Goal: Information Seeking & Learning: Check status

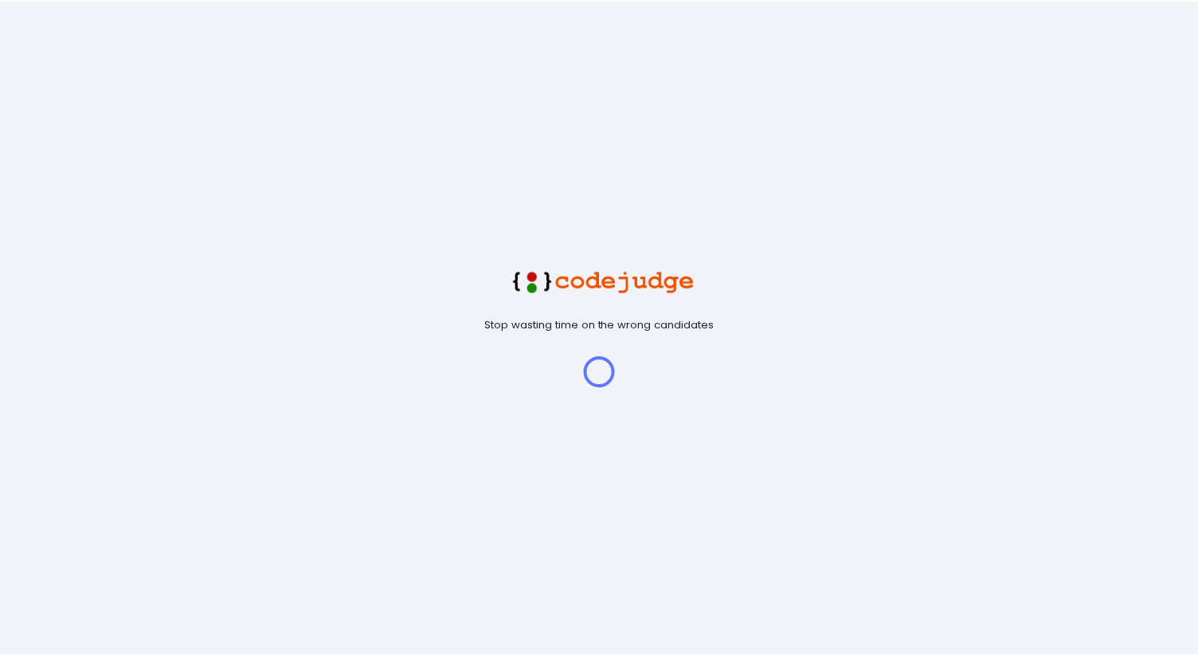
scroll to position [33, 41]
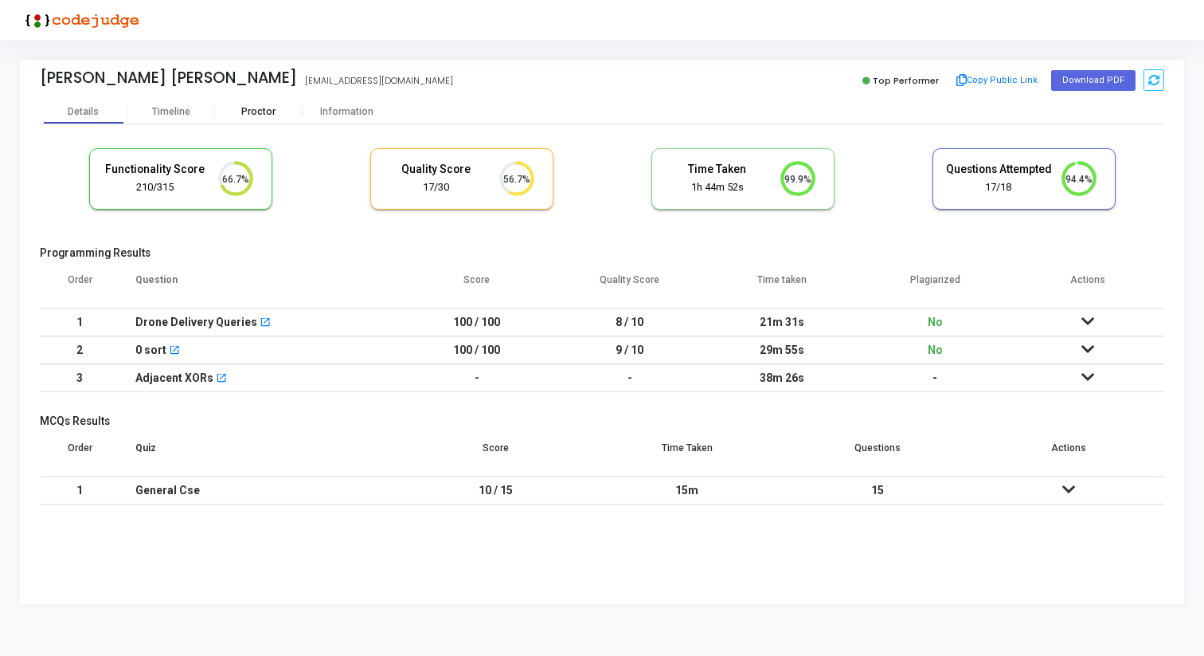
click at [276, 119] on div "Proctor" at bounding box center [259, 112] width 88 height 24
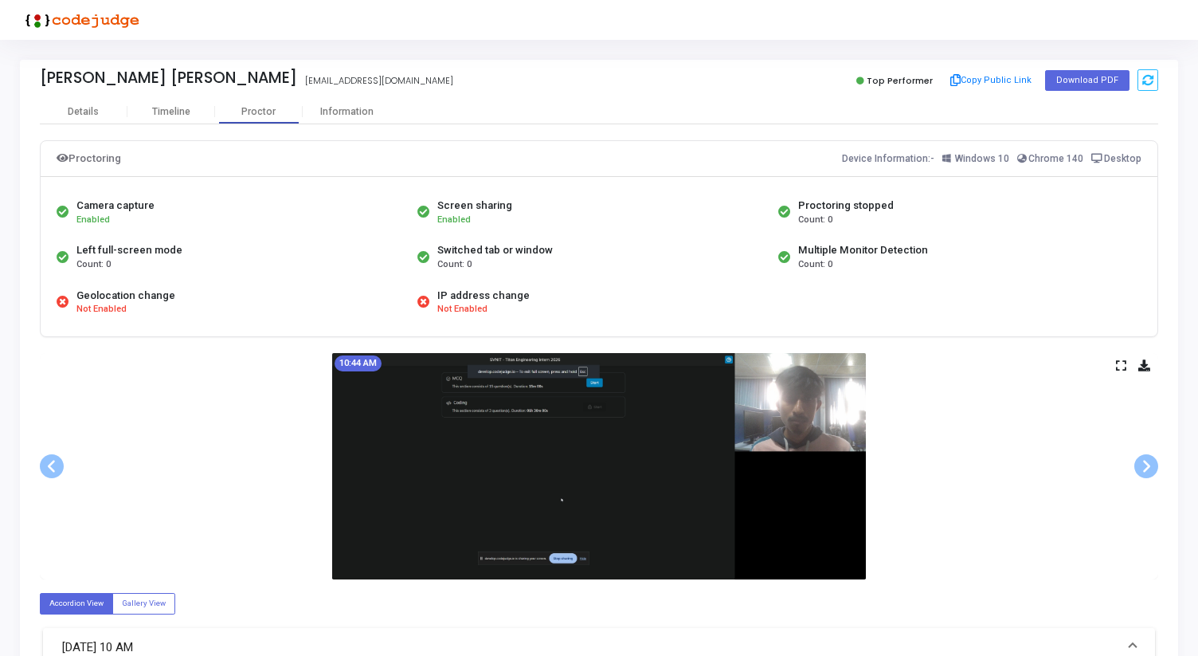
click at [669, 448] on img at bounding box center [599, 466] width 534 height 226
click at [1121, 364] on icon at bounding box center [1121, 365] width 10 height 9
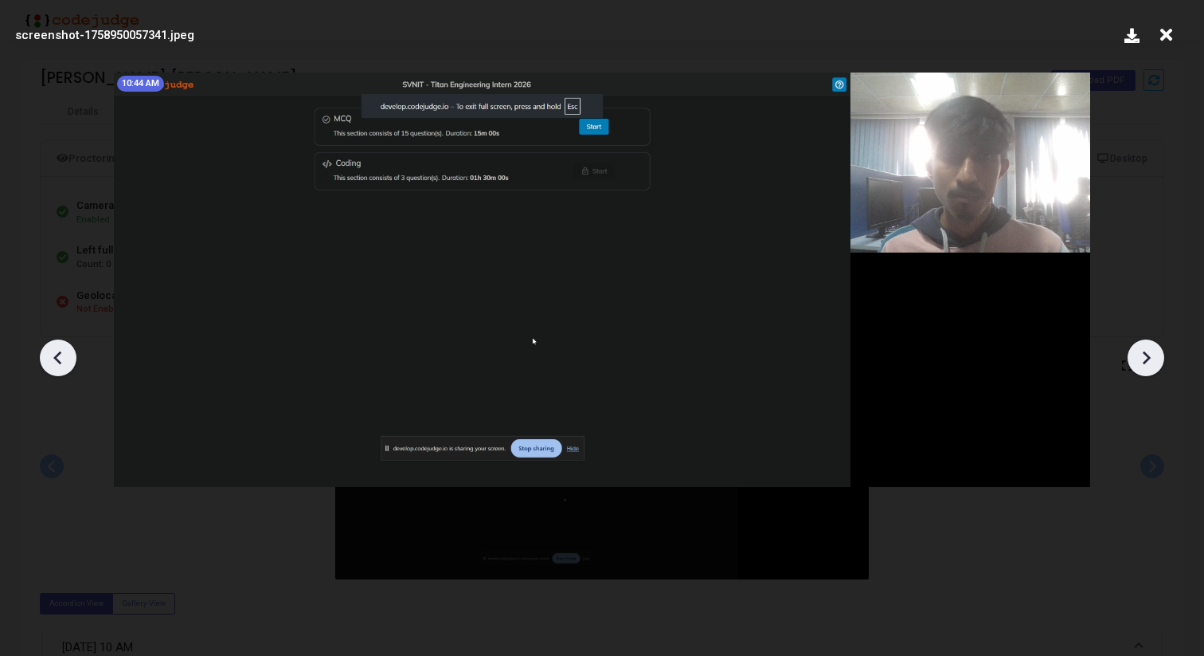
click at [1145, 358] on icon at bounding box center [1146, 358] width 24 height 24
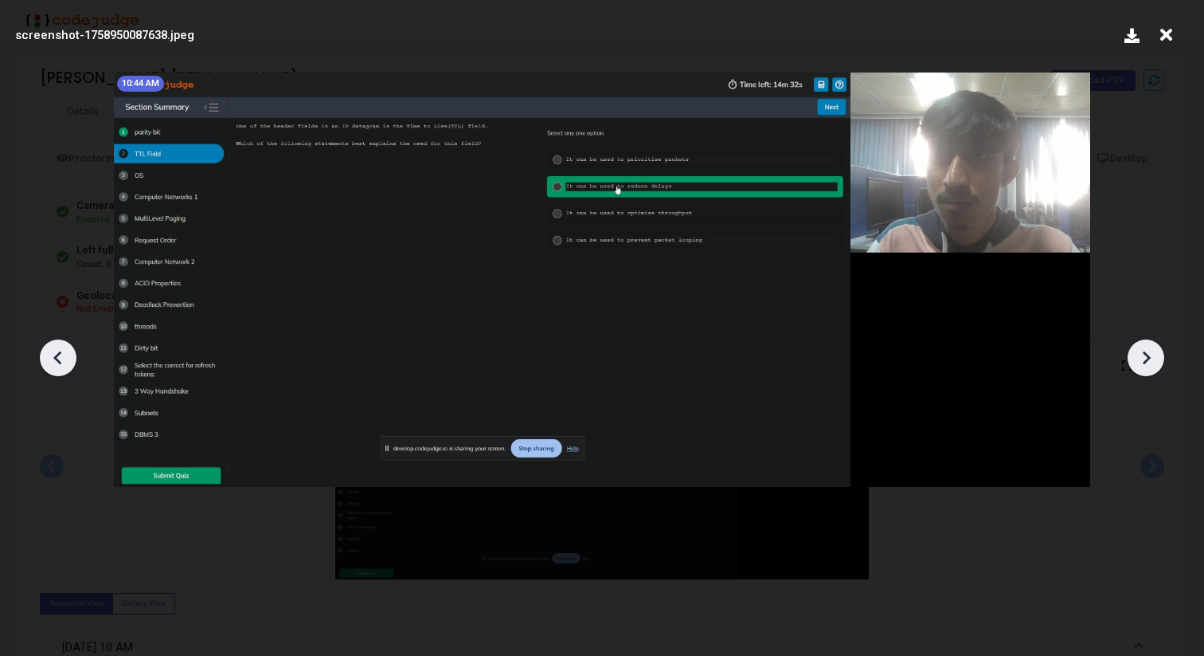
click at [1145, 358] on icon at bounding box center [1146, 358] width 24 height 24
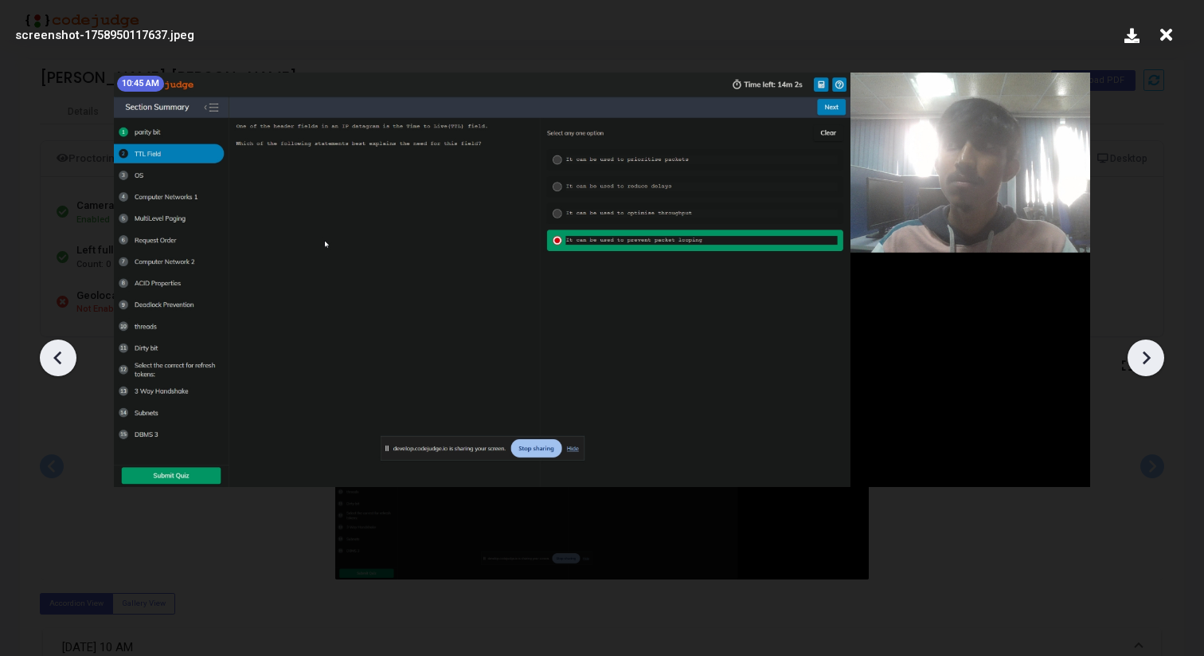
click at [1145, 358] on icon at bounding box center [1146, 358] width 24 height 24
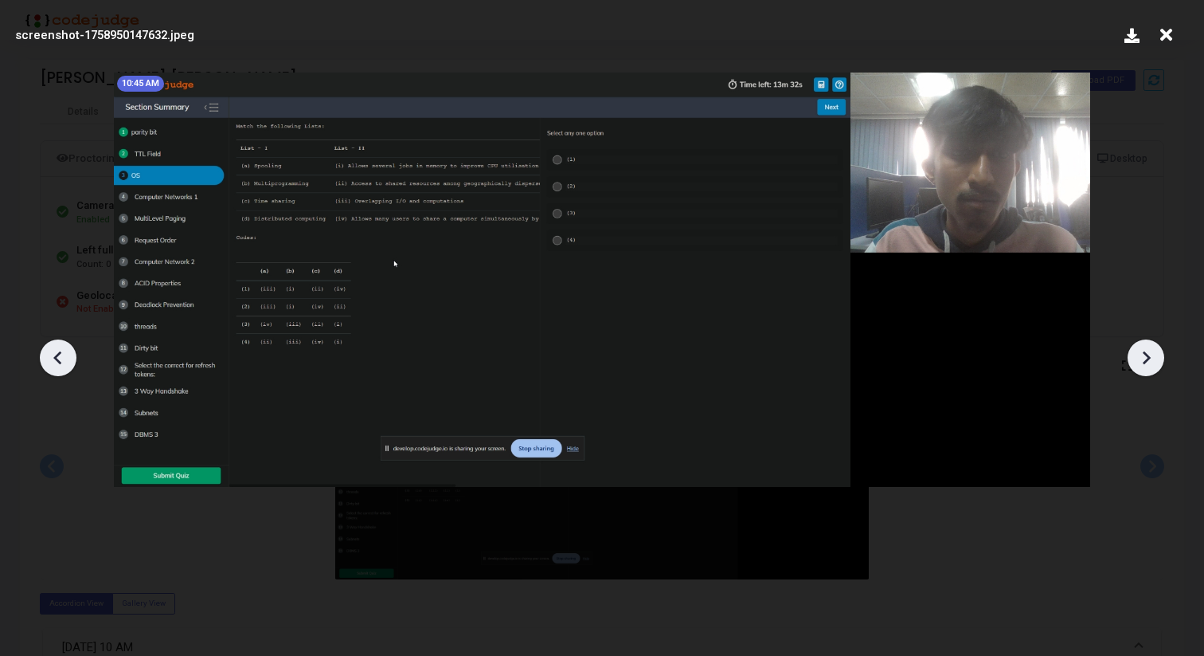
click at [1145, 358] on icon at bounding box center [1146, 358] width 24 height 24
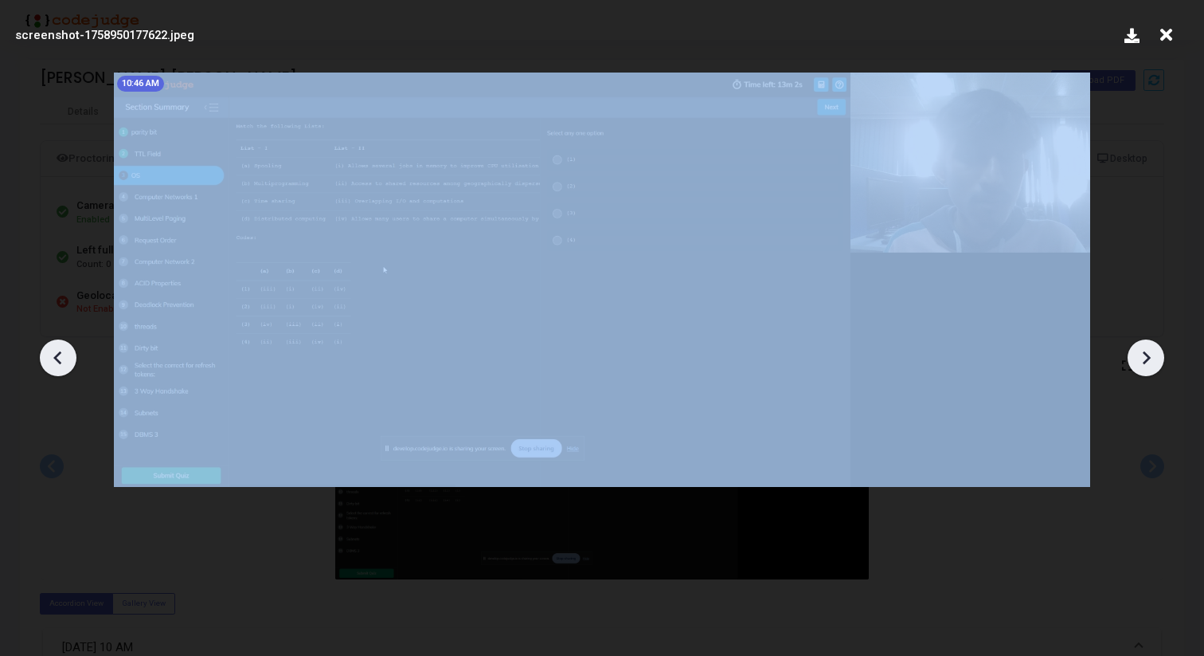
click at [1145, 358] on icon at bounding box center [1146, 358] width 24 height 24
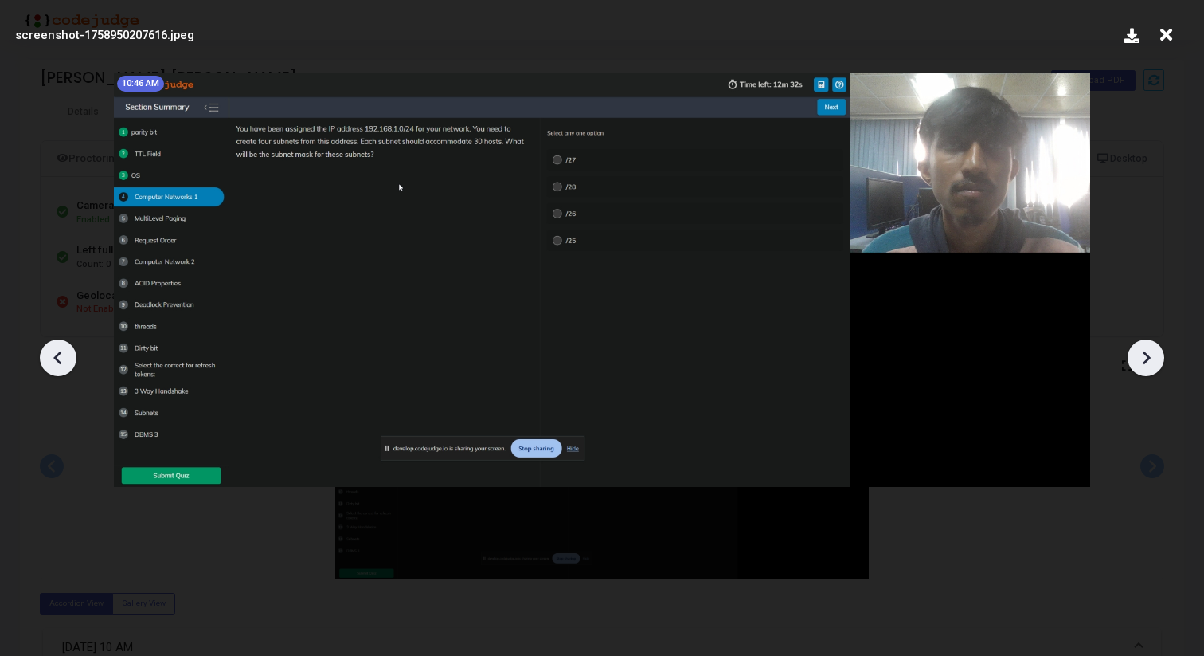
click at [1145, 358] on icon at bounding box center [1146, 358] width 24 height 24
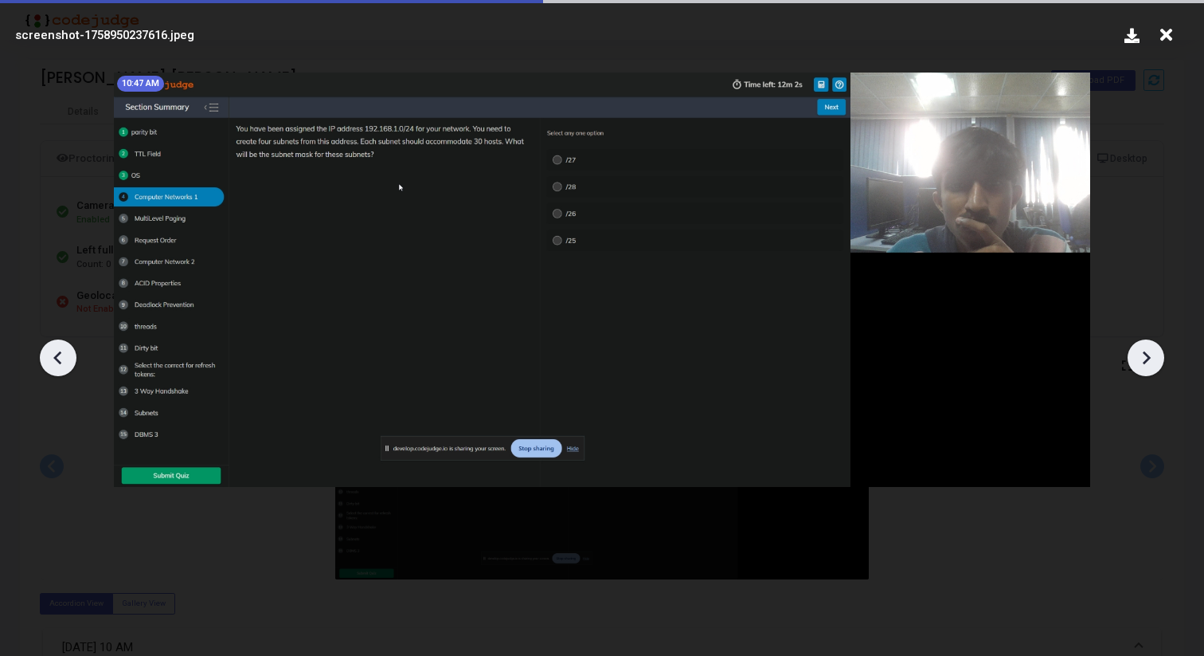
click at [1145, 358] on icon at bounding box center [1146, 358] width 24 height 24
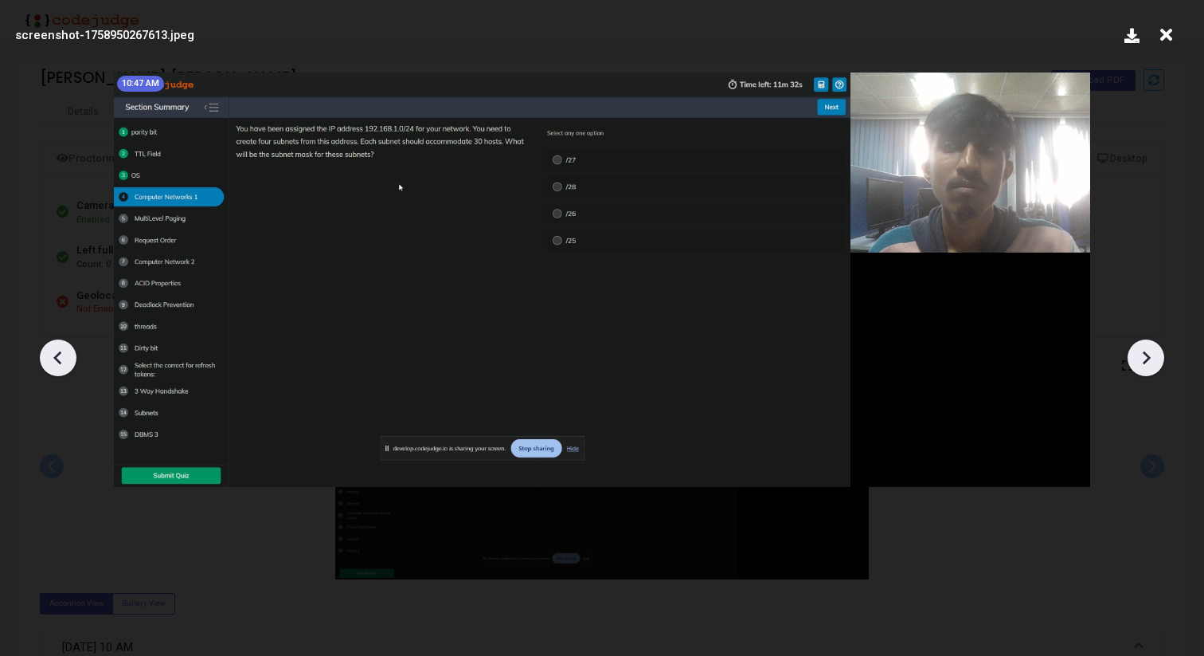
click at [1145, 358] on icon at bounding box center [1146, 358] width 24 height 24
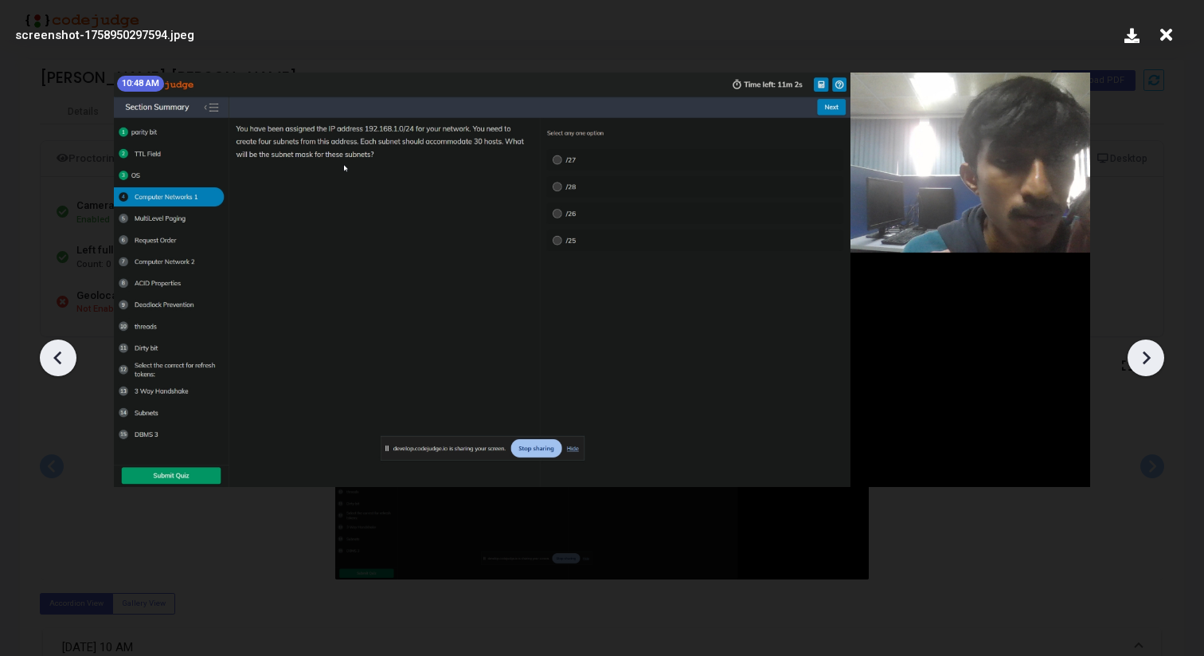
click at [1145, 358] on icon at bounding box center [1146, 358] width 24 height 24
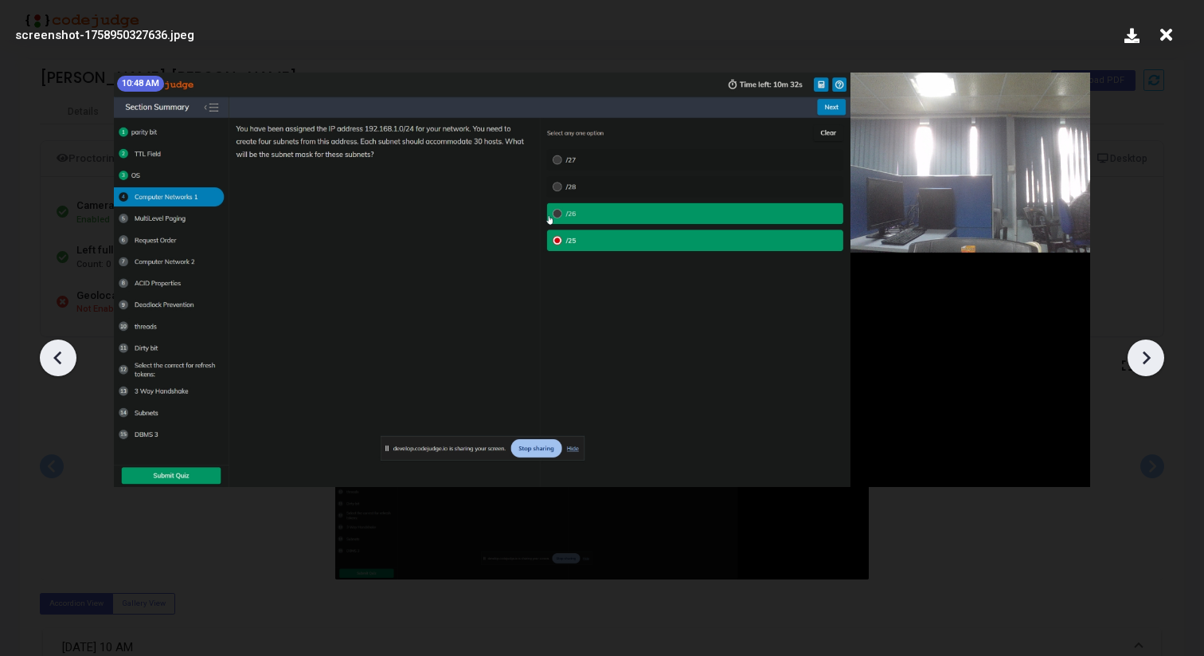
click at [1145, 358] on icon at bounding box center [1146, 358] width 24 height 24
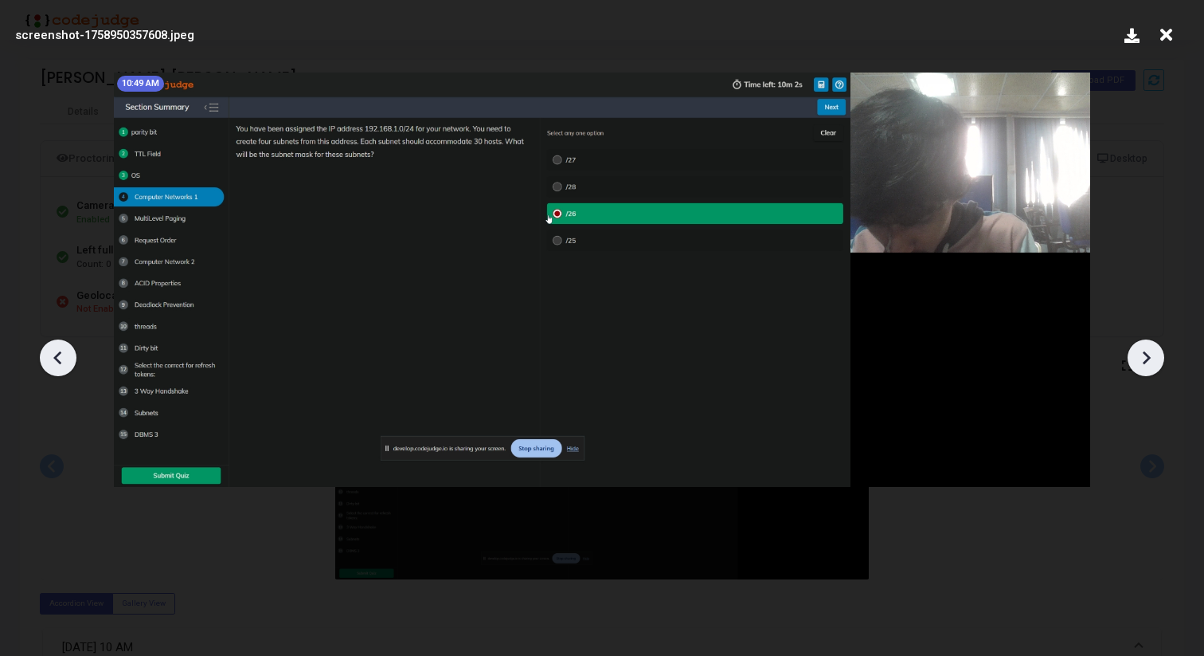
click at [62, 359] on icon at bounding box center [58, 358] width 24 height 24
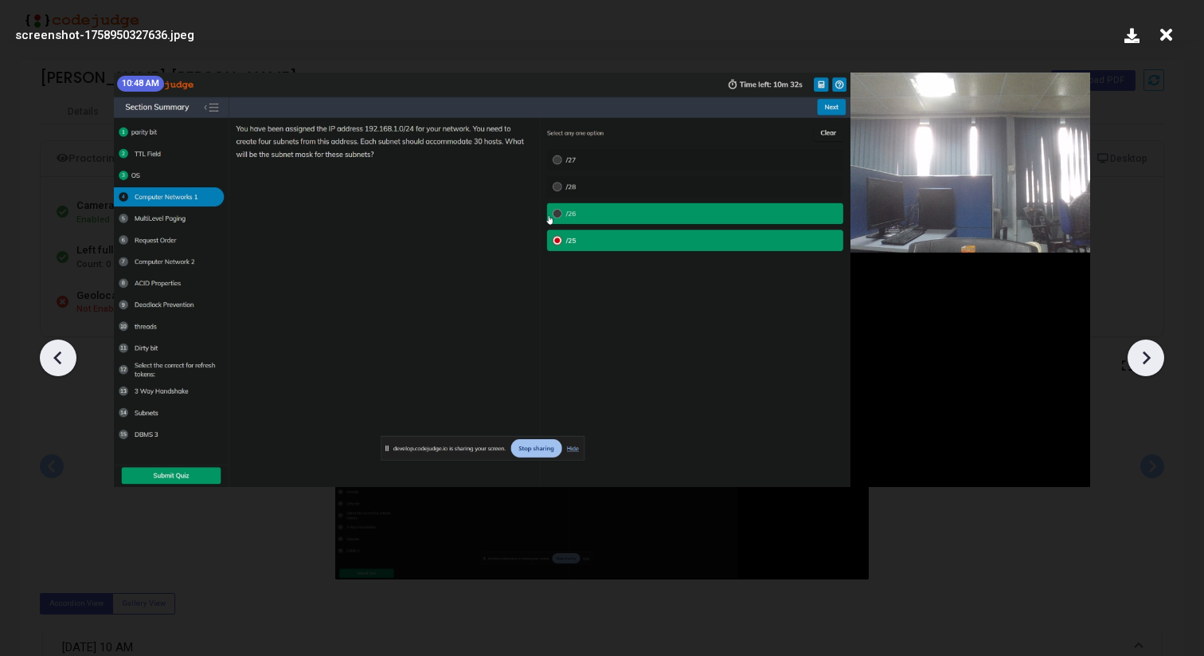
click at [62, 359] on icon at bounding box center [58, 358] width 24 height 24
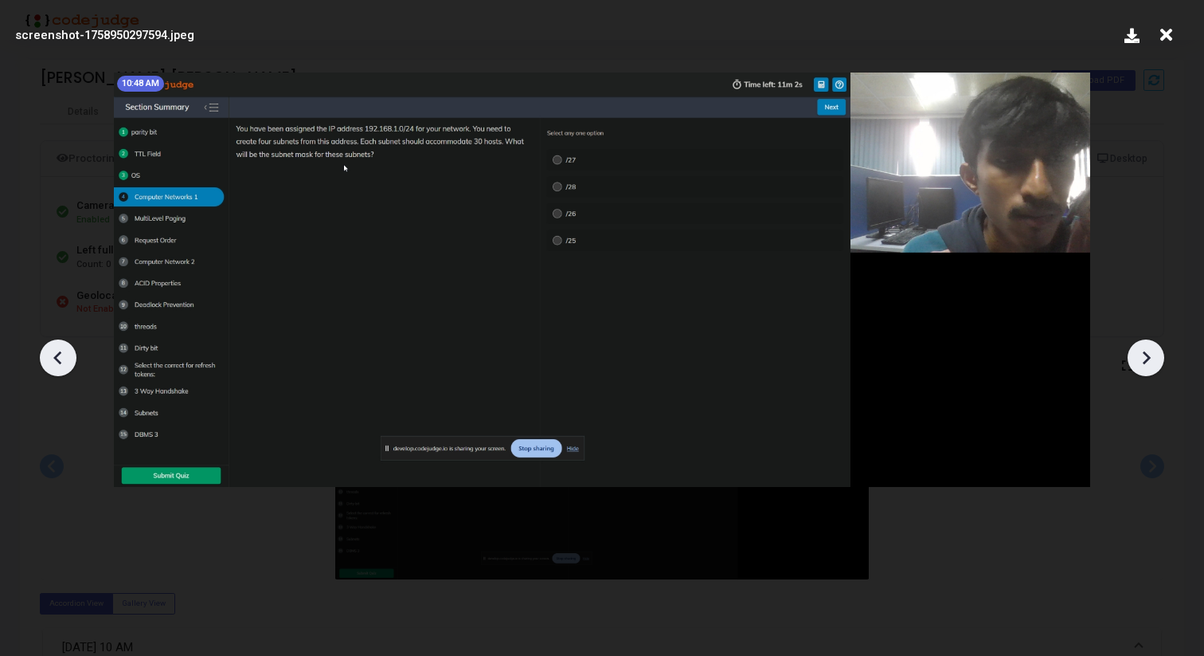
click at [1141, 358] on icon at bounding box center [1146, 358] width 24 height 24
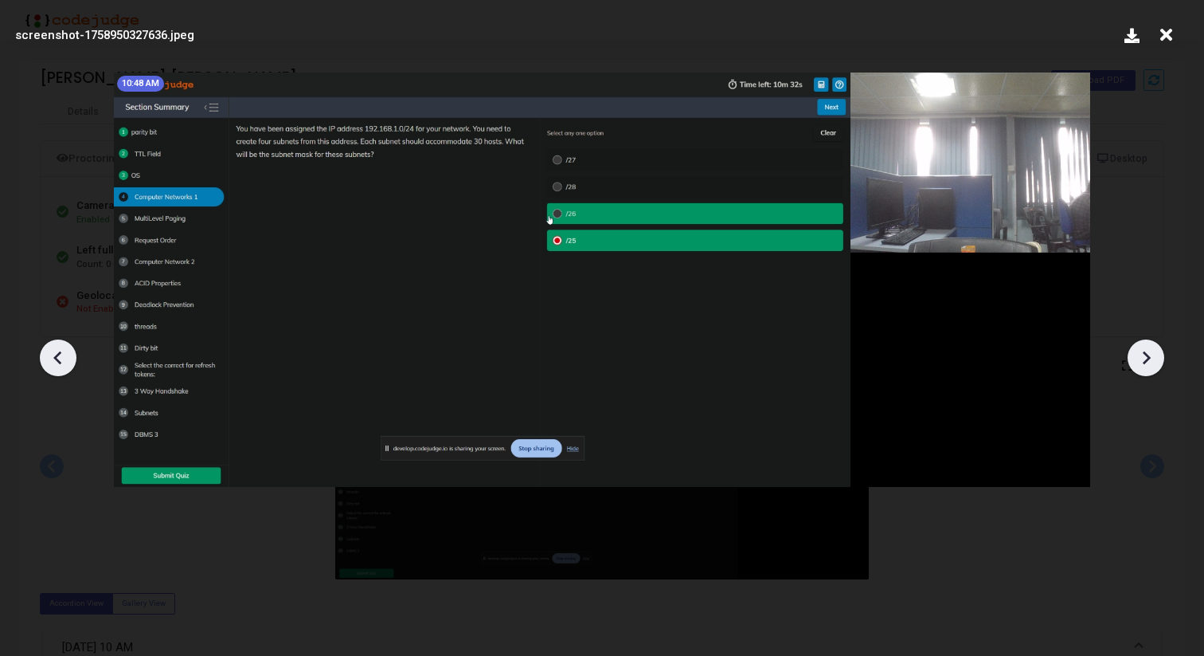
click at [1145, 397] on div at bounding box center [602, 352] width 1204 height 608
click at [1143, 355] on icon at bounding box center [1146, 358] width 24 height 24
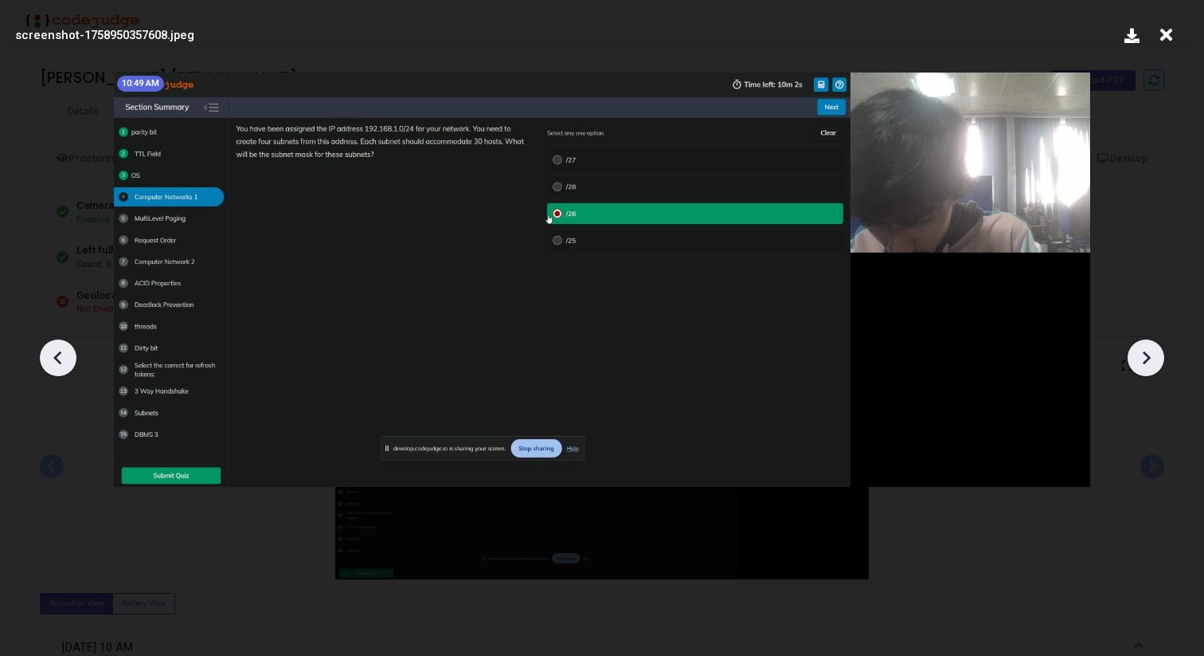
click at [1143, 355] on icon at bounding box center [1146, 358] width 24 height 24
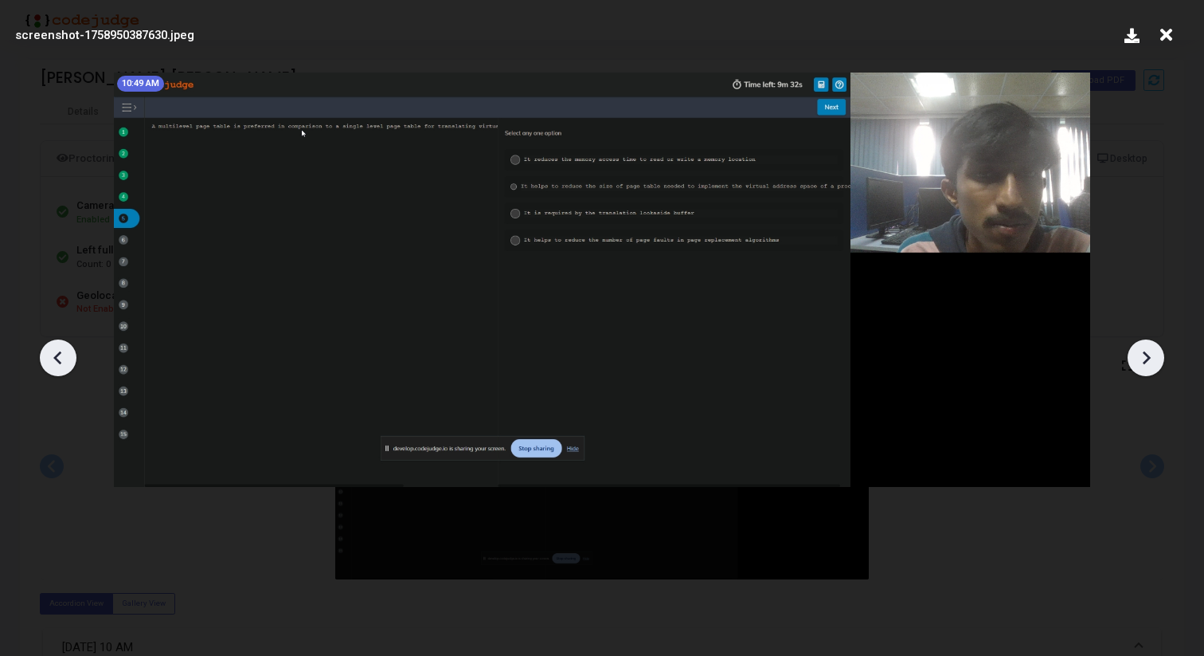
click at [1143, 355] on icon at bounding box center [1146, 358] width 24 height 24
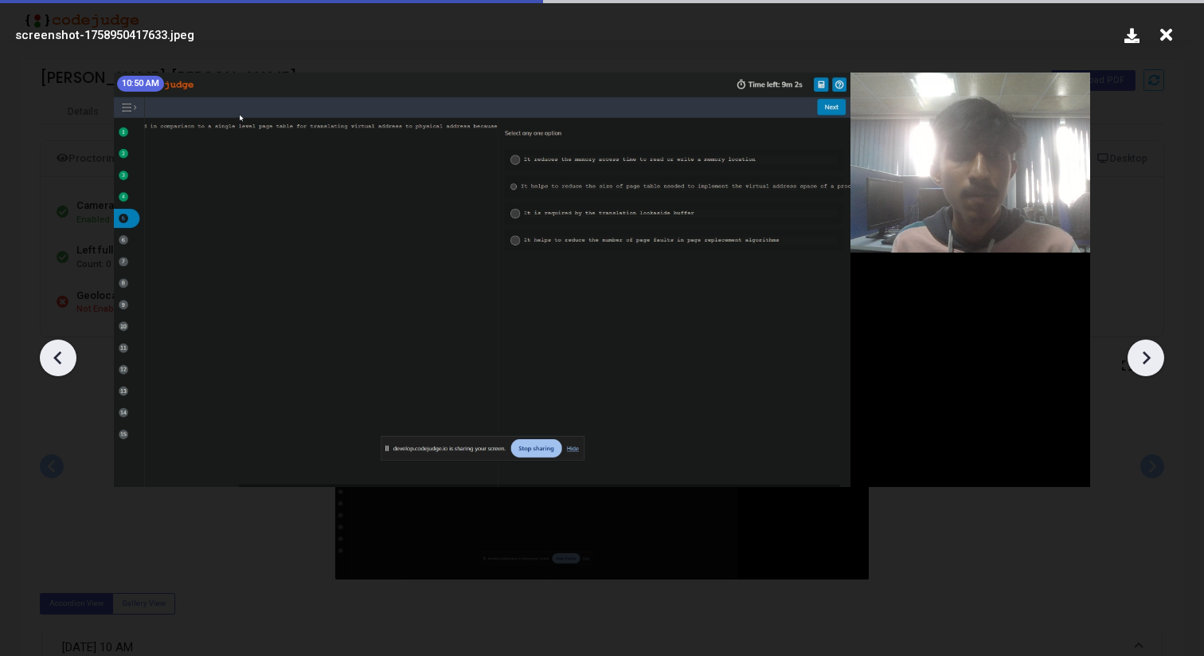
click at [1143, 355] on icon at bounding box center [1146, 358] width 24 height 24
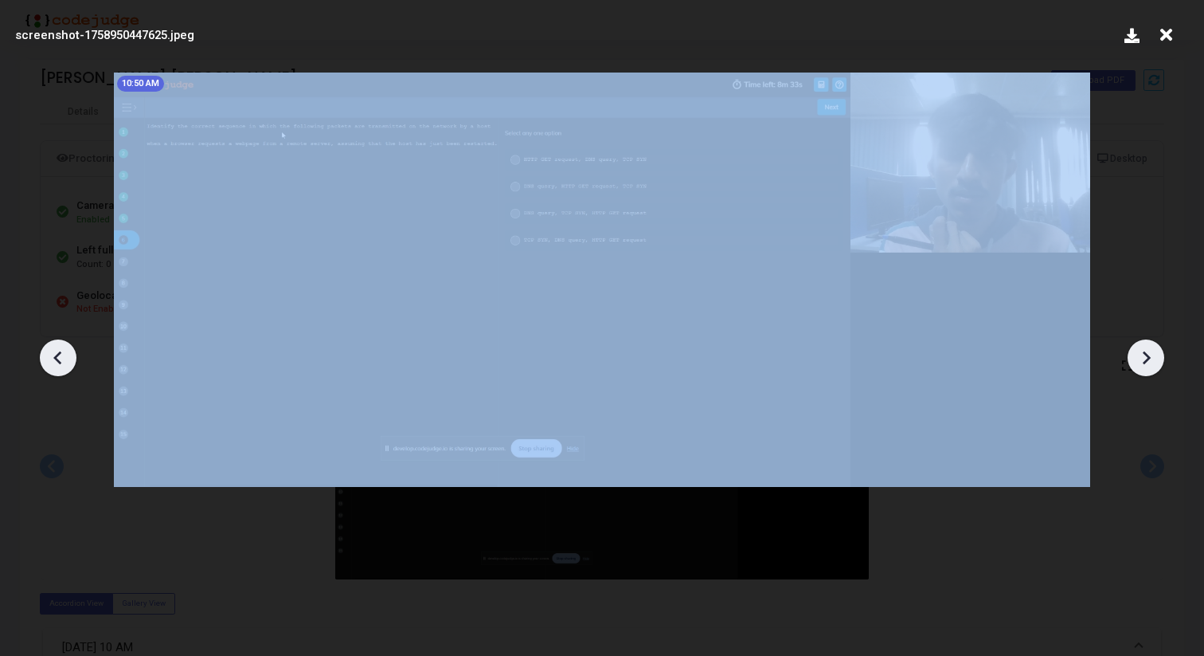
click at [1143, 355] on icon at bounding box center [1146, 358] width 24 height 24
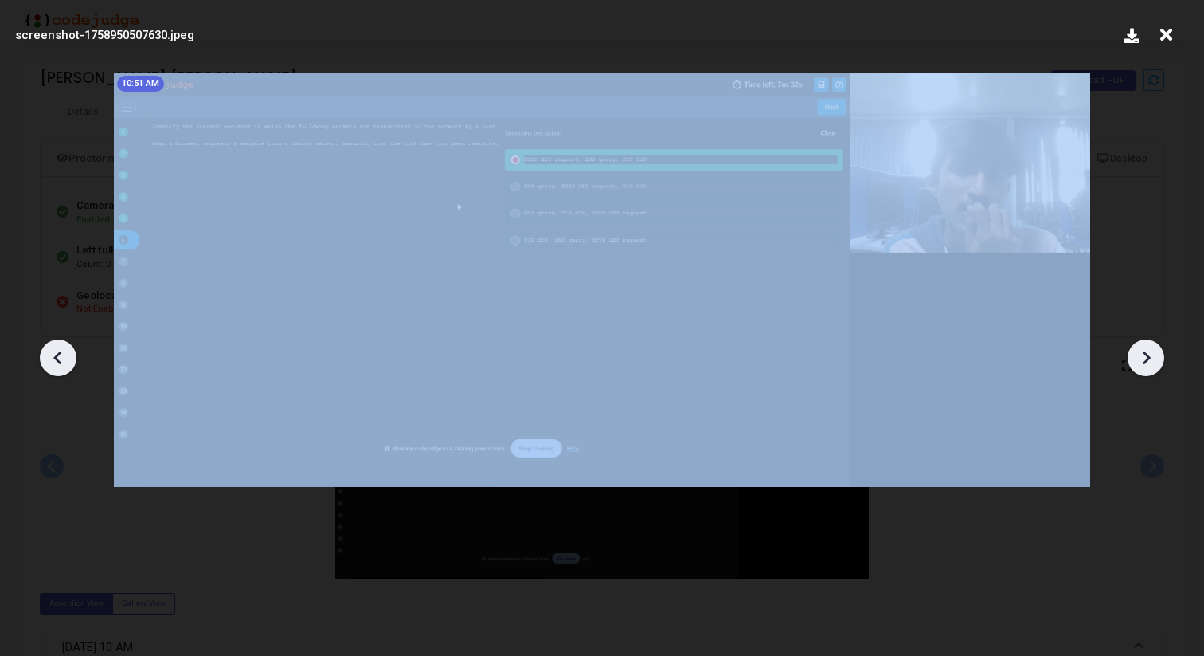
click at [1143, 355] on icon at bounding box center [1146, 358] width 24 height 24
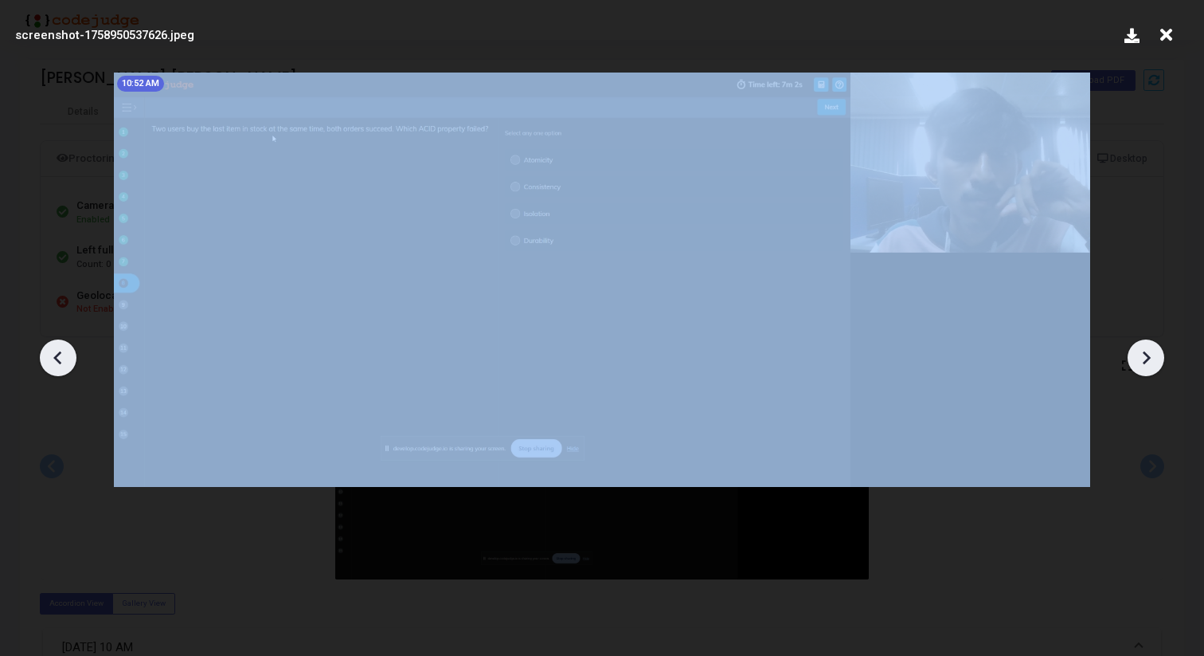
click at [1143, 355] on icon at bounding box center [1146, 358] width 24 height 24
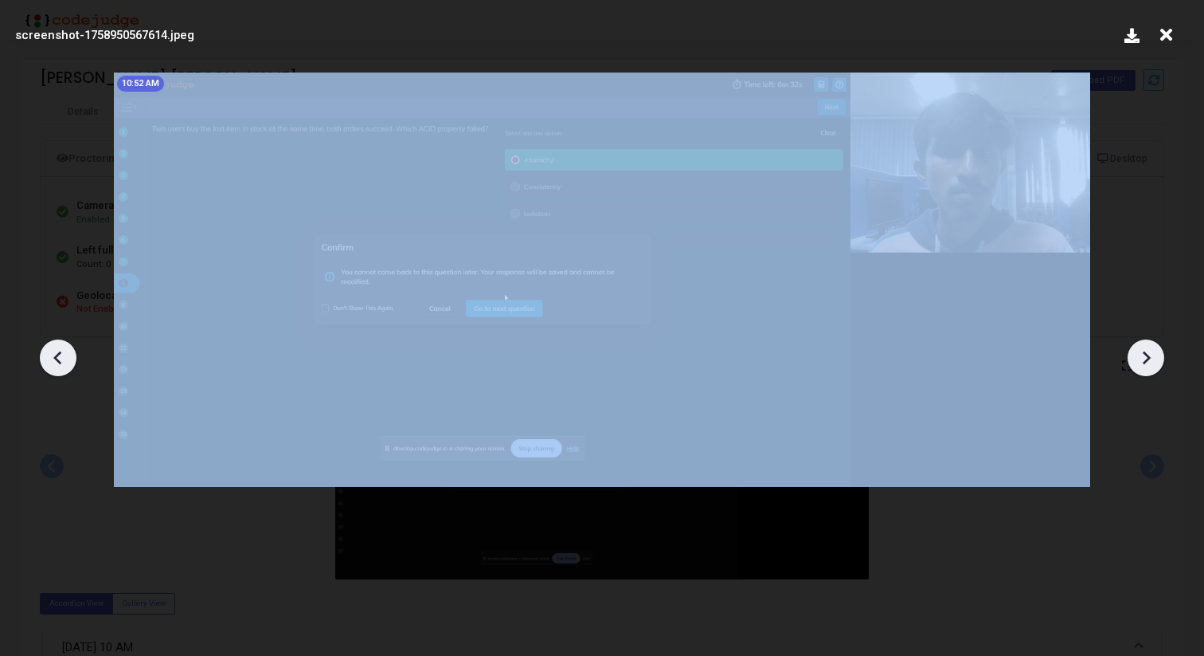
click at [1143, 355] on icon at bounding box center [1146, 358] width 24 height 24
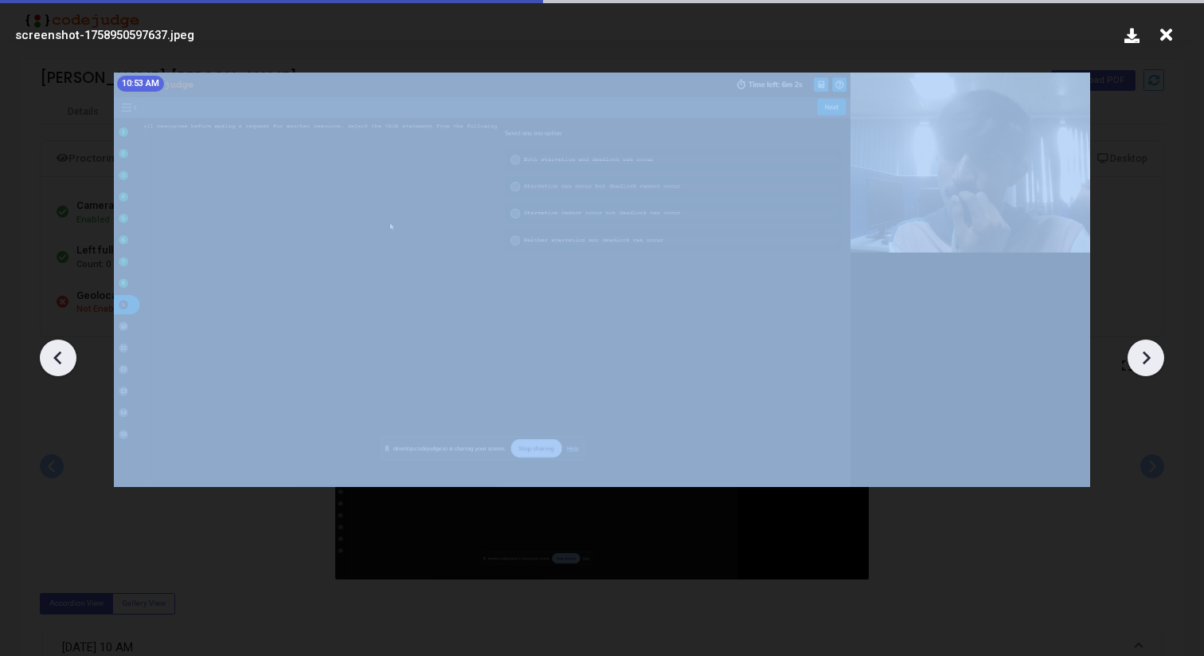
click at [1143, 355] on icon at bounding box center [1146, 358] width 24 height 24
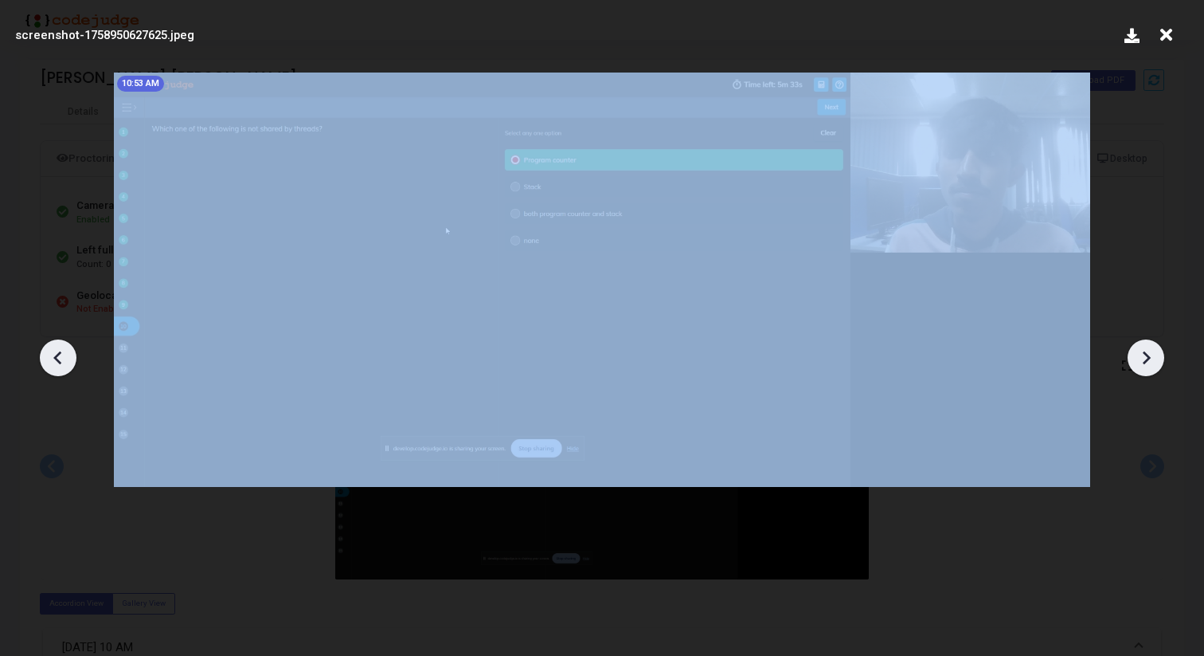
click at [1143, 355] on icon at bounding box center [1146, 358] width 24 height 24
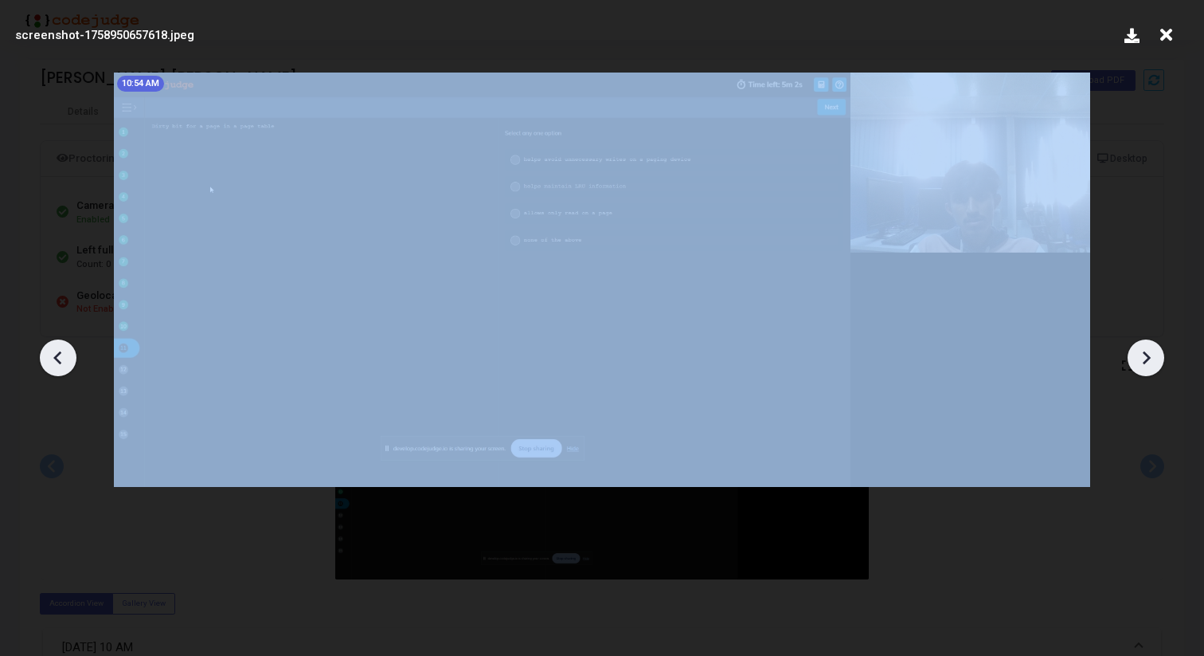
click at [1143, 355] on icon at bounding box center [1146, 358] width 24 height 24
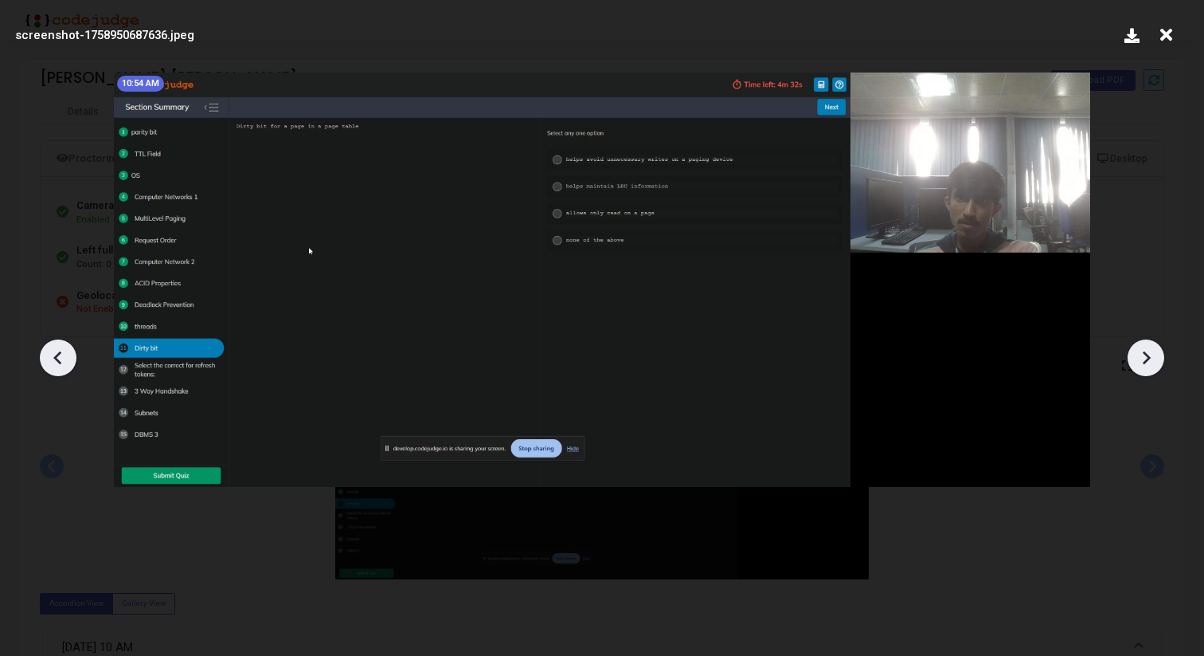
click at [1143, 355] on icon at bounding box center [1146, 358] width 24 height 24
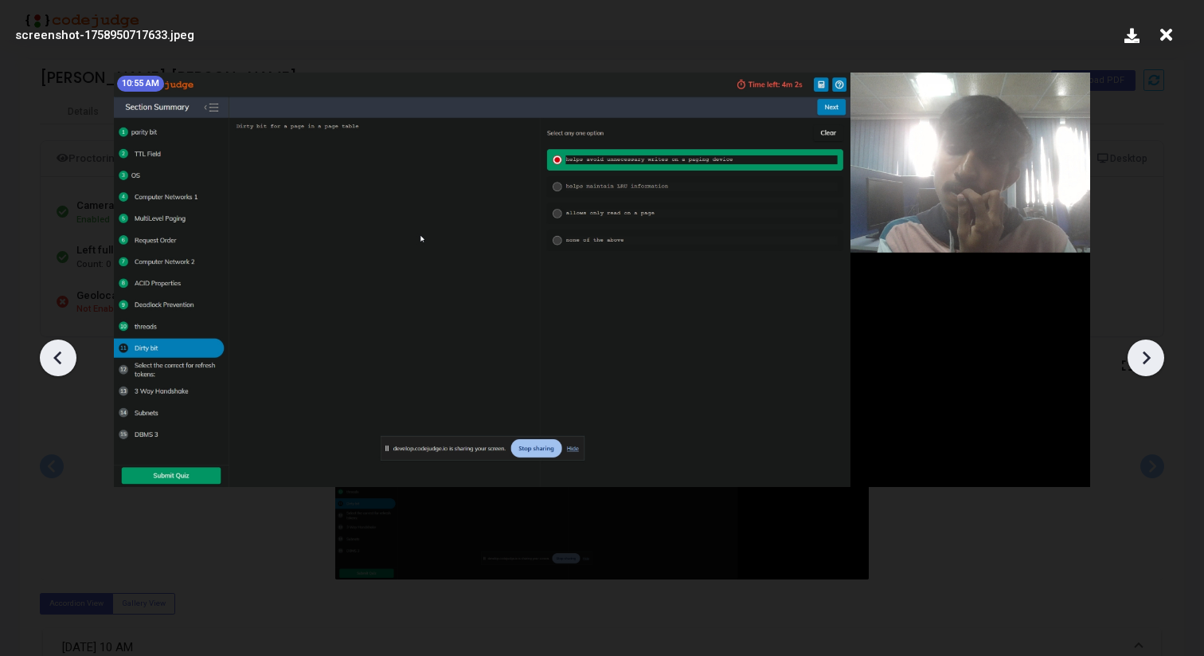
click at [1143, 355] on icon at bounding box center [1146, 358] width 24 height 24
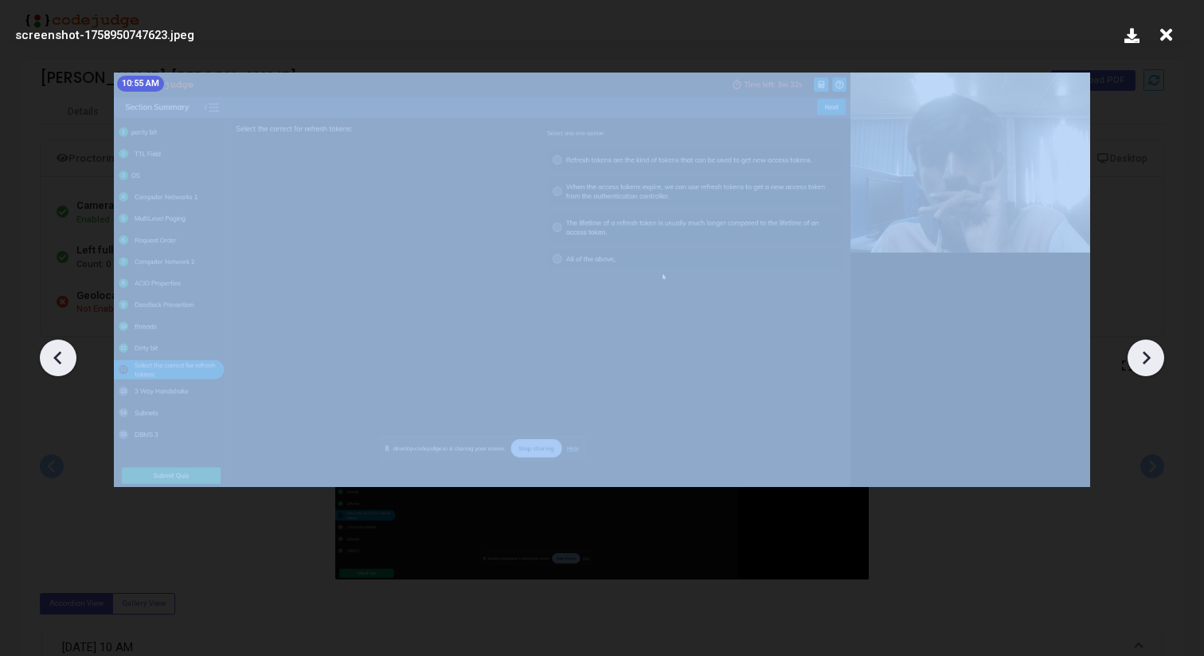
click at [1143, 355] on icon at bounding box center [1146, 358] width 24 height 24
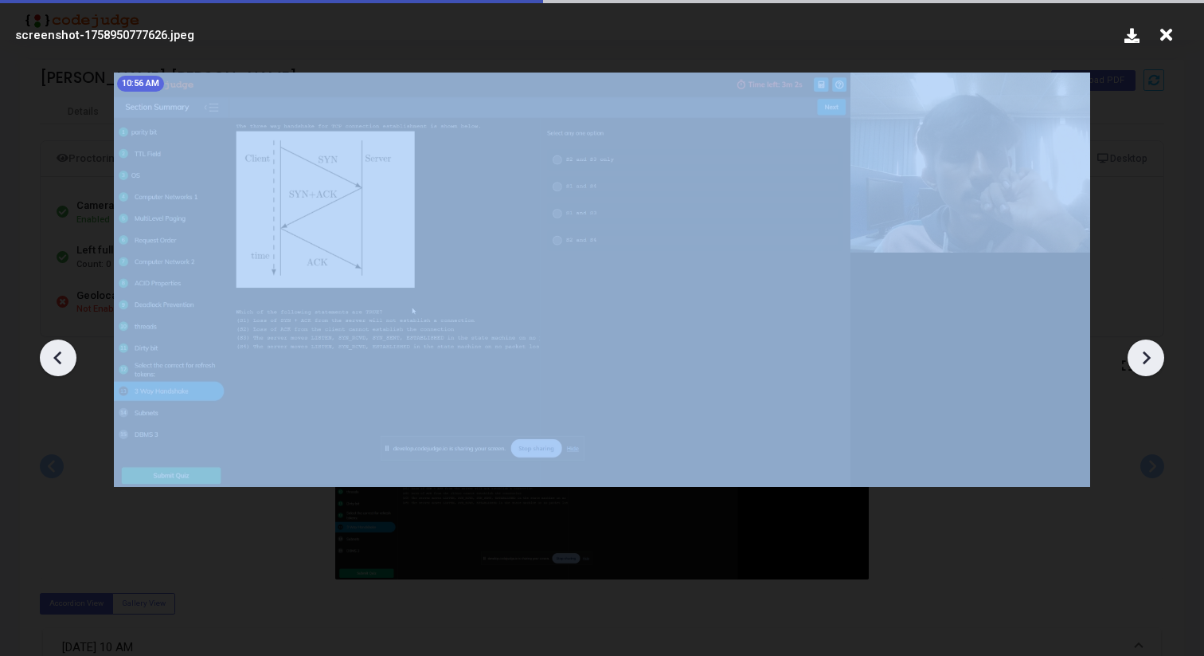
click at [1143, 355] on icon at bounding box center [1146, 358] width 24 height 24
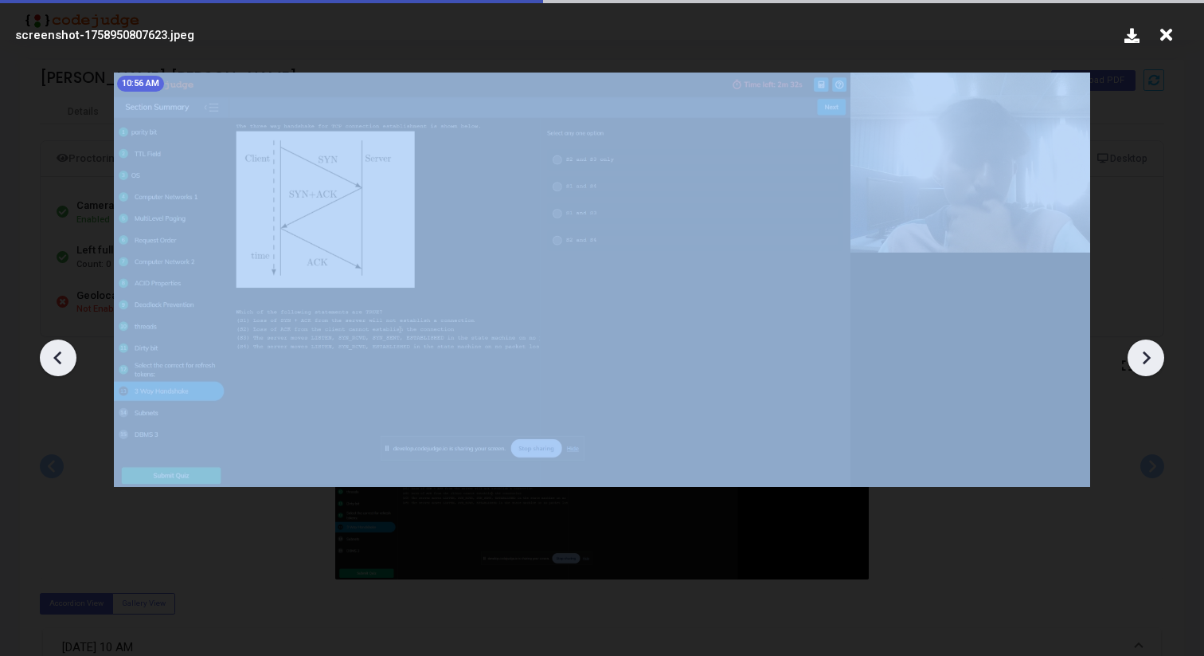
click at [1143, 355] on icon at bounding box center [1146, 358] width 24 height 24
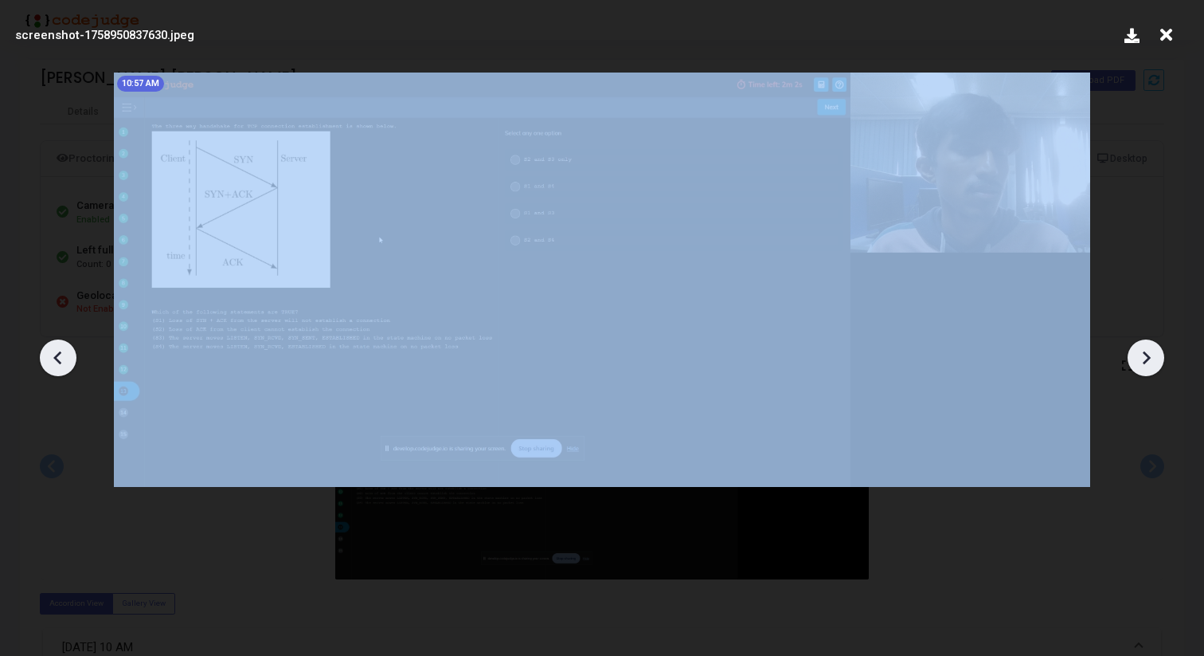
click at [1143, 355] on icon at bounding box center [1146, 358] width 24 height 24
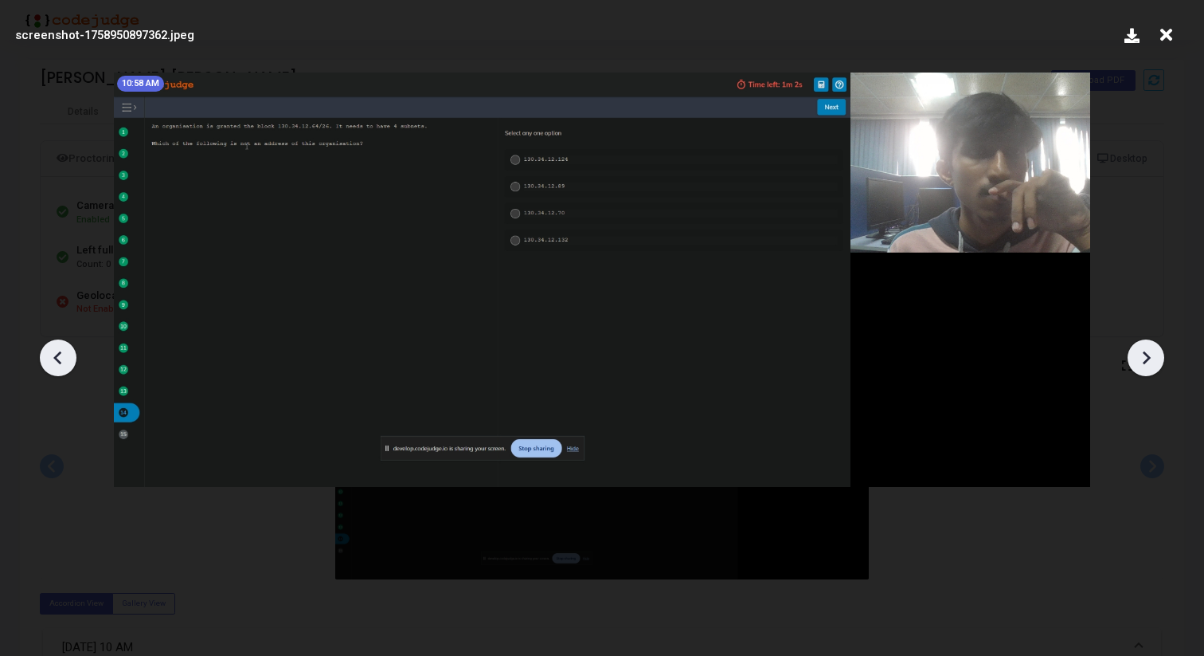
click at [1143, 355] on icon at bounding box center [1146, 358] width 24 height 24
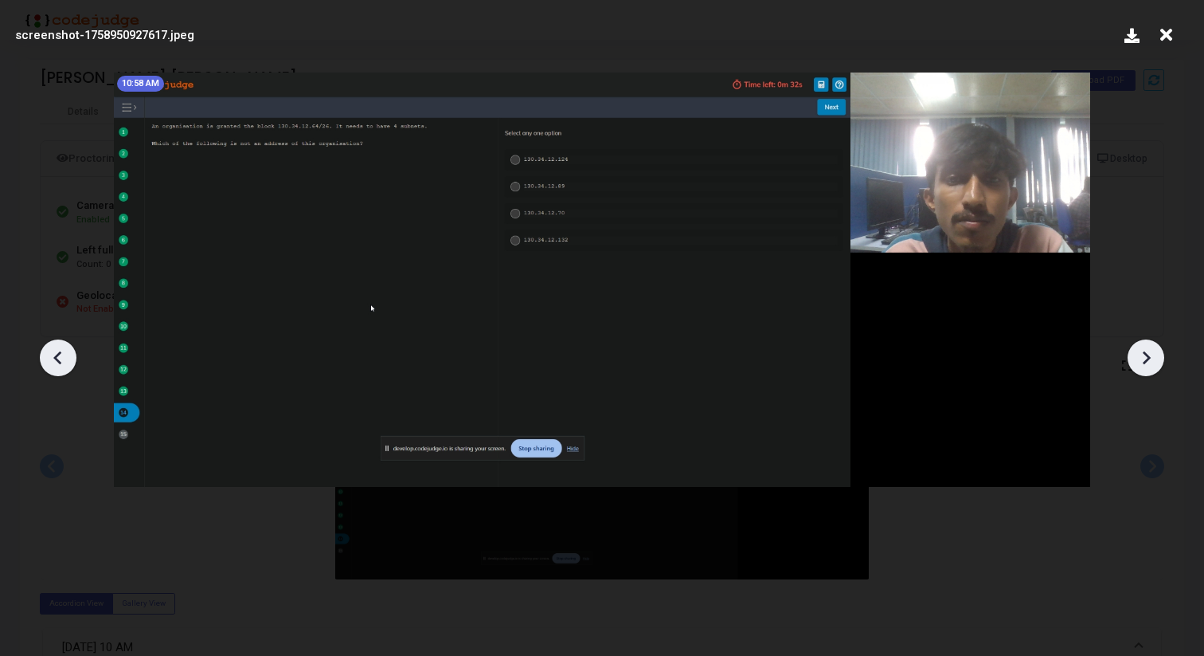
click at [1143, 355] on icon at bounding box center [1146, 358] width 24 height 24
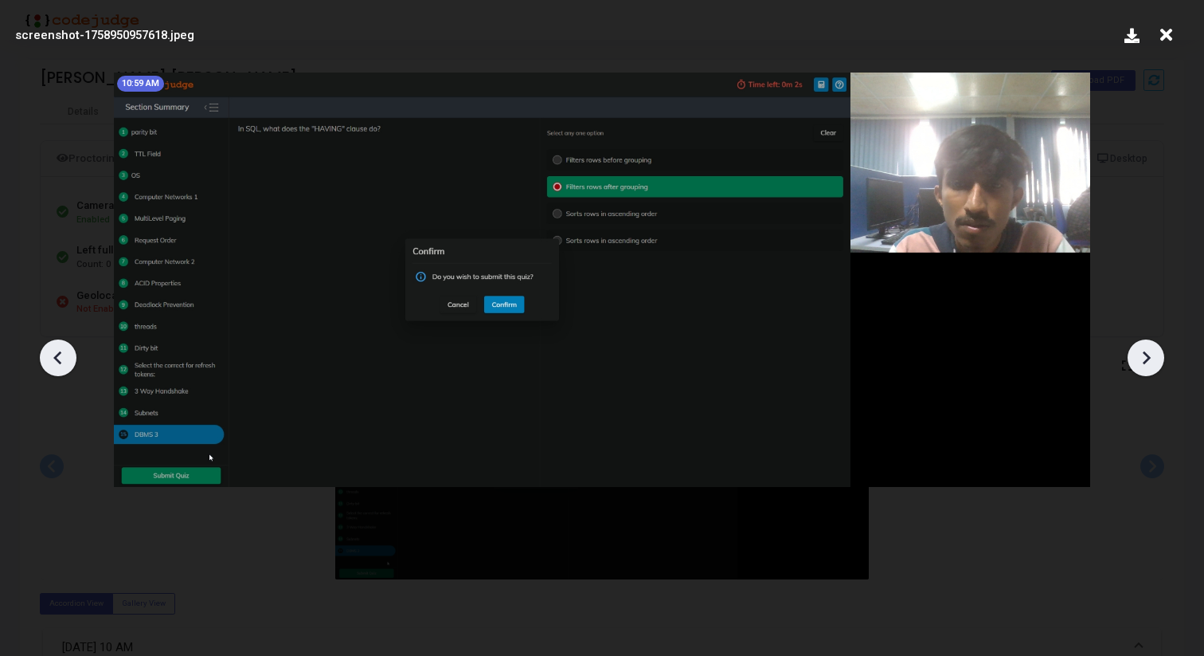
click at [1143, 355] on icon at bounding box center [1146, 358] width 24 height 24
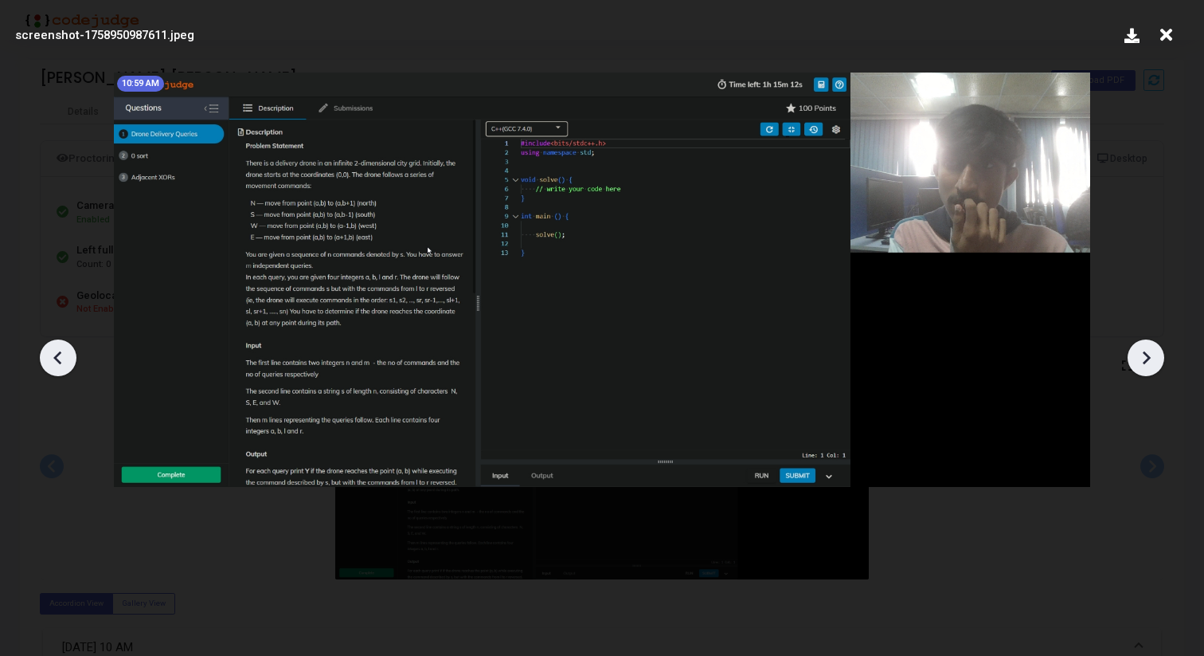
click at [1143, 354] on icon at bounding box center [1146, 358] width 24 height 24
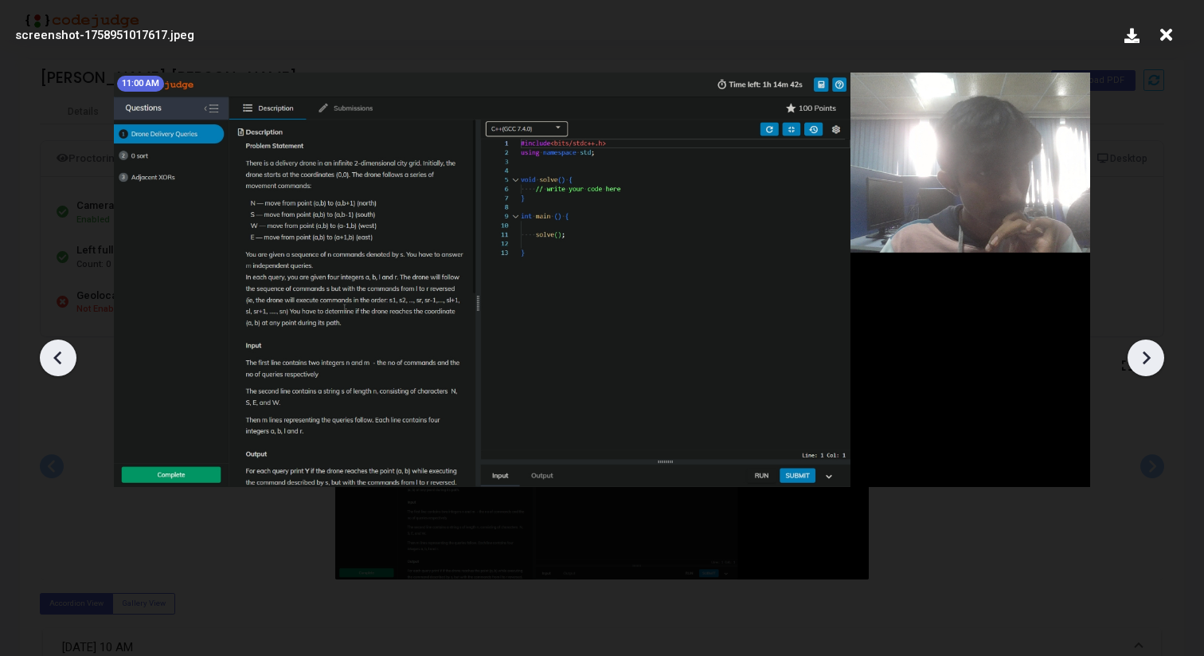
click at [1143, 354] on icon at bounding box center [1146, 358] width 24 height 24
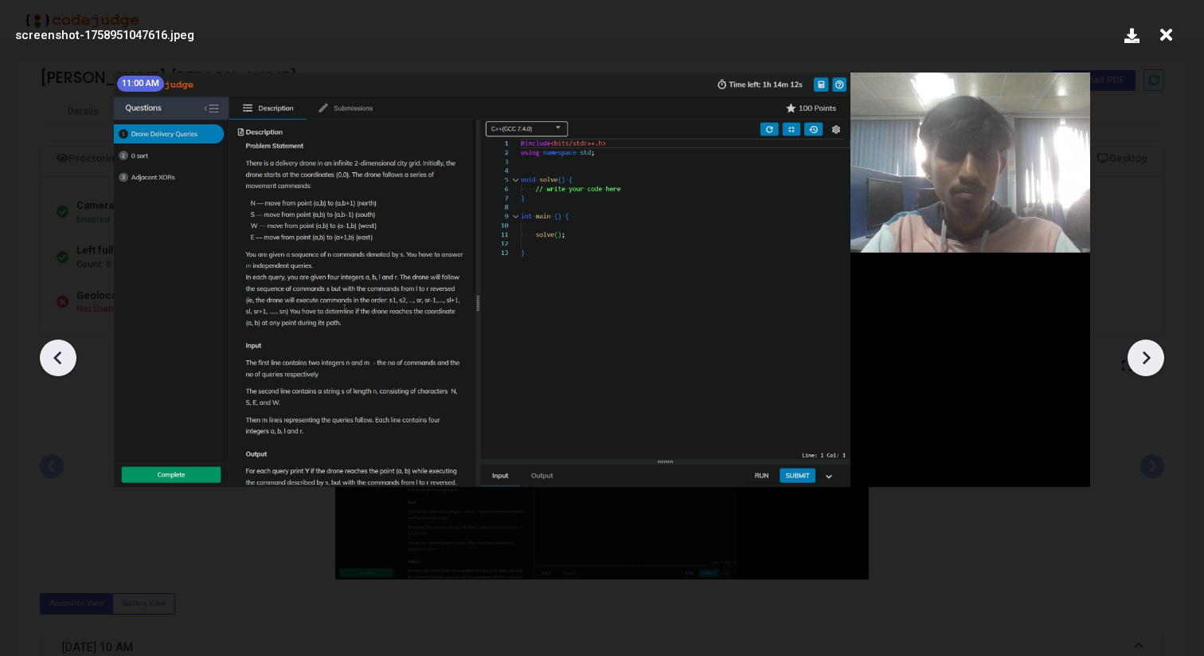
click at [1143, 354] on icon at bounding box center [1146, 358] width 24 height 24
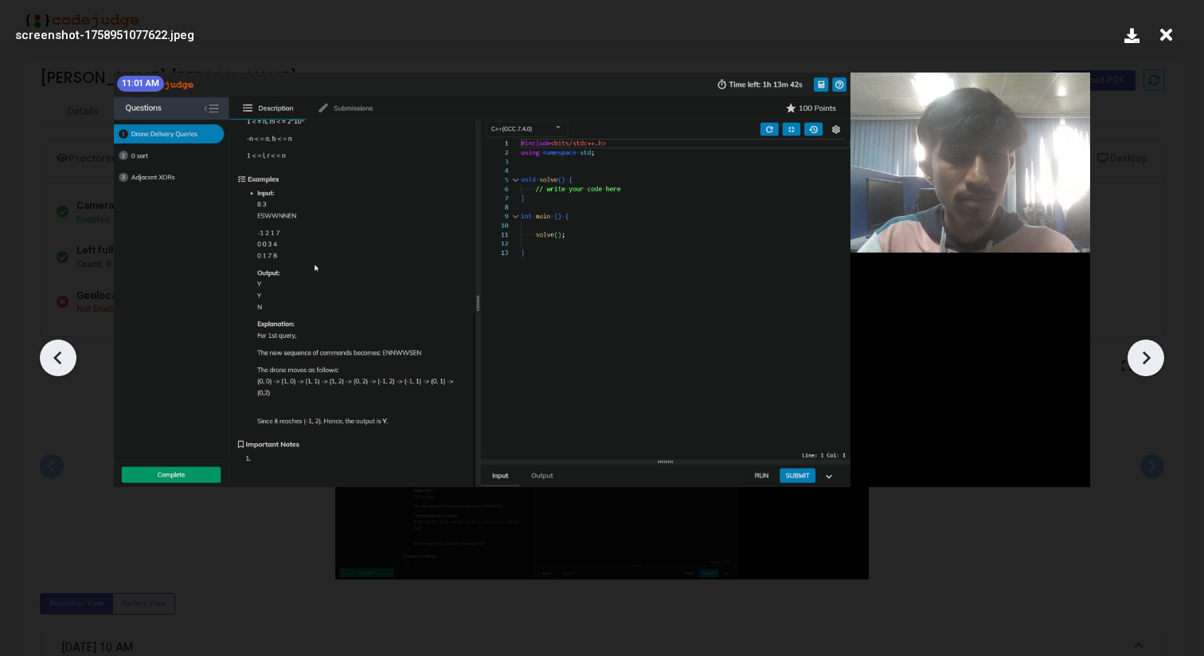
click at [1143, 354] on icon at bounding box center [1146, 358] width 24 height 24
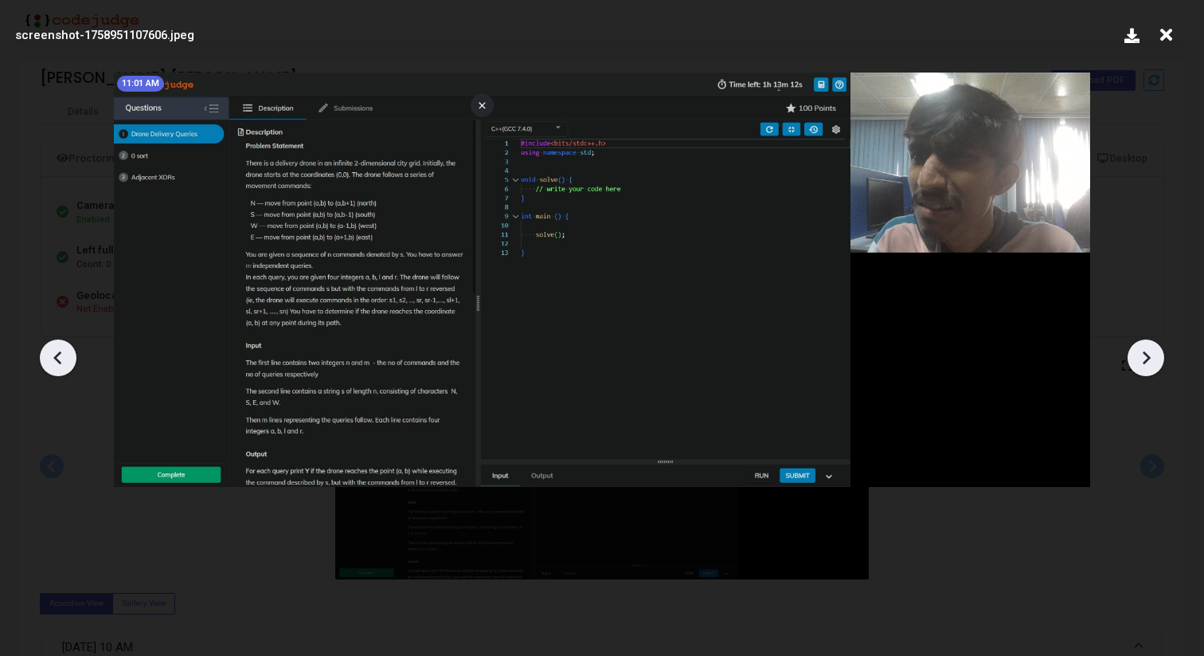
click at [1143, 354] on icon at bounding box center [1146, 358] width 24 height 24
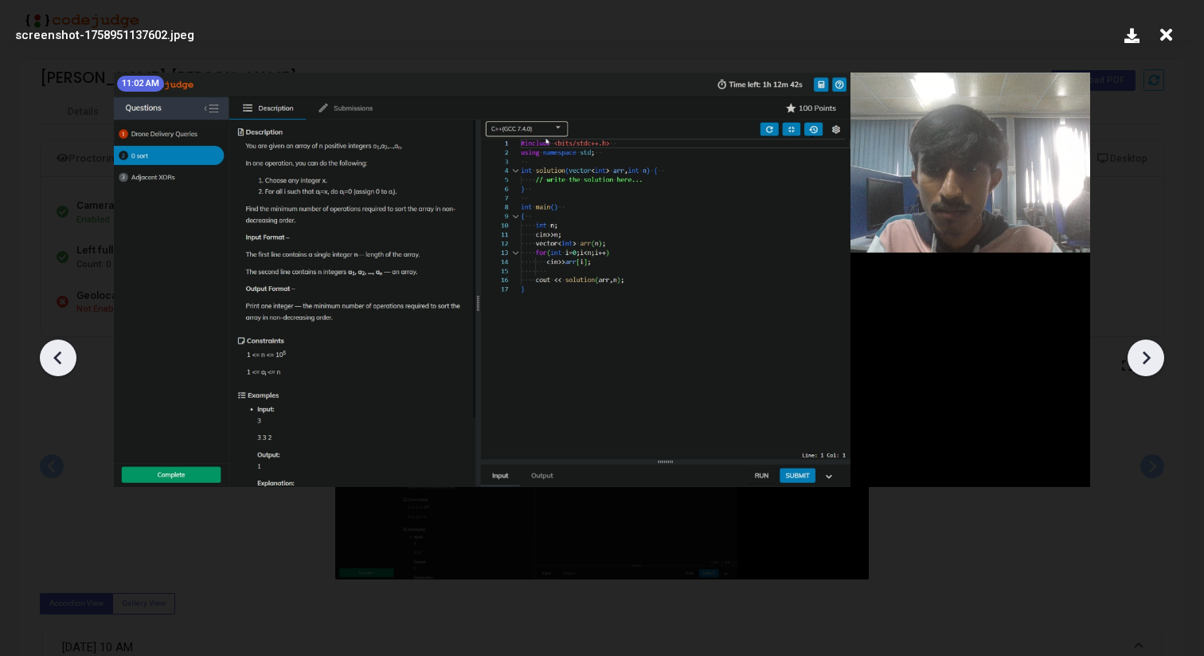
click at [36, 362] on div at bounding box center [602, 352] width 1204 height 608
click at [61, 358] on icon at bounding box center [58, 358] width 24 height 24
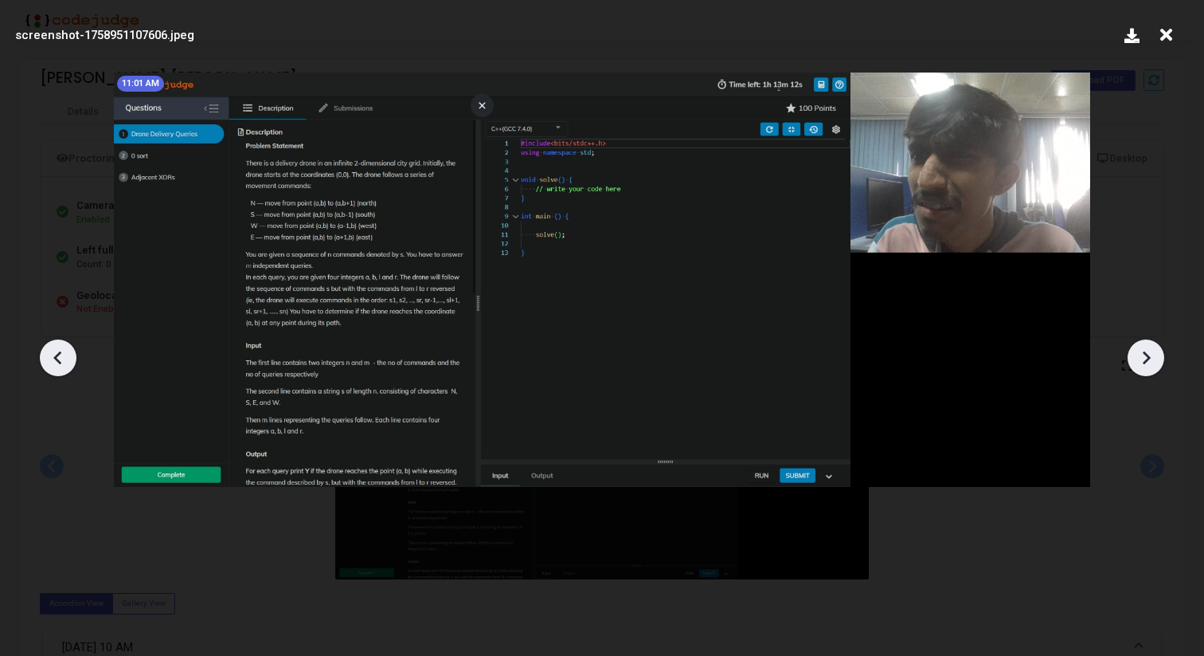
click at [1153, 360] on icon at bounding box center [1146, 358] width 24 height 24
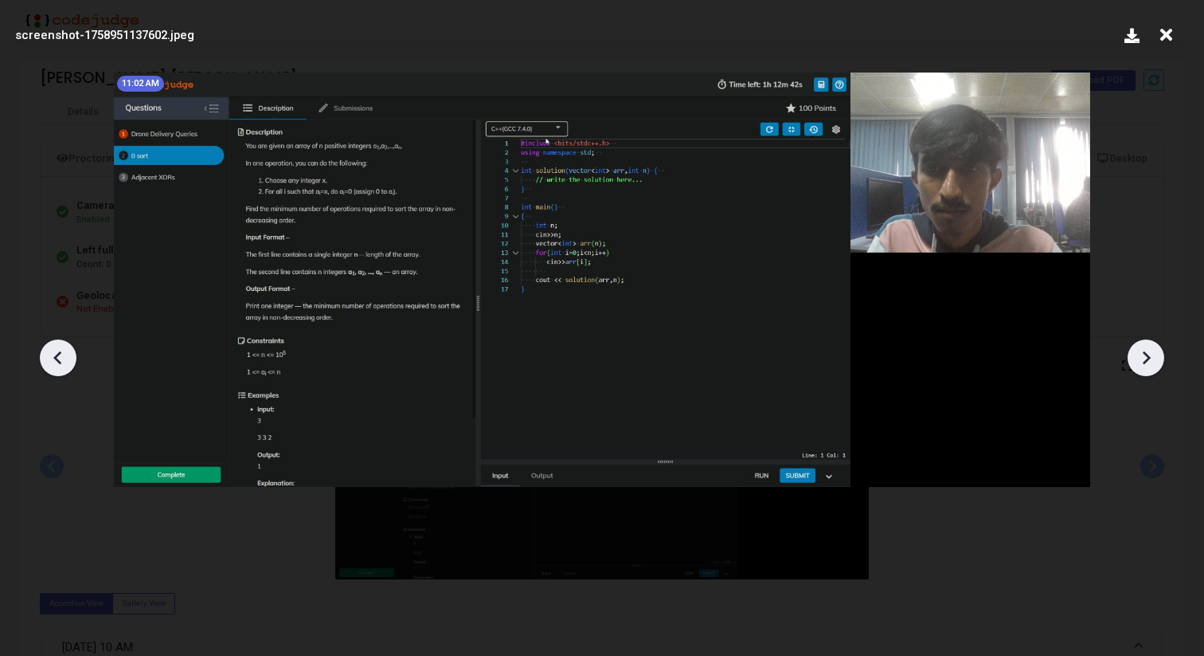
click at [1153, 360] on icon at bounding box center [1146, 358] width 24 height 24
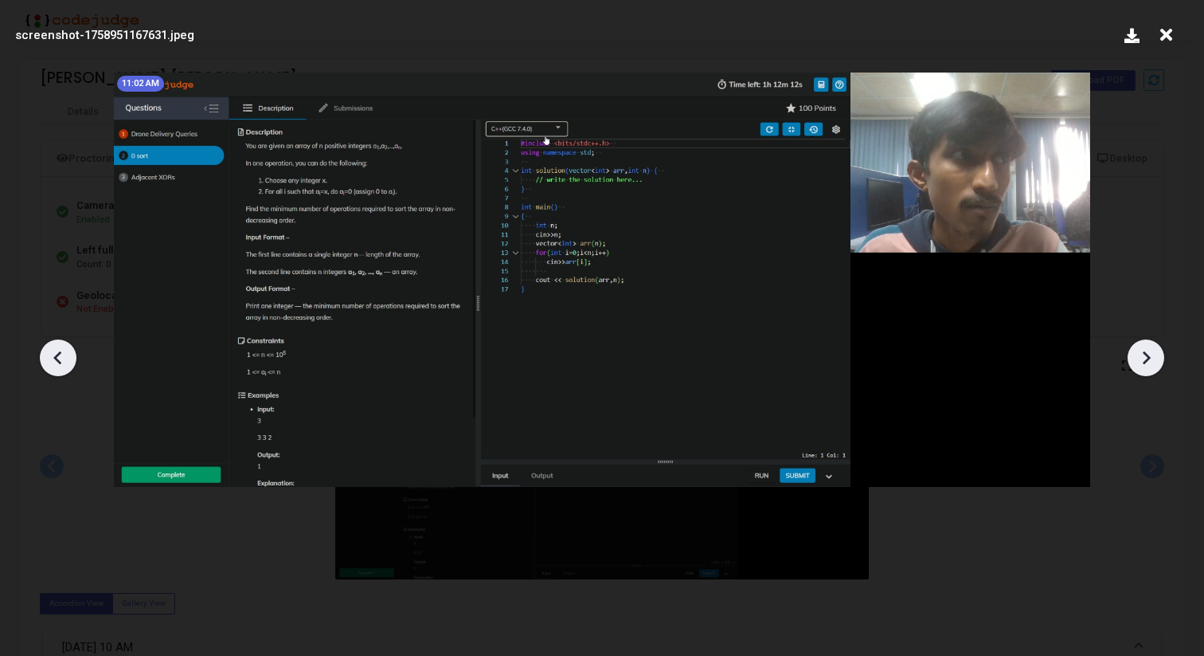
click at [1153, 360] on icon at bounding box center [1146, 358] width 24 height 24
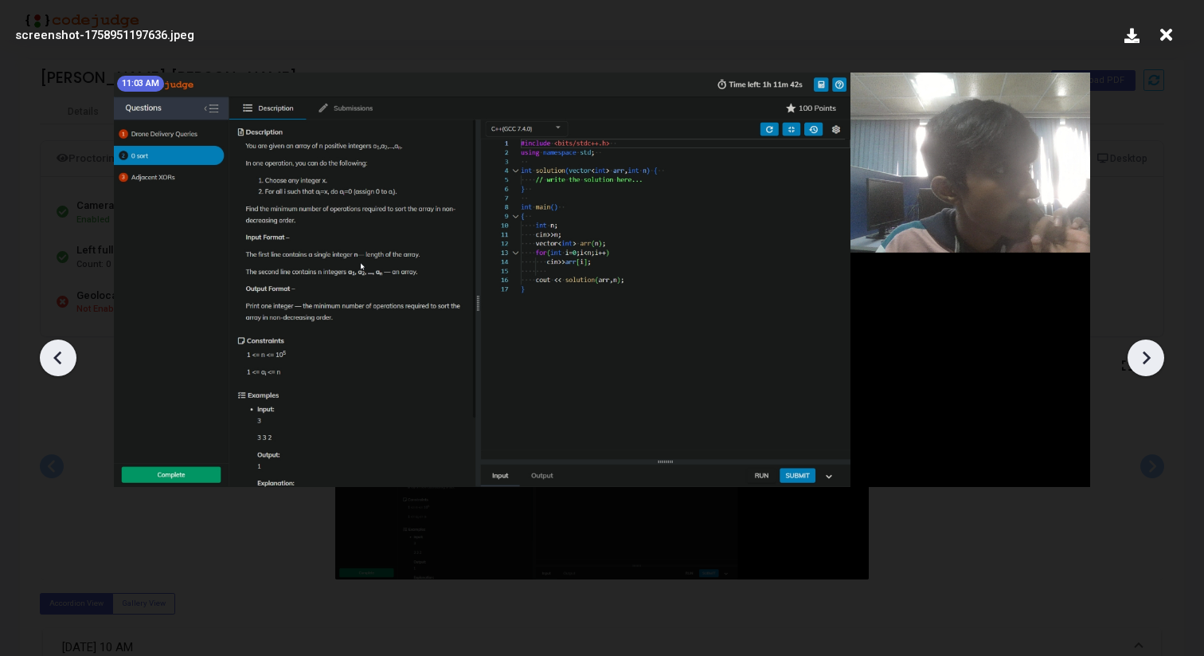
click at [1153, 360] on icon at bounding box center [1146, 358] width 24 height 24
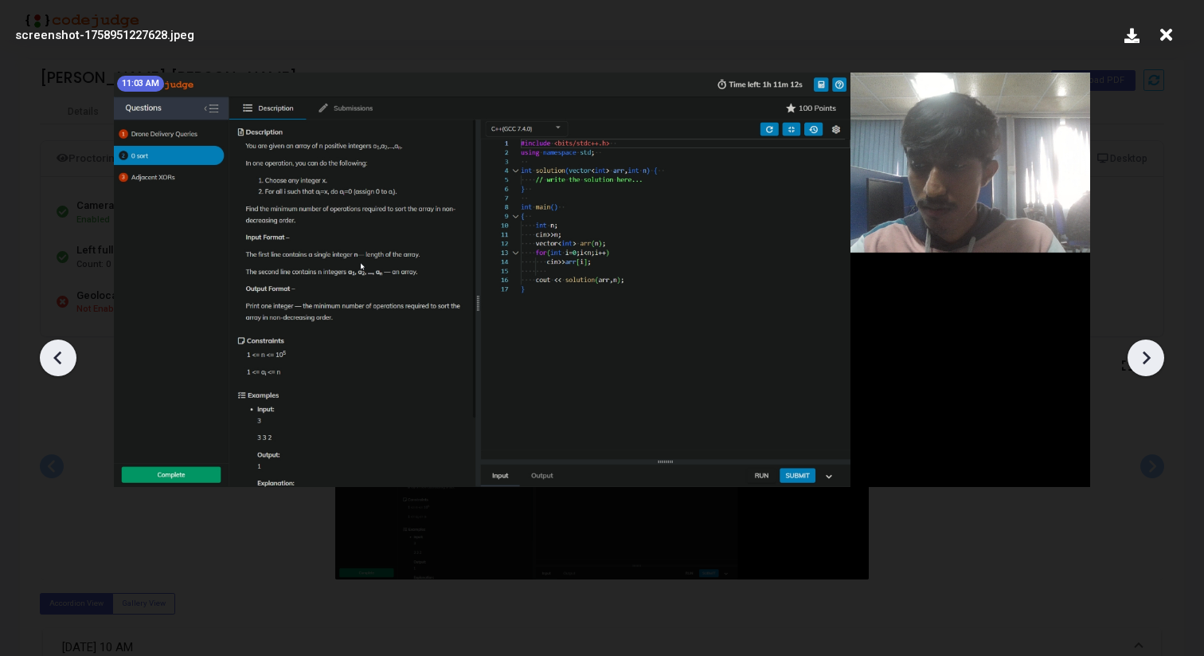
click at [56, 363] on icon at bounding box center [58, 358] width 24 height 24
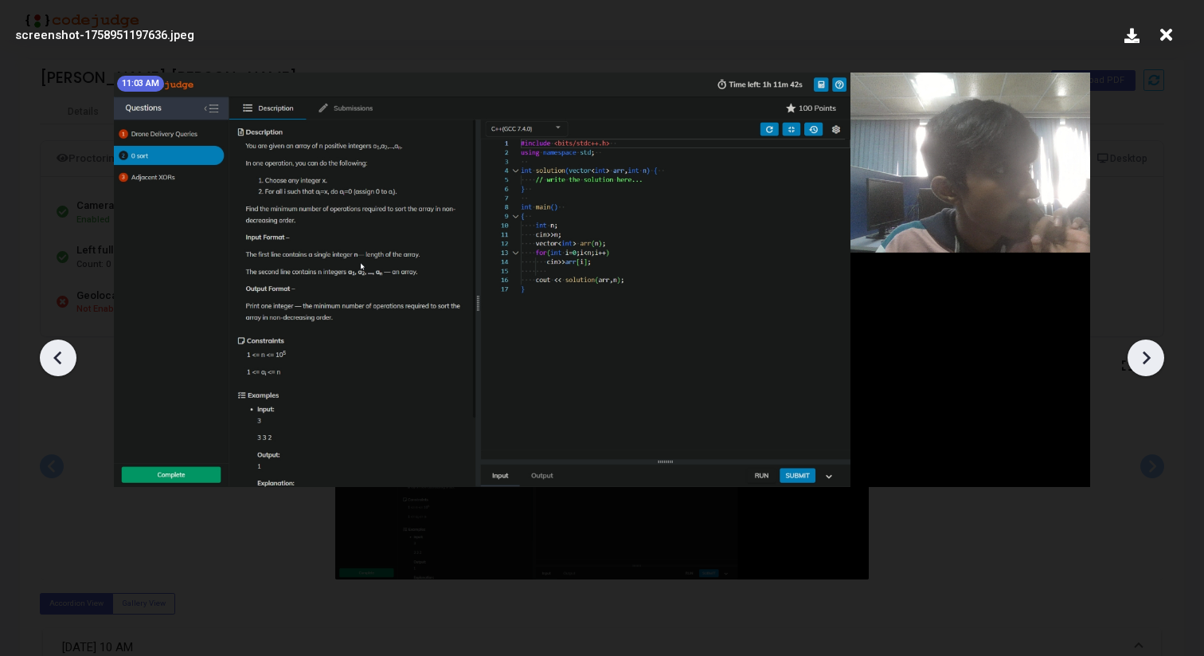
click at [53, 364] on icon at bounding box center [58, 358] width 24 height 24
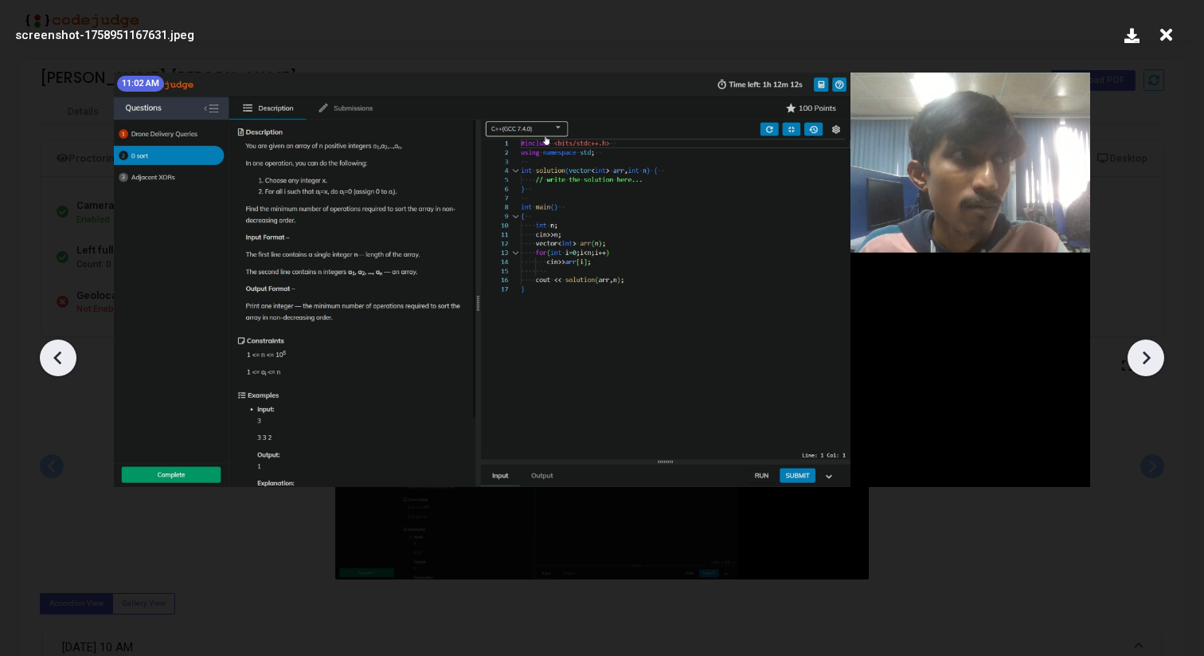
click at [57, 365] on icon at bounding box center [58, 358] width 24 height 24
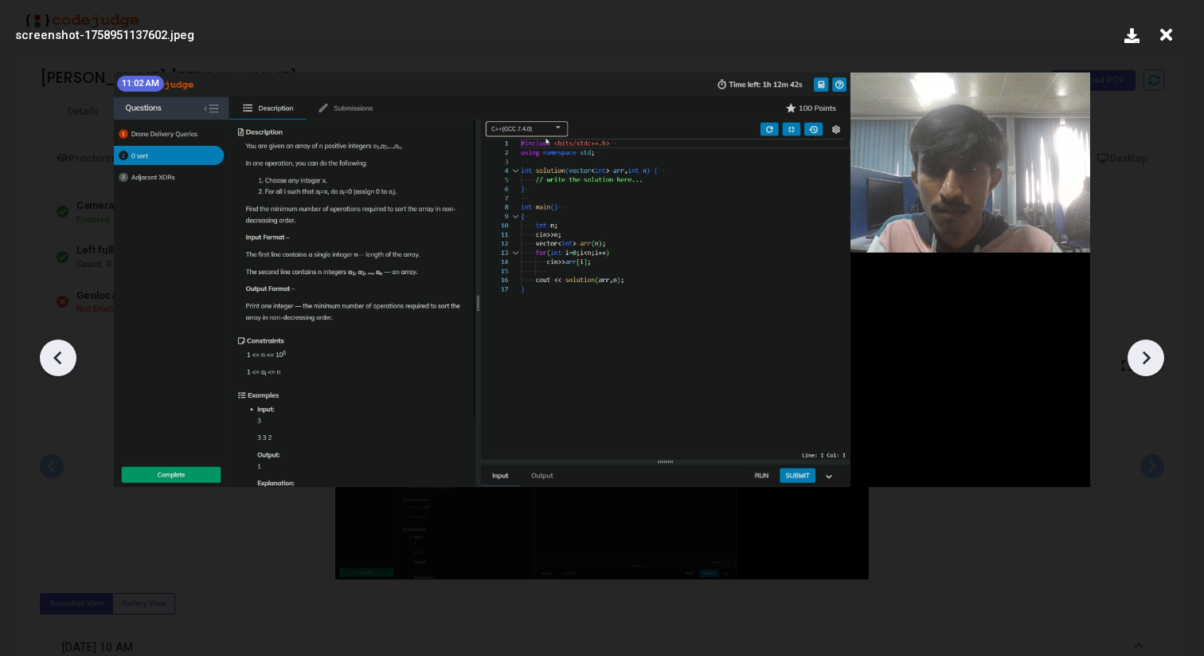
click at [1145, 362] on icon at bounding box center [1147, 357] width 8 height 14
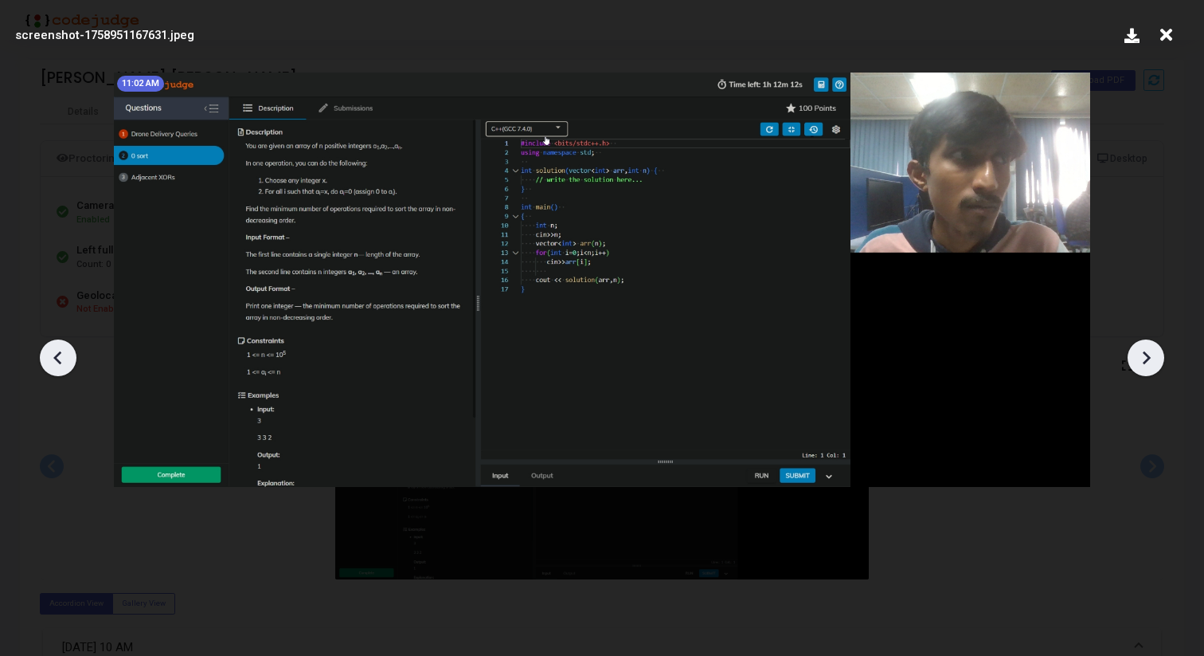
click at [1145, 362] on icon at bounding box center [1147, 357] width 8 height 14
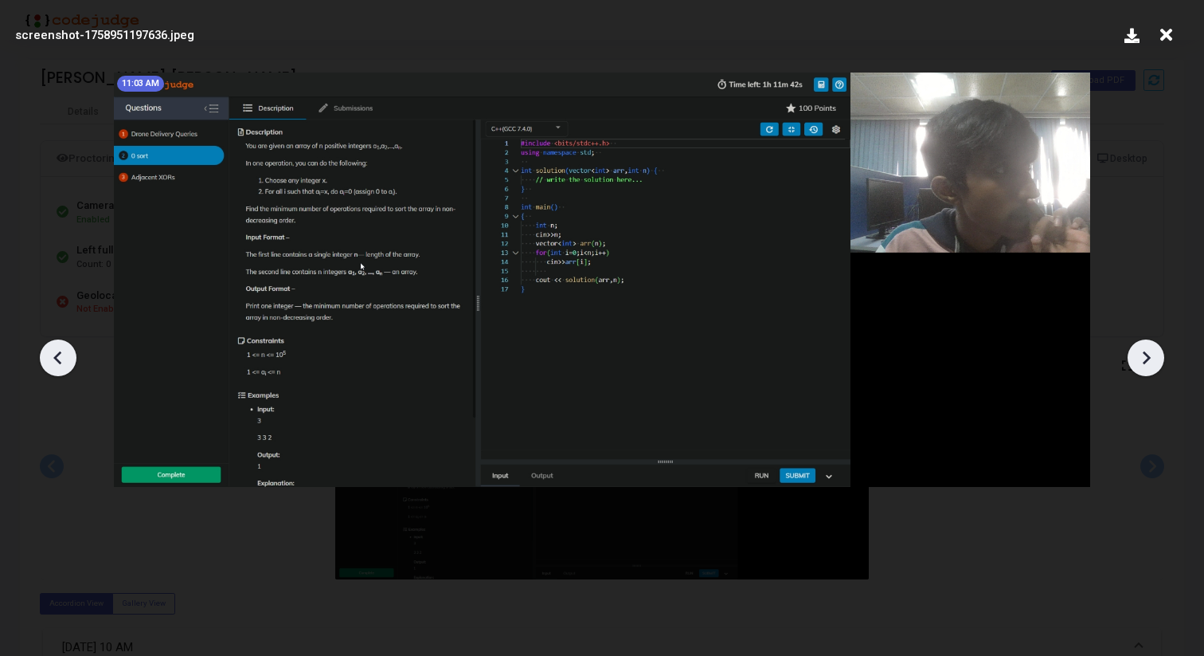
click at [1145, 362] on icon at bounding box center [1147, 357] width 8 height 14
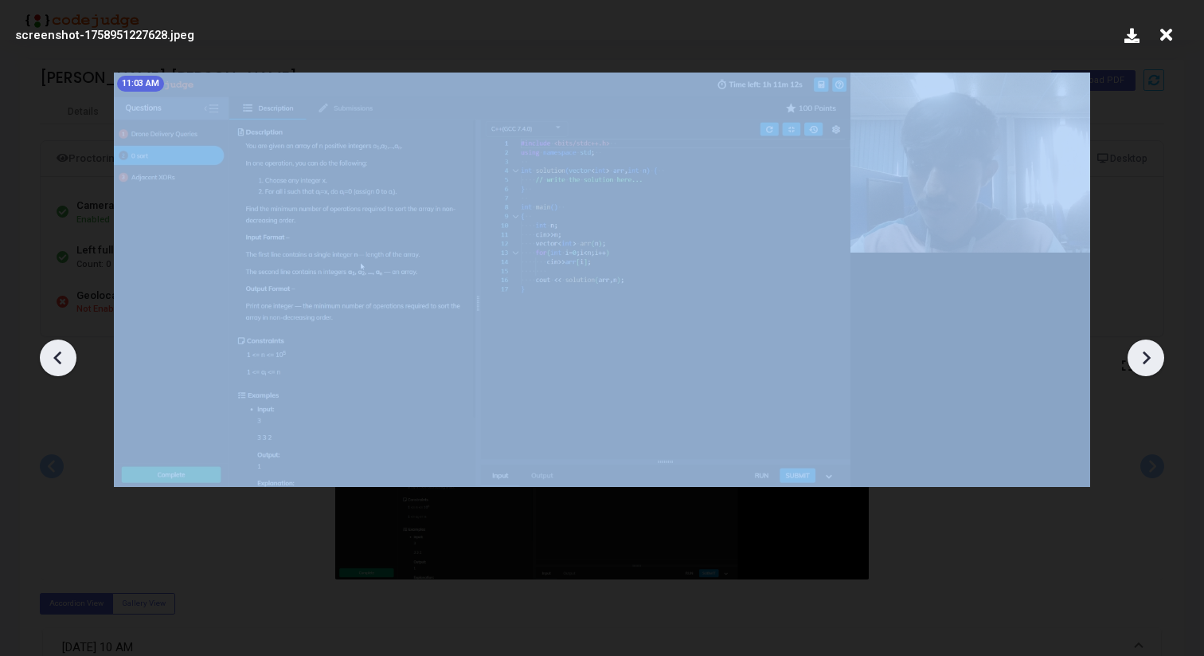
click at [1145, 362] on icon at bounding box center [1147, 357] width 8 height 14
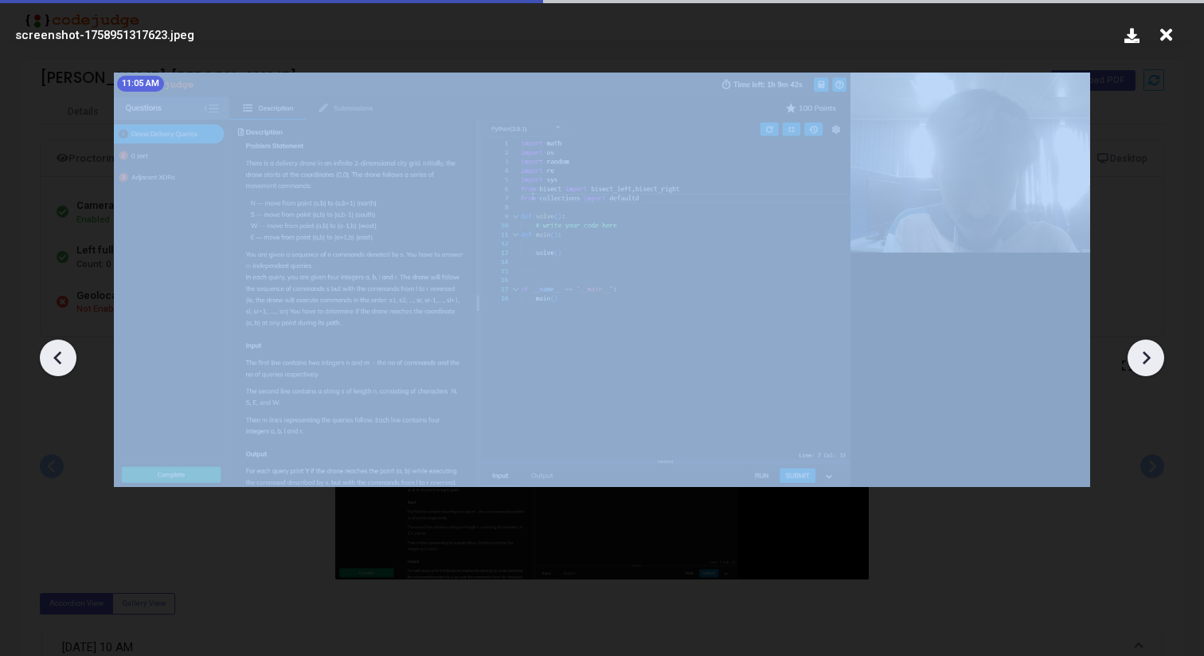
click at [1145, 362] on icon at bounding box center [1147, 357] width 8 height 14
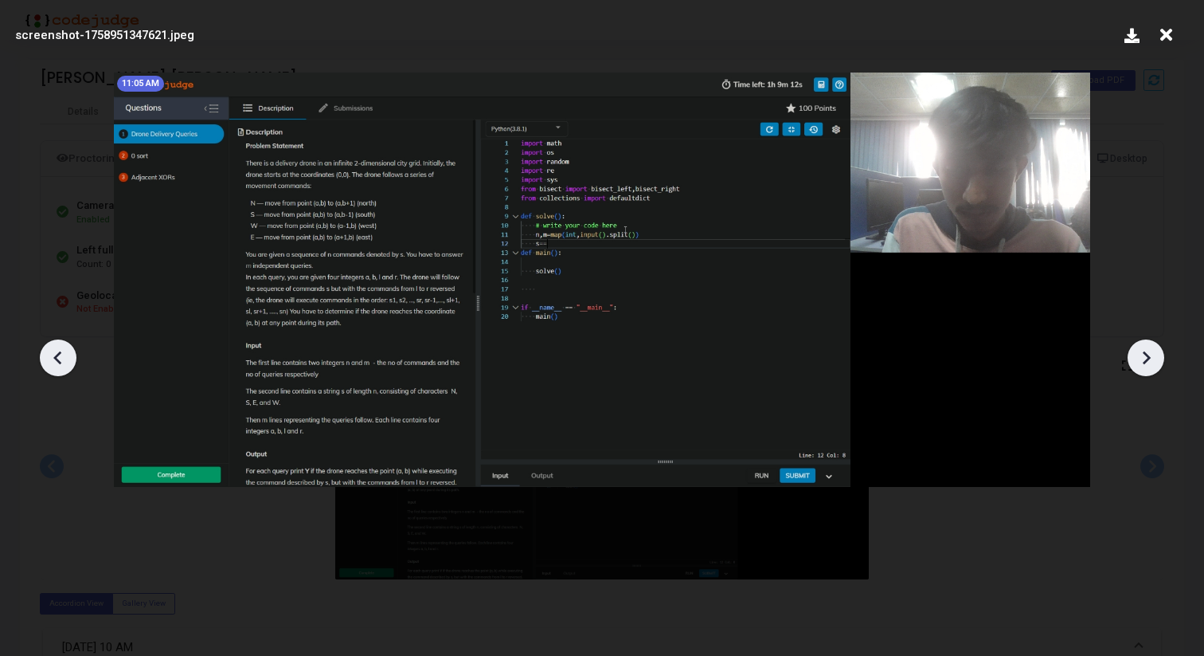
click at [1145, 362] on icon at bounding box center [1147, 357] width 8 height 14
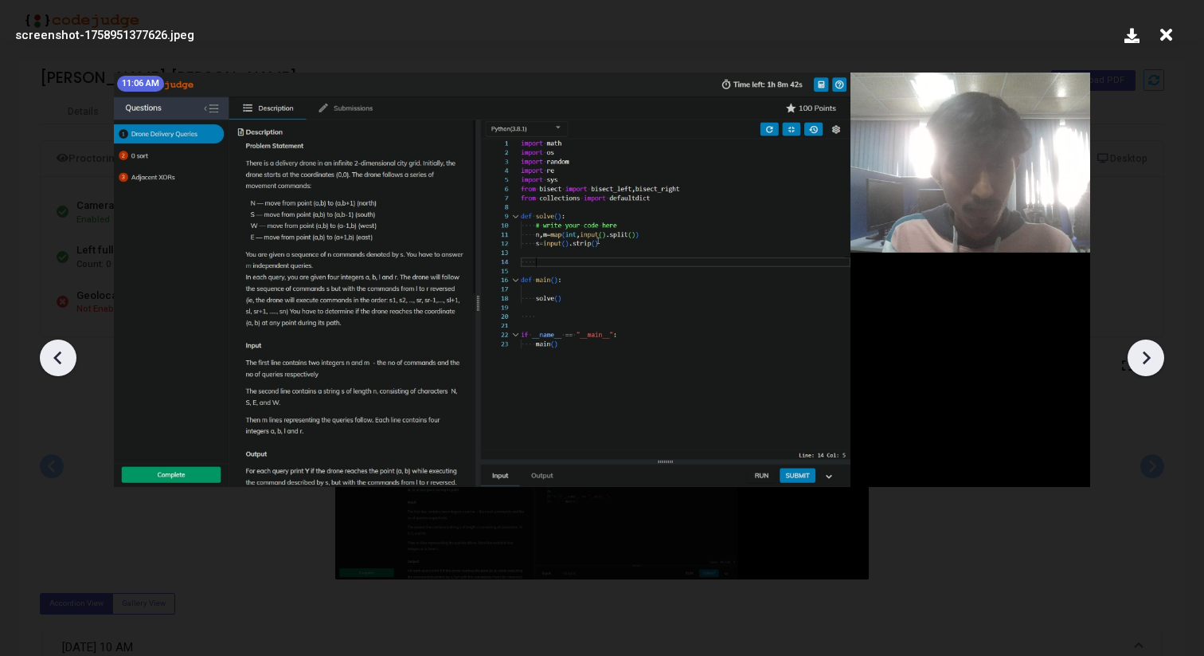
click at [1145, 362] on icon at bounding box center [1147, 357] width 8 height 14
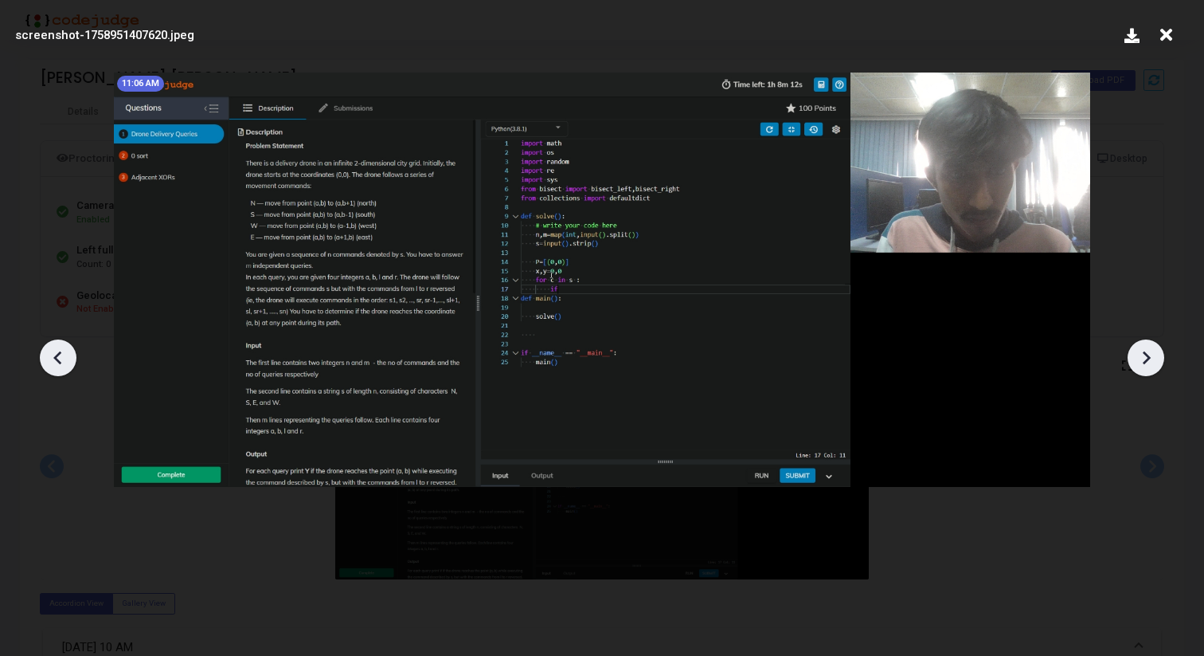
click at [1145, 362] on icon at bounding box center [1147, 357] width 8 height 14
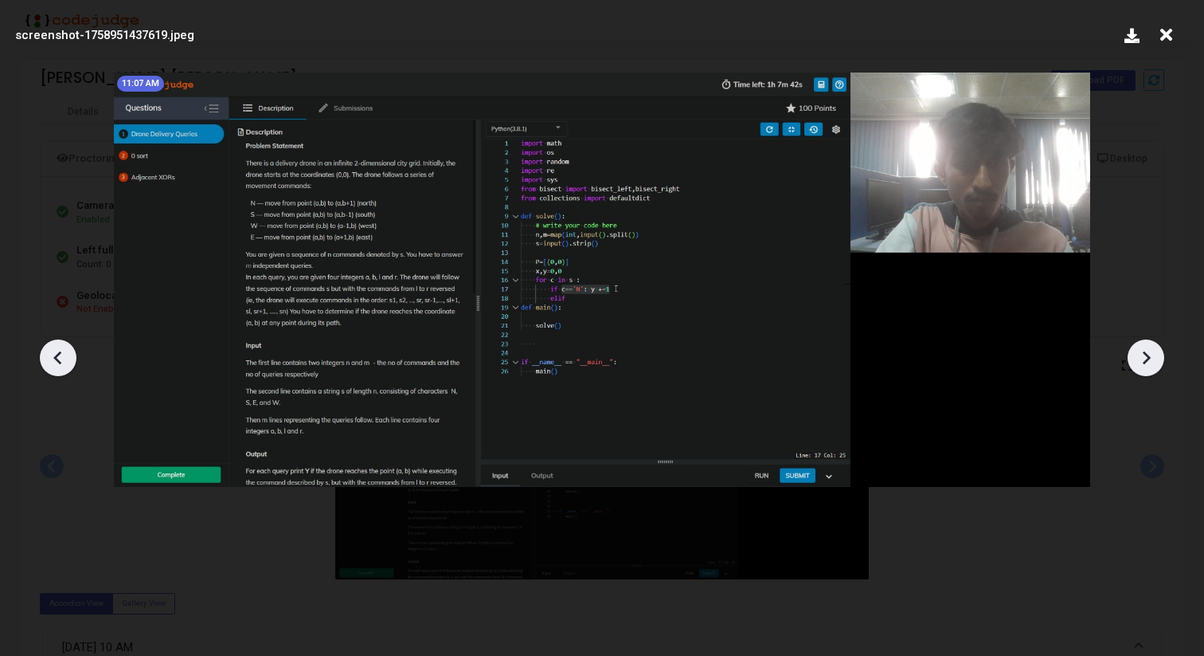
click at [1145, 362] on icon at bounding box center [1147, 357] width 8 height 14
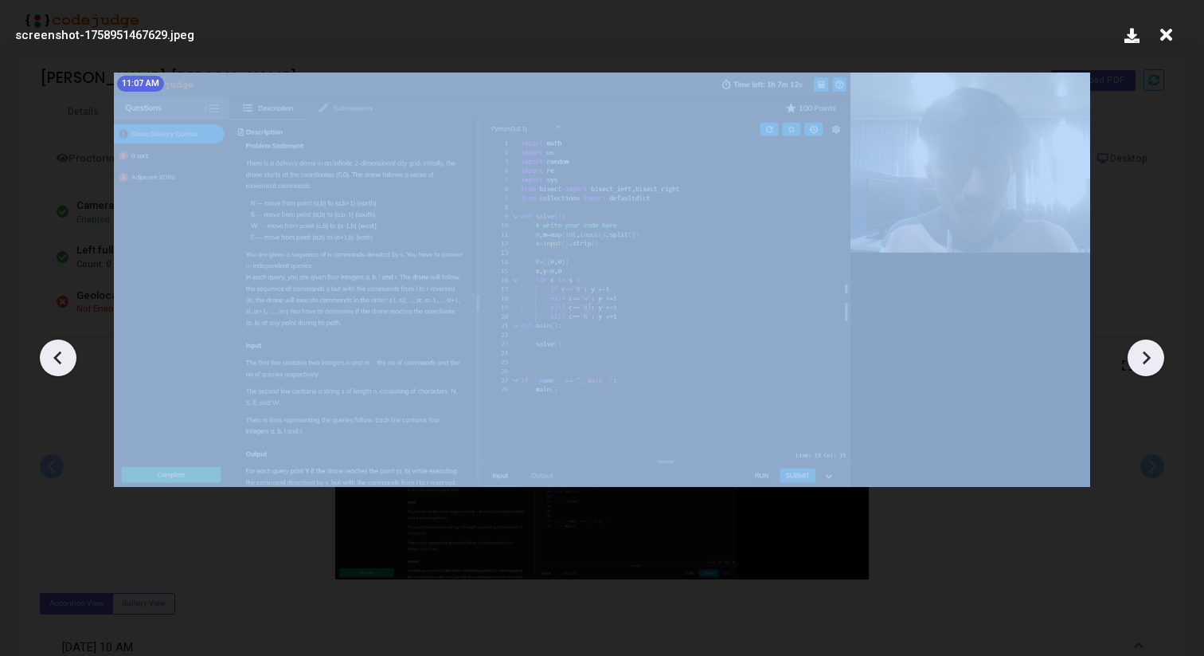
click at [1145, 362] on icon at bounding box center [1147, 357] width 8 height 14
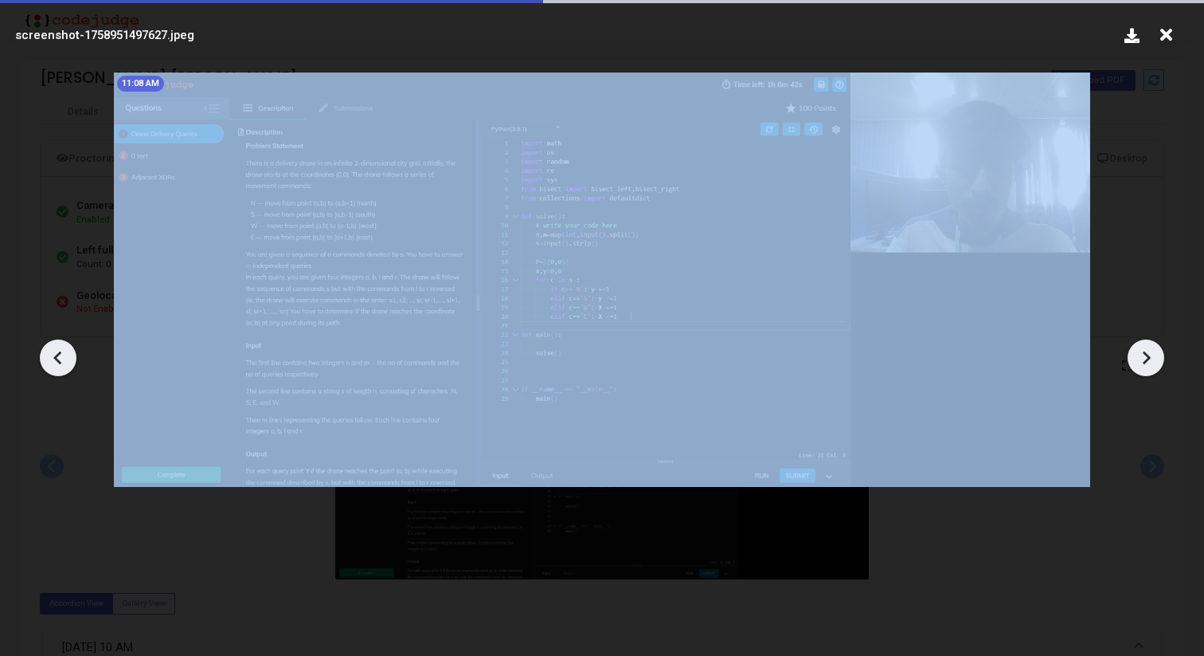
click at [1145, 362] on icon at bounding box center [1147, 357] width 8 height 14
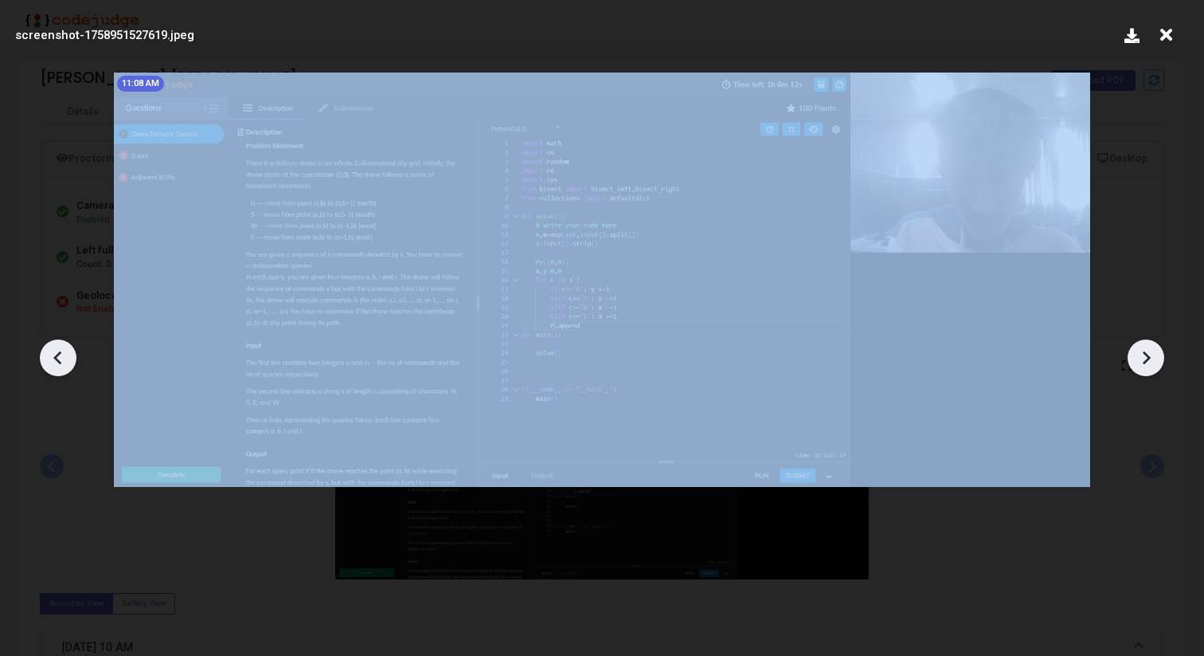
click at [1145, 362] on icon at bounding box center [1147, 357] width 8 height 14
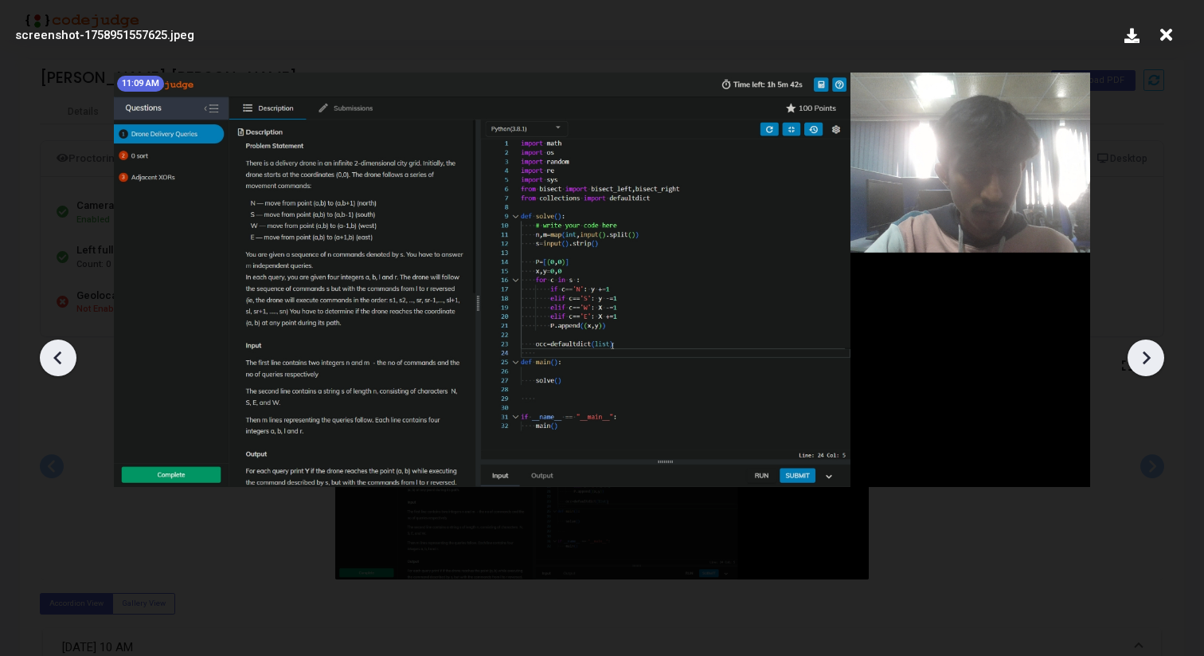
click at [1145, 362] on icon at bounding box center [1147, 357] width 8 height 14
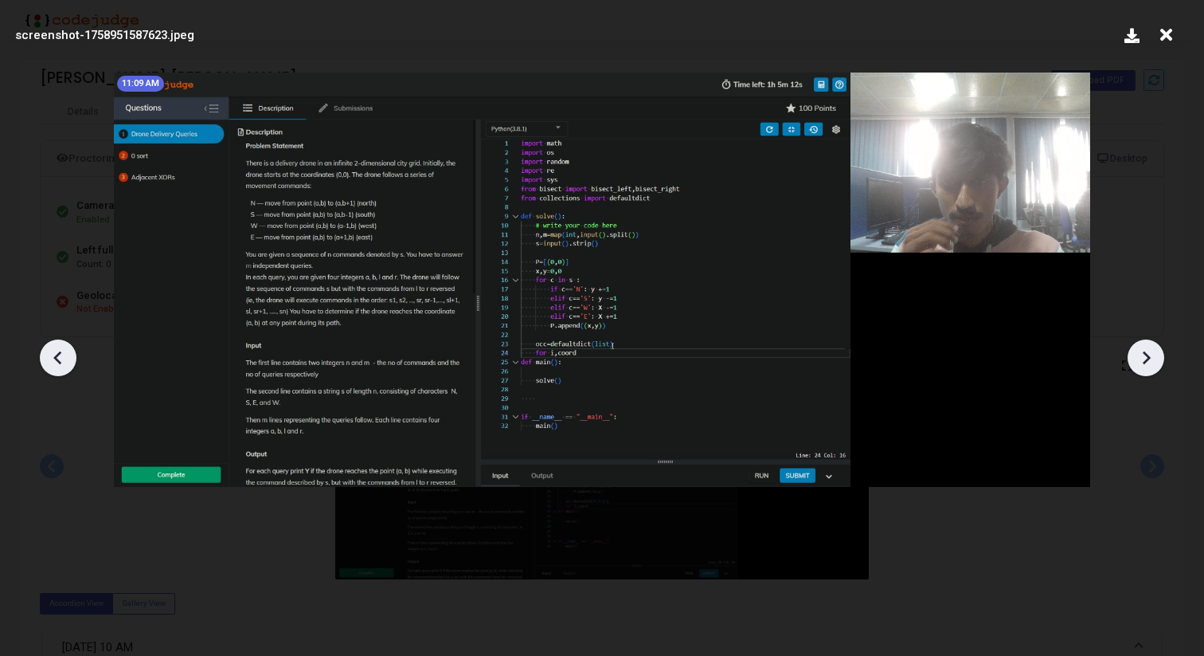
click at [1145, 362] on icon at bounding box center [1147, 357] width 8 height 14
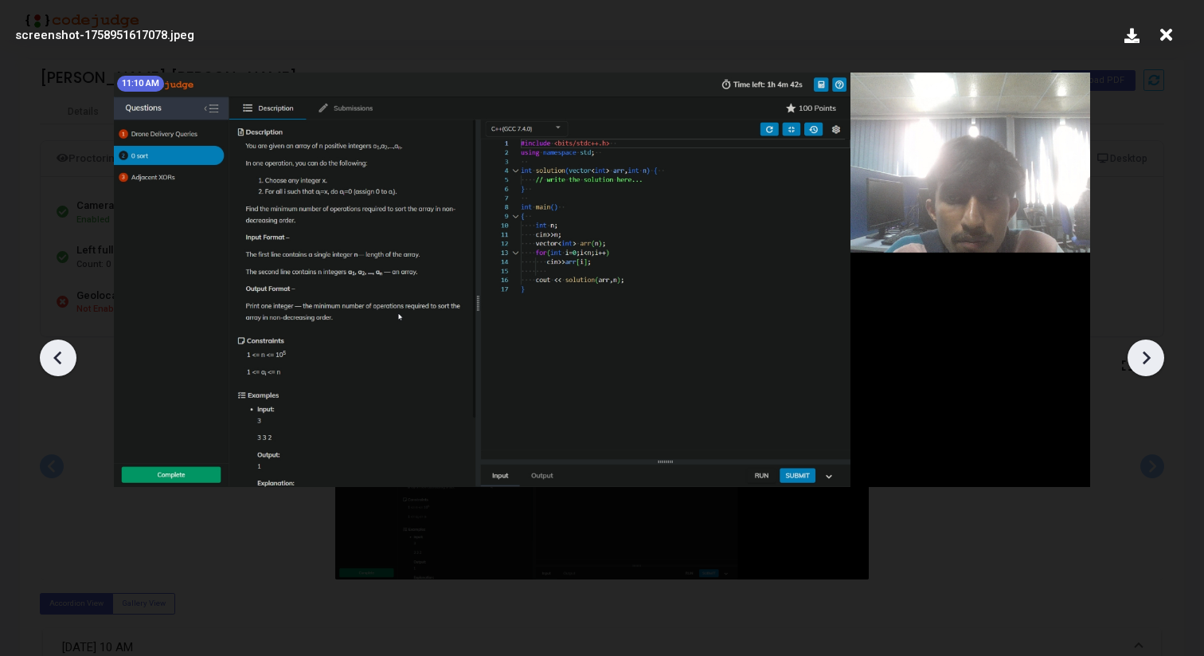
click at [1145, 362] on icon at bounding box center [1147, 357] width 8 height 14
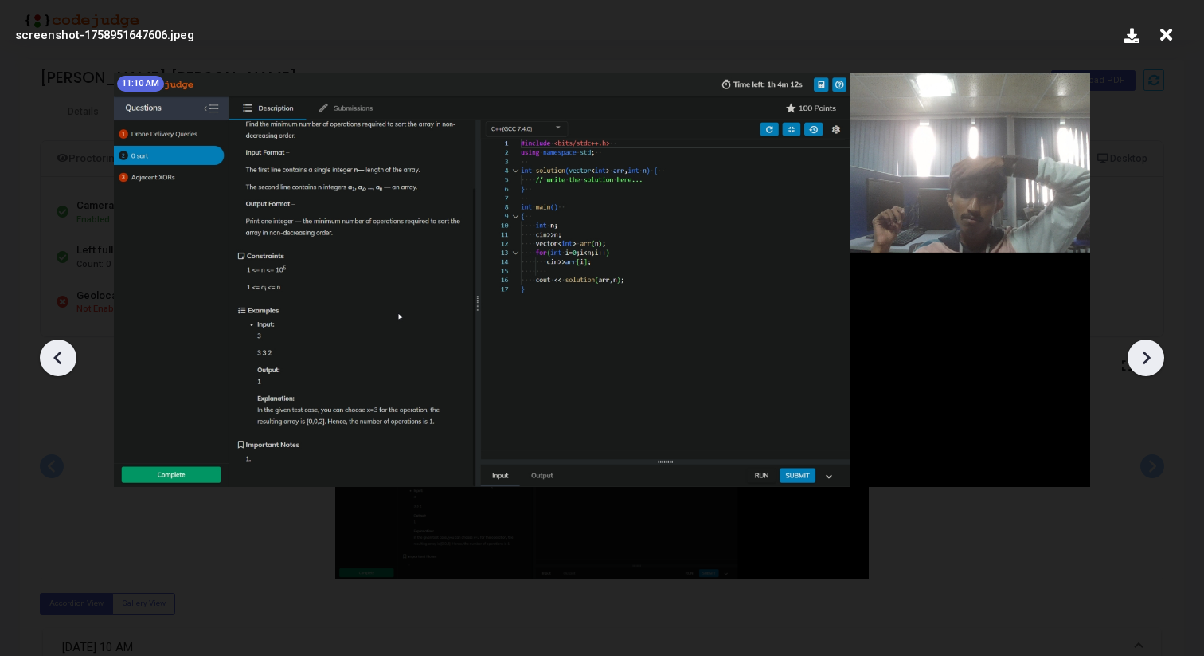
click at [1145, 362] on icon at bounding box center [1147, 357] width 8 height 14
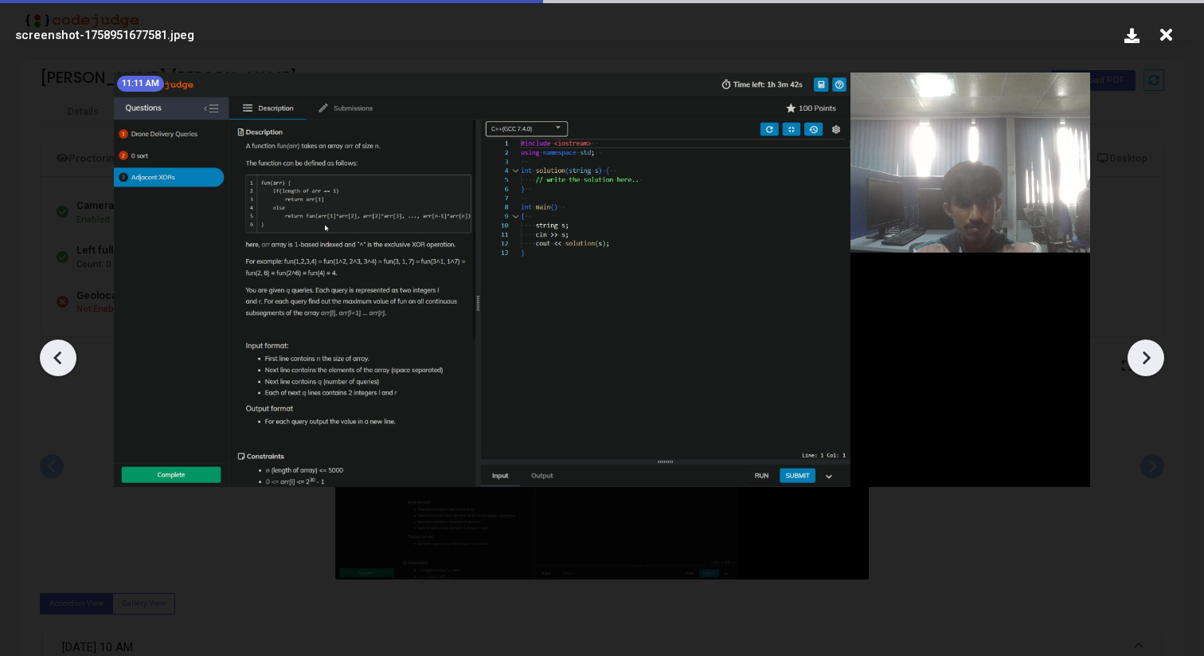
click at [1145, 362] on icon at bounding box center [1147, 357] width 8 height 14
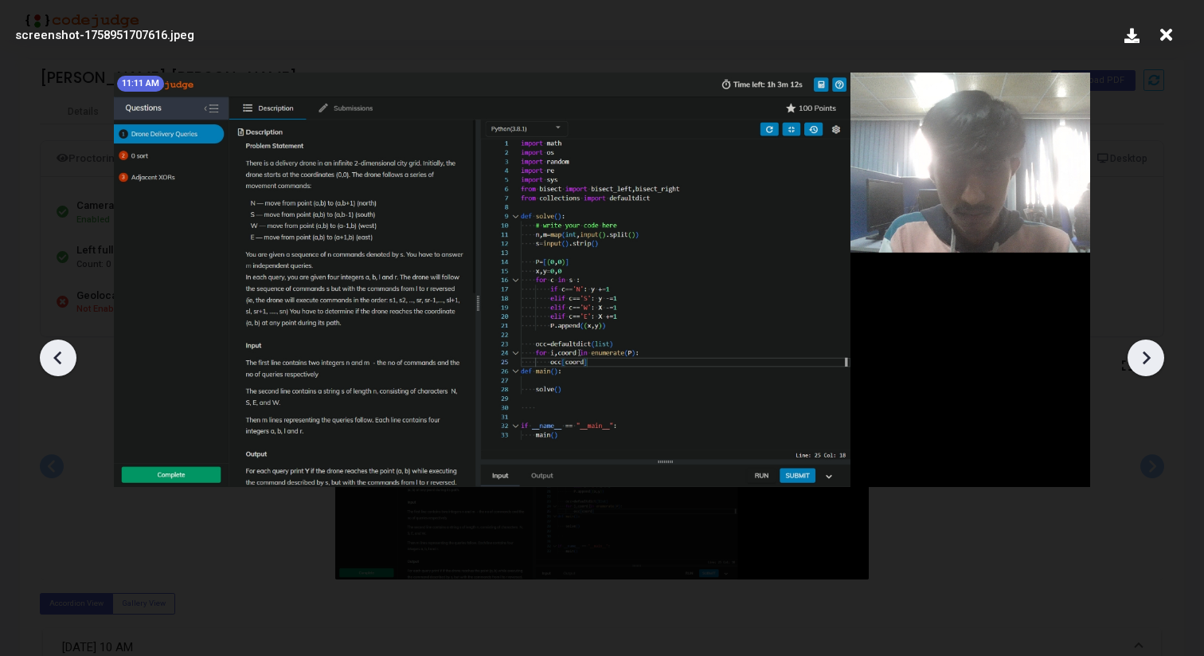
click at [1145, 362] on icon at bounding box center [1147, 357] width 8 height 14
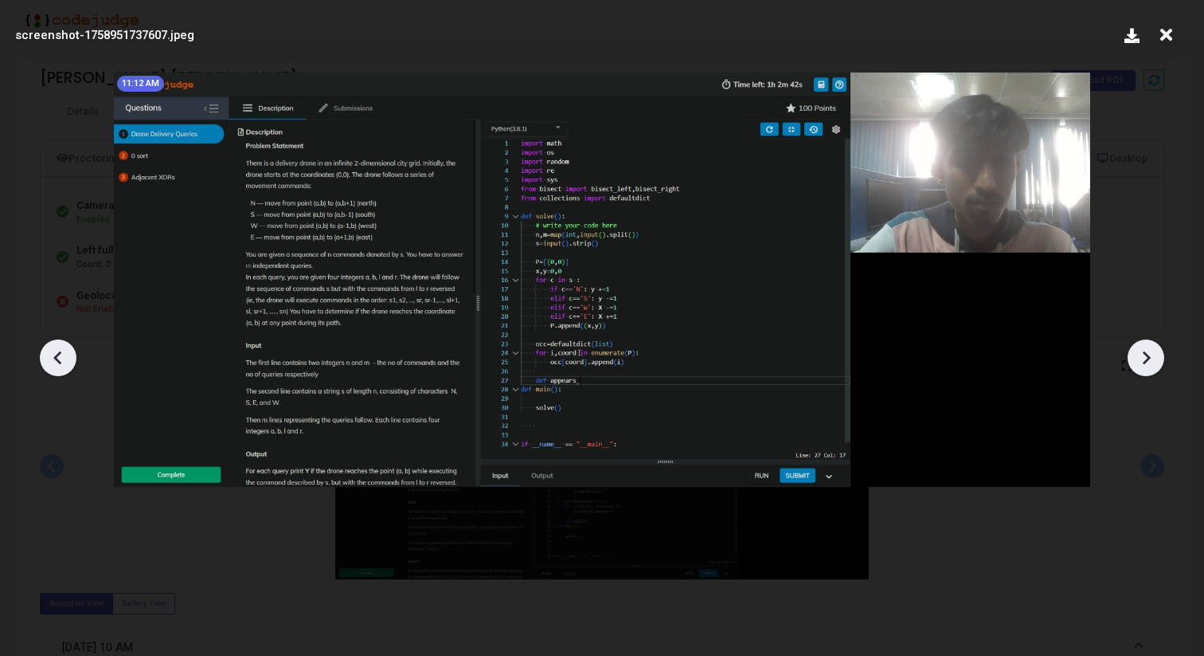
click at [1145, 362] on icon at bounding box center [1147, 357] width 8 height 14
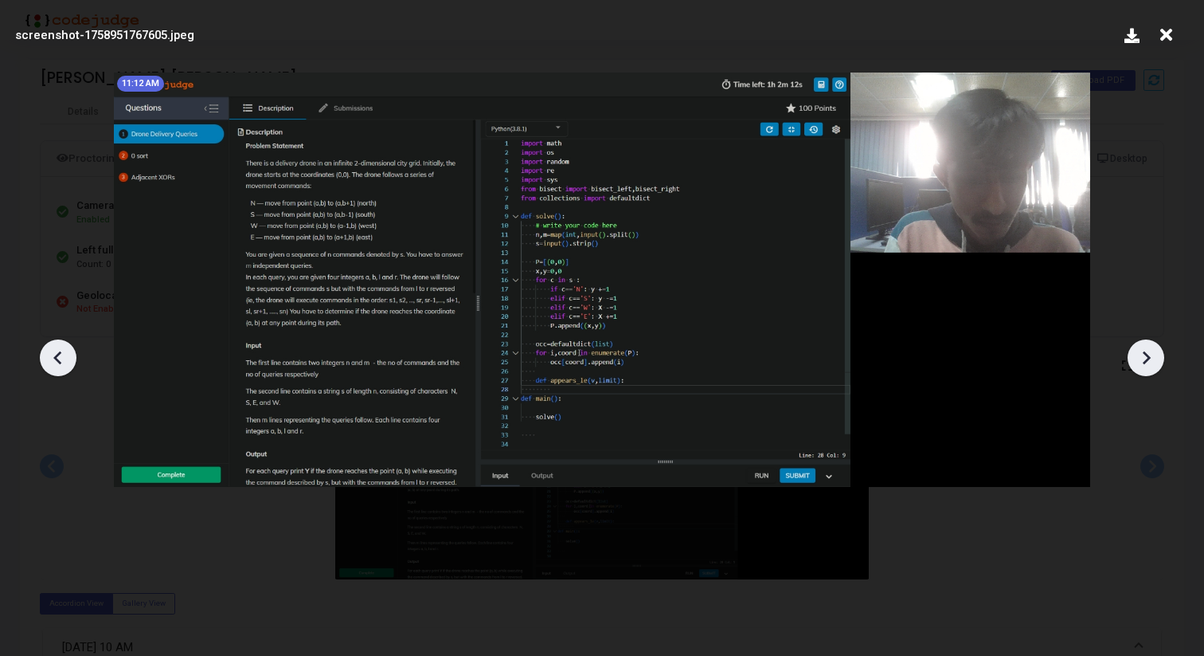
click at [1145, 362] on icon at bounding box center [1147, 357] width 8 height 14
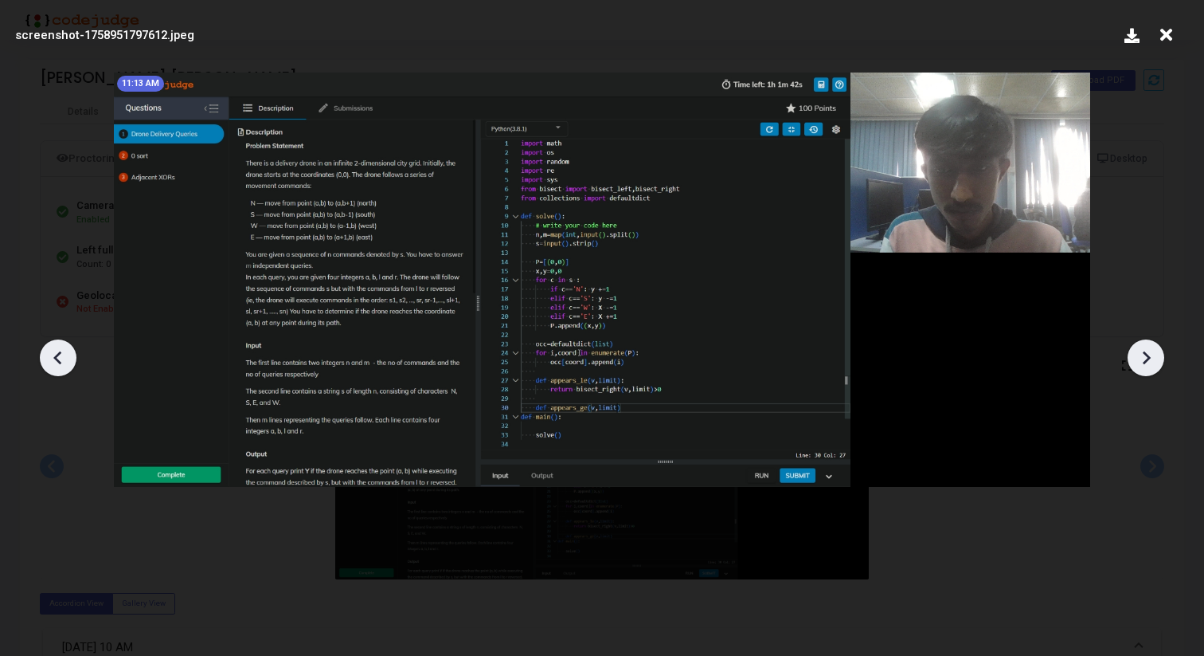
click at [1145, 362] on icon at bounding box center [1147, 357] width 8 height 14
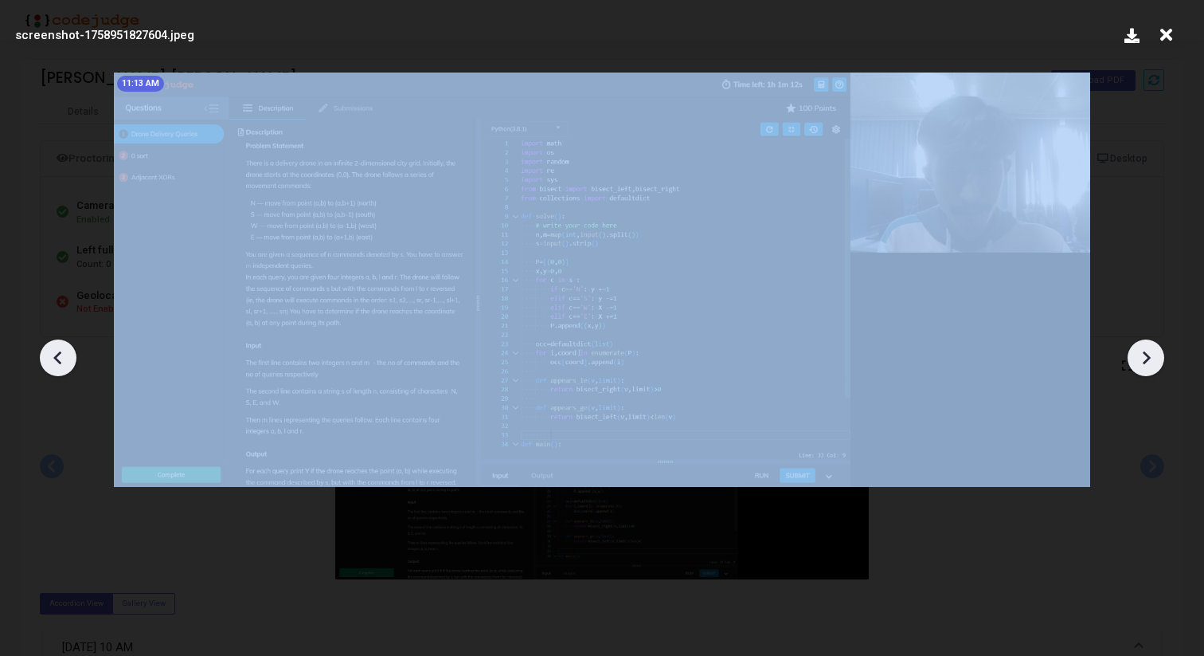
click at [1145, 362] on icon at bounding box center [1147, 357] width 8 height 14
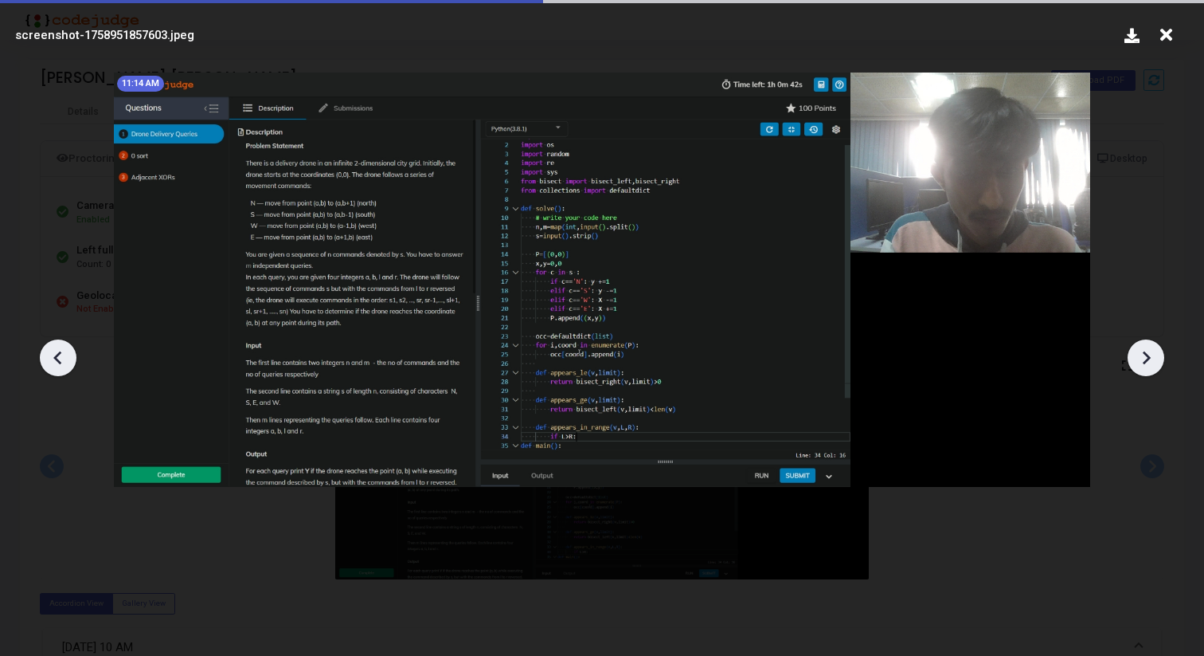
click at [1145, 362] on icon at bounding box center [1147, 357] width 8 height 14
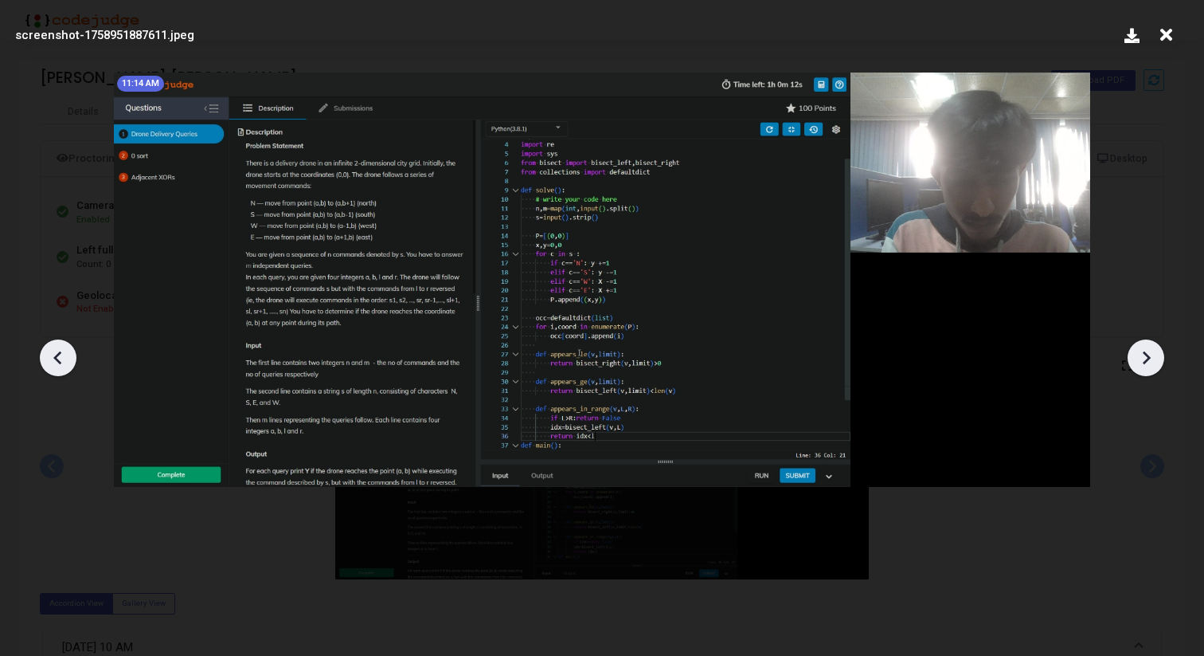
click at [1145, 362] on icon at bounding box center [1147, 357] width 8 height 14
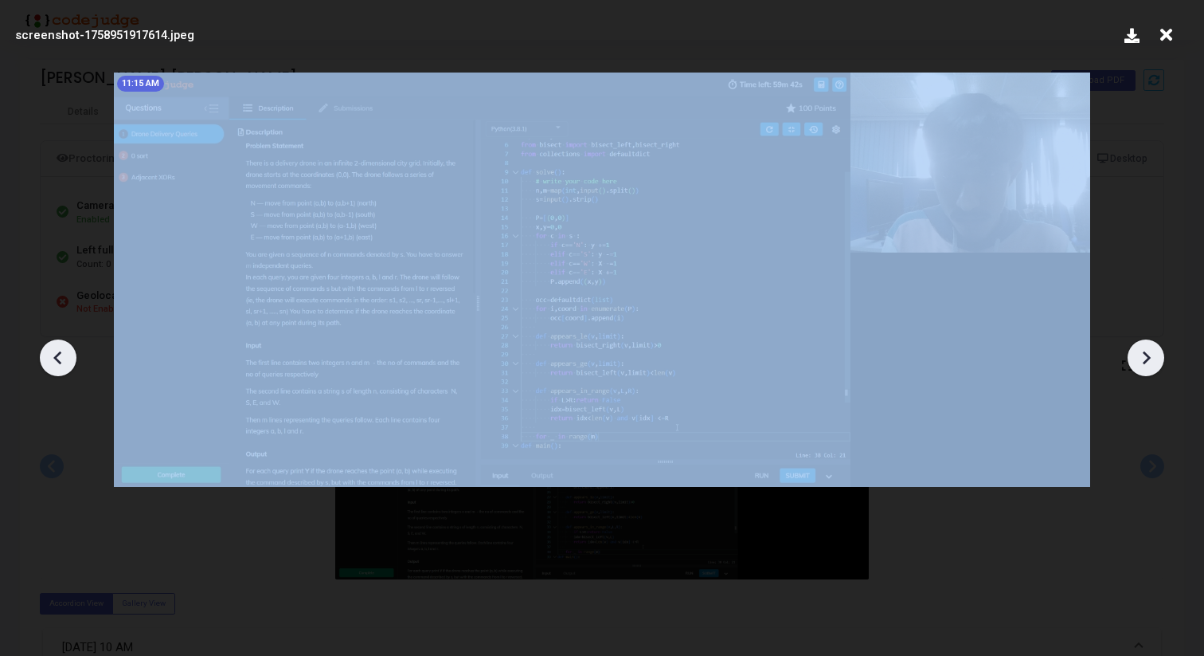
click at [1145, 362] on icon at bounding box center [1147, 357] width 8 height 14
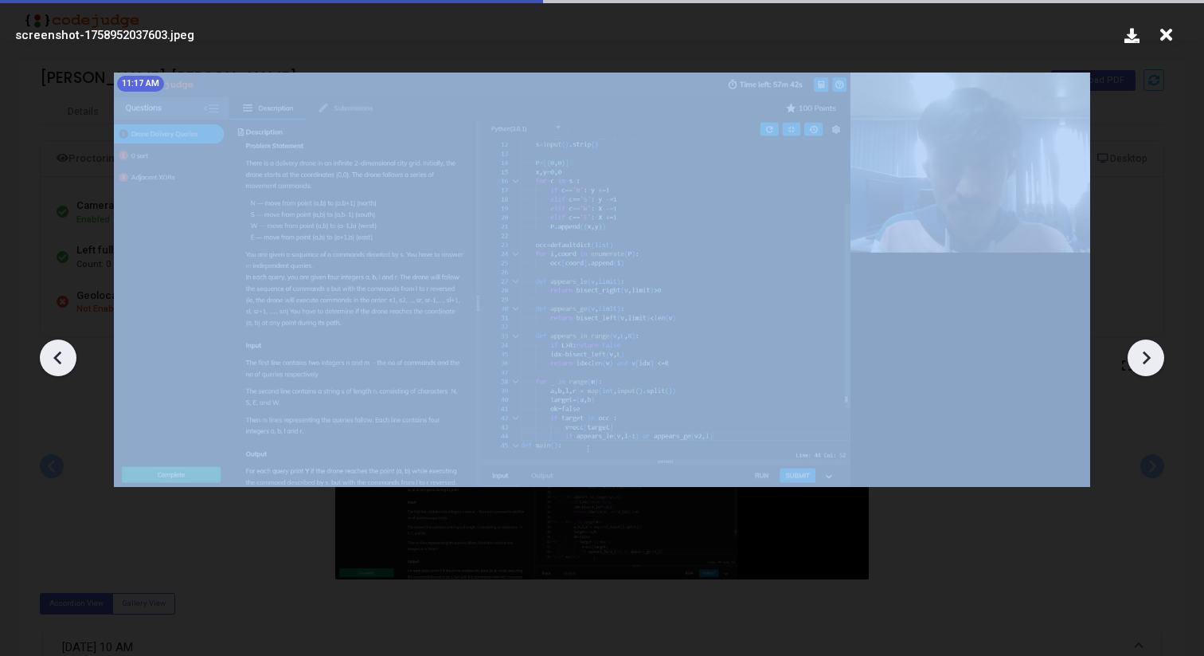
click at [1145, 362] on icon at bounding box center [1147, 357] width 8 height 14
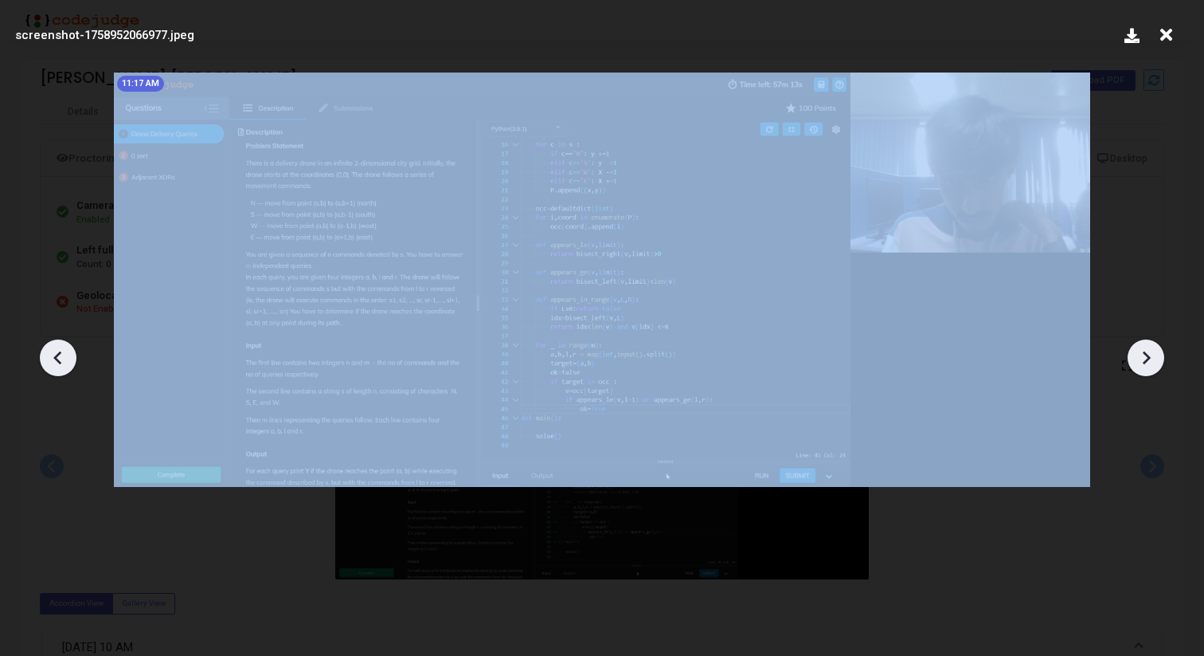
click at [1145, 362] on icon at bounding box center [1147, 357] width 8 height 14
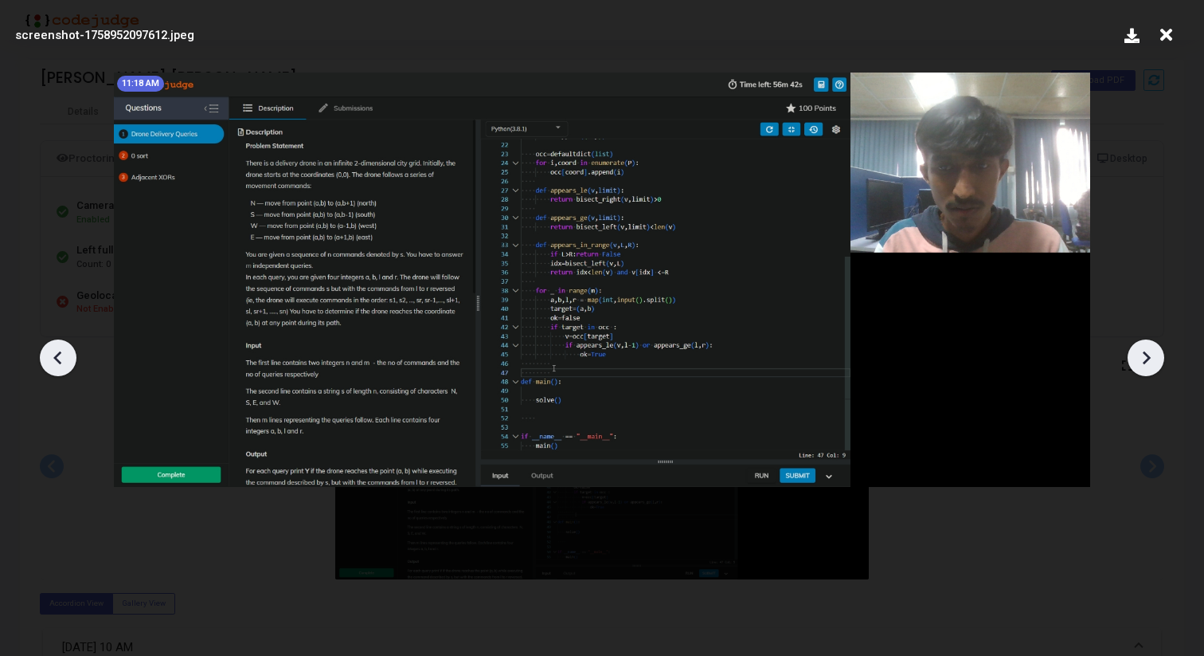
click at [1145, 362] on icon at bounding box center [1147, 357] width 8 height 14
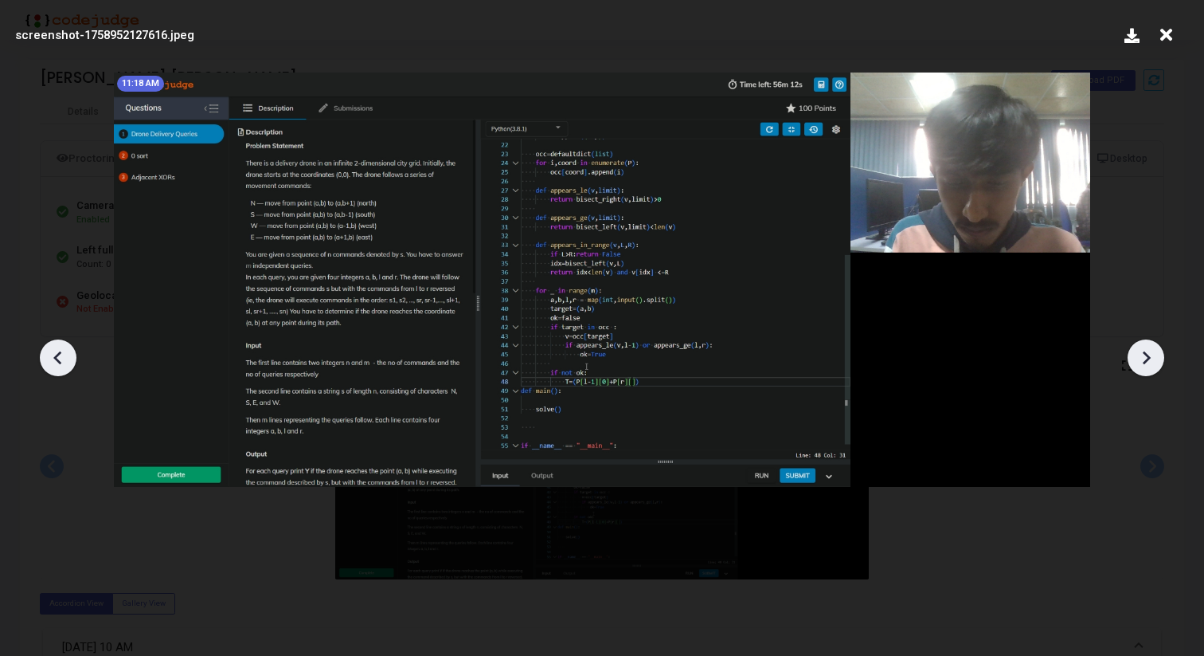
click at [1145, 362] on icon at bounding box center [1147, 357] width 8 height 14
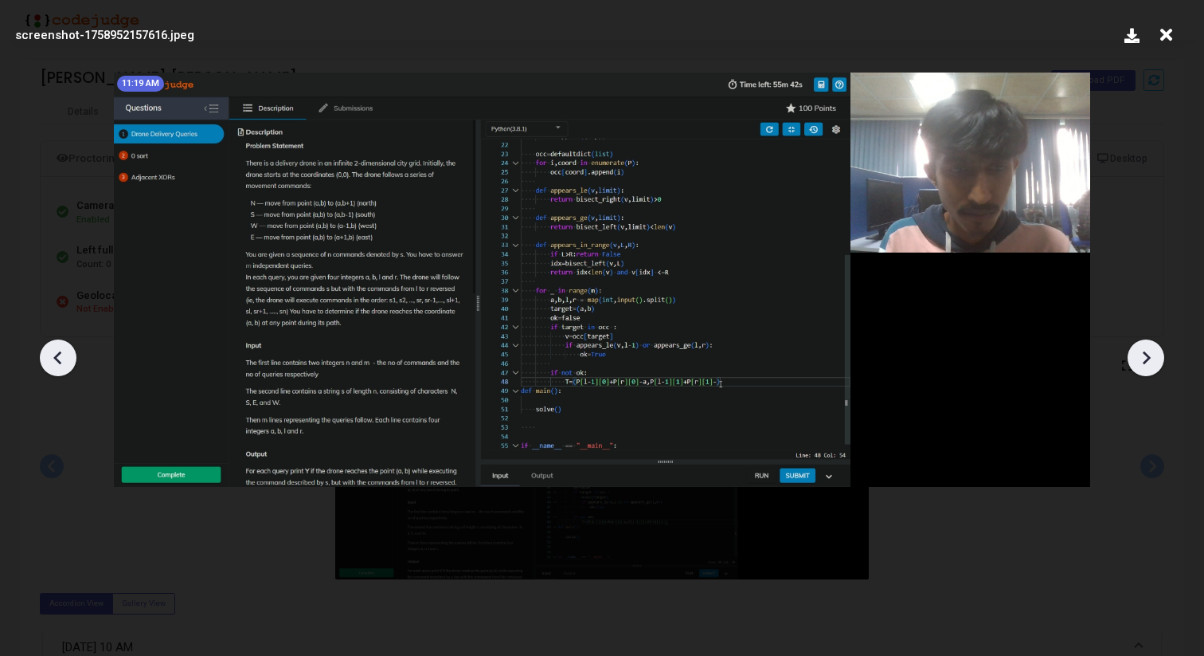
click at [1145, 362] on icon at bounding box center [1147, 357] width 8 height 14
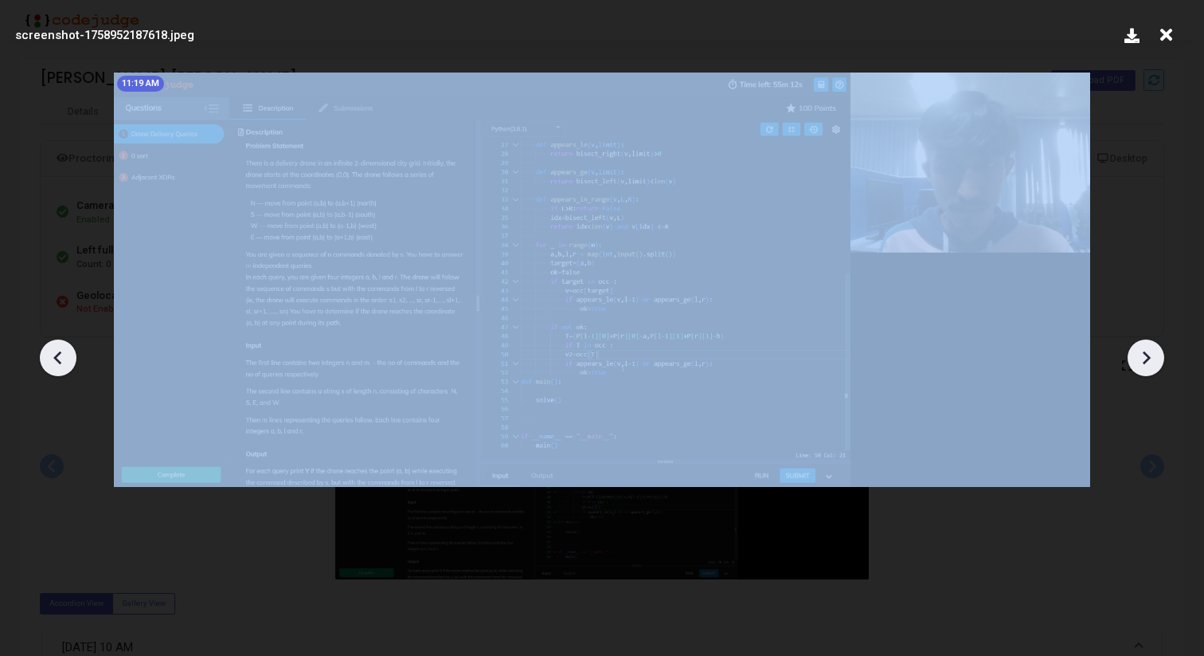
click at [1145, 362] on icon at bounding box center [1147, 357] width 8 height 14
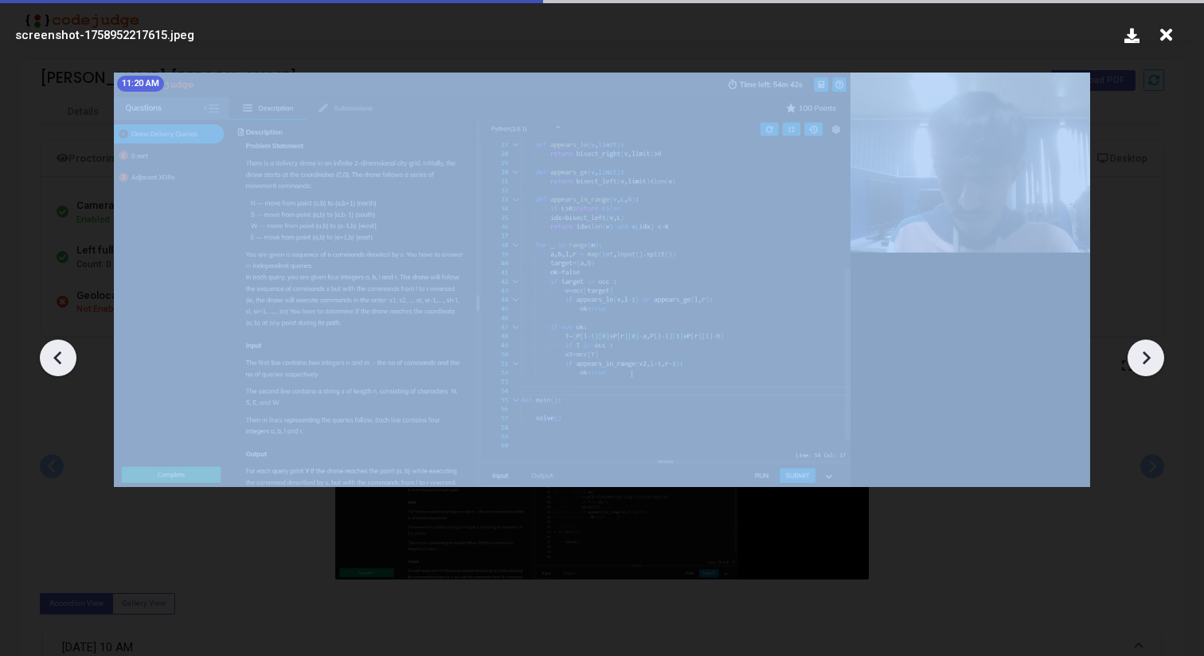
click at [1145, 362] on icon at bounding box center [1147, 357] width 8 height 14
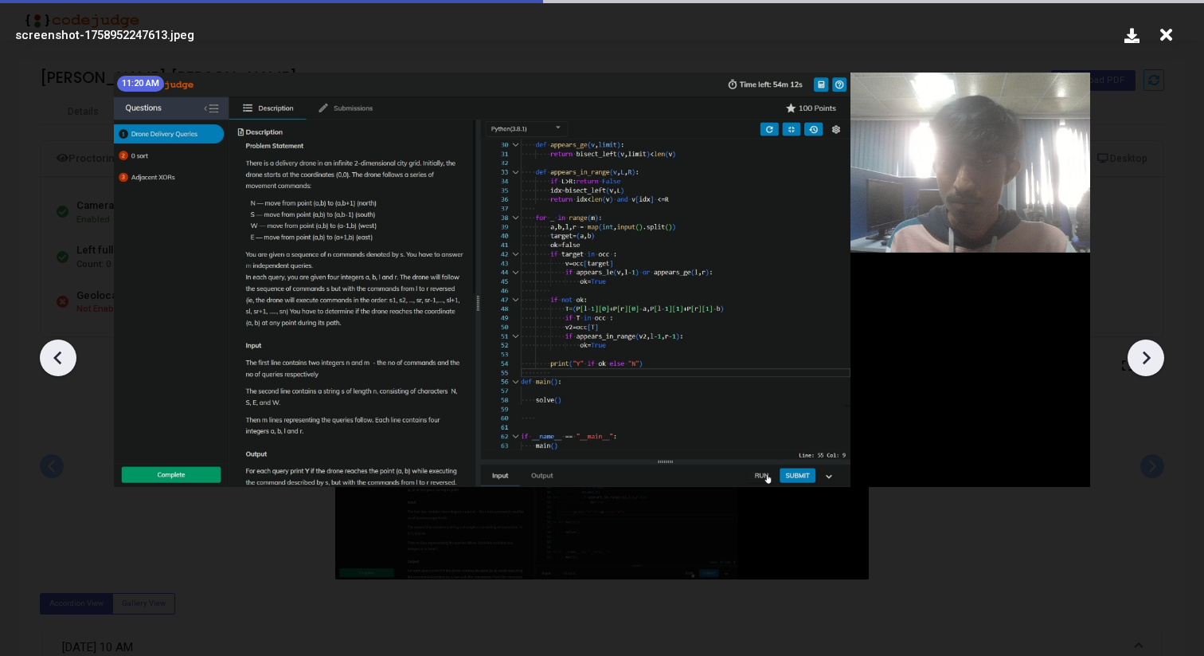
click at [1145, 362] on icon at bounding box center [1147, 357] width 8 height 14
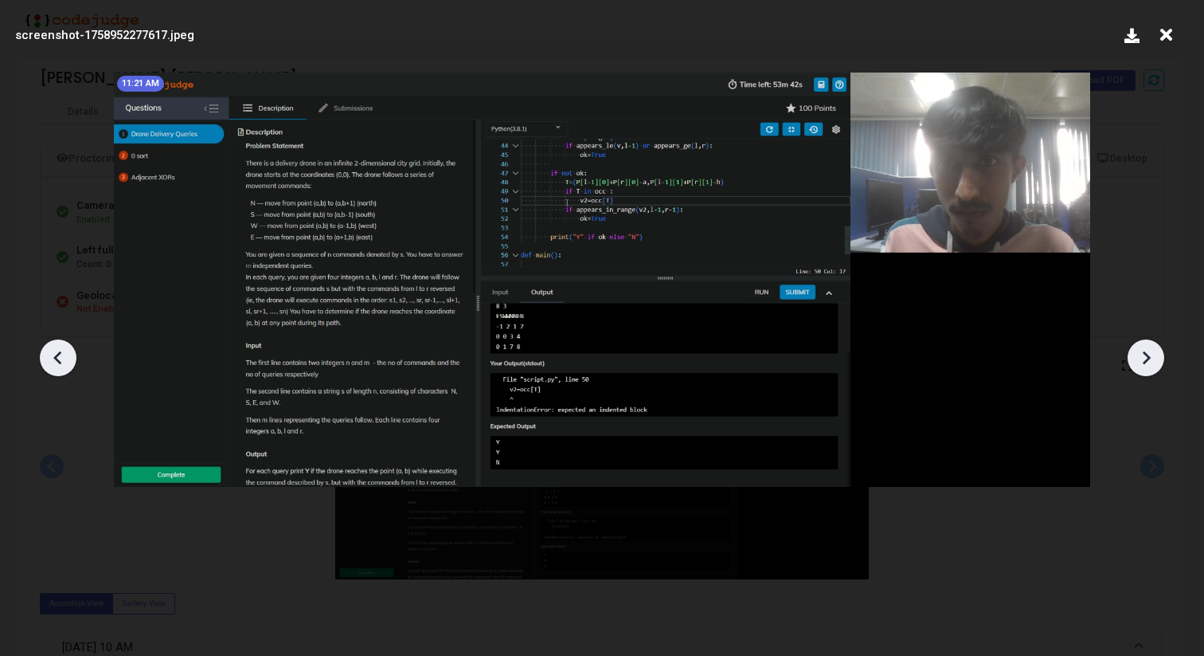
click at [1145, 362] on icon at bounding box center [1147, 357] width 8 height 14
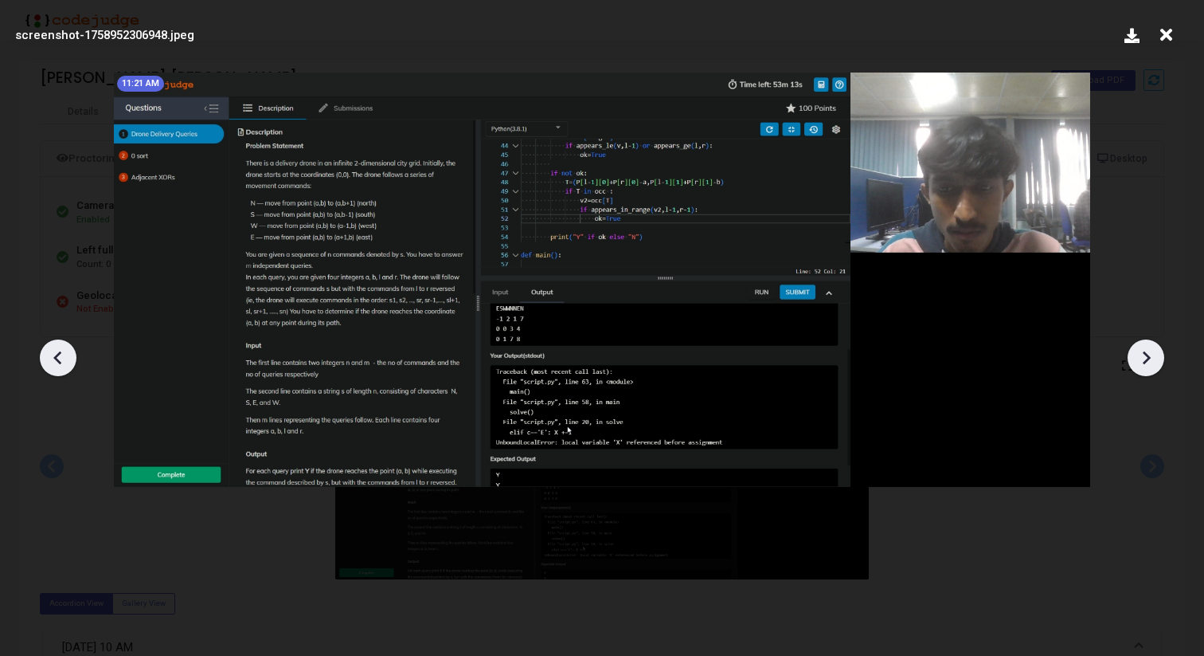
click at [1145, 362] on icon at bounding box center [1147, 357] width 8 height 14
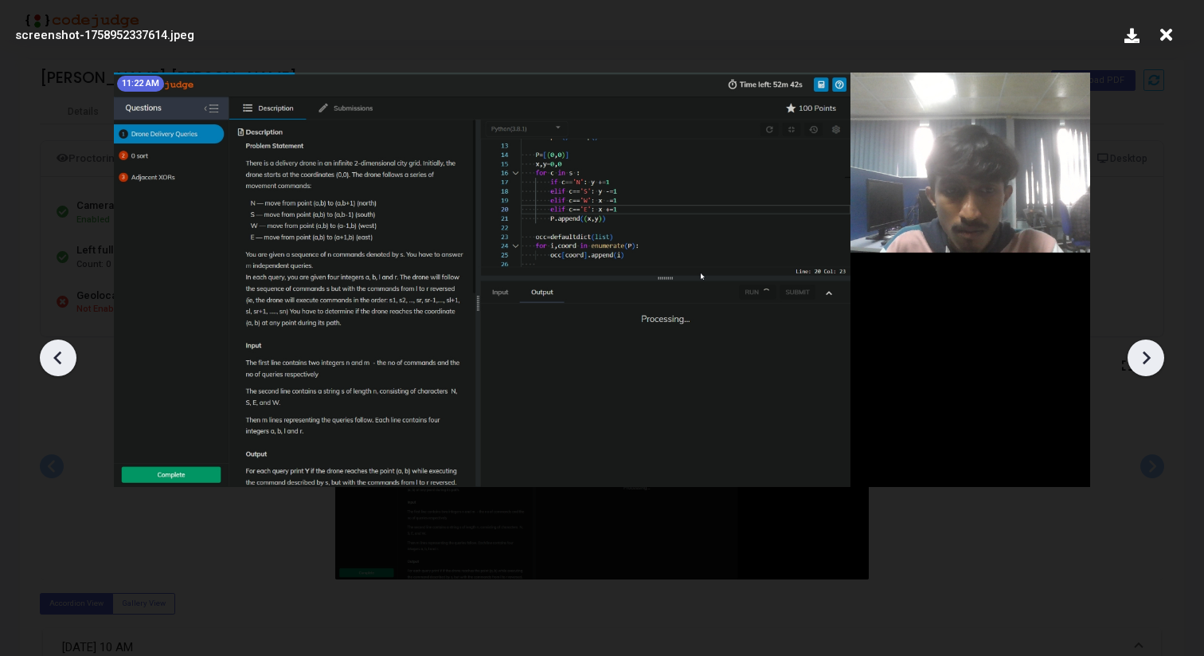
click at [1144, 360] on icon at bounding box center [1146, 358] width 24 height 24
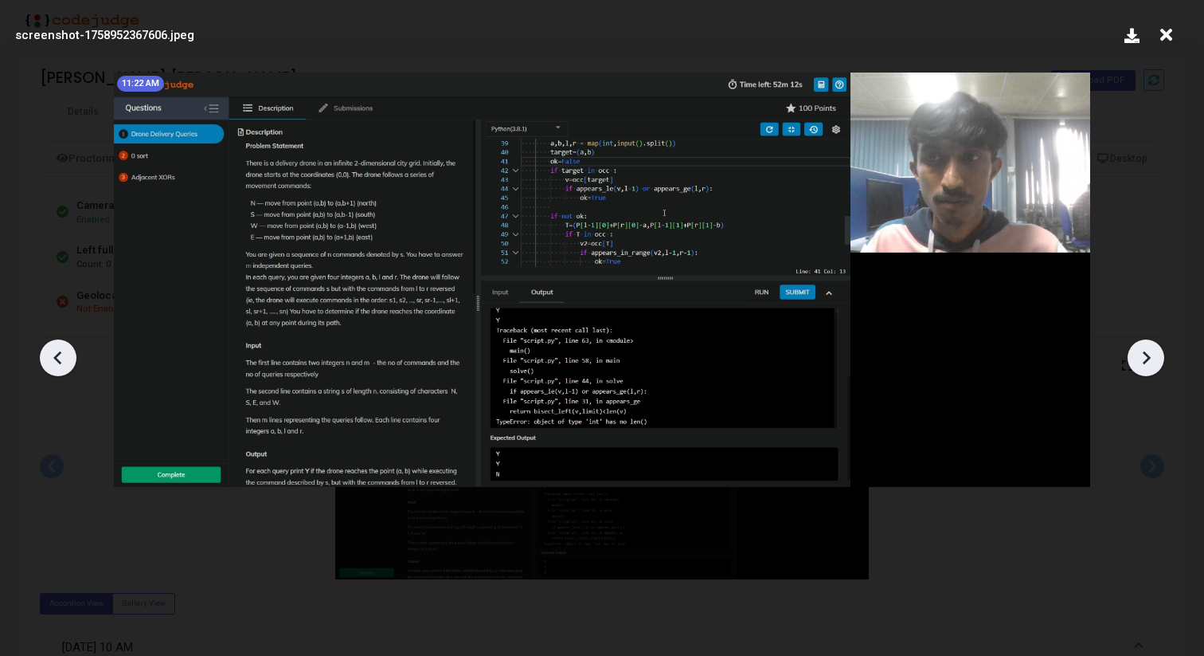
click at [1144, 360] on icon at bounding box center [1146, 358] width 24 height 24
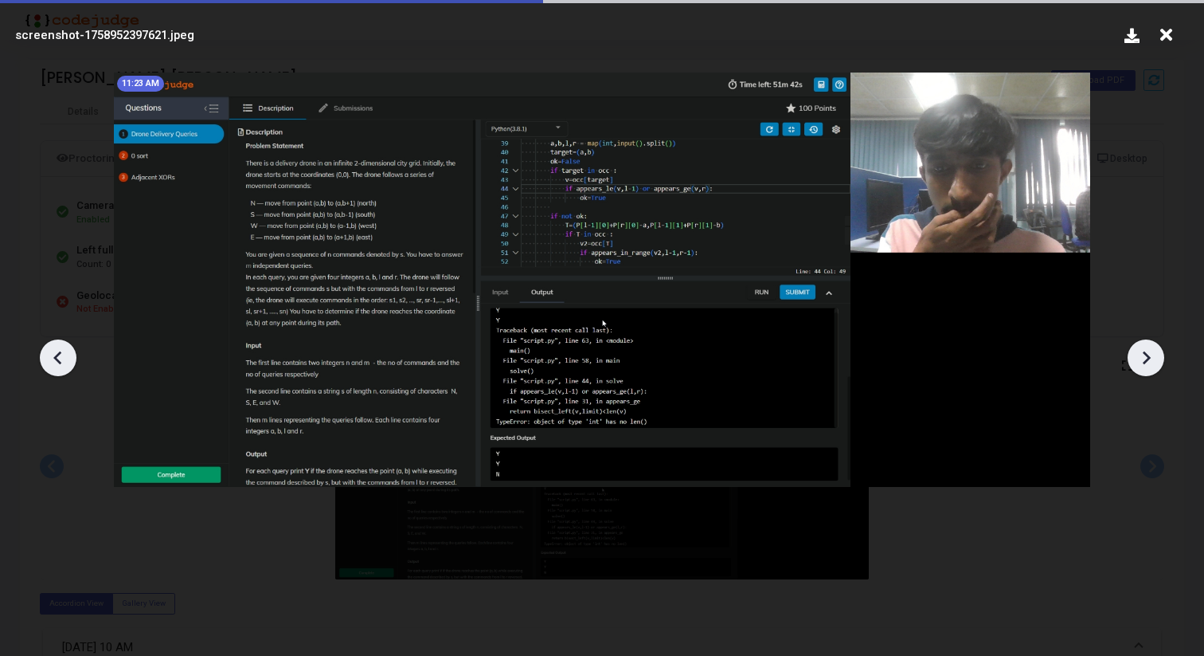
click at [1144, 360] on icon at bounding box center [1146, 358] width 24 height 24
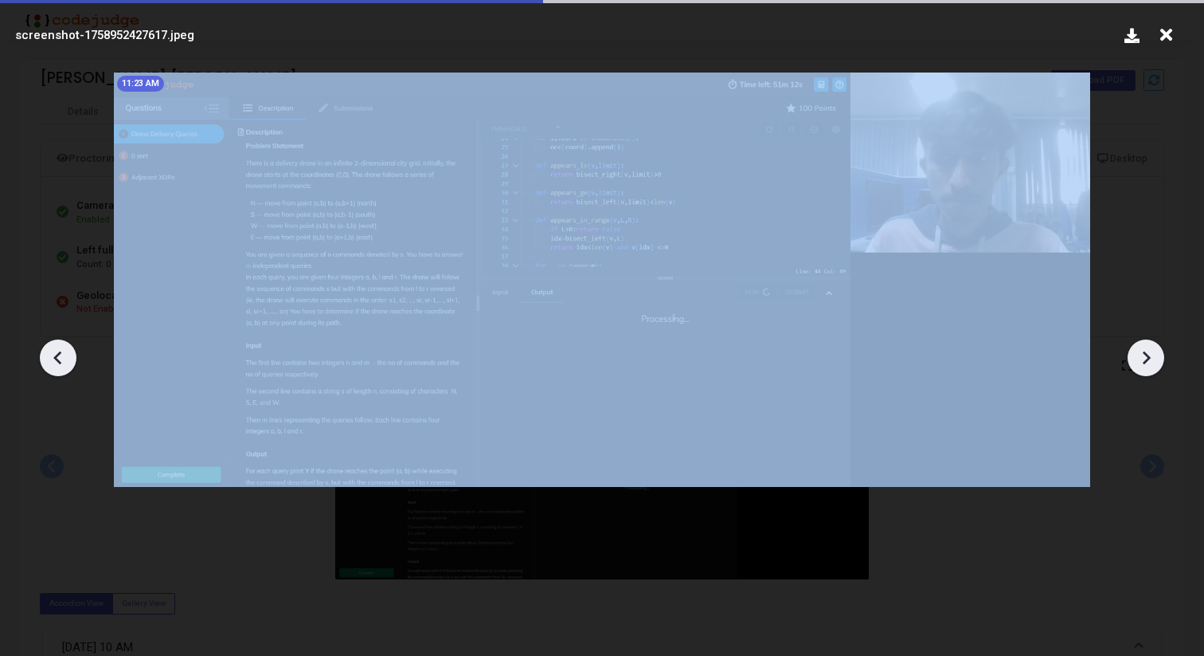
click at [1144, 360] on icon at bounding box center [1146, 358] width 24 height 24
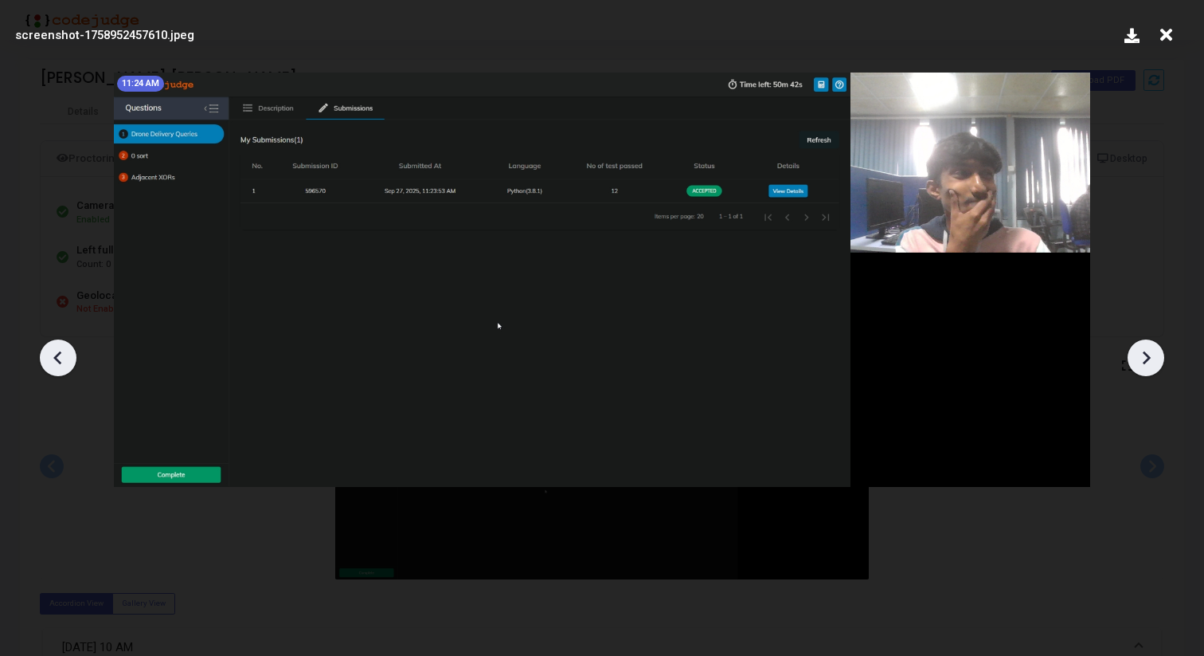
click at [1140, 363] on icon at bounding box center [1146, 358] width 24 height 24
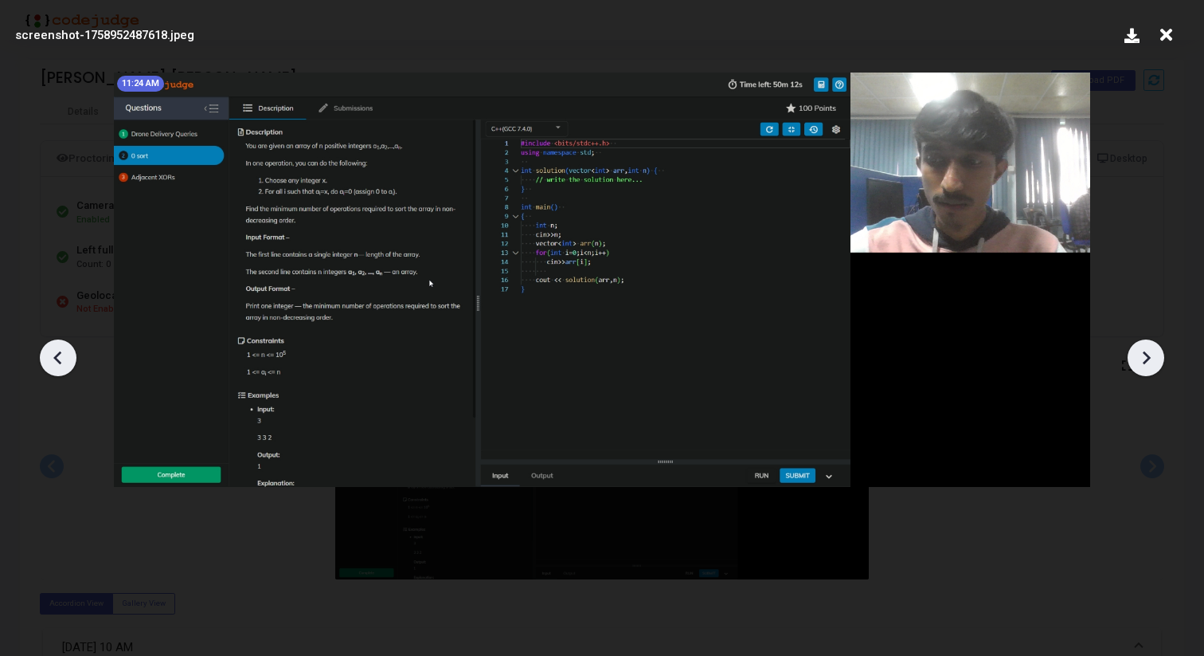
click at [1140, 363] on icon at bounding box center [1146, 358] width 24 height 24
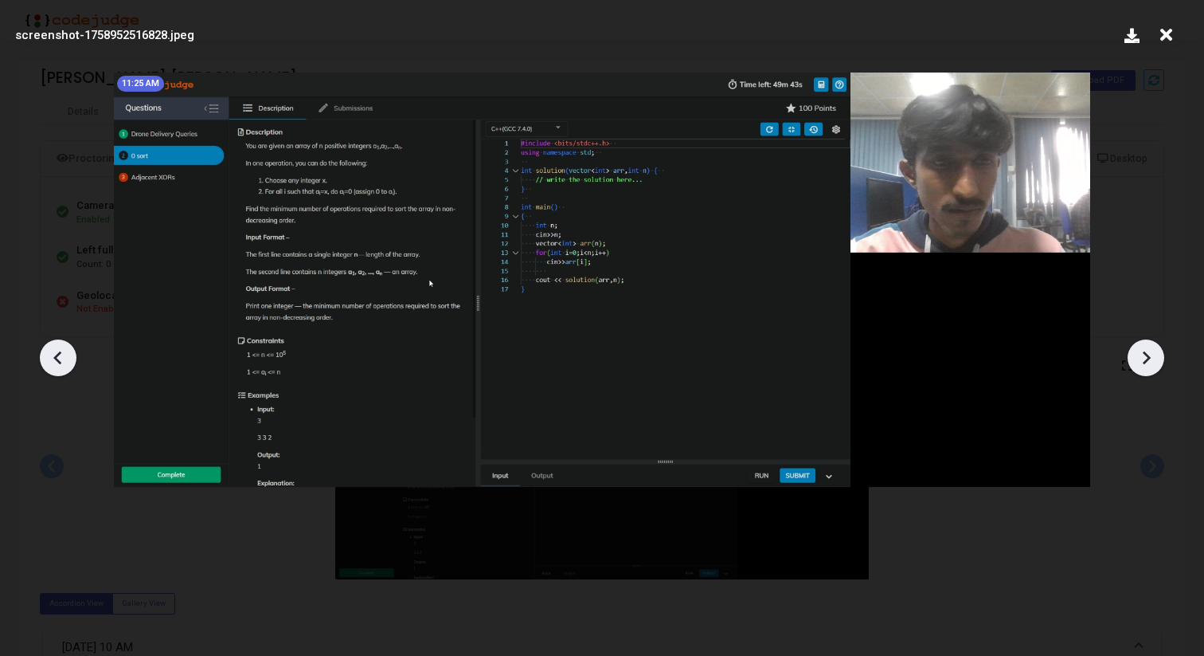
click at [1140, 363] on icon at bounding box center [1146, 358] width 24 height 24
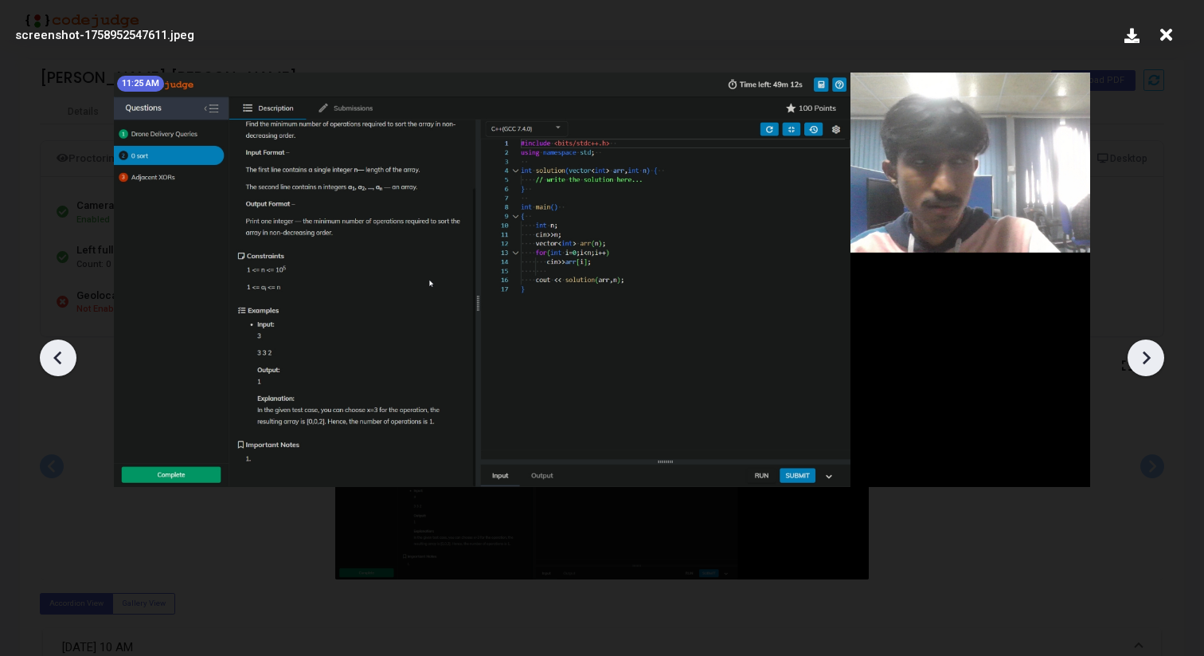
click at [1140, 363] on icon at bounding box center [1146, 358] width 24 height 24
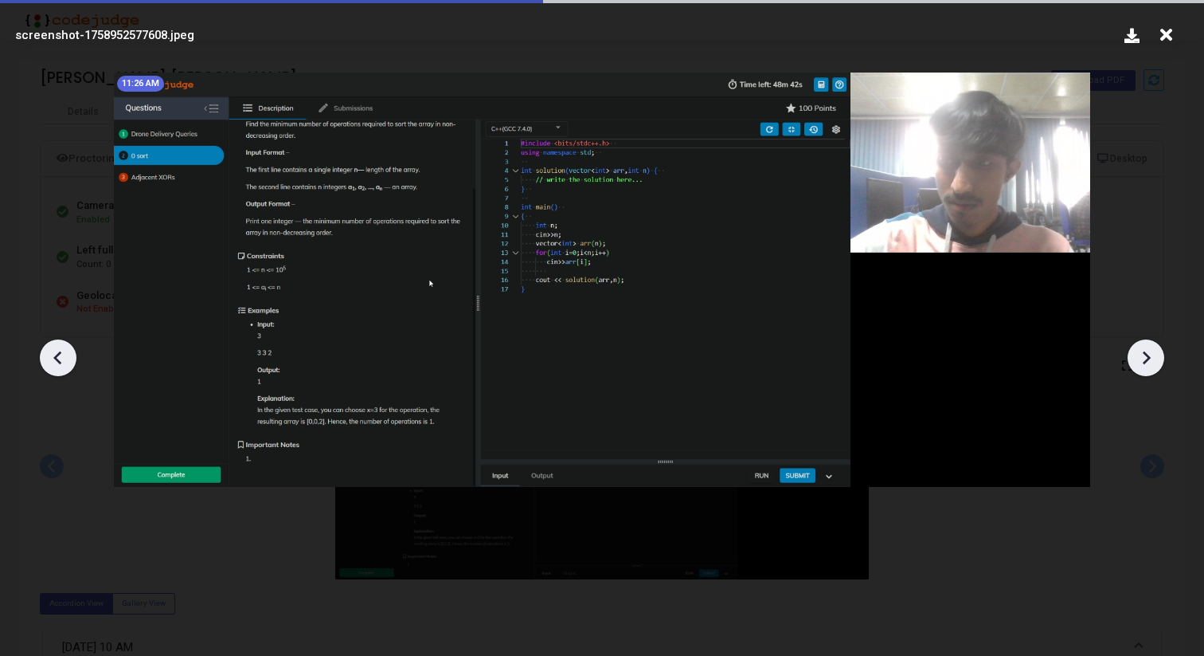
click at [1140, 363] on icon at bounding box center [1146, 358] width 24 height 24
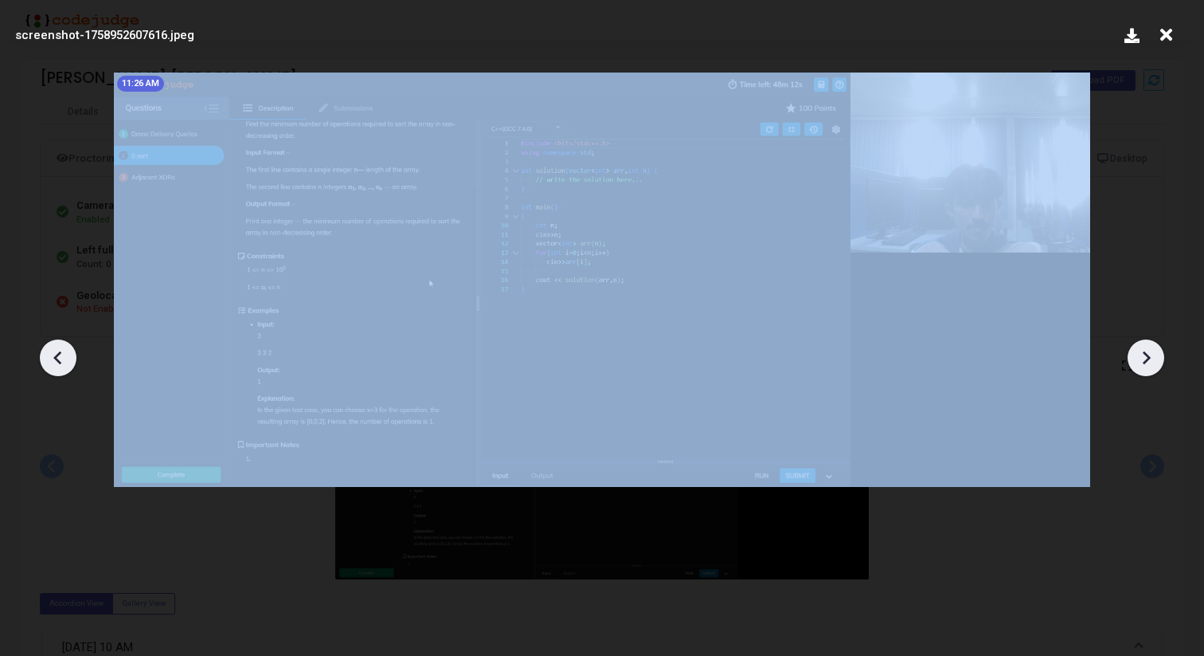
click at [1140, 363] on icon at bounding box center [1146, 358] width 24 height 24
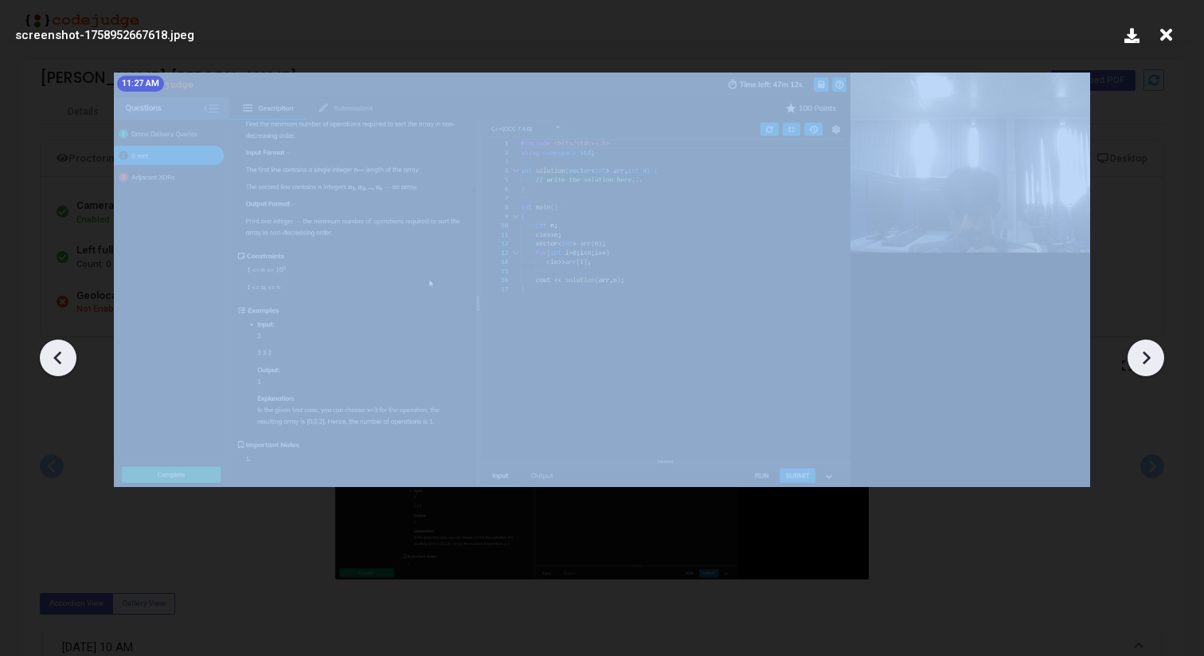
click at [1140, 363] on icon at bounding box center [1146, 358] width 24 height 24
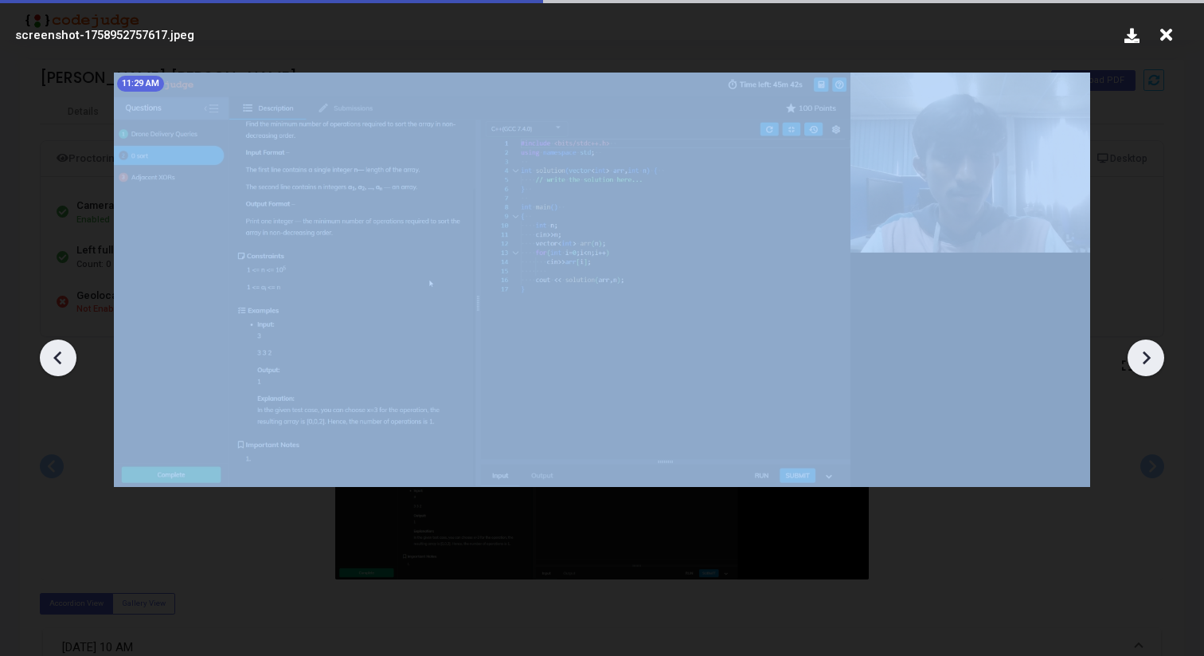
click at [1140, 363] on icon at bounding box center [1146, 358] width 24 height 24
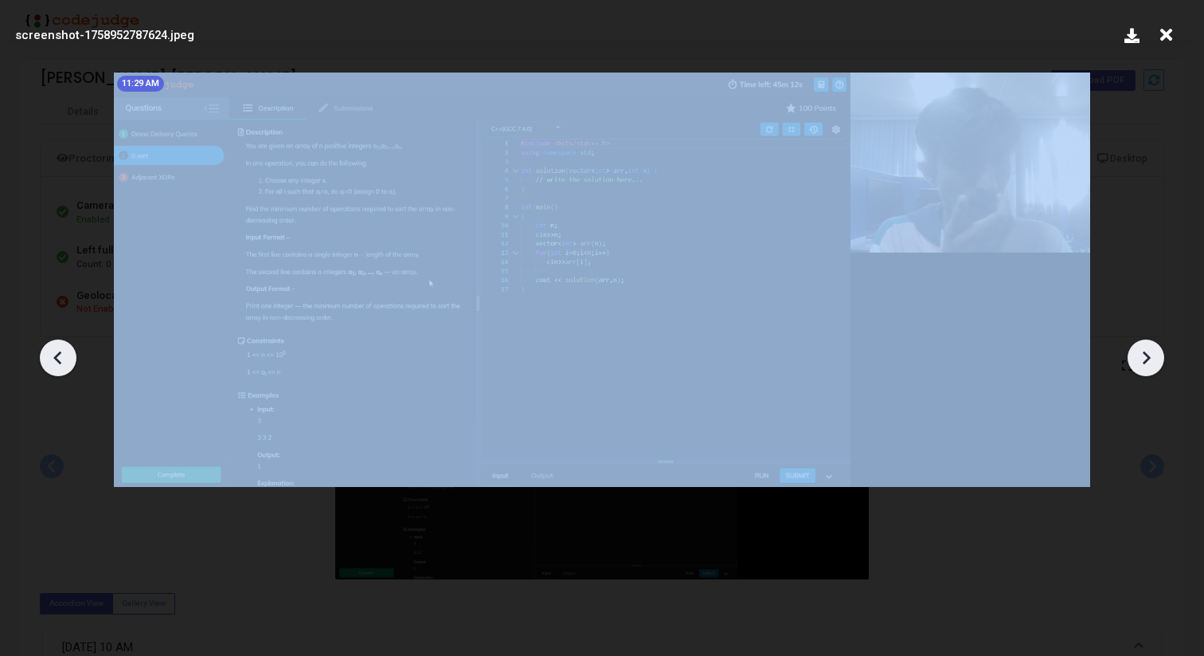
click at [1140, 363] on icon at bounding box center [1146, 358] width 24 height 24
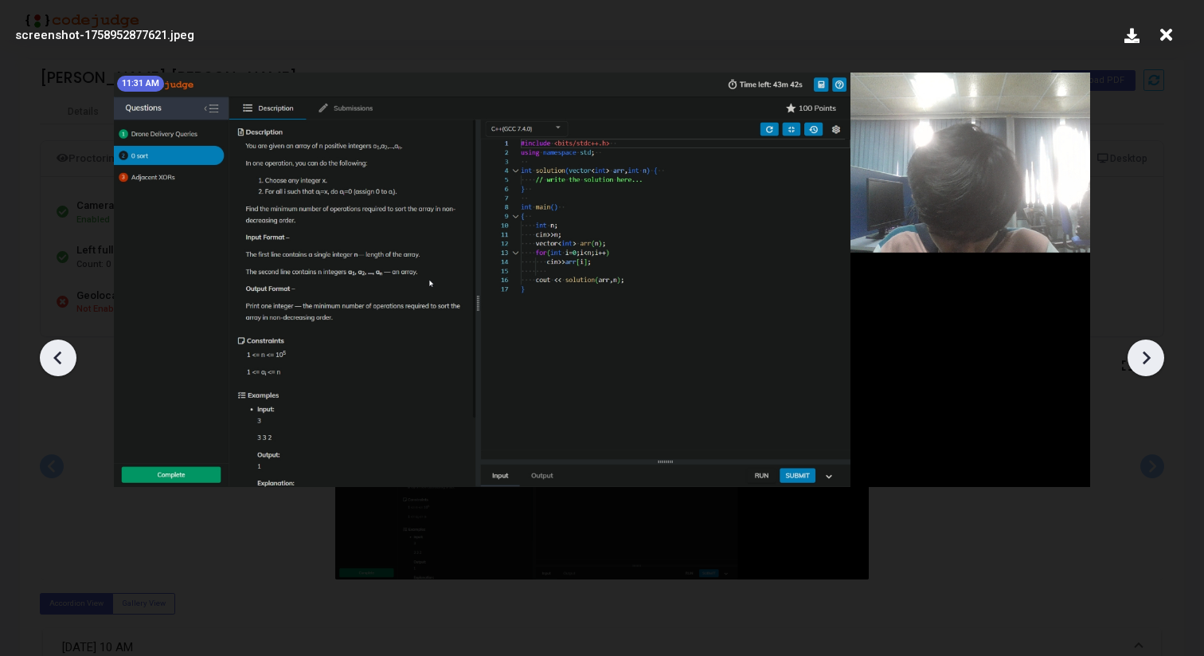
click at [1140, 363] on icon at bounding box center [1146, 358] width 24 height 24
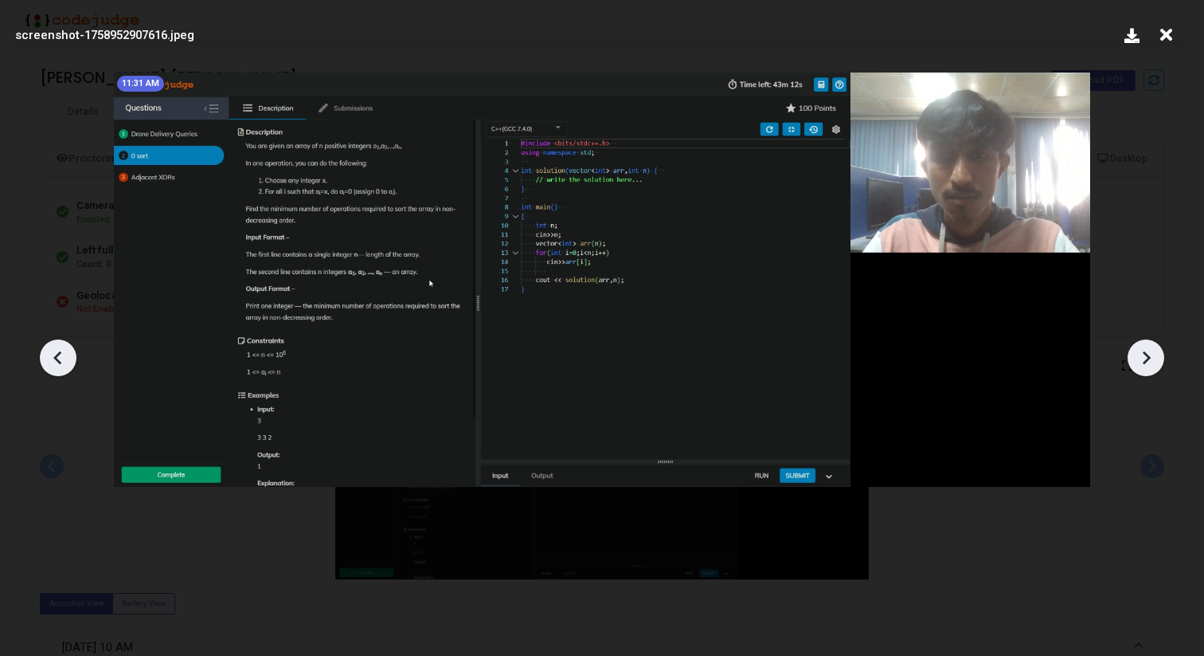
click at [1140, 363] on icon at bounding box center [1146, 358] width 24 height 24
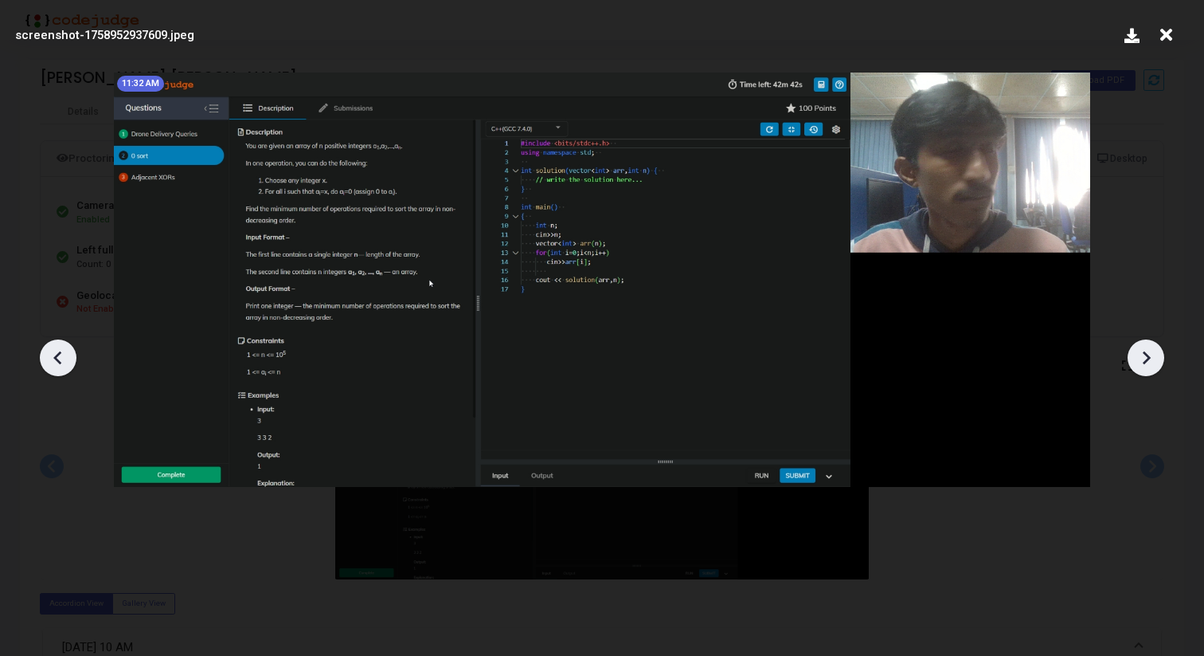
click at [1140, 363] on icon at bounding box center [1146, 358] width 24 height 24
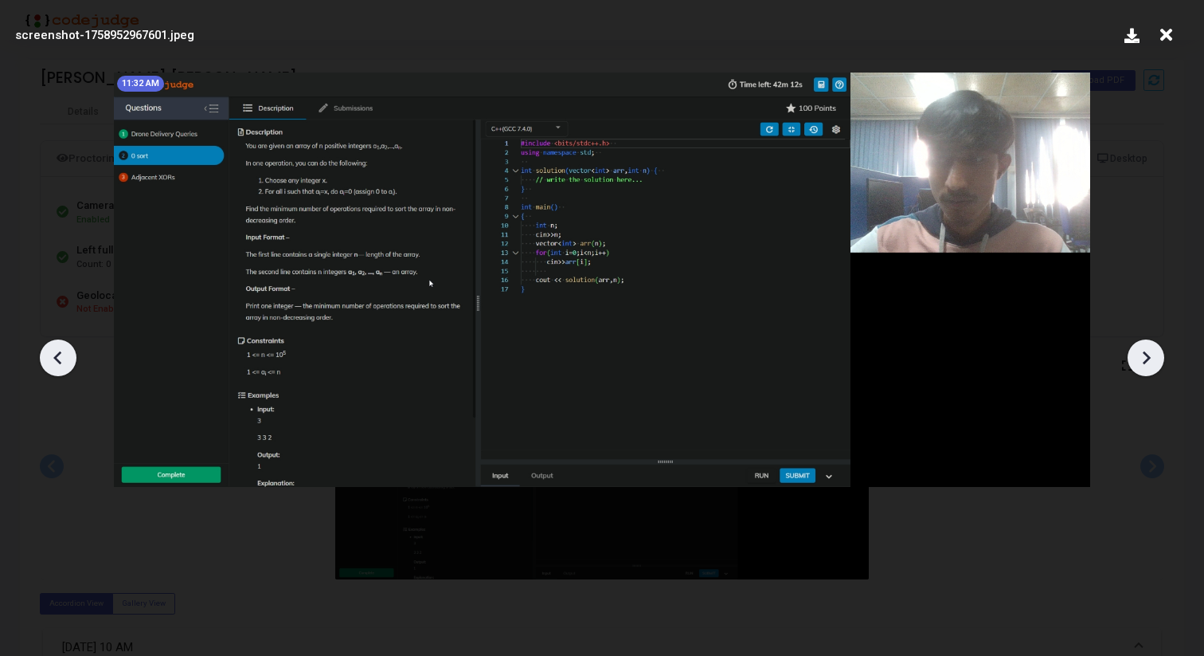
click at [1140, 363] on icon at bounding box center [1146, 358] width 24 height 24
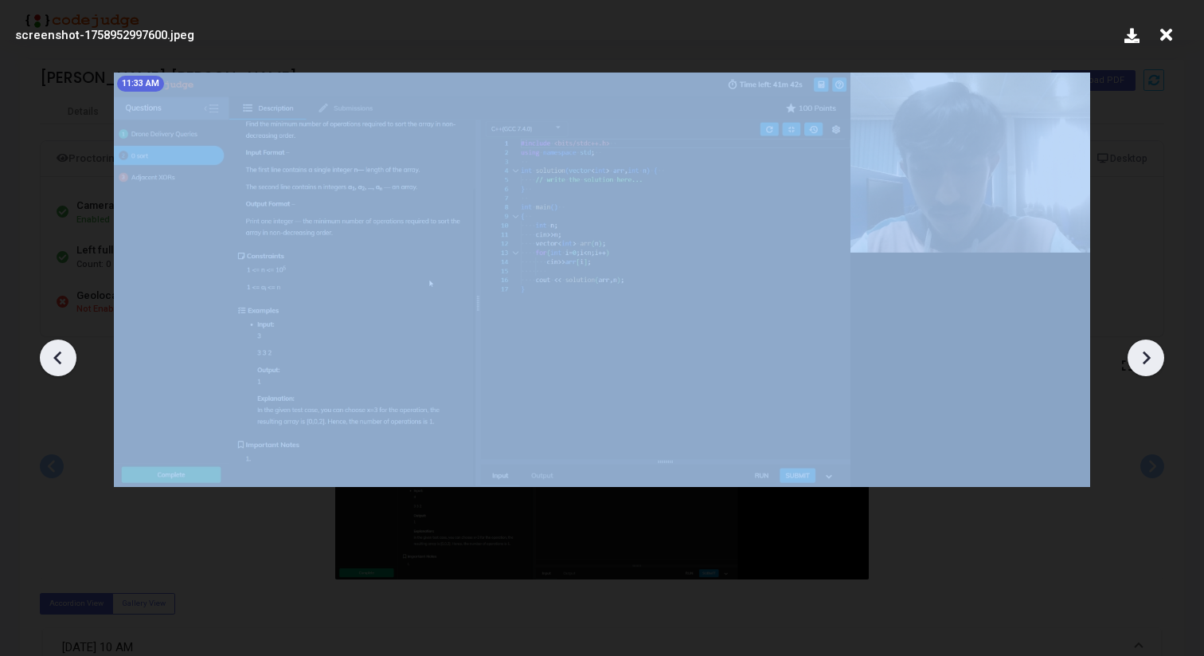
click at [1140, 363] on icon at bounding box center [1146, 358] width 24 height 24
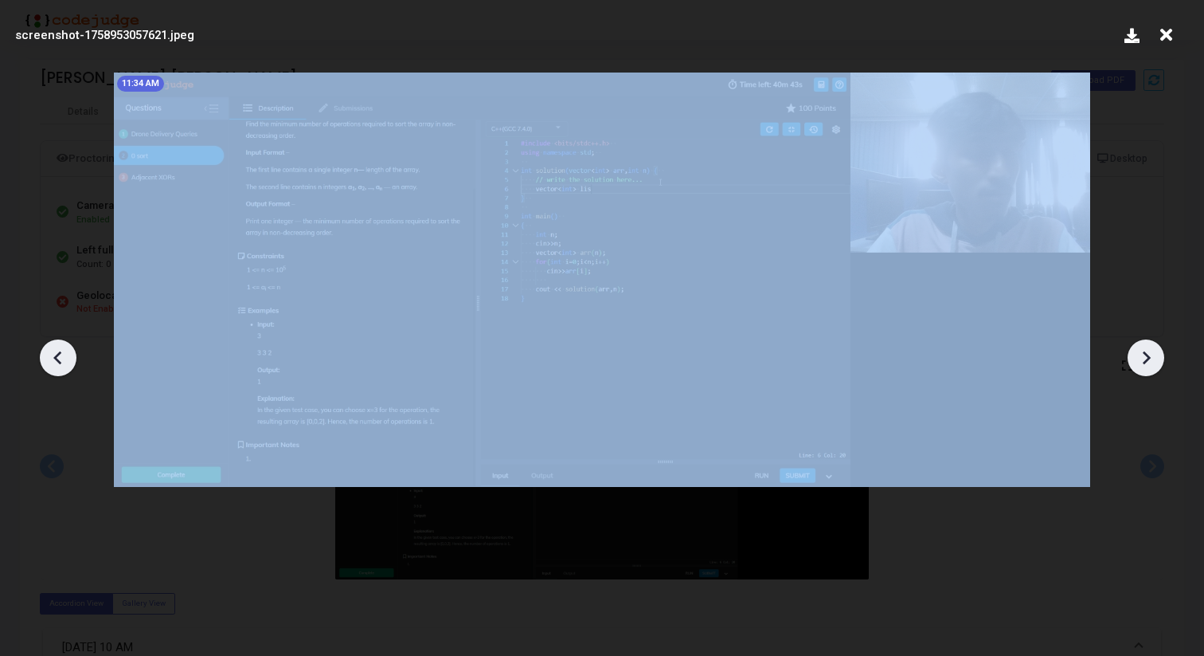
click at [1140, 363] on icon at bounding box center [1146, 358] width 24 height 24
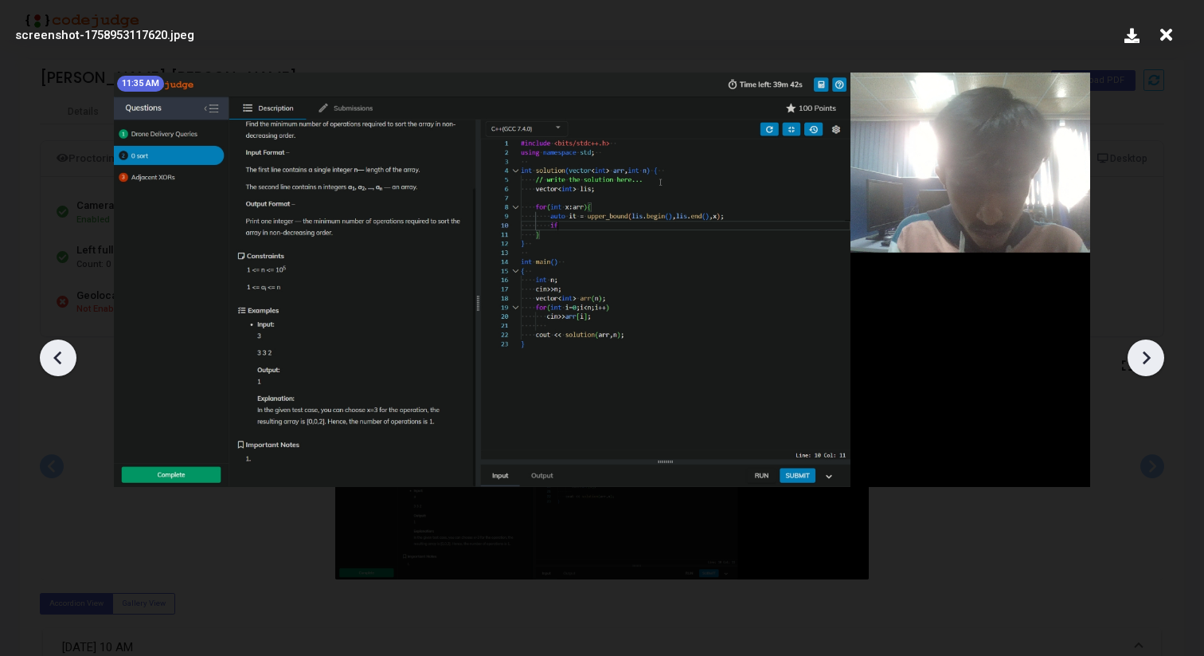
click at [1140, 363] on icon at bounding box center [1146, 358] width 24 height 24
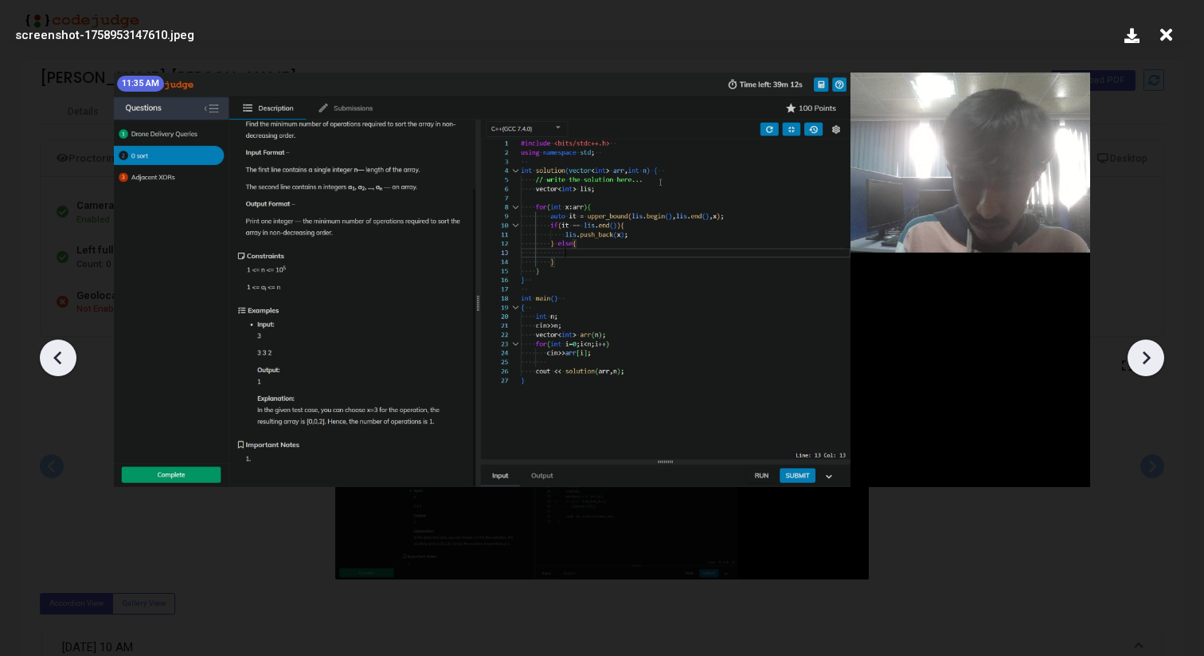
click at [1140, 363] on icon at bounding box center [1146, 358] width 24 height 24
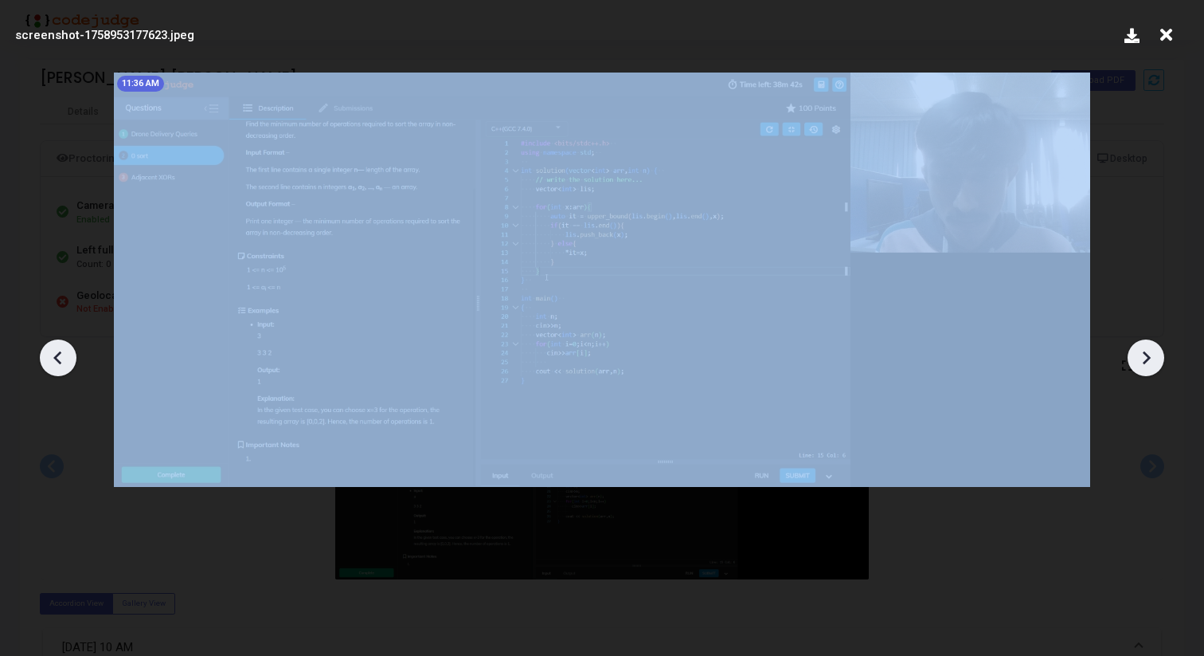
click at [1140, 363] on icon at bounding box center [1146, 358] width 24 height 24
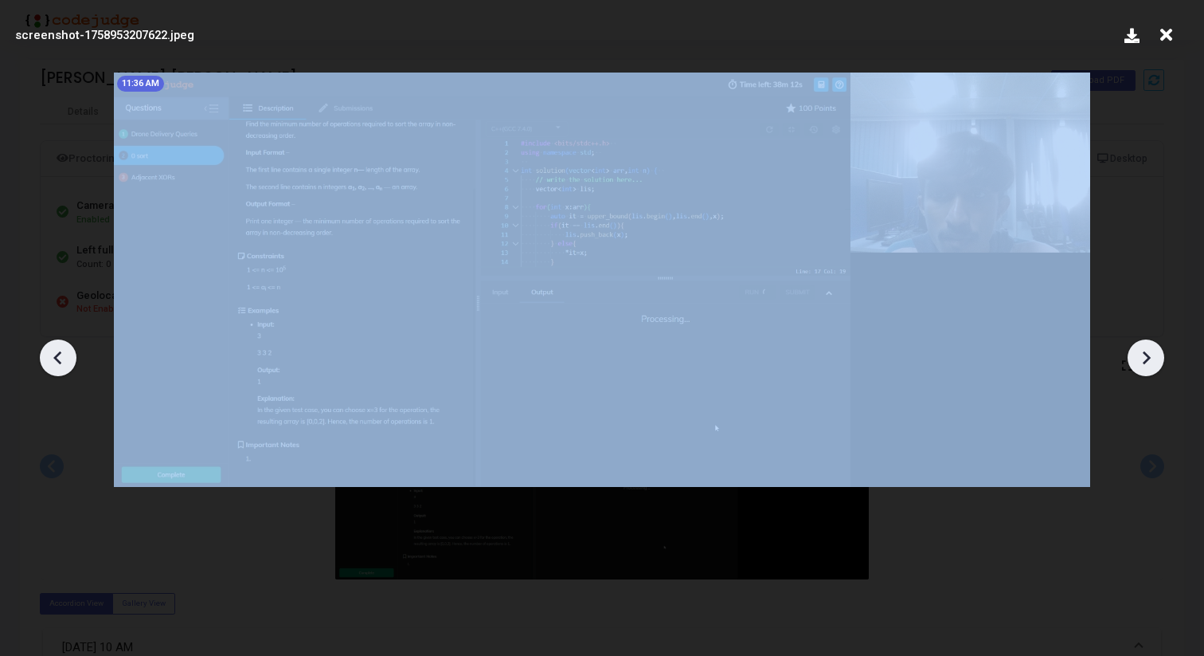
click at [1140, 363] on icon at bounding box center [1146, 358] width 24 height 24
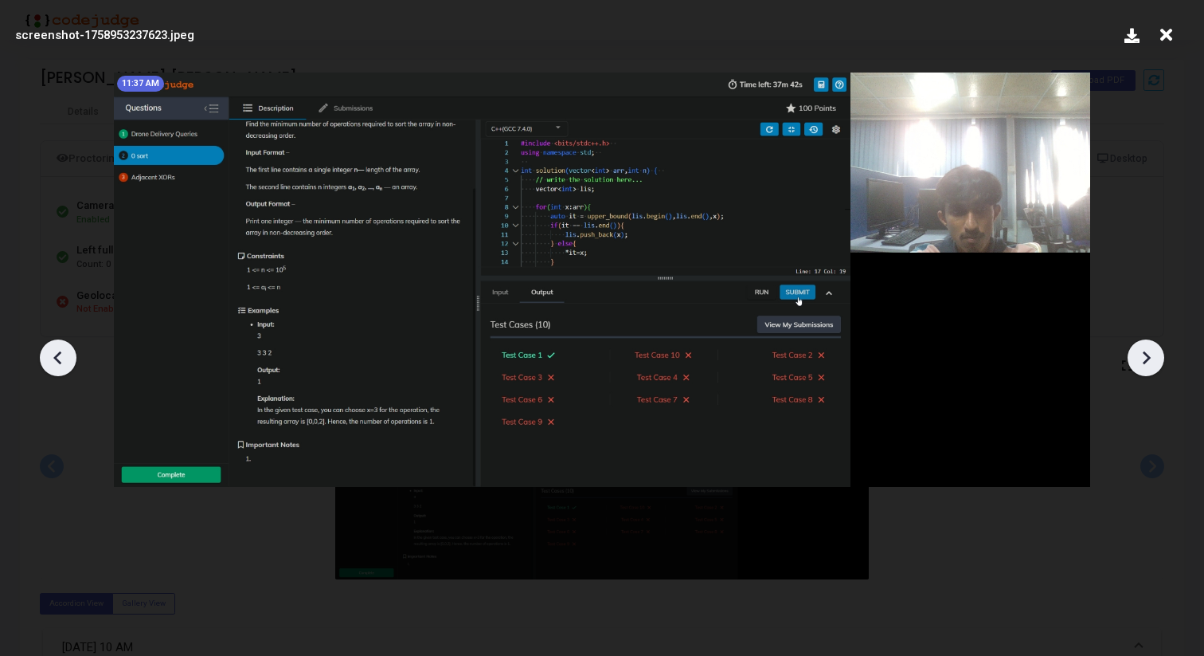
click at [1140, 363] on icon at bounding box center [1146, 358] width 24 height 24
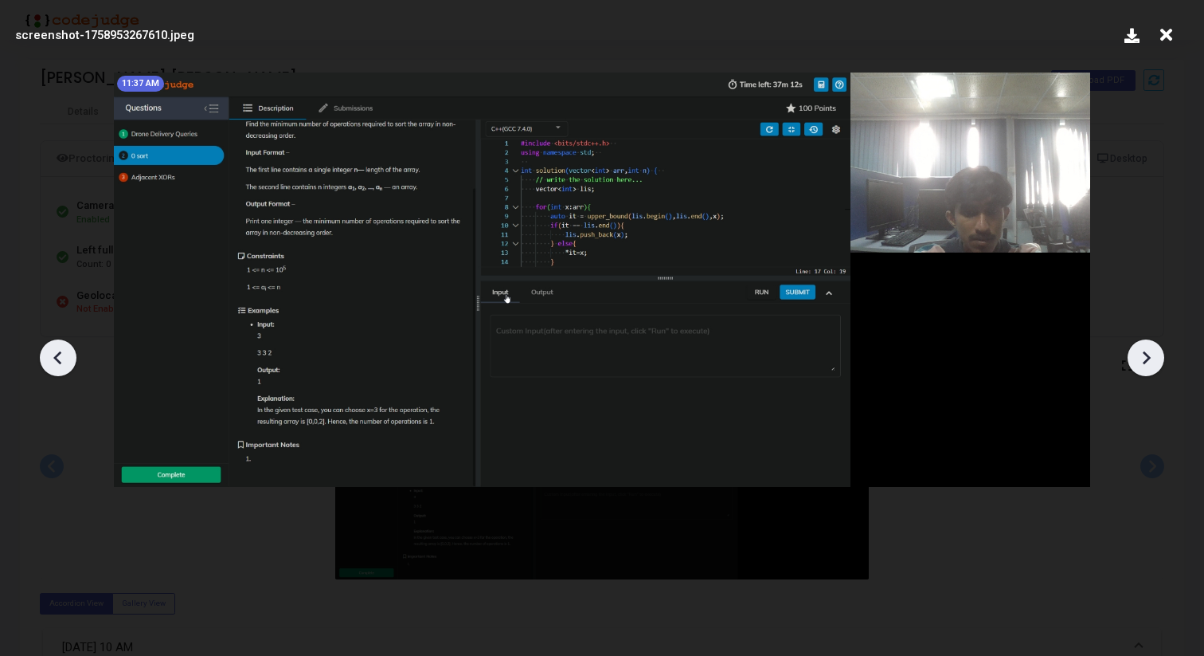
click at [1140, 363] on icon at bounding box center [1146, 358] width 24 height 24
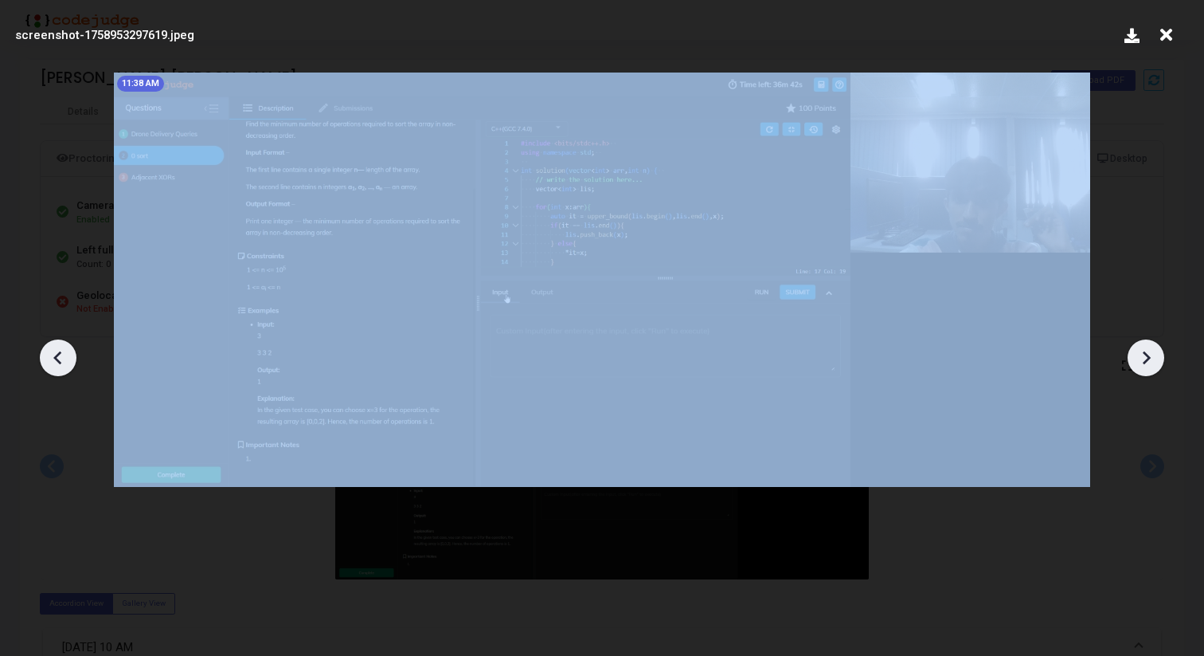
click at [1140, 363] on icon at bounding box center [1146, 358] width 24 height 24
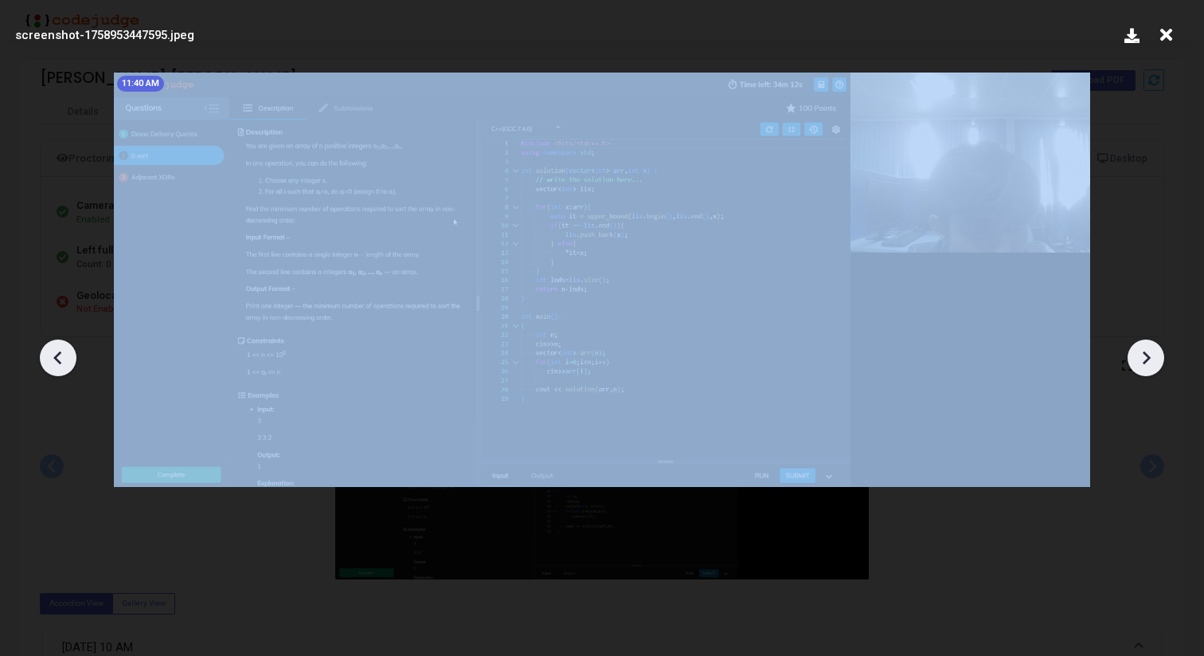
click at [1140, 363] on icon at bounding box center [1146, 358] width 24 height 24
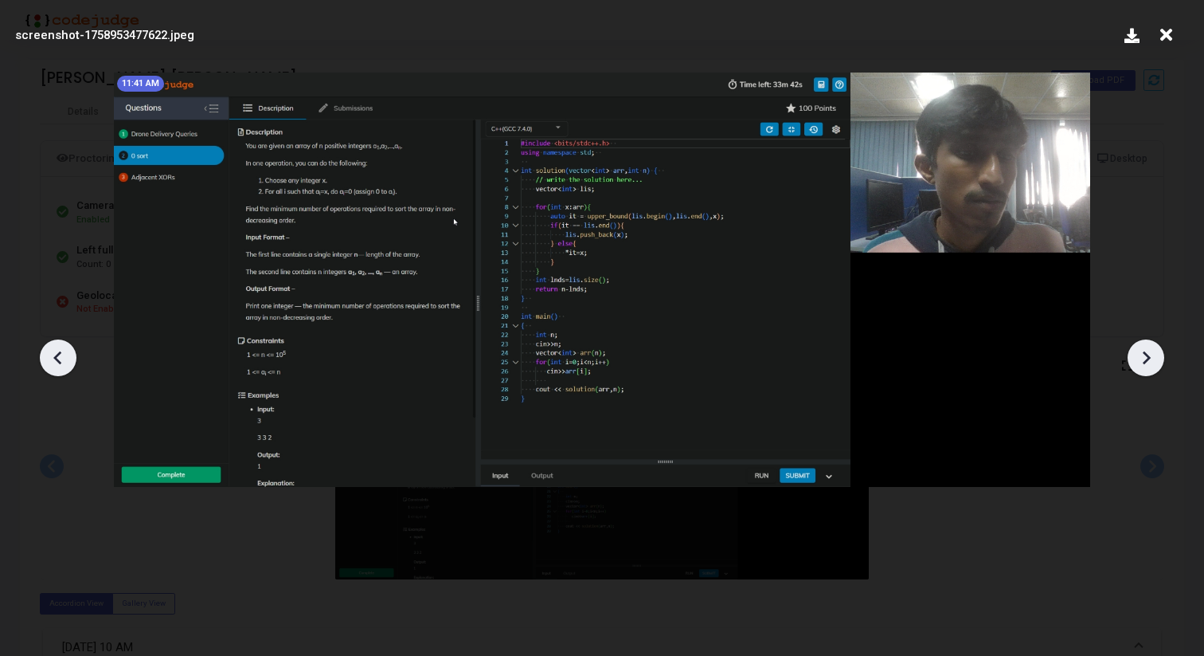
click at [1140, 363] on icon at bounding box center [1146, 358] width 24 height 24
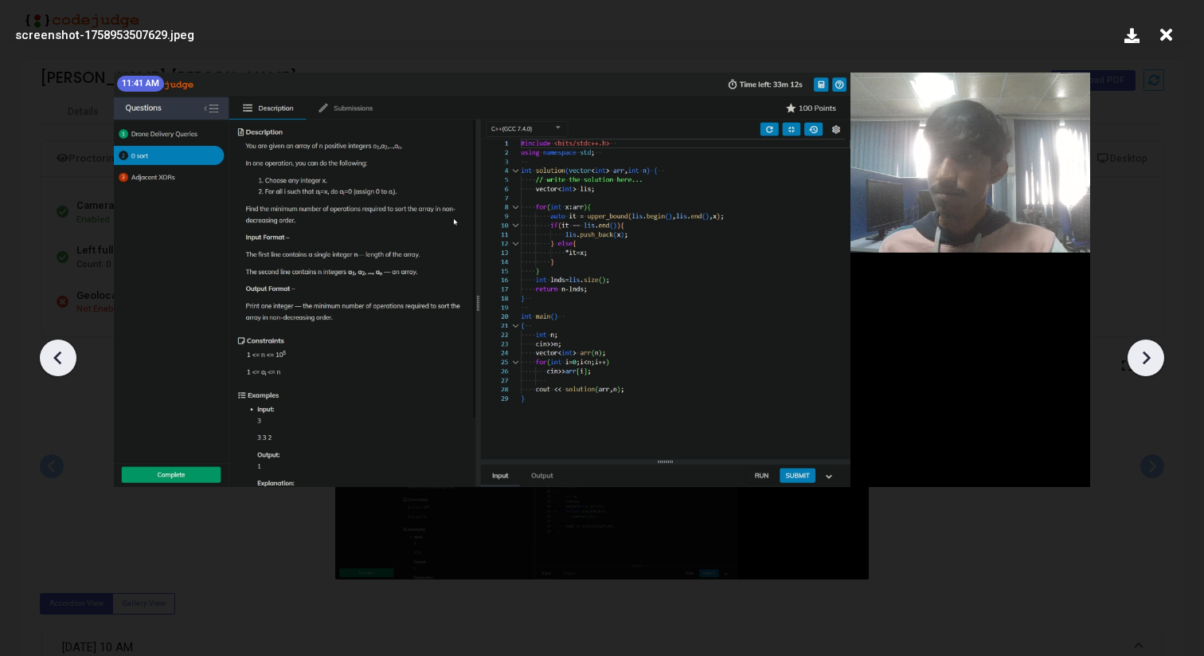
click at [1140, 363] on icon at bounding box center [1146, 358] width 24 height 24
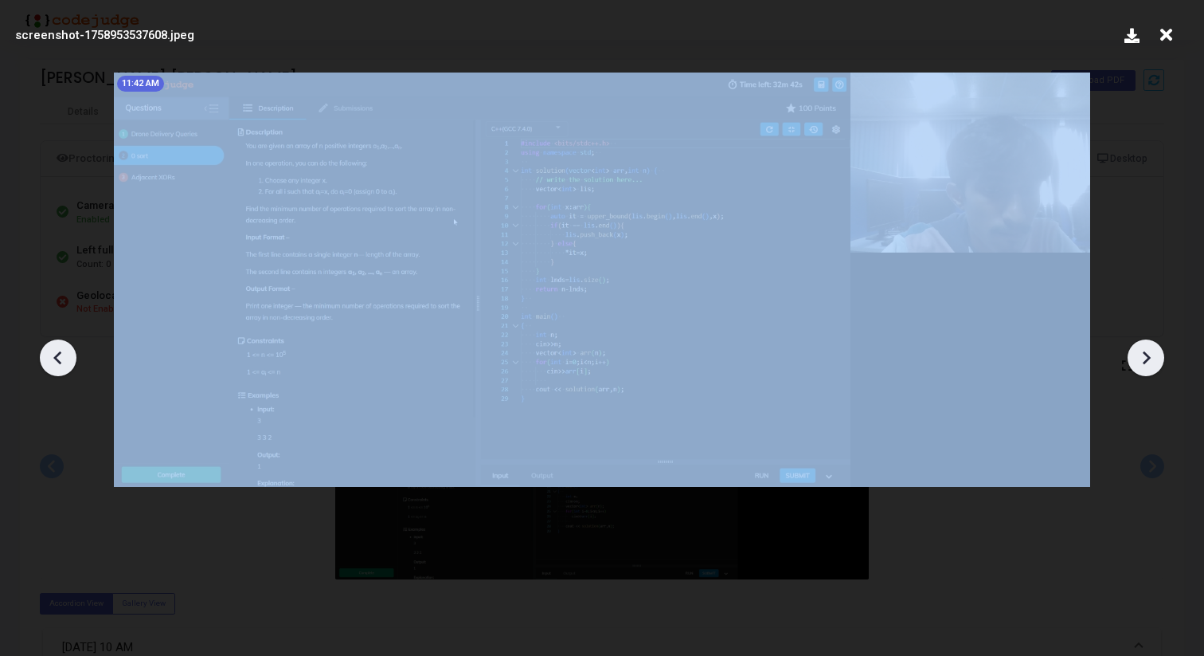
click at [1140, 363] on icon at bounding box center [1146, 358] width 24 height 24
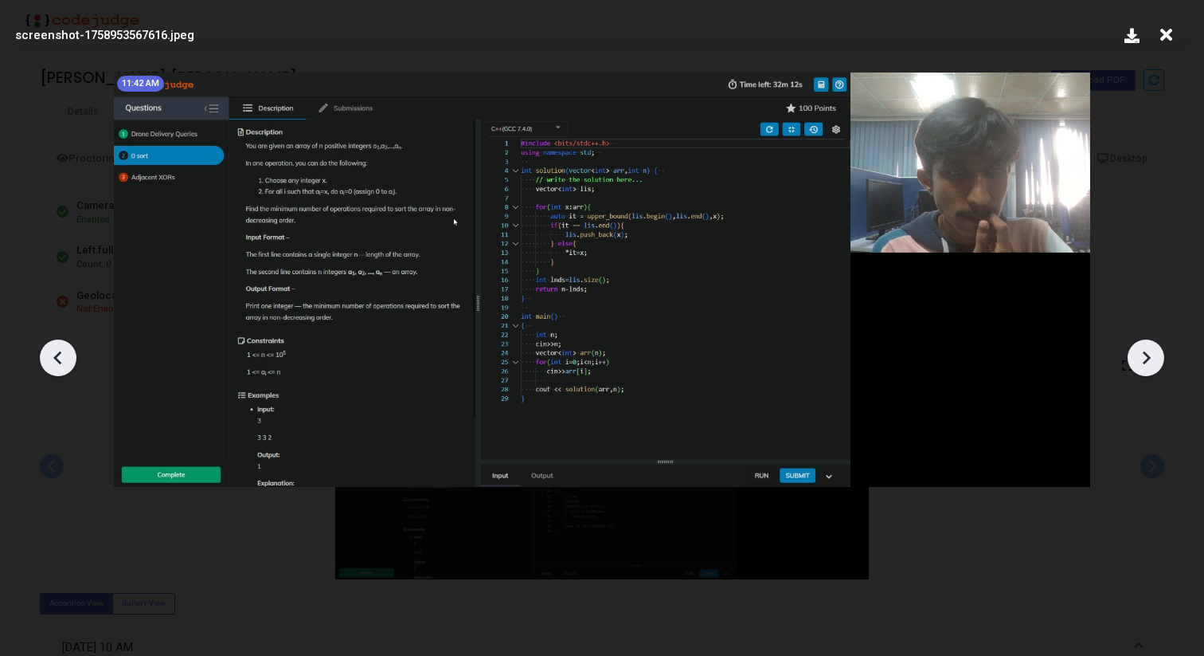
click at [1140, 363] on icon at bounding box center [1146, 358] width 24 height 24
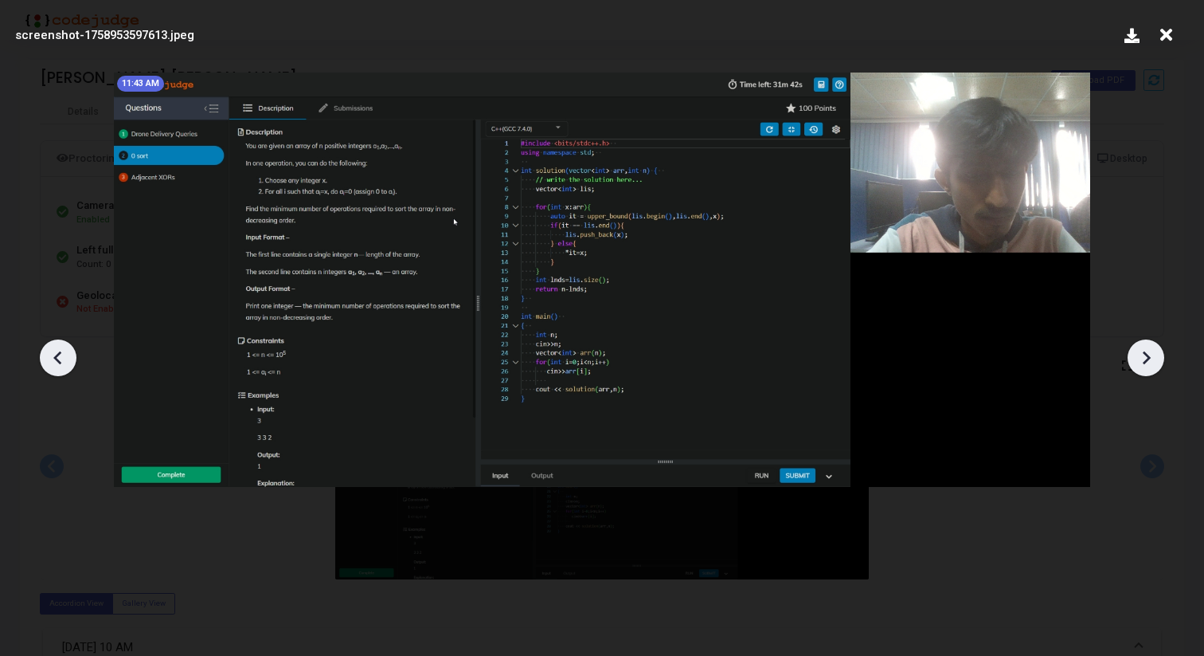
click at [1140, 363] on icon at bounding box center [1146, 358] width 24 height 24
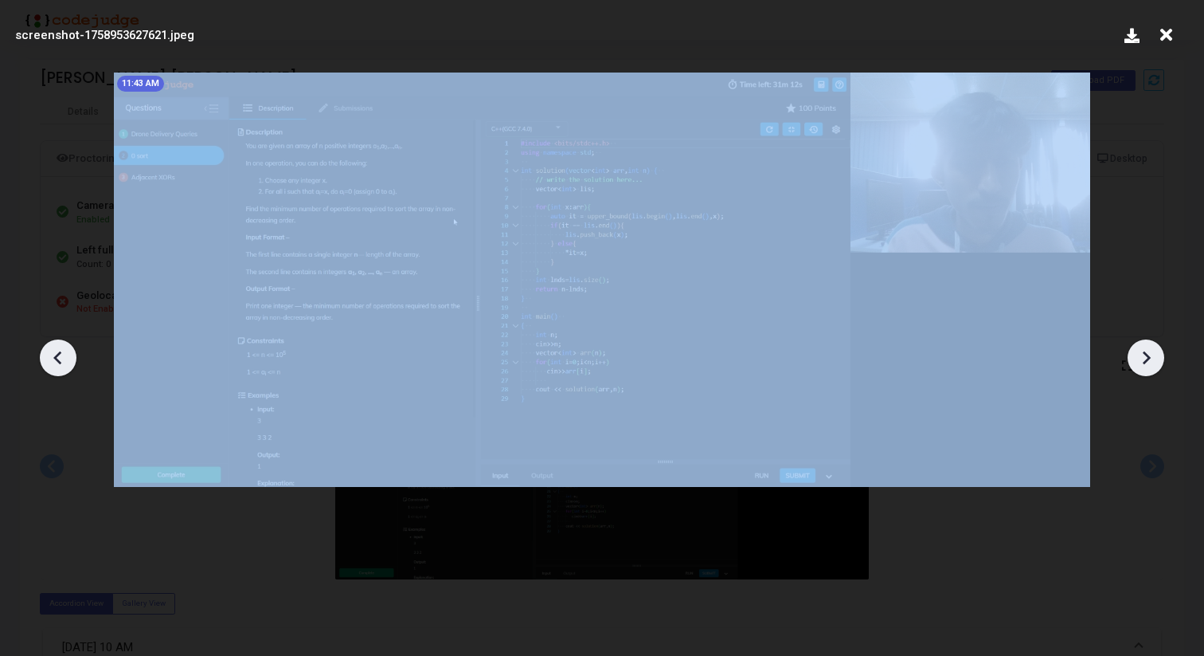
click at [1140, 363] on icon at bounding box center [1146, 358] width 24 height 24
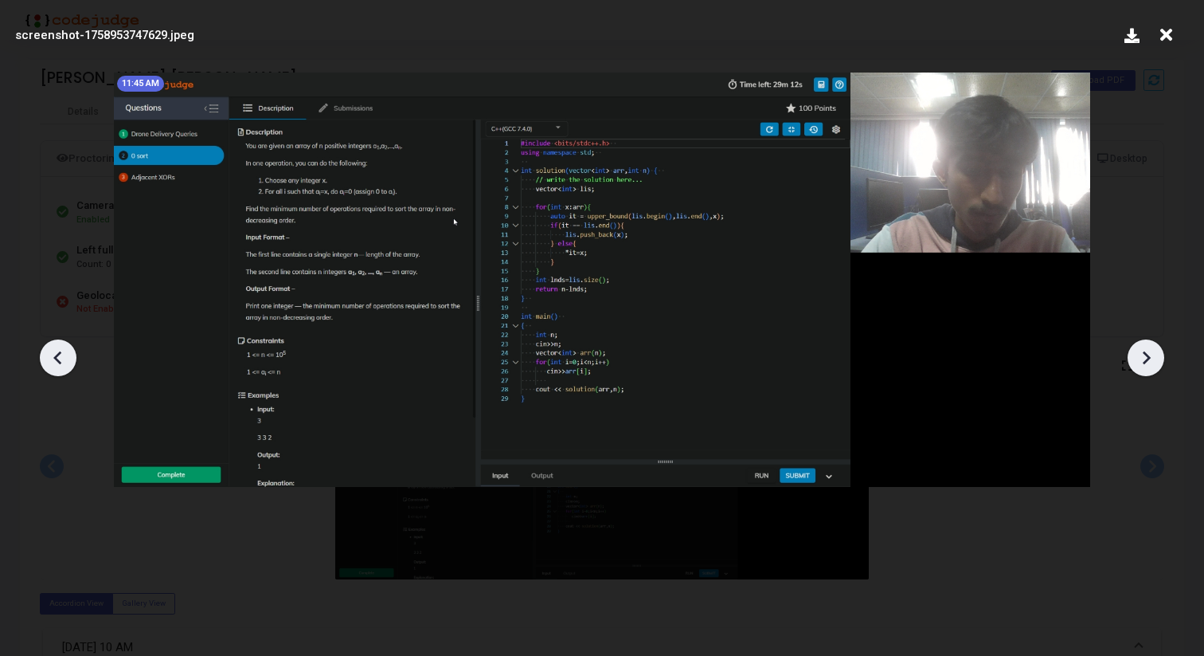
click at [1140, 363] on icon at bounding box center [1146, 358] width 24 height 24
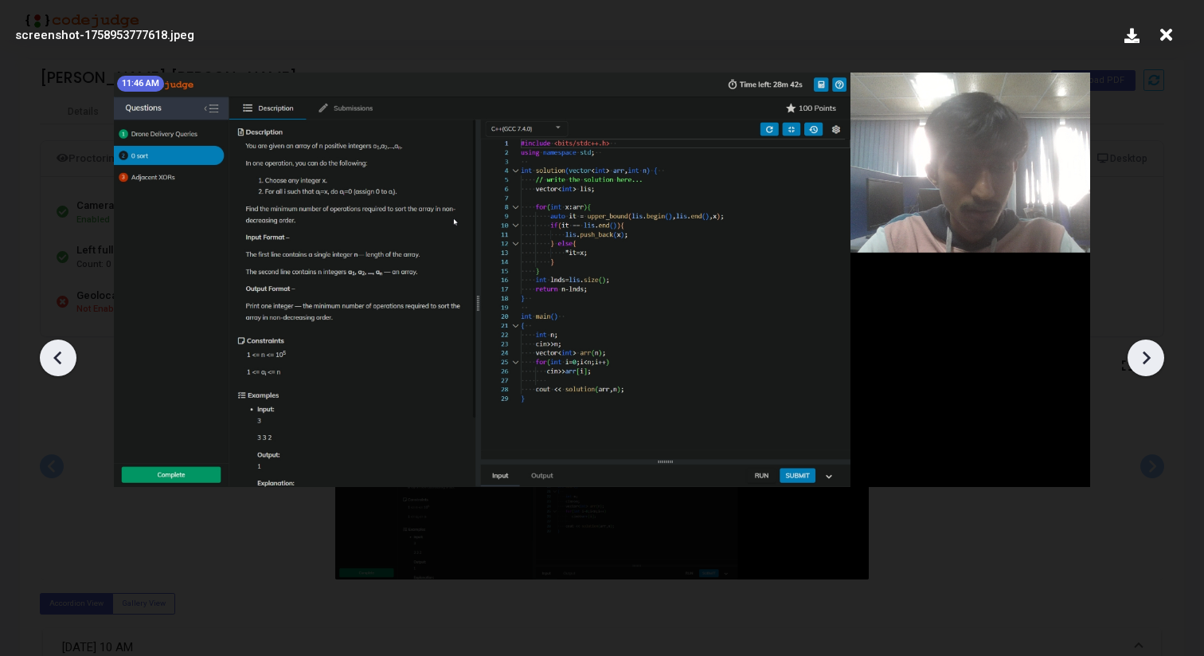
click at [1140, 363] on icon at bounding box center [1146, 358] width 24 height 24
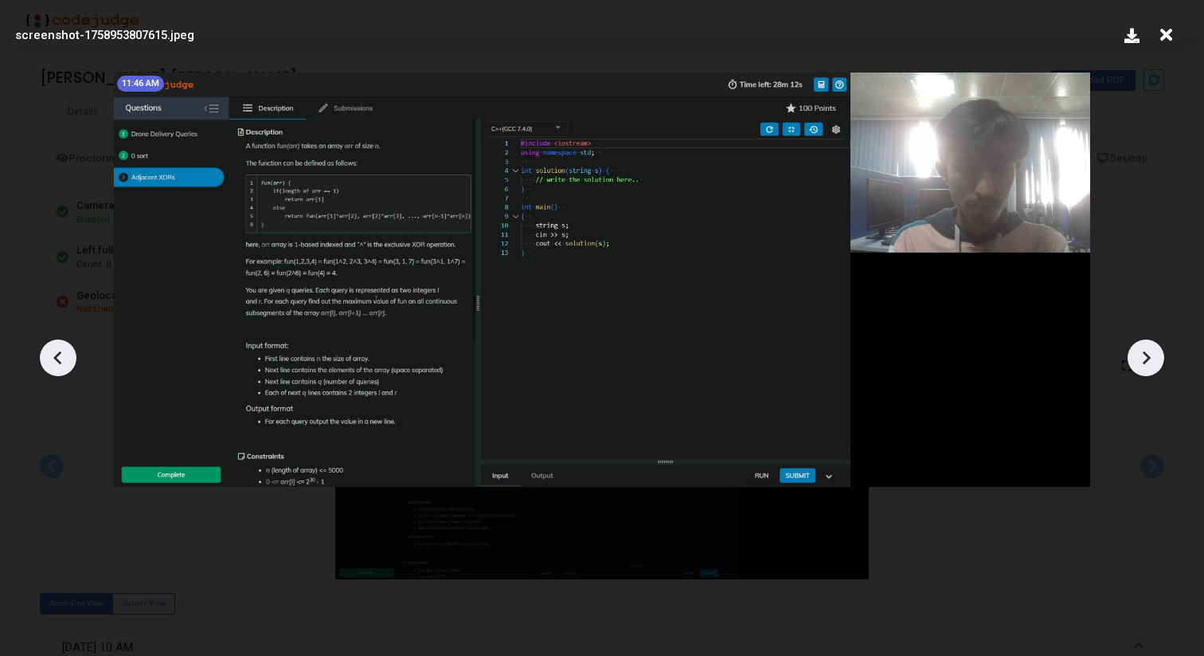
click at [1140, 363] on icon at bounding box center [1146, 358] width 24 height 24
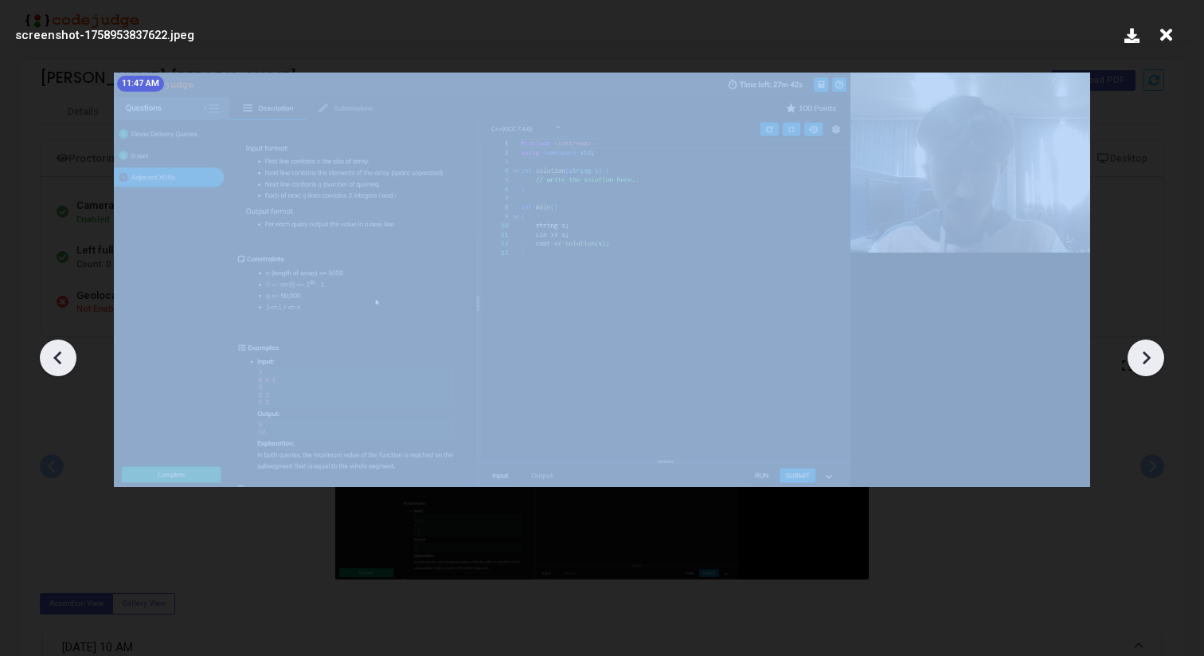
click at [1140, 363] on icon at bounding box center [1146, 358] width 24 height 24
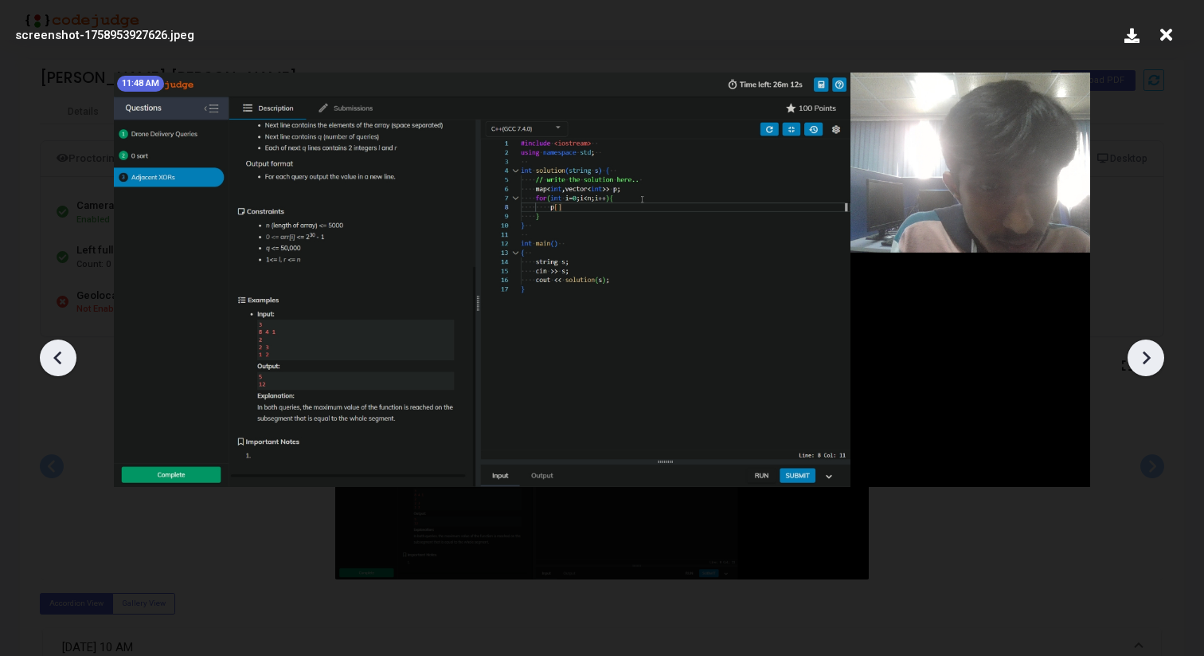
click at [1140, 363] on icon at bounding box center [1146, 358] width 24 height 24
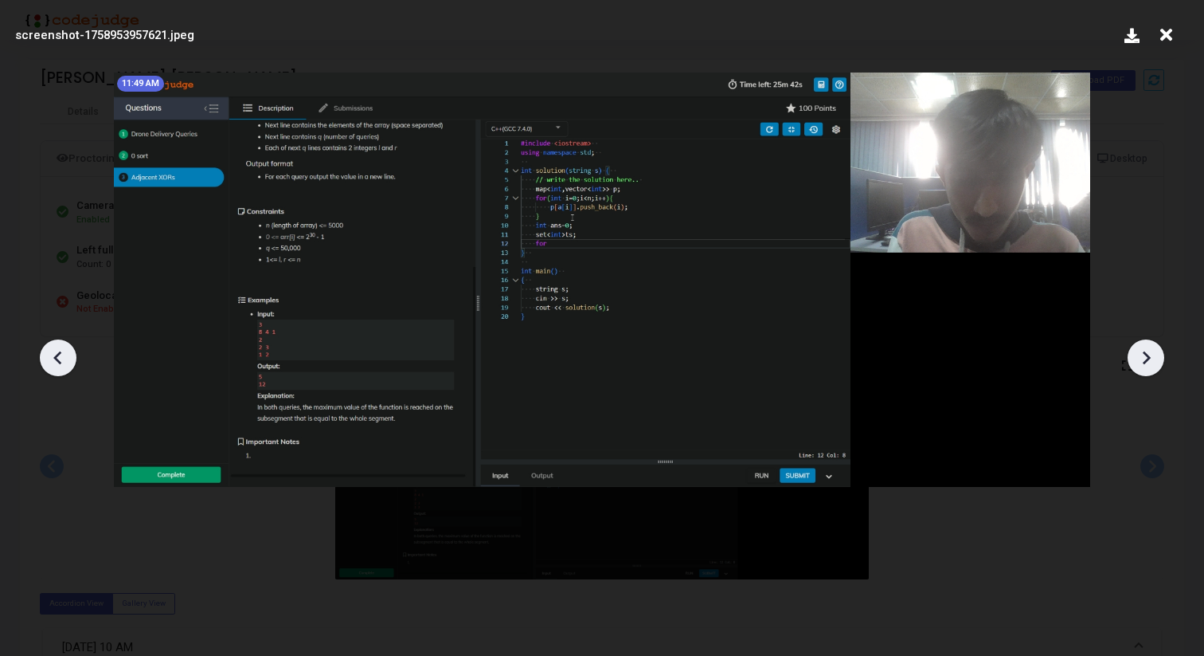
click at [1140, 363] on icon at bounding box center [1146, 358] width 24 height 24
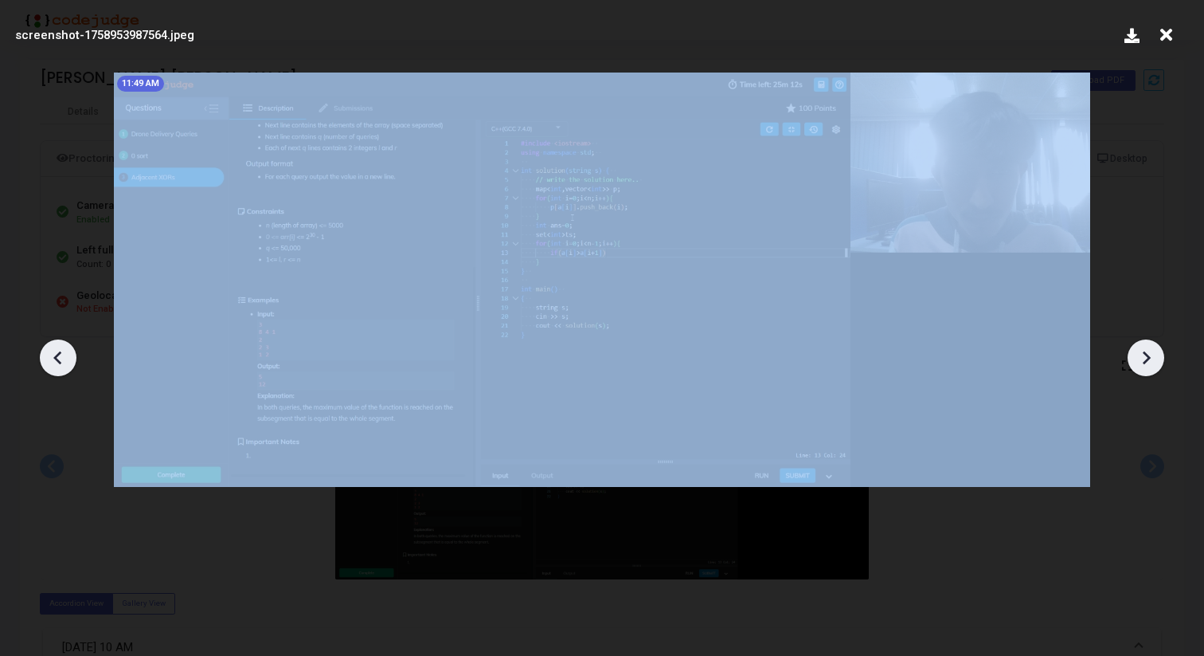
click at [1140, 363] on icon at bounding box center [1146, 358] width 24 height 24
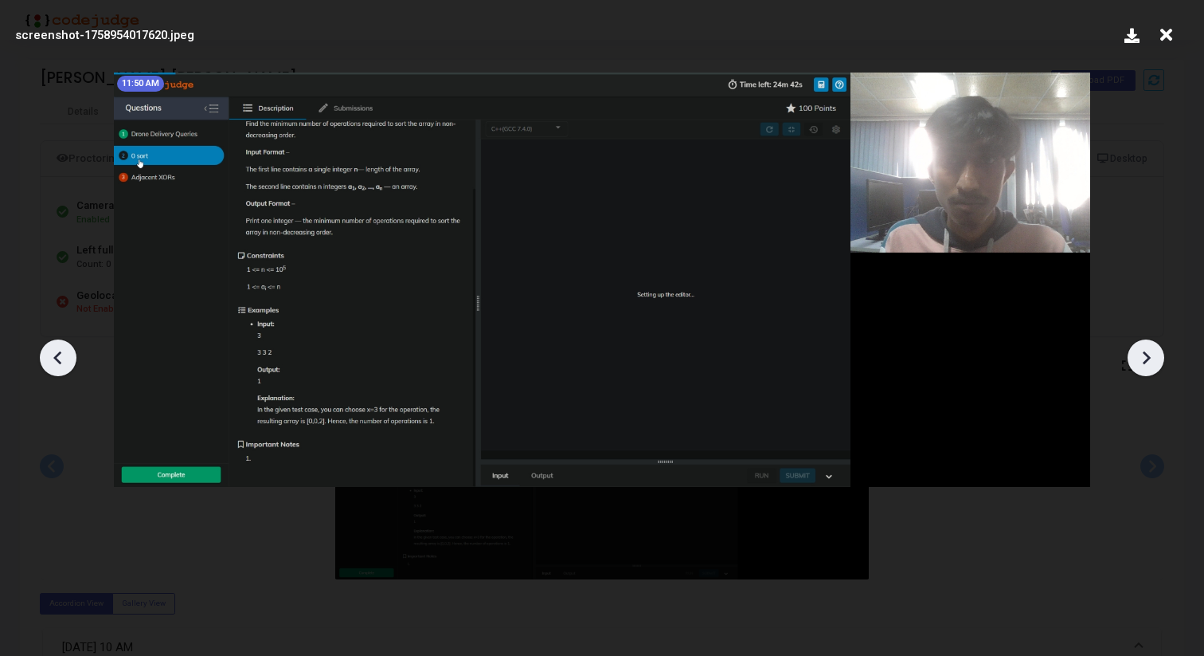
click at [1140, 363] on icon at bounding box center [1146, 358] width 24 height 24
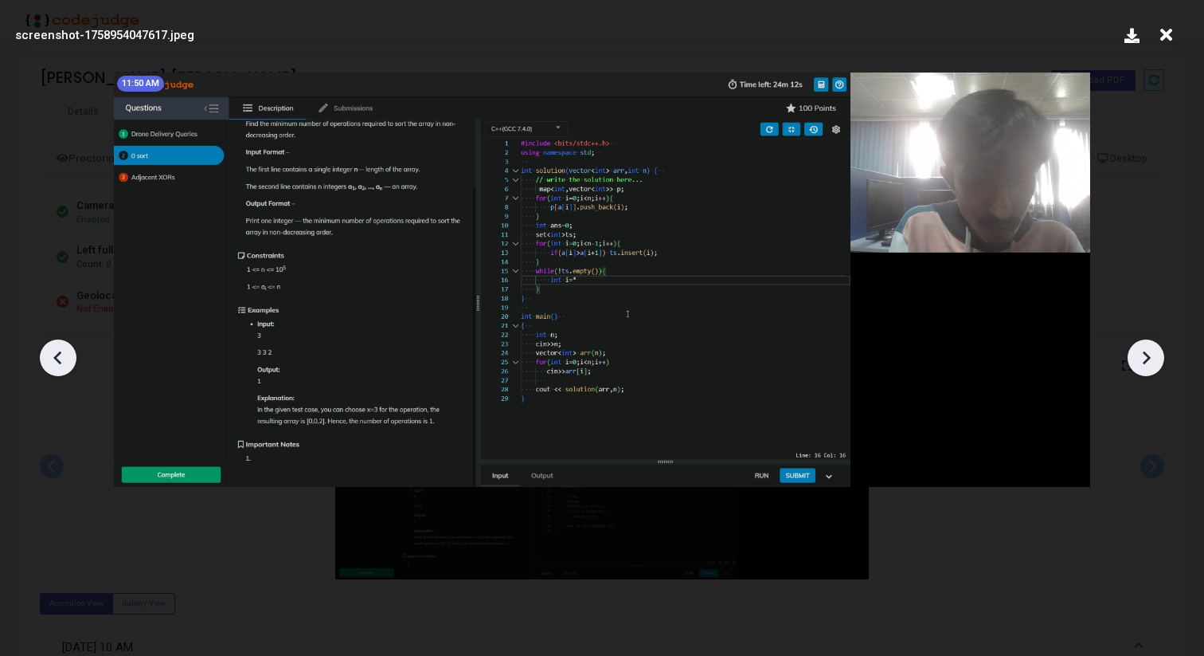
click at [1140, 363] on icon at bounding box center [1146, 358] width 24 height 24
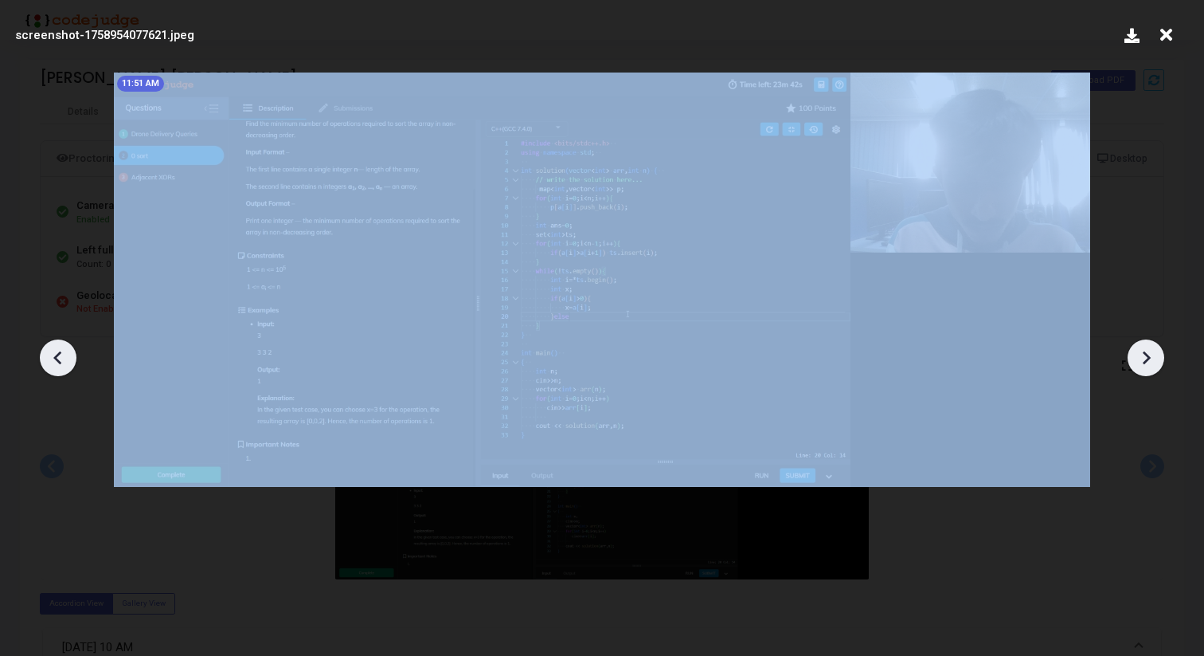
click at [1140, 363] on icon at bounding box center [1146, 358] width 24 height 24
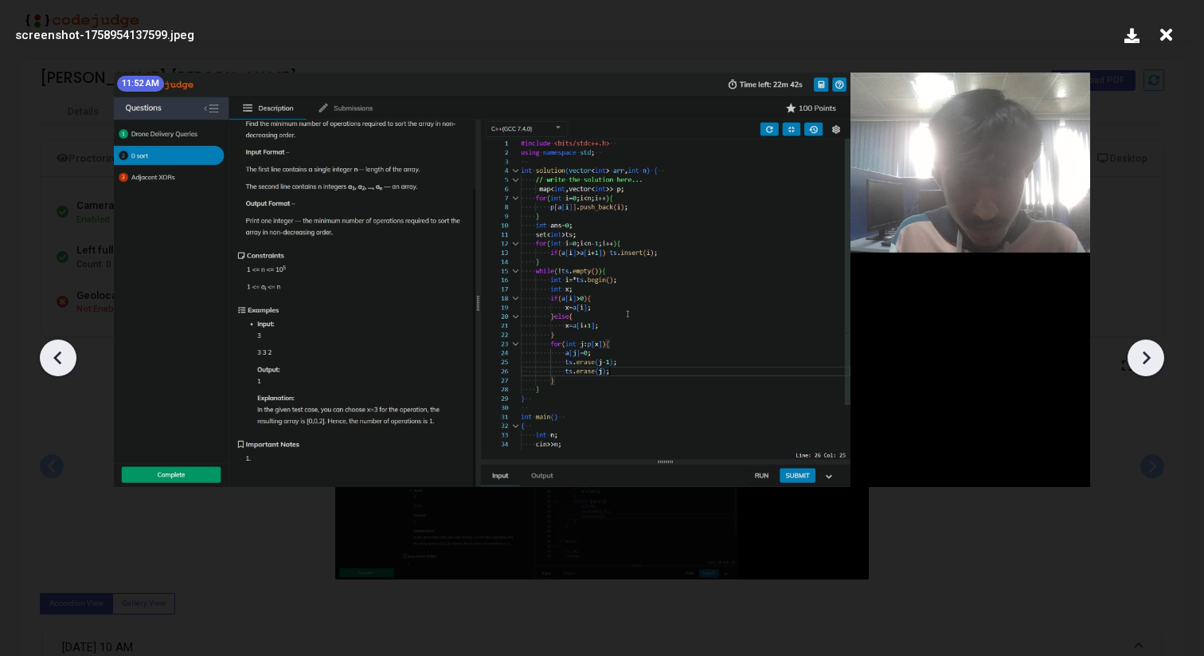
click at [1140, 363] on icon at bounding box center [1146, 358] width 24 height 24
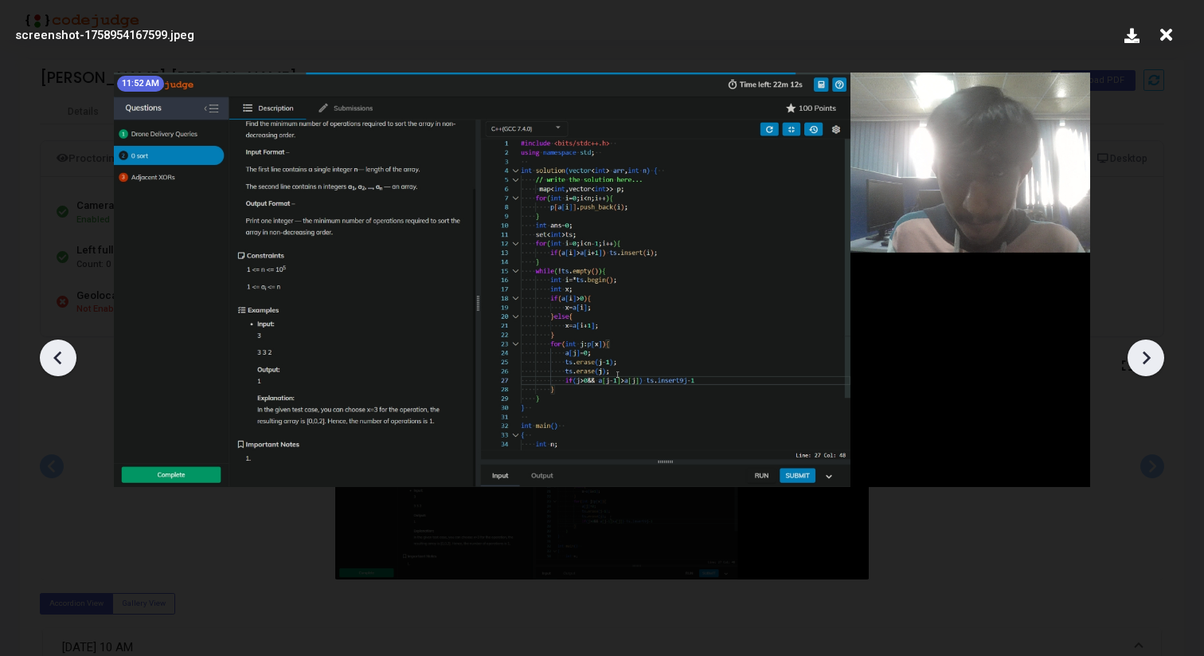
click at [1140, 363] on icon at bounding box center [1146, 358] width 24 height 24
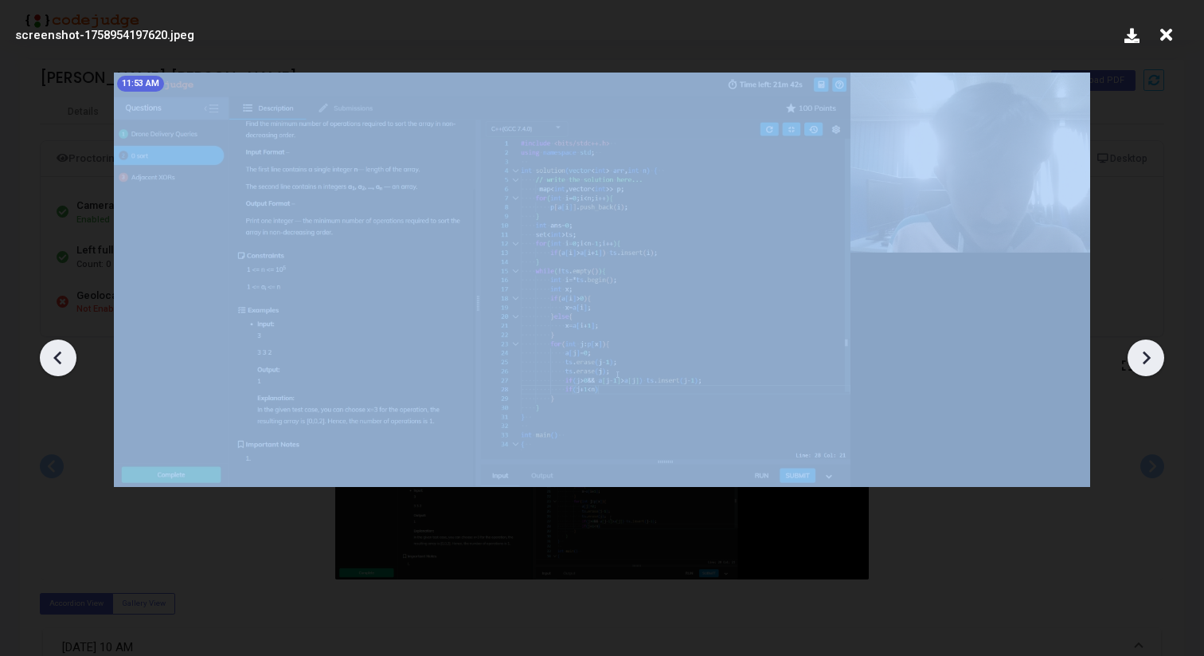
click at [1140, 363] on icon at bounding box center [1146, 358] width 24 height 24
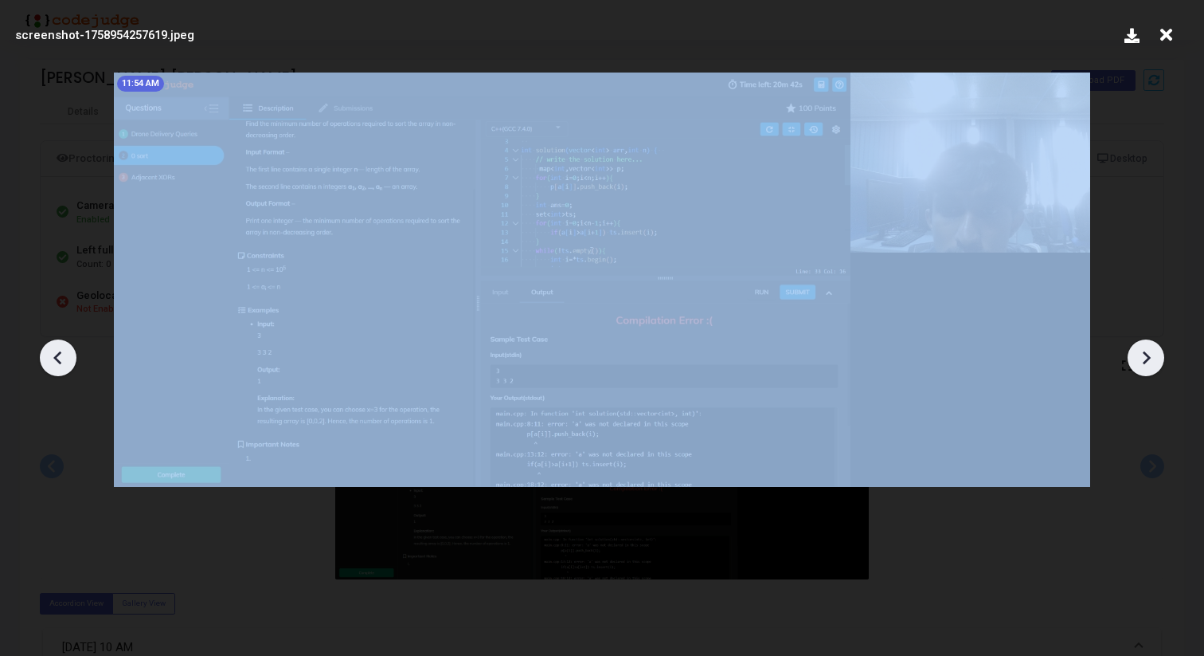
click at [1140, 363] on icon at bounding box center [1146, 358] width 24 height 24
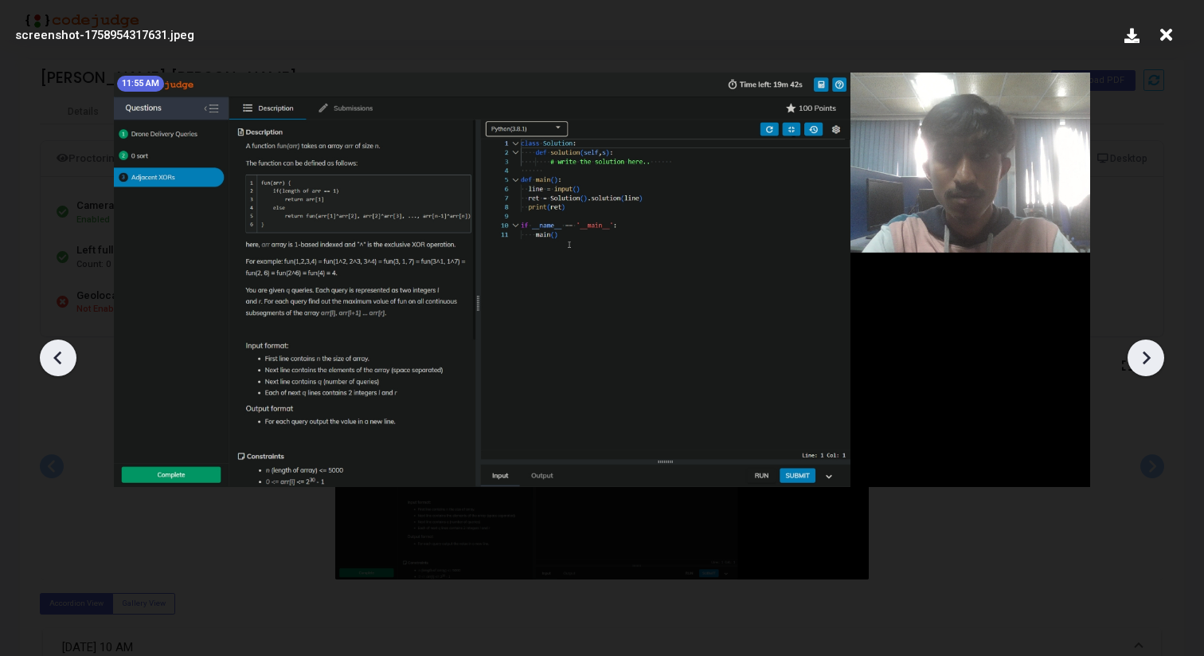
click at [1140, 363] on icon at bounding box center [1146, 358] width 24 height 24
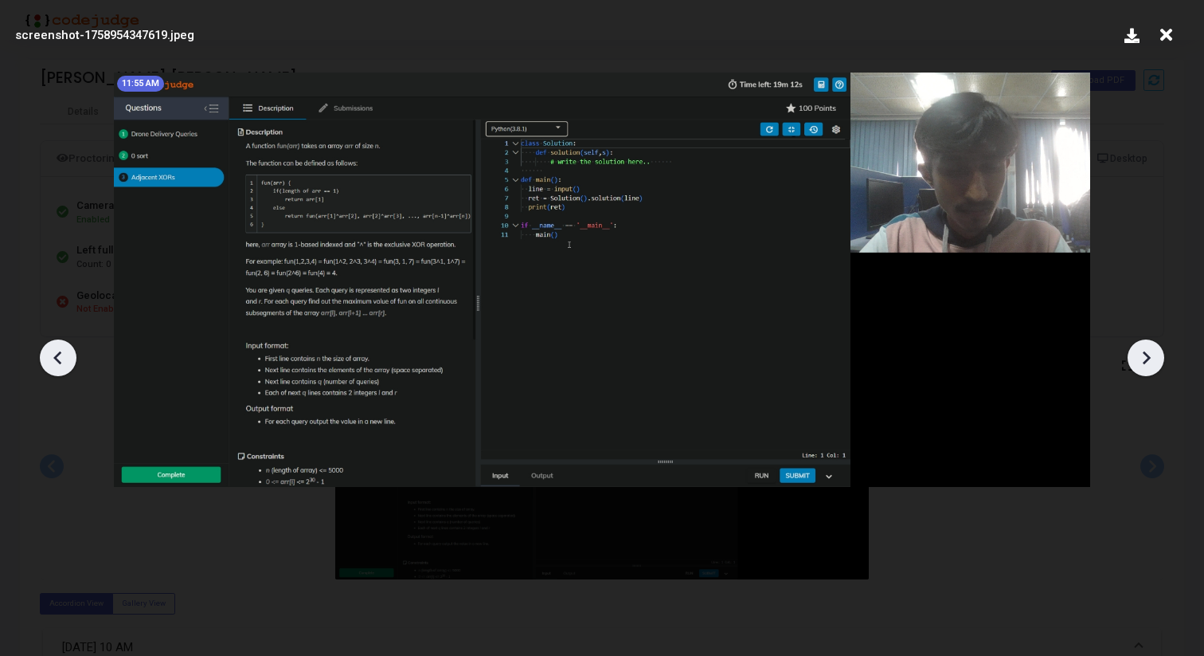
click at [1140, 363] on icon at bounding box center [1146, 358] width 24 height 24
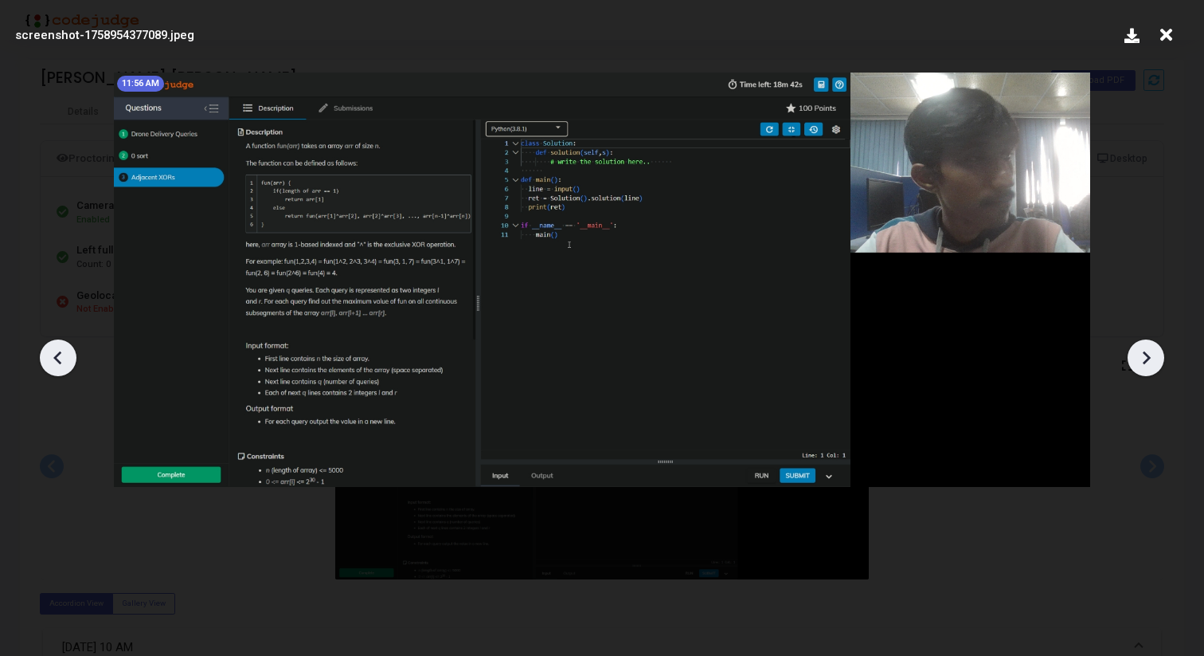
click at [1140, 363] on icon at bounding box center [1146, 358] width 24 height 24
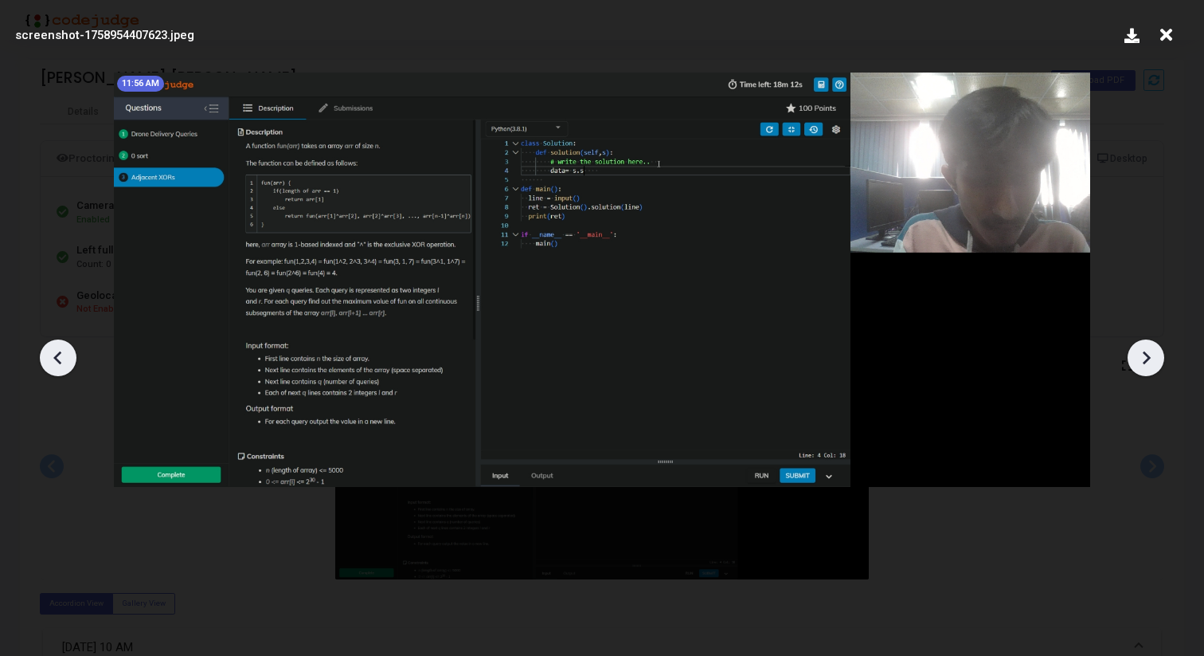
click at [1140, 363] on icon at bounding box center [1146, 358] width 24 height 24
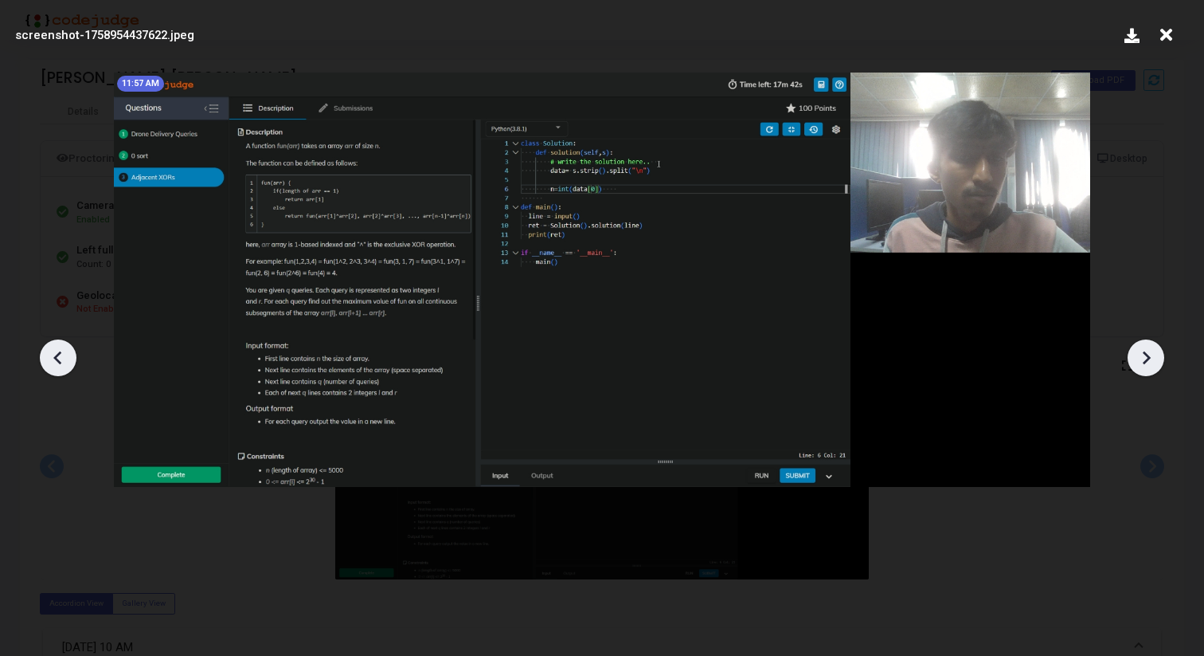
click at [1140, 363] on icon at bounding box center [1146, 358] width 24 height 24
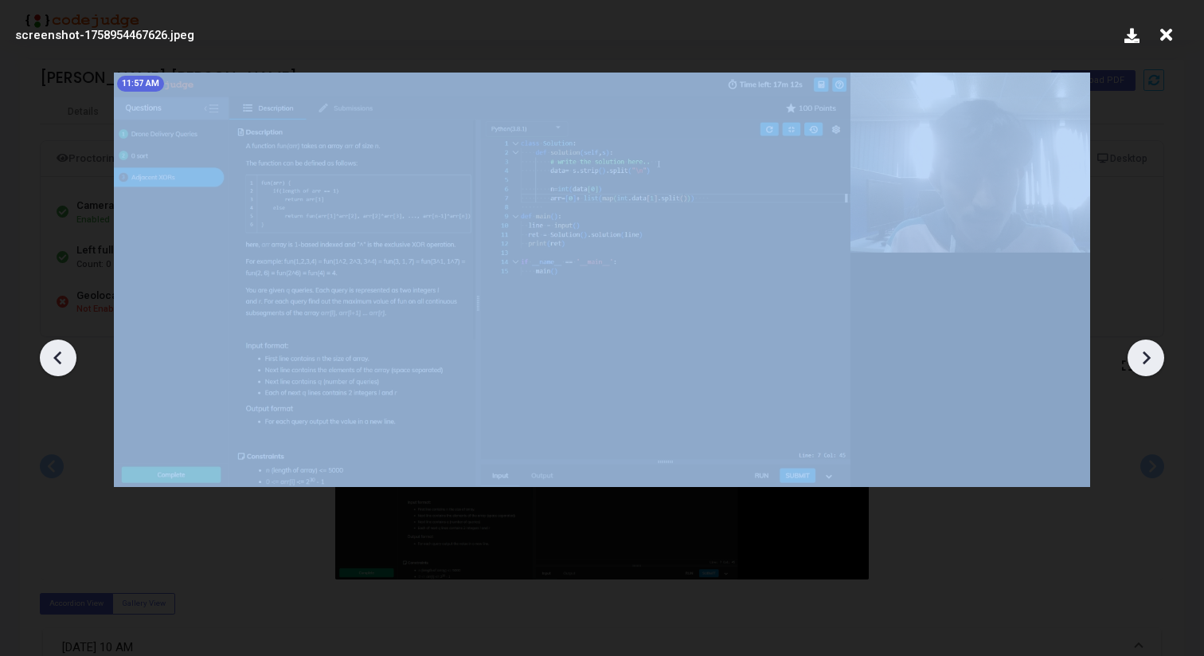
click at [1140, 363] on icon at bounding box center [1146, 358] width 24 height 24
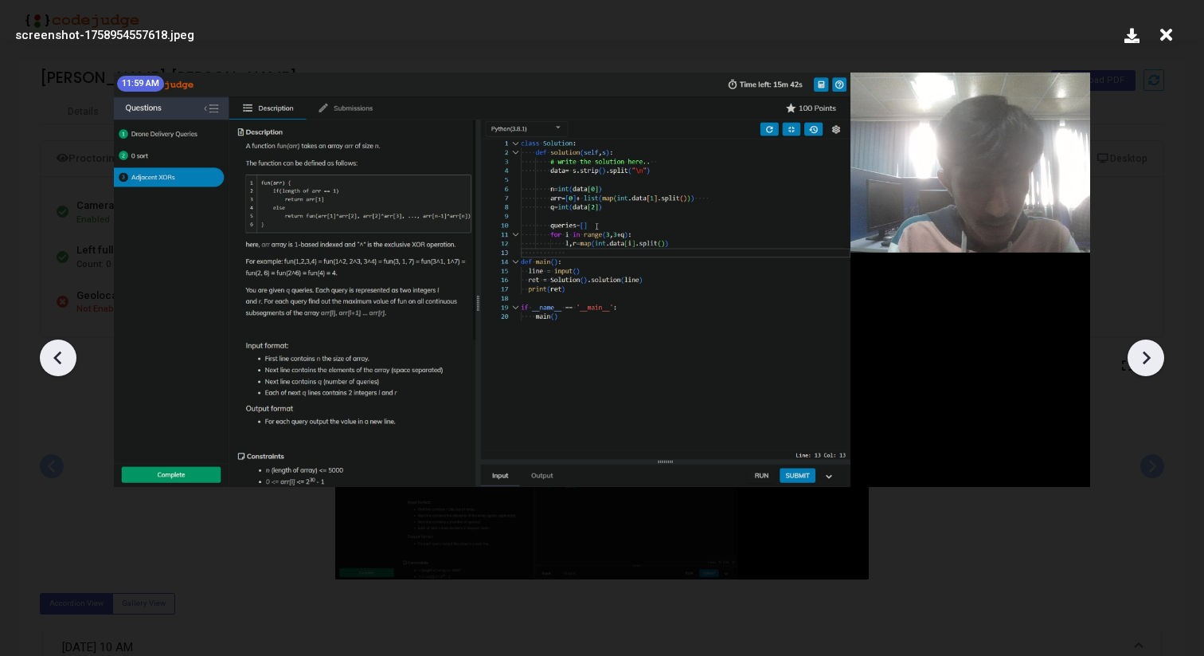
click at [1140, 363] on icon at bounding box center [1146, 358] width 24 height 24
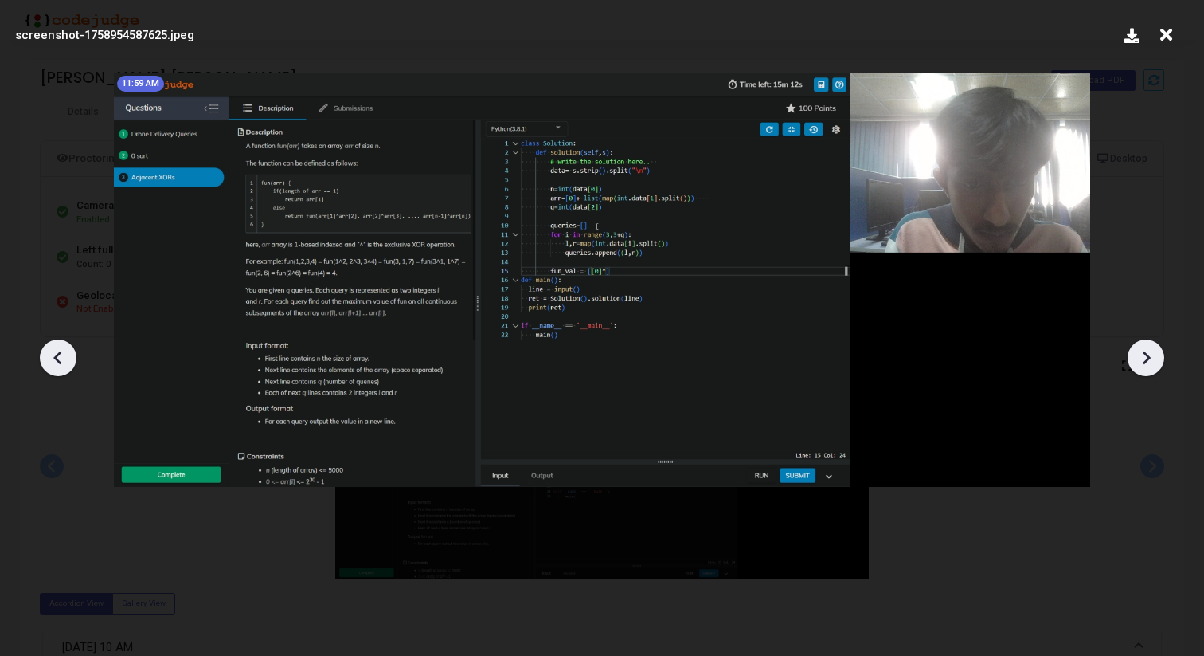
click at [1140, 363] on icon at bounding box center [1146, 358] width 24 height 24
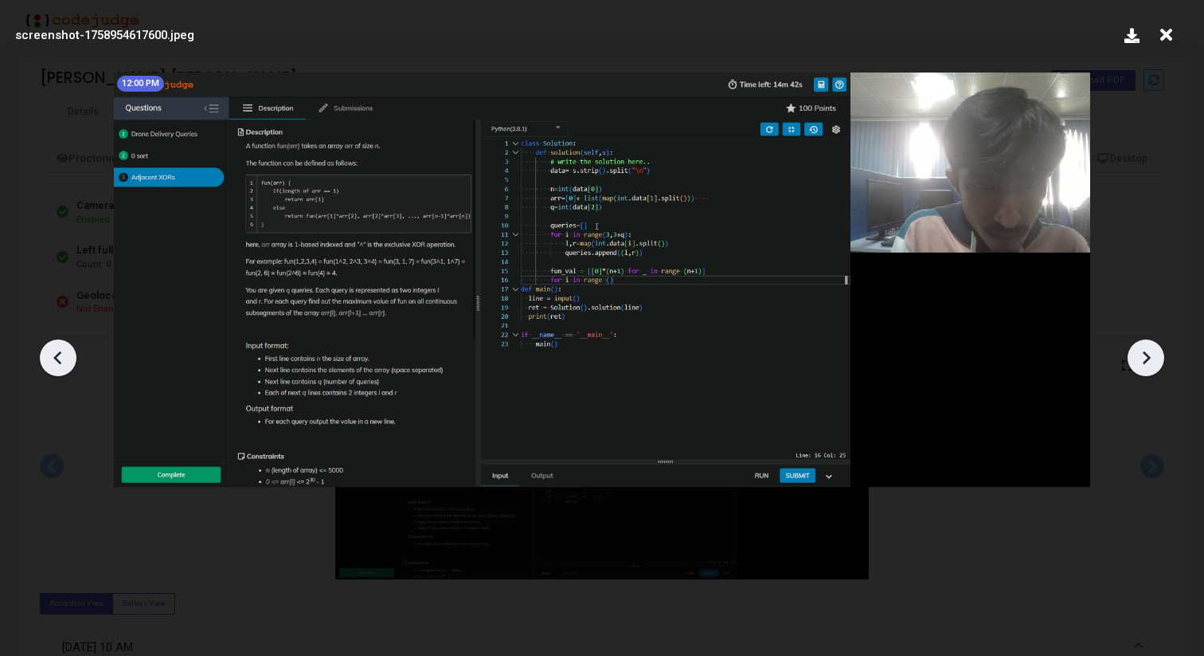
click at [1140, 363] on icon at bounding box center [1146, 358] width 24 height 24
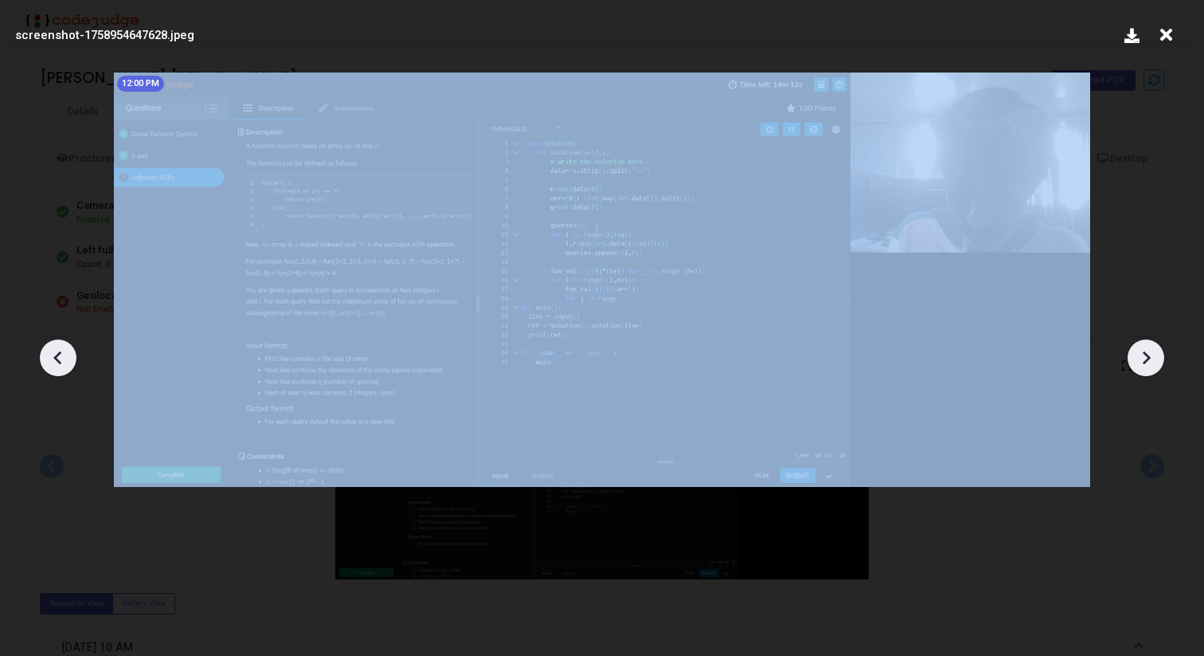
click at [1140, 363] on icon at bounding box center [1146, 358] width 24 height 24
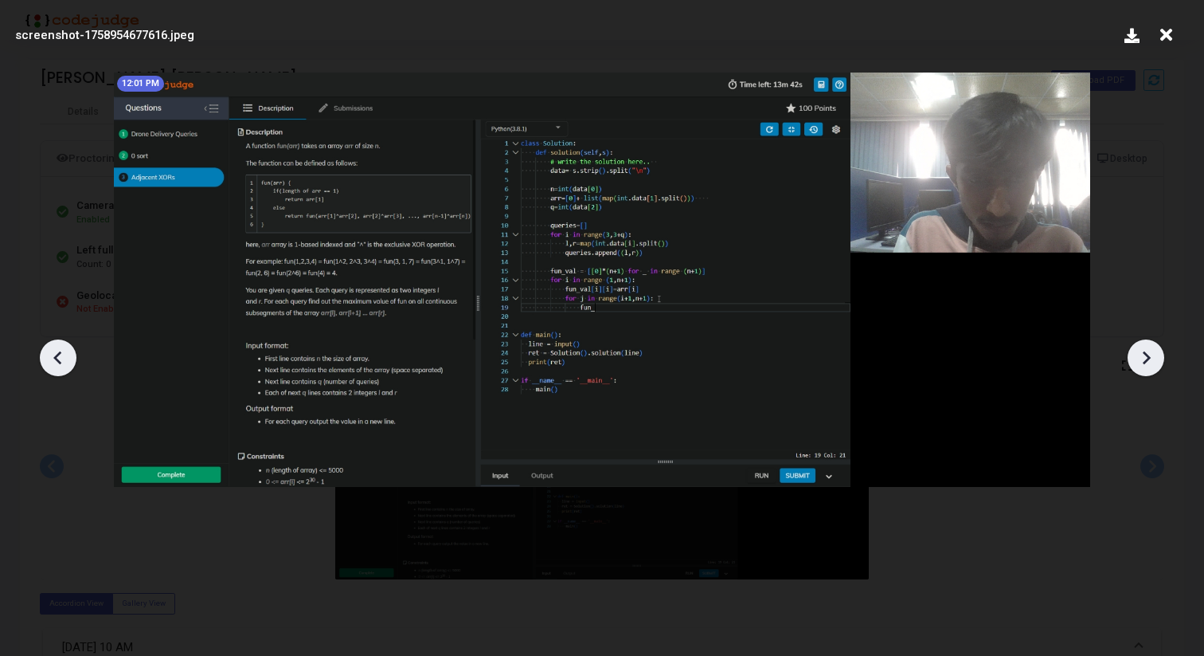
click at [1140, 363] on icon at bounding box center [1146, 358] width 24 height 24
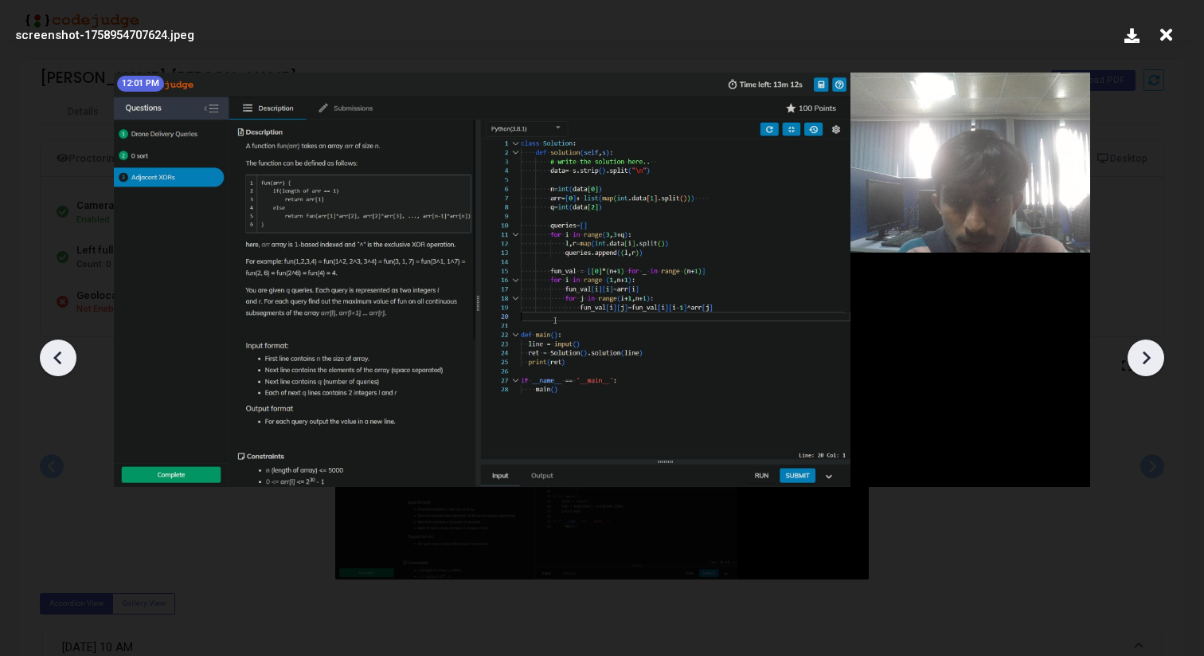
click at [1140, 363] on icon at bounding box center [1146, 358] width 24 height 24
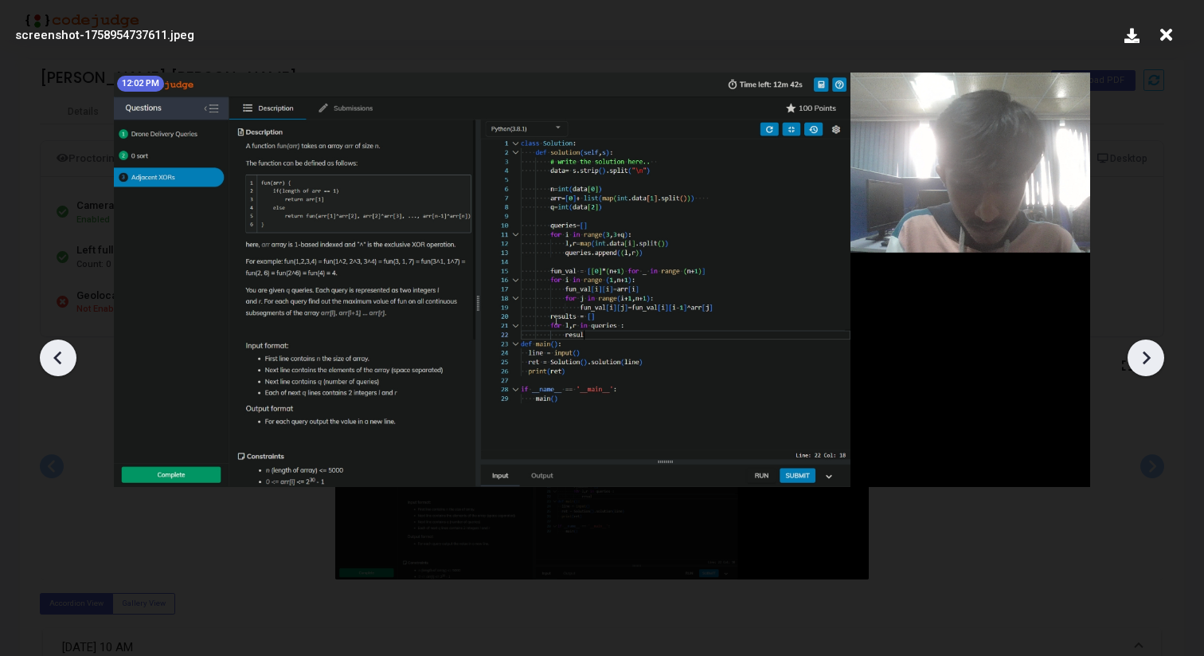
click at [1140, 363] on icon at bounding box center [1146, 358] width 24 height 24
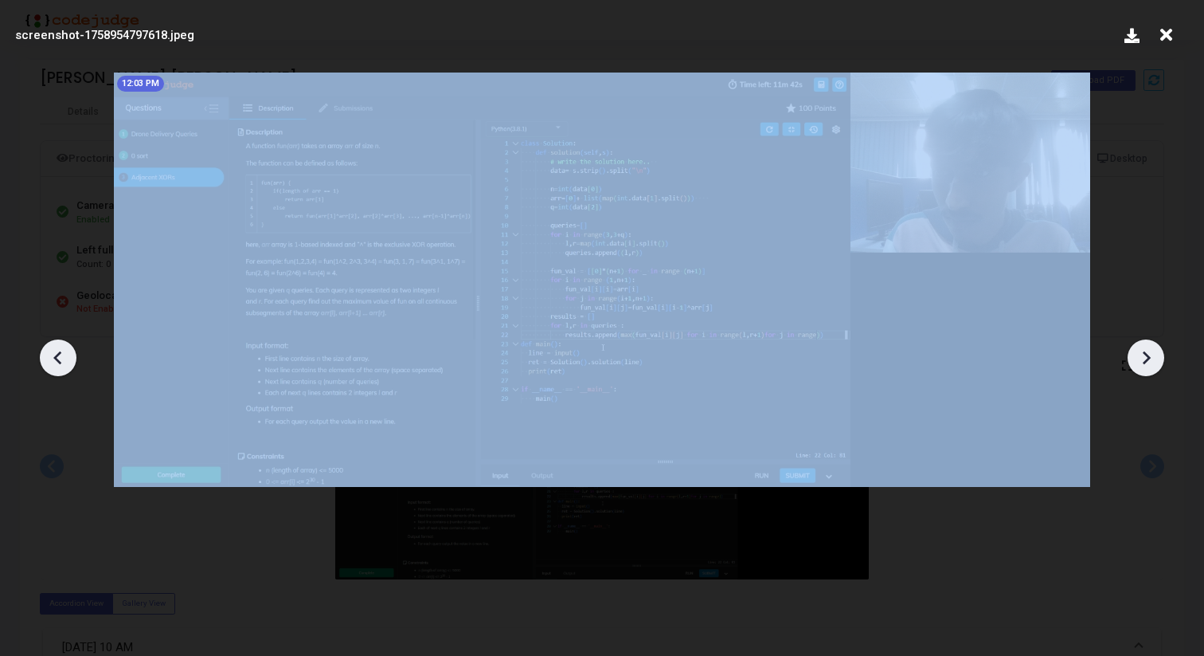
click at [1140, 363] on icon at bounding box center [1146, 358] width 24 height 24
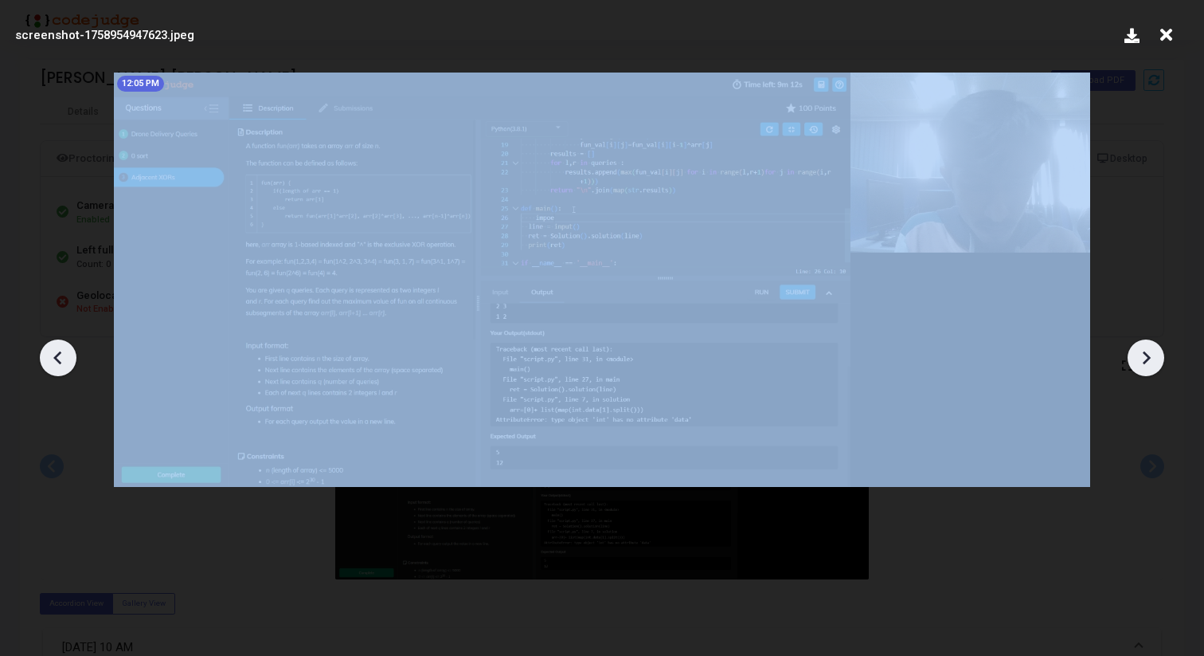
click at [1140, 363] on icon at bounding box center [1146, 358] width 24 height 24
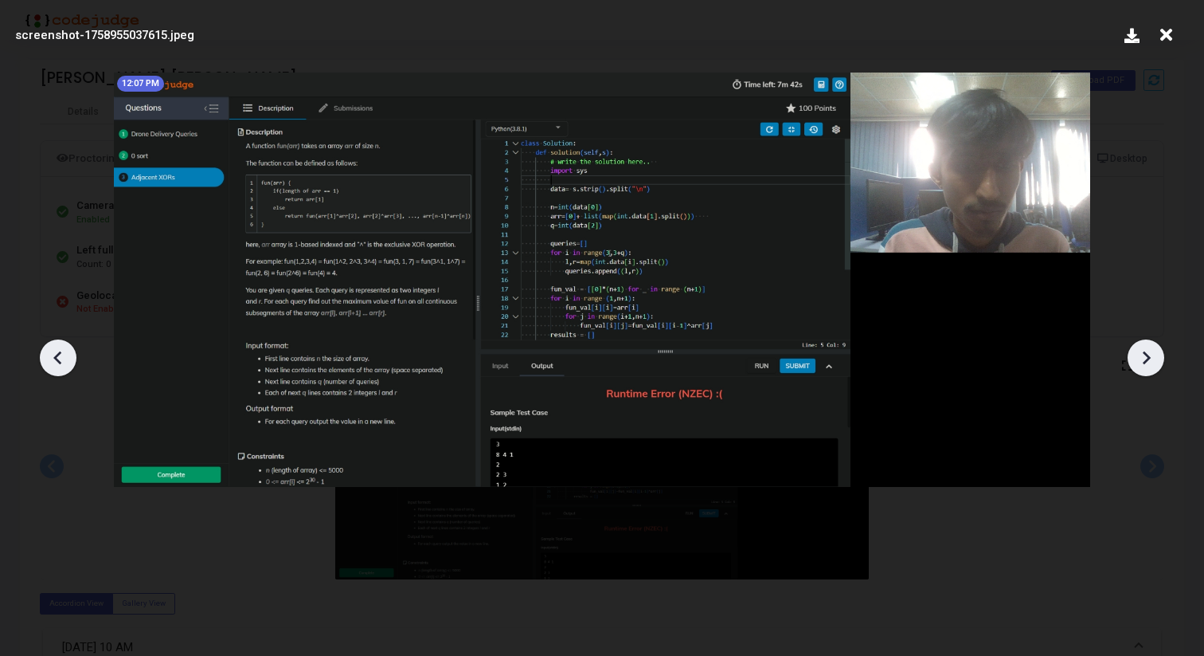
click at [1140, 363] on icon at bounding box center [1146, 358] width 24 height 24
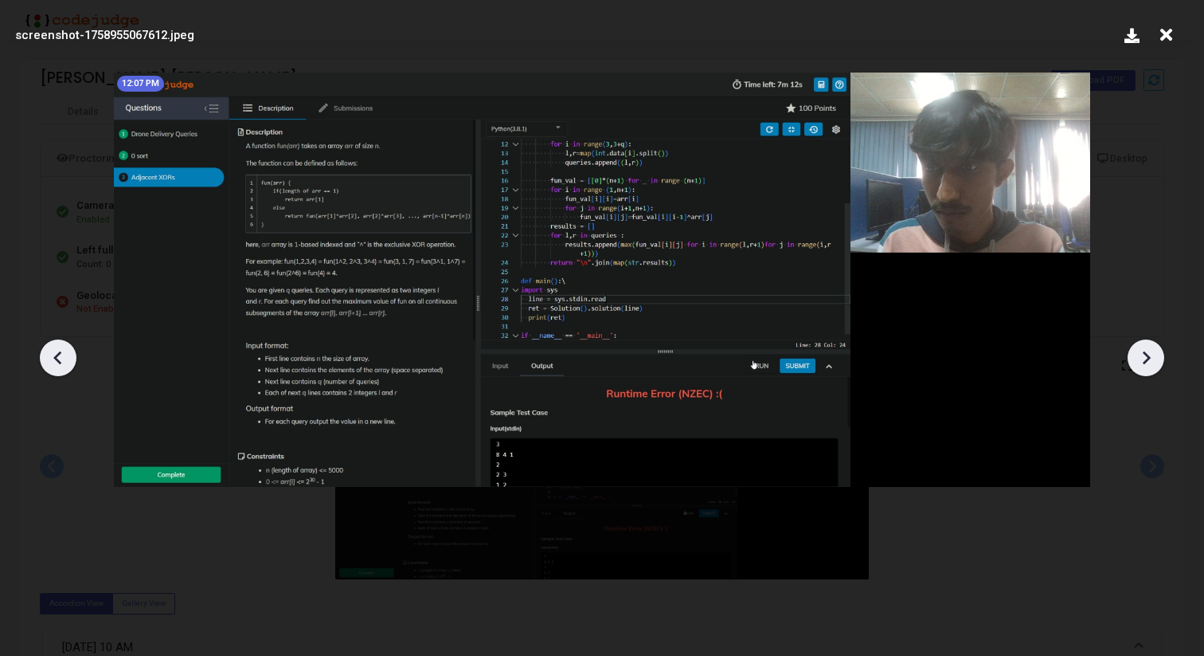
click at [1140, 363] on icon at bounding box center [1146, 358] width 24 height 24
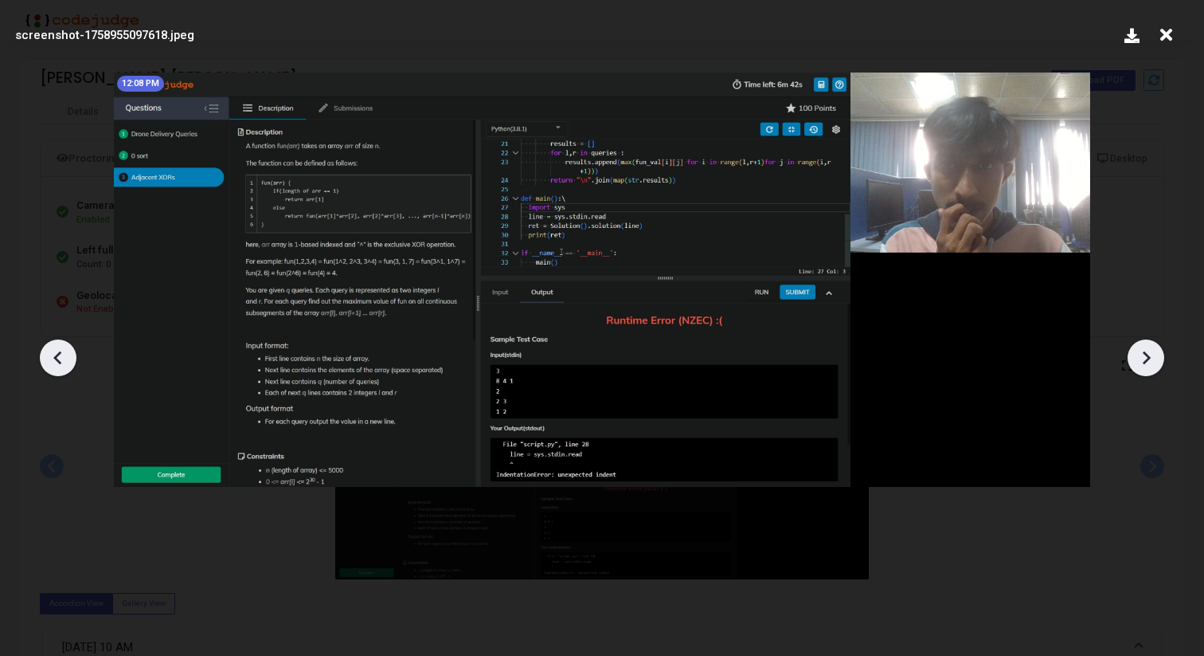
click at [1140, 363] on icon at bounding box center [1146, 358] width 24 height 24
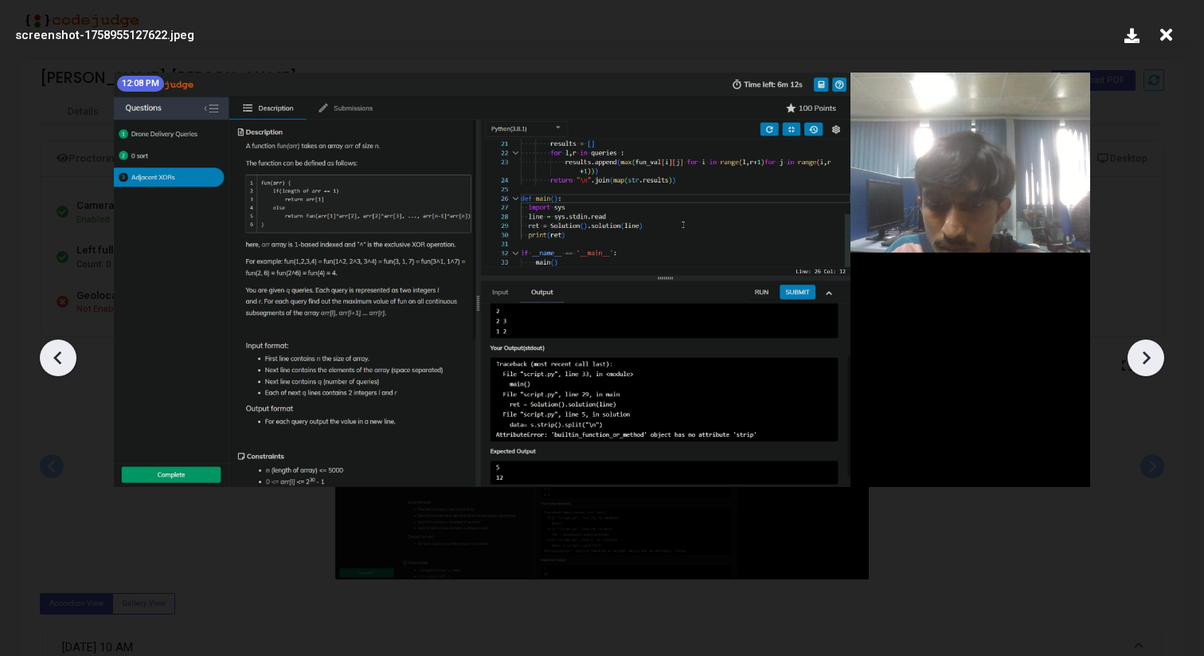
click at [1140, 363] on icon at bounding box center [1146, 358] width 24 height 24
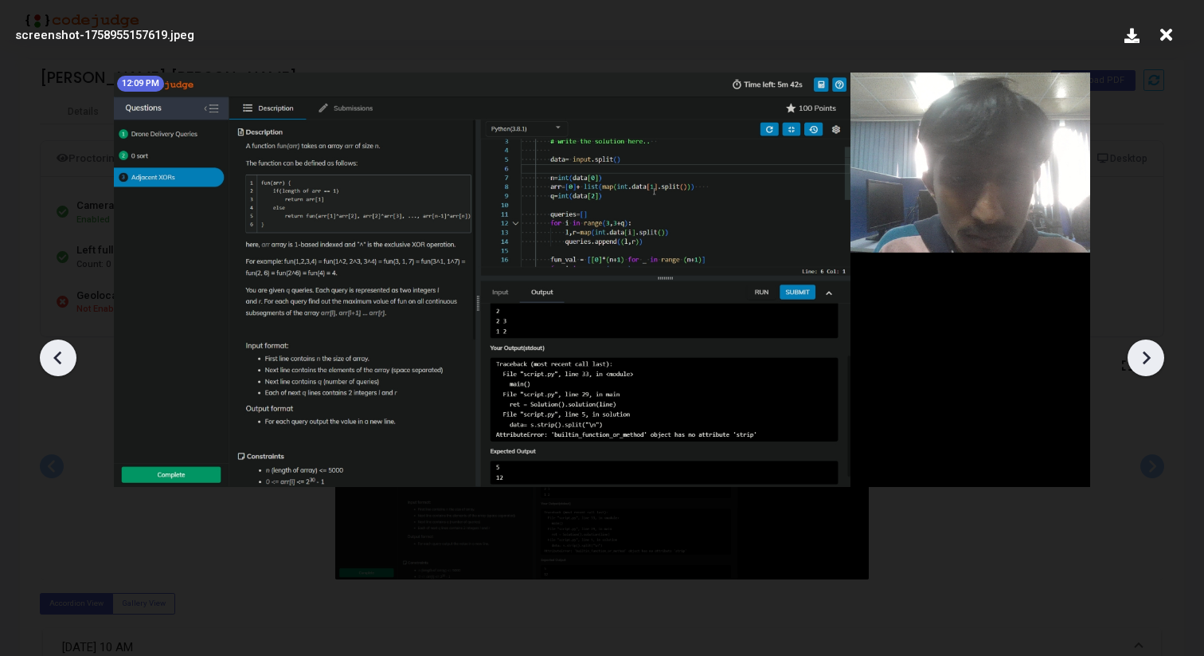
click at [1140, 363] on icon at bounding box center [1146, 358] width 24 height 24
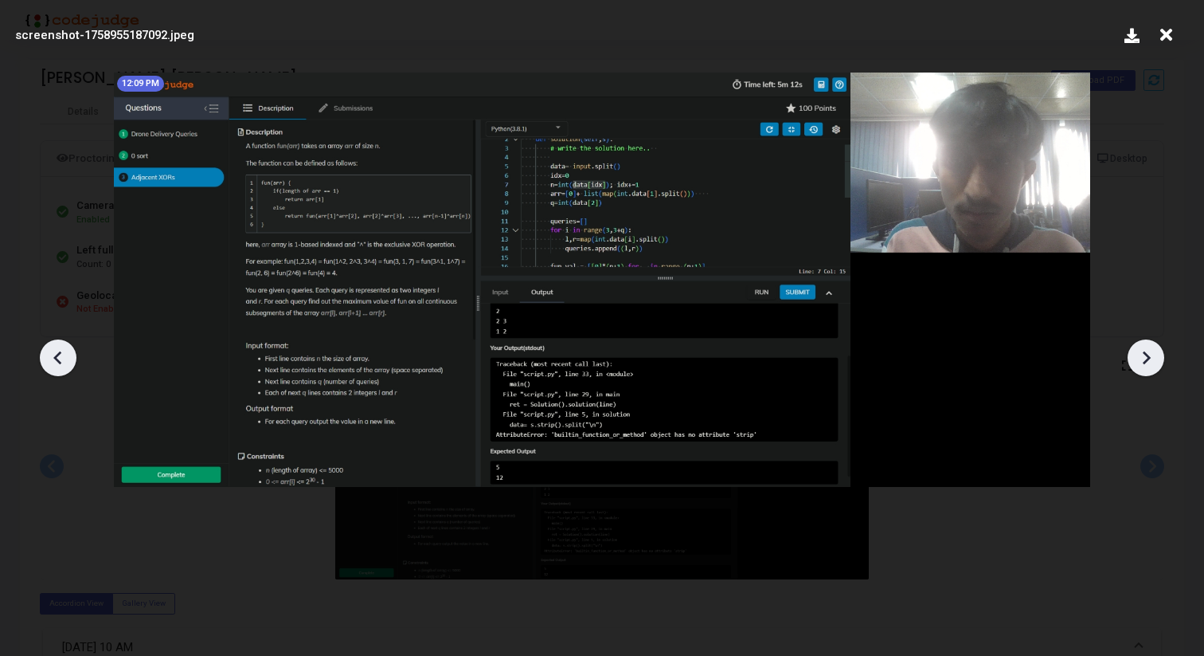
click at [1140, 363] on icon at bounding box center [1146, 358] width 24 height 24
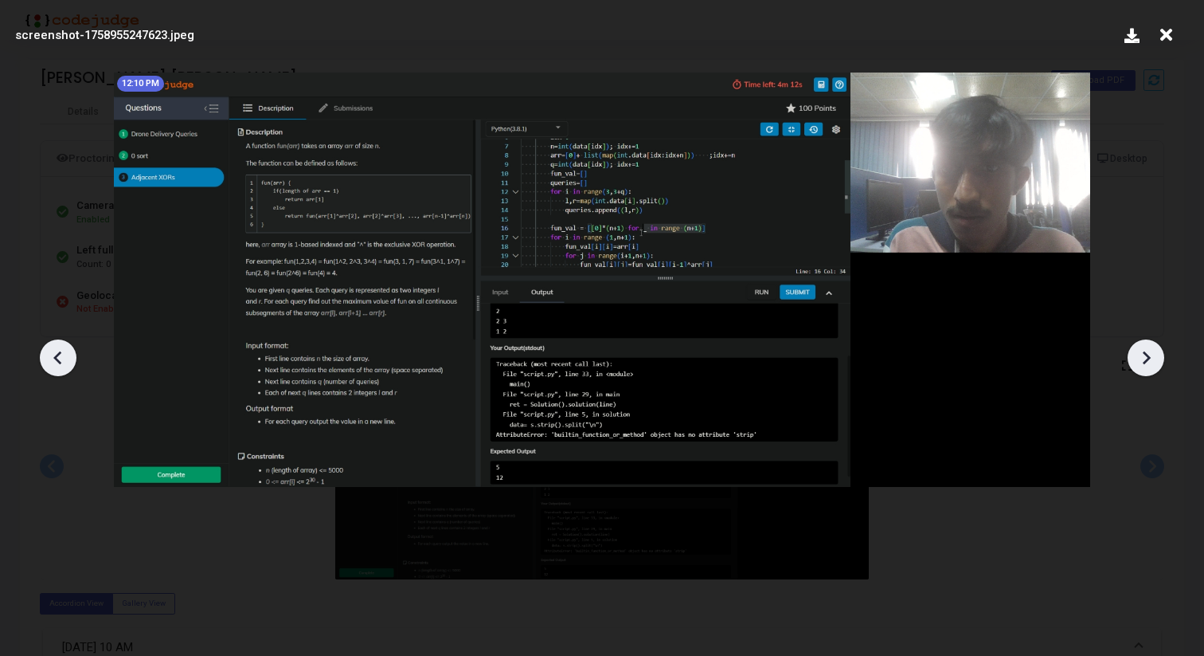
click at [1140, 363] on icon at bounding box center [1146, 358] width 24 height 24
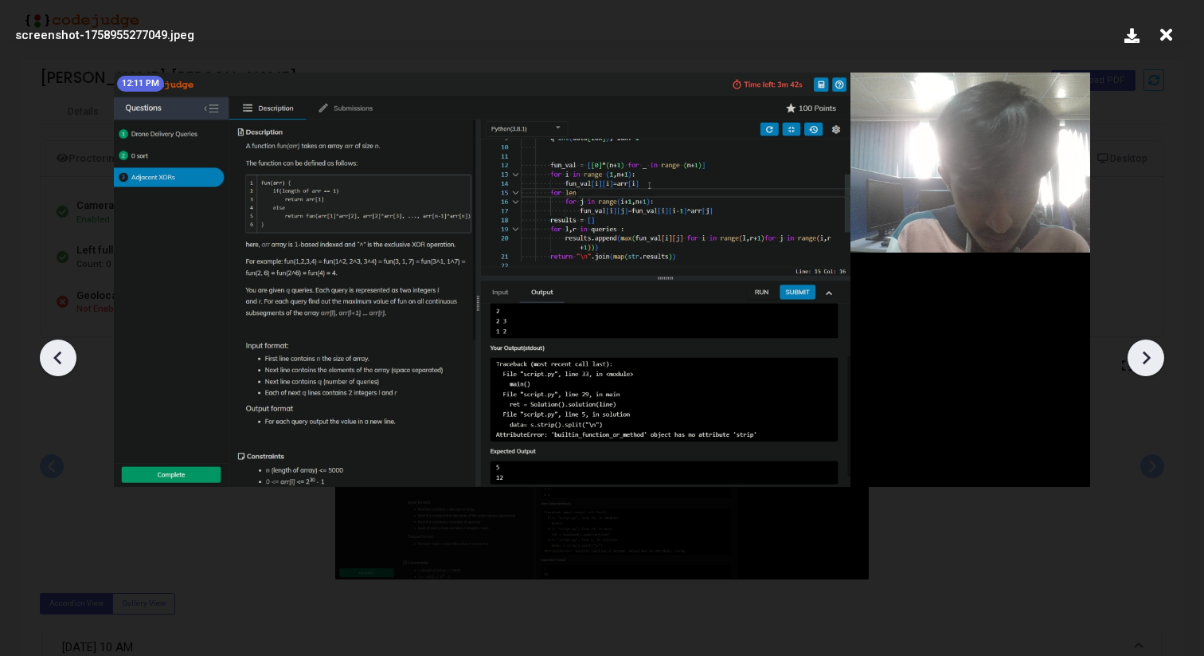
click at [1140, 363] on icon at bounding box center [1146, 358] width 24 height 24
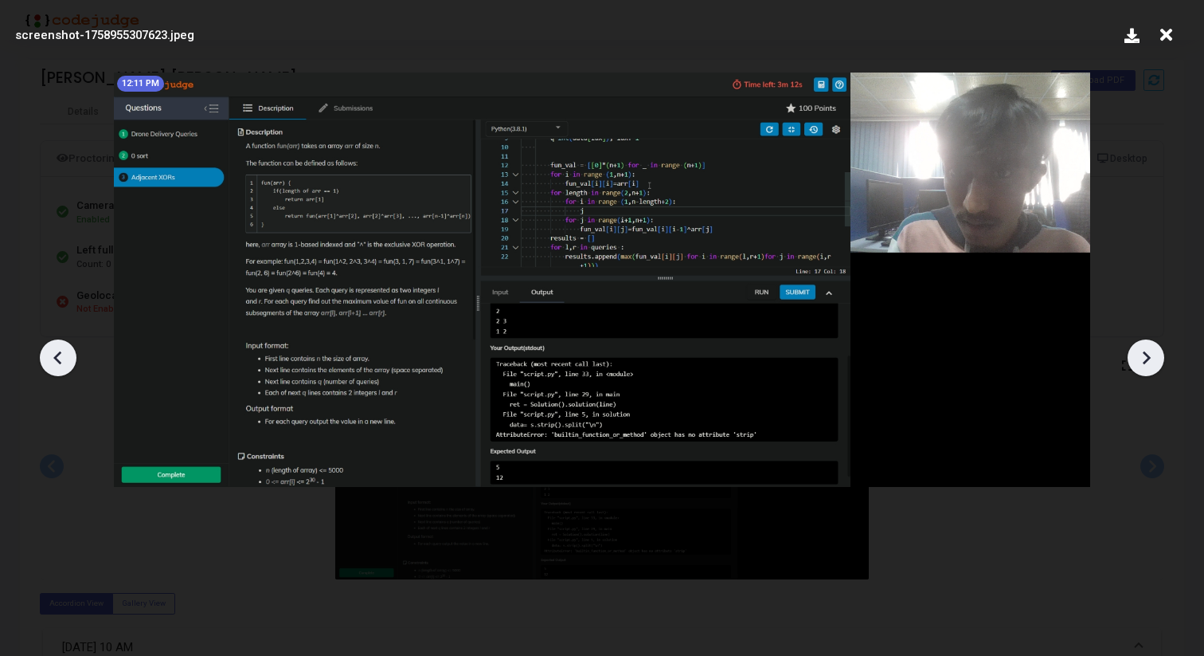
click at [1140, 363] on icon at bounding box center [1146, 358] width 24 height 24
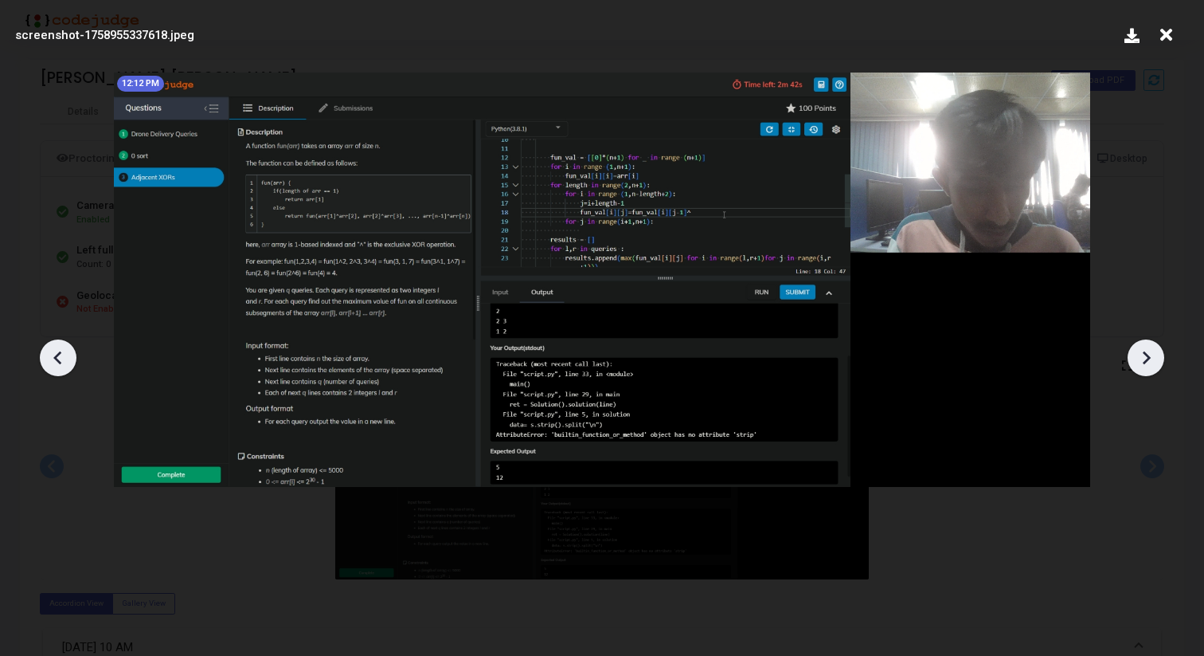
click at [1140, 363] on icon at bounding box center [1146, 358] width 24 height 24
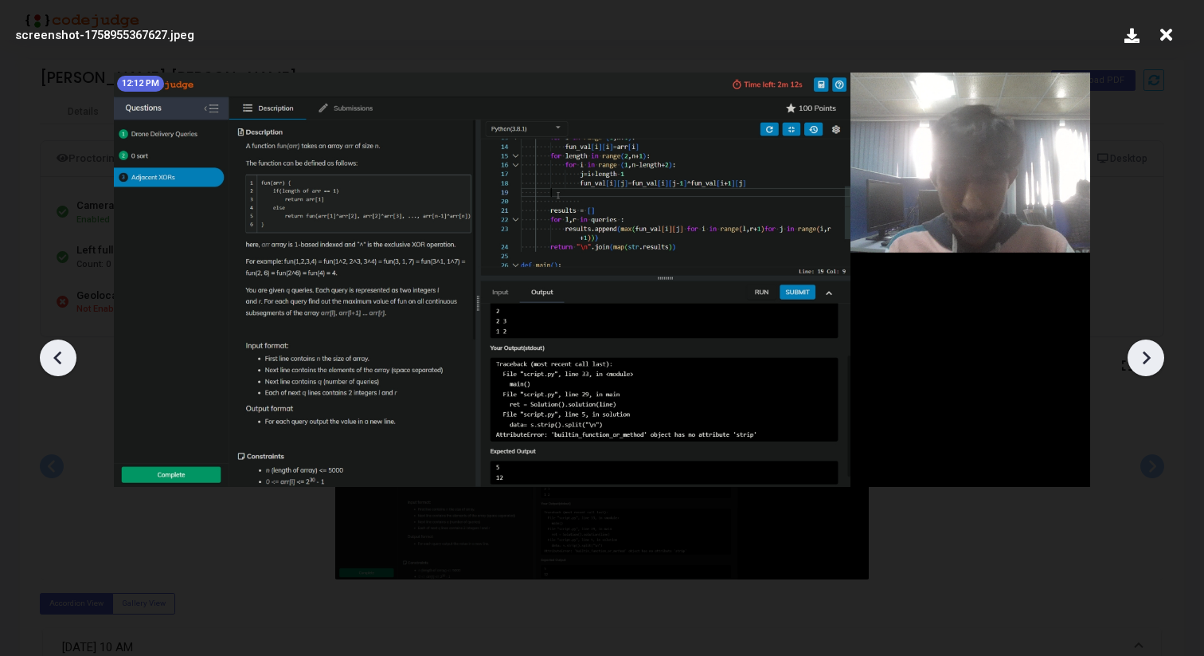
click at [1140, 363] on icon at bounding box center [1146, 358] width 24 height 24
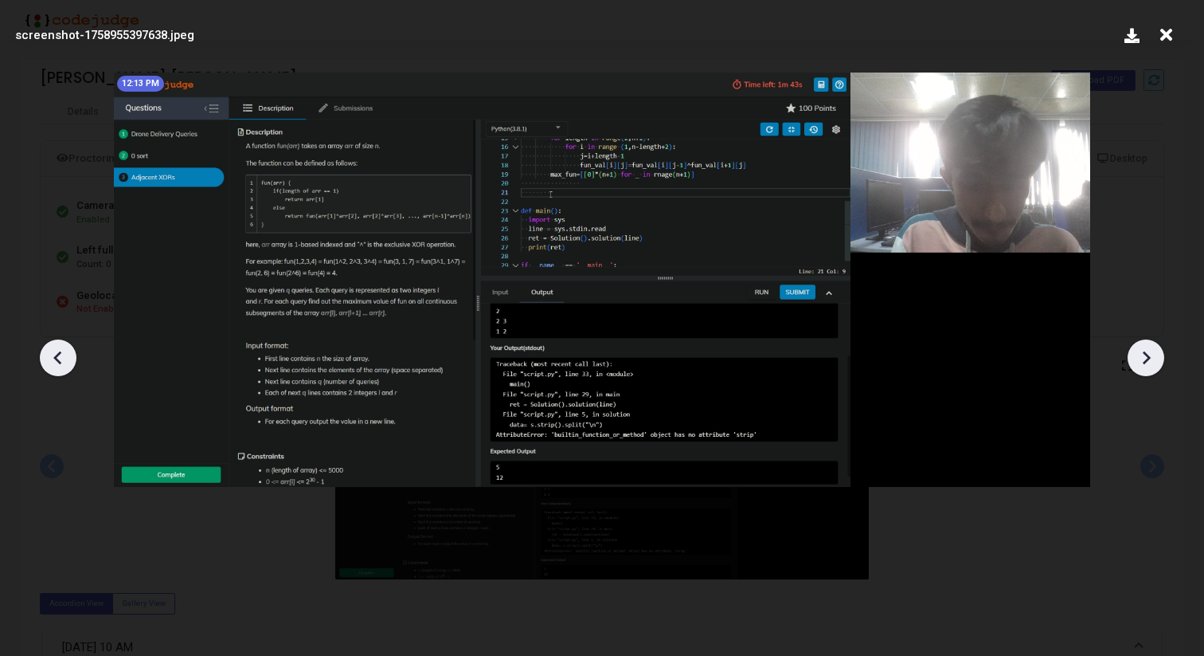
click at [1140, 363] on icon at bounding box center [1146, 358] width 24 height 24
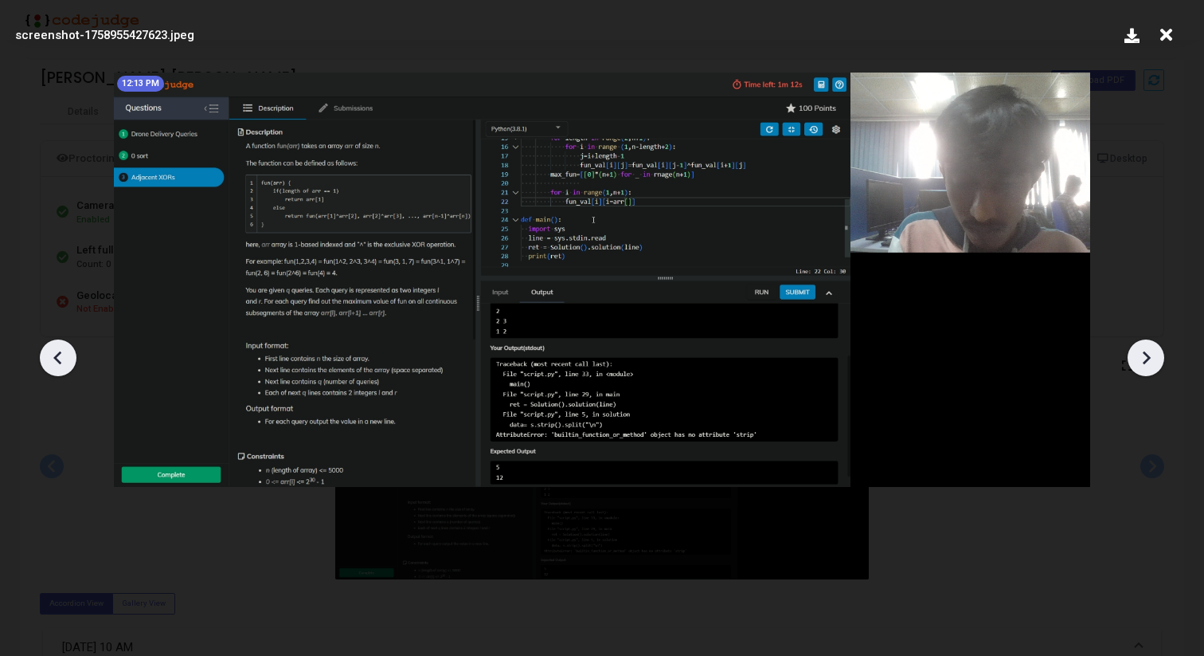
click at [1140, 363] on icon at bounding box center [1146, 358] width 24 height 24
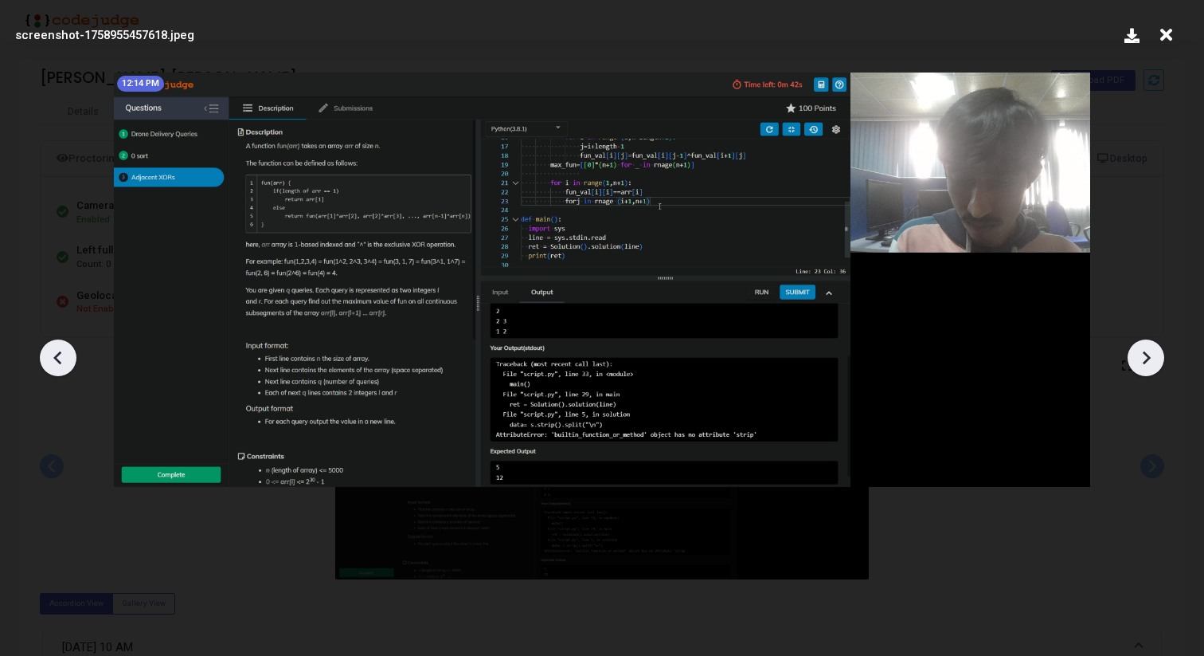
click at [1140, 363] on icon at bounding box center [1146, 358] width 24 height 24
click at [1137, 359] on icon at bounding box center [1146, 358] width 24 height 24
click at [1124, 423] on div at bounding box center [602, 352] width 1204 height 608
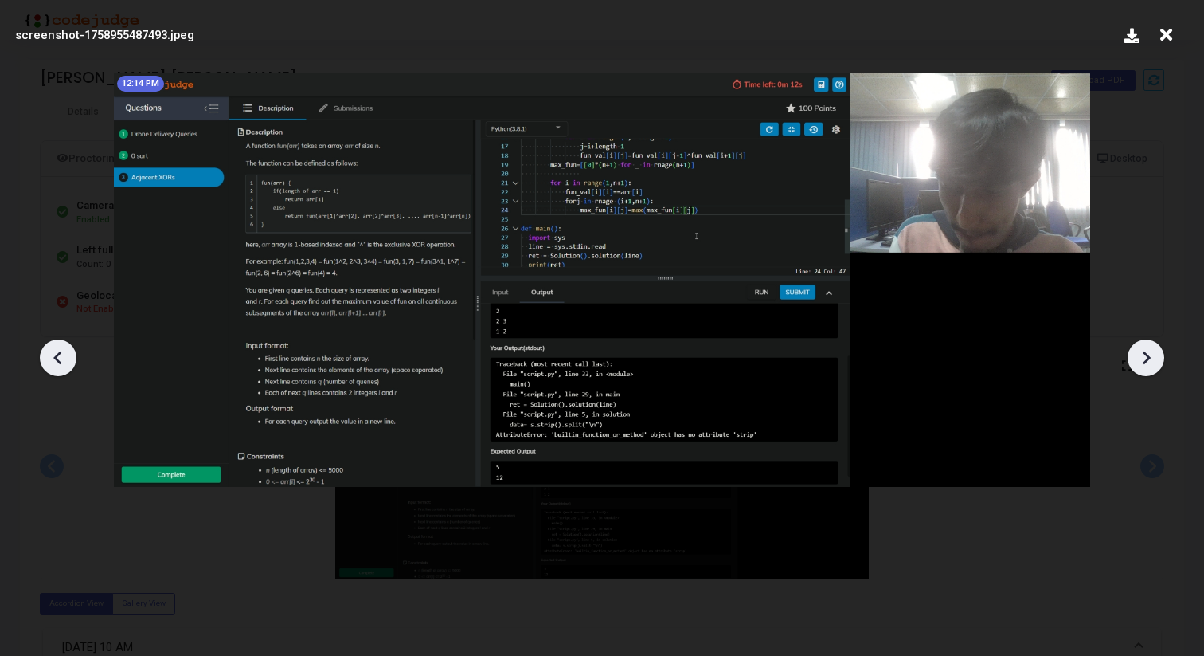
click at [1170, 39] on icon at bounding box center [1166, 35] width 25 height 30
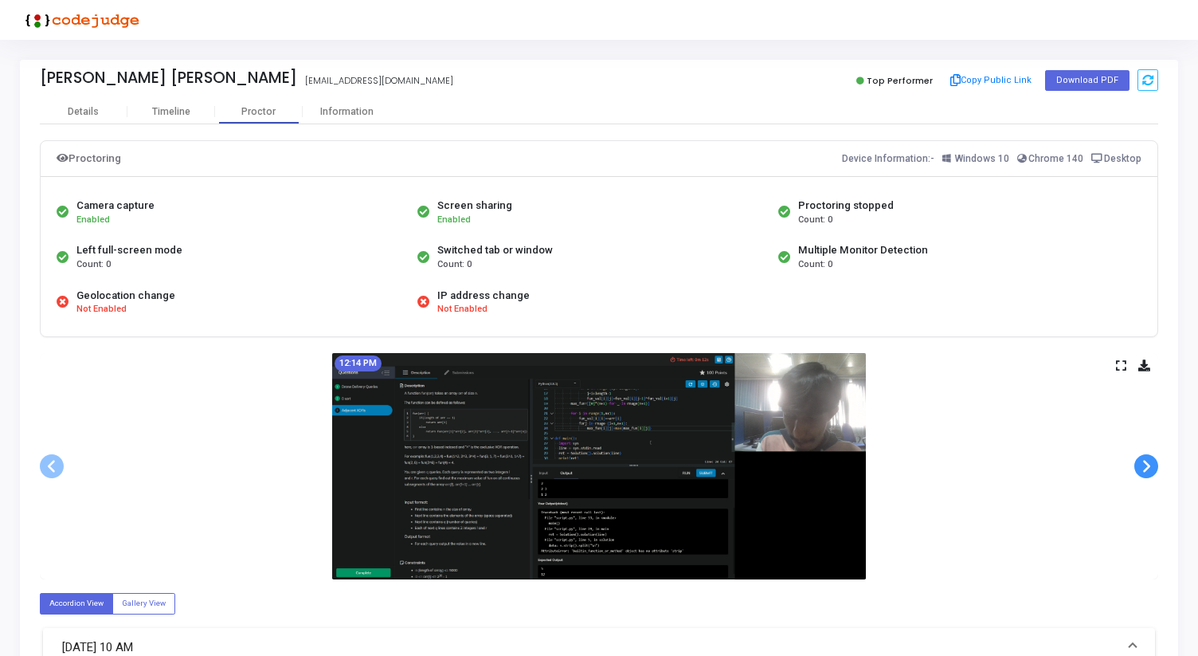
click at [1137, 469] on span at bounding box center [1146, 466] width 24 height 24
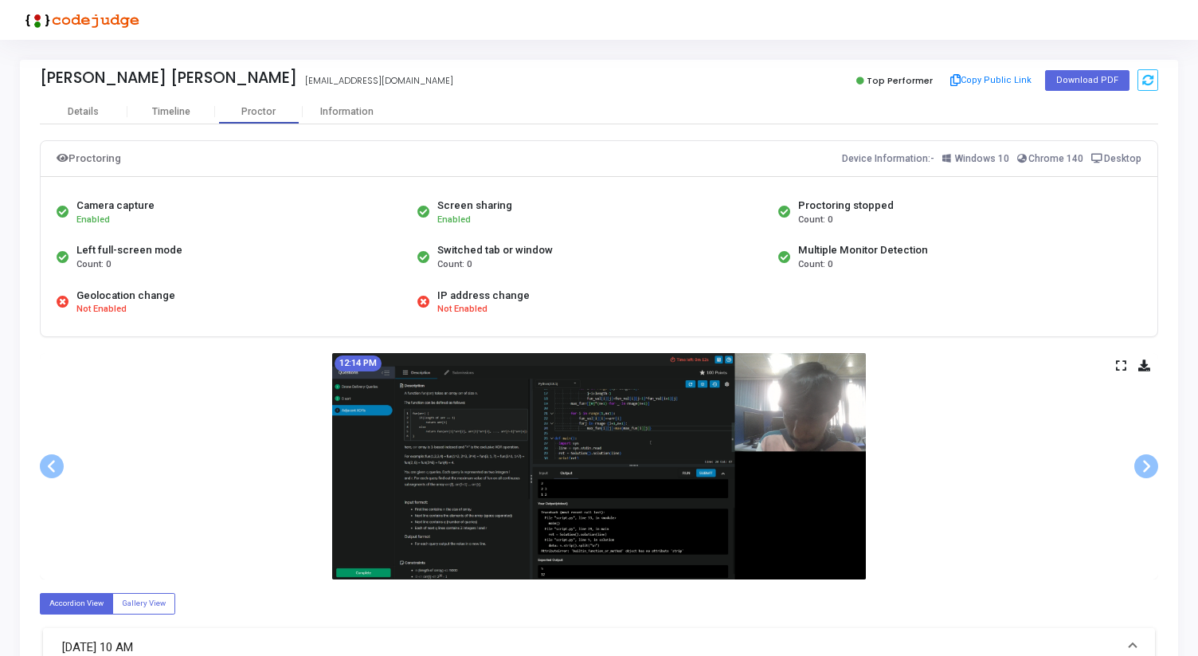
click at [341, 97] on div "Patel Mahekkumar Ghelabhai u22cs103@coed.svnit.ac.in Top Performer Copy Public …" at bounding box center [599, 80] width 1118 height 40
click at [335, 104] on div "Information" at bounding box center [347, 112] width 88 height 24
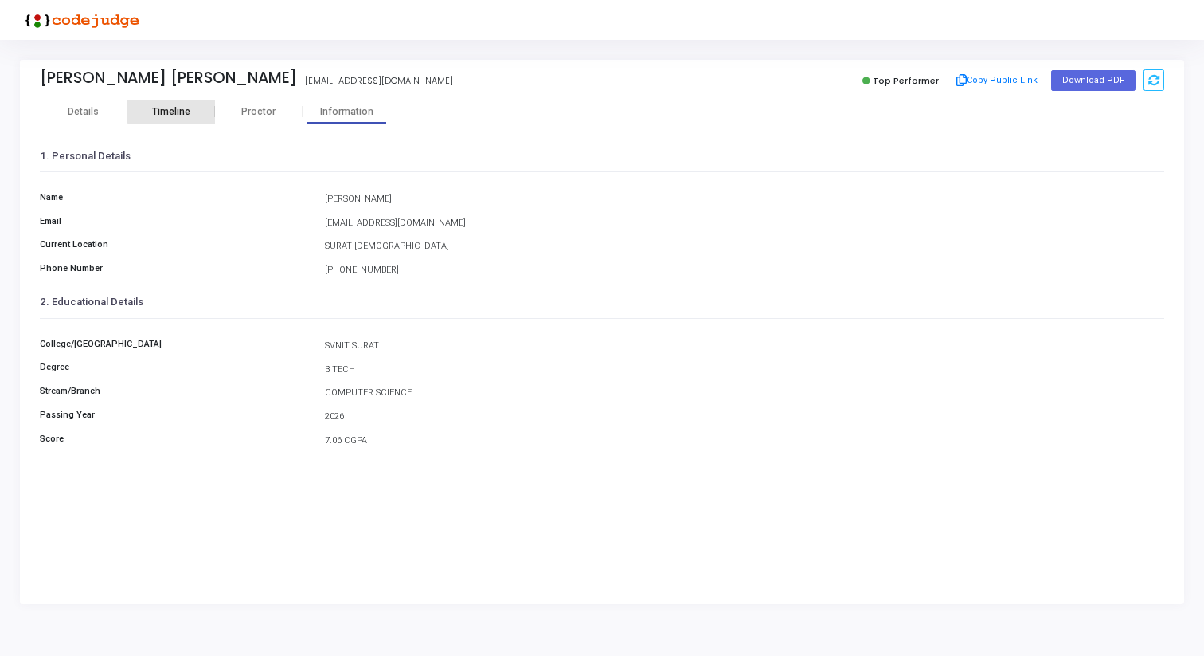
click at [194, 108] on div "Timeline" at bounding box center [171, 112] width 88 height 12
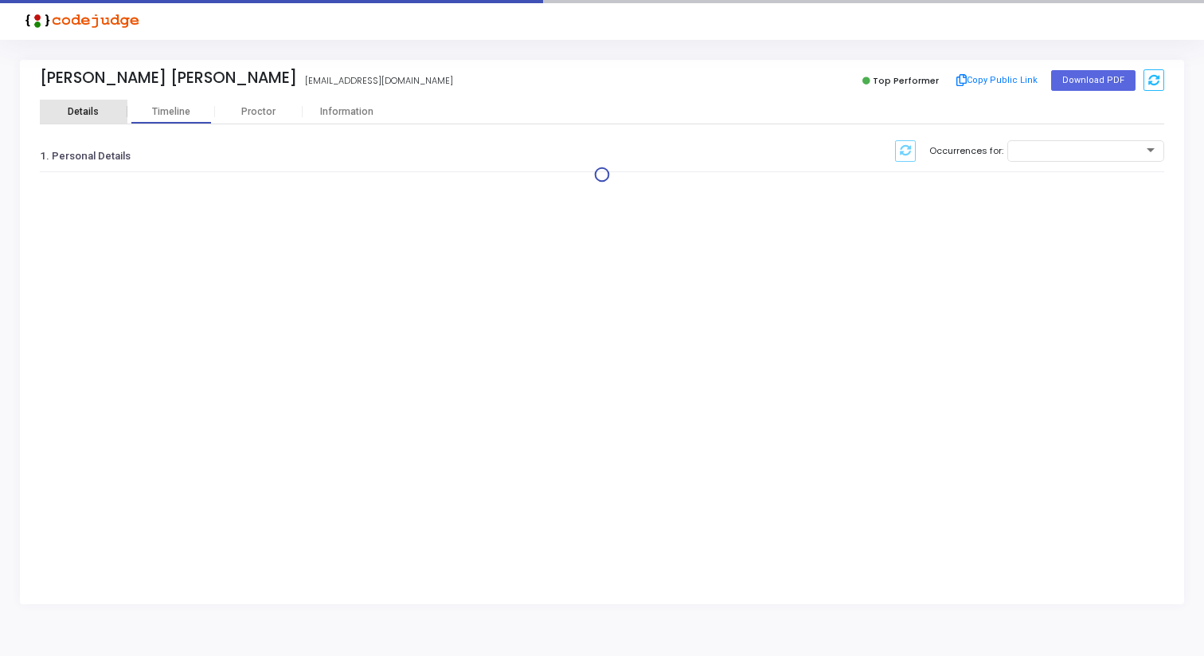
click at [72, 107] on div "Details" at bounding box center [83, 112] width 31 height 12
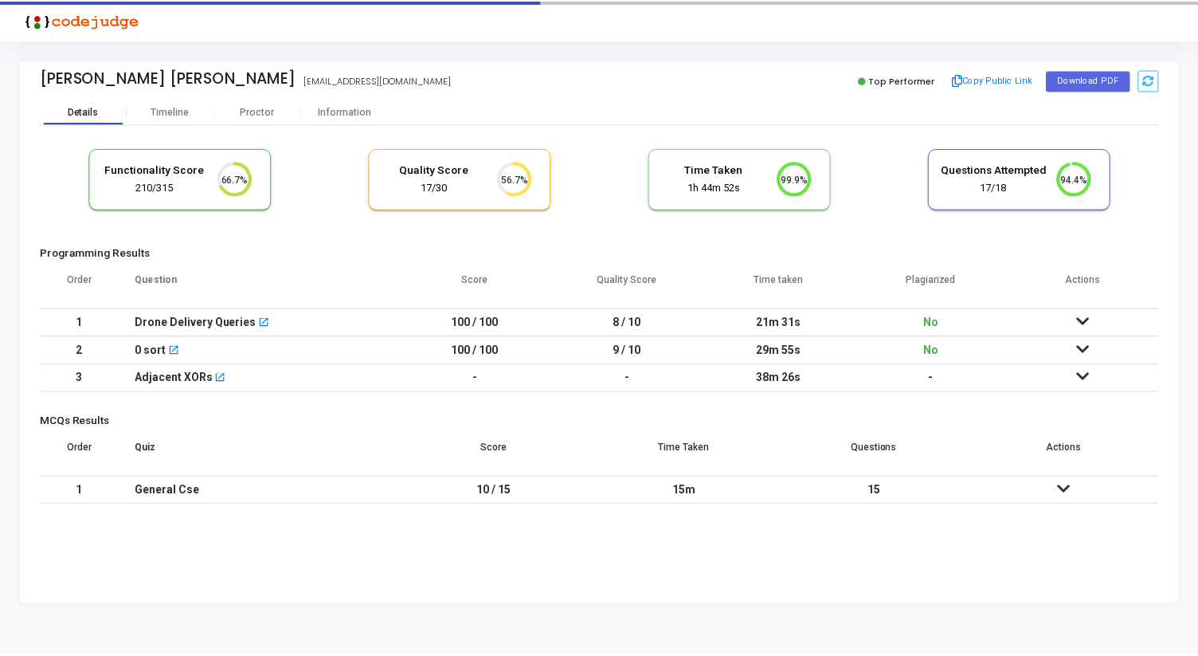
scroll to position [33, 41]
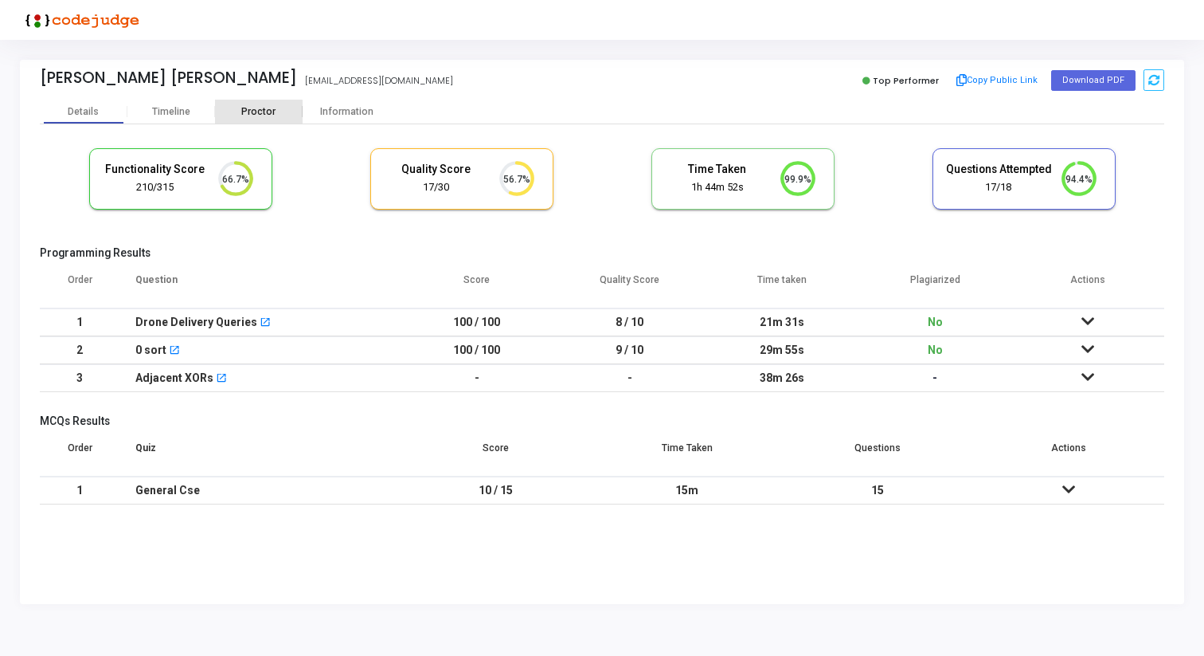
click at [250, 113] on div "Proctor" at bounding box center [259, 112] width 88 height 12
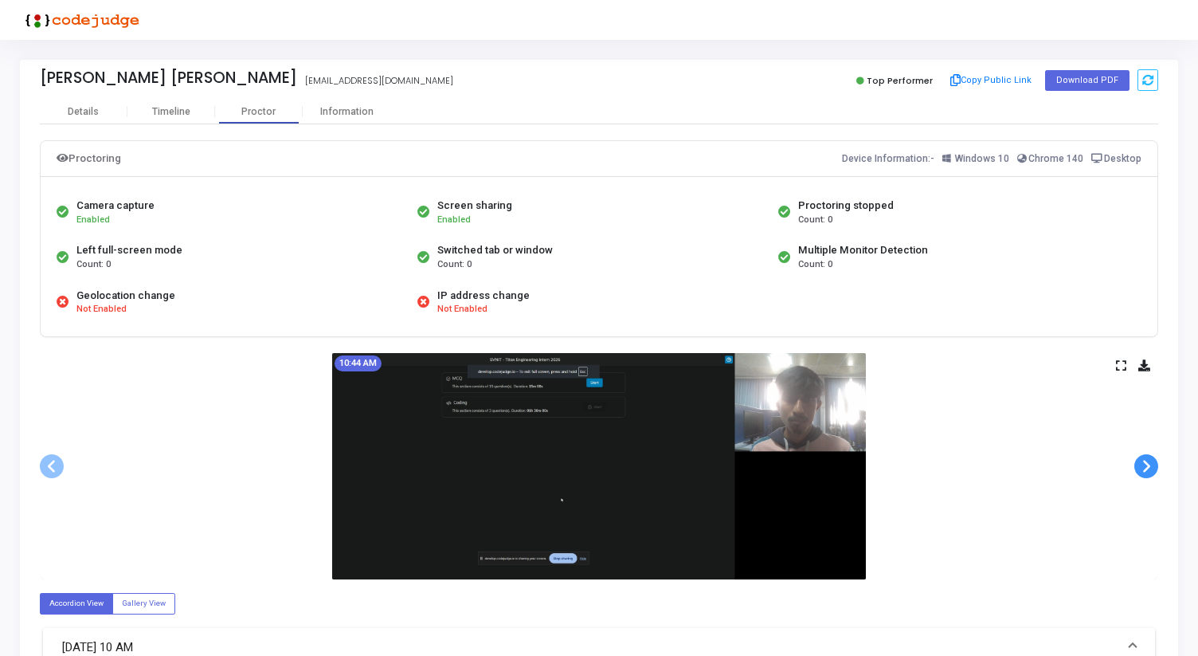
click at [1153, 462] on span at bounding box center [1146, 466] width 24 height 24
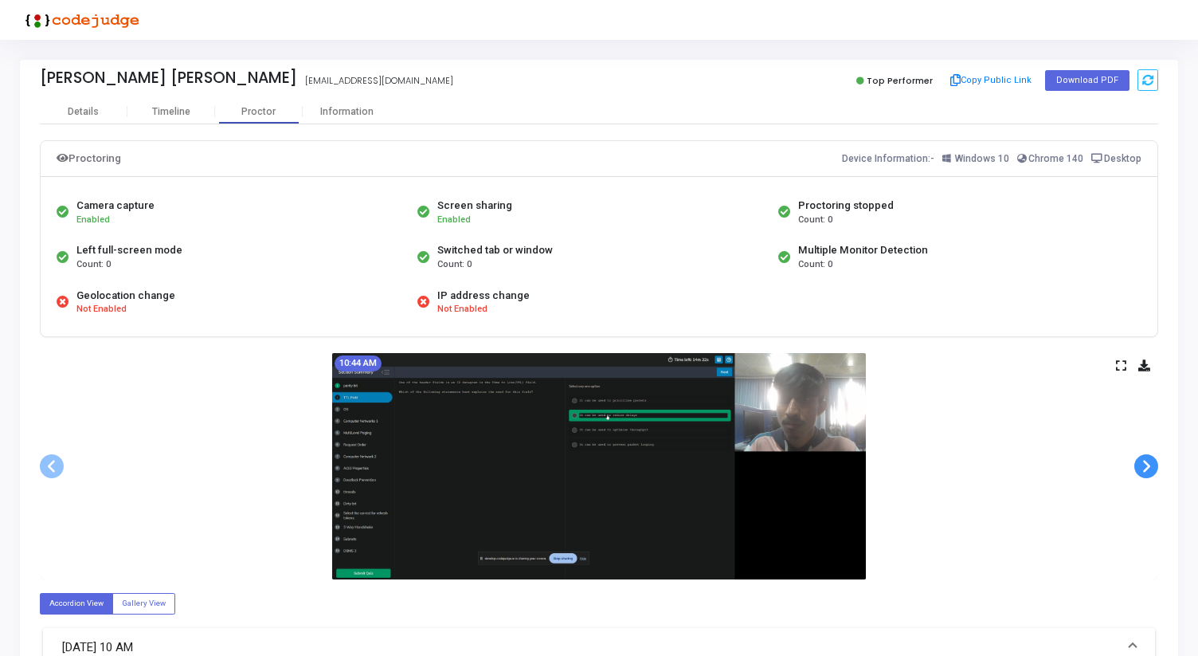
click at [1153, 462] on span at bounding box center [1146, 466] width 24 height 24
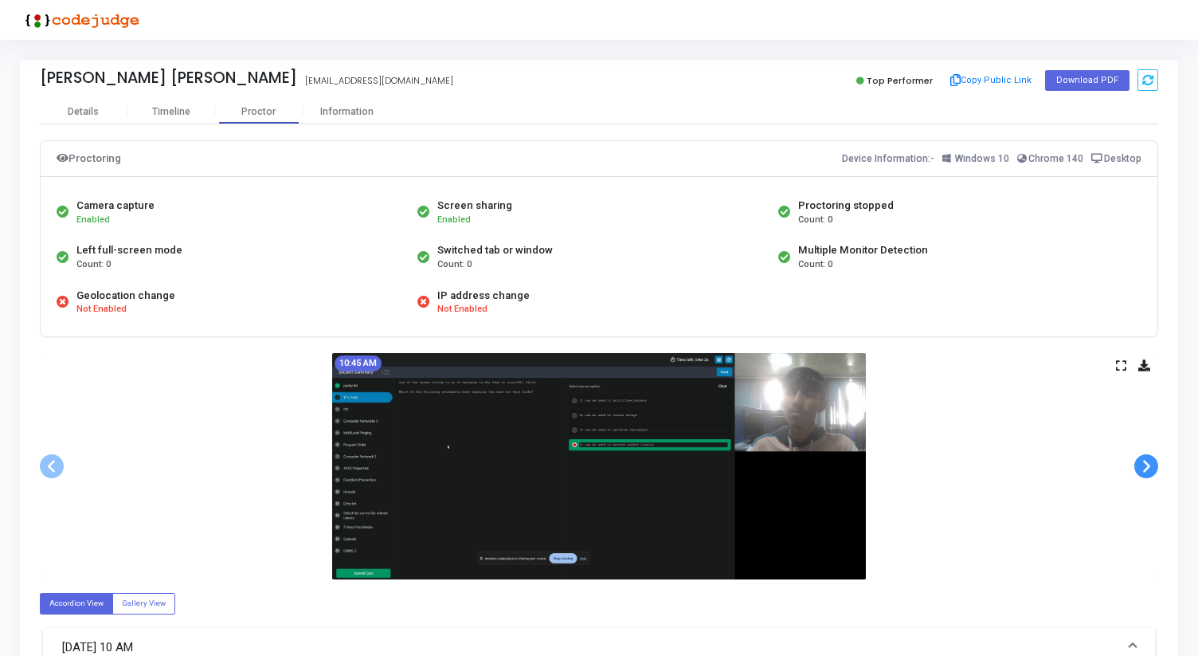
click at [1153, 462] on span at bounding box center [1146, 466] width 24 height 24
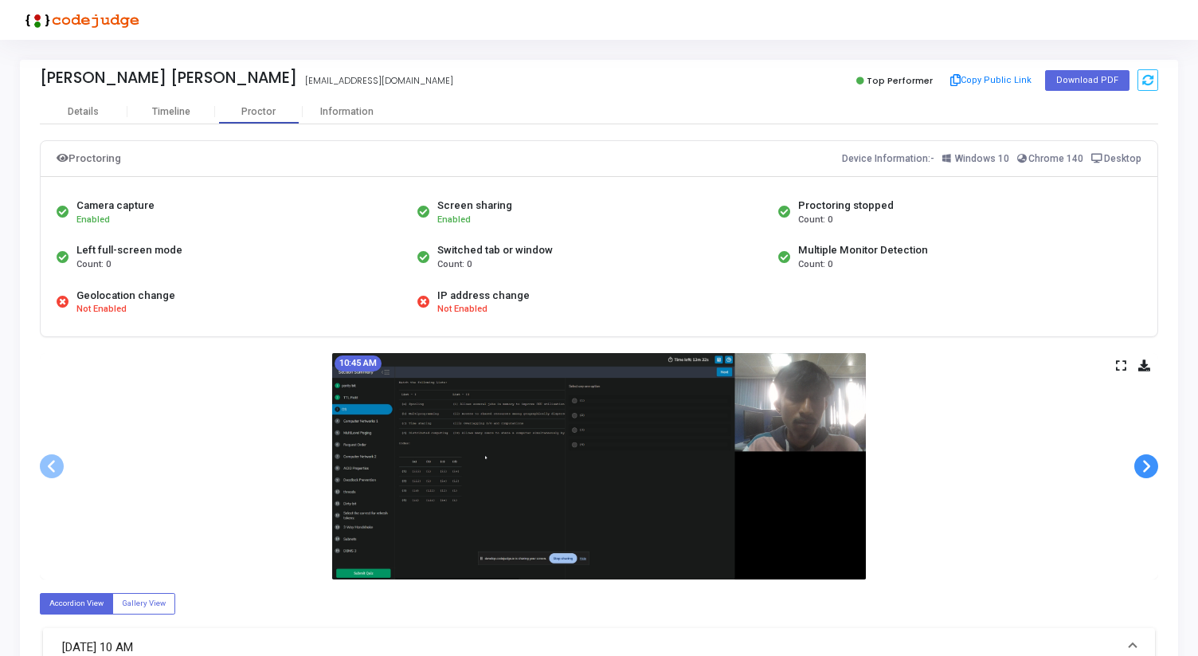
click at [1153, 462] on span at bounding box center [1146, 466] width 24 height 24
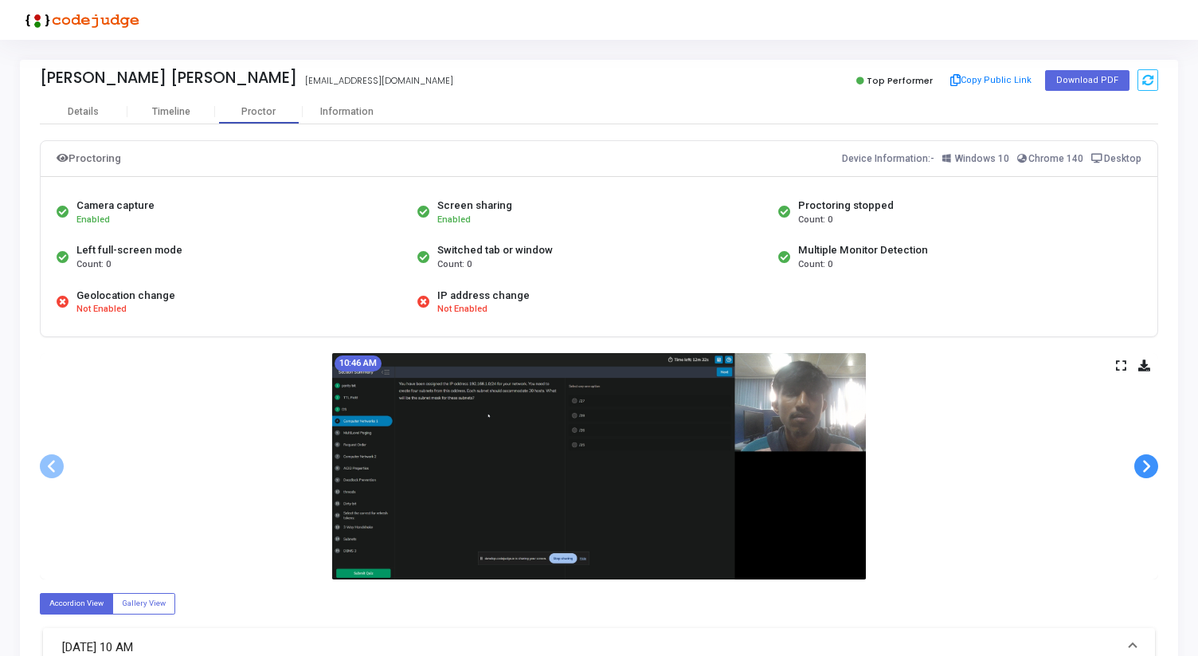
click at [1153, 462] on span at bounding box center [1146, 466] width 24 height 24
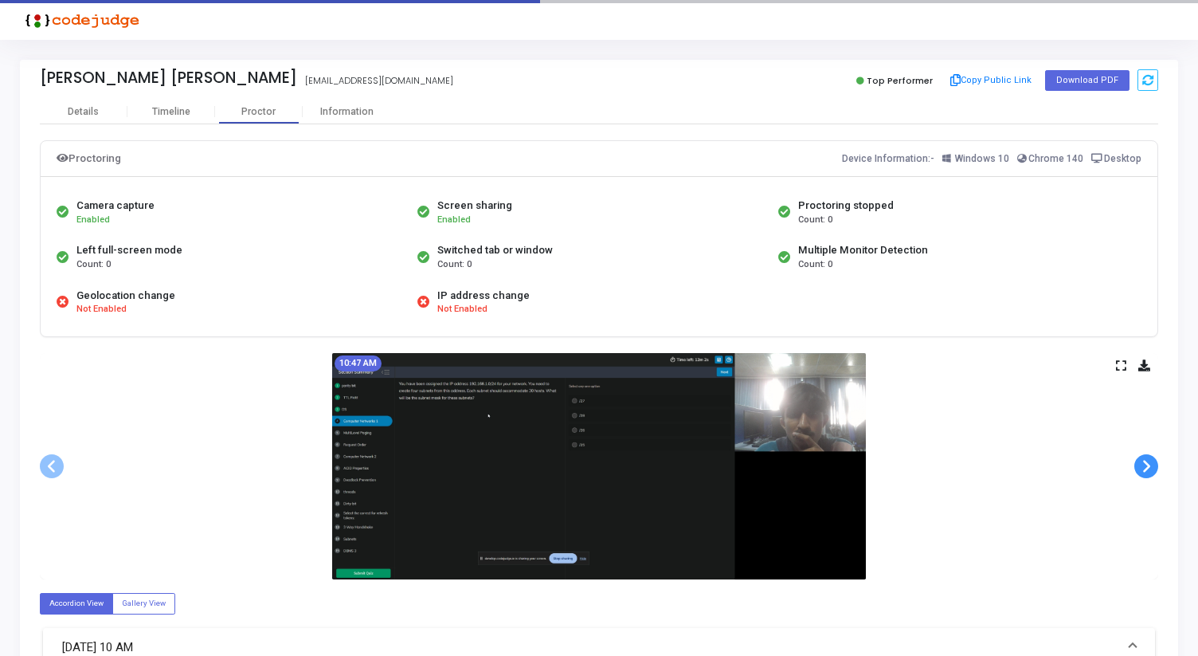
click at [1153, 462] on span at bounding box center [1146, 466] width 24 height 24
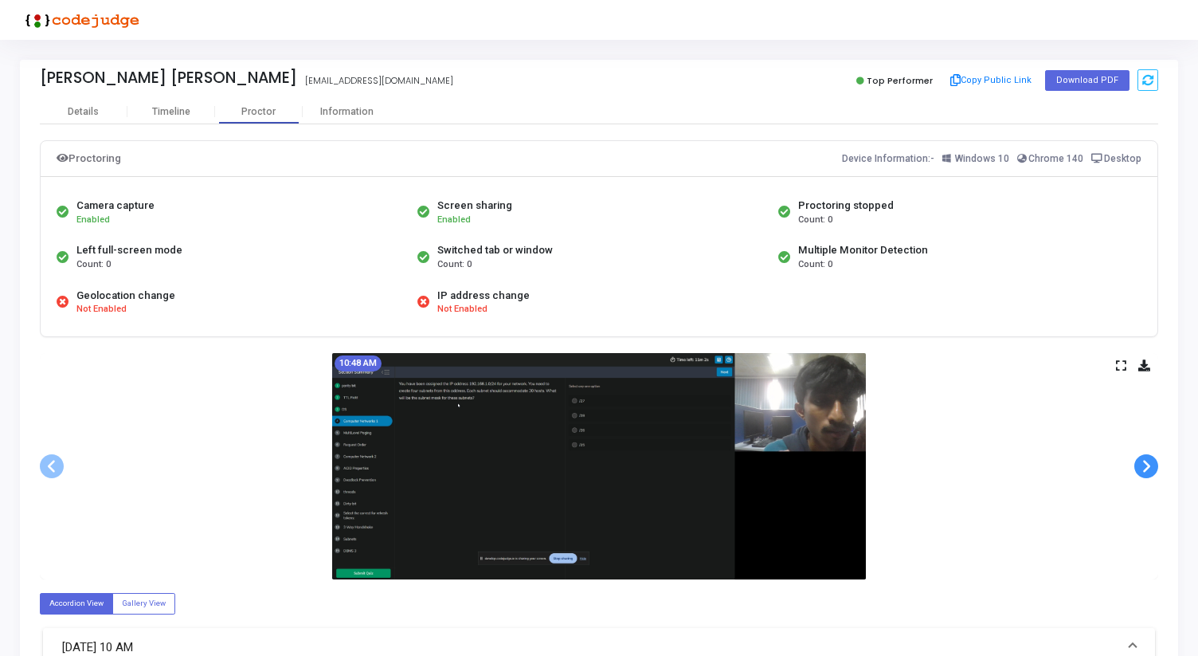
click at [1153, 462] on span at bounding box center [1146, 466] width 24 height 24
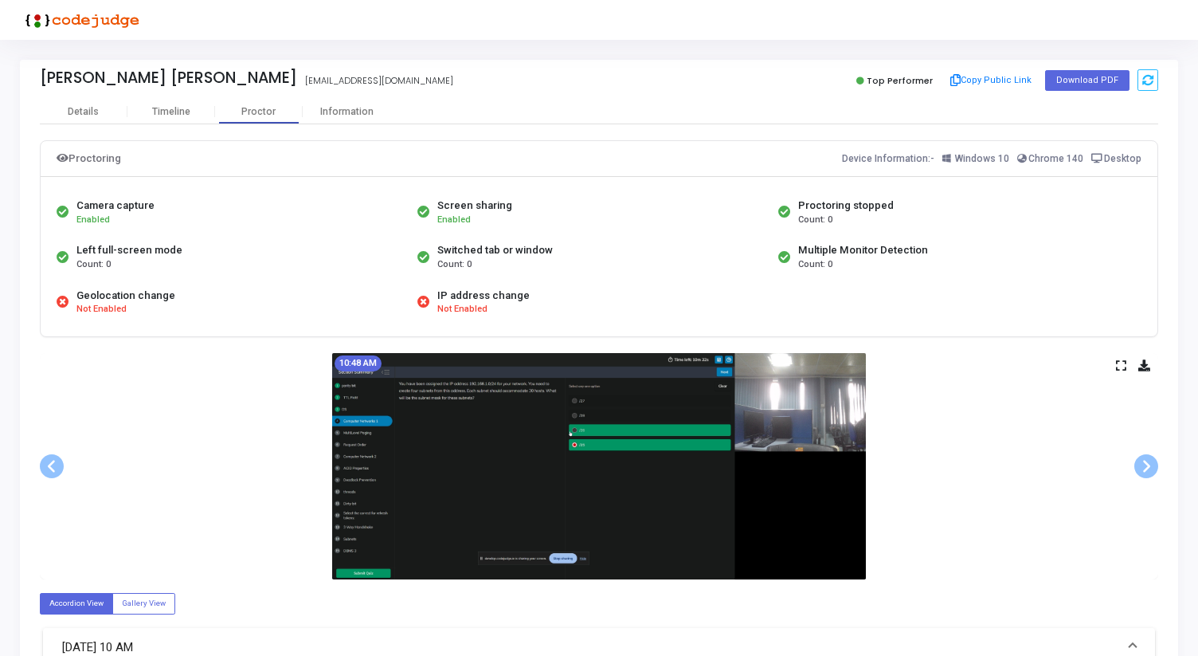
click at [1116, 365] on icon at bounding box center [1121, 365] width 10 height 9
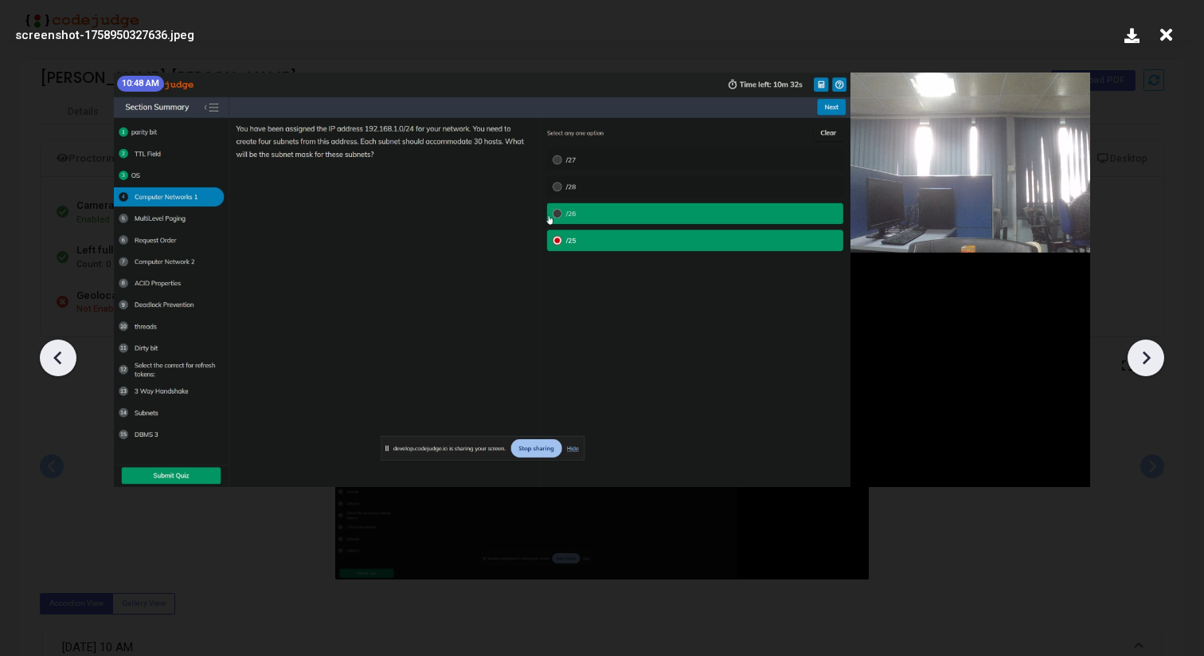
click at [53, 357] on icon at bounding box center [57, 357] width 8 height 14
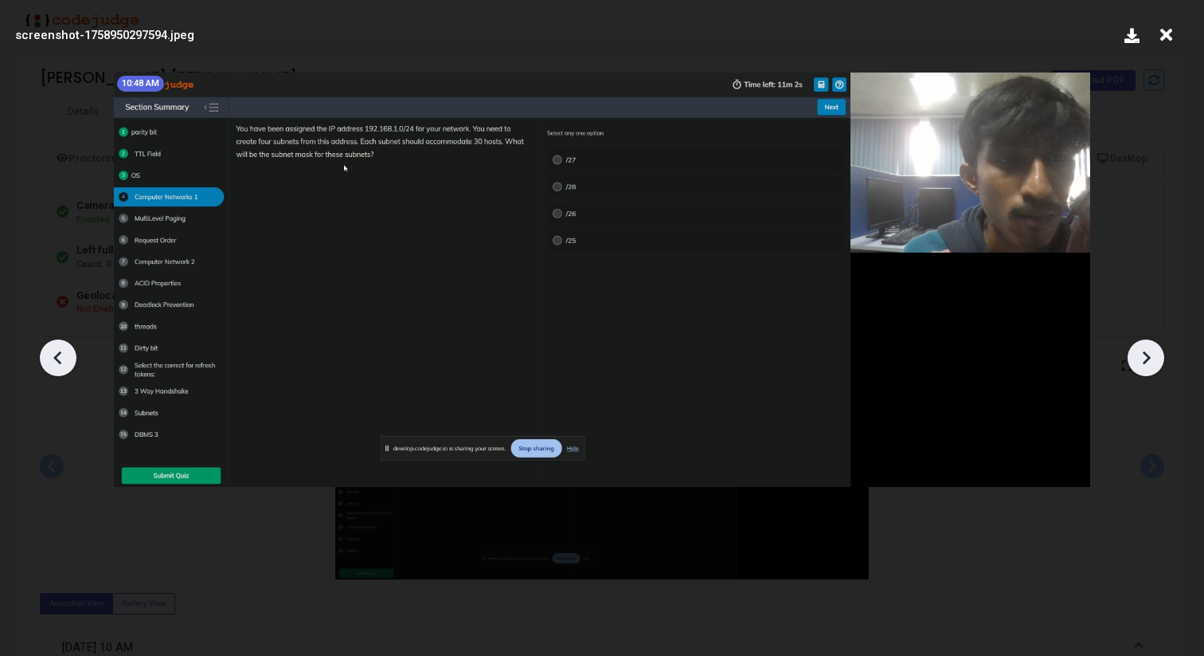
click at [1156, 349] on icon at bounding box center [1146, 358] width 24 height 24
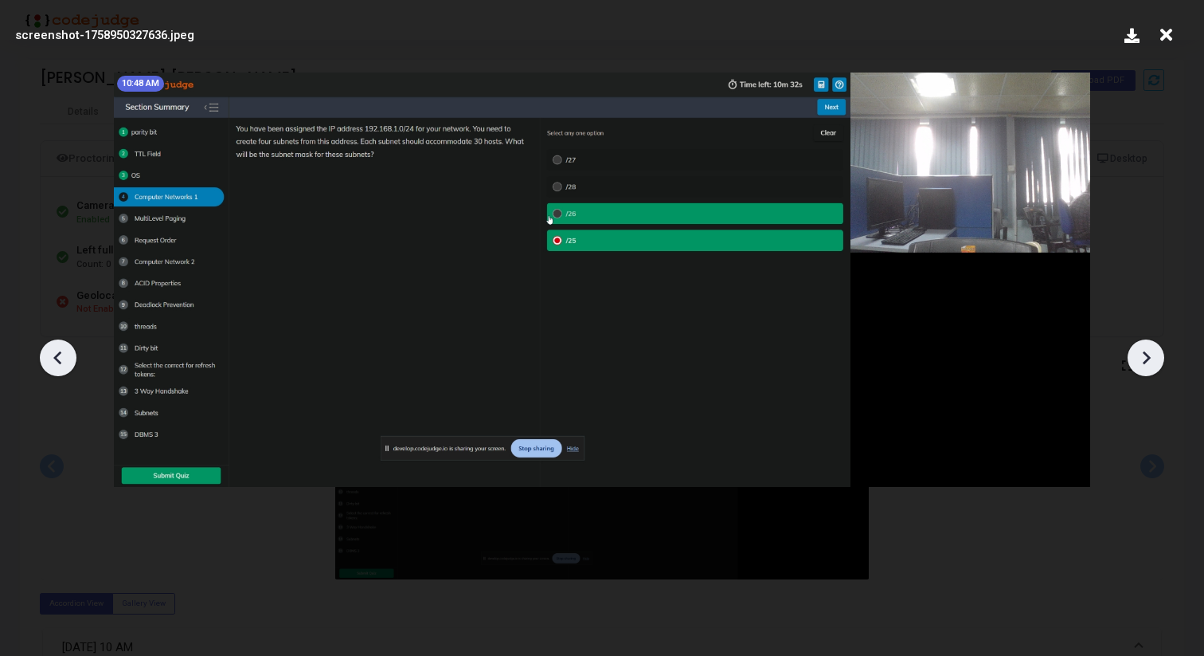
click at [1156, 349] on icon at bounding box center [1146, 358] width 24 height 24
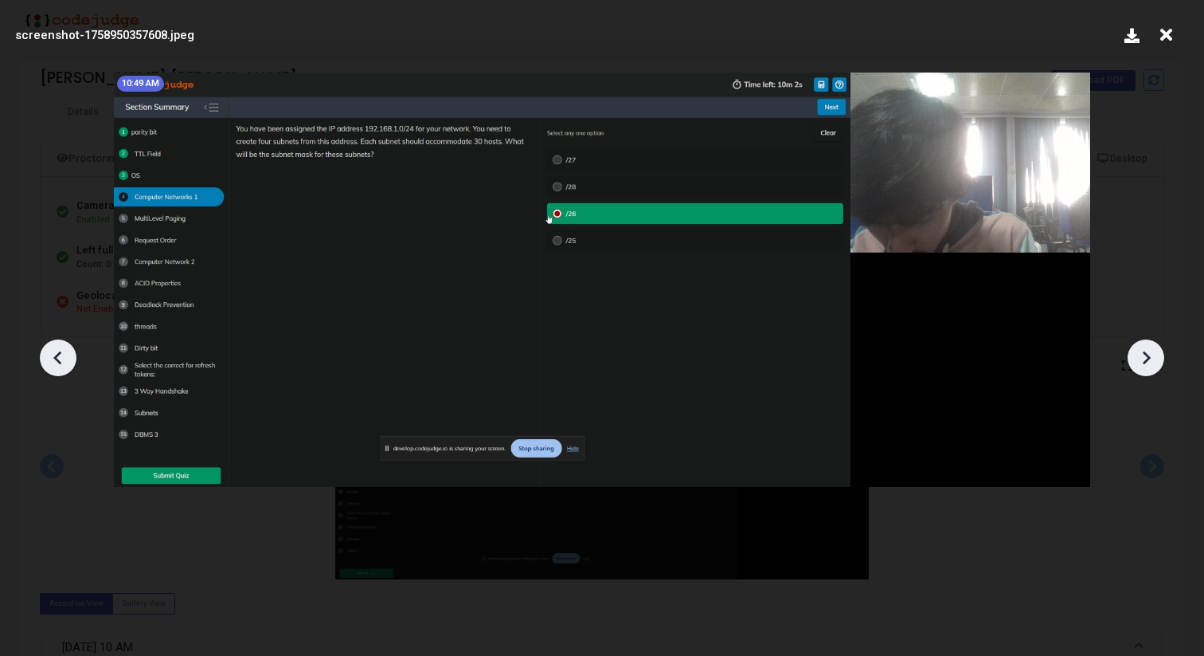
click at [67, 359] on icon at bounding box center [58, 358] width 24 height 24
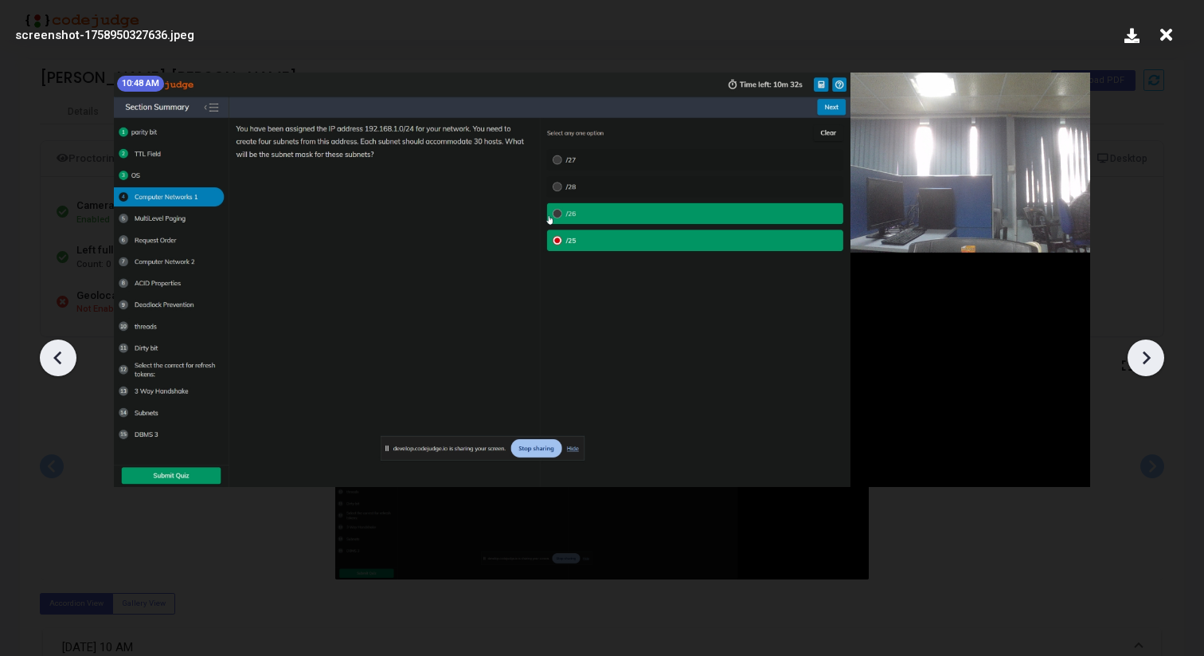
click at [1134, 350] on icon at bounding box center [1146, 358] width 24 height 24
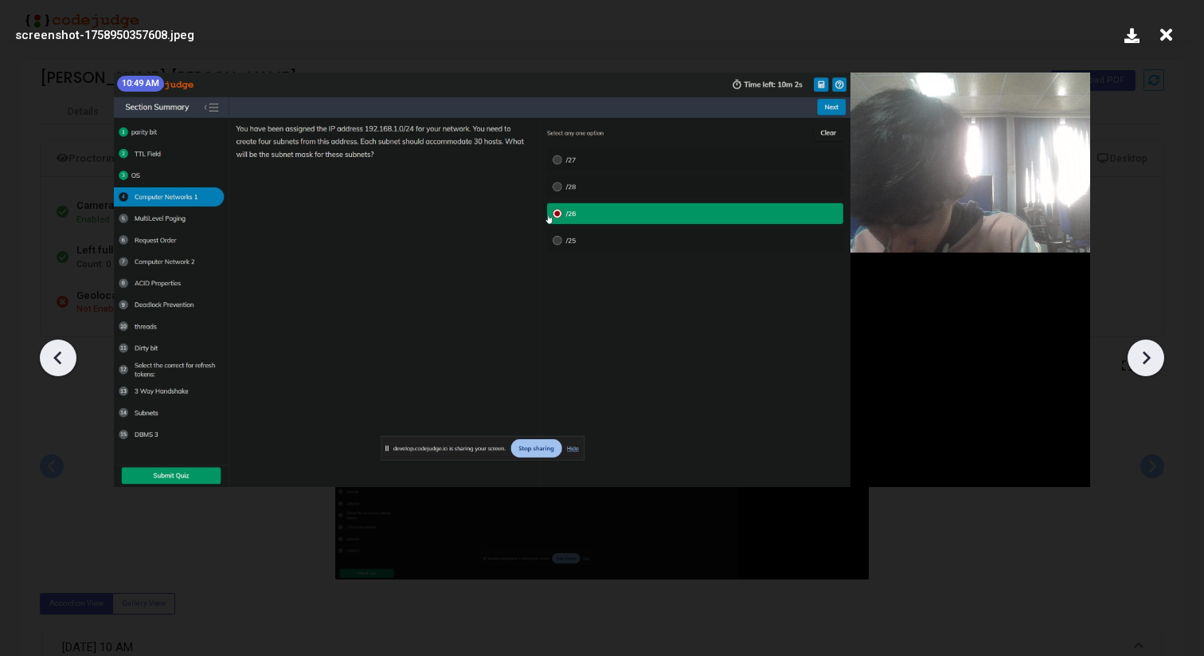
click at [1144, 361] on icon at bounding box center [1147, 357] width 8 height 14
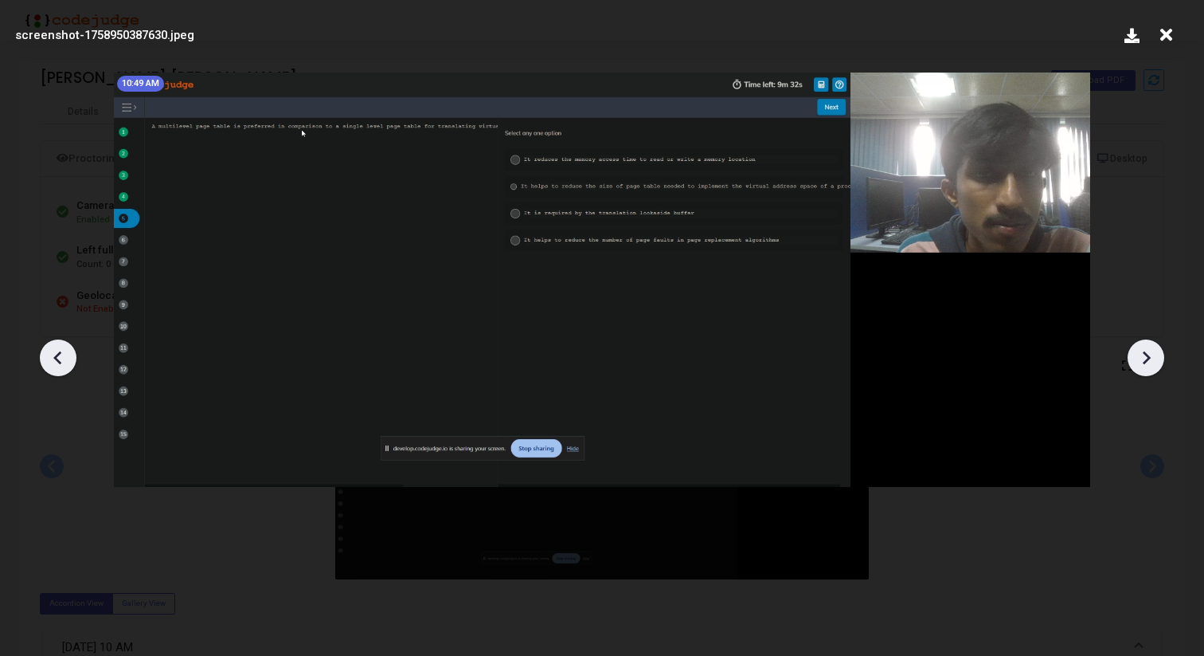
click at [1144, 361] on icon at bounding box center [1147, 357] width 8 height 14
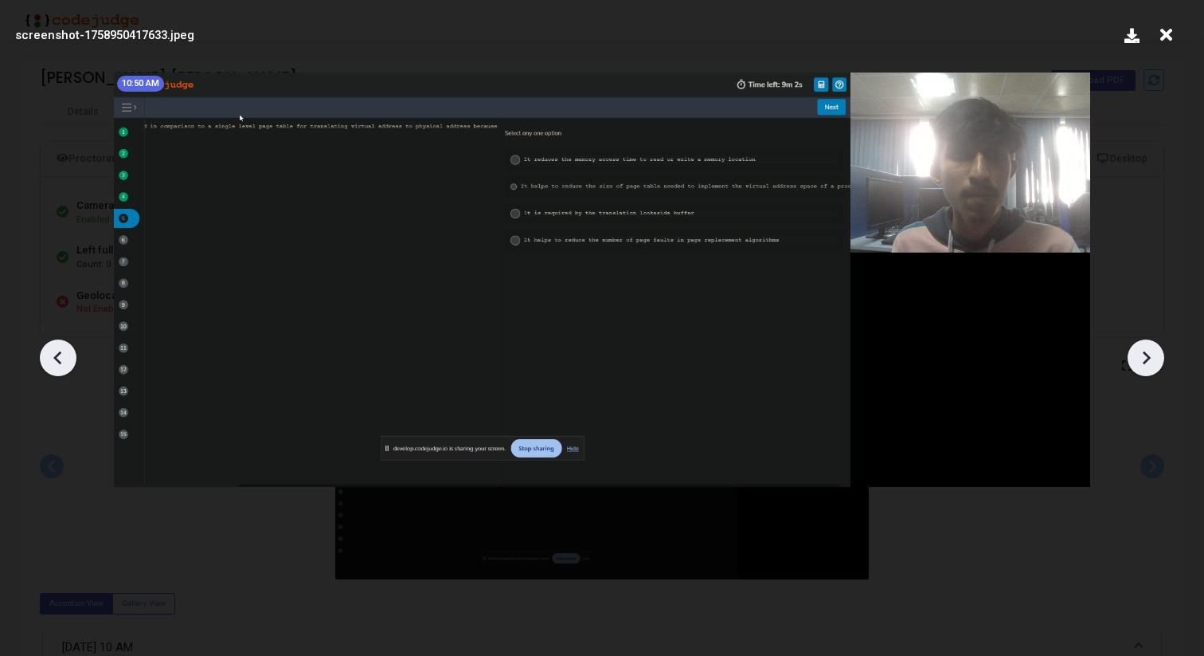
click at [55, 357] on icon at bounding box center [57, 357] width 8 height 14
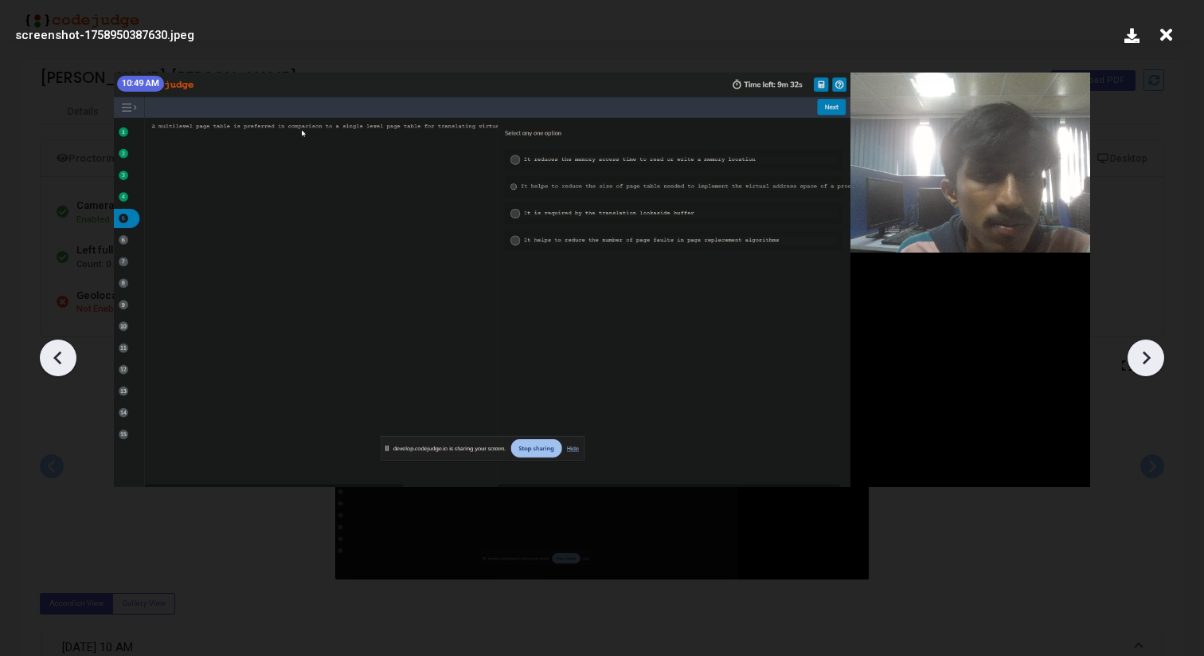
click at [55, 357] on icon at bounding box center [57, 357] width 8 height 14
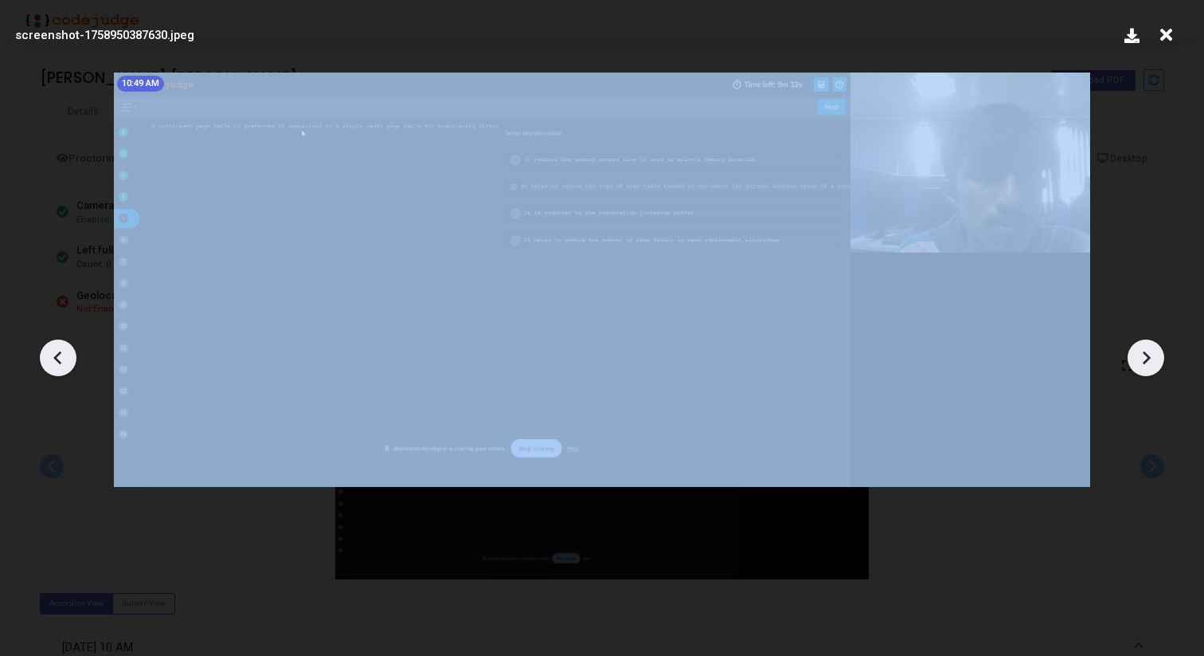
click at [55, 357] on icon at bounding box center [57, 357] width 8 height 14
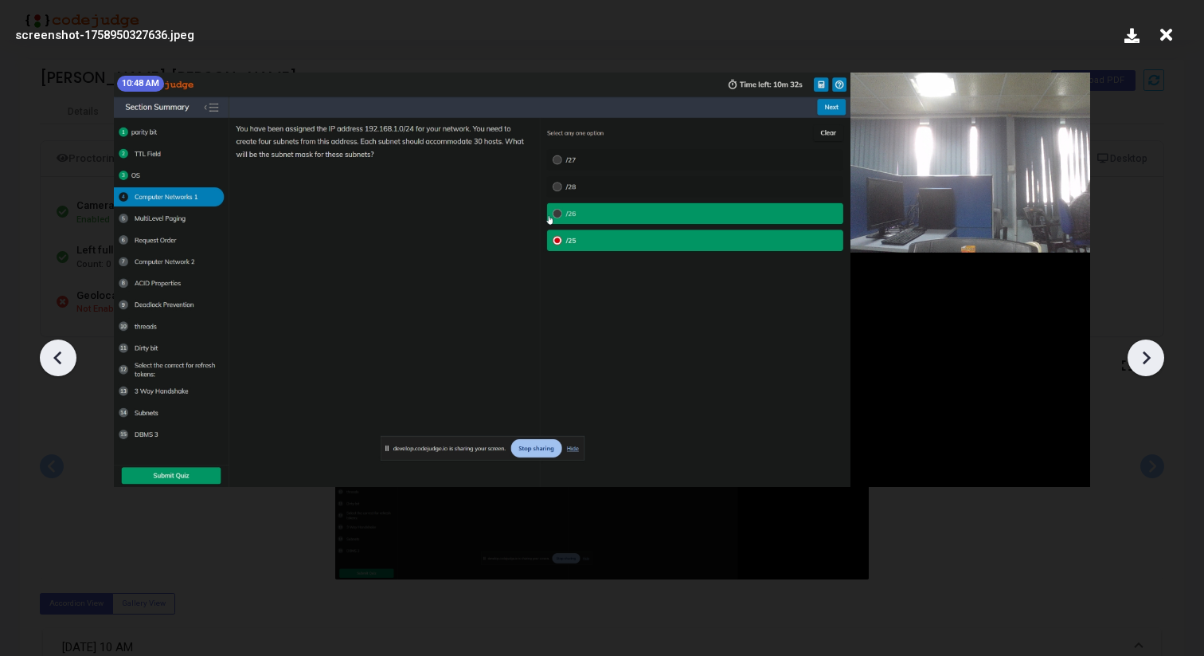
click at [61, 360] on icon at bounding box center [58, 358] width 24 height 24
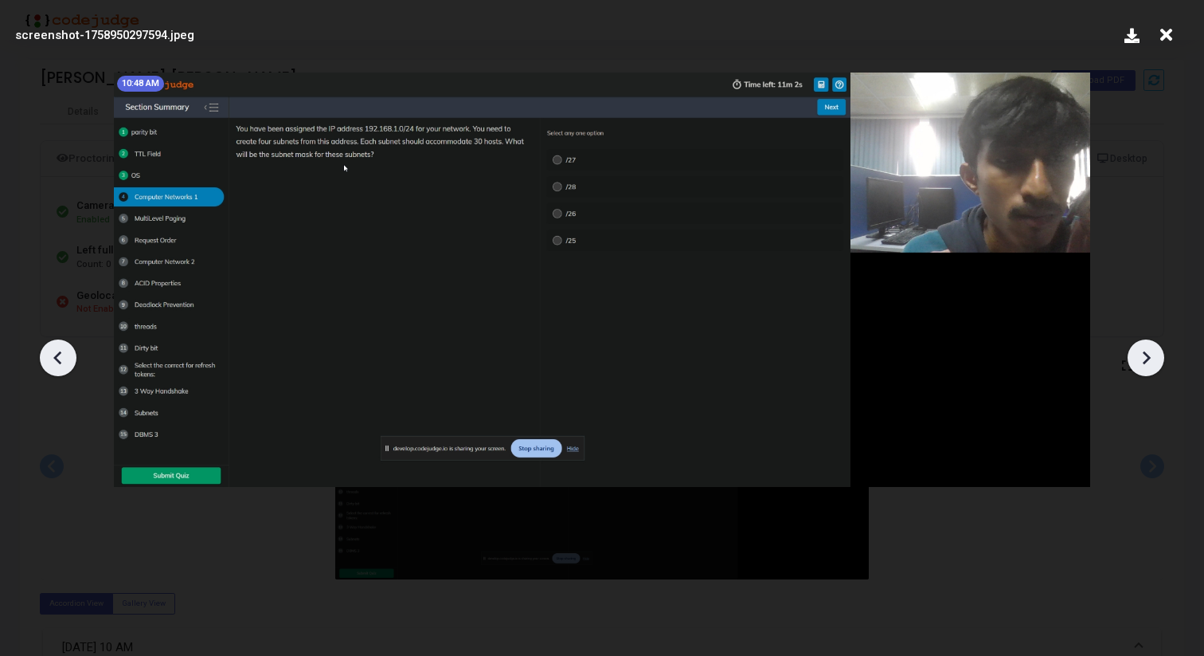
click at [61, 360] on icon at bounding box center [58, 358] width 24 height 24
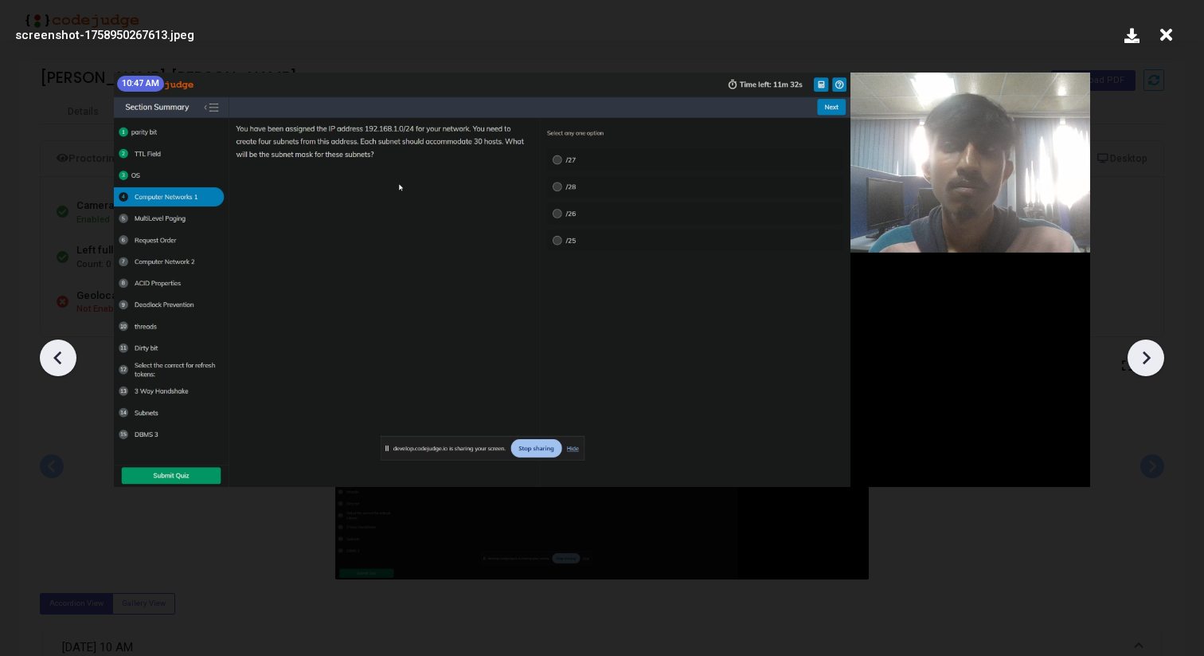
click at [61, 360] on icon at bounding box center [58, 358] width 24 height 24
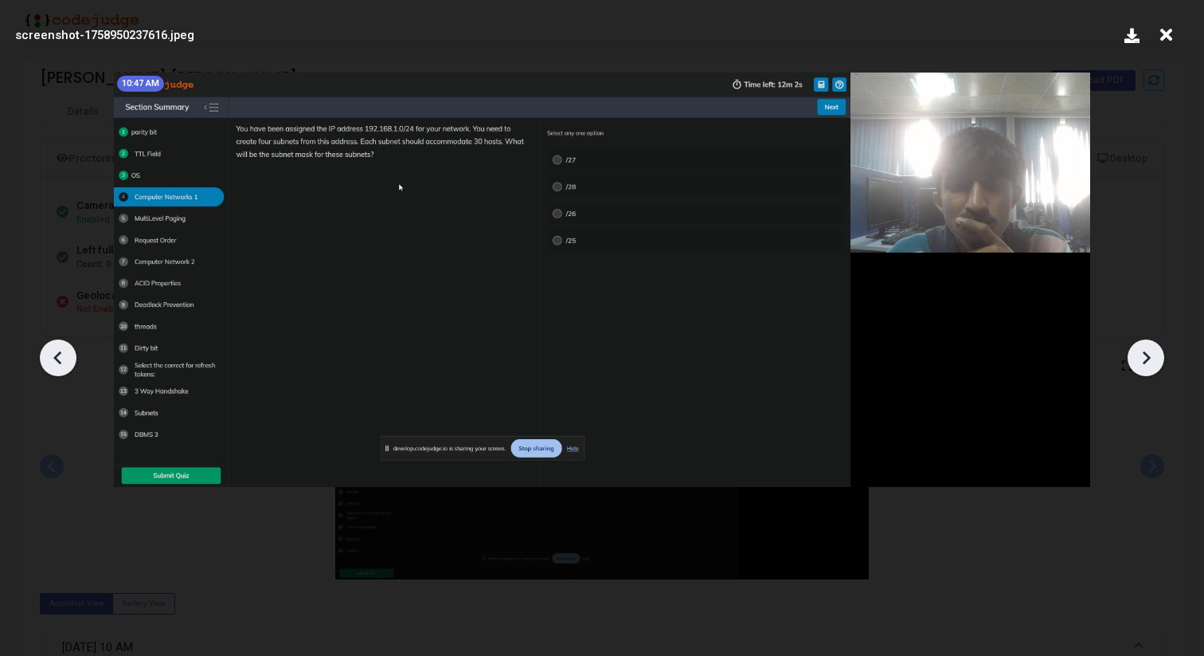
click at [1152, 352] on icon at bounding box center [1146, 358] width 24 height 24
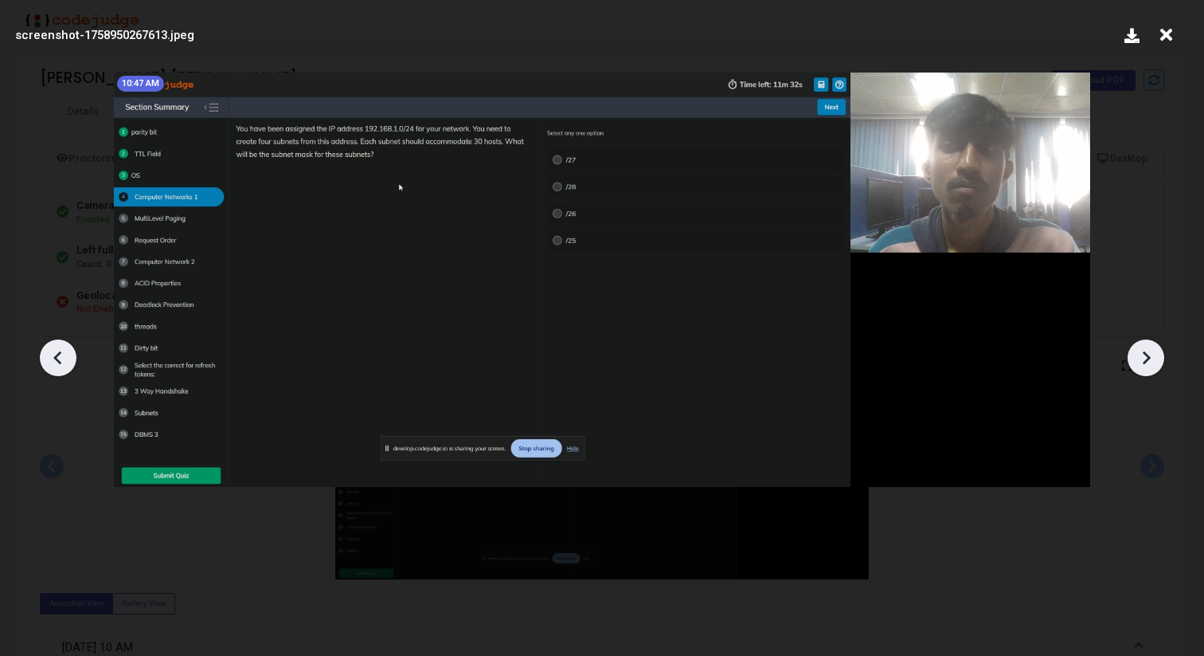
click at [1160, 45] on icon at bounding box center [1166, 35] width 25 height 30
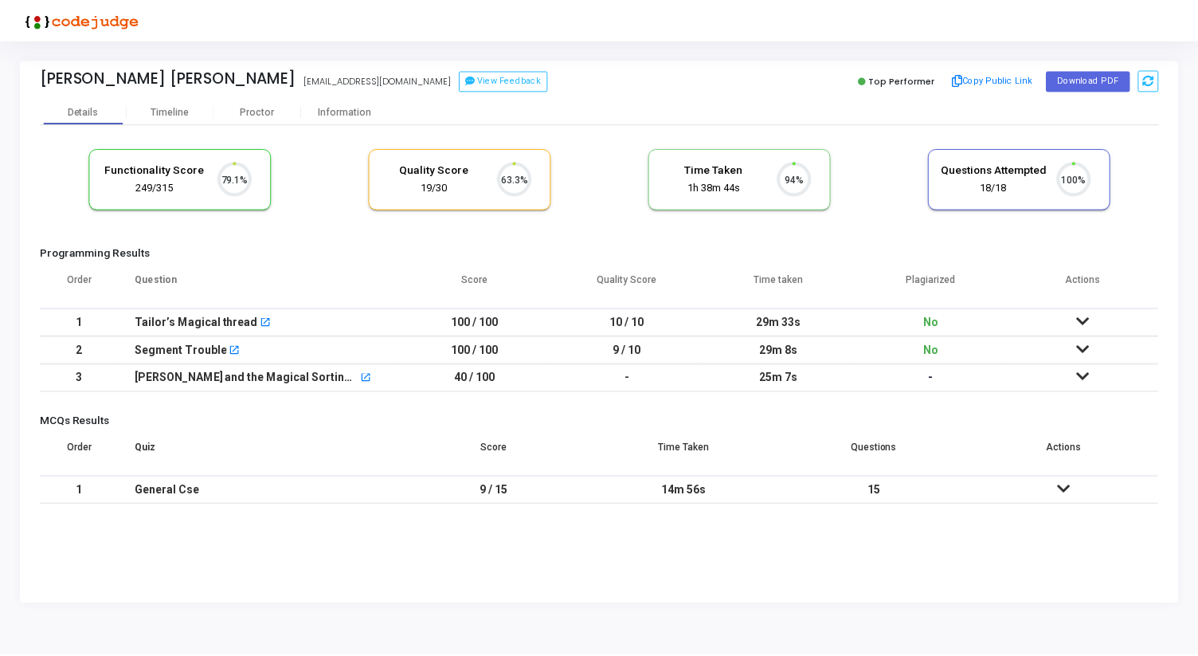
scroll to position [33, 41]
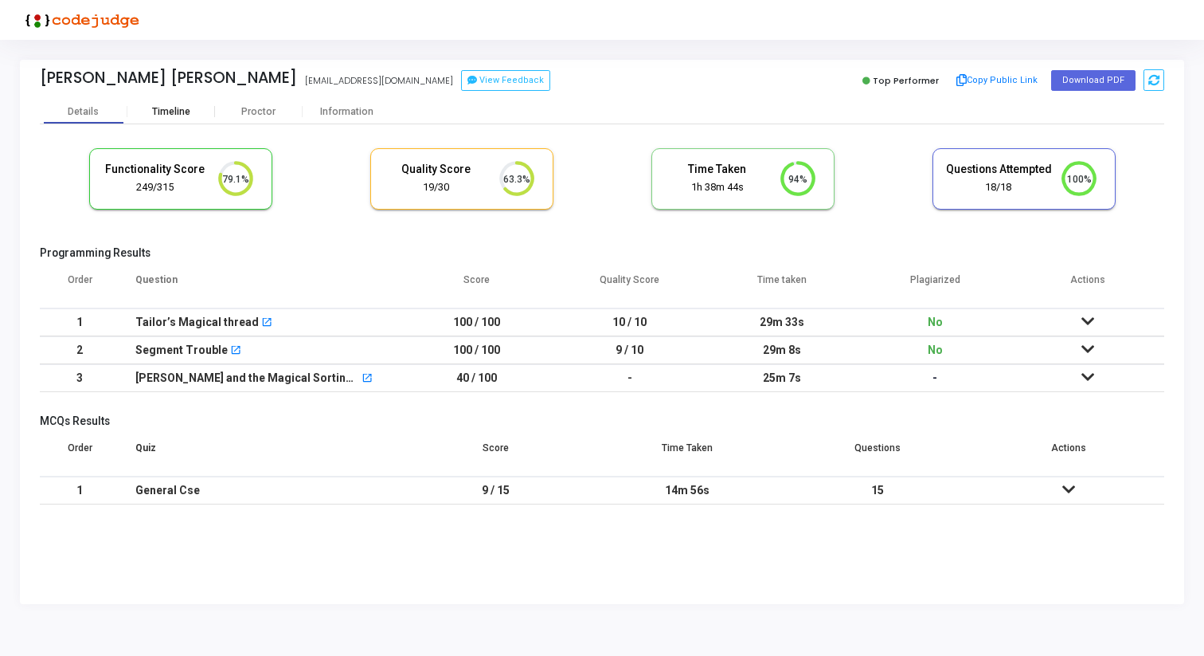
click at [186, 110] on div "Timeline" at bounding box center [171, 112] width 38 height 12
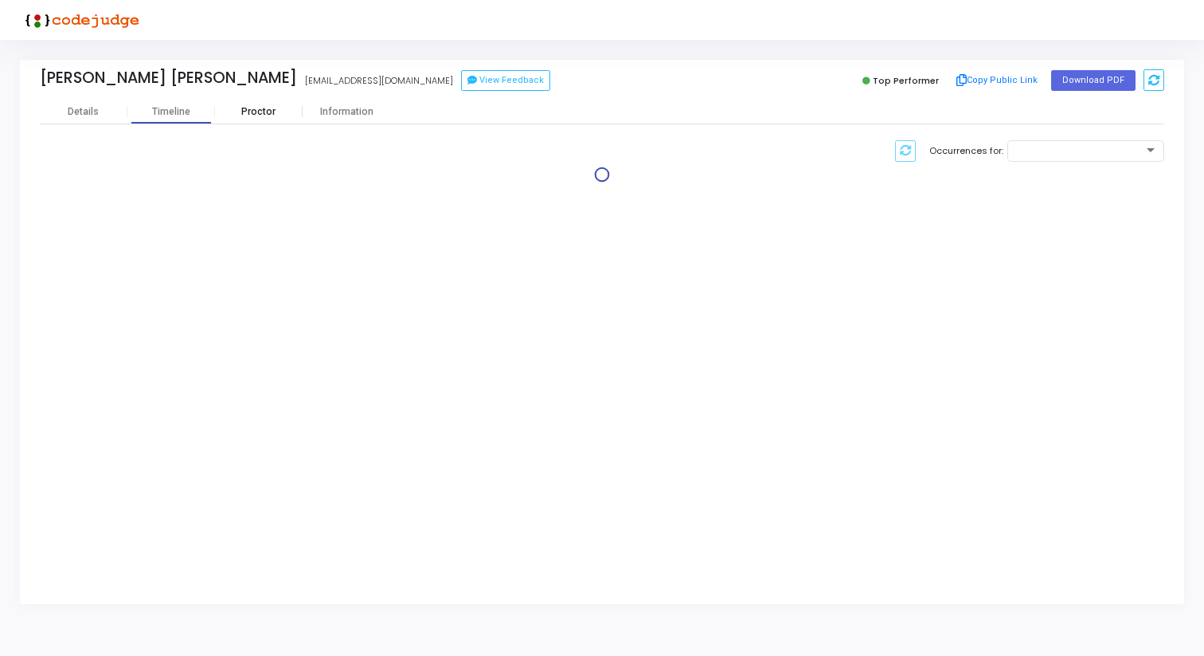
click at [266, 115] on div "Proctor" at bounding box center [259, 112] width 88 height 12
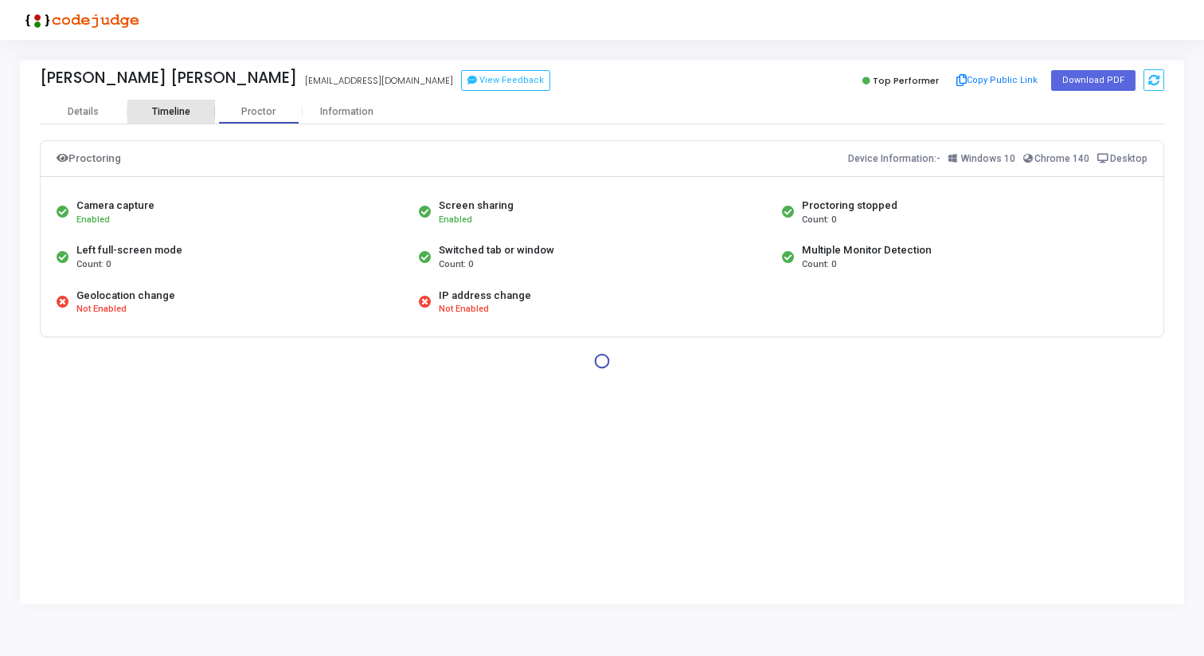
click at [178, 115] on div "Timeline" at bounding box center [171, 112] width 38 height 12
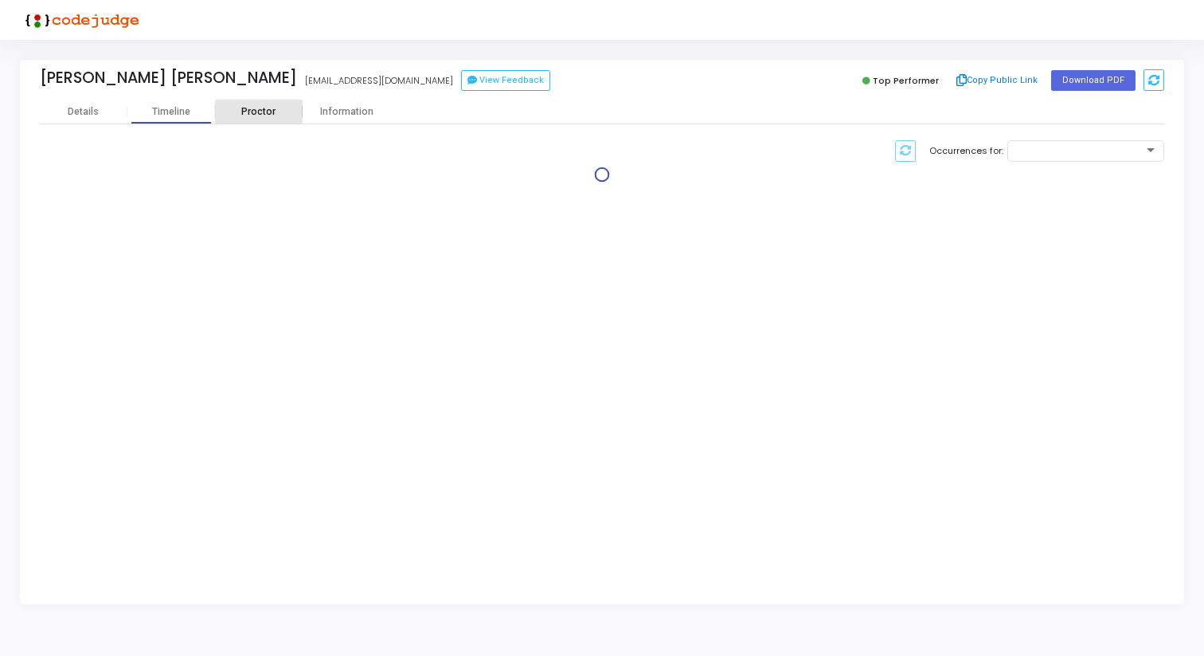
click at [244, 113] on div "Proctor" at bounding box center [259, 112] width 88 height 12
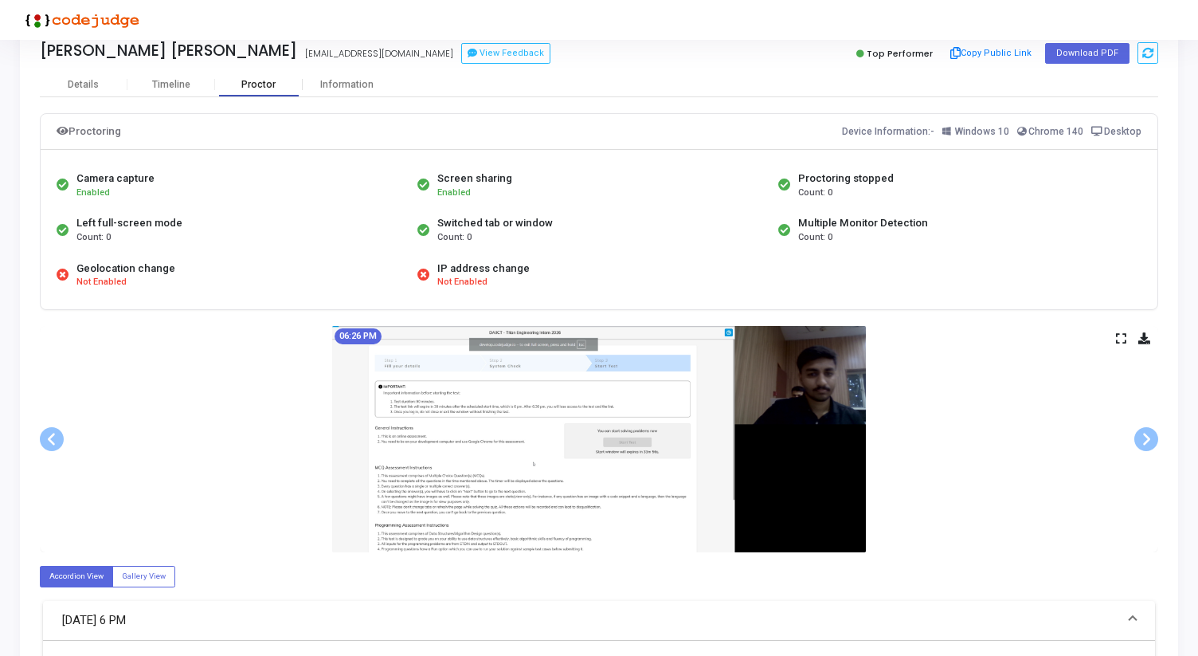
scroll to position [24, 0]
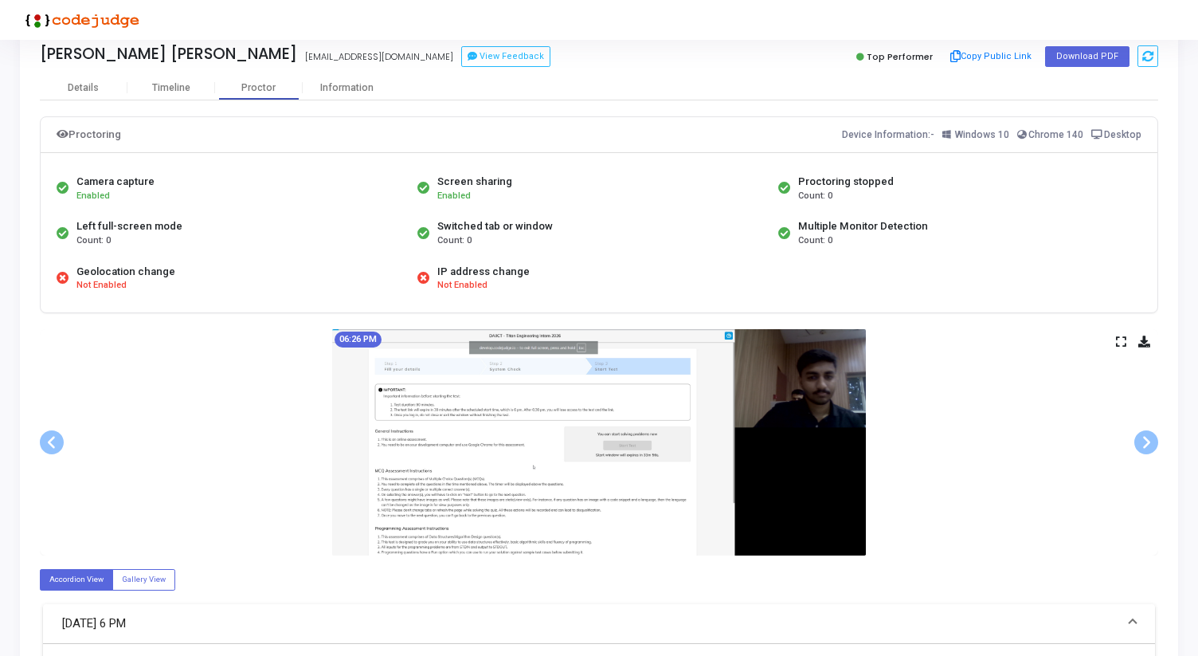
click at [749, 456] on img at bounding box center [599, 442] width 534 height 226
click at [667, 452] on img at bounding box center [599, 442] width 534 height 226
click at [1110, 341] on div "06:26 PM" at bounding box center [599, 442] width 1118 height 226
click at [1125, 341] on icon at bounding box center [1121, 341] width 10 height 9
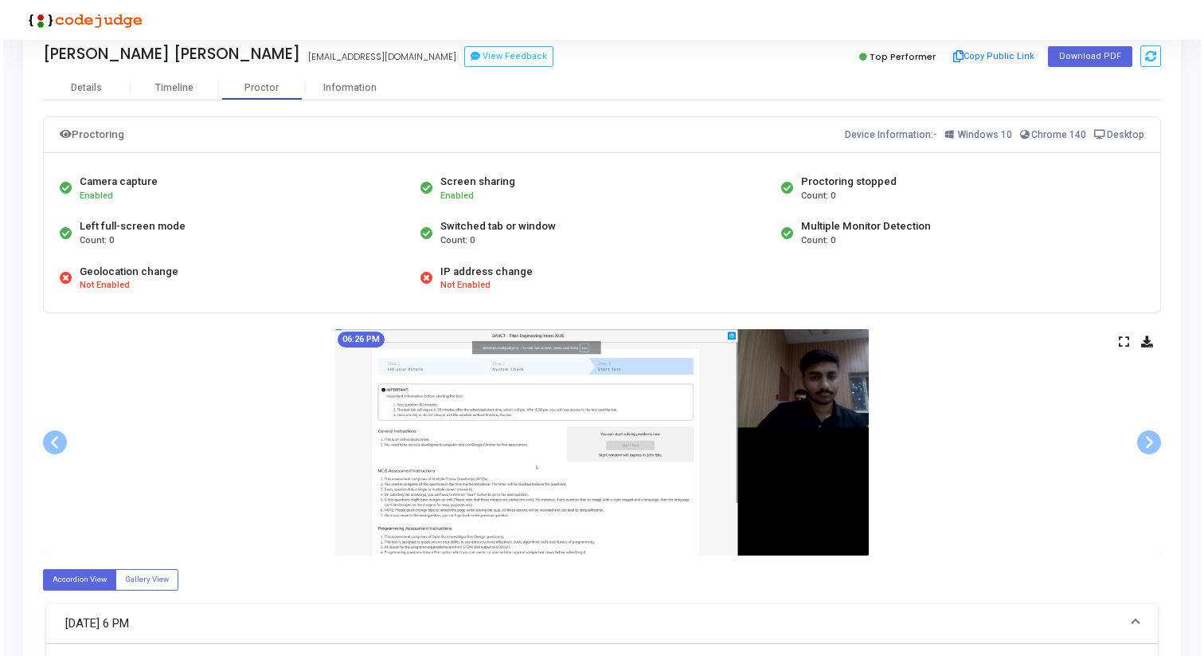
scroll to position [0, 0]
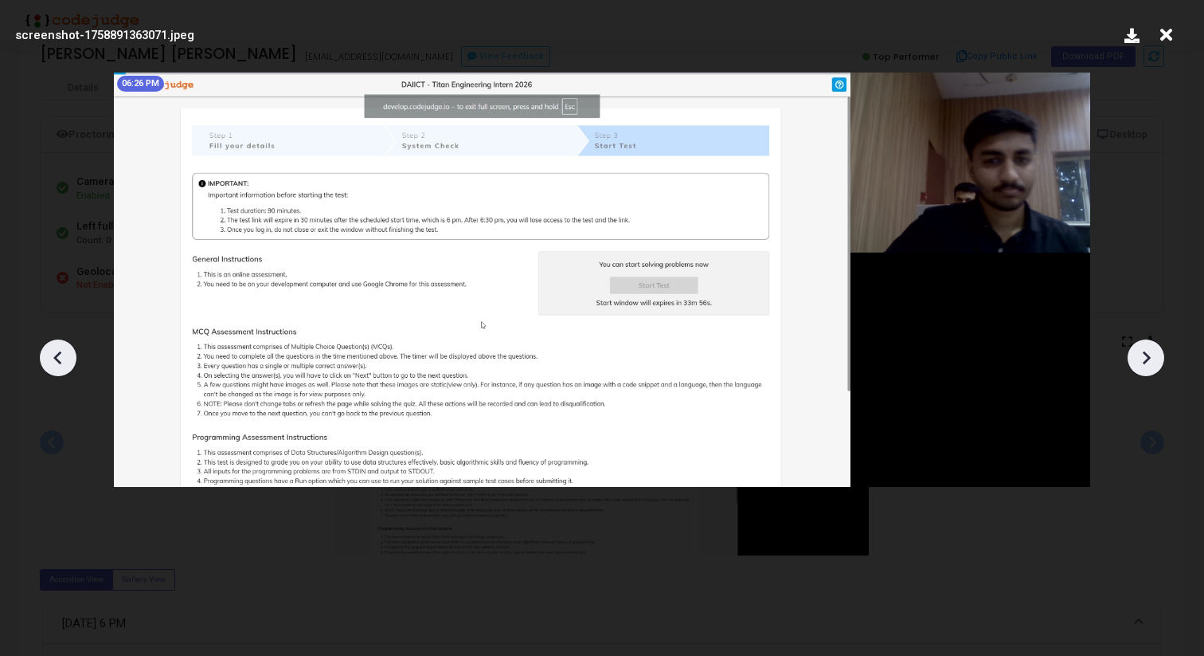
click at [1158, 354] on div at bounding box center [1146, 357] width 37 height 37
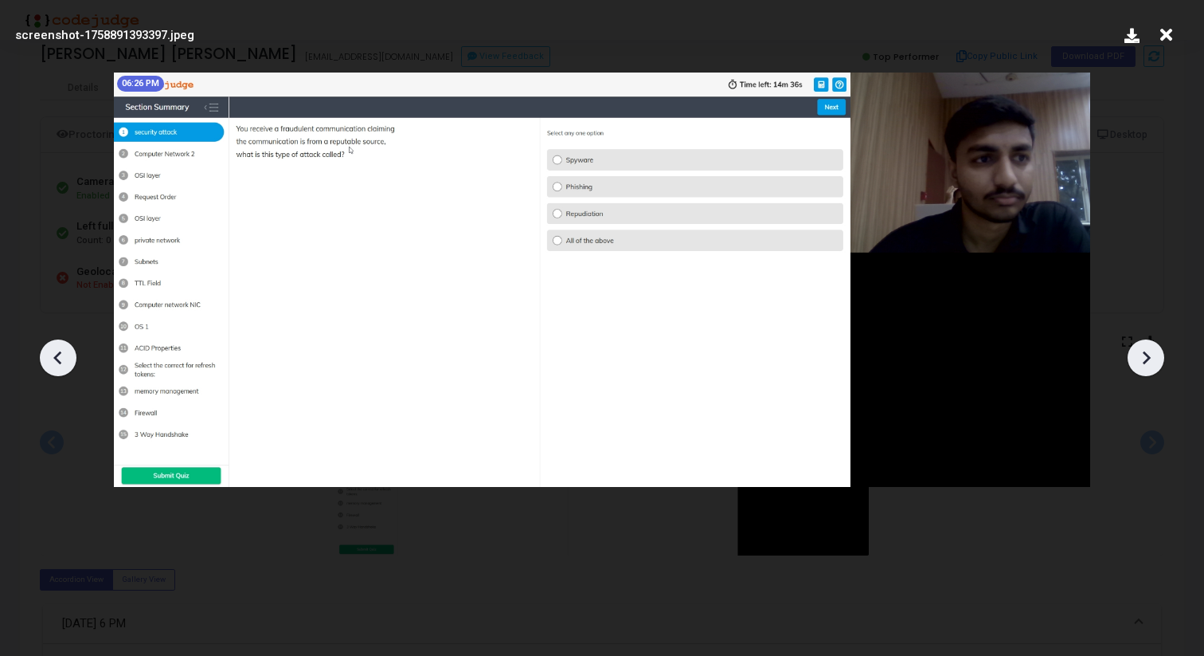
click at [1155, 357] on icon at bounding box center [1146, 358] width 24 height 24
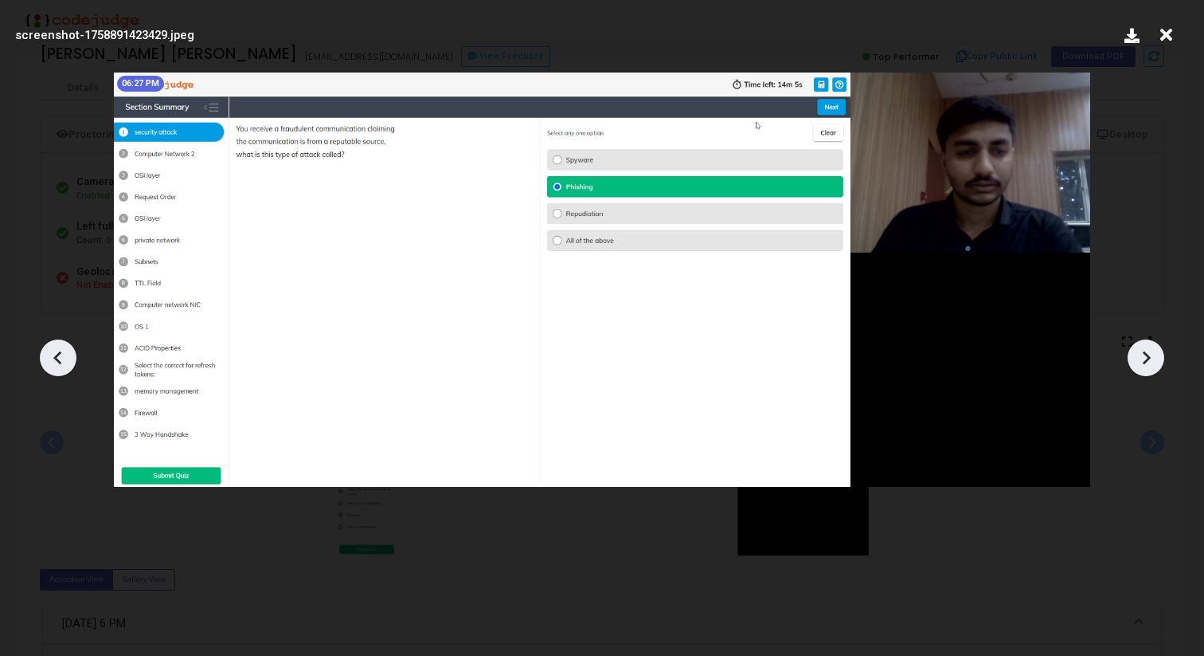
click at [1155, 357] on icon at bounding box center [1146, 358] width 24 height 24
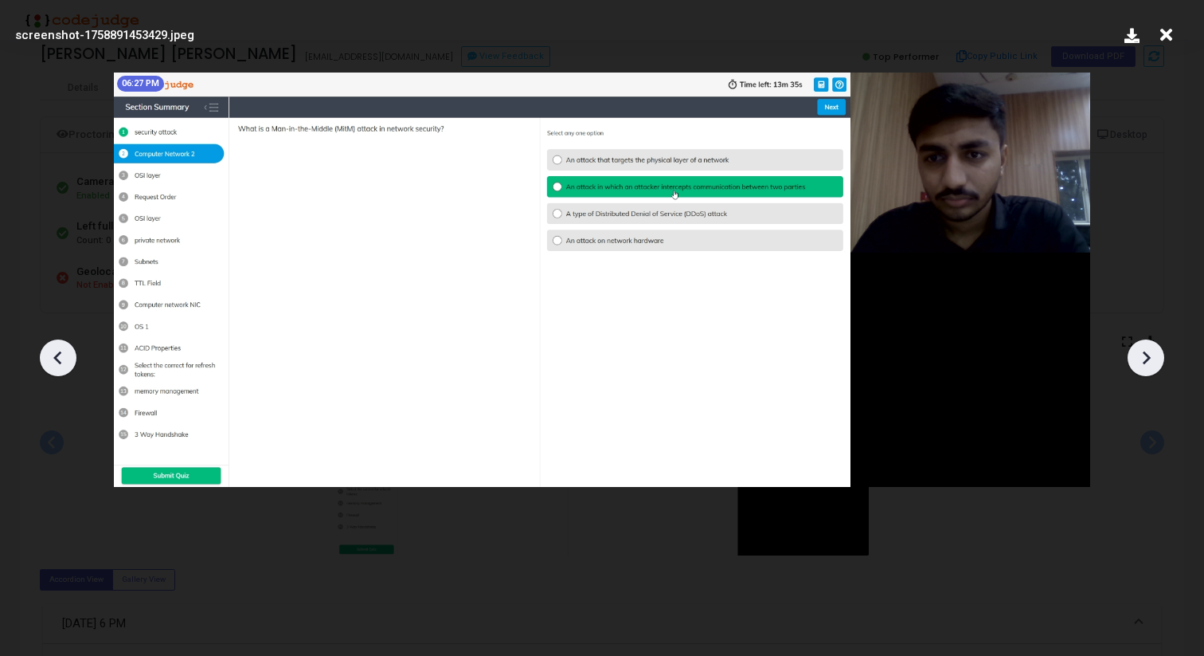
click at [1155, 357] on icon at bounding box center [1146, 358] width 24 height 24
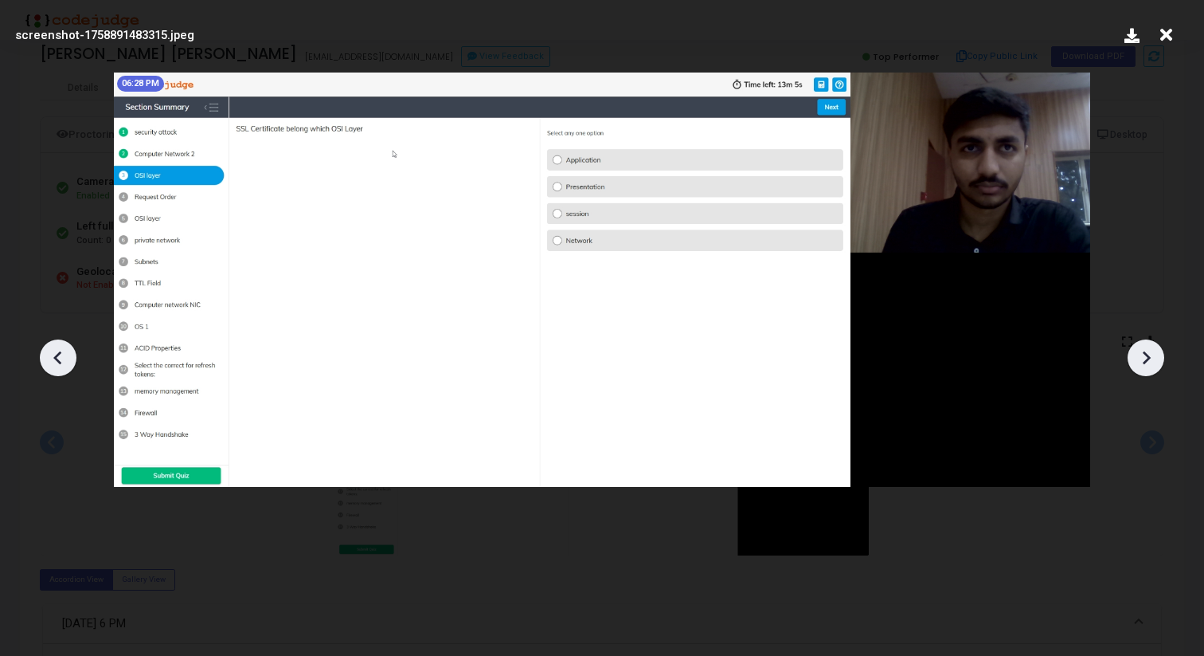
click at [1155, 357] on icon at bounding box center [1146, 358] width 24 height 24
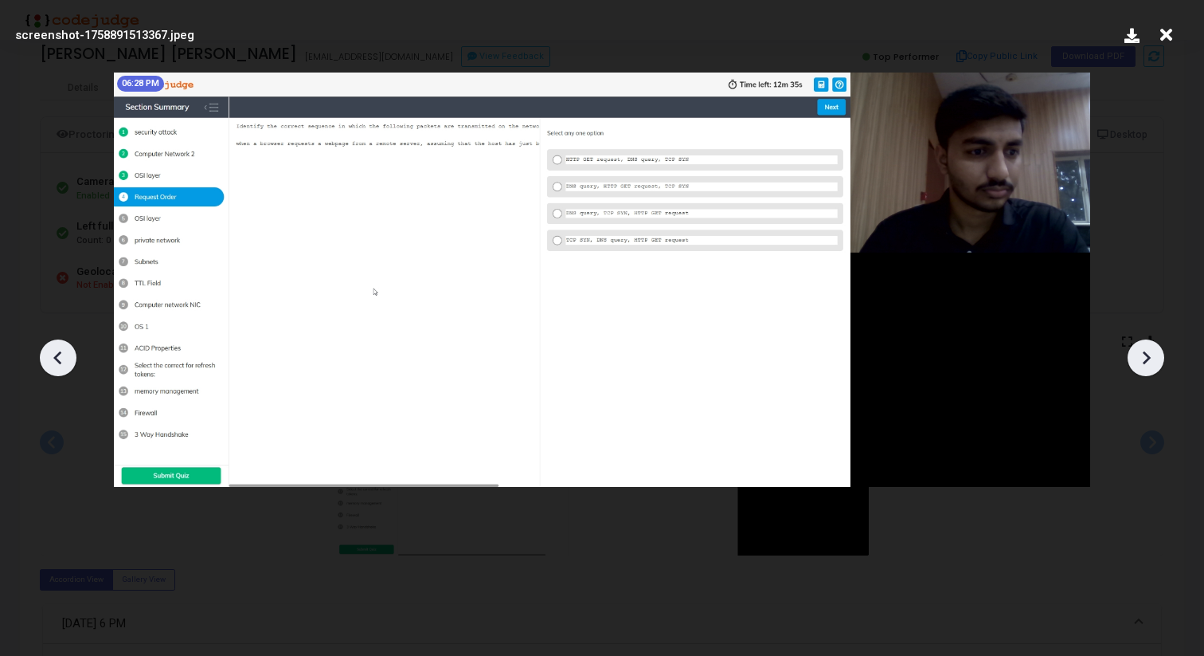
click at [1155, 357] on icon at bounding box center [1146, 358] width 24 height 24
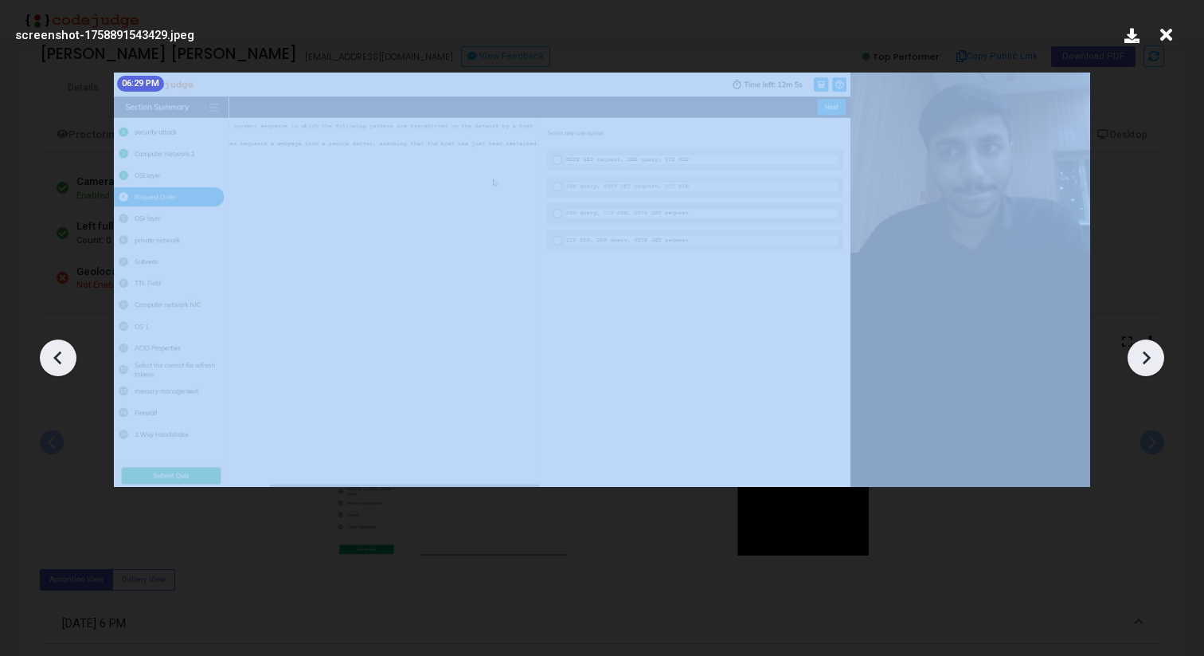
click at [1155, 357] on icon at bounding box center [1146, 358] width 24 height 24
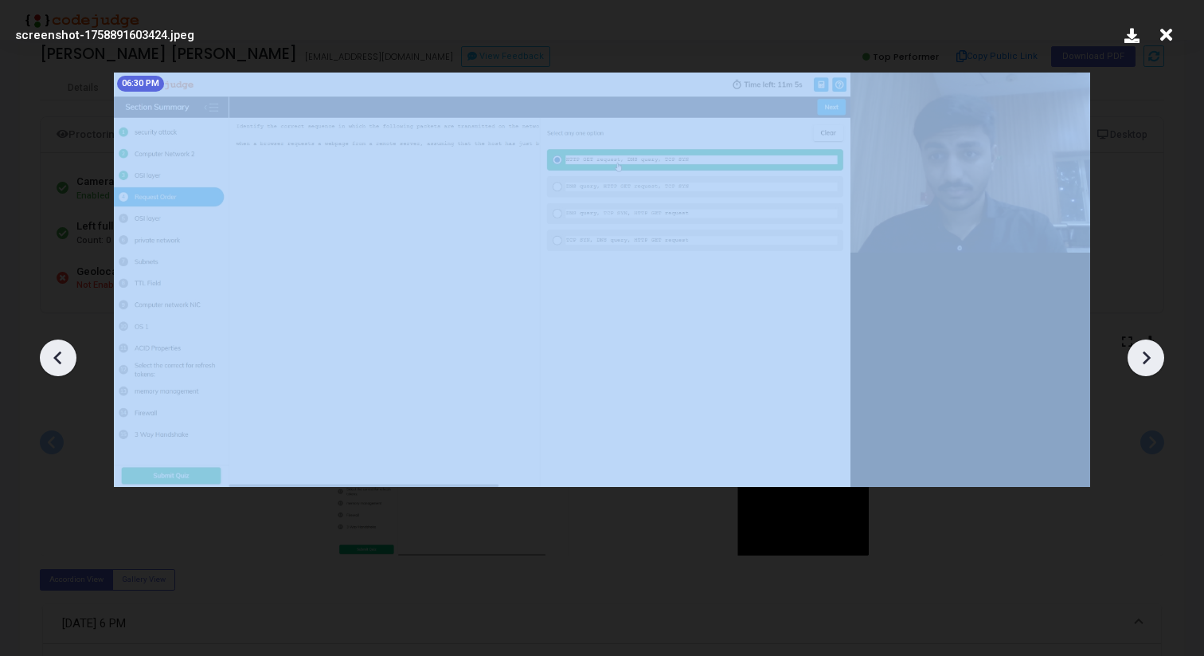
click at [1155, 357] on icon at bounding box center [1146, 358] width 24 height 24
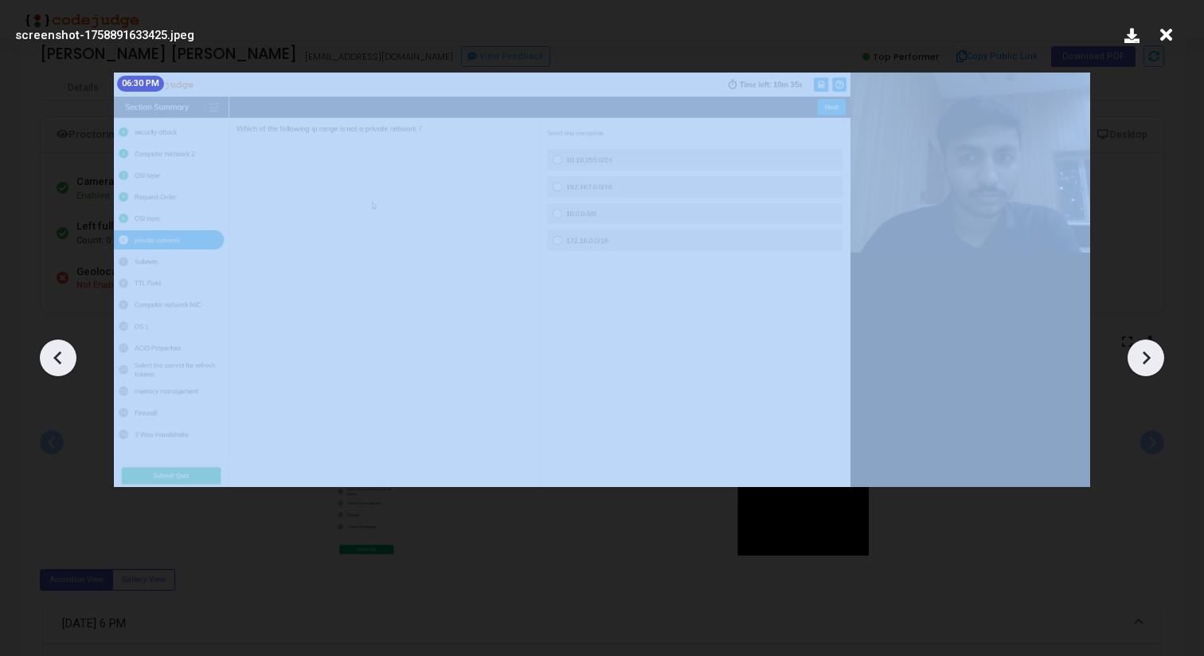
click at [1155, 357] on icon at bounding box center [1146, 358] width 24 height 24
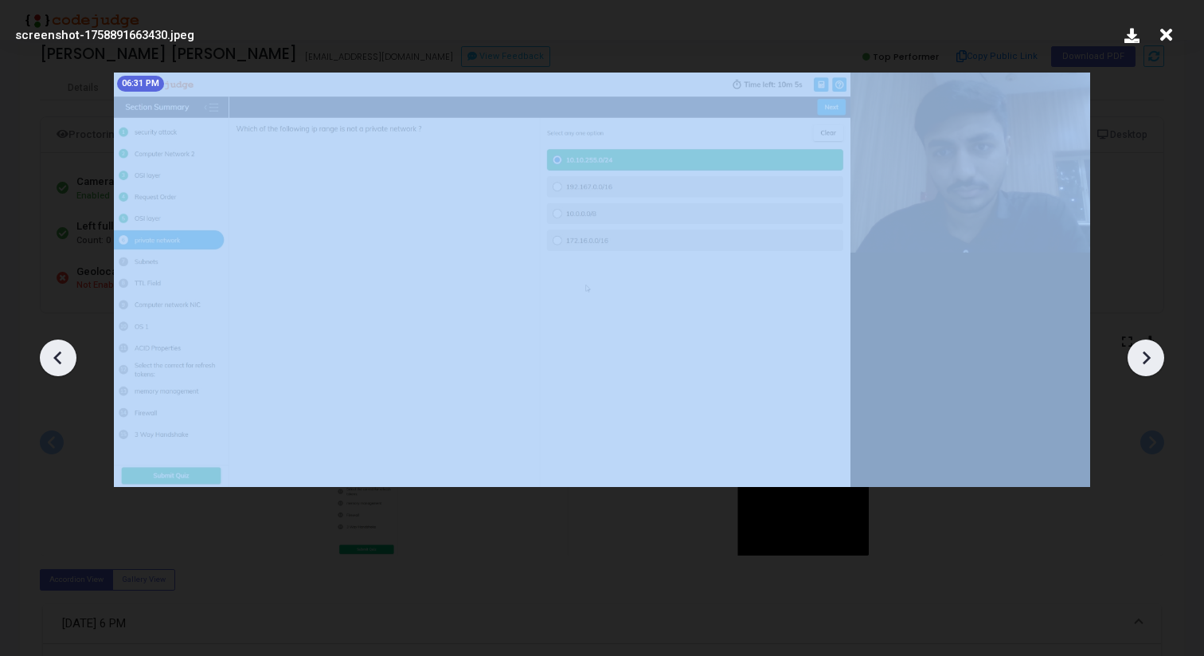
click at [1155, 357] on icon at bounding box center [1146, 358] width 24 height 24
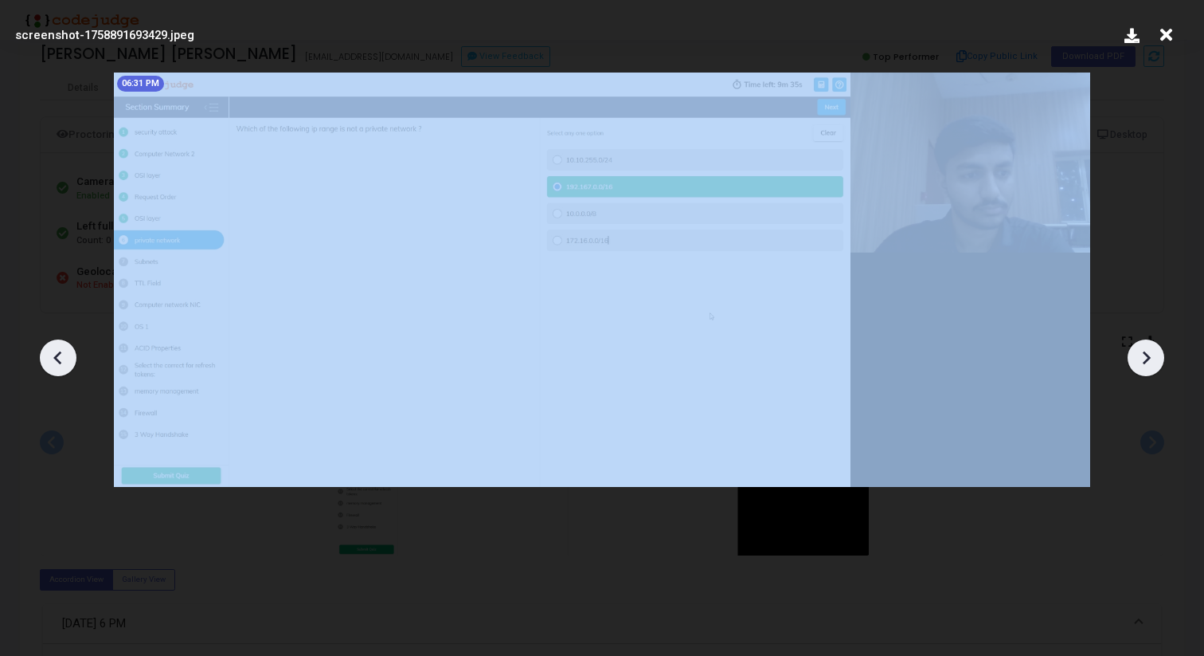
click at [1155, 357] on icon at bounding box center [1146, 358] width 24 height 24
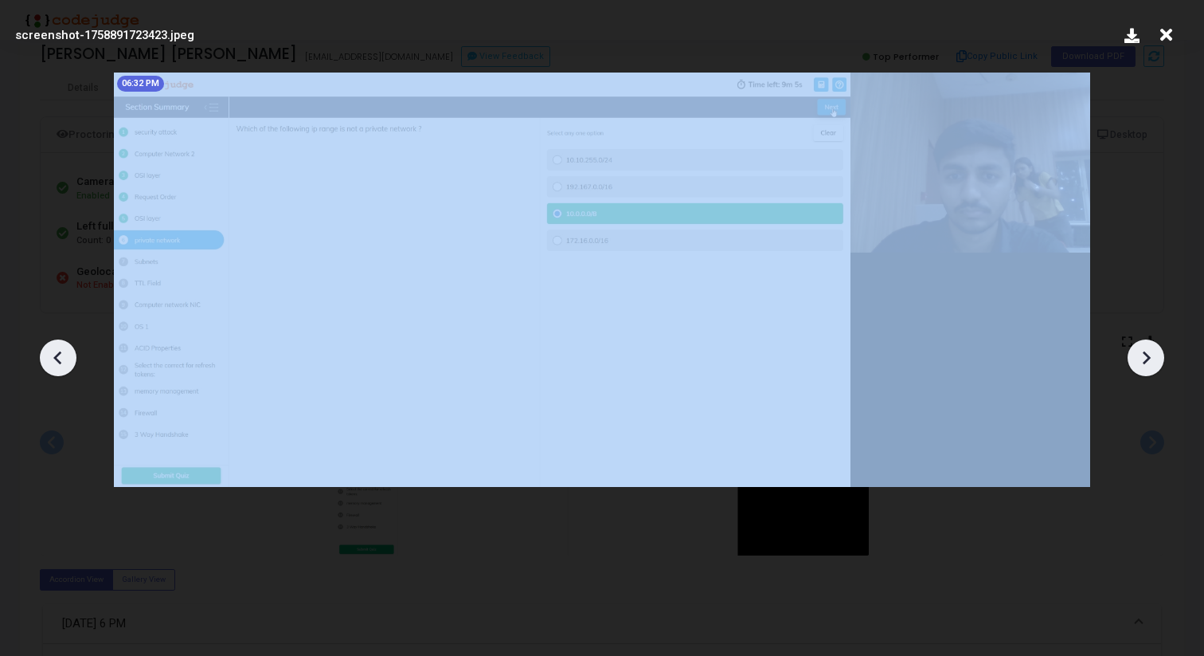
click at [1155, 357] on icon at bounding box center [1146, 358] width 24 height 24
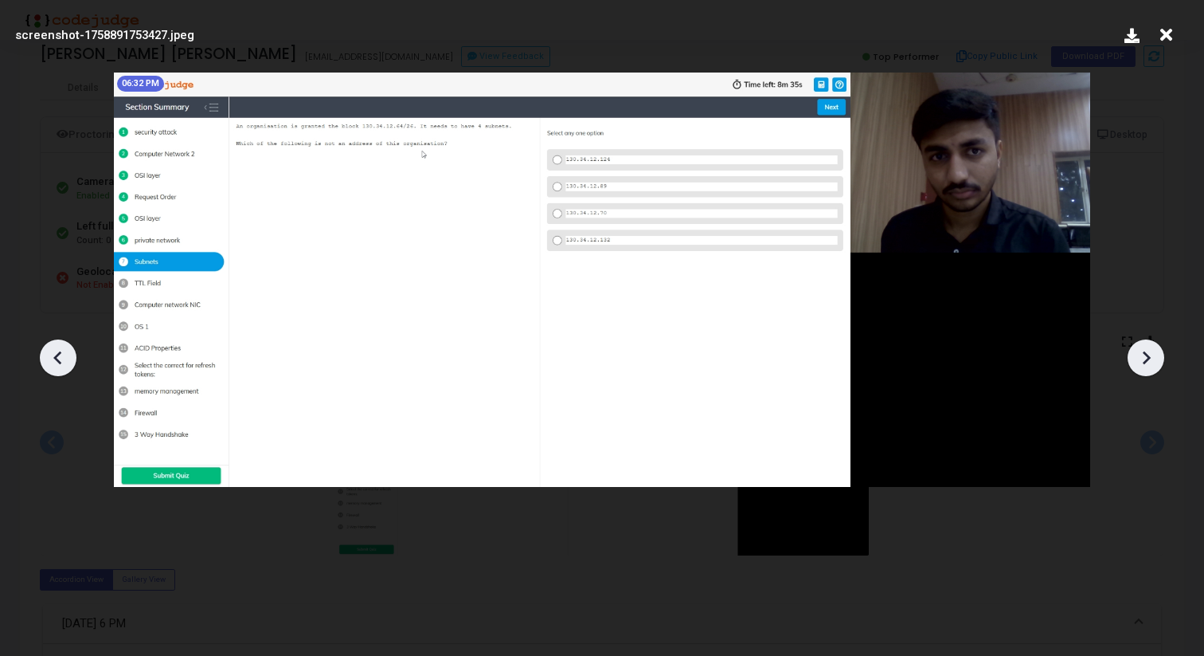
click at [66, 359] on icon at bounding box center [58, 358] width 24 height 24
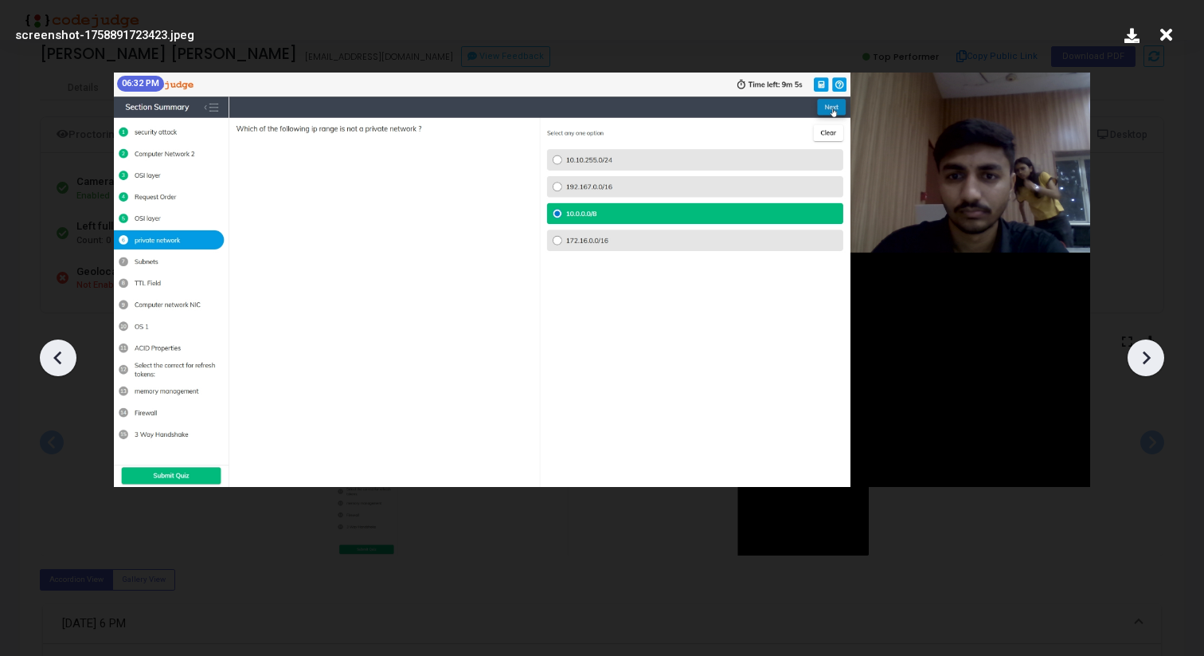
click at [66, 359] on icon at bounding box center [58, 358] width 24 height 24
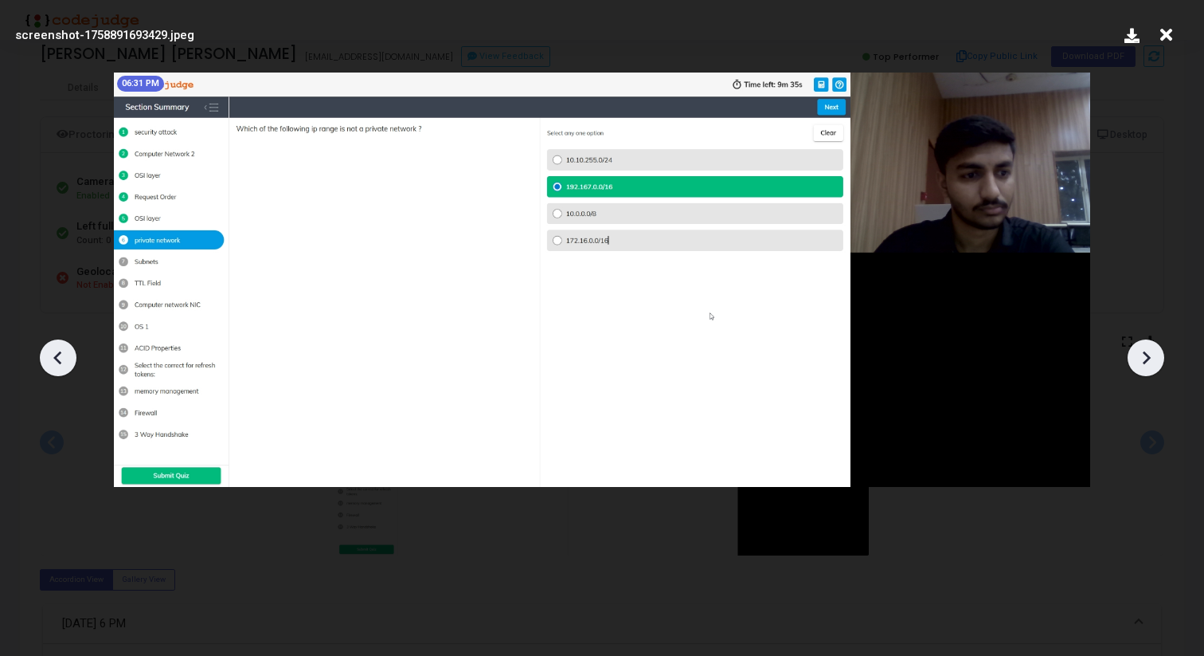
click at [1156, 354] on icon at bounding box center [1146, 358] width 24 height 24
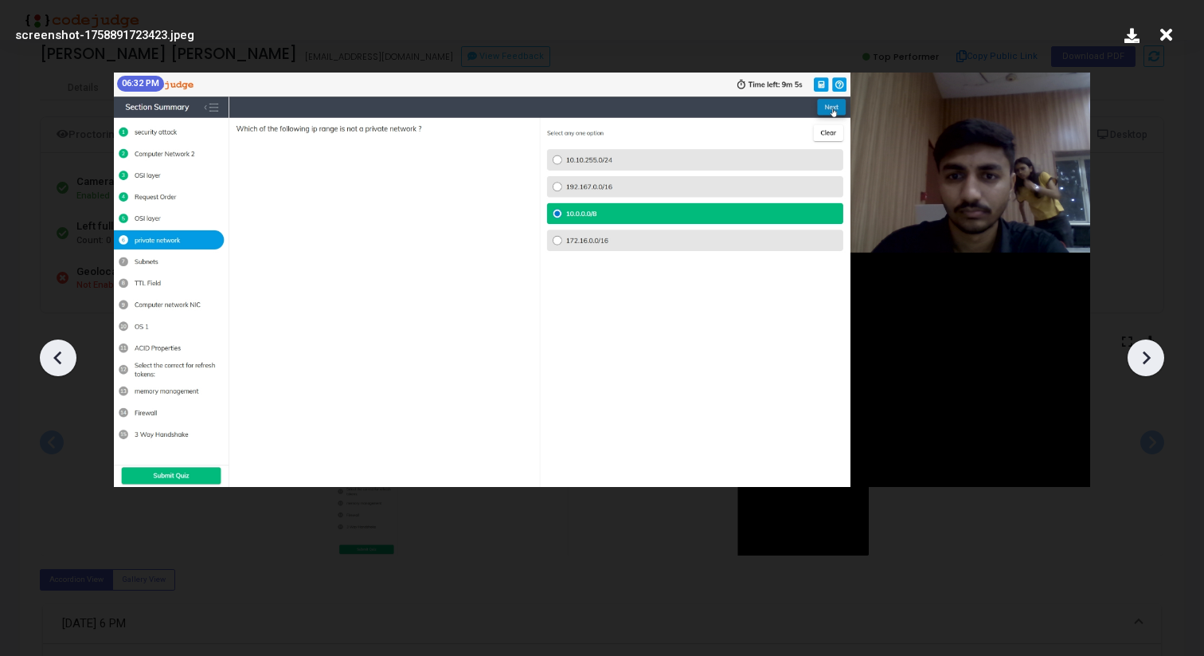
click at [1156, 354] on icon at bounding box center [1146, 358] width 24 height 24
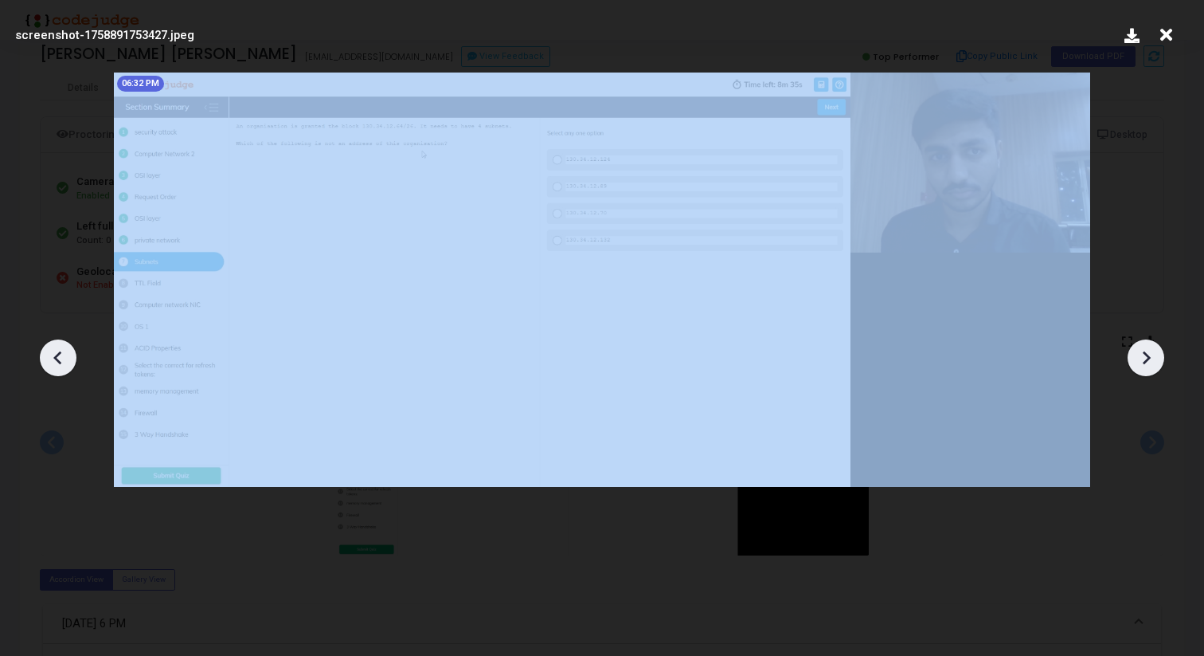
click at [1156, 354] on icon at bounding box center [1146, 358] width 24 height 24
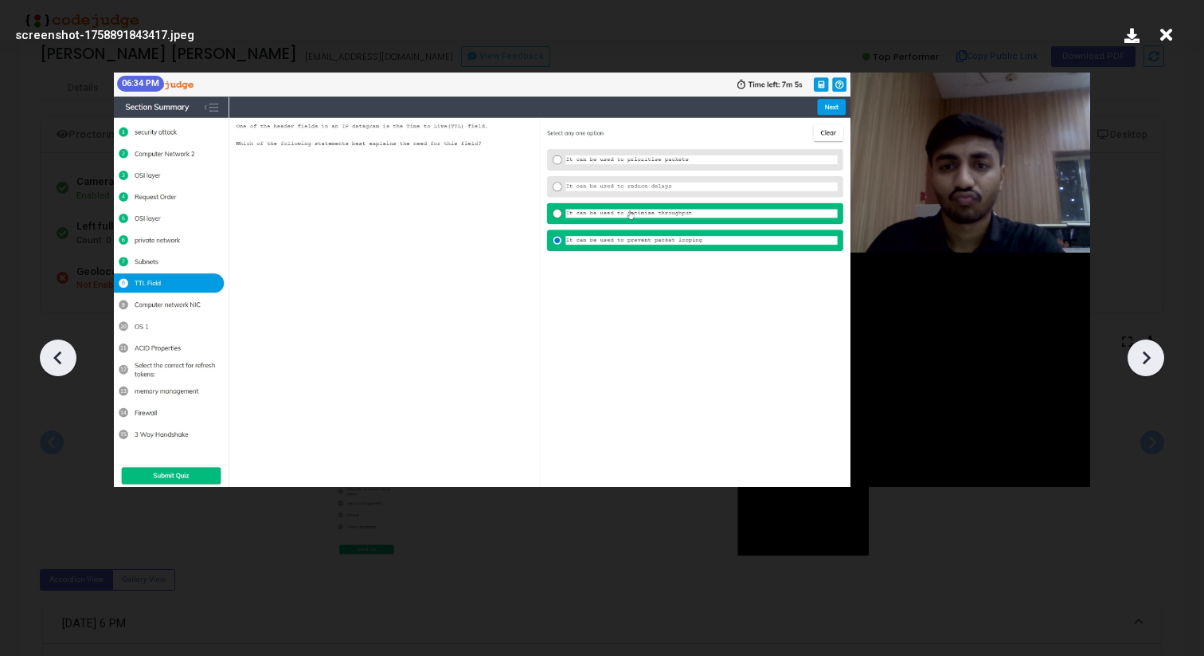
click at [1156, 354] on icon at bounding box center [1146, 358] width 24 height 24
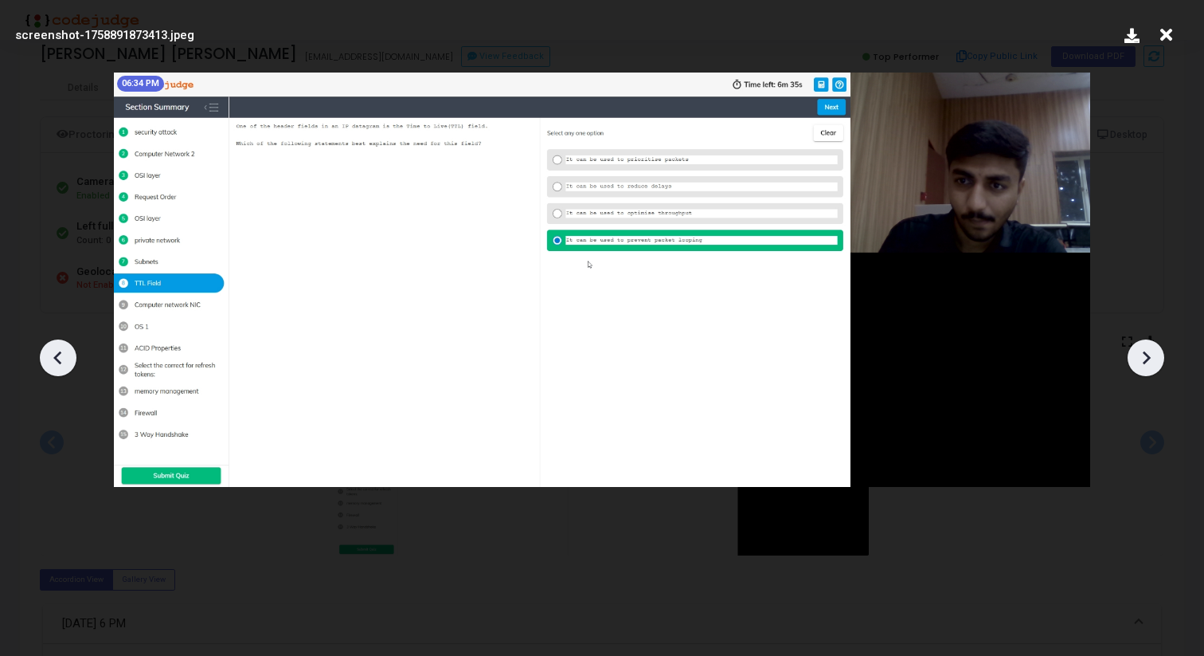
click at [1156, 354] on icon at bounding box center [1146, 358] width 24 height 24
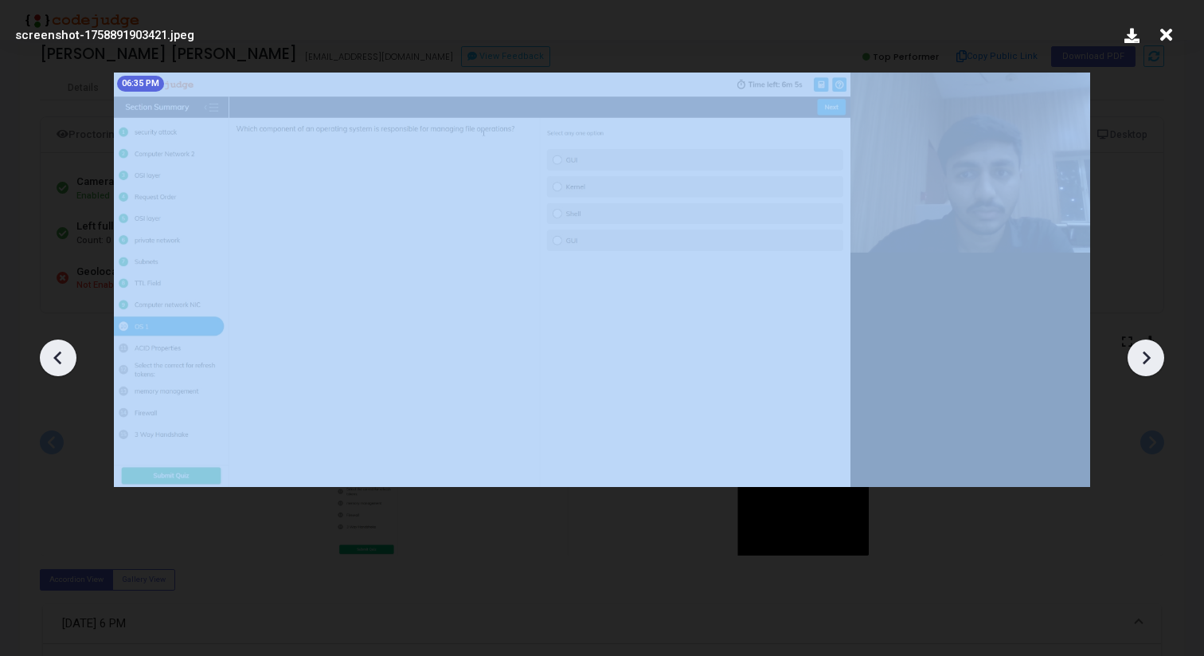
click at [1156, 354] on icon at bounding box center [1146, 358] width 24 height 24
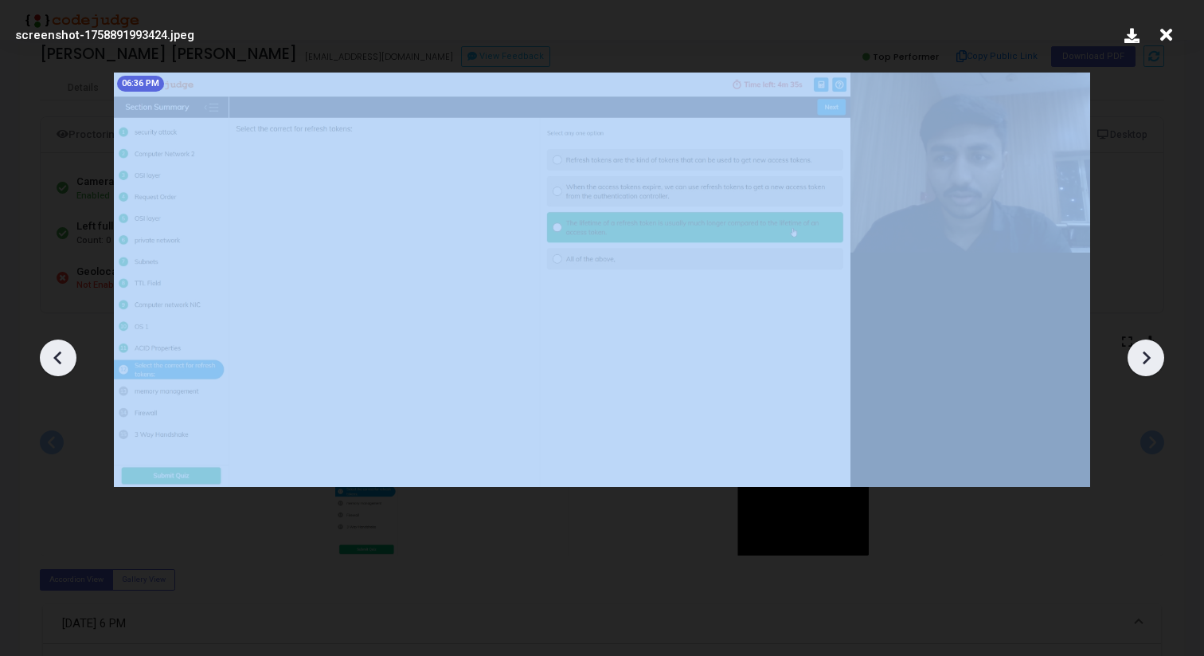
click at [1156, 354] on icon at bounding box center [1146, 358] width 24 height 24
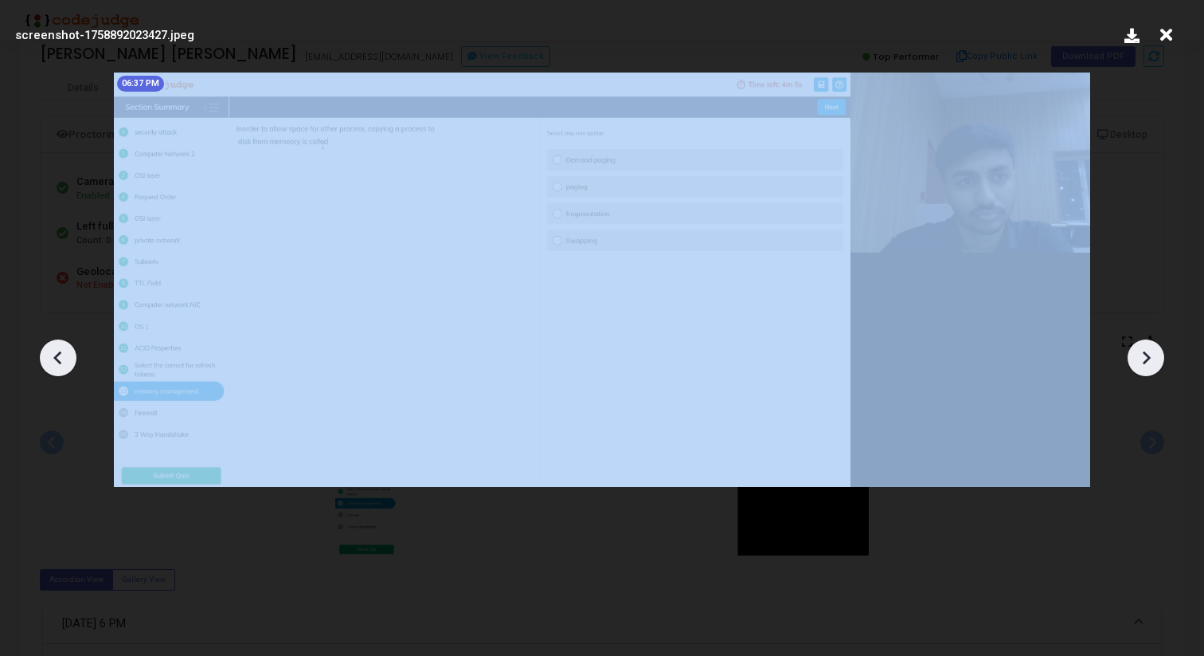
click at [1156, 354] on icon at bounding box center [1146, 358] width 24 height 24
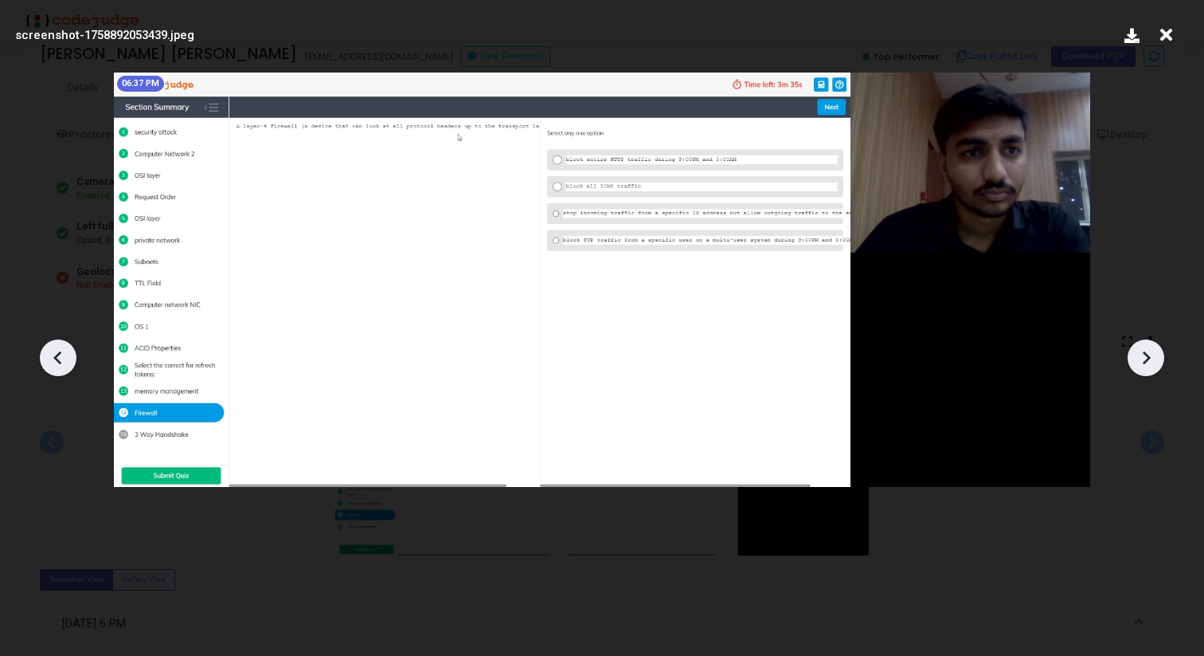
click at [1156, 354] on icon at bounding box center [1146, 358] width 24 height 24
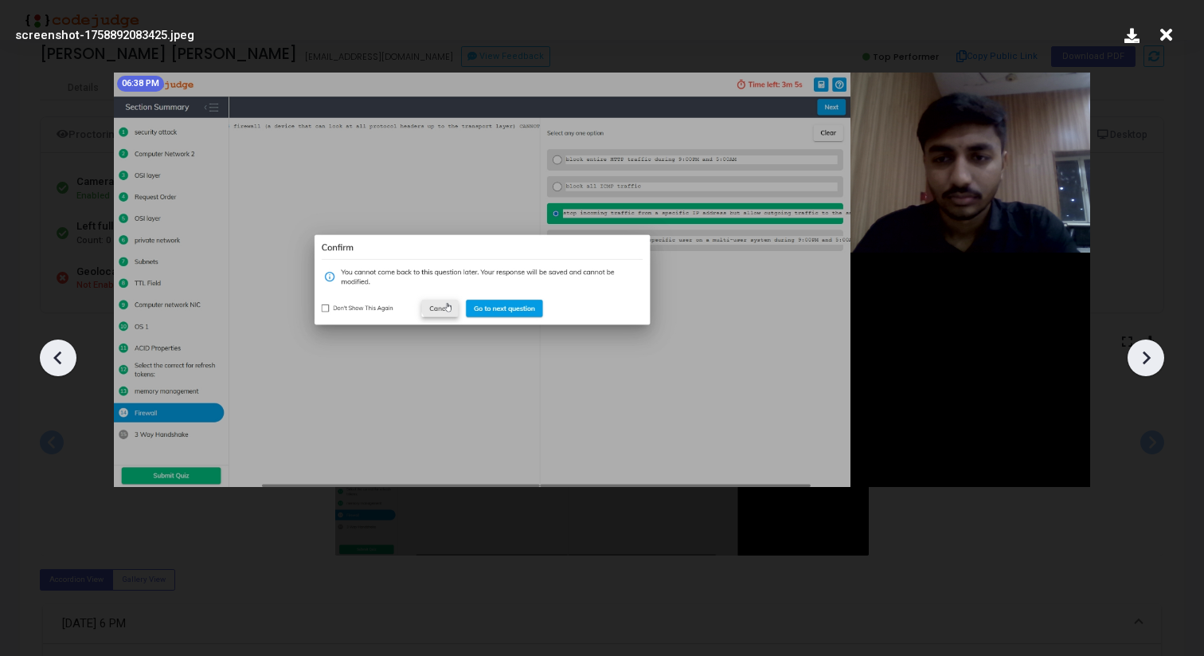
click at [1156, 354] on icon at bounding box center [1146, 358] width 24 height 24
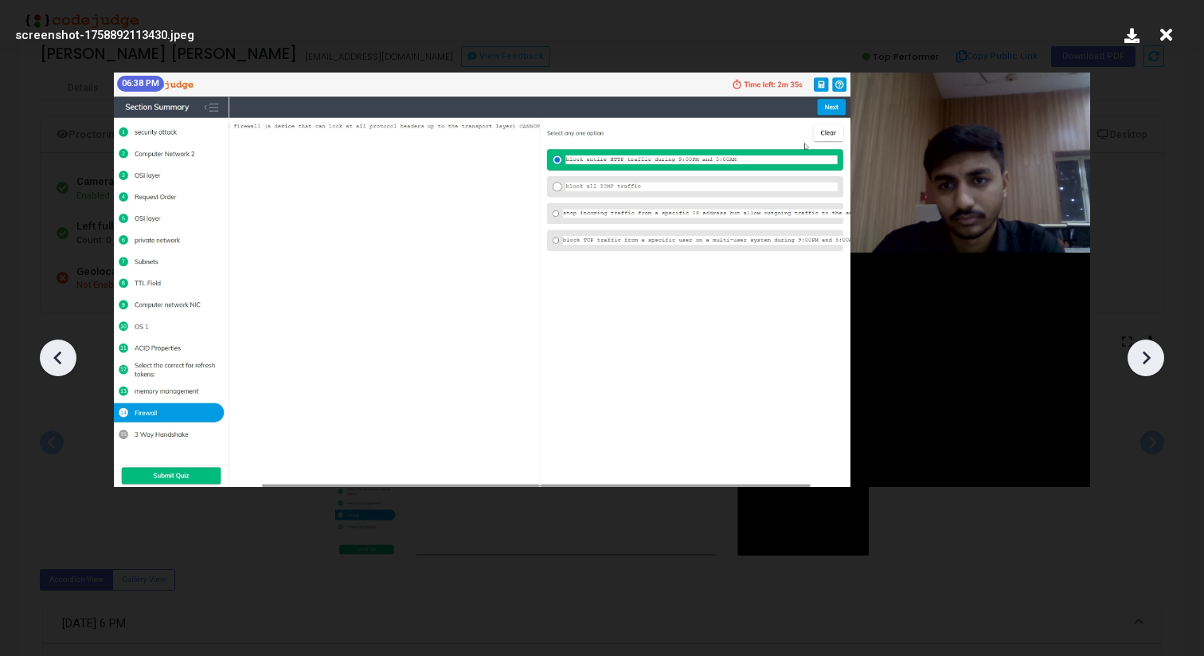
click at [1157, 354] on icon at bounding box center [1146, 358] width 24 height 24
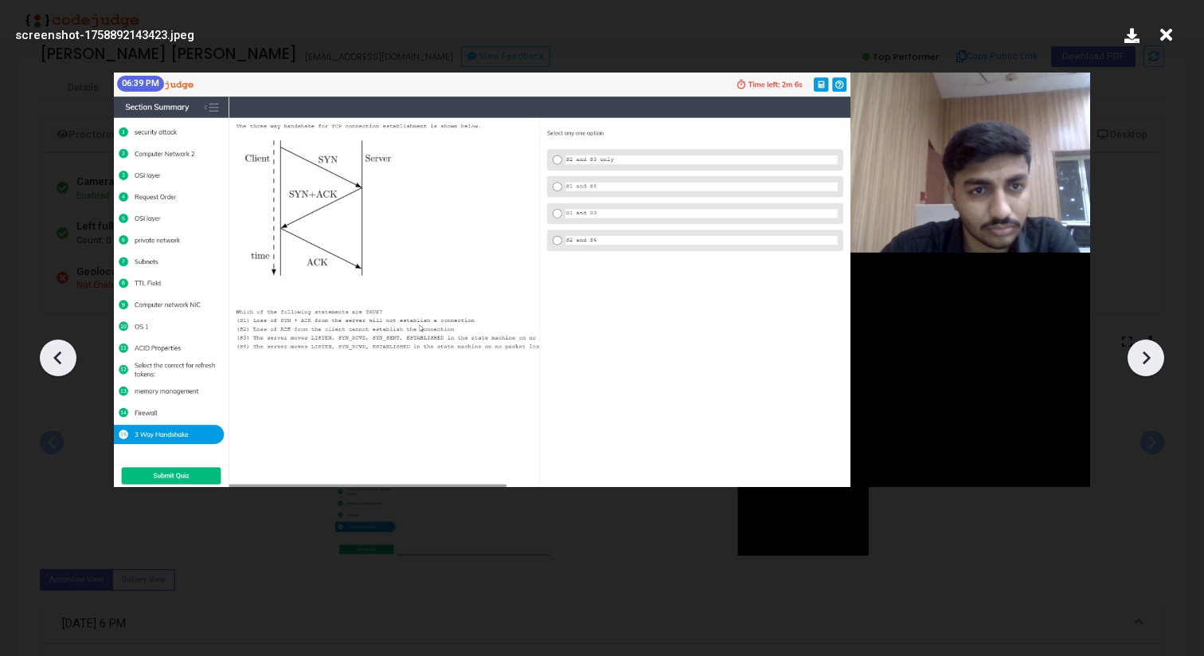
click at [1157, 354] on icon at bounding box center [1146, 358] width 24 height 24
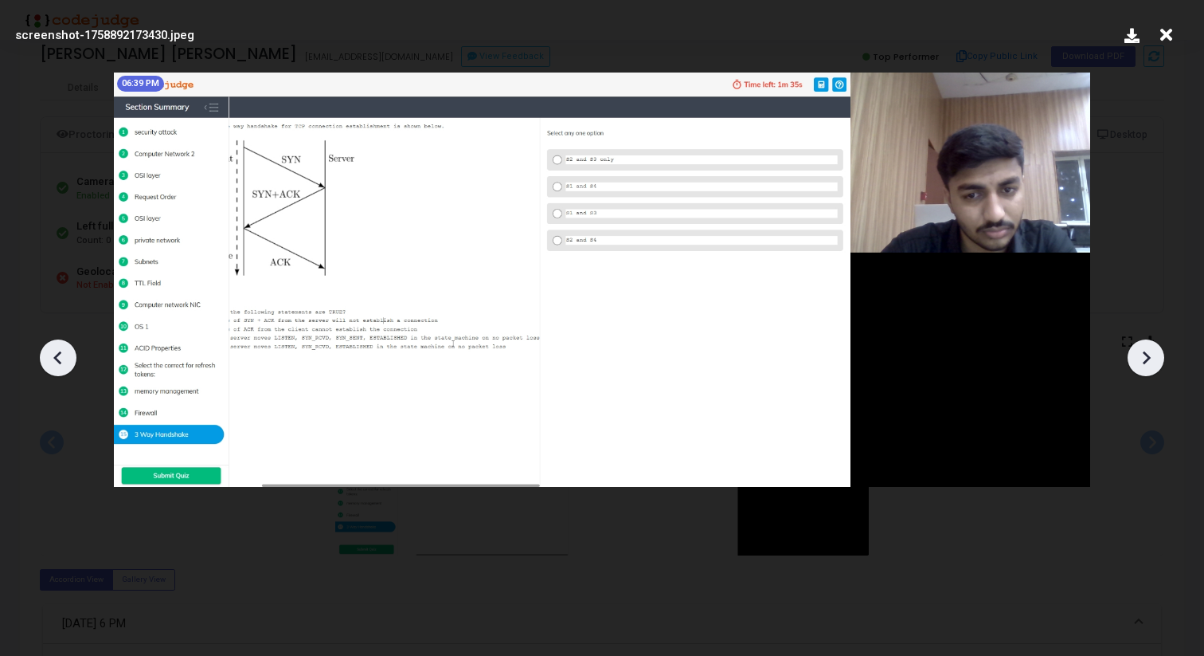
click at [53, 371] on div at bounding box center [58, 357] width 37 height 37
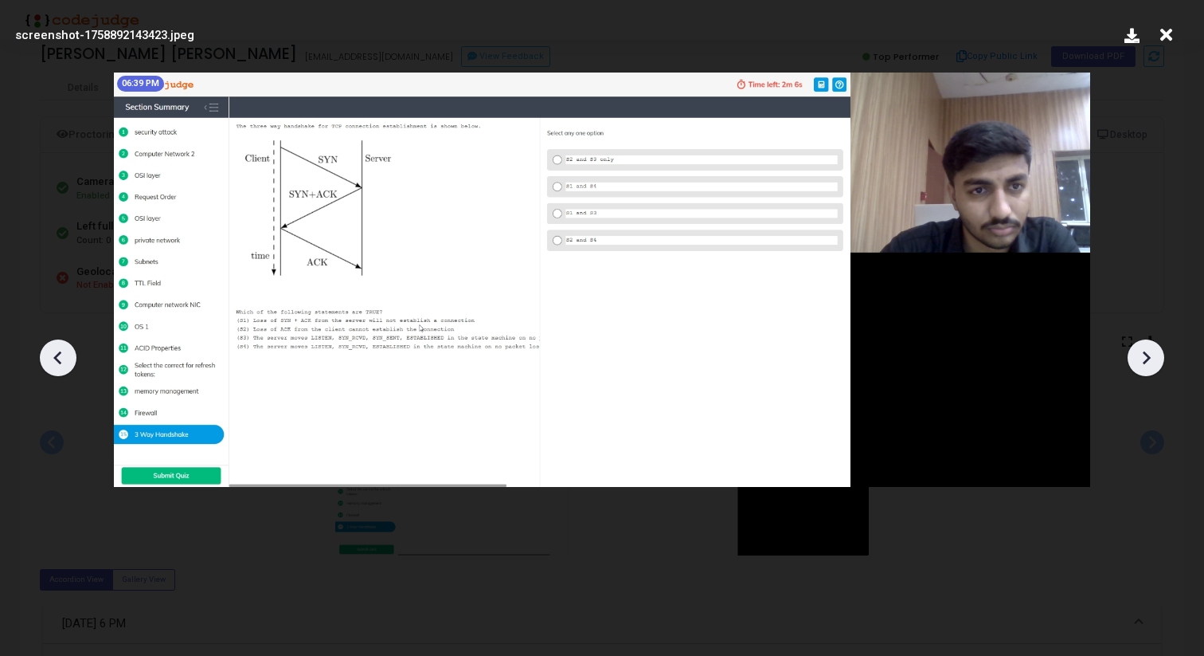
click at [53, 371] on div at bounding box center [58, 357] width 37 height 37
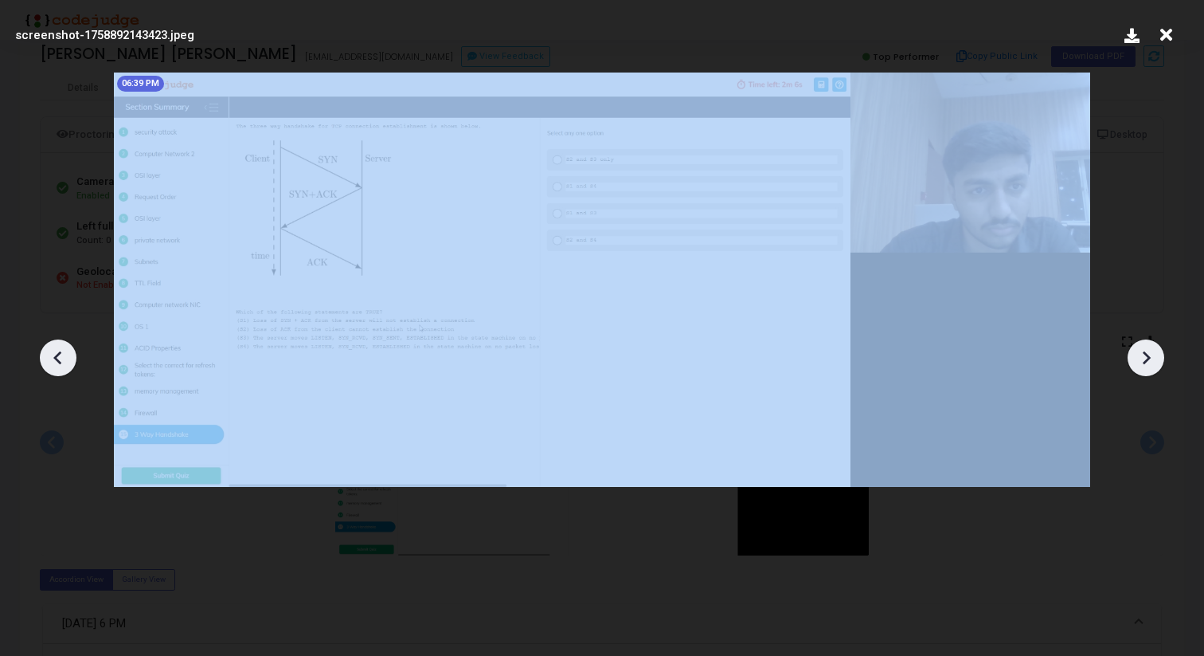
click at [53, 371] on div at bounding box center [58, 357] width 37 height 37
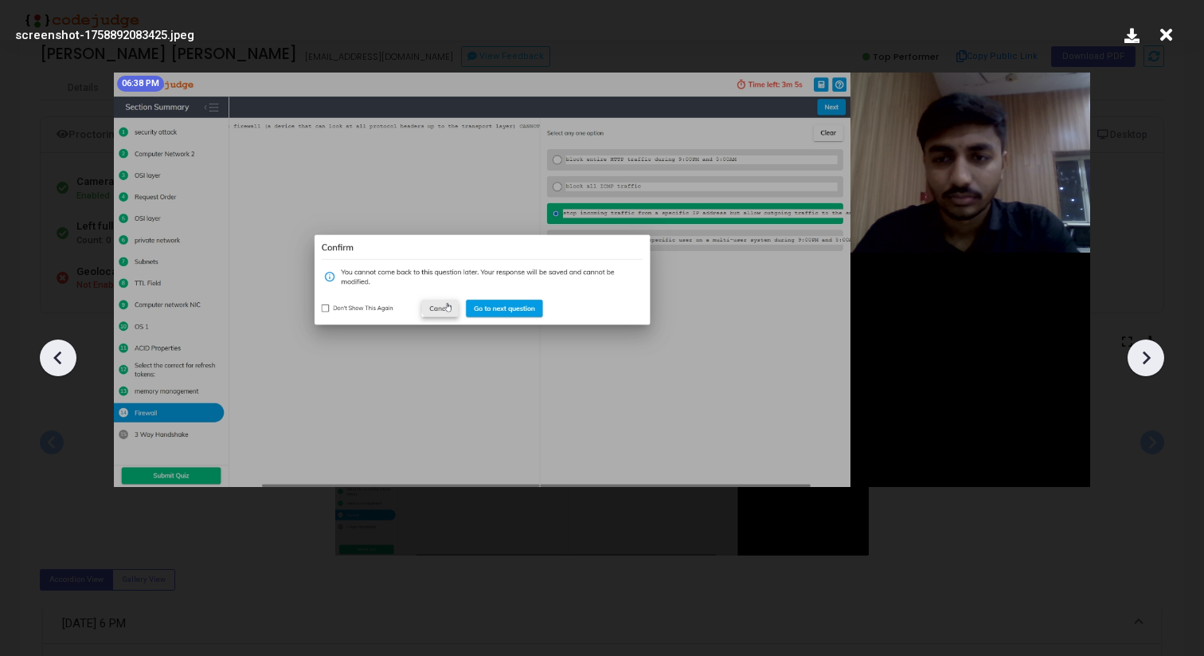
click at [1149, 357] on icon at bounding box center [1147, 357] width 8 height 14
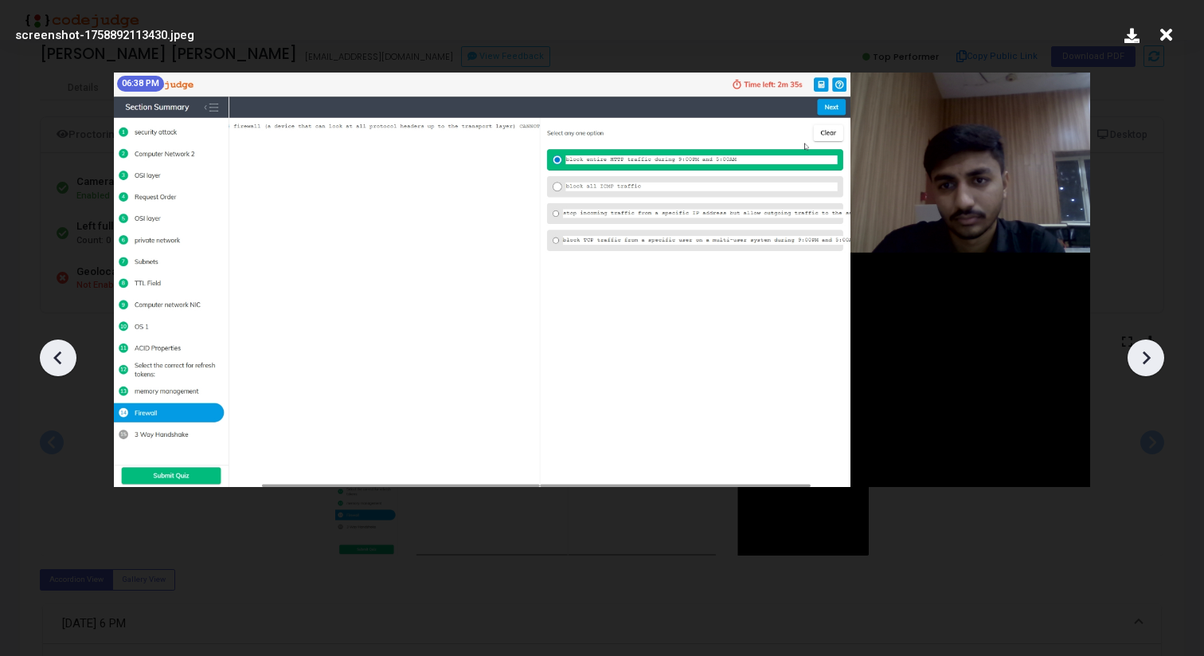
click at [1149, 357] on icon at bounding box center [1147, 357] width 8 height 14
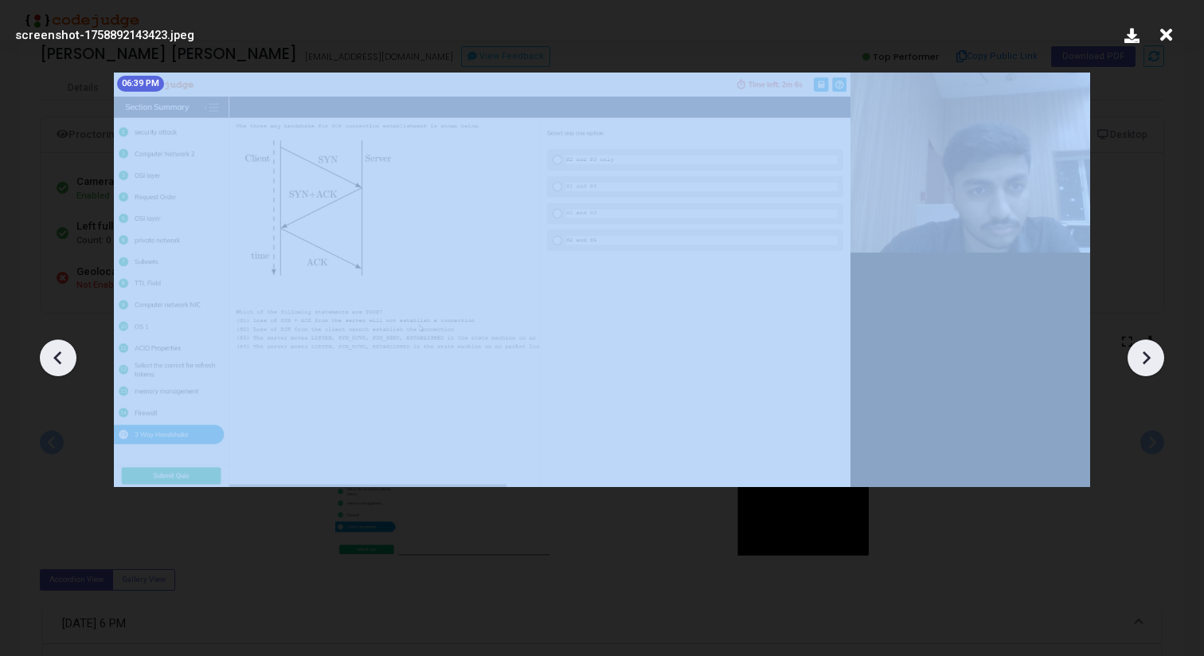
click at [1149, 357] on icon at bounding box center [1147, 357] width 8 height 14
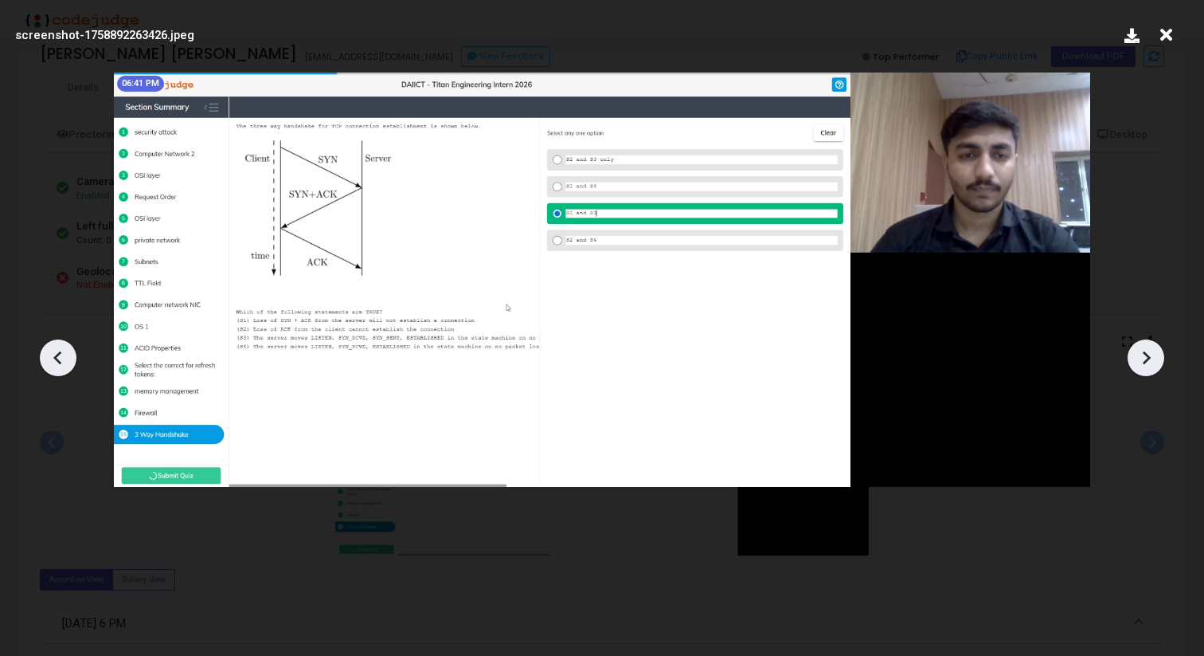
click at [1149, 357] on icon at bounding box center [1147, 357] width 8 height 14
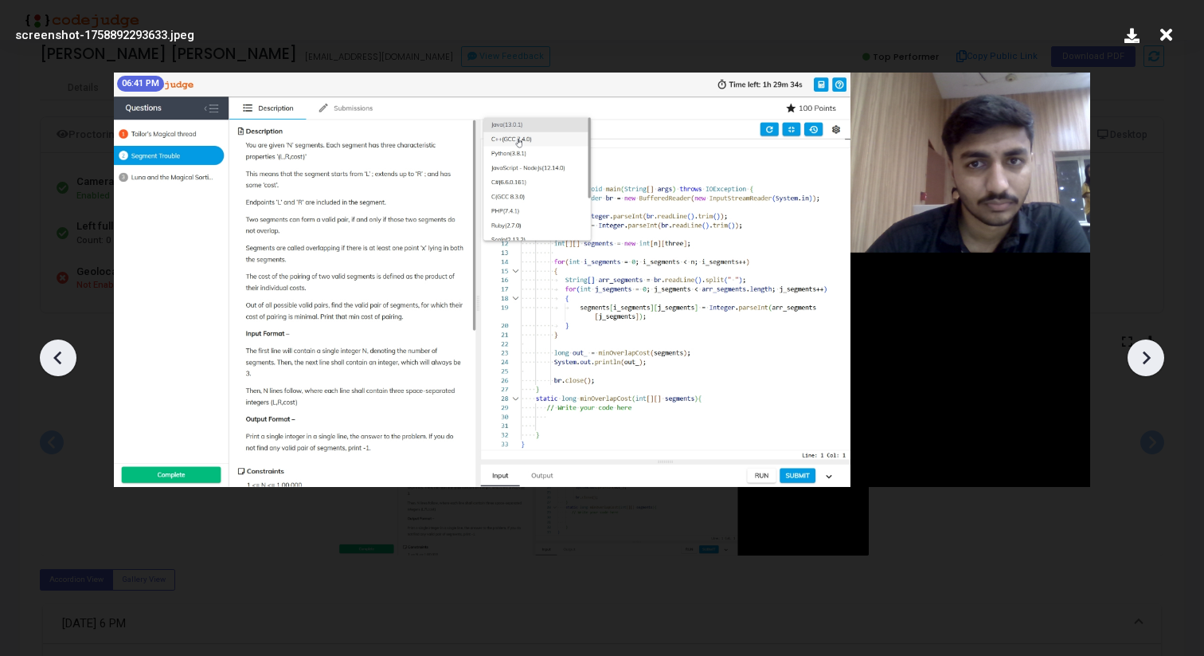
click at [1149, 357] on icon at bounding box center [1147, 357] width 8 height 14
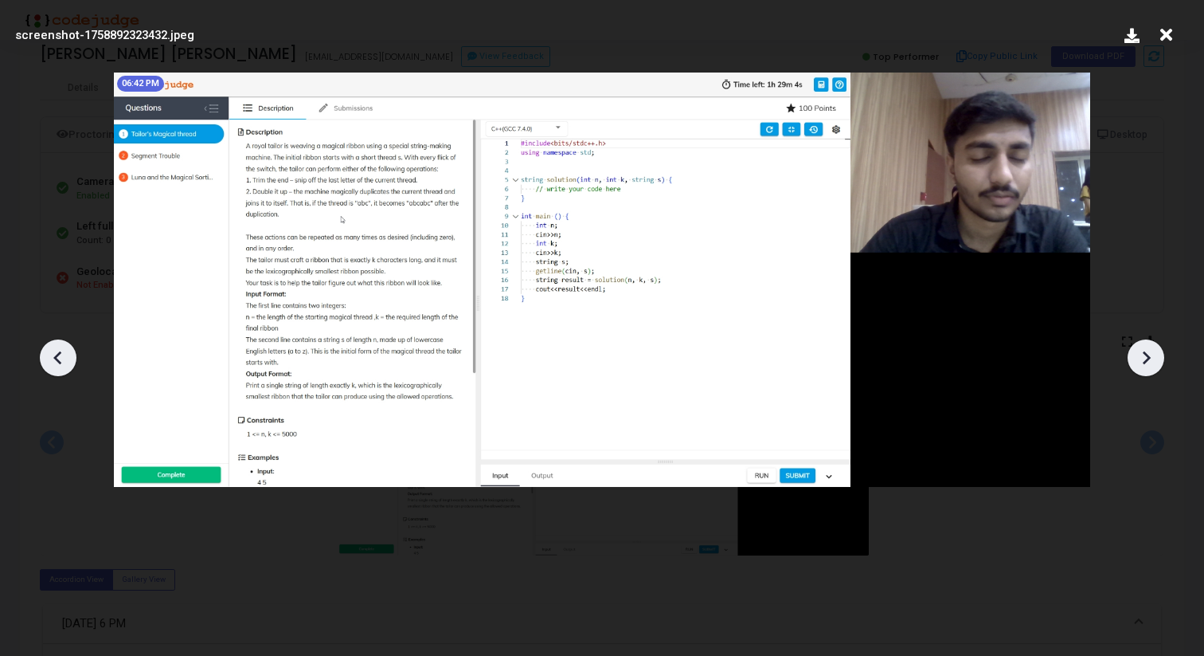
click at [1149, 357] on icon at bounding box center [1147, 357] width 8 height 14
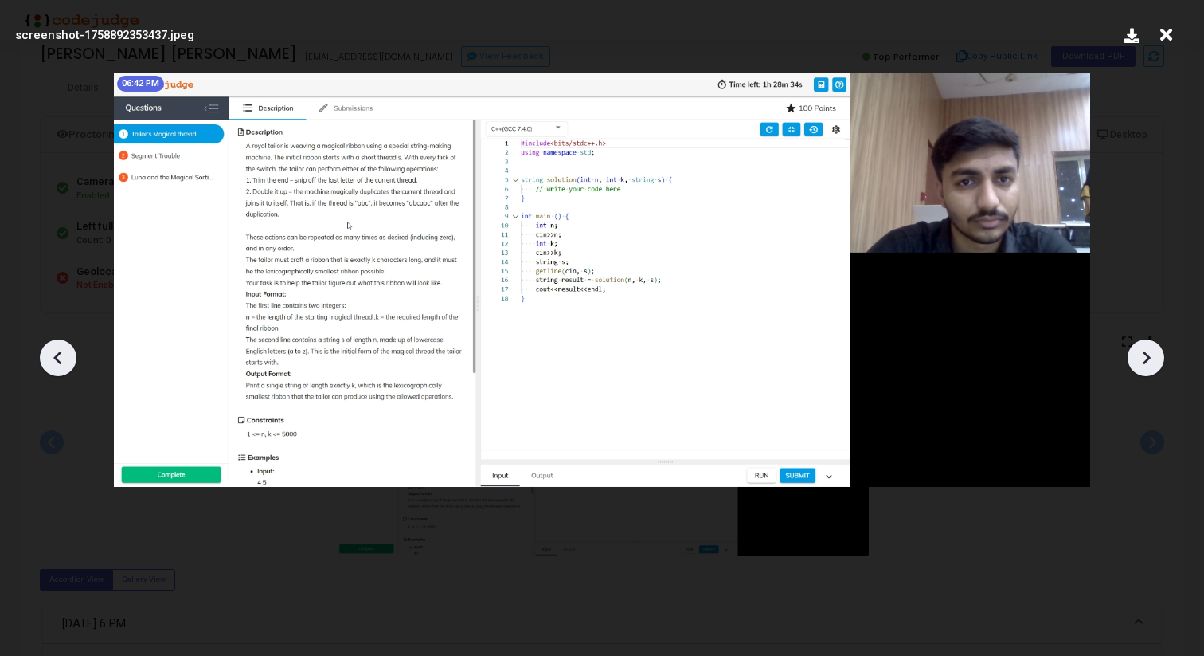
click at [1149, 357] on icon at bounding box center [1147, 357] width 8 height 14
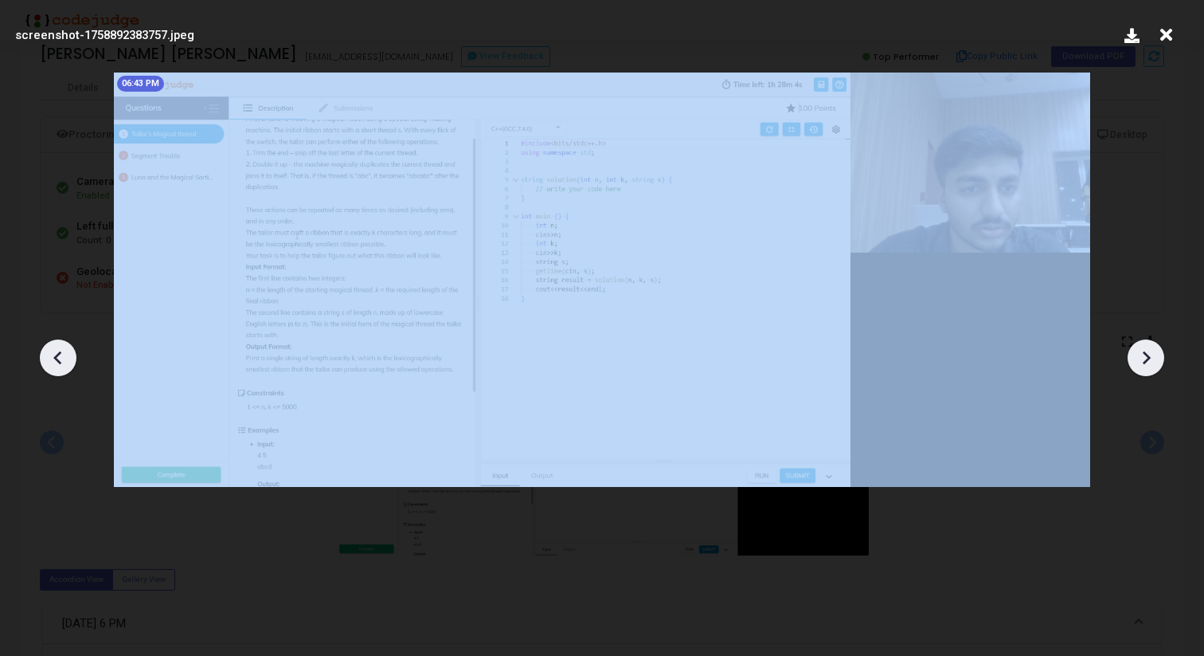
click at [1149, 357] on icon at bounding box center [1147, 357] width 8 height 14
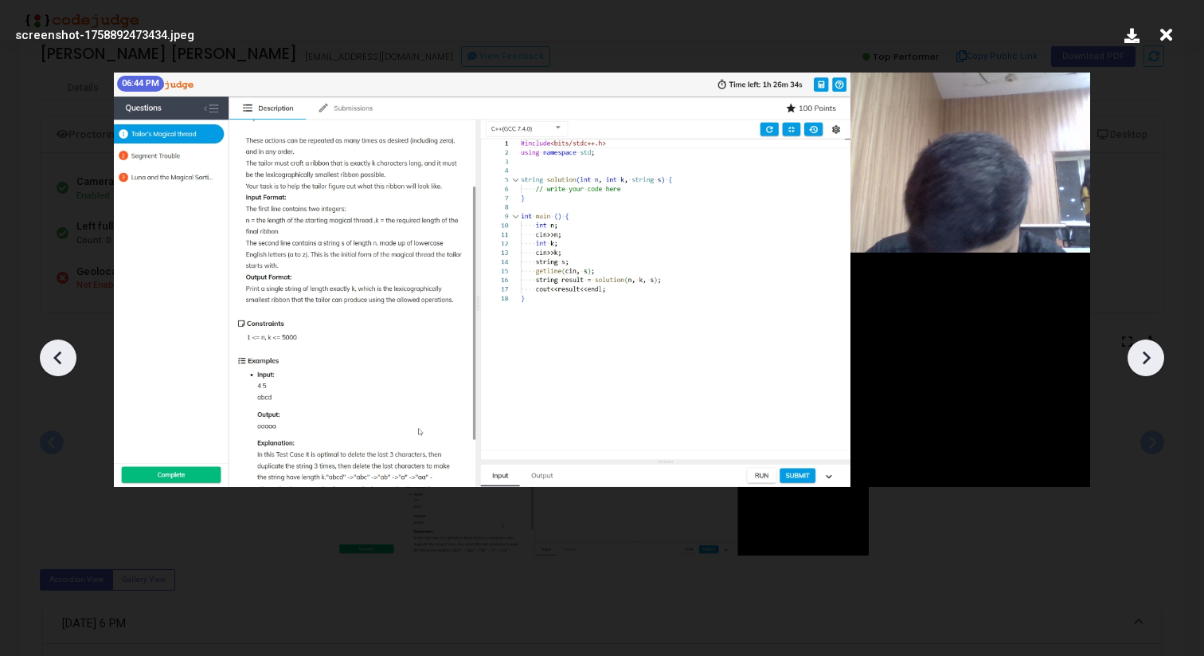
click at [1149, 357] on icon at bounding box center [1147, 357] width 8 height 14
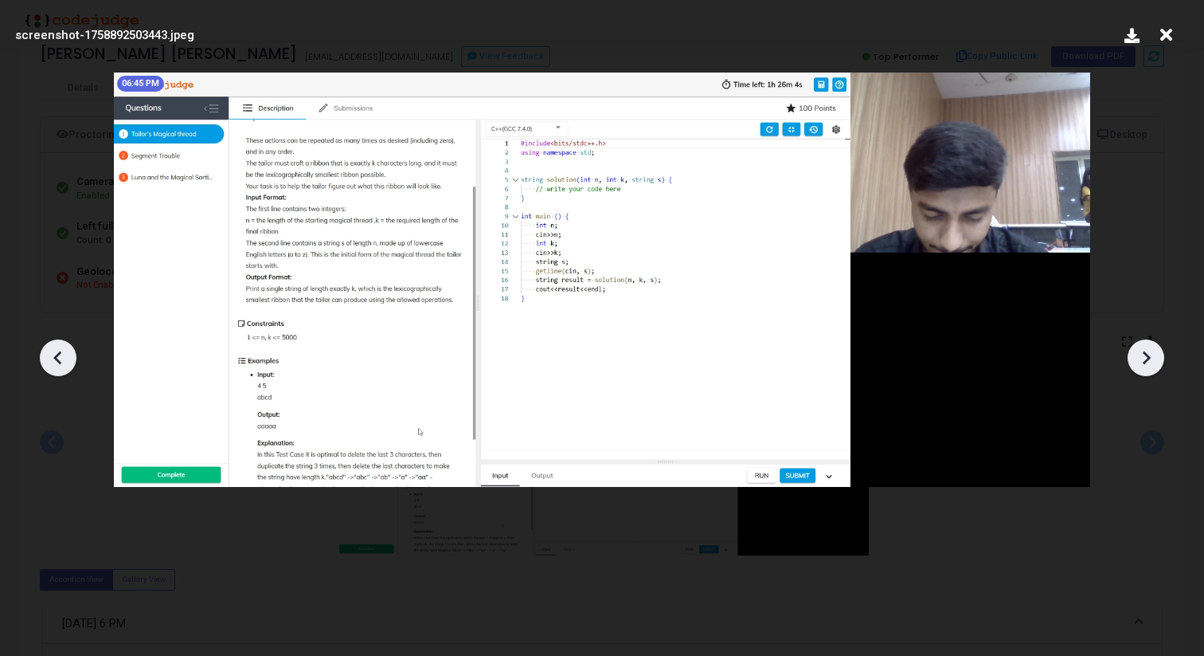
click at [1149, 357] on icon at bounding box center [1147, 357] width 8 height 14
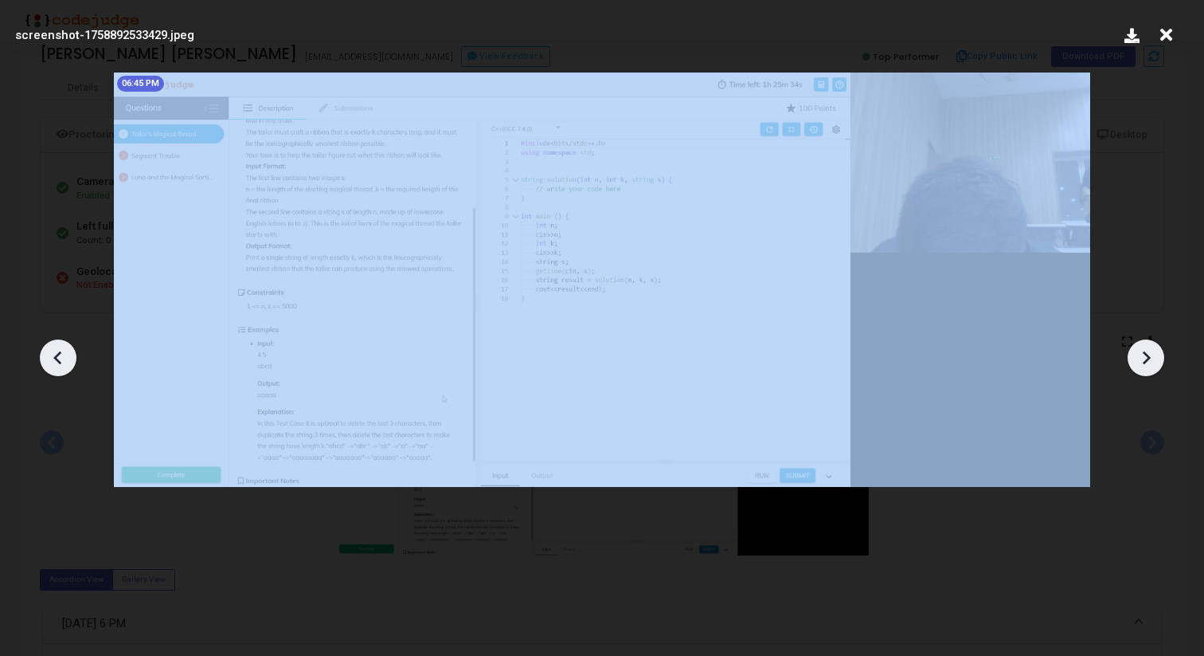
click at [1149, 357] on icon at bounding box center [1147, 357] width 8 height 14
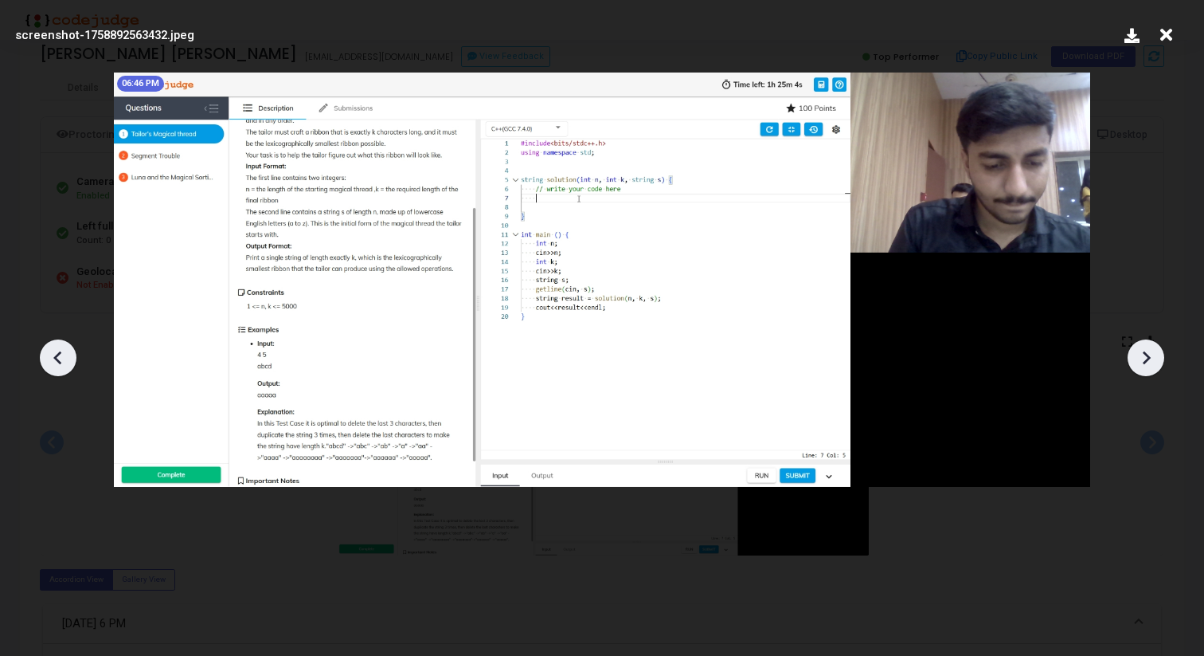
click at [1149, 357] on icon at bounding box center [1147, 357] width 8 height 14
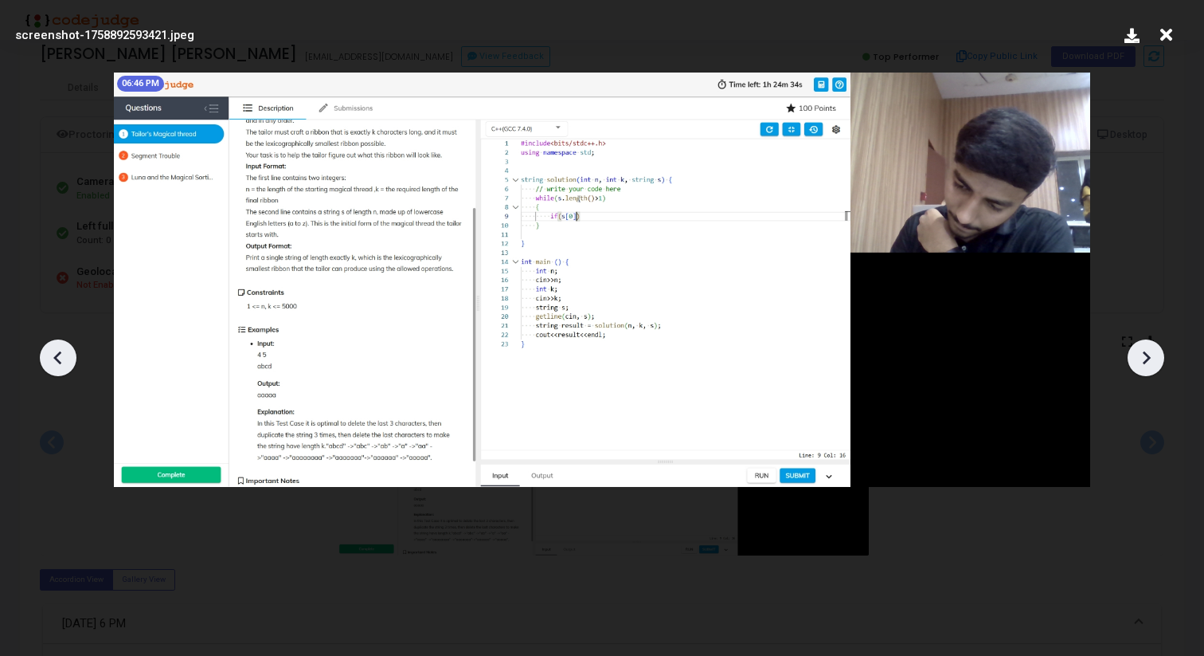
click at [1149, 357] on icon at bounding box center [1147, 357] width 8 height 14
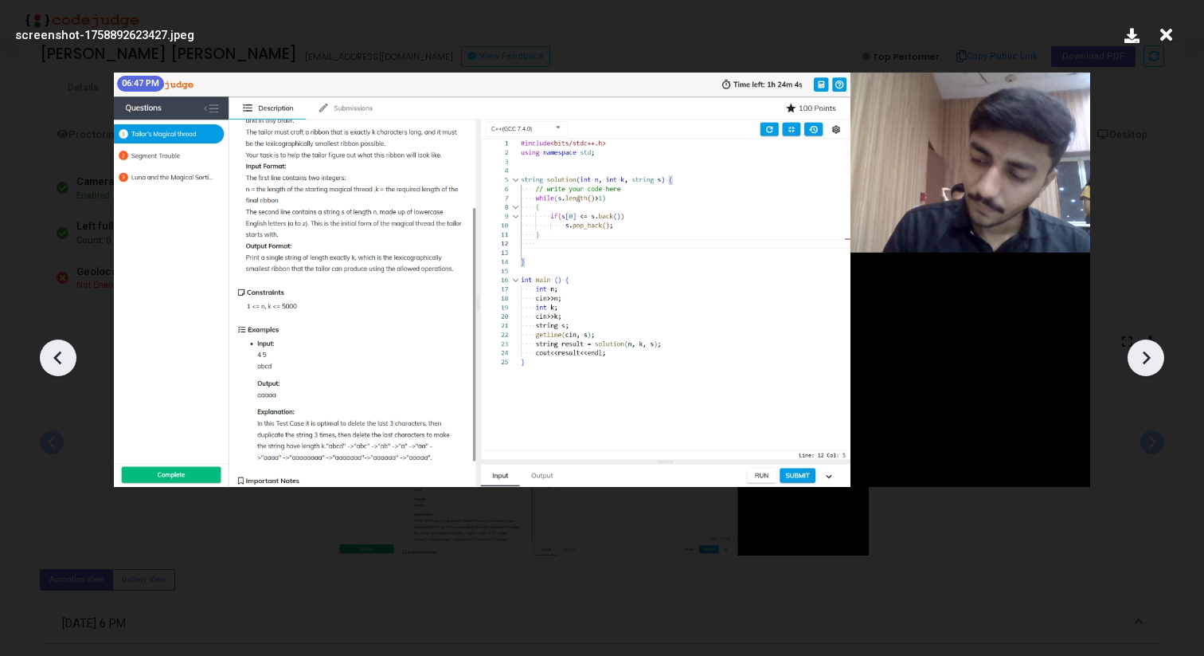
click at [1149, 357] on icon at bounding box center [1147, 357] width 8 height 14
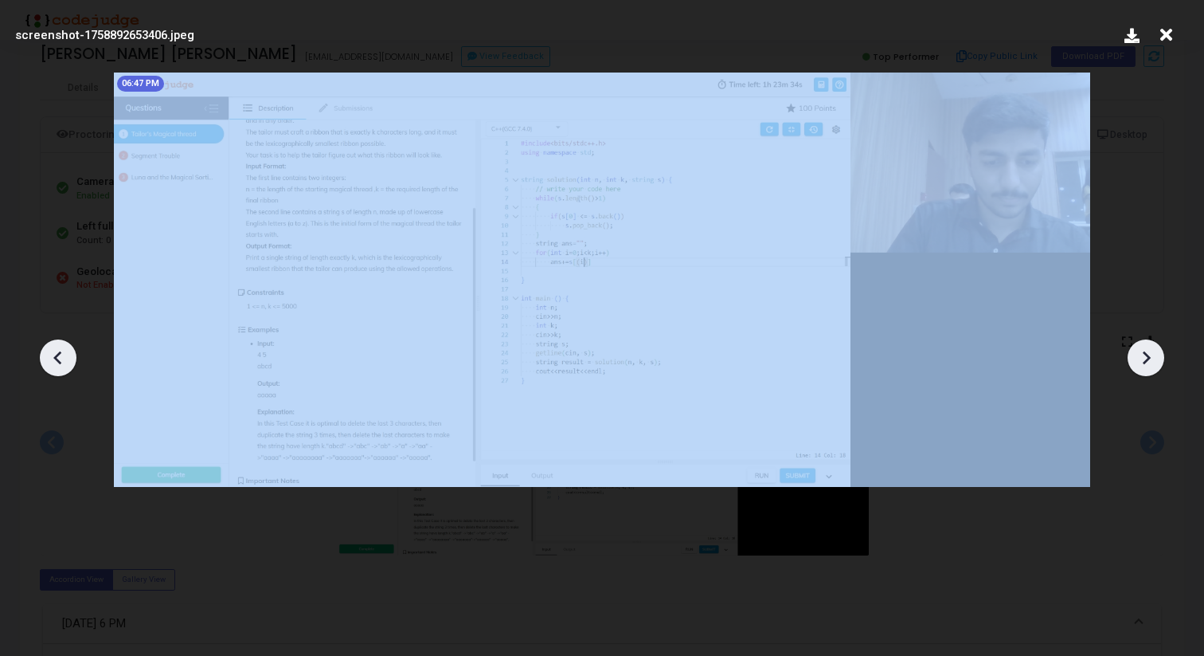
click at [1149, 357] on icon at bounding box center [1147, 357] width 8 height 14
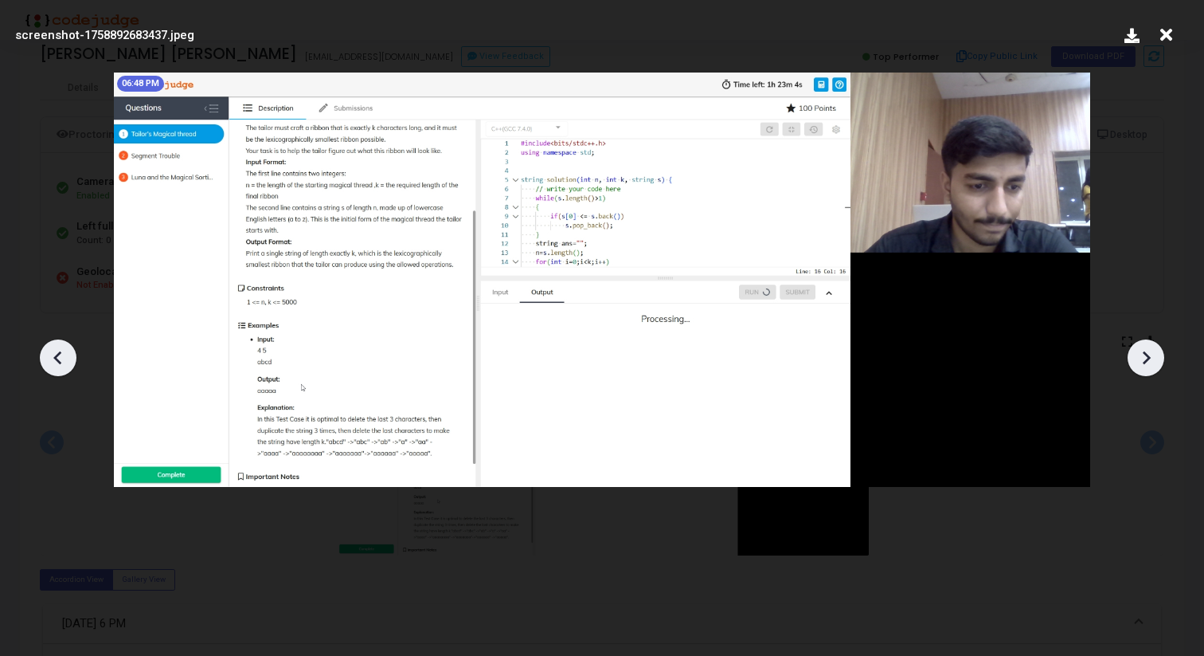
click at [1149, 357] on icon at bounding box center [1147, 357] width 8 height 14
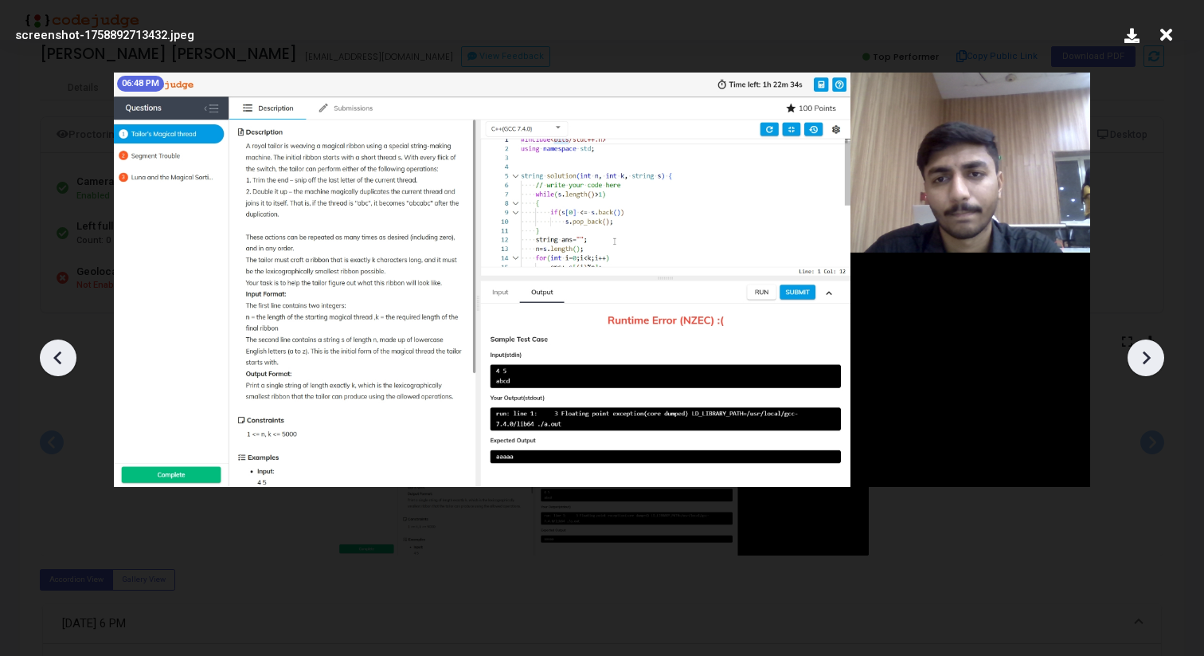
click at [1149, 357] on icon at bounding box center [1147, 357] width 8 height 14
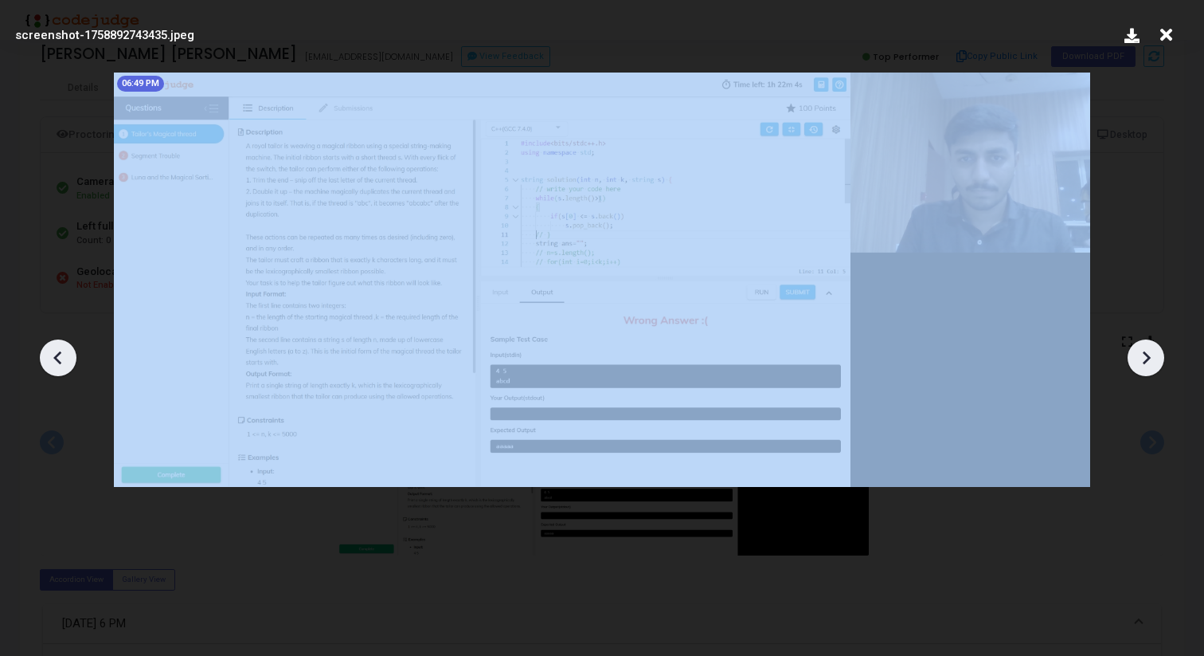
click at [1149, 357] on icon at bounding box center [1147, 357] width 8 height 14
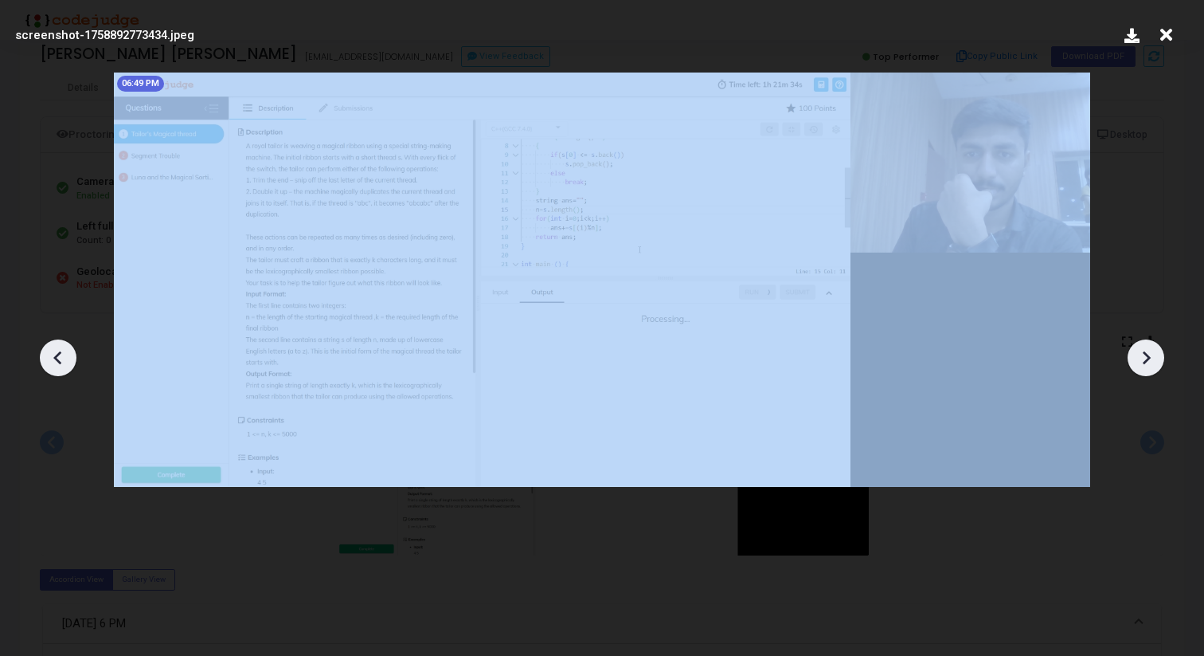
click at [1149, 357] on icon at bounding box center [1147, 357] width 8 height 14
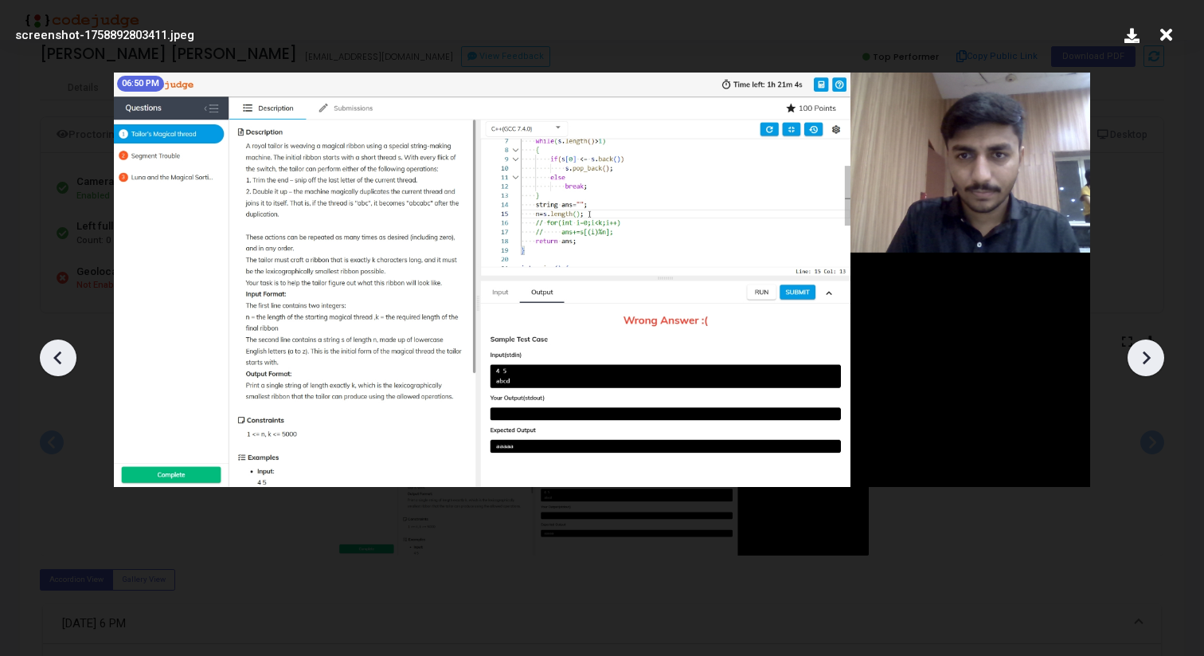
click at [1149, 356] on icon at bounding box center [1147, 357] width 8 height 14
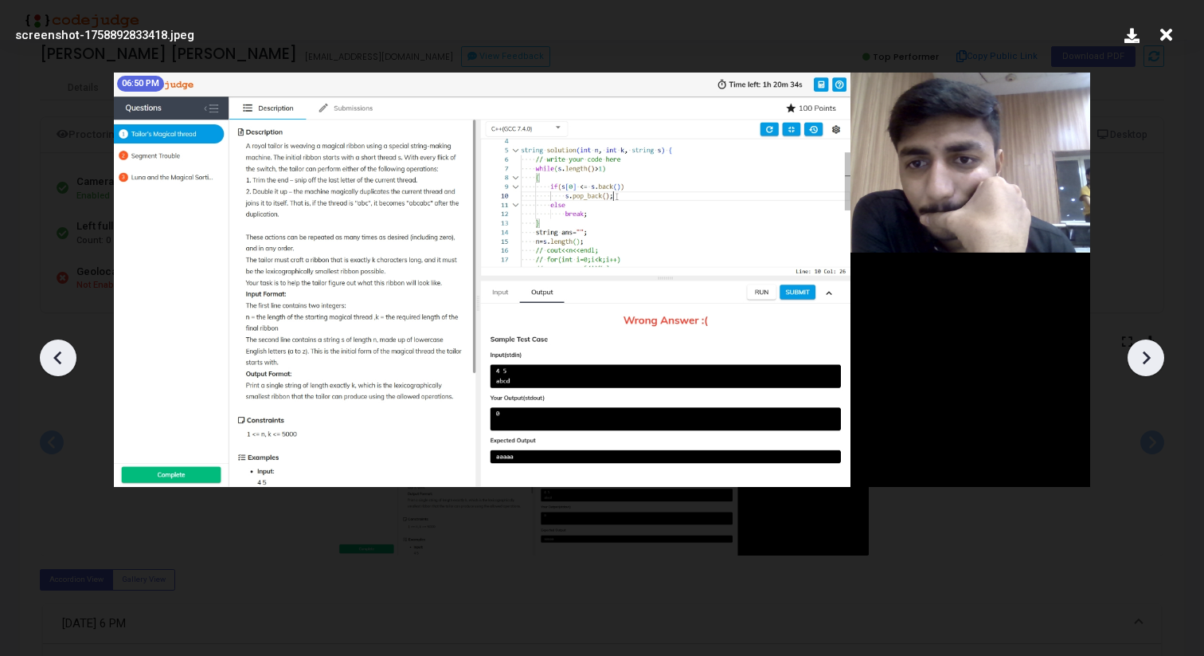
click at [1149, 356] on icon at bounding box center [1147, 357] width 8 height 14
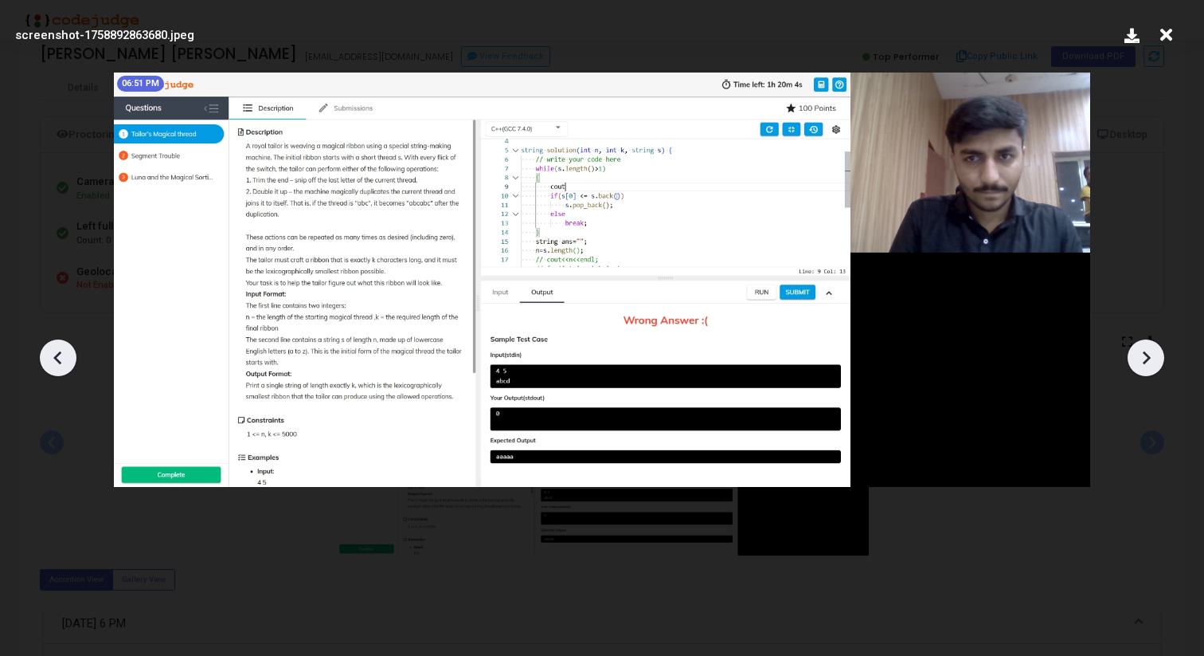
click at [1149, 356] on icon at bounding box center [1147, 357] width 8 height 14
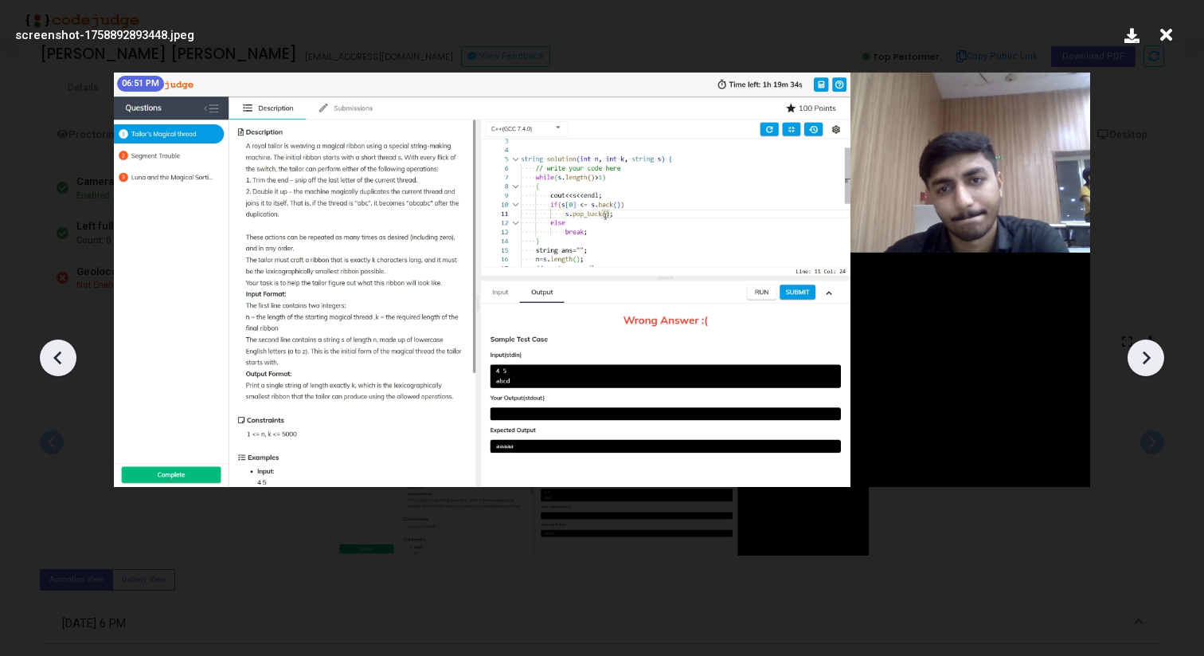
click at [1149, 356] on icon at bounding box center [1147, 357] width 8 height 14
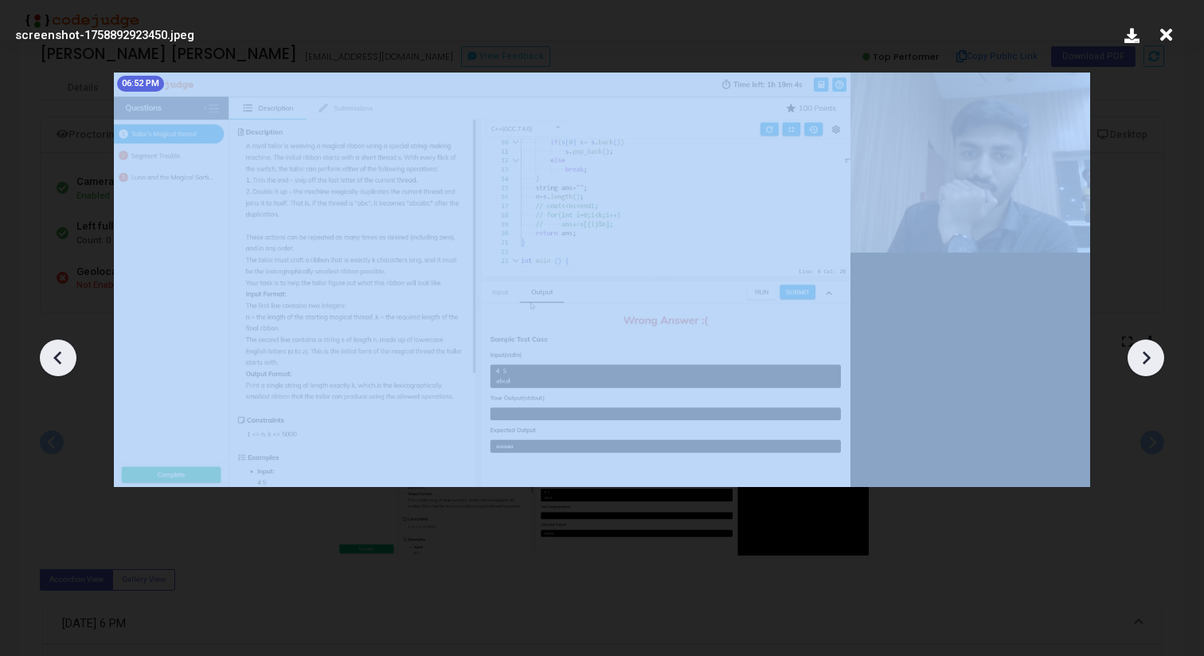
click at [1149, 356] on icon at bounding box center [1147, 357] width 8 height 14
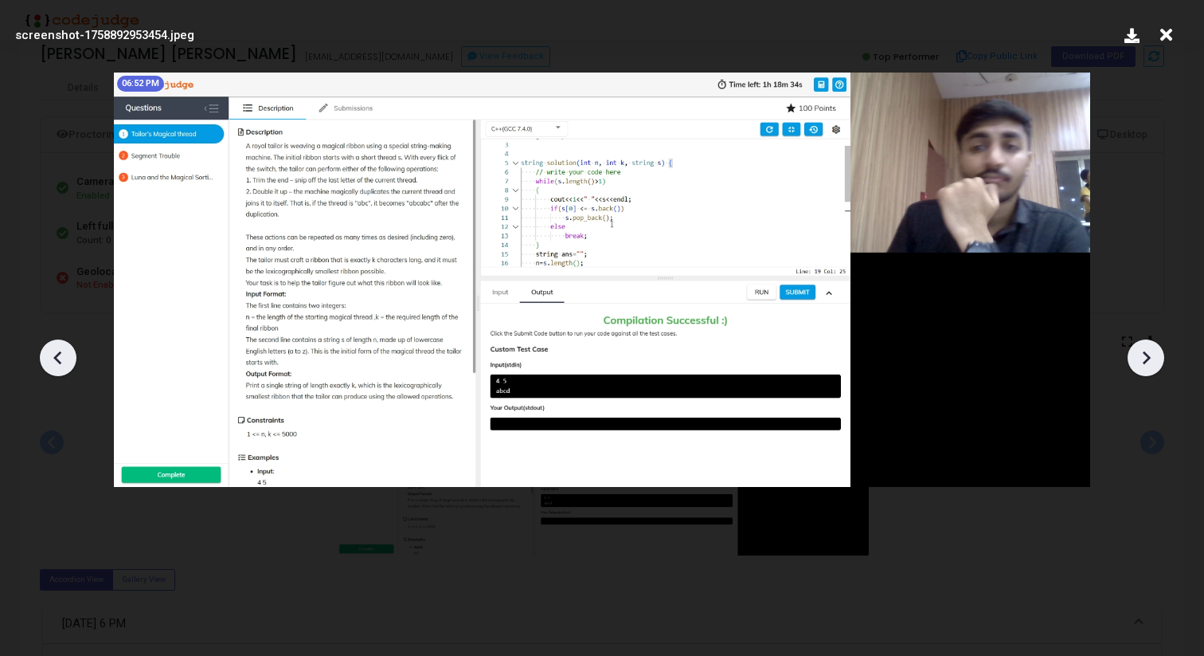
click at [1149, 356] on icon at bounding box center [1147, 357] width 8 height 14
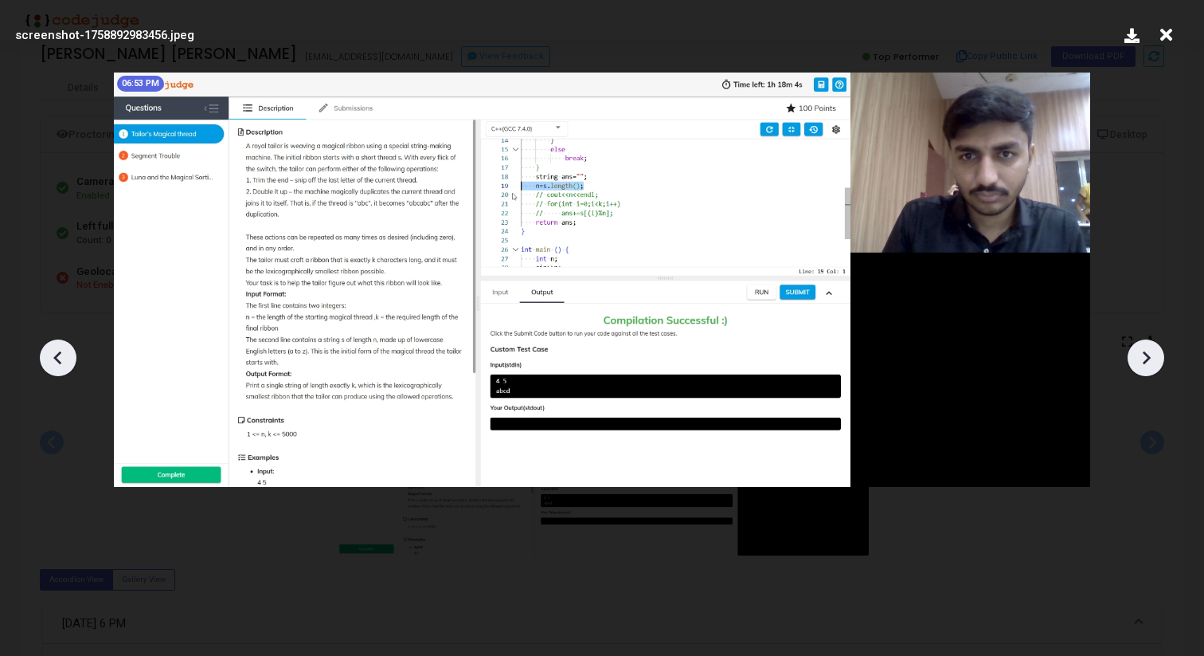
click at [1149, 356] on icon at bounding box center [1147, 357] width 8 height 14
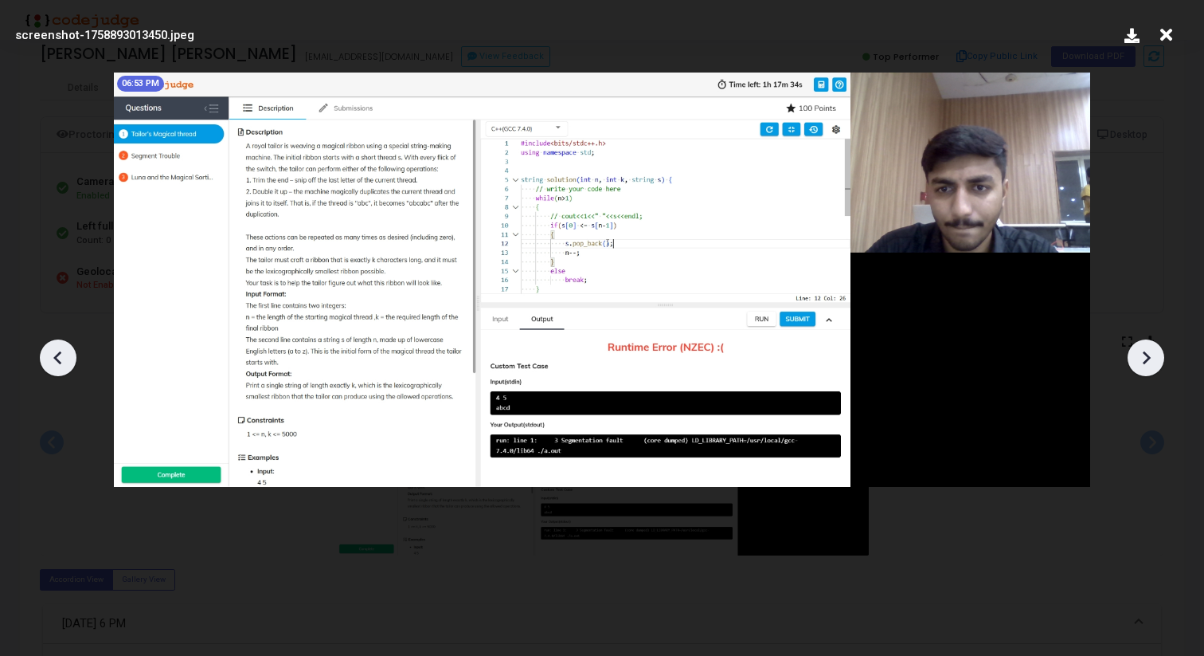
click at [1149, 356] on icon at bounding box center [1147, 357] width 8 height 14
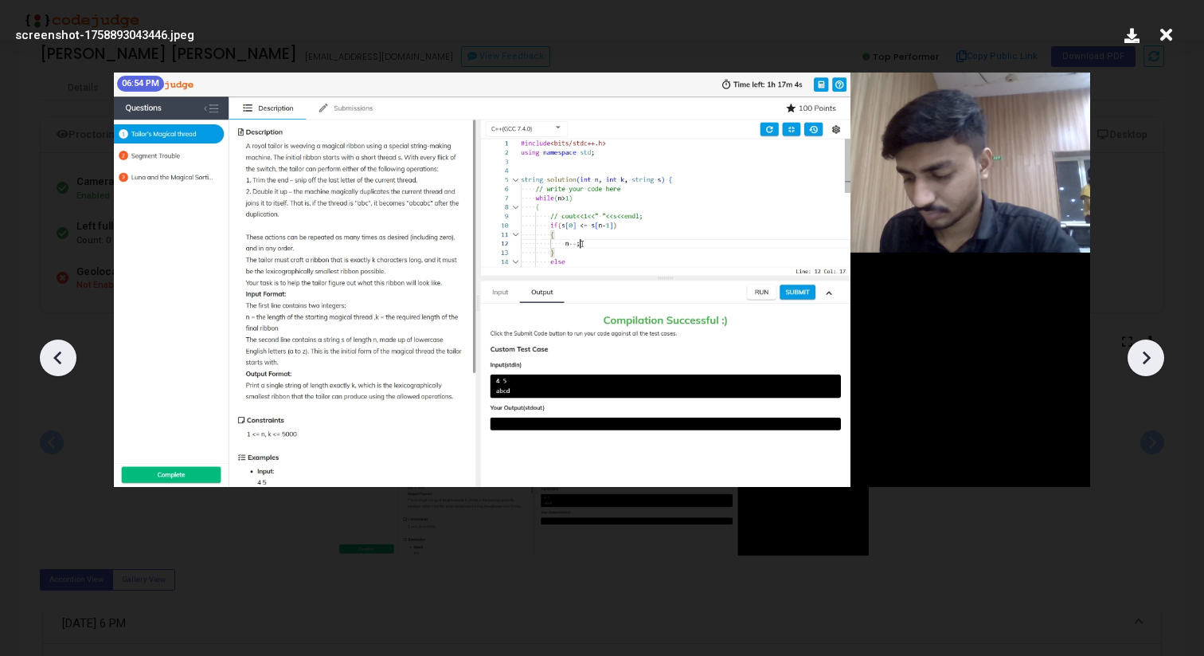
click at [1149, 356] on icon at bounding box center [1147, 357] width 8 height 14
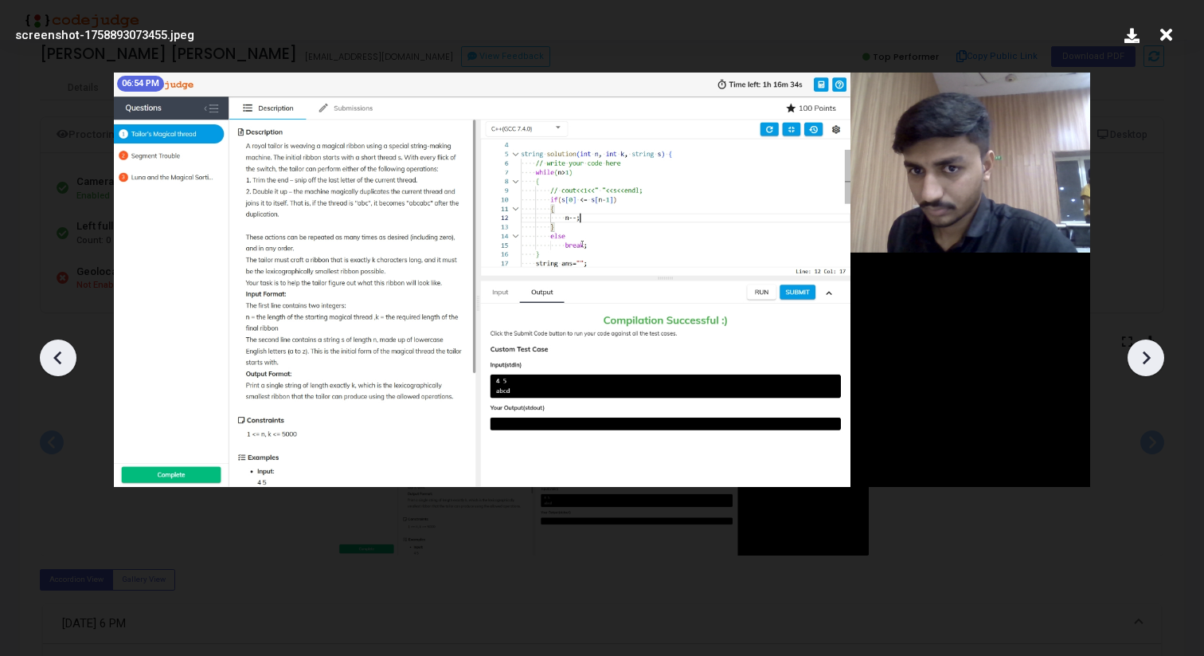
click at [1149, 356] on icon at bounding box center [1147, 357] width 8 height 14
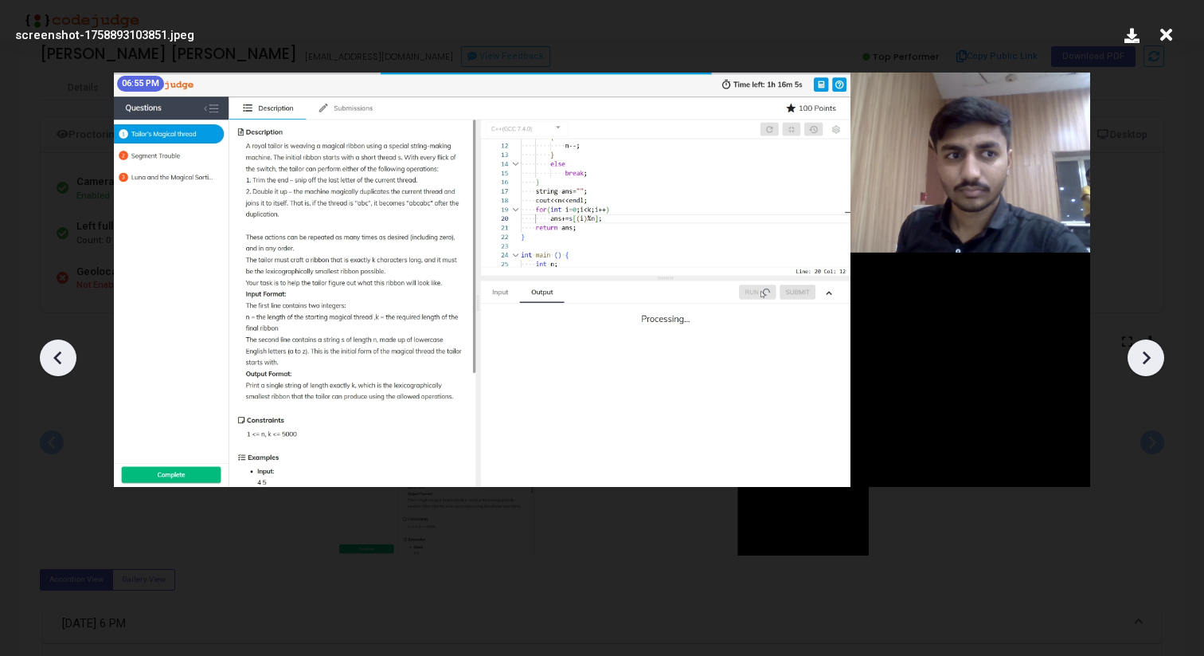
click at [1149, 356] on icon at bounding box center [1147, 357] width 8 height 14
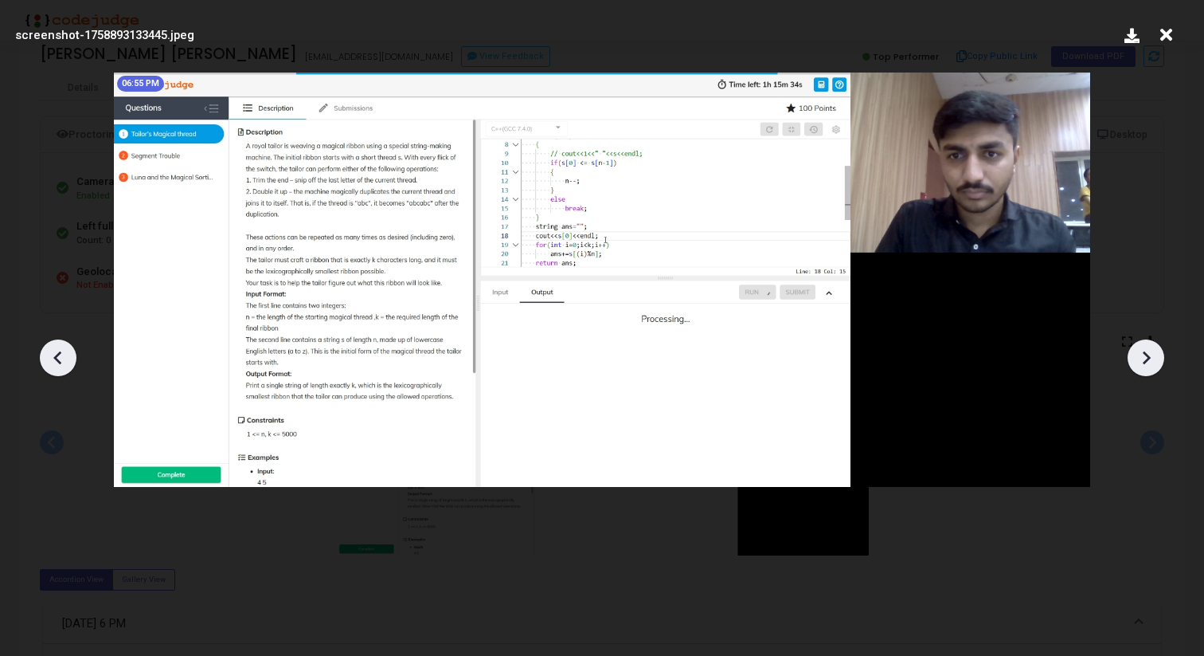
click at [1149, 356] on icon at bounding box center [1147, 357] width 8 height 14
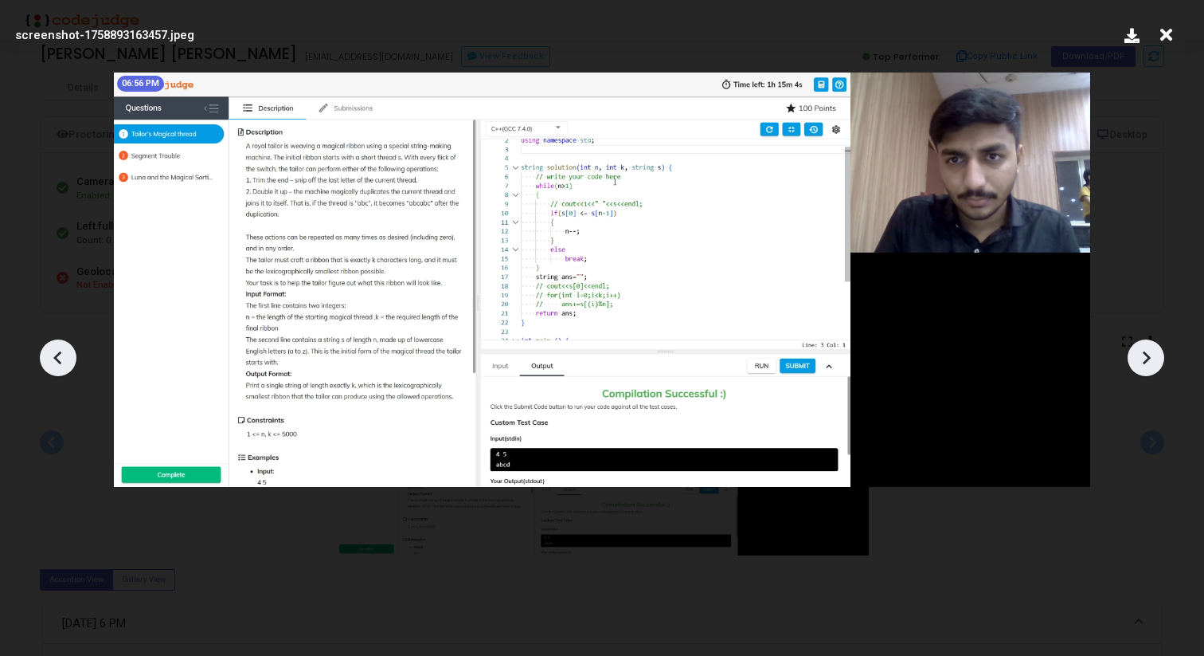
click at [1149, 356] on icon at bounding box center [1147, 357] width 8 height 14
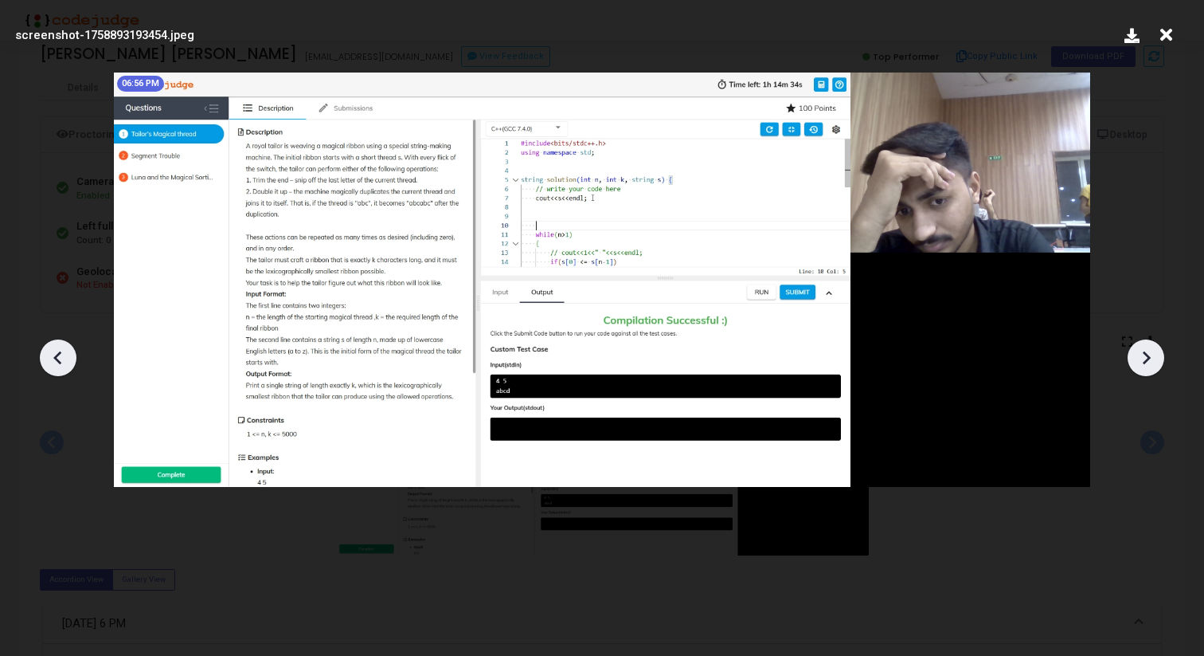
click at [1149, 356] on icon at bounding box center [1147, 357] width 8 height 14
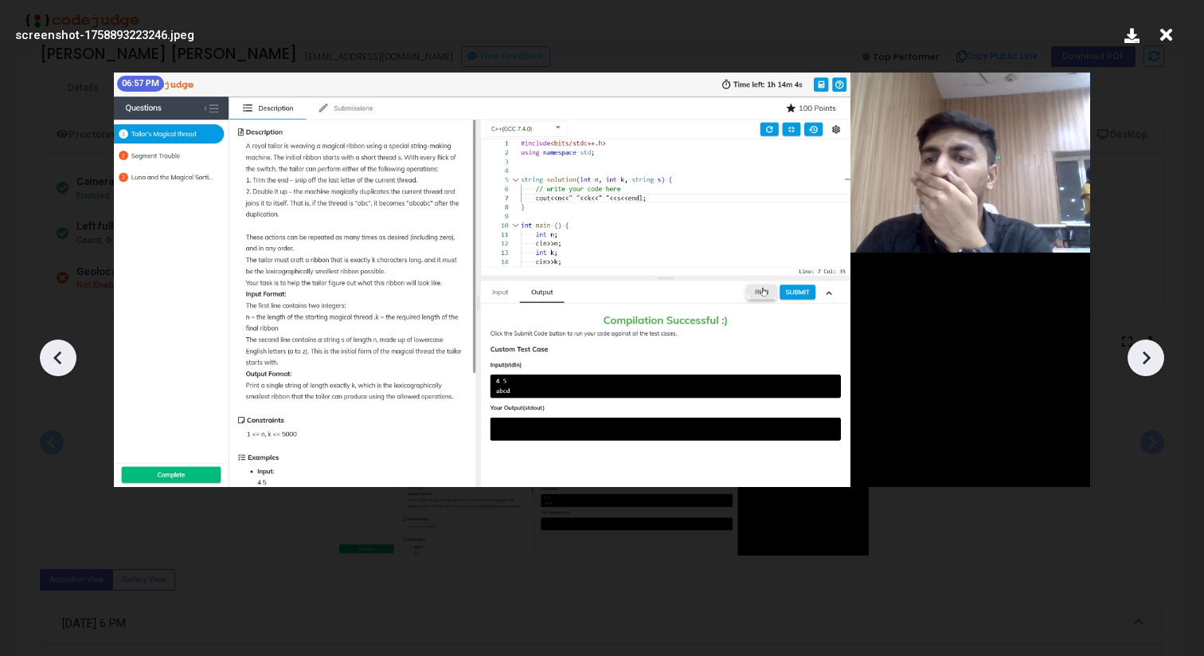
click at [1149, 356] on icon at bounding box center [1147, 357] width 8 height 14
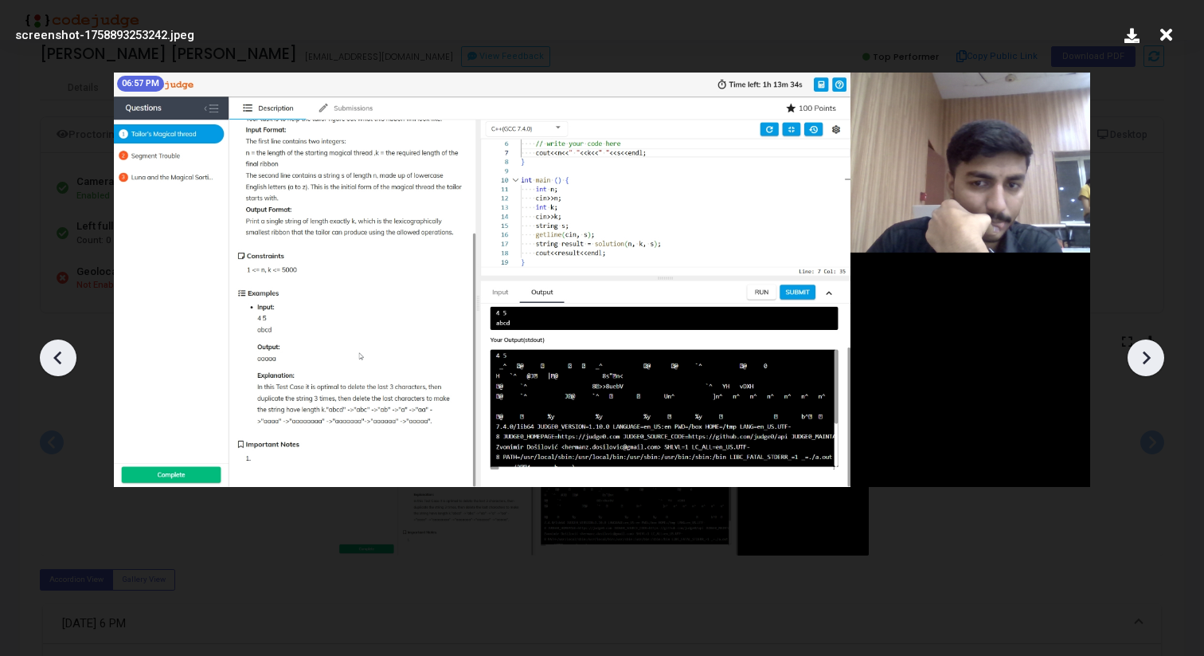
click at [1149, 356] on icon at bounding box center [1147, 357] width 8 height 14
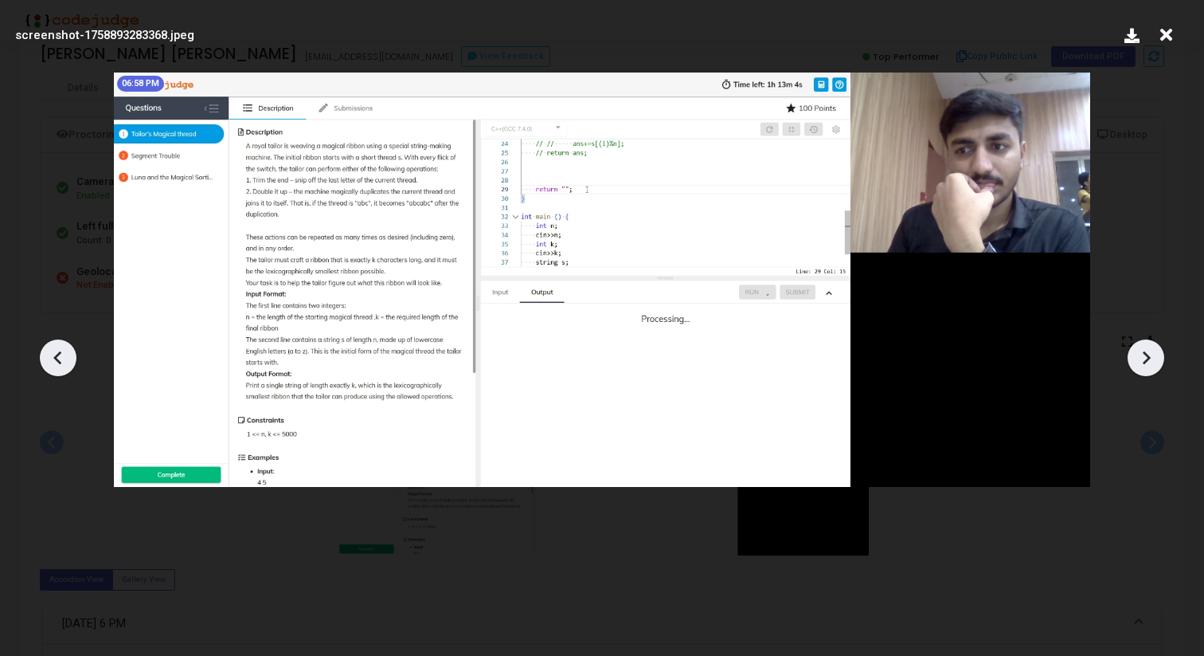
click at [1149, 356] on icon at bounding box center [1147, 357] width 8 height 14
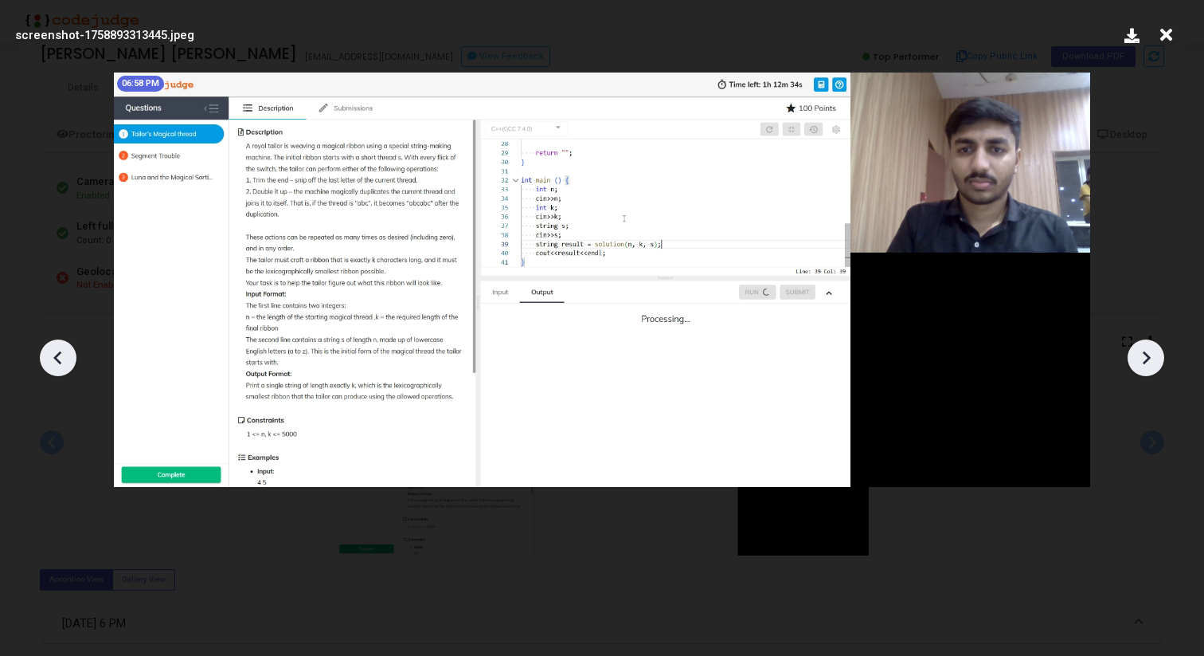
click at [1149, 356] on icon at bounding box center [1147, 357] width 8 height 14
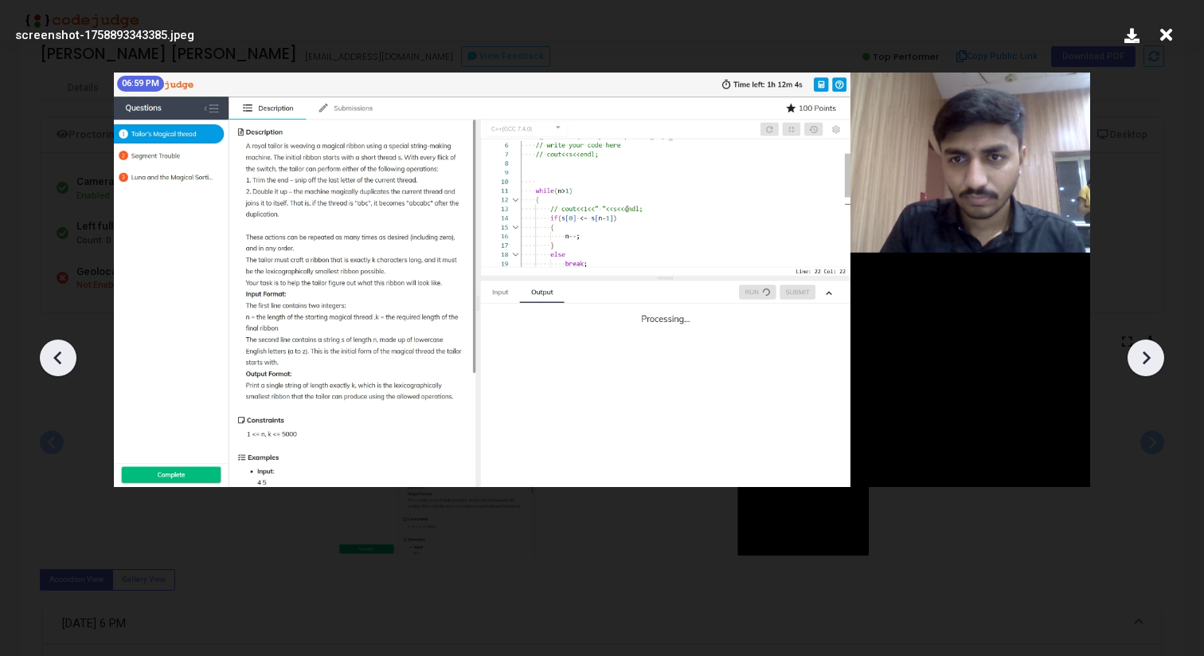
click at [1149, 356] on icon at bounding box center [1147, 357] width 8 height 14
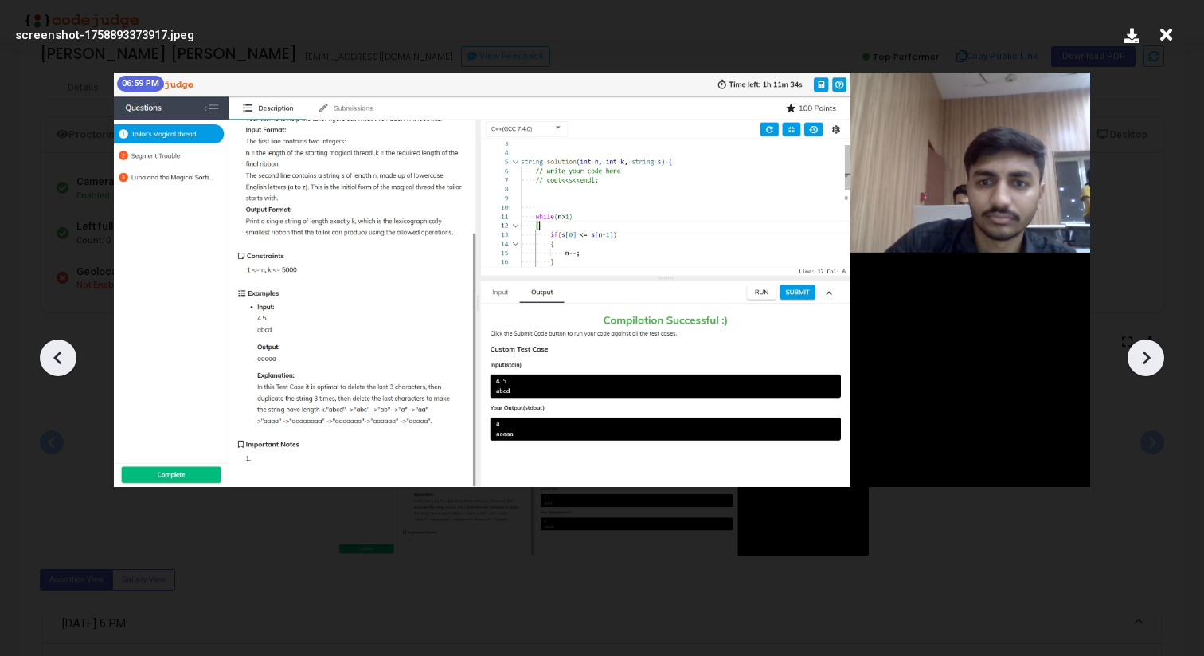
click at [1149, 356] on icon at bounding box center [1147, 357] width 8 height 14
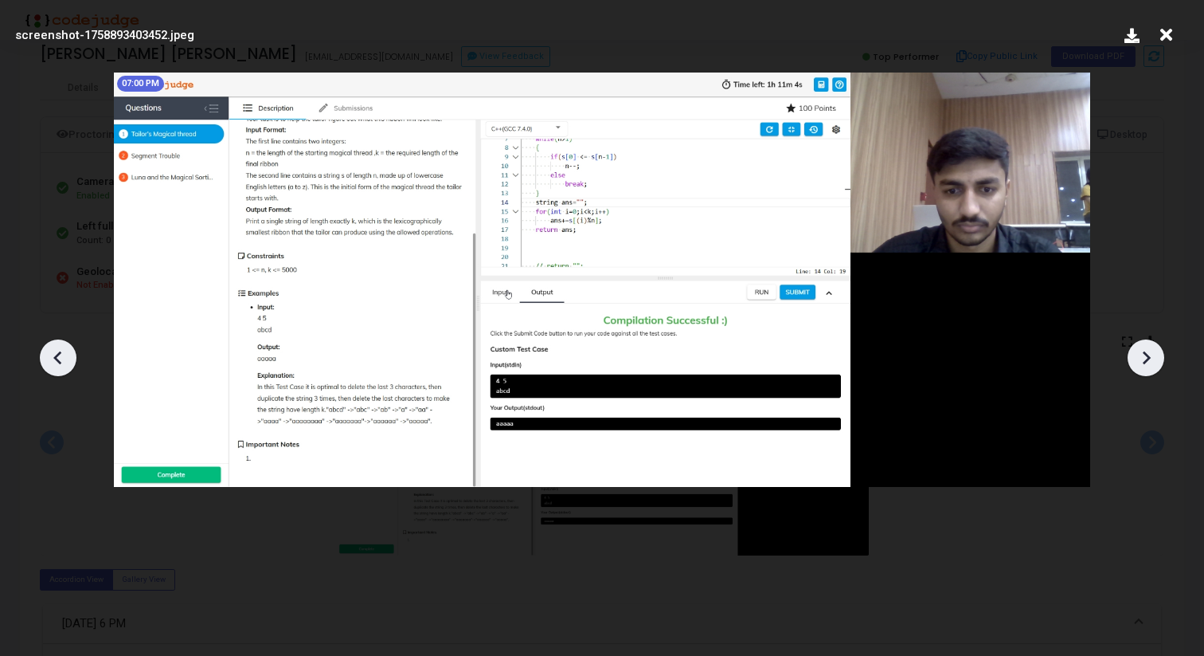
click at [1149, 356] on icon at bounding box center [1147, 357] width 8 height 14
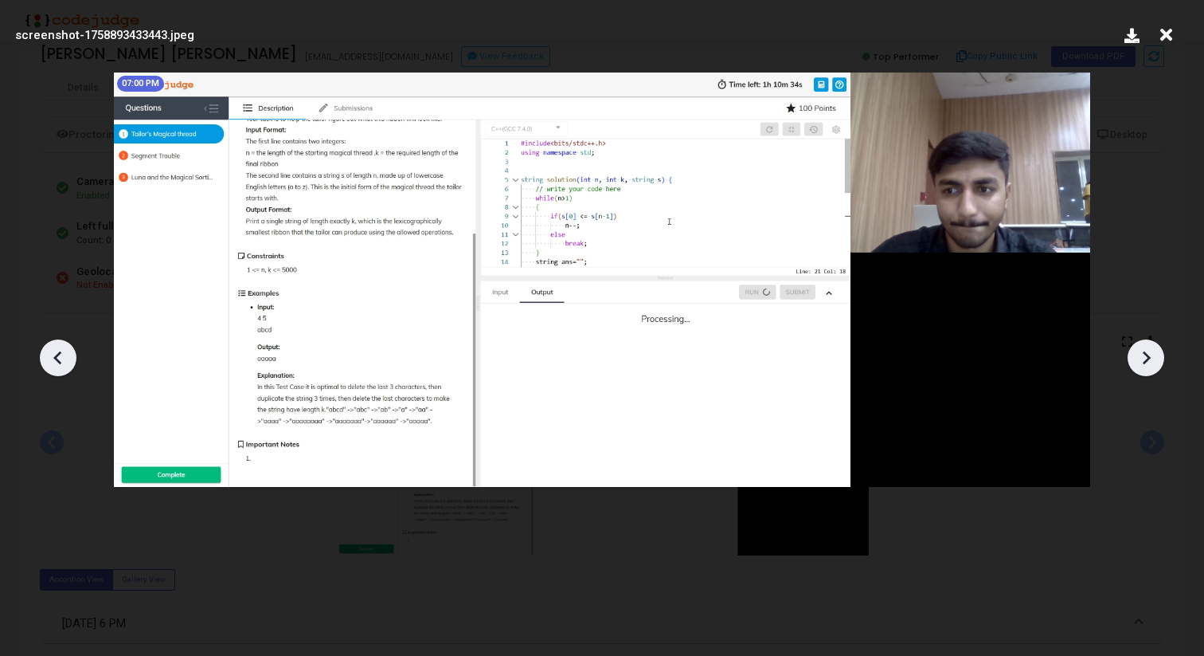
click at [1149, 356] on icon at bounding box center [1147, 357] width 8 height 14
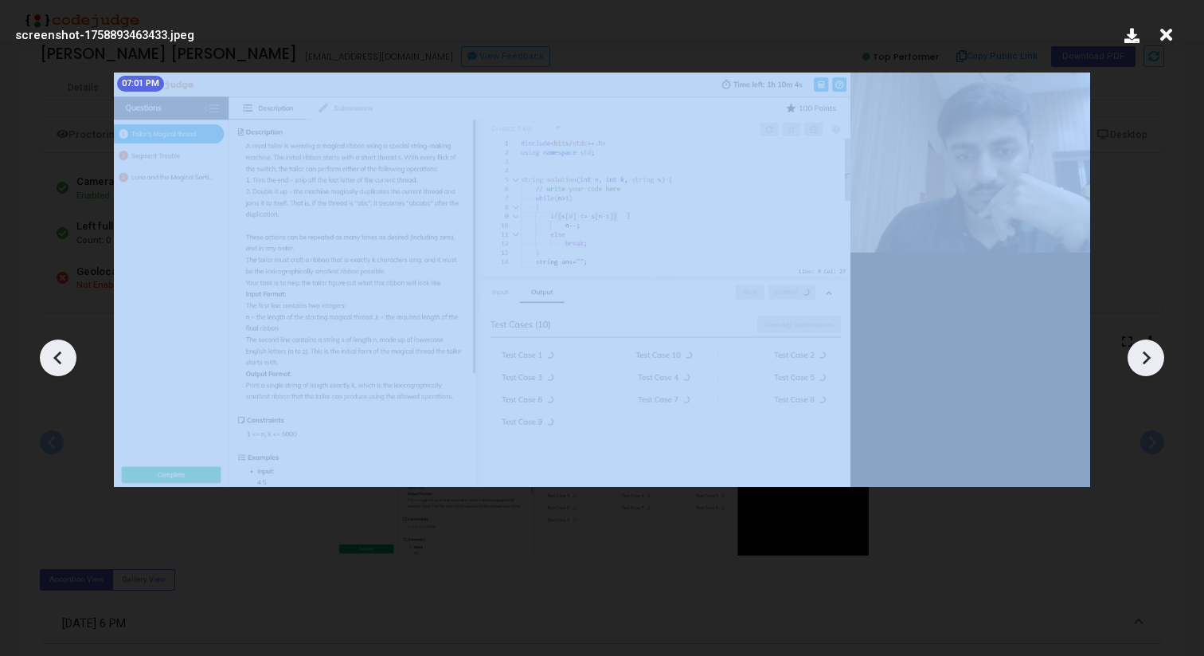
click at [1149, 356] on icon at bounding box center [1147, 357] width 8 height 14
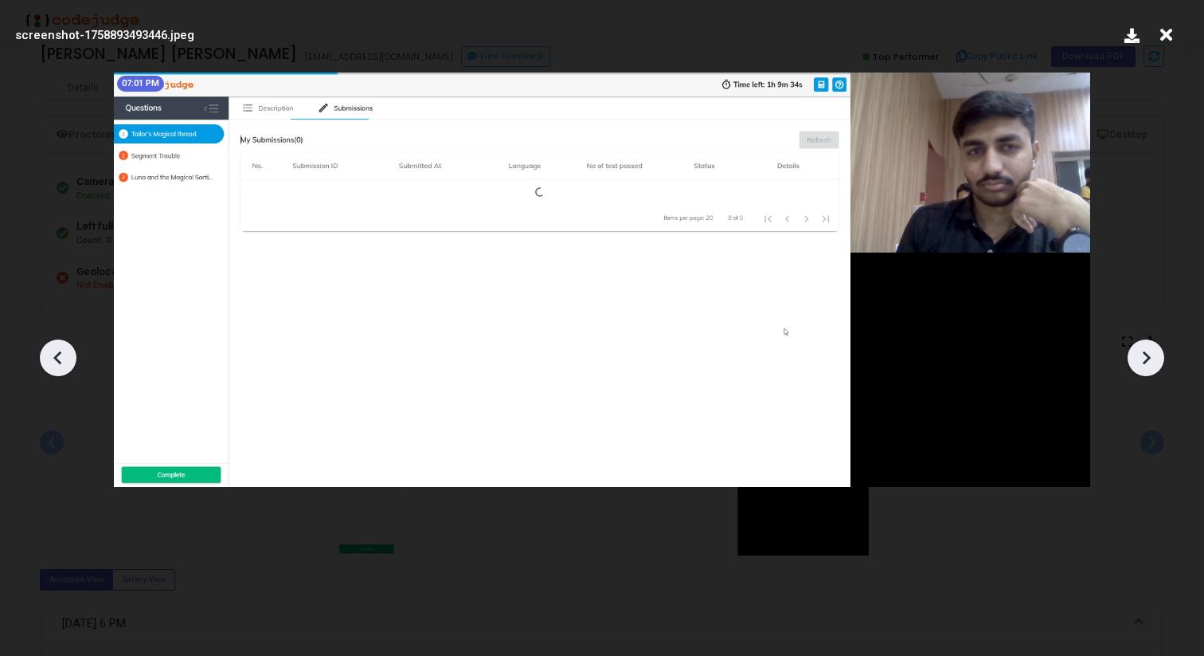
click at [1149, 356] on icon at bounding box center [1147, 357] width 8 height 14
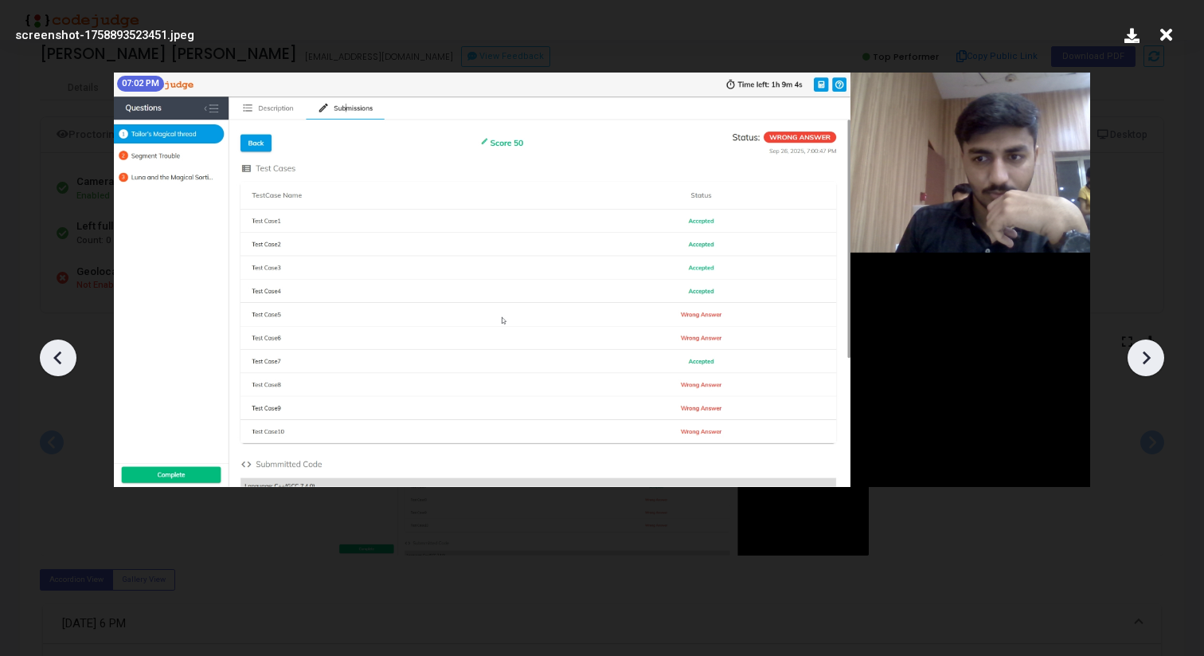
click at [1149, 356] on icon at bounding box center [1147, 357] width 8 height 14
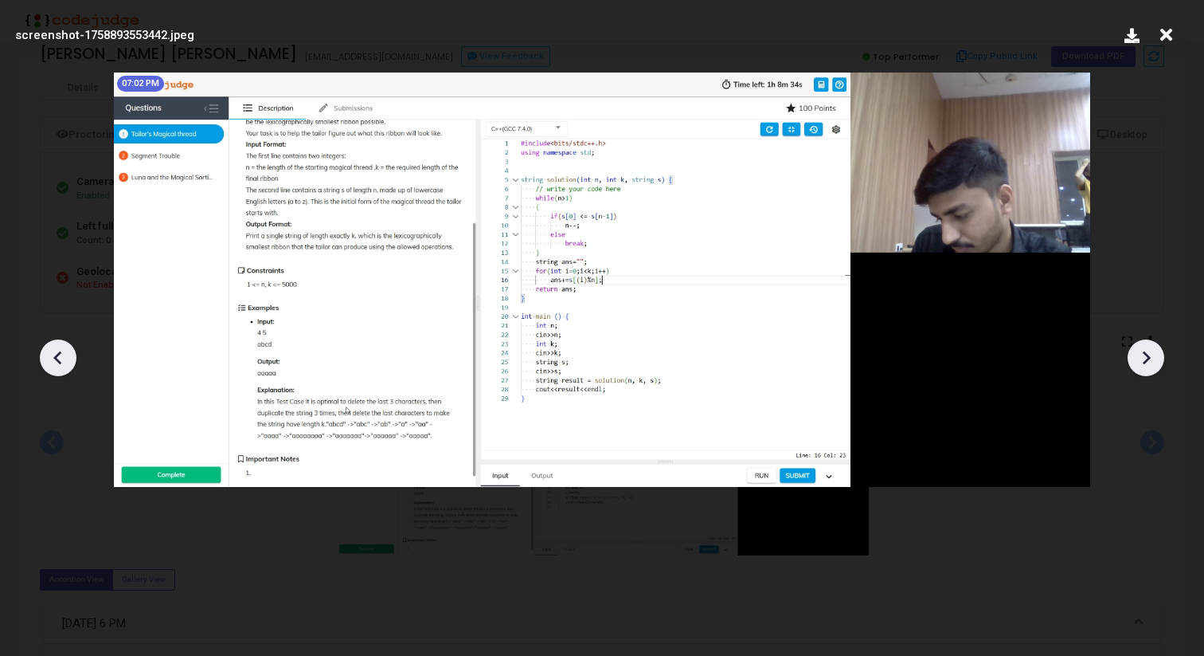
click at [1149, 356] on icon at bounding box center [1147, 357] width 8 height 14
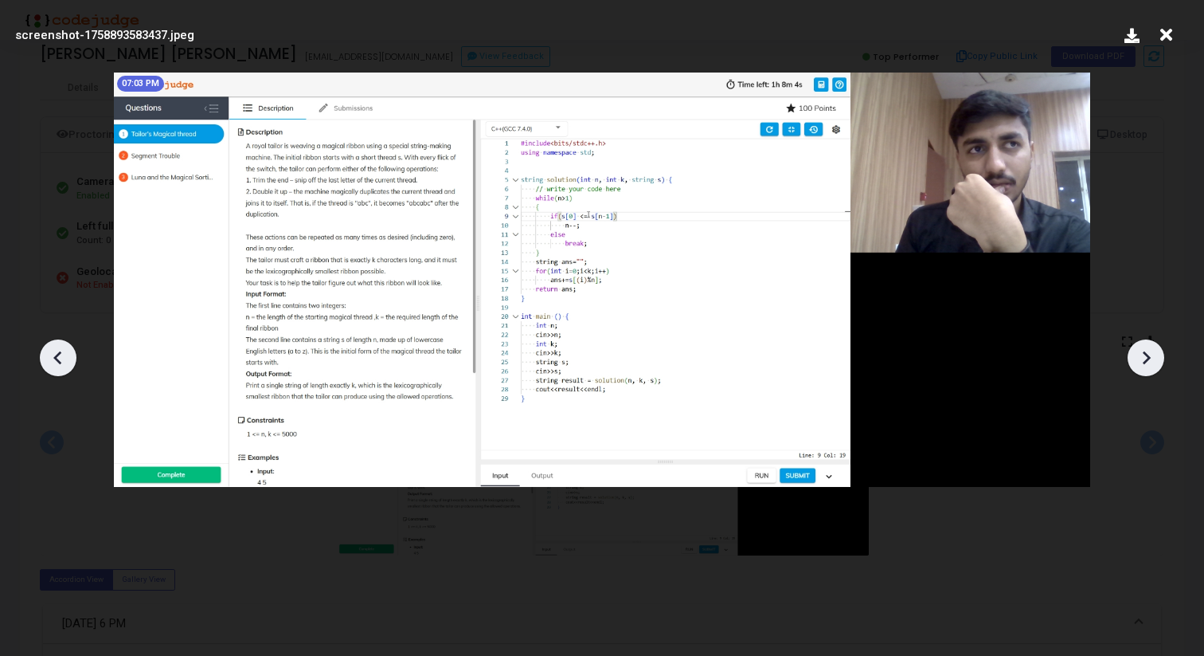
click at [1149, 356] on icon at bounding box center [1147, 357] width 8 height 14
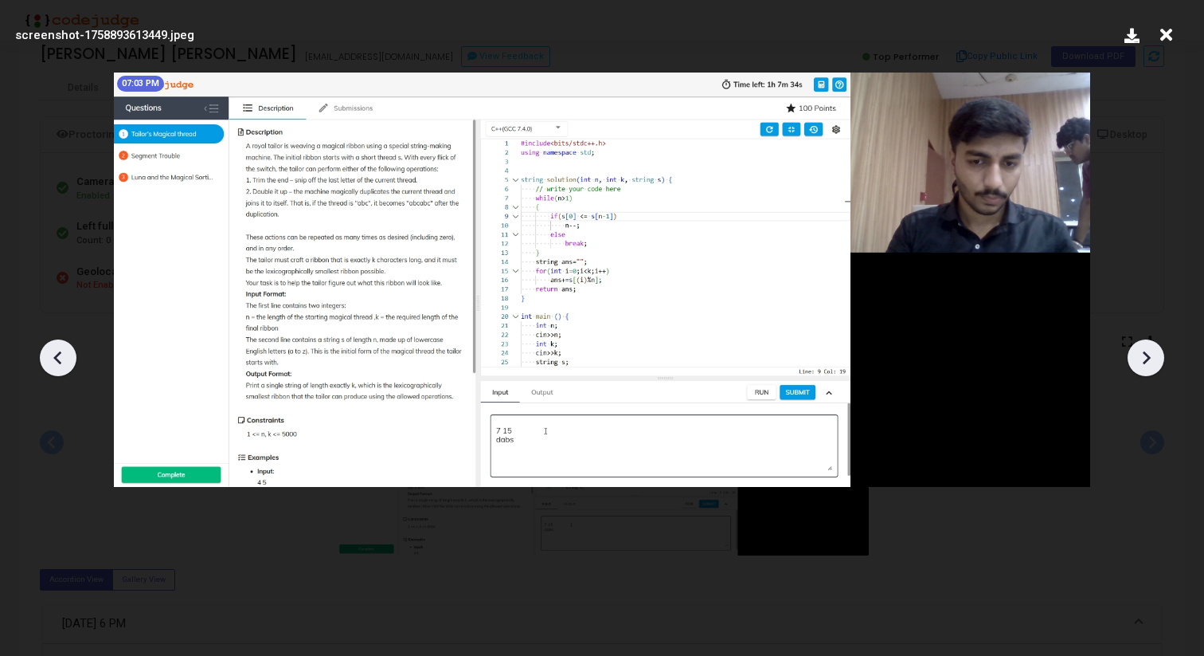
click at [63, 361] on icon at bounding box center [58, 358] width 24 height 24
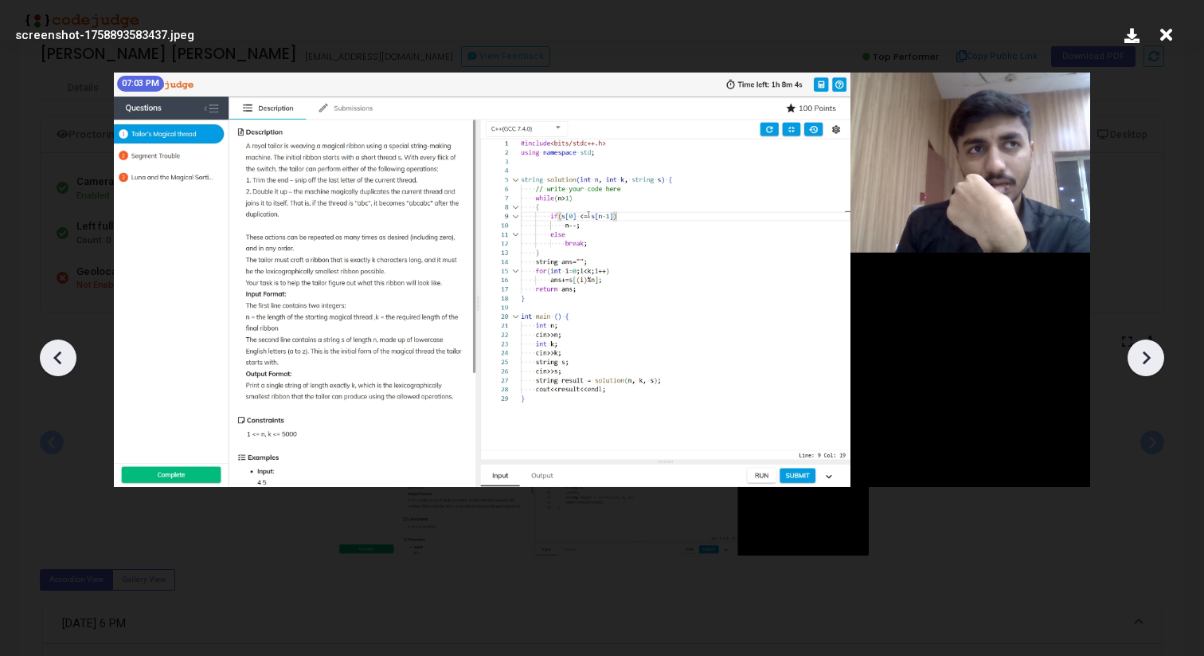
click at [63, 361] on icon at bounding box center [58, 358] width 24 height 24
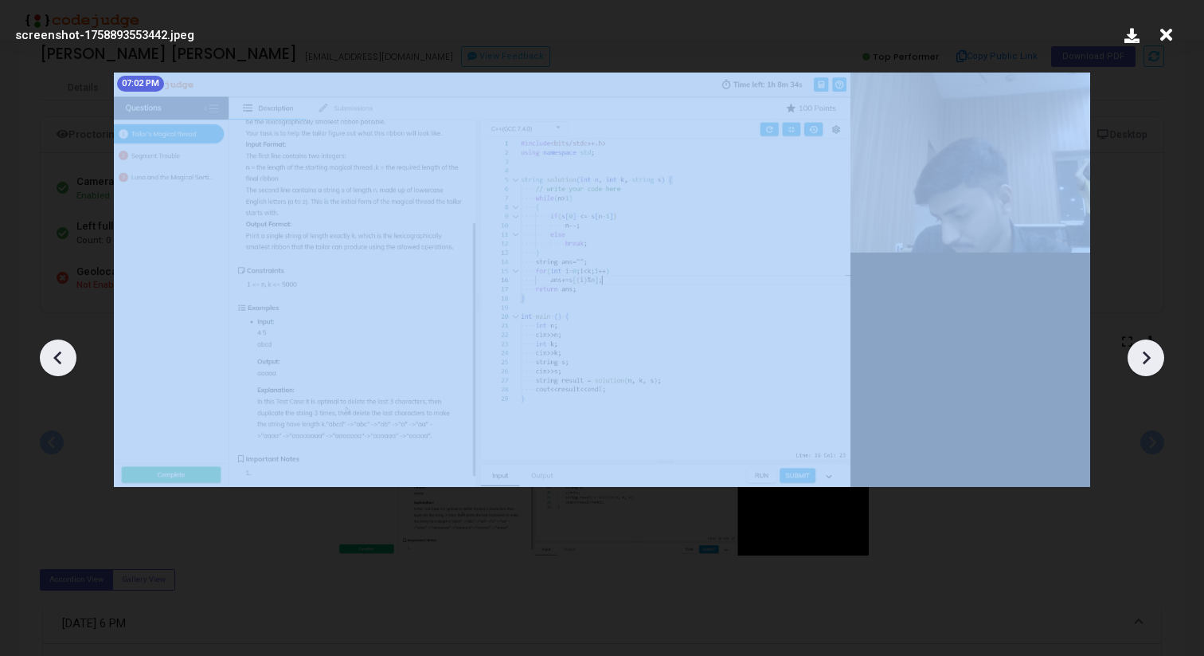
click at [63, 361] on icon at bounding box center [58, 358] width 24 height 24
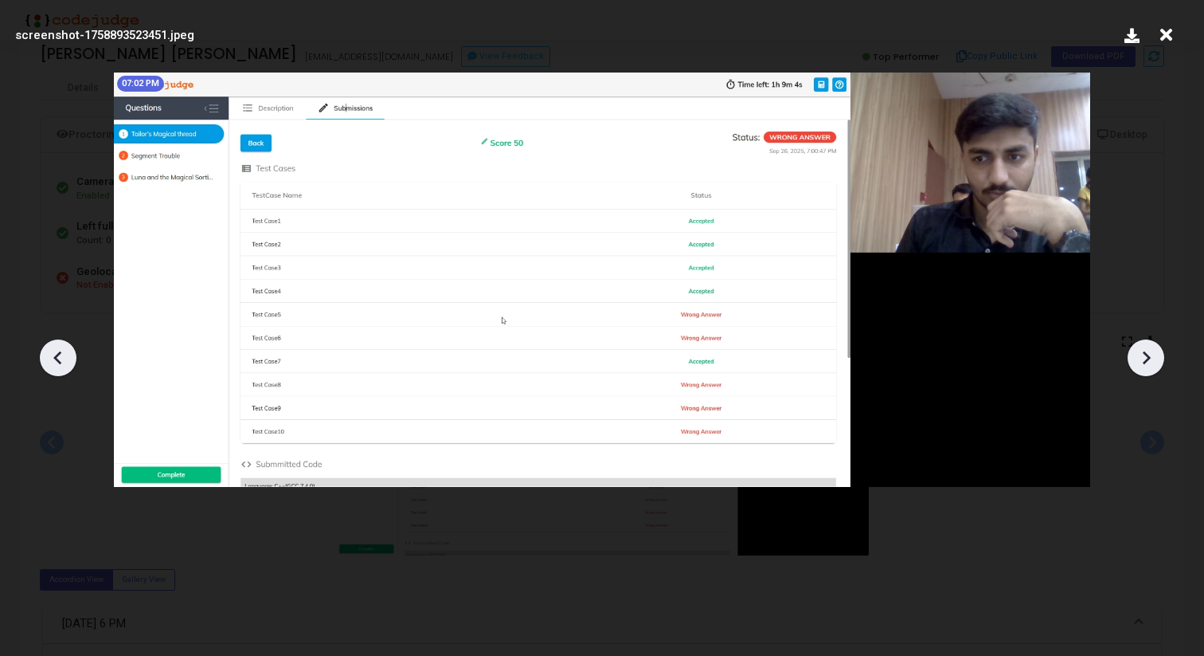
click at [1157, 361] on icon at bounding box center [1146, 358] width 24 height 24
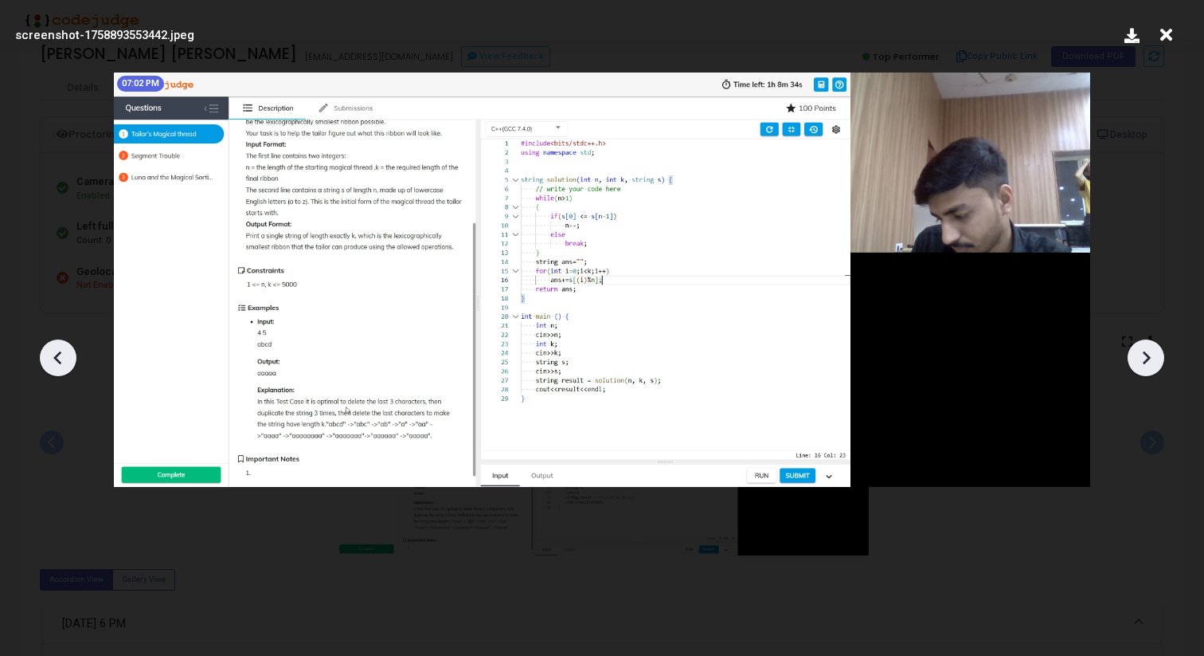
click at [1157, 361] on icon at bounding box center [1146, 358] width 24 height 24
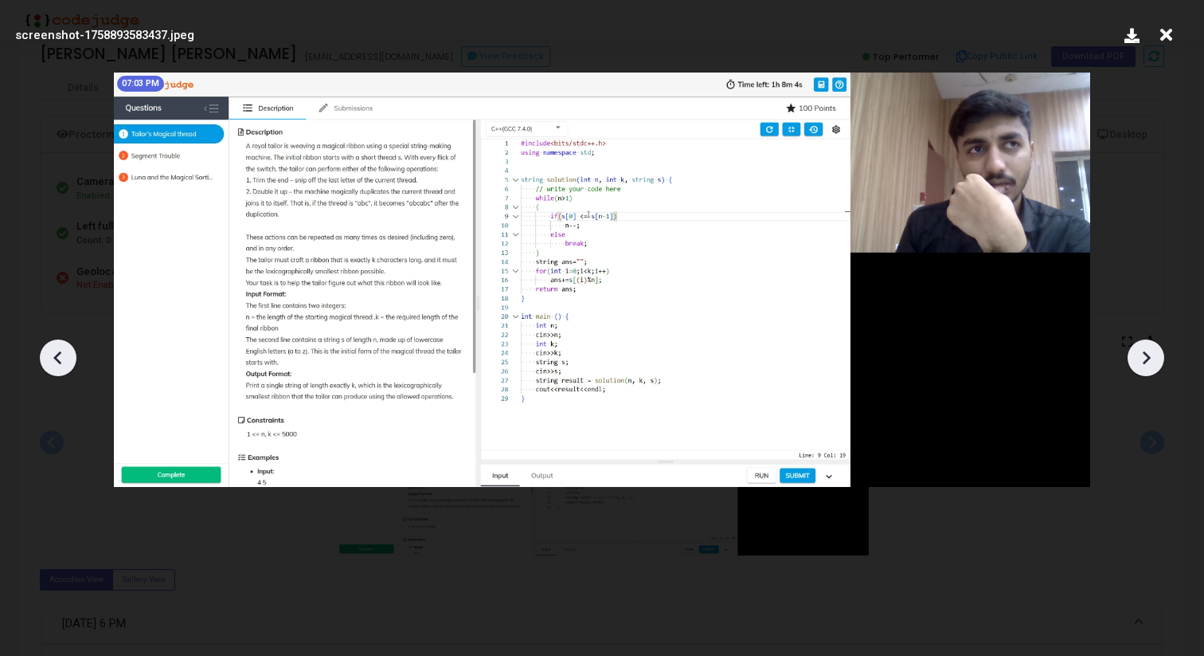
click at [1157, 361] on icon at bounding box center [1146, 358] width 24 height 24
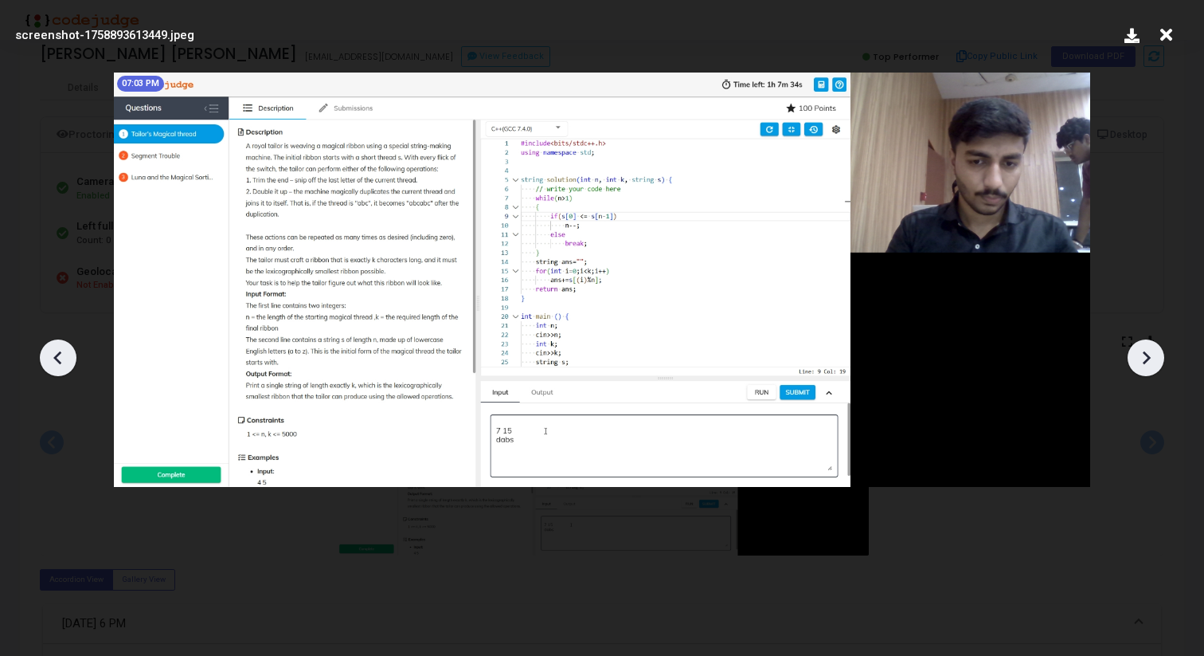
click at [1157, 359] on icon at bounding box center [1146, 358] width 24 height 24
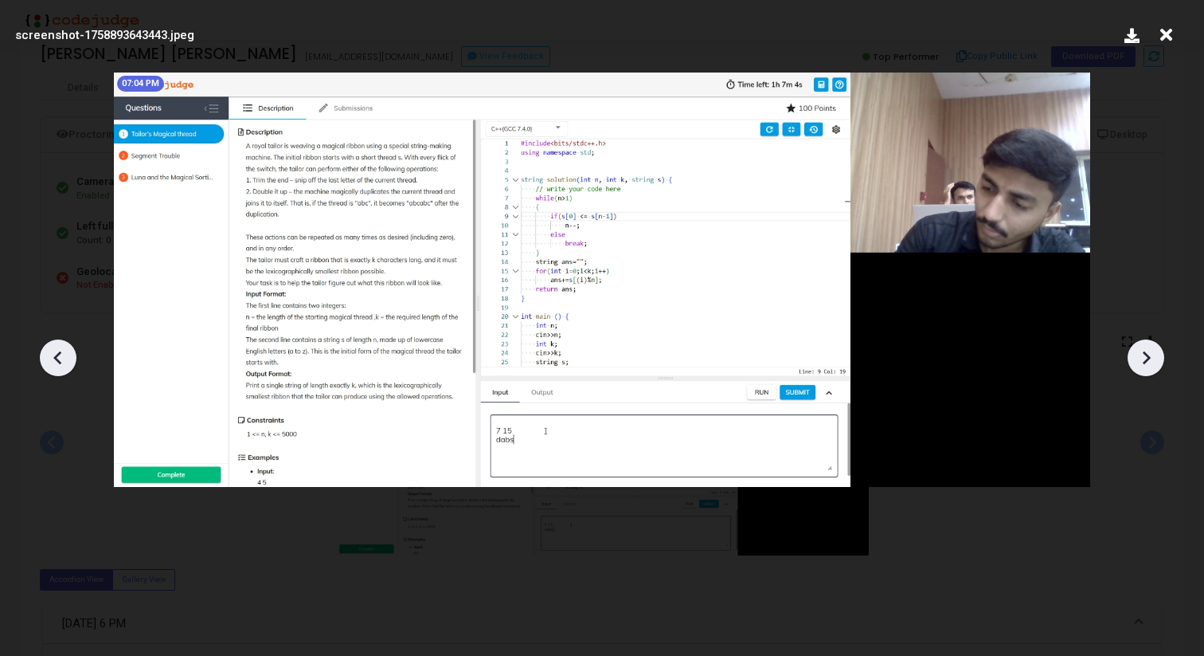
click at [1157, 359] on icon at bounding box center [1146, 358] width 24 height 24
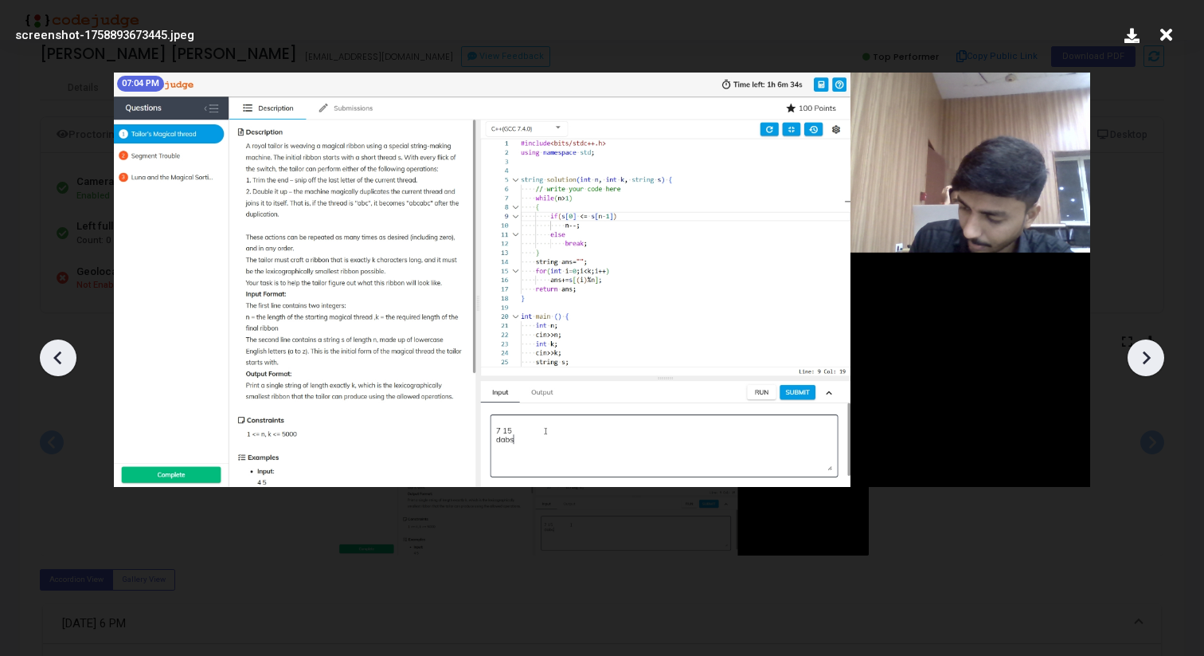
click at [1157, 359] on icon at bounding box center [1146, 358] width 24 height 24
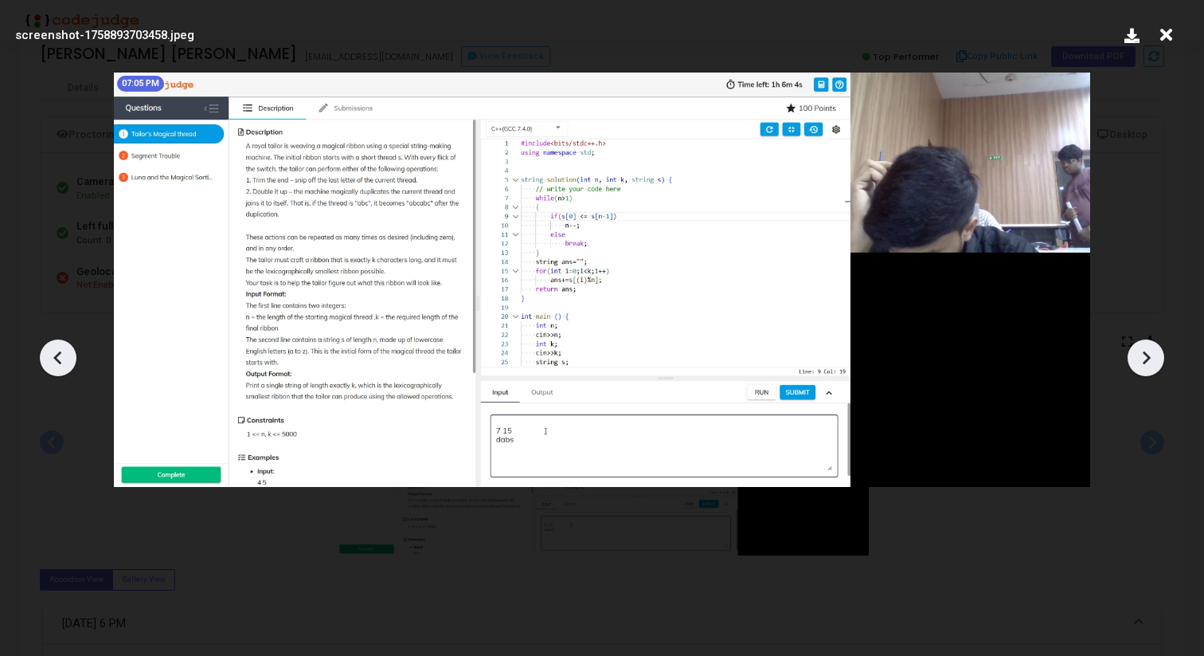
click at [1157, 359] on icon at bounding box center [1146, 358] width 24 height 24
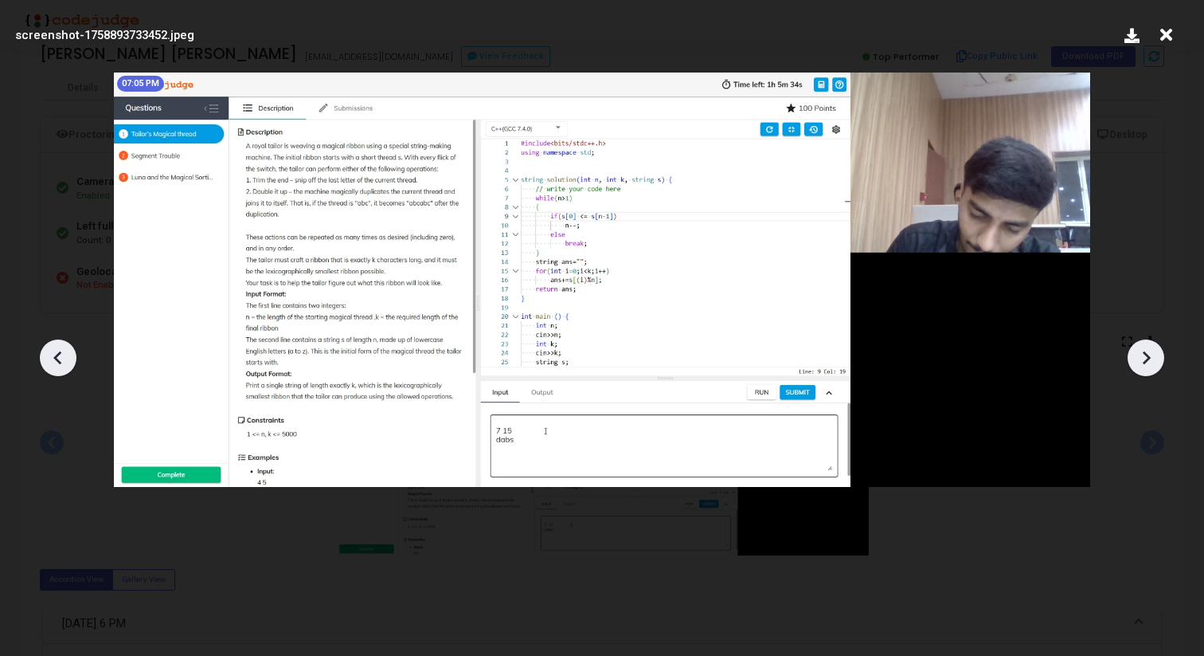
click at [1157, 358] on icon at bounding box center [1146, 358] width 24 height 24
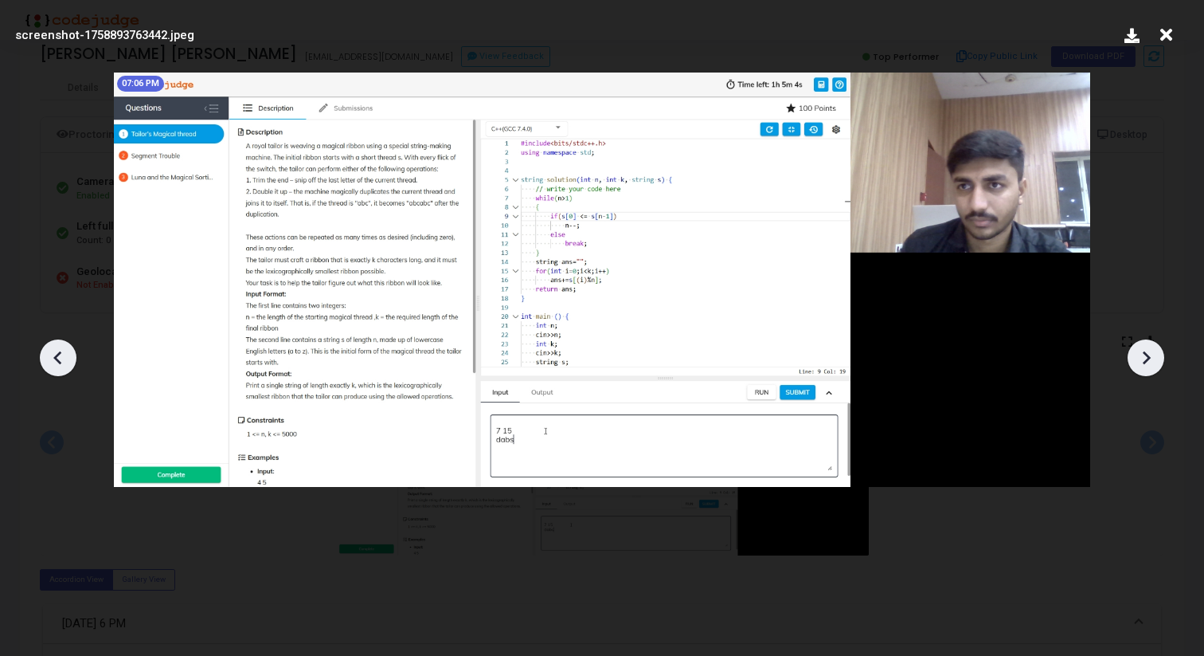
click at [1157, 358] on icon at bounding box center [1146, 358] width 24 height 24
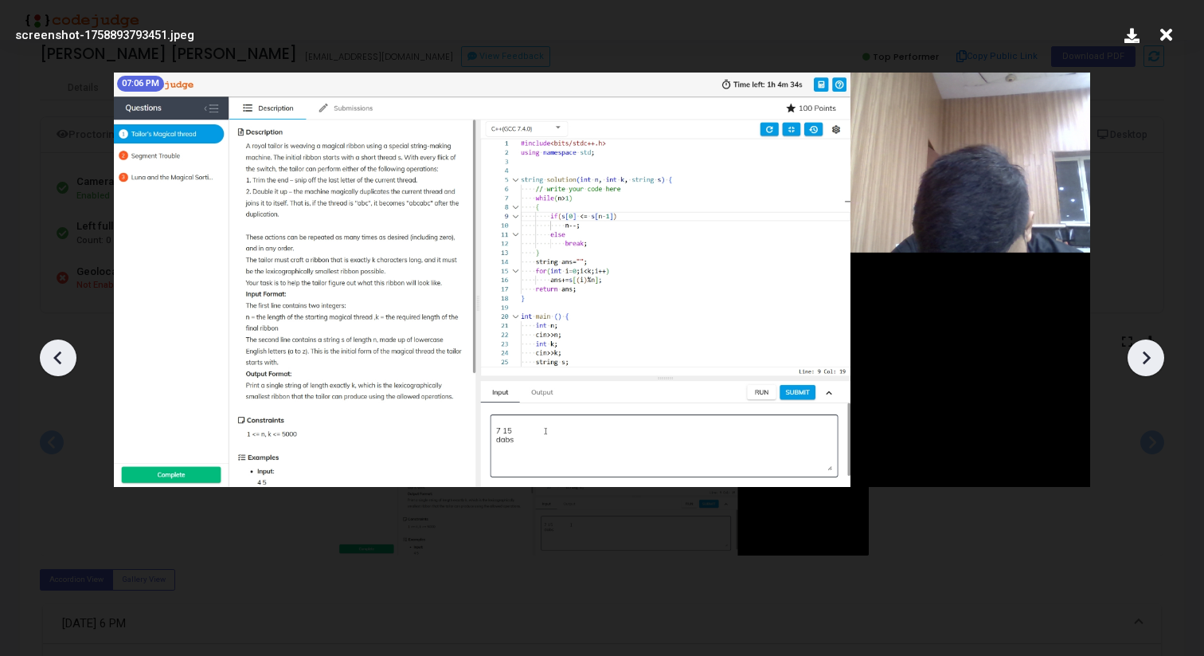
click at [1157, 358] on icon at bounding box center [1146, 358] width 24 height 24
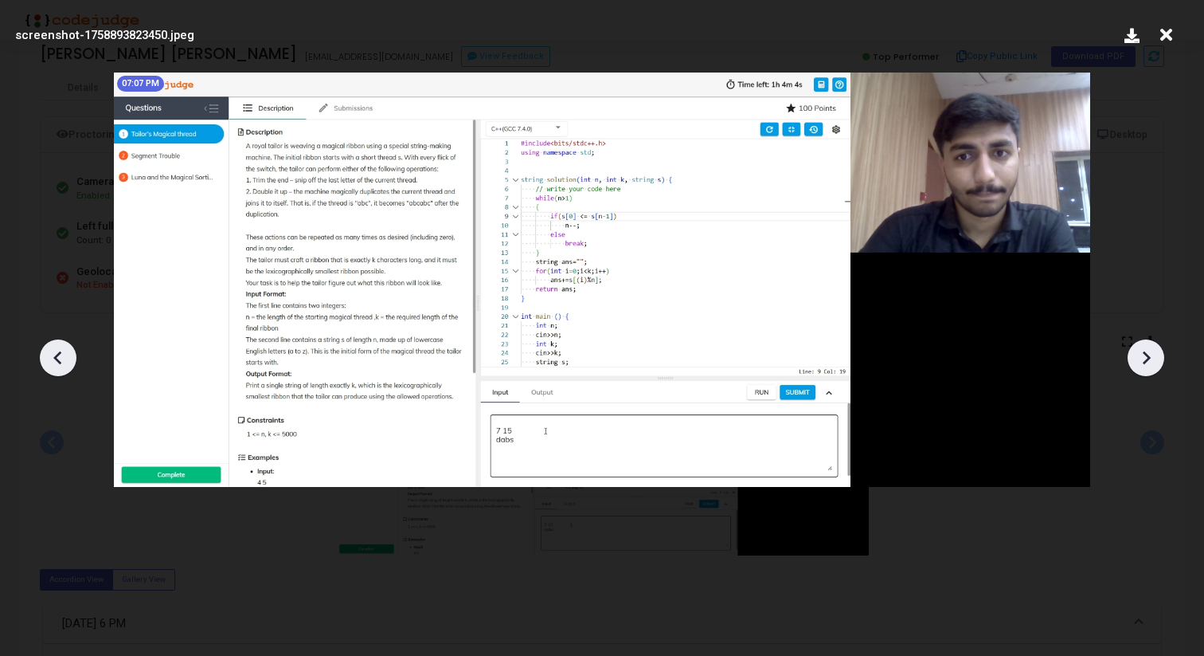
click at [1157, 358] on icon at bounding box center [1146, 358] width 24 height 24
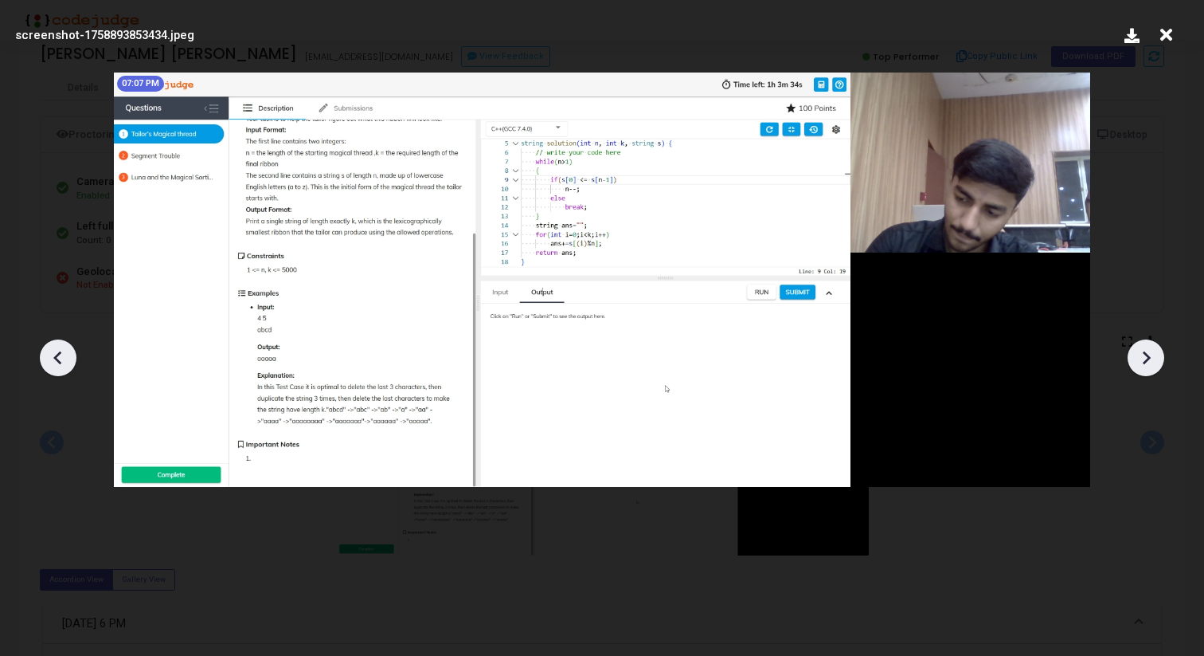
click at [1157, 358] on icon at bounding box center [1146, 358] width 24 height 24
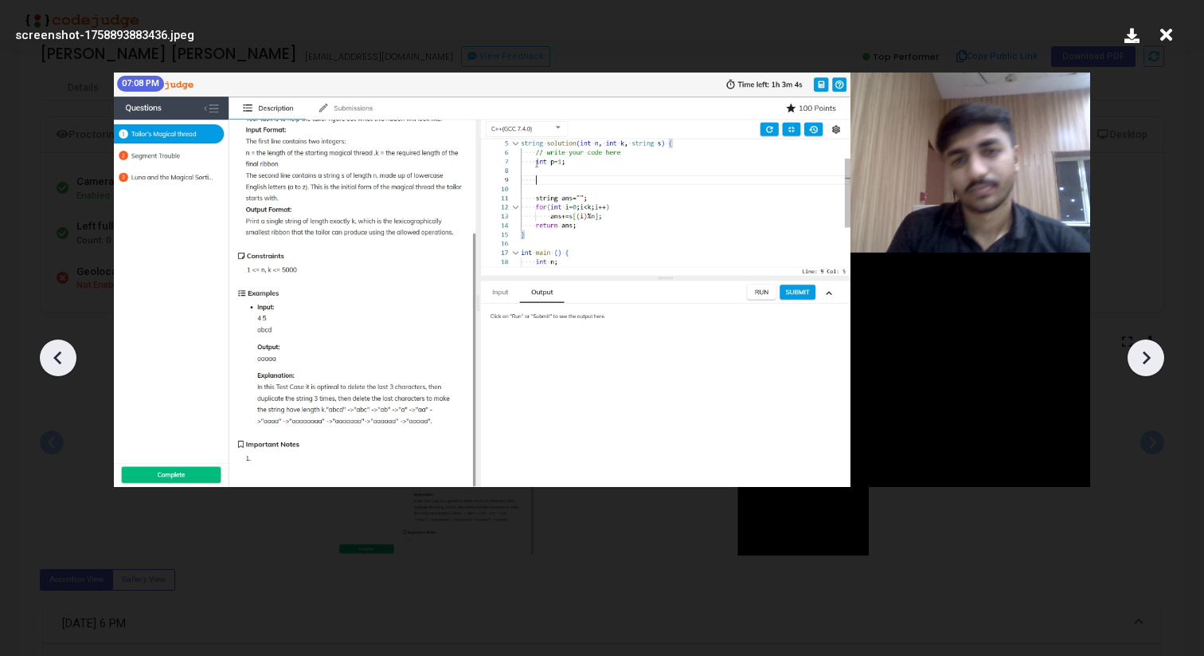
click at [1157, 358] on icon at bounding box center [1146, 358] width 24 height 24
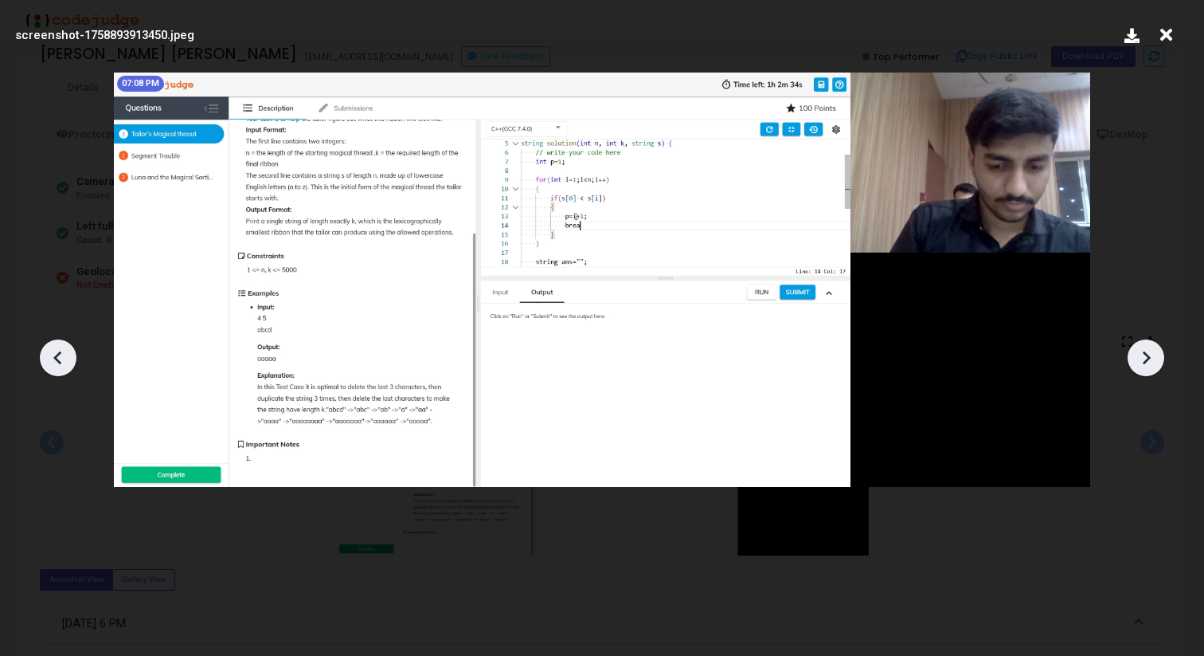
click at [1157, 358] on icon at bounding box center [1146, 358] width 24 height 24
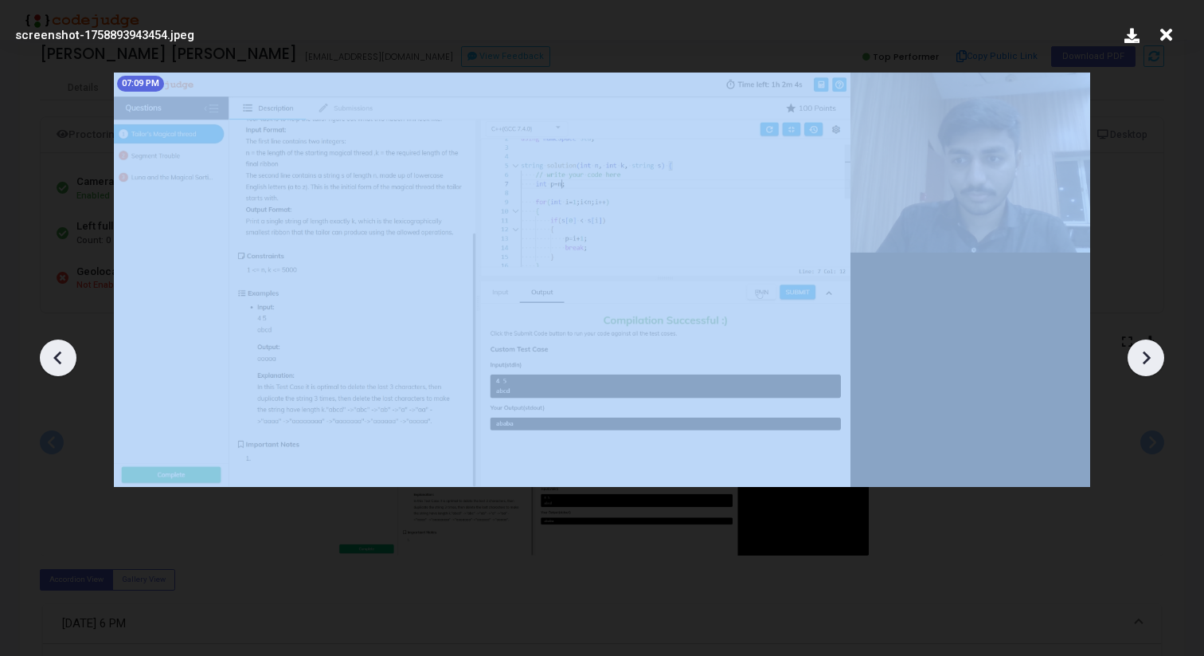
click at [1157, 358] on icon at bounding box center [1146, 358] width 24 height 24
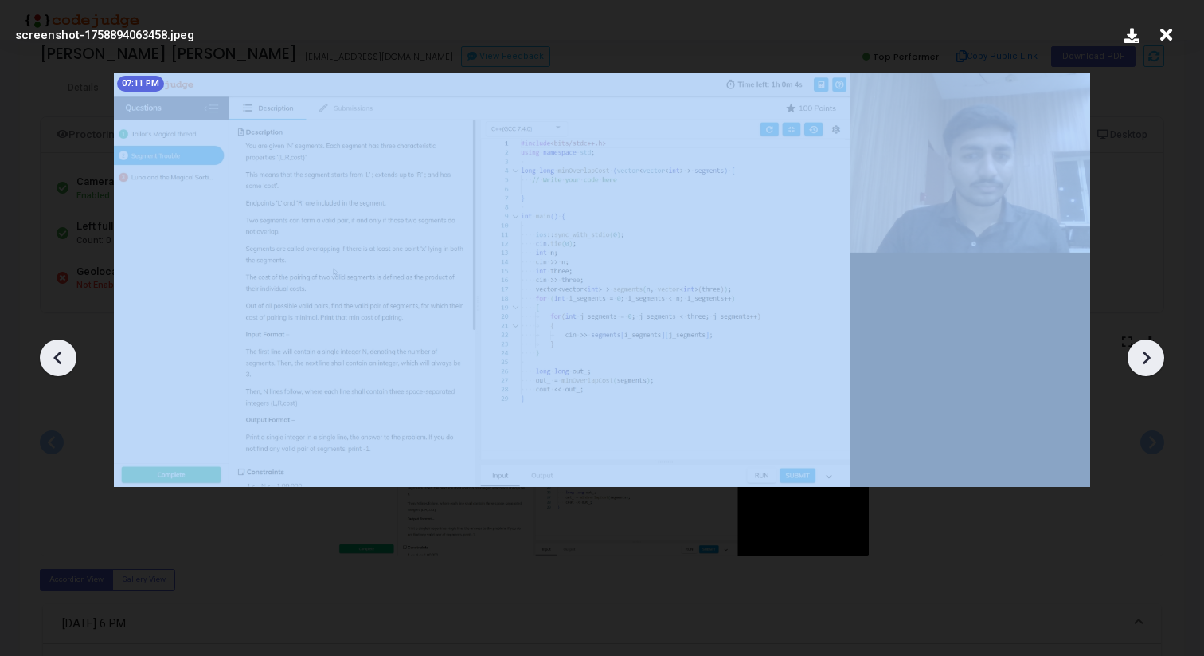
click at [1157, 358] on icon at bounding box center [1146, 358] width 24 height 24
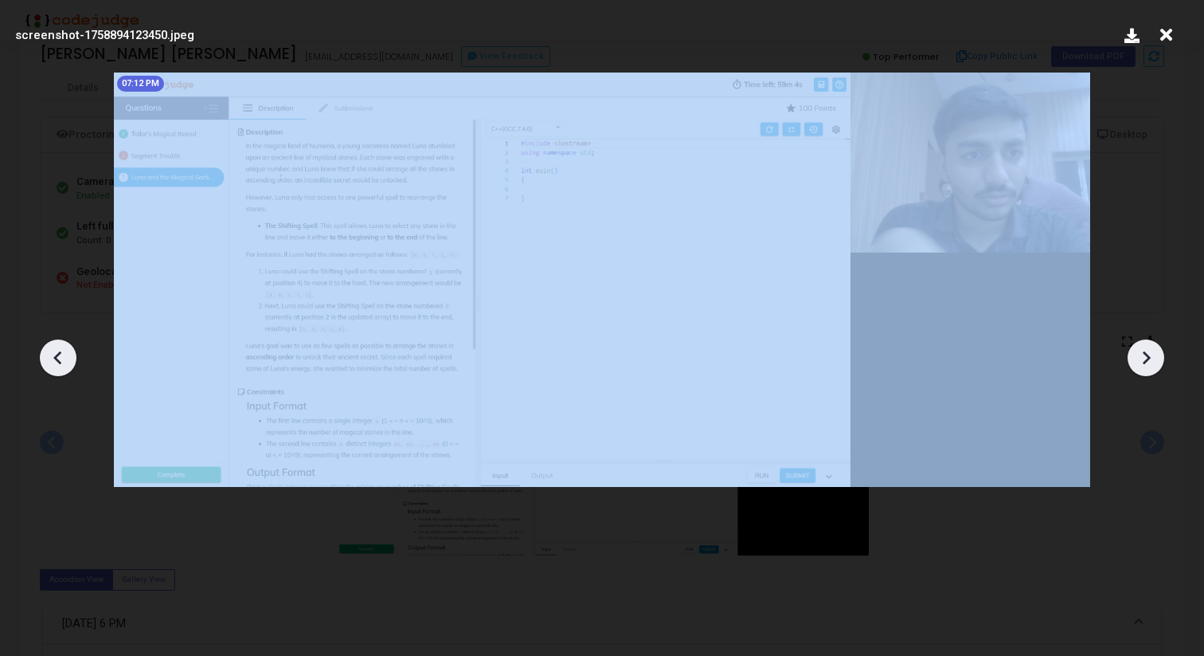
click at [1157, 358] on icon at bounding box center [1146, 358] width 24 height 24
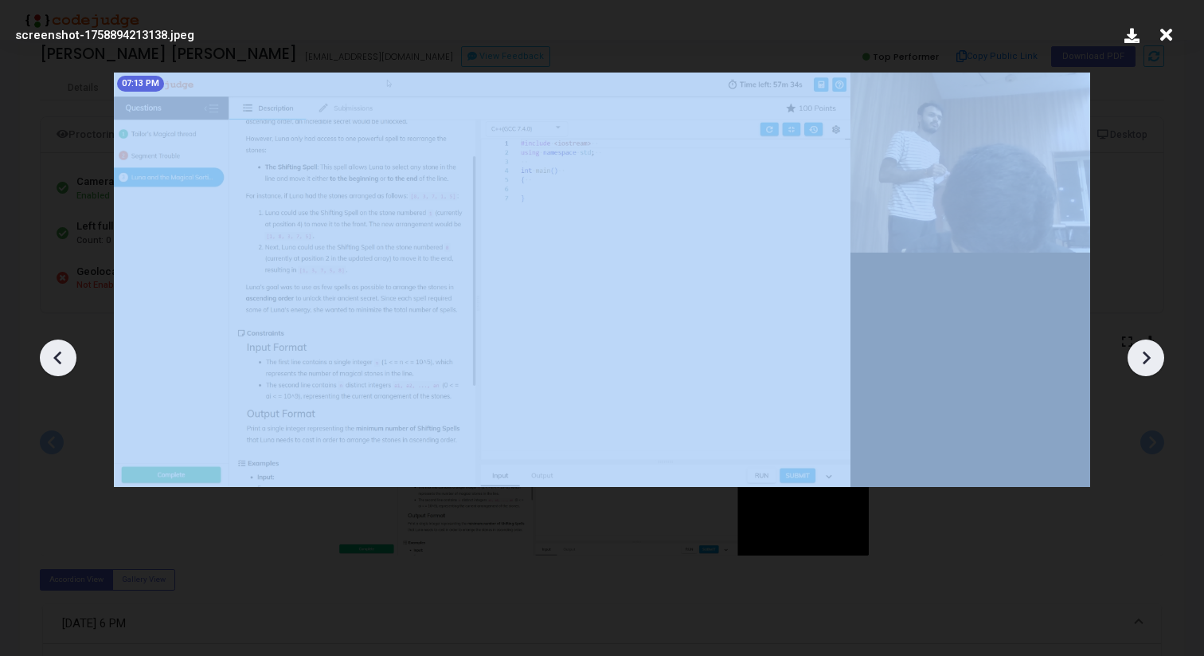
click at [1157, 358] on icon at bounding box center [1146, 358] width 24 height 24
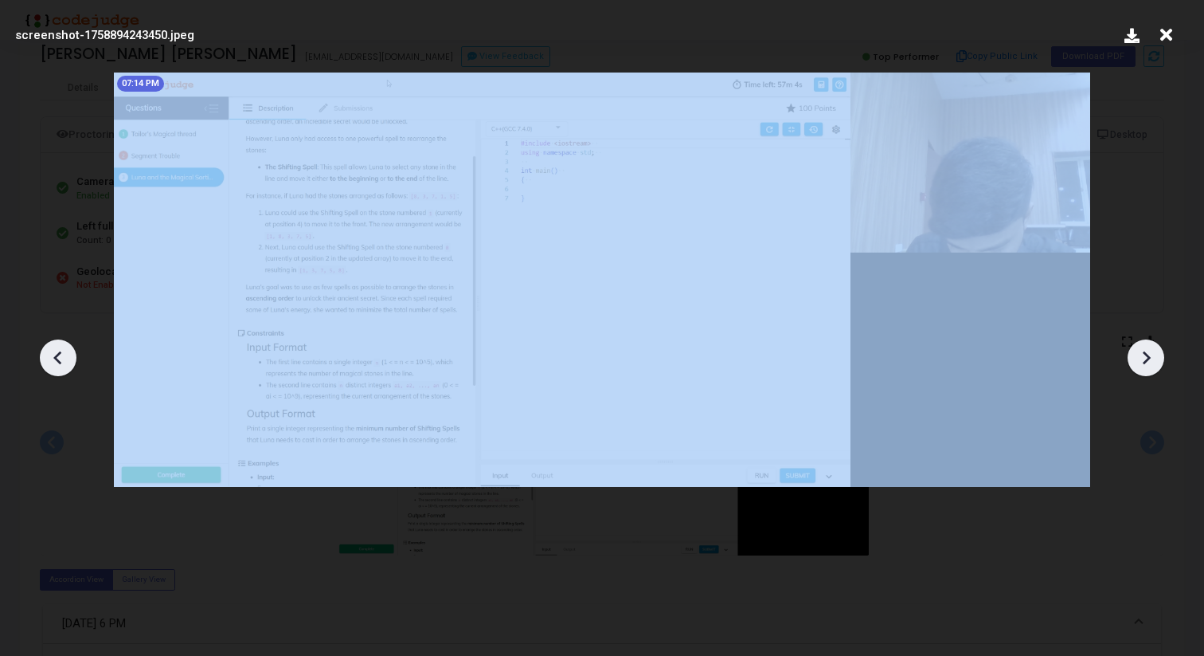
click at [1157, 358] on icon at bounding box center [1146, 358] width 24 height 24
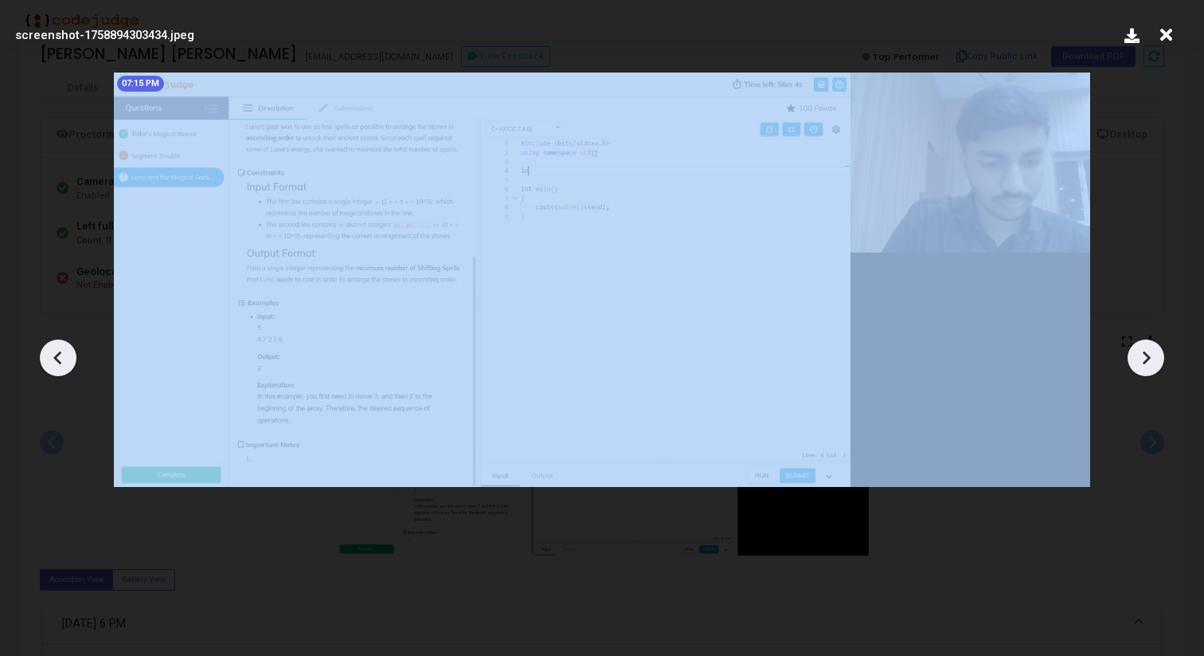
click at [1157, 358] on icon at bounding box center [1146, 358] width 24 height 24
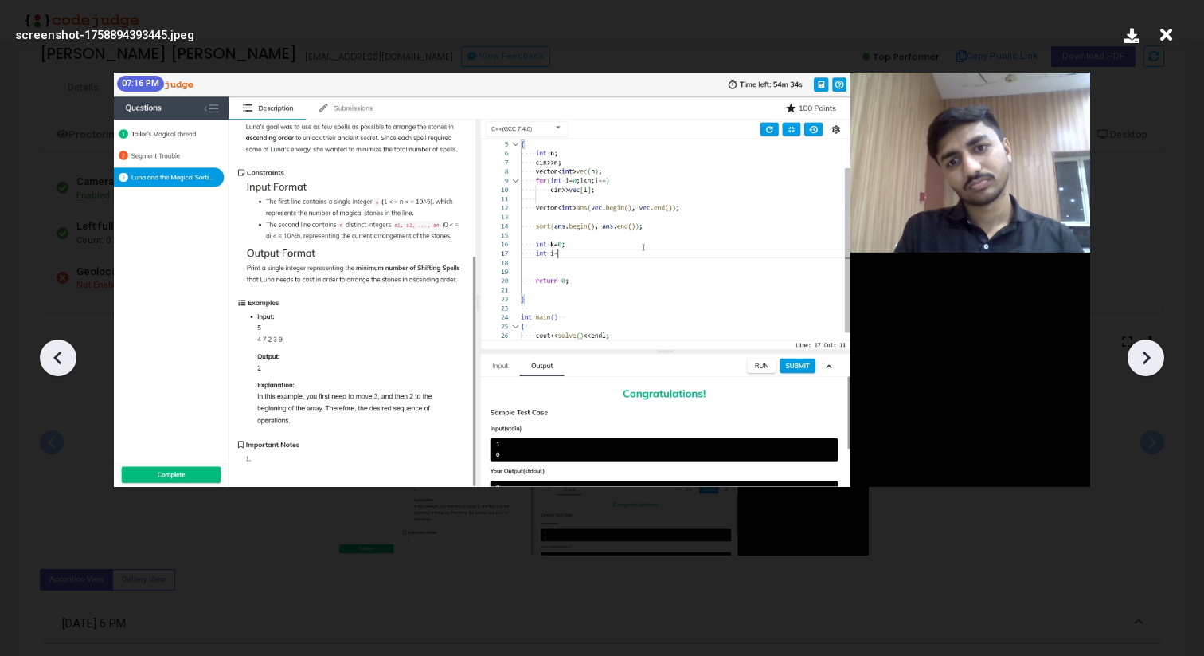
click at [1157, 358] on icon at bounding box center [1146, 358] width 24 height 24
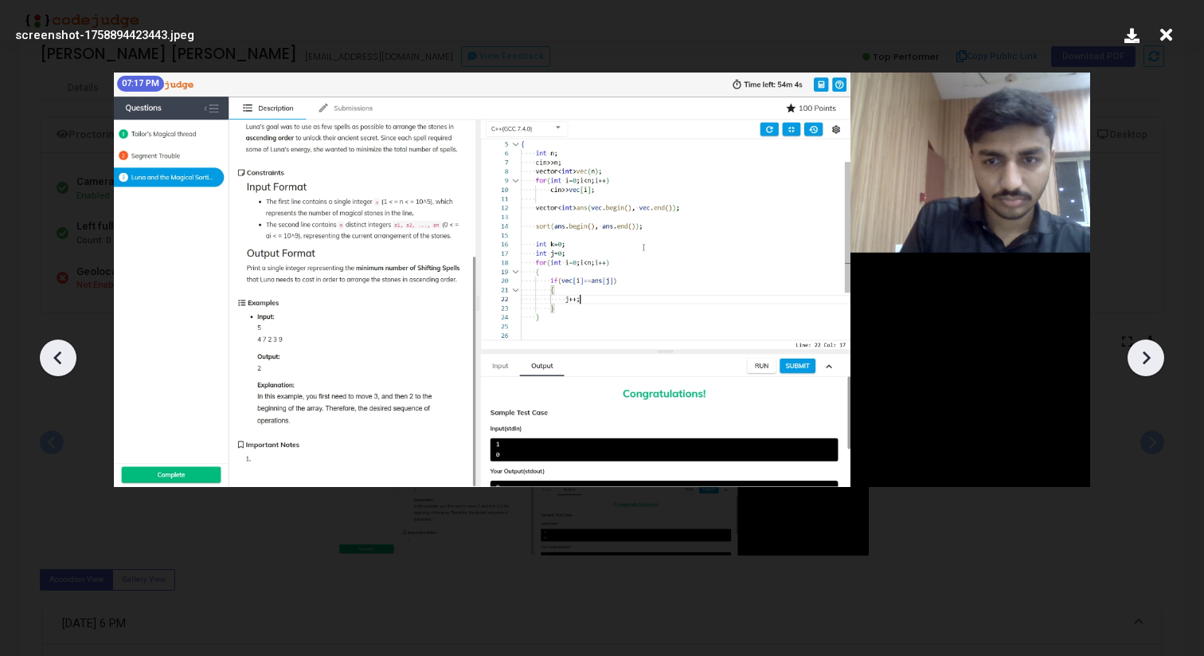
click at [1157, 358] on icon at bounding box center [1146, 358] width 24 height 24
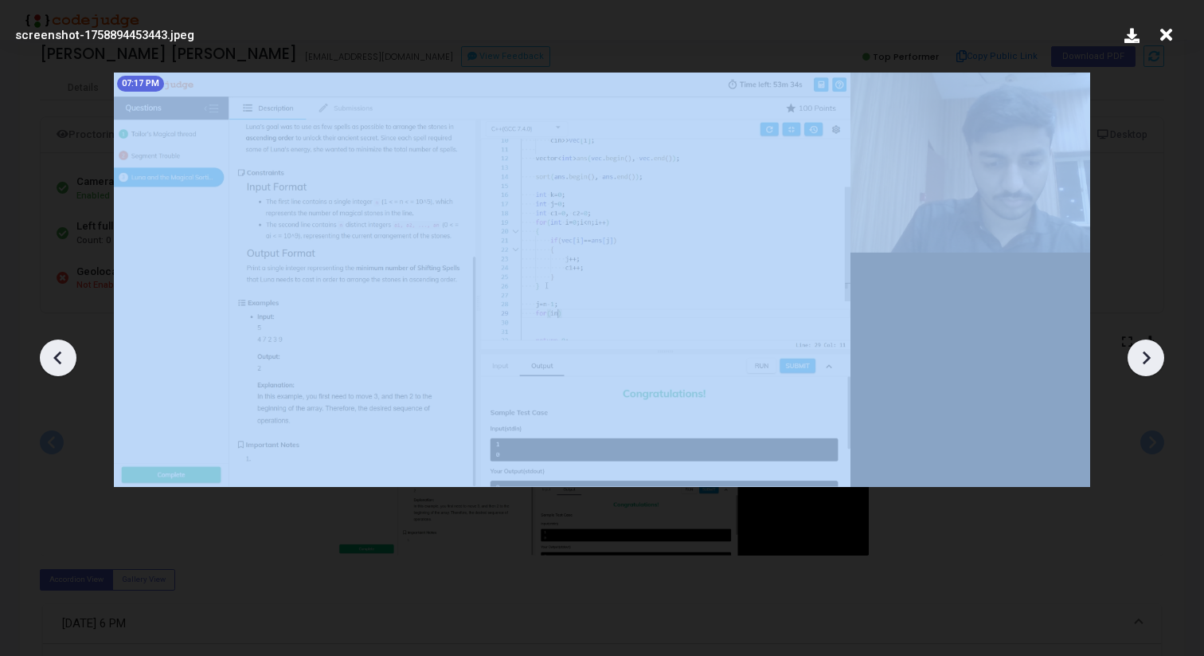
click at [1157, 358] on icon at bounding box center [1146, 358] width 24 height 24
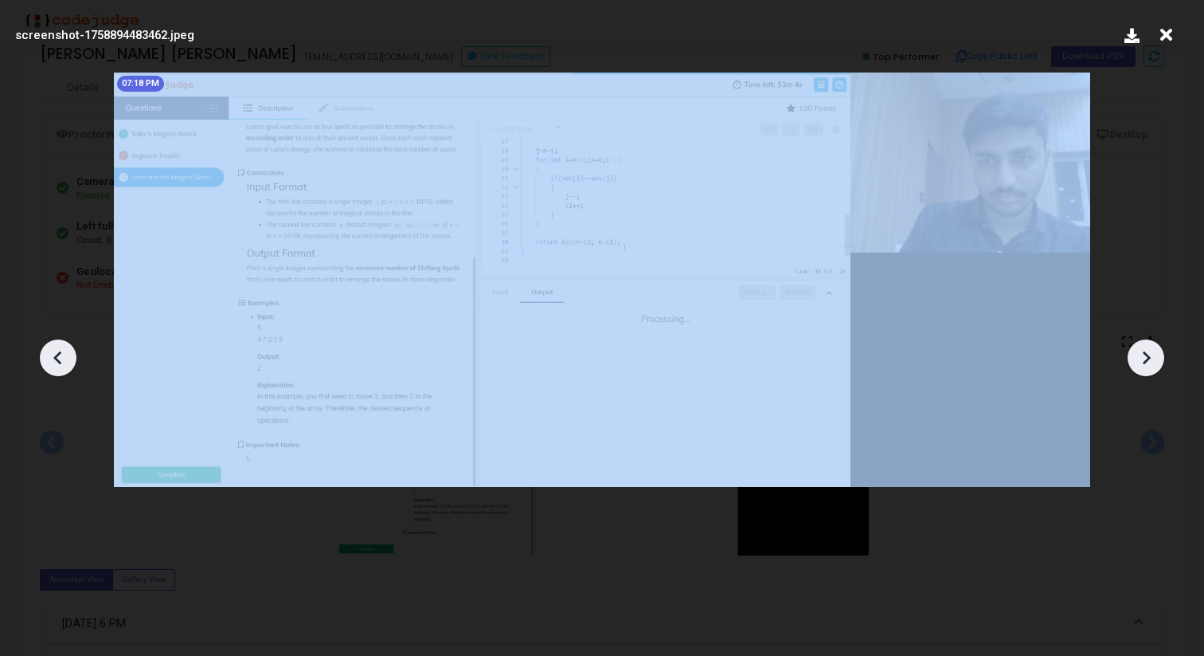
click at [1157, 358] on icon at bounding box center [1146, 358] width 24 height 24
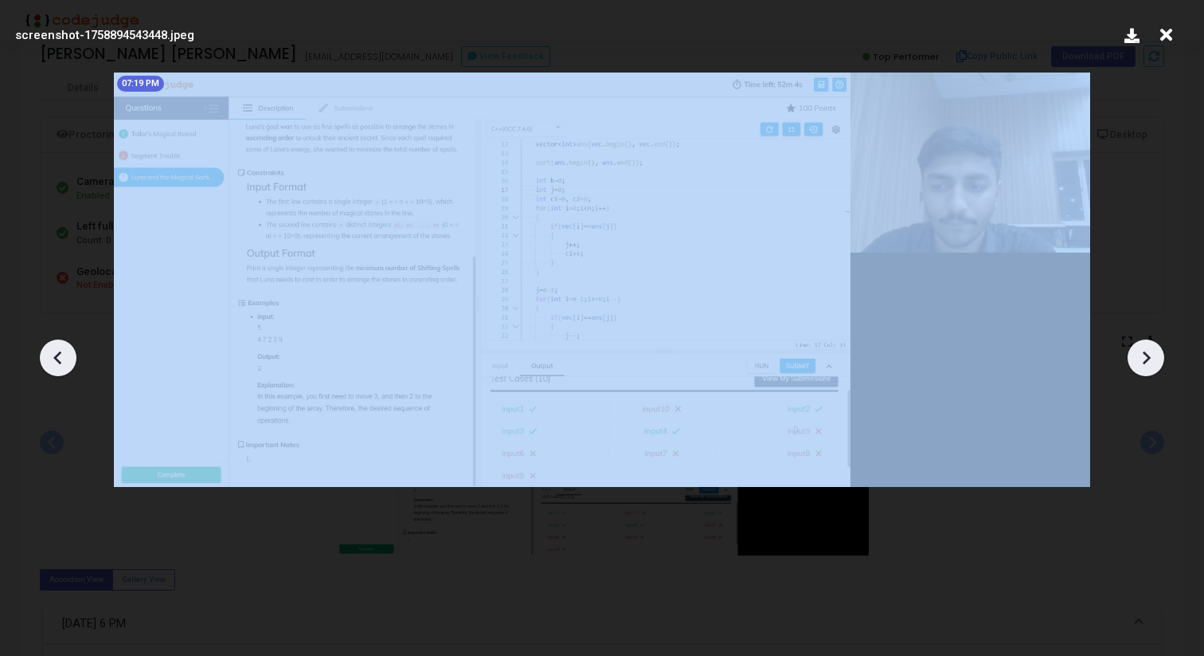
click at [1157, 358] on icon at bounding box center [1146, 358] width 24 height 24
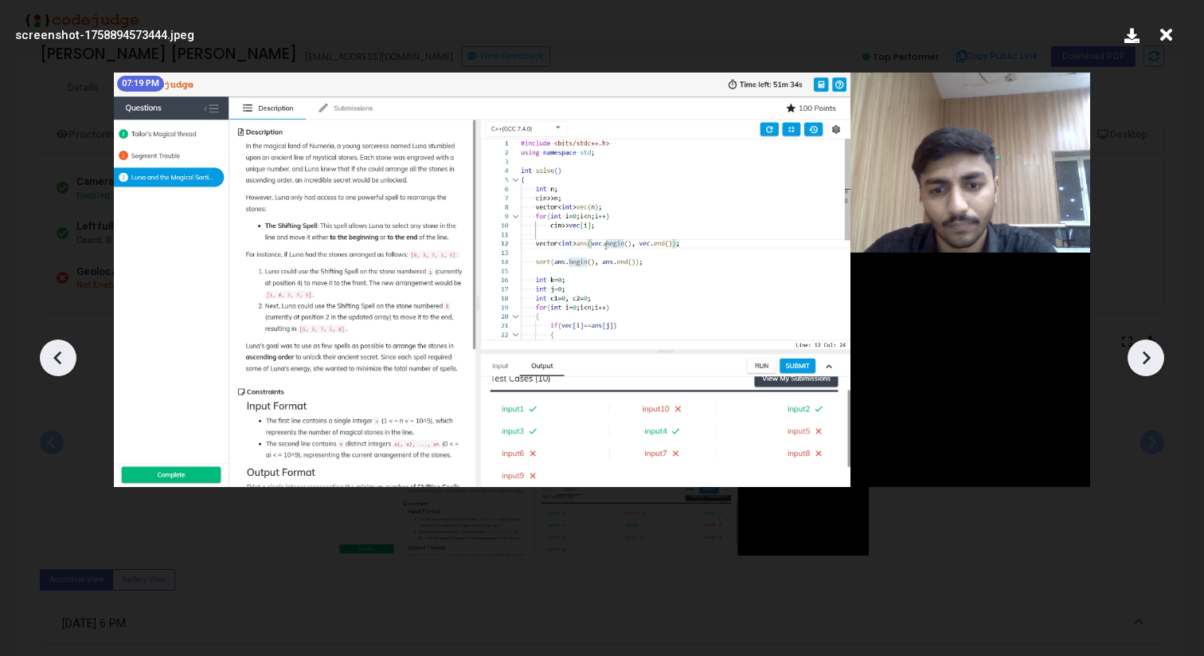
click at [1157, 358] on icon at bounding box center [1146, 358] width 24 height 24
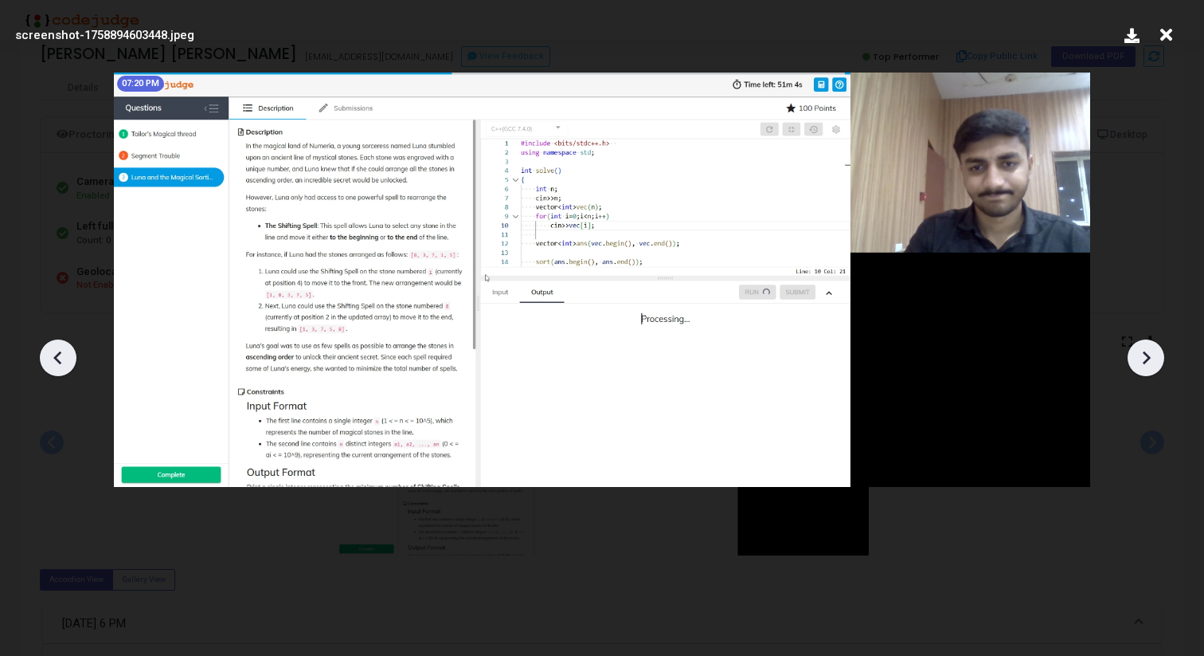
click at [1157, 358] on icon at bounding box center [1146, 358] width 24 height 24
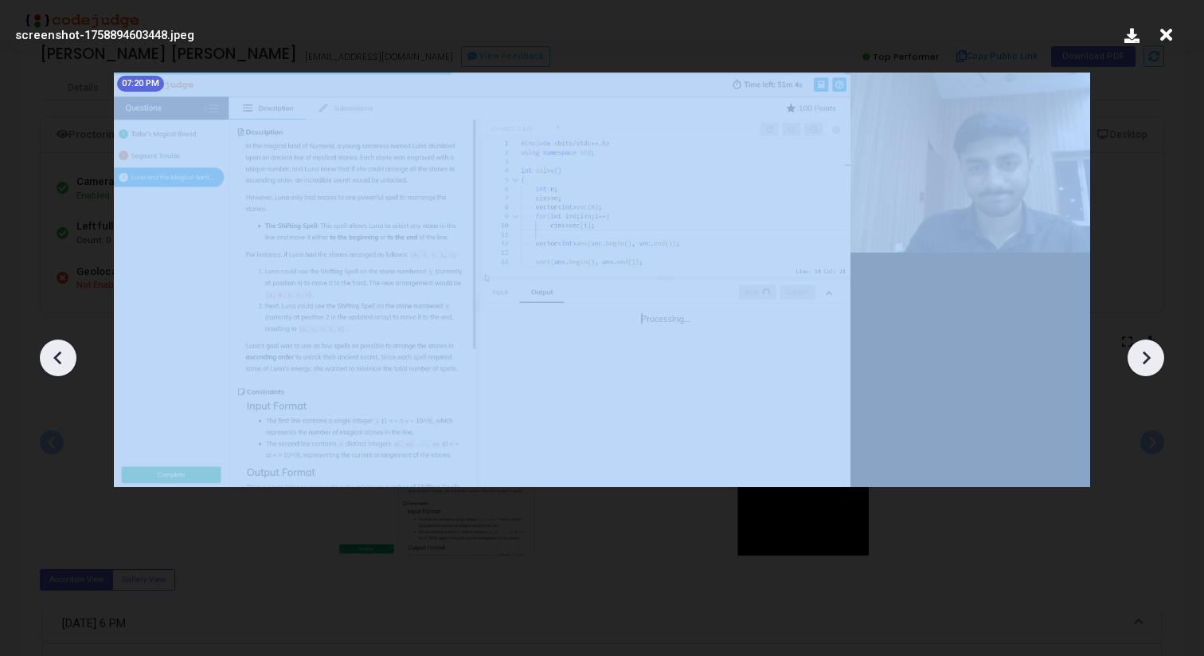
click at [1157, 358] on icon at bounding box center [1146, 358] width 24 height 24
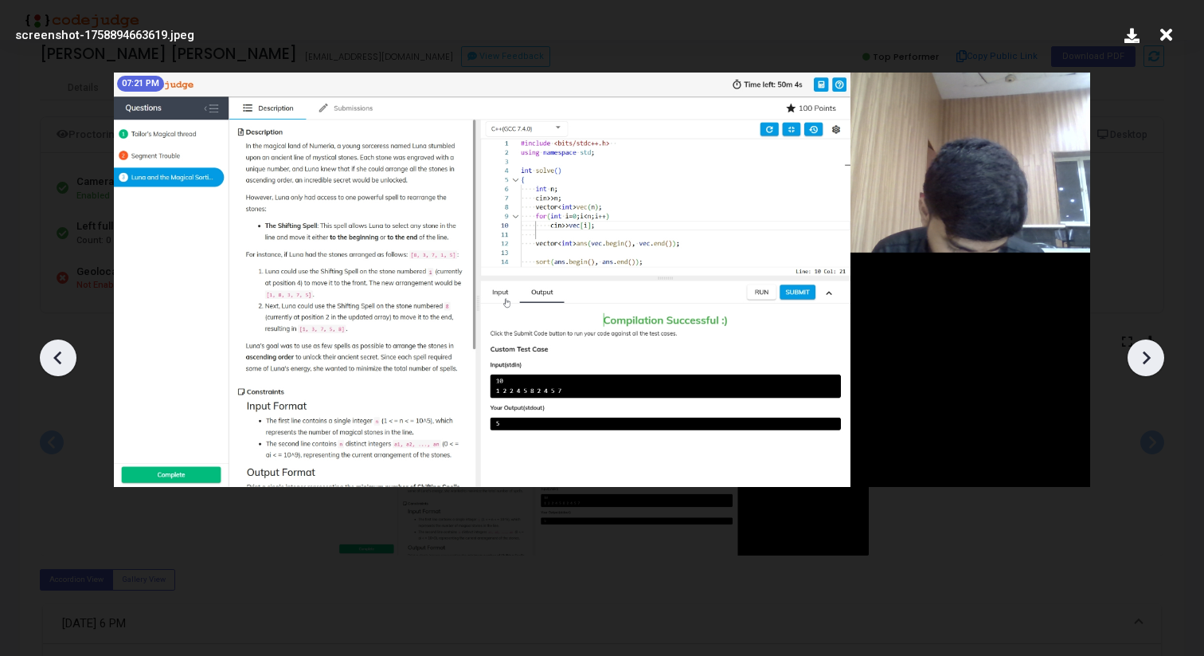
click at [1157, 358] on icon at bounding box center [1146, 358] width 24 height 24
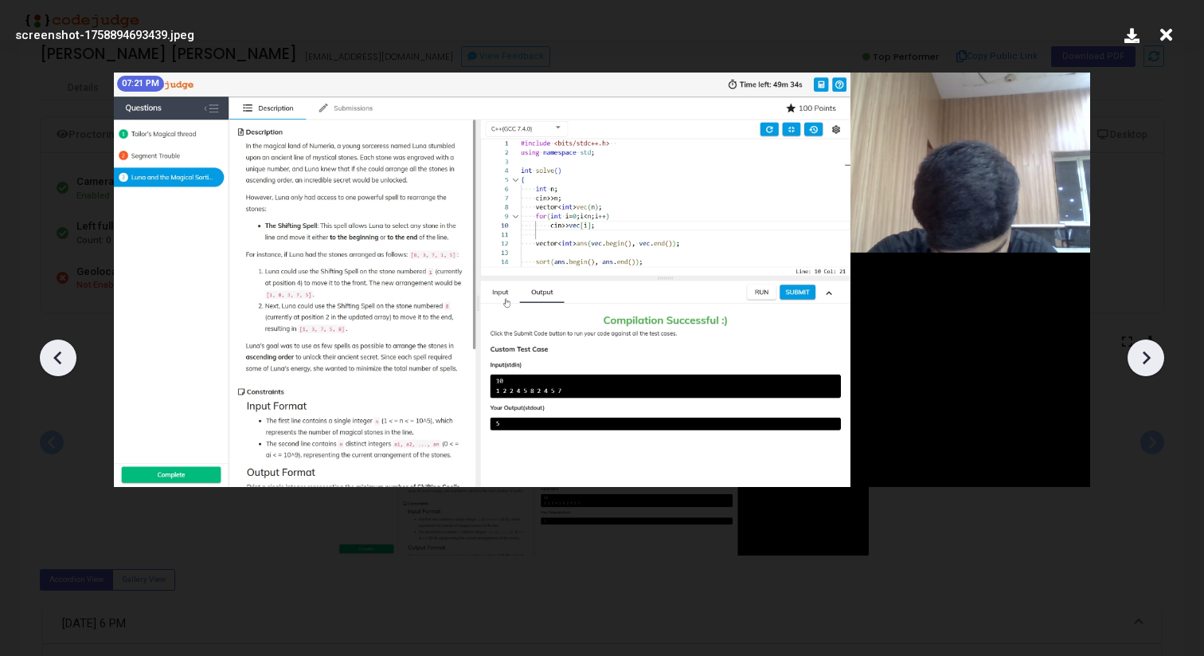
click at [1157, 358] on icon at bounding box center [1146, 358] width 24 height 24
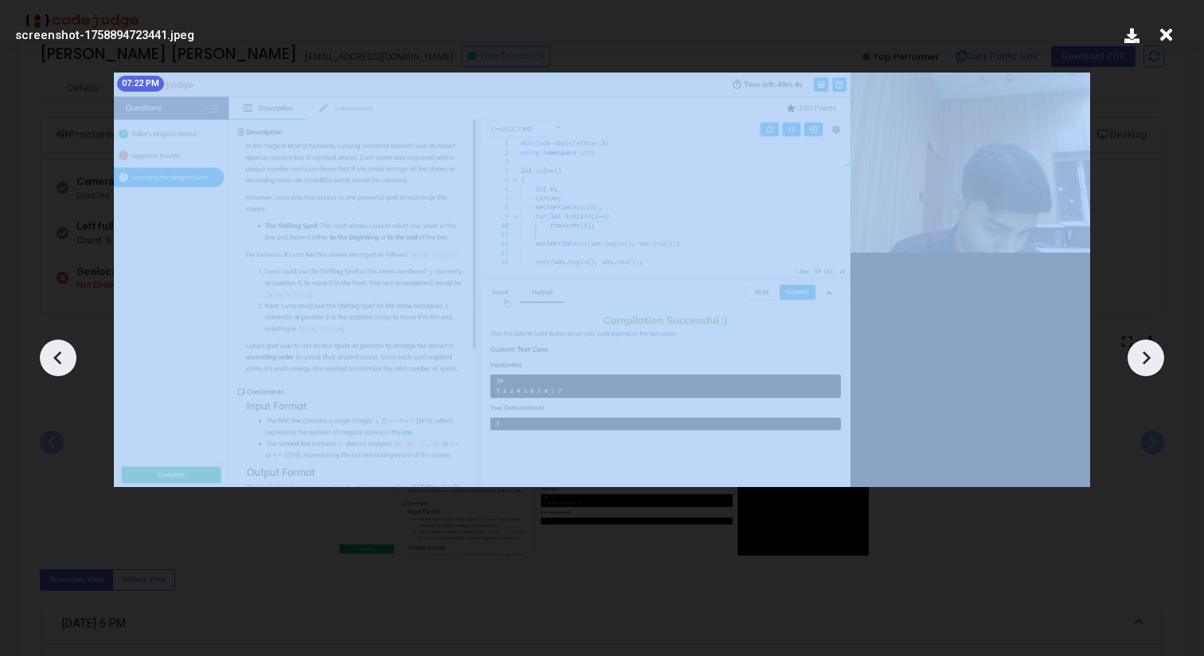
click at [1157, 358] on icon at bounding box center [1146, 358] width 24 height 24
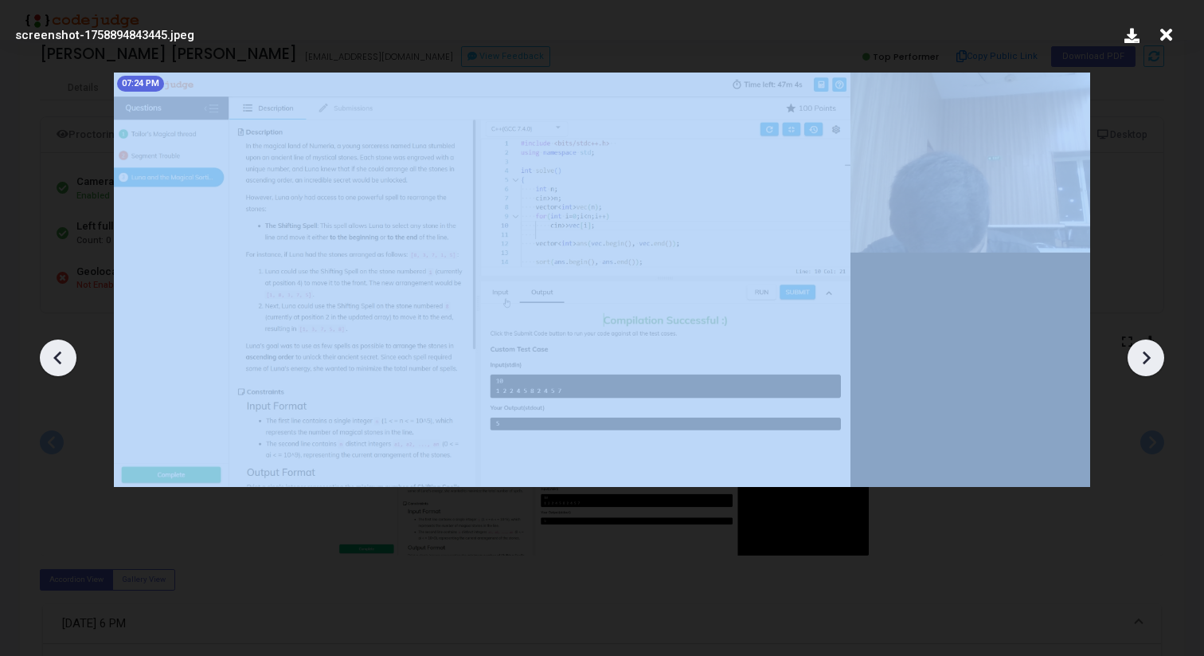
click at [1157, 358] on icon at bounding box center [1146, 358] width 24 height 24
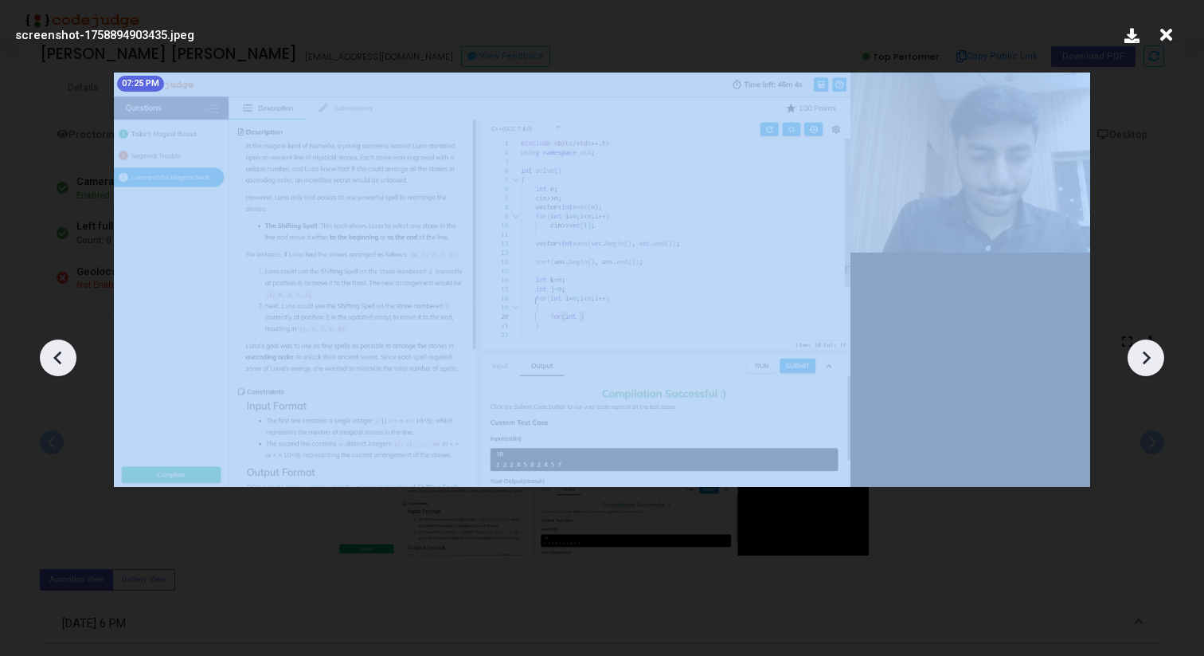
click at [1157, 358] on icon at bounding box center [1146, 358] width 24 height 24
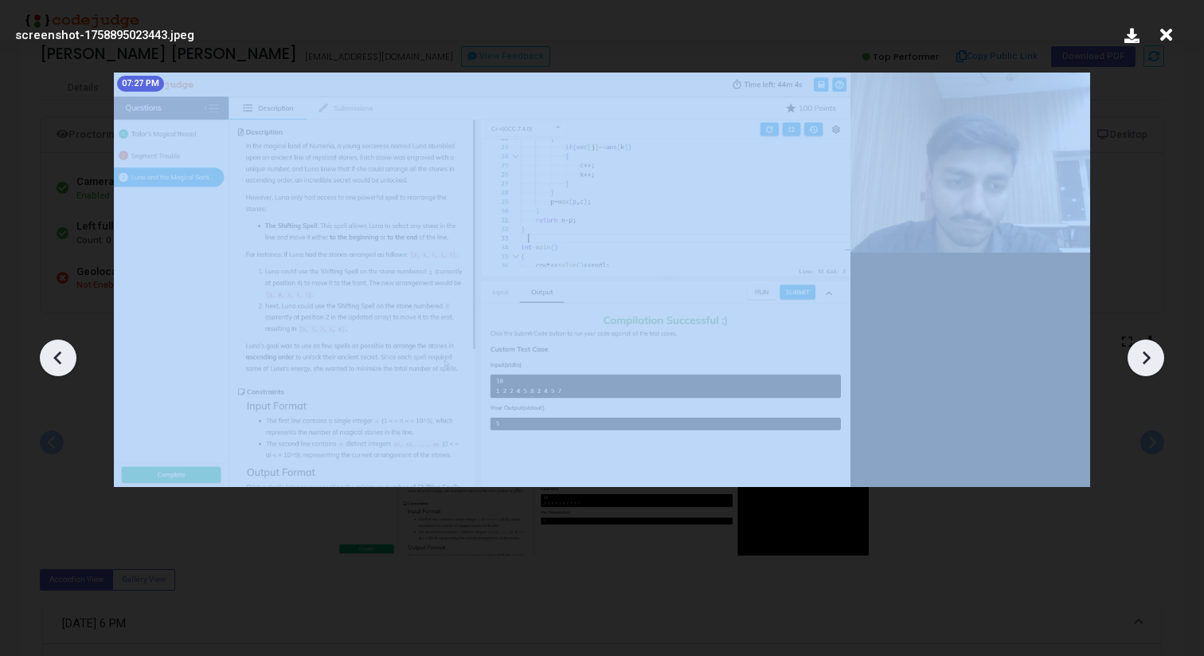
click at [1157, 358] on icon at bounding box center [1146, 358] width 24 height 24
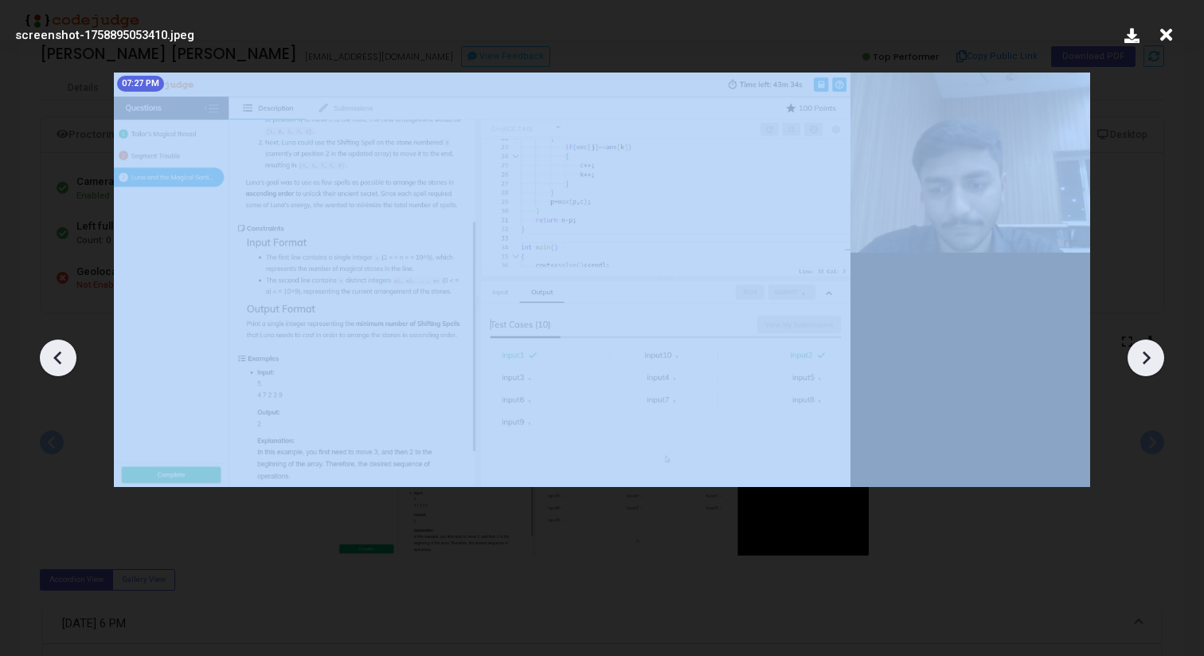
click at [1157, 358] on icon at bounding box center [1146, 358] width 24 height 24
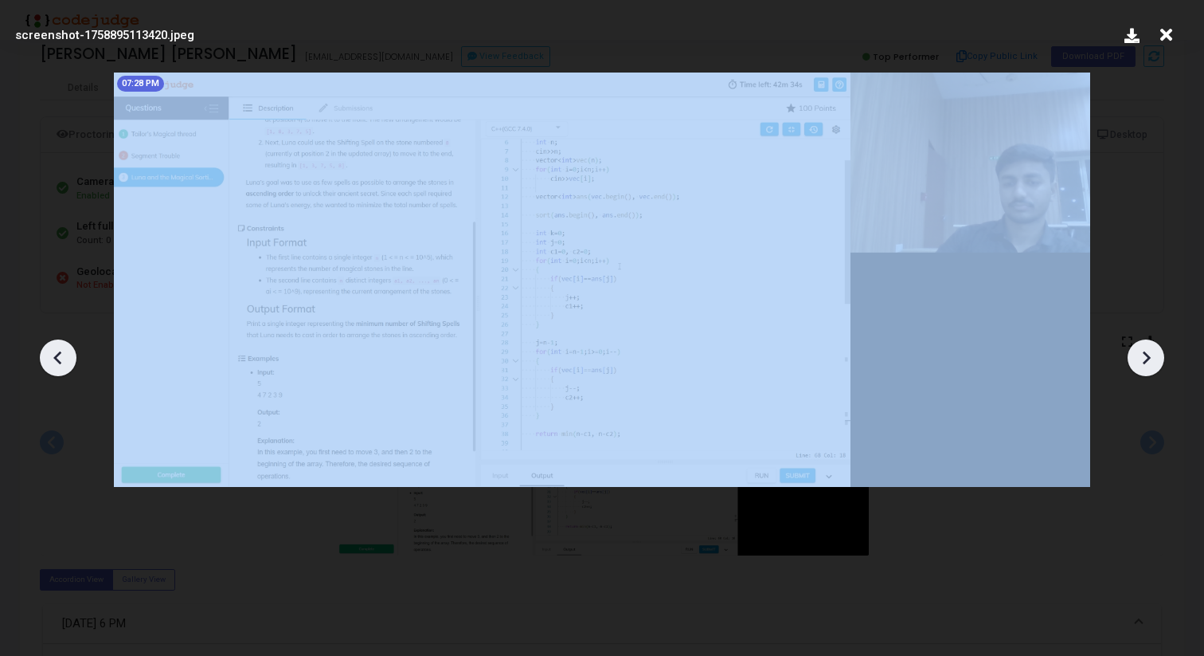
click at [1157, 358] on icon at bounding box center [1146, 358] width 24 height 24
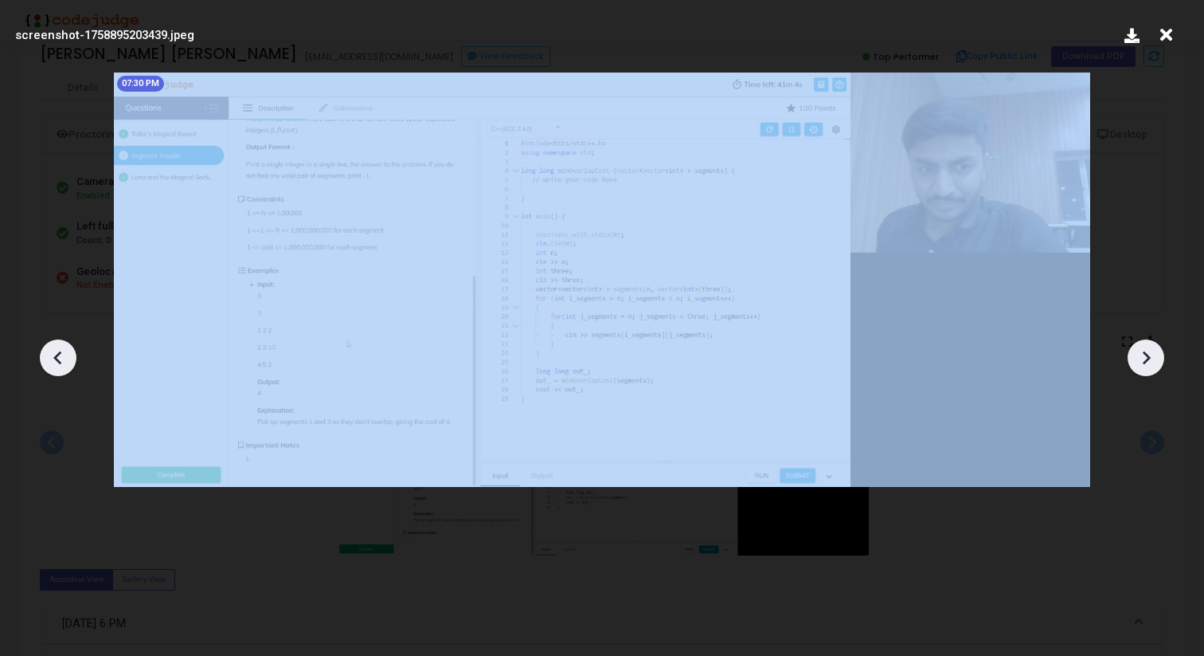
click at [1157, 358] on icon at bounding box center [1146, 358] width 24 height 24
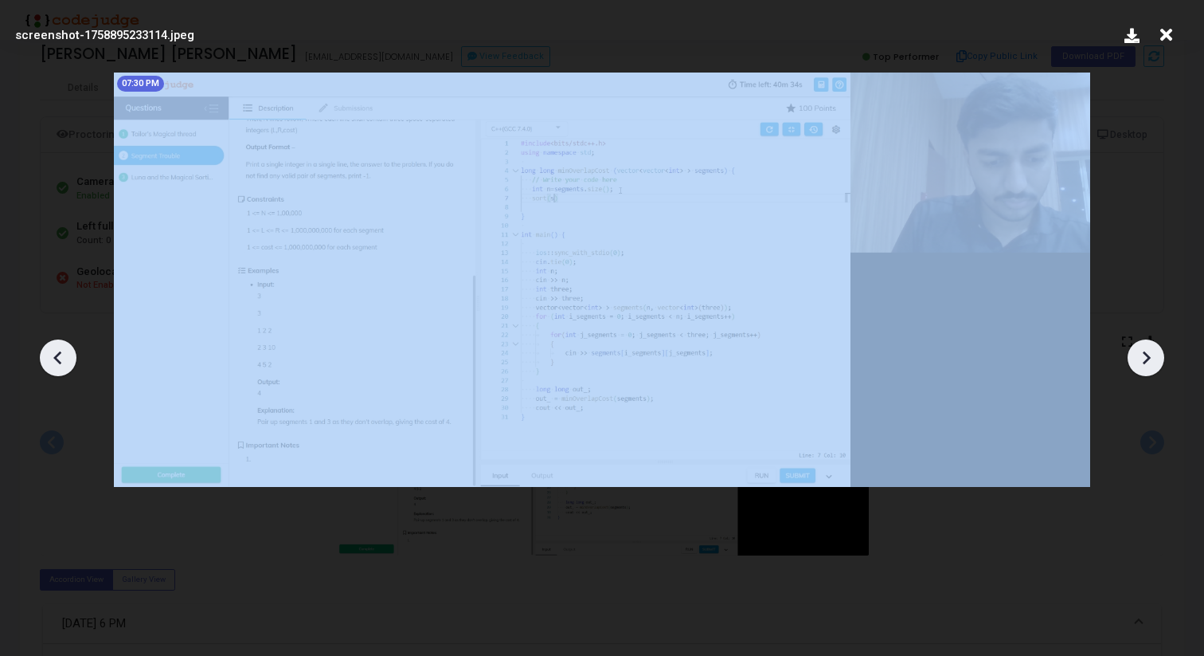
click at [1157, 358] on icon at bounding box center [1146, 358] width 24 height 24
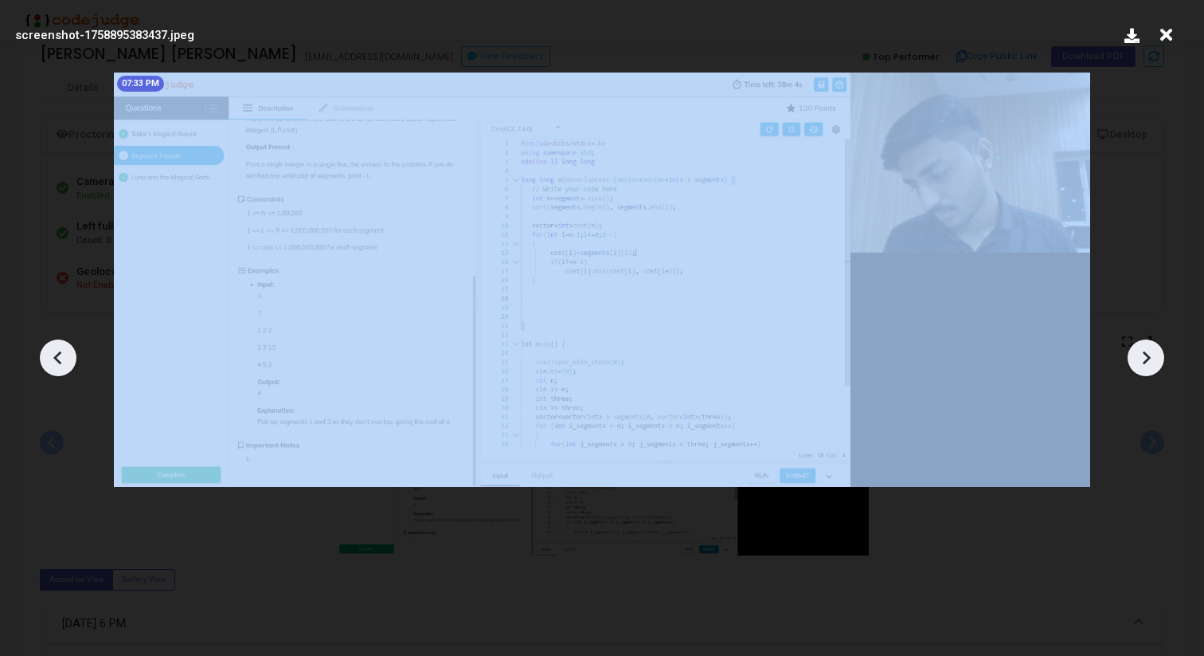
click at [1157, 358] on icon at bounding box center [1146, 358] width 24 height 24
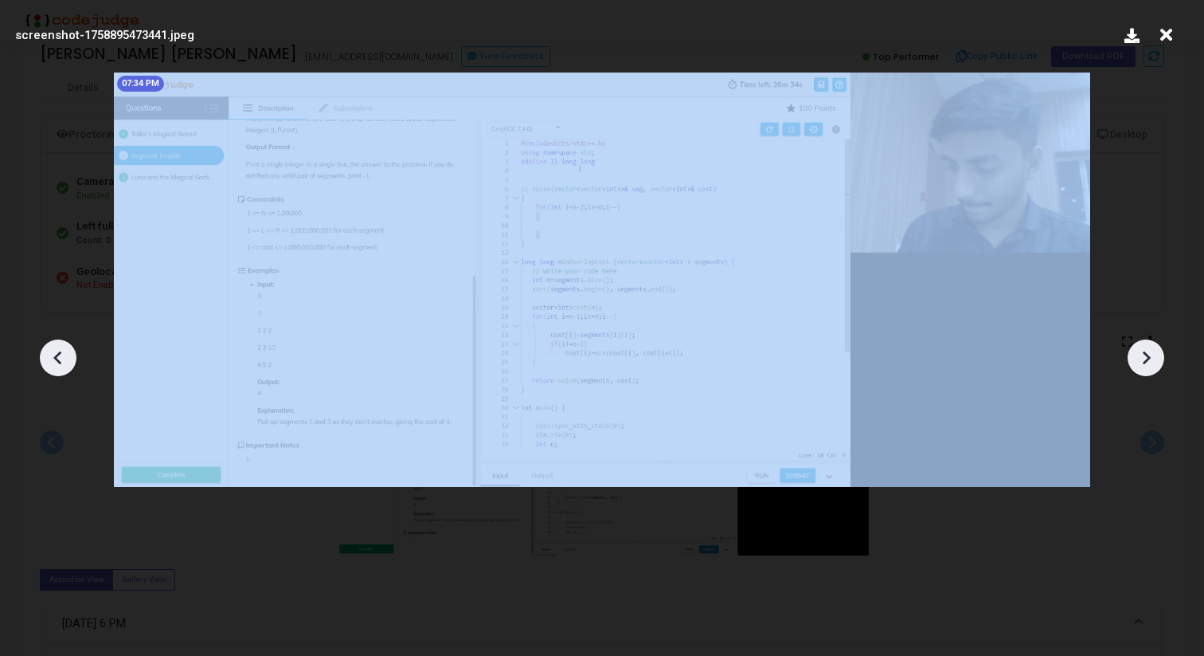
click at [1157, 358] on icon at bounding box center [1146, 358] width 24 height 24
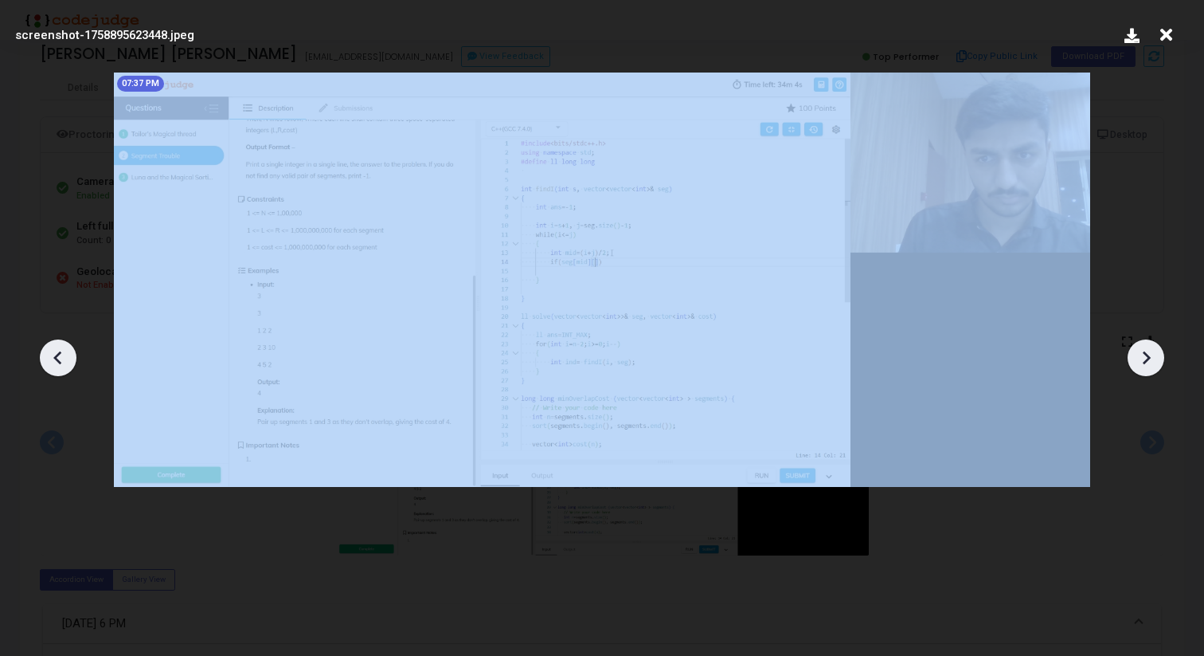
click at [1157, 358] on icon at bounding box center [1146, 358] width 24 height 24
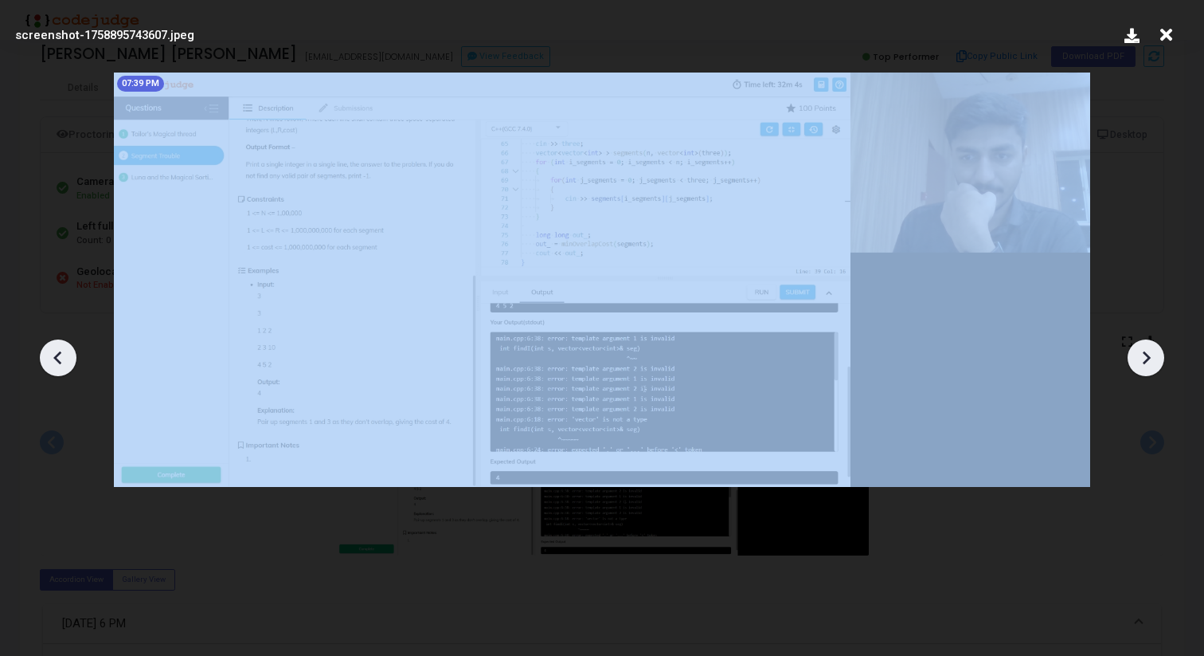
click at [1157, 358] on icon at bounding box center [1146, 358] width 24 height 24
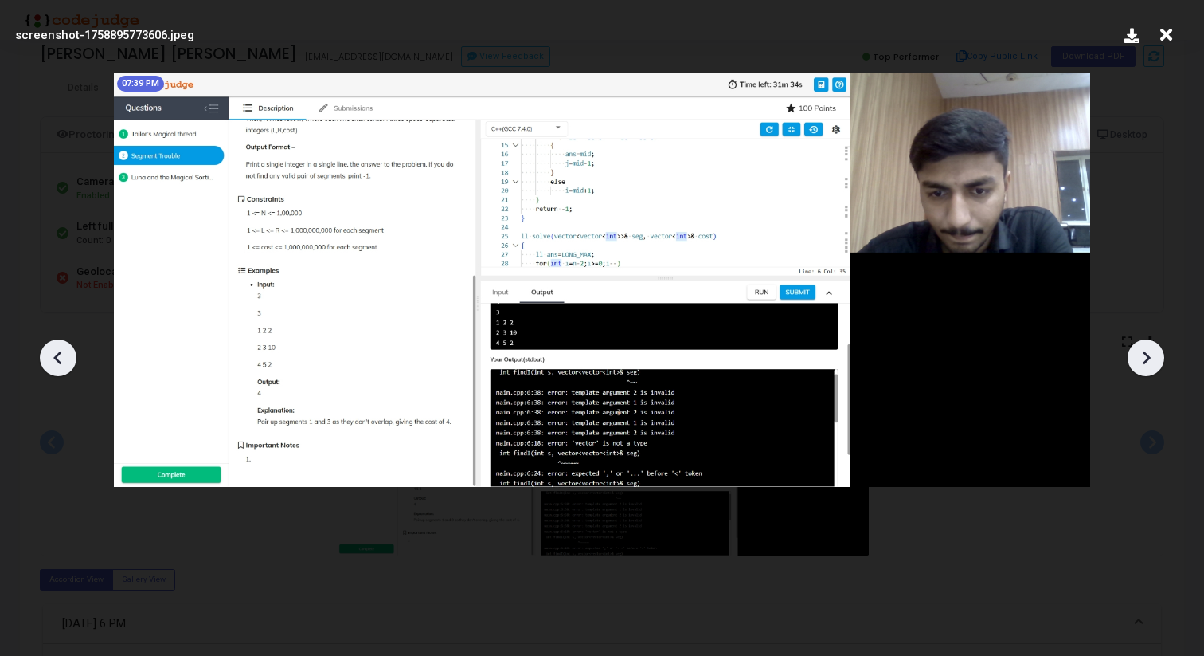
click at [1157, 358] on icon at bounding box center [1146, 358] width 24 height 24
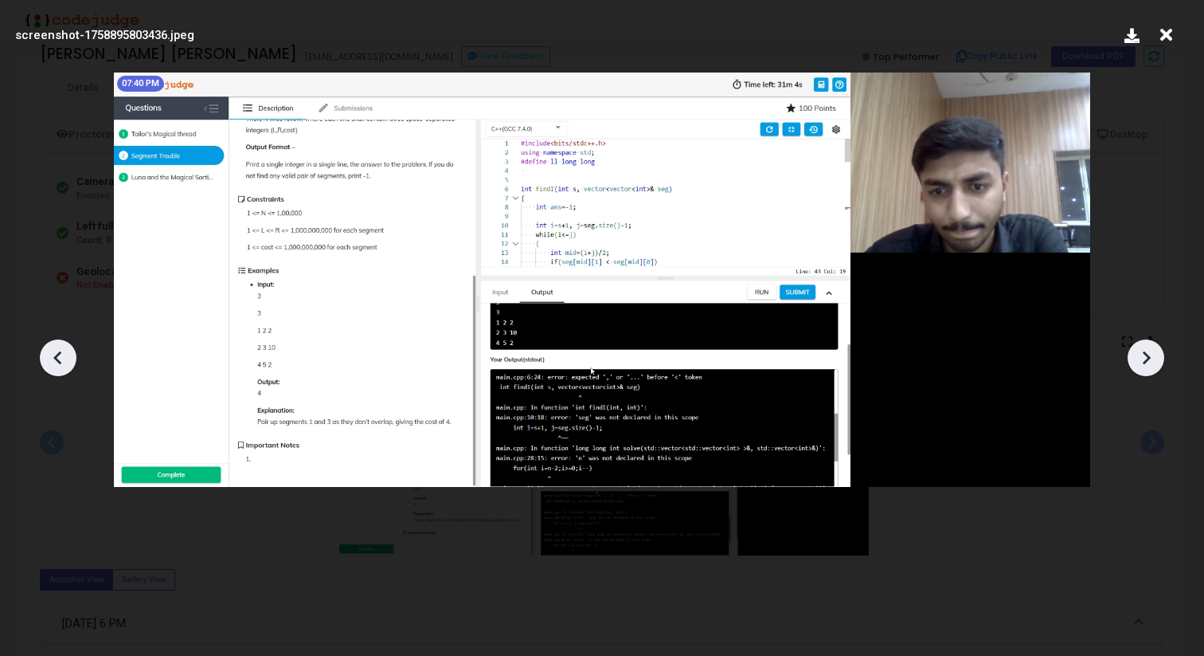
click at [1157, 358] on icon at bounding box center [1146, 358] width 24 height 24
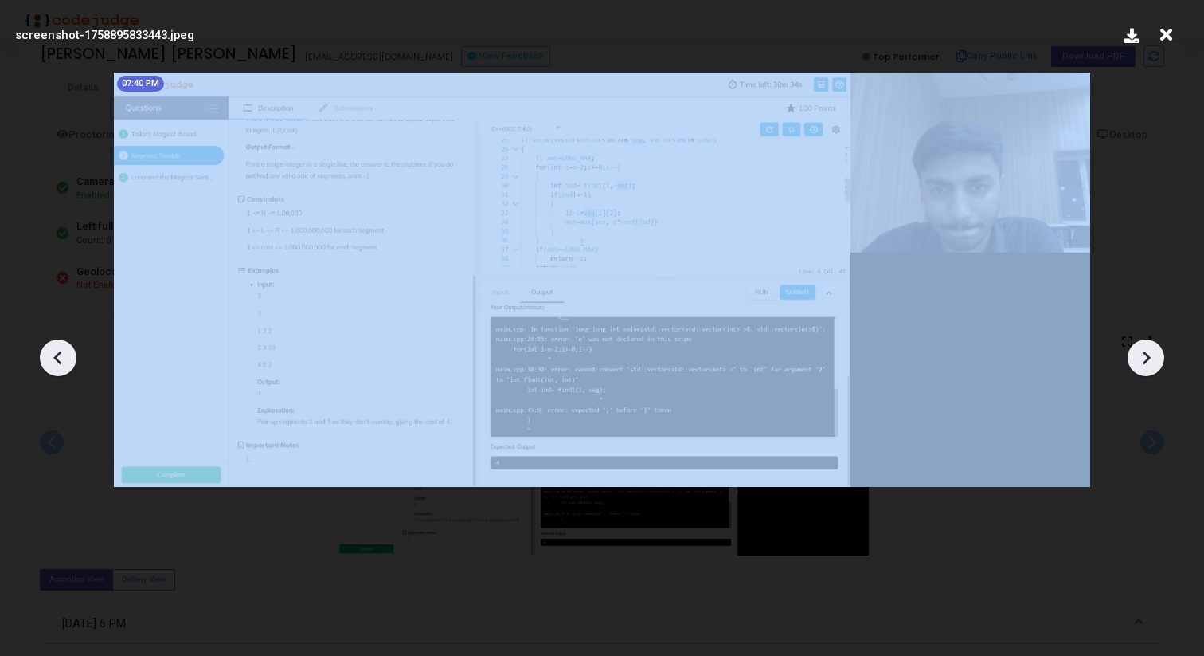
click at [1157, 358] on icon at bounding box center [1146, 358] width 24 height 24
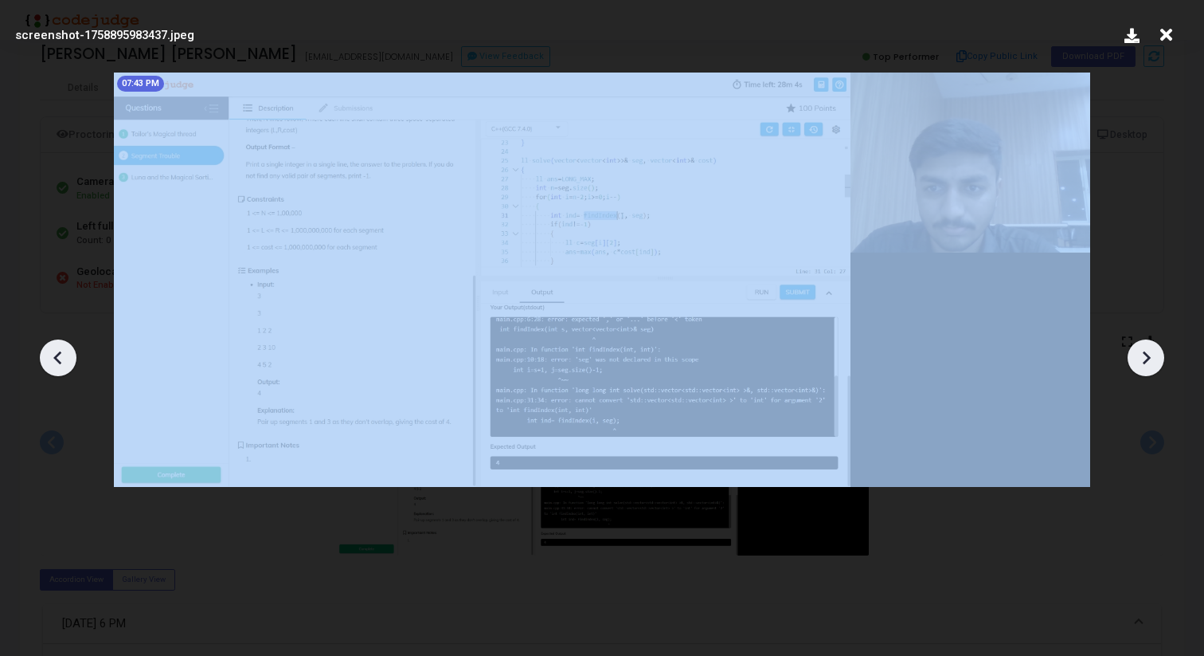
click at [1157, 358] on icon at bounding box center [1146, 358] width 24 height 24
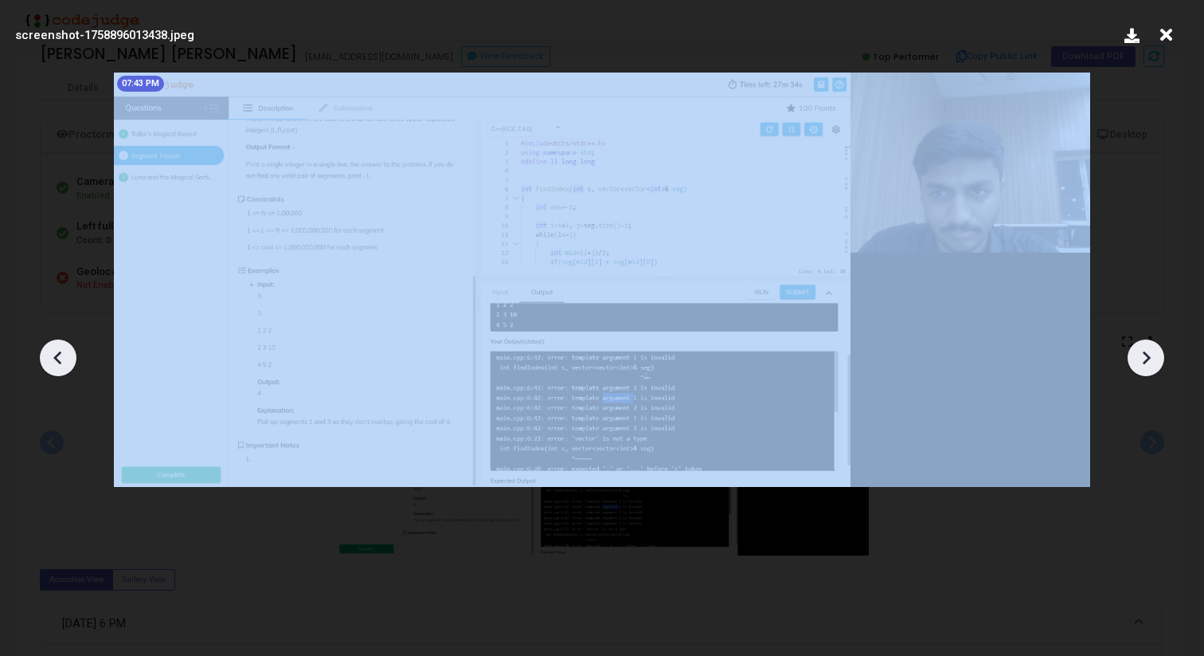
click at [1157, 358] on icon at bounding box center [1146, 358] width 24 height 24
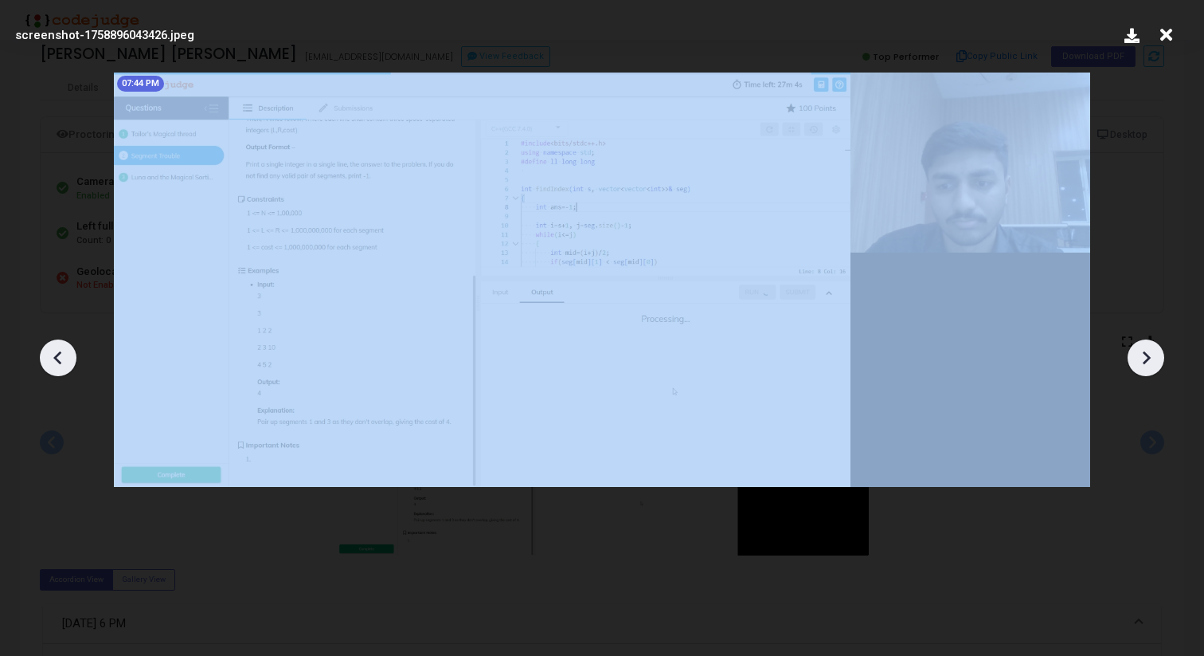
click at [1157, 358] on icon at bounding box center [1146, 358] width 24 height 24
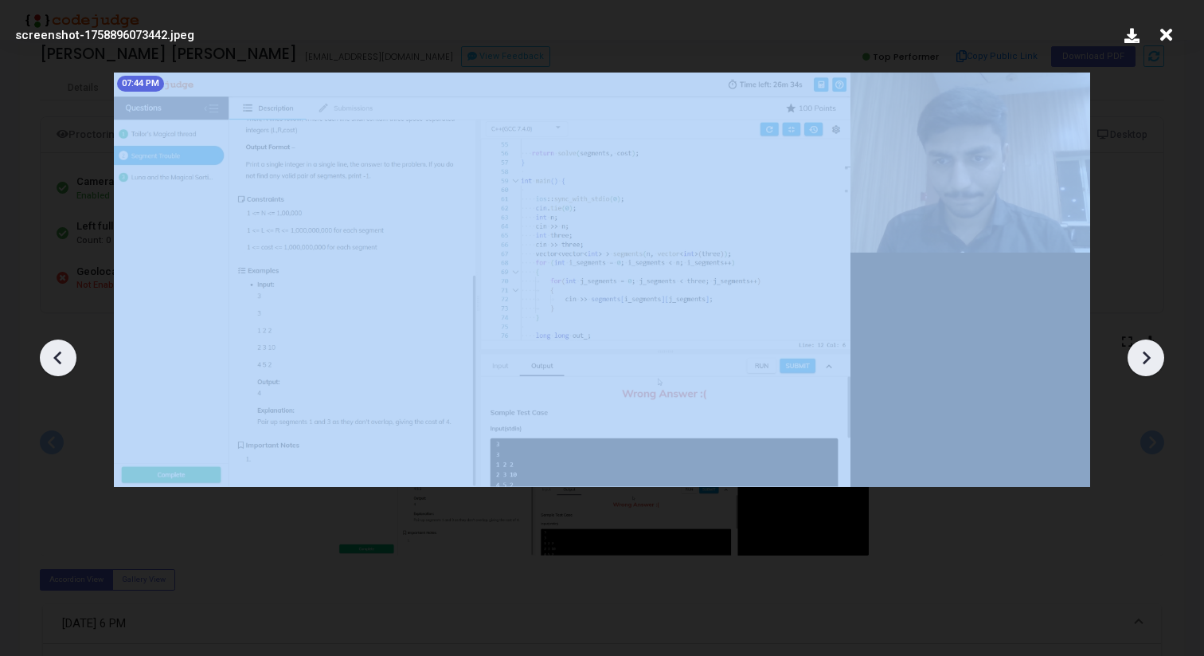
click at [1157, 358] on icon at bounding box center [1146, 358] width 24 height 24
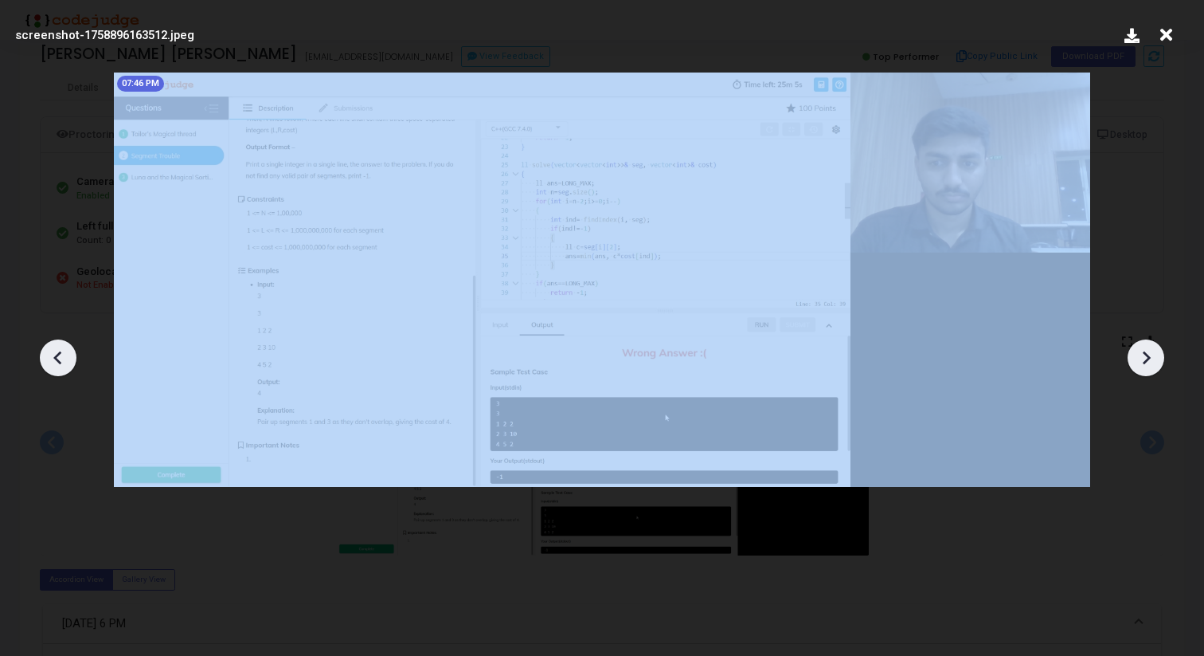
click at [1157, 358] on icon at bounding box center [1146, 358] width 24 height 24
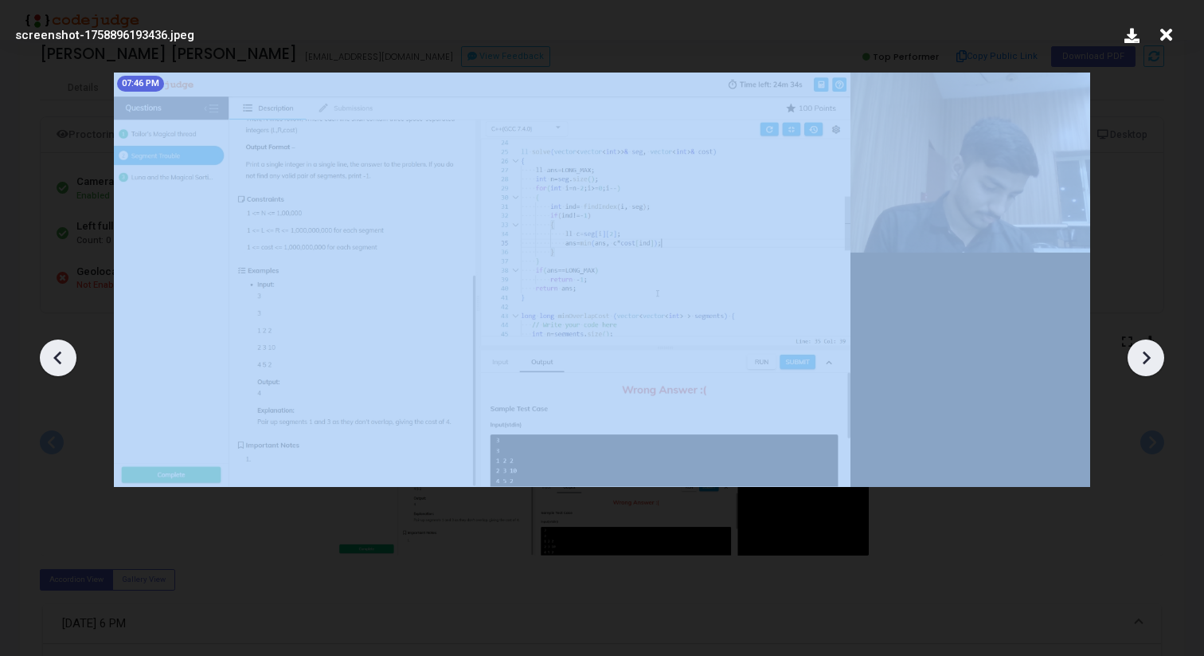
click at [1157, 358] on icon at bounding box center [1146, 358] width 24 height 24
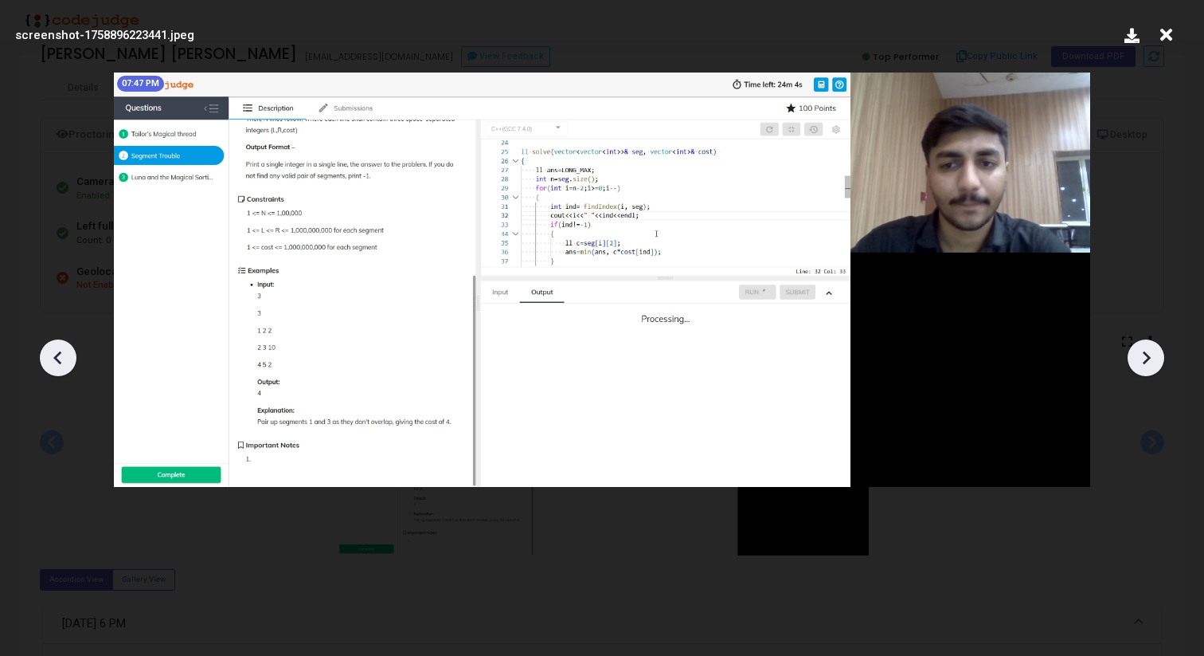
click at [1157, 358] on icon at bounding box center [1146, 358] width 24 height 24
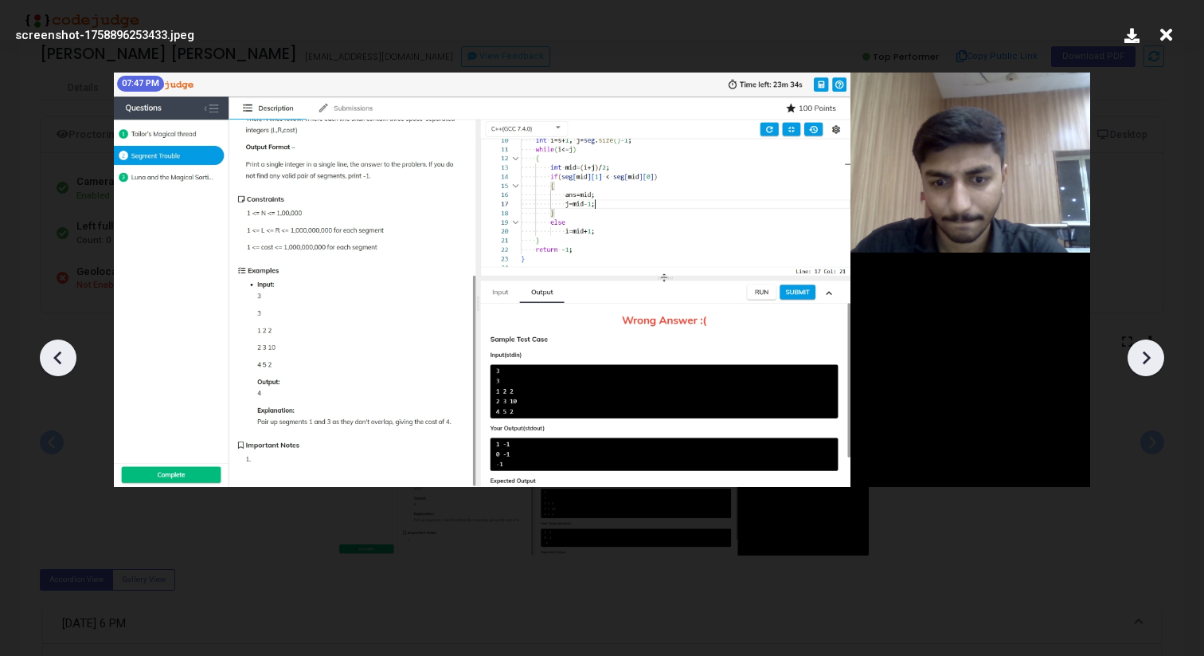
click at [1157, 358] on icon at bounding box center [1146, 358] width 24 height 24
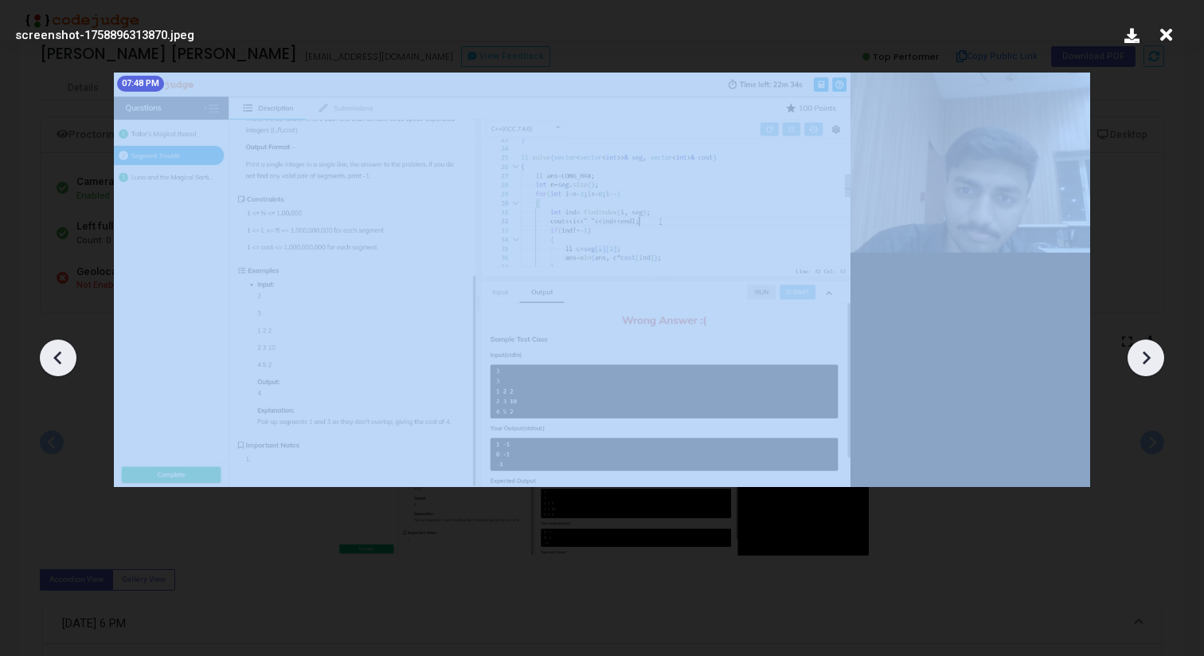
click at [1157, 358] on icon at bounding box center [1146, 358] width 24 height 24
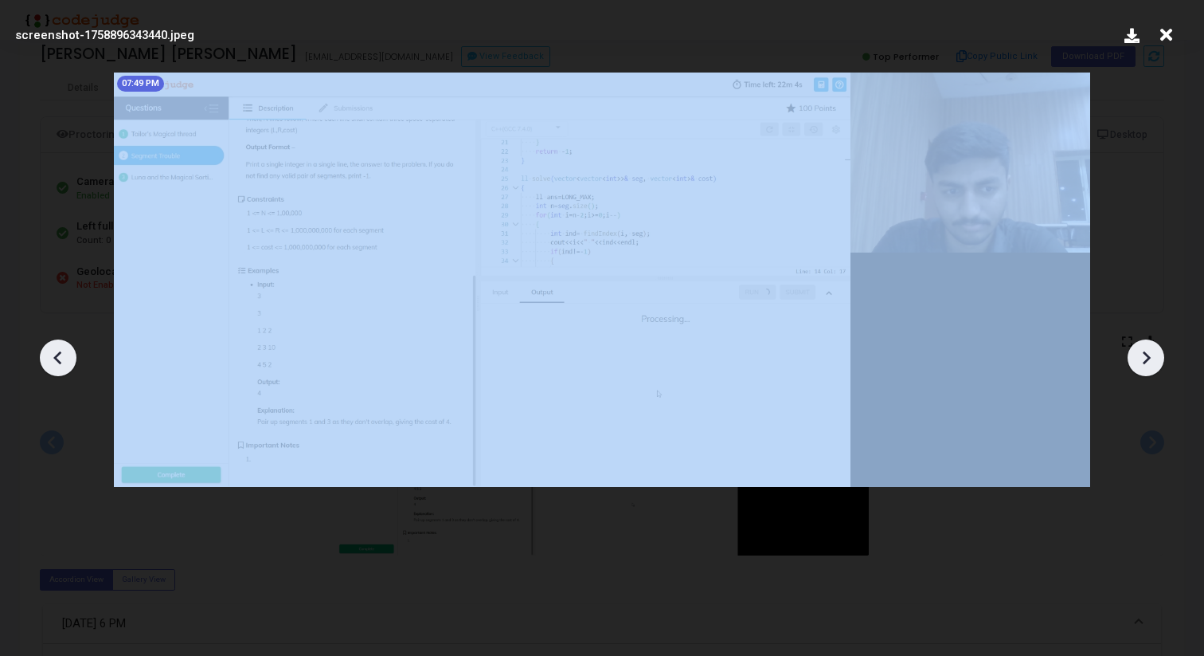
click at [1157, 358] on icon at bounding box center [1146, 358] width 24 height 24
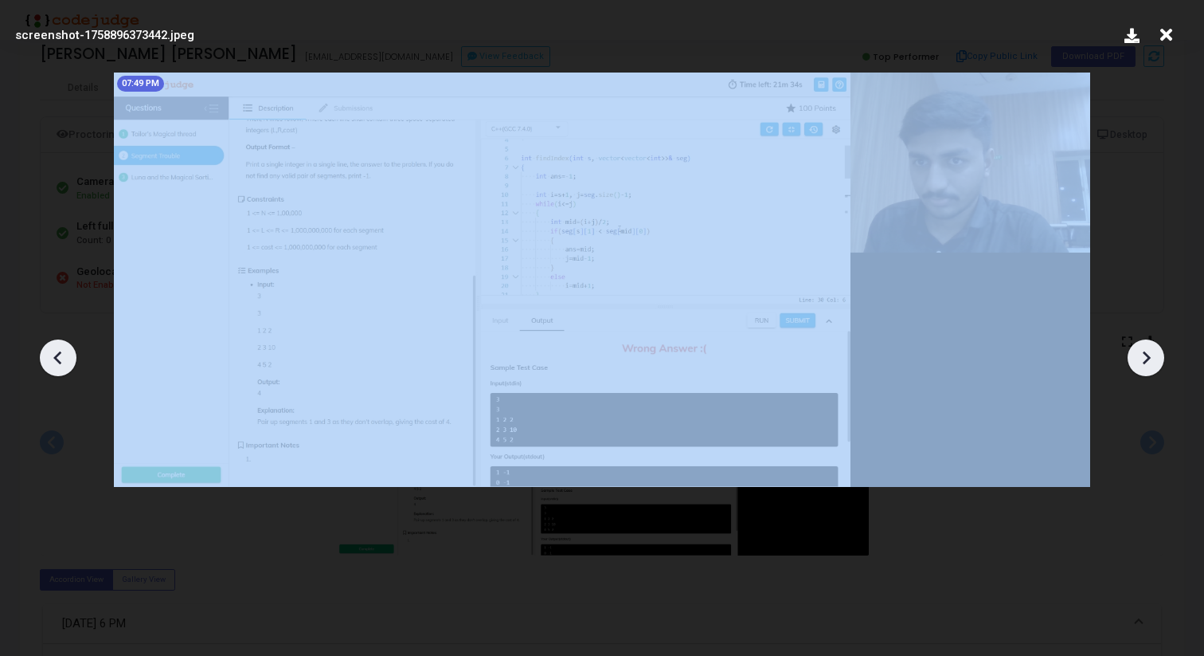
click at [1157, 358] on icon at bounding box center [1146, 358] width 24 height 24
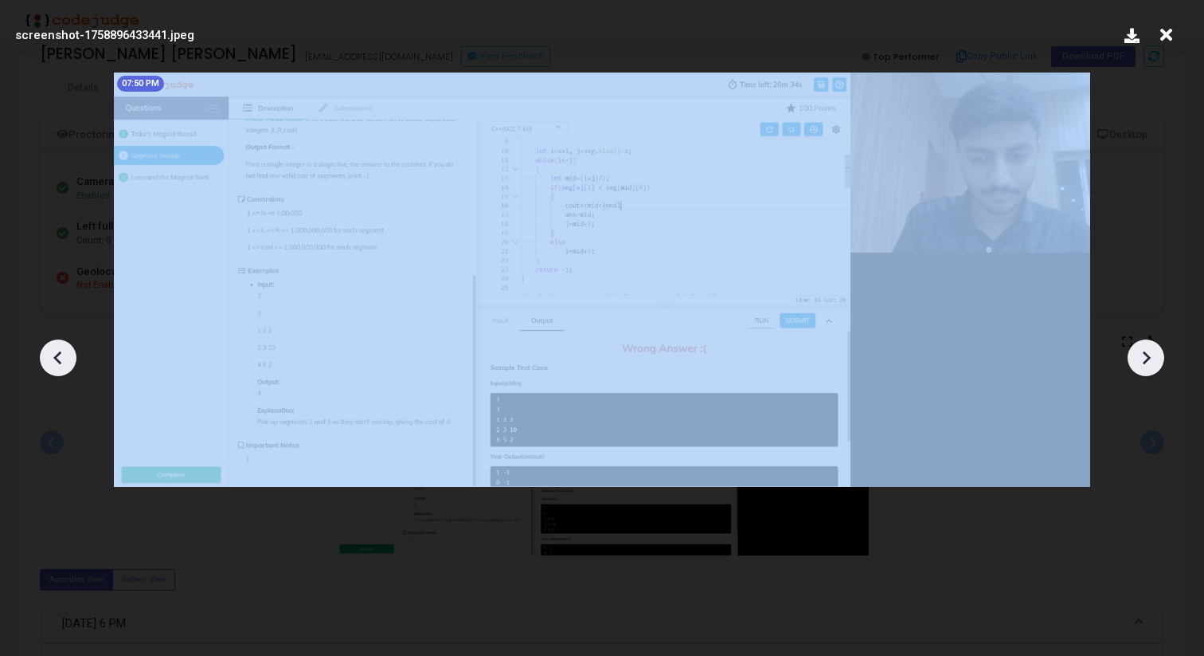
click at [1157, 358] on icon at bounding box center [1146, 358] width 24 height 24
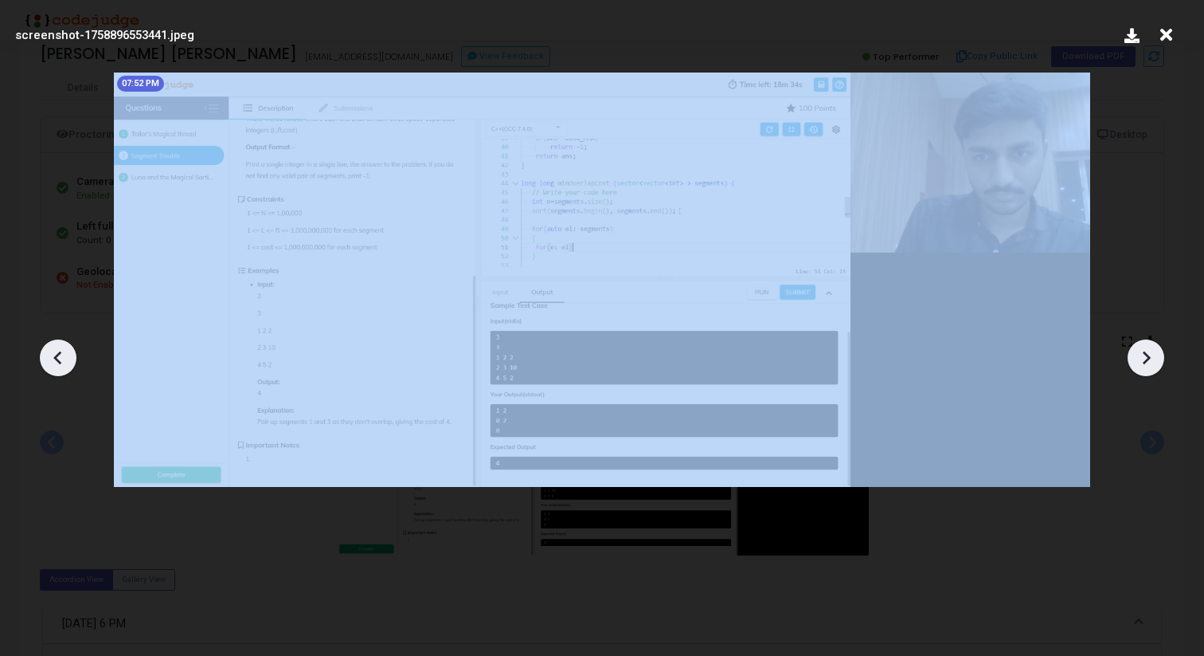
click at [1157, 358] on icon at bounding box center [1146, 358] width 24 height 24
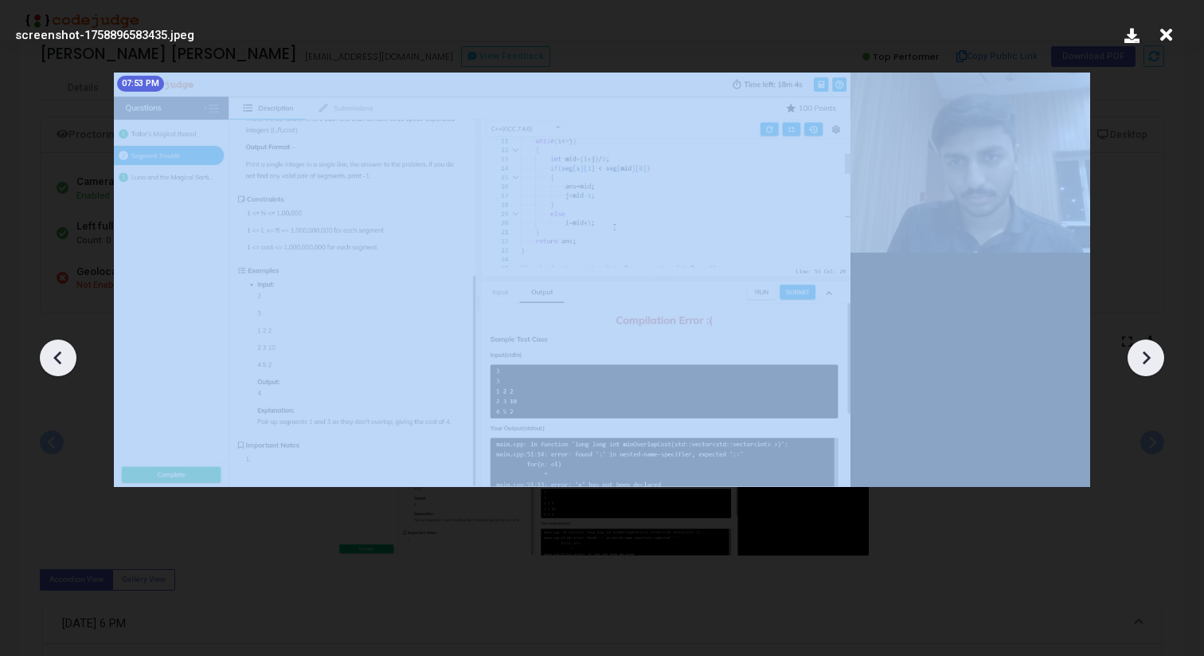
click at [1157, 358] on icon at bounding box center [1146, 358] width 24 height 24
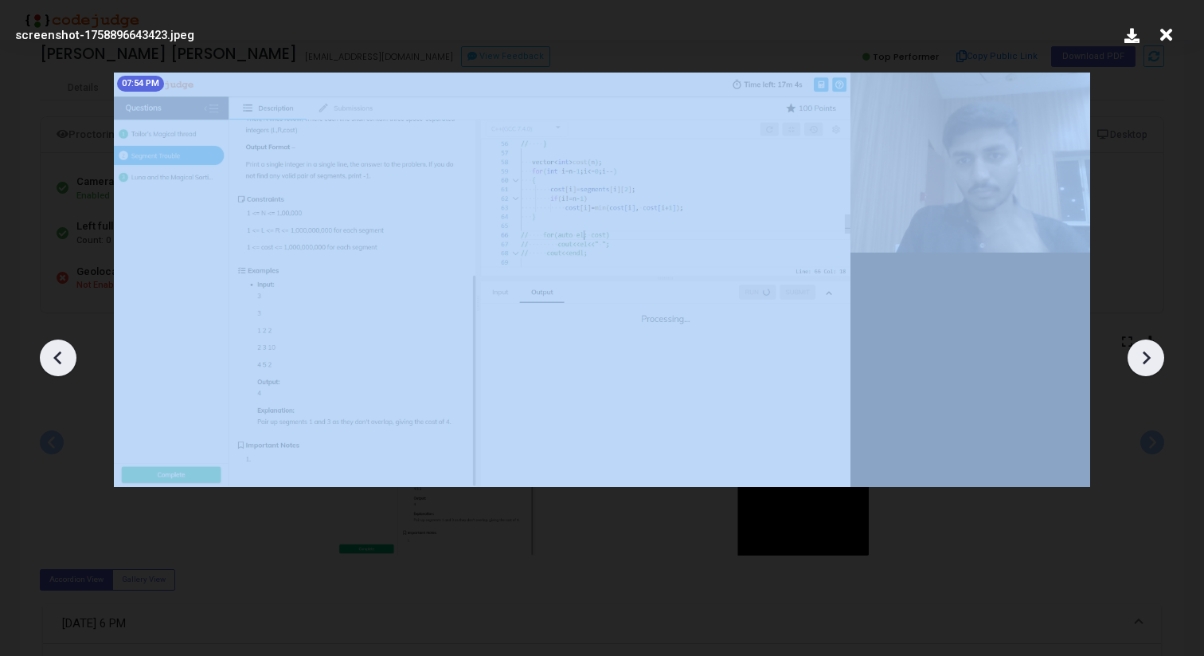
click at [1157, 358] on icon at bounding box center [1146, 358] width 24 height 24
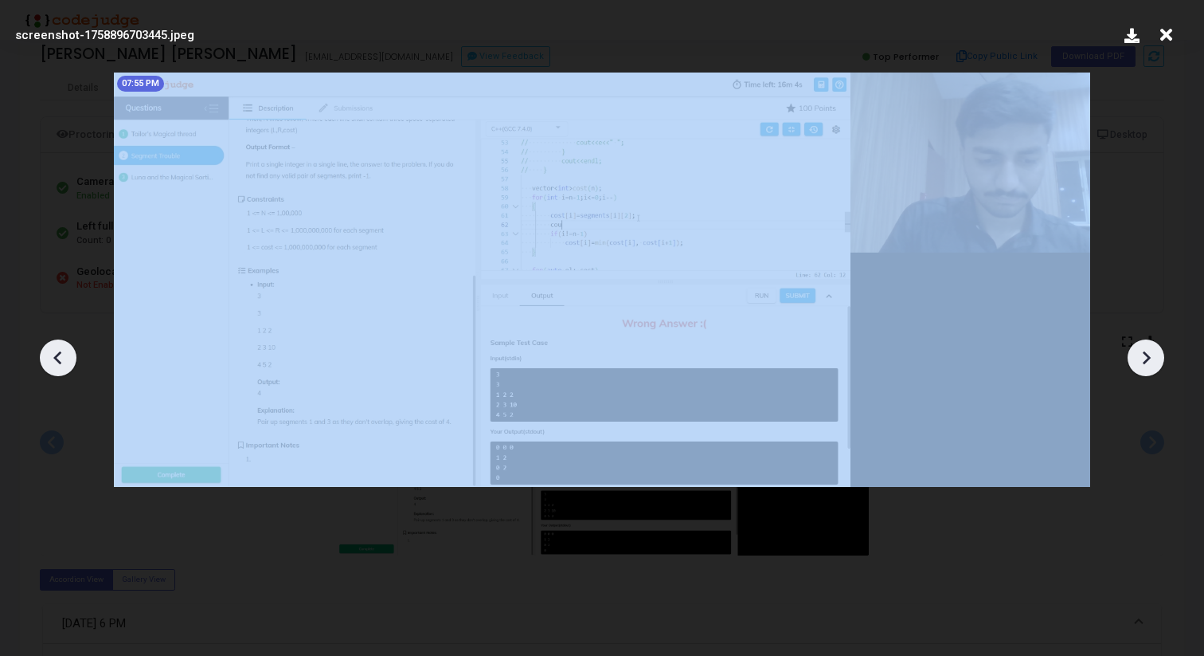
click at [1157, 358] on icon at bounding box center [1146, 358] width 24 height 24
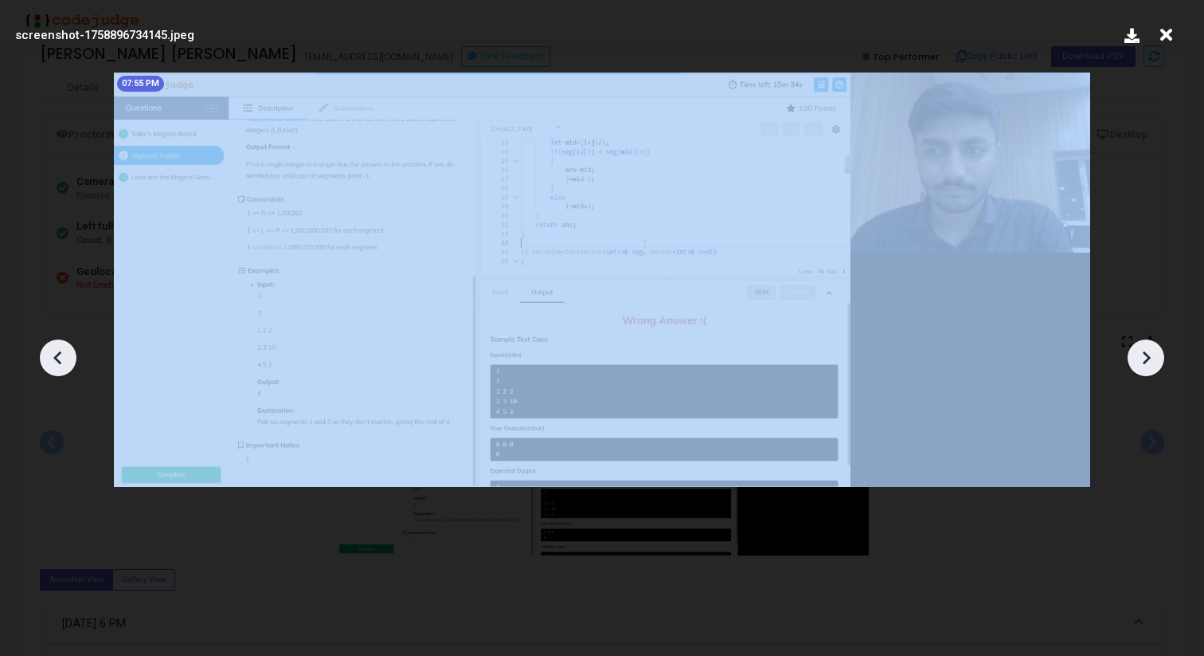
click at [1157, 358] on icon at bounding box center [1146, 358] width 24 height 24
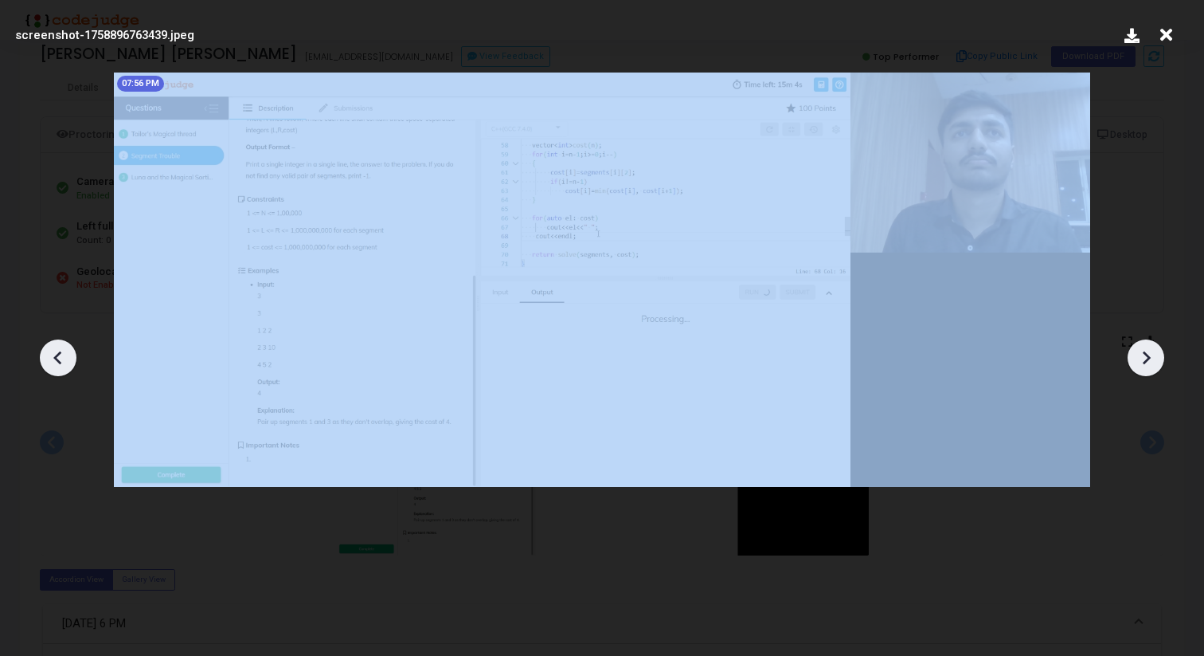
click at [1157, 358] on icon at bounding box center [1146, 358] width 24 height 24
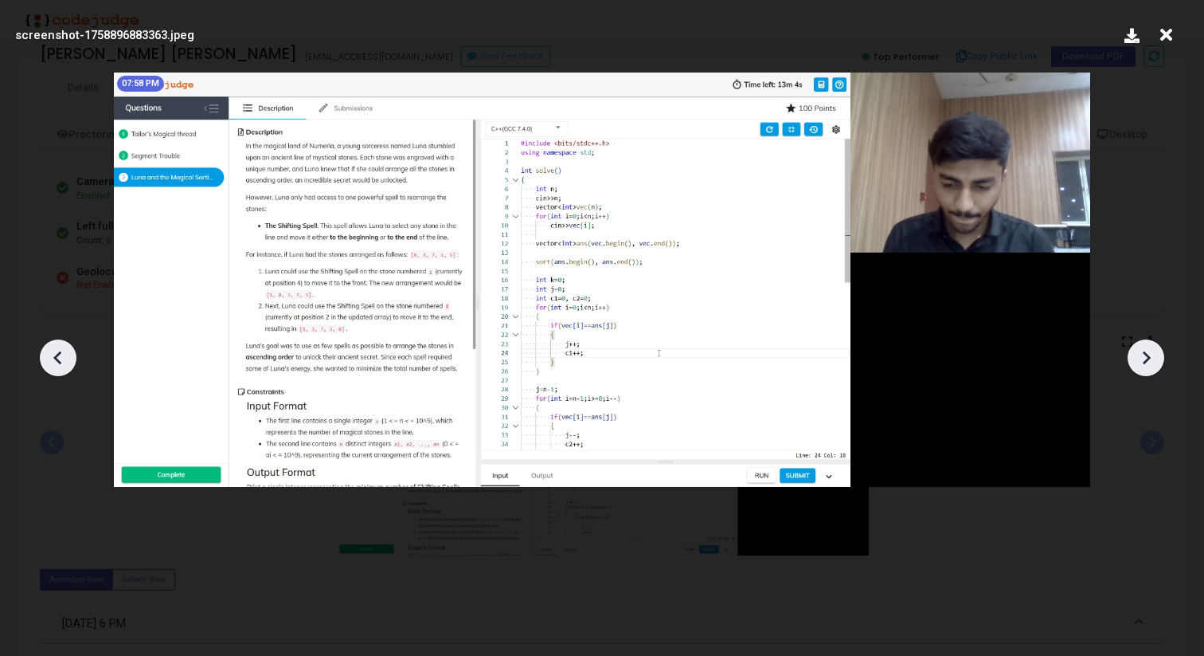
click at [1157, 358] on icon at bounding box center [1146, 358] width 24 height 24
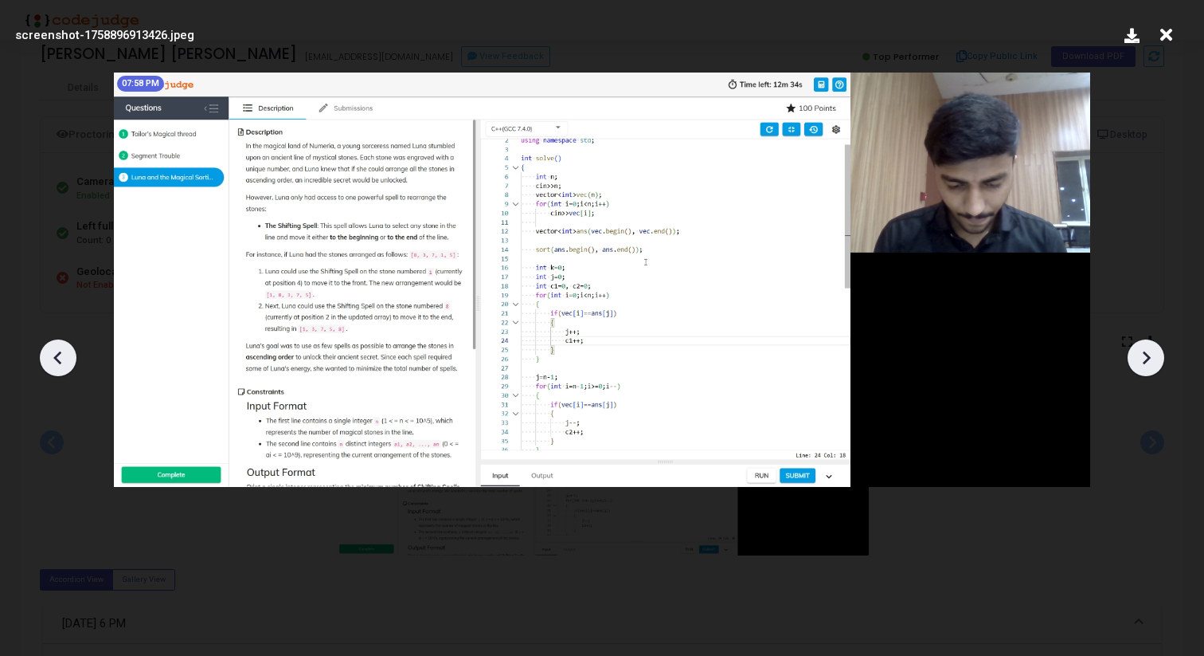
click at [1157, 358] on icon at bounding box center [1146, 358] width 24 height 24
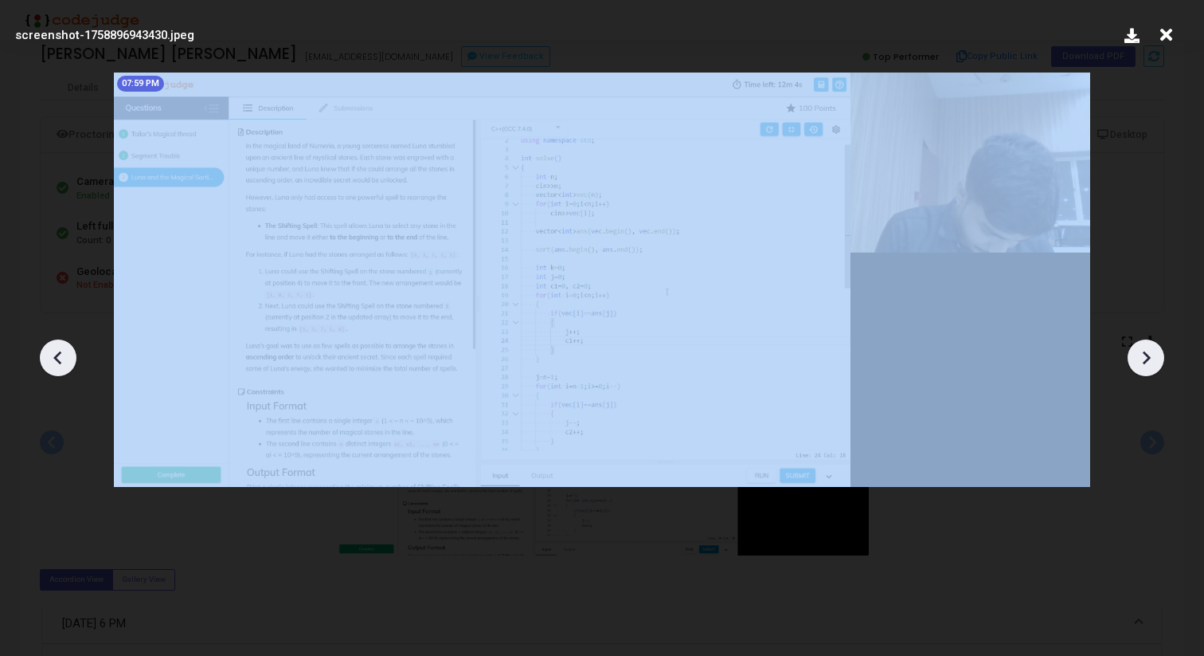
click at [1157, 358] on icon at bounding box center [1146, 358] width 24 height 24
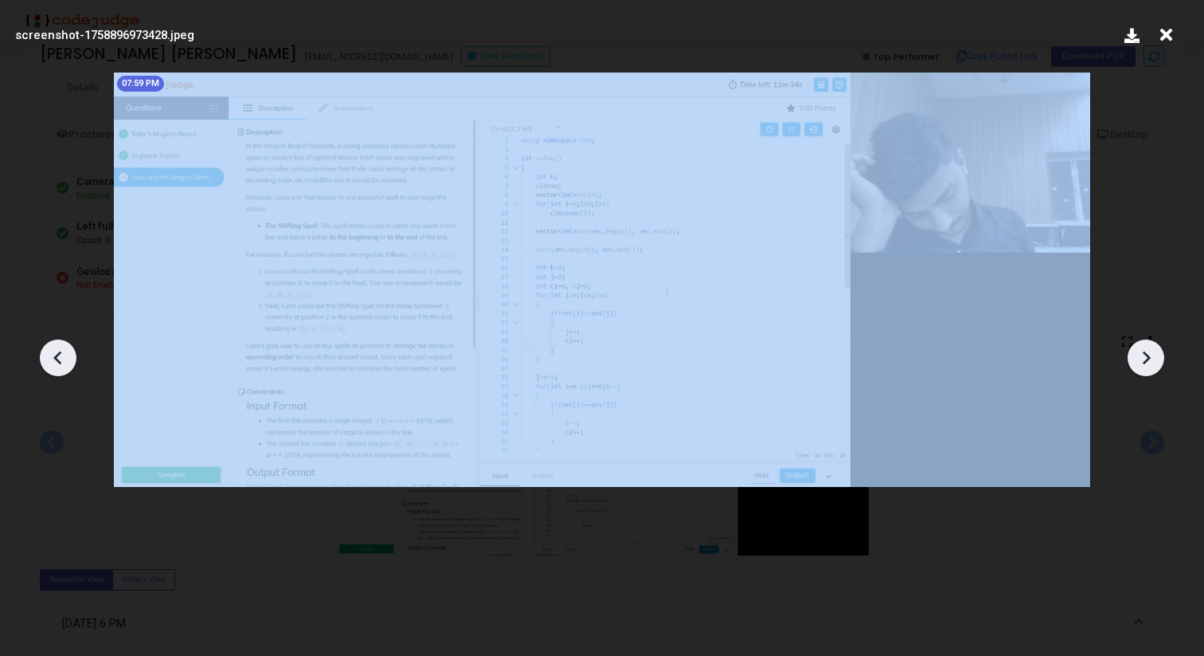
click at [1157, 358] on icon at bounding box center [1146, 358] width 24 height 24
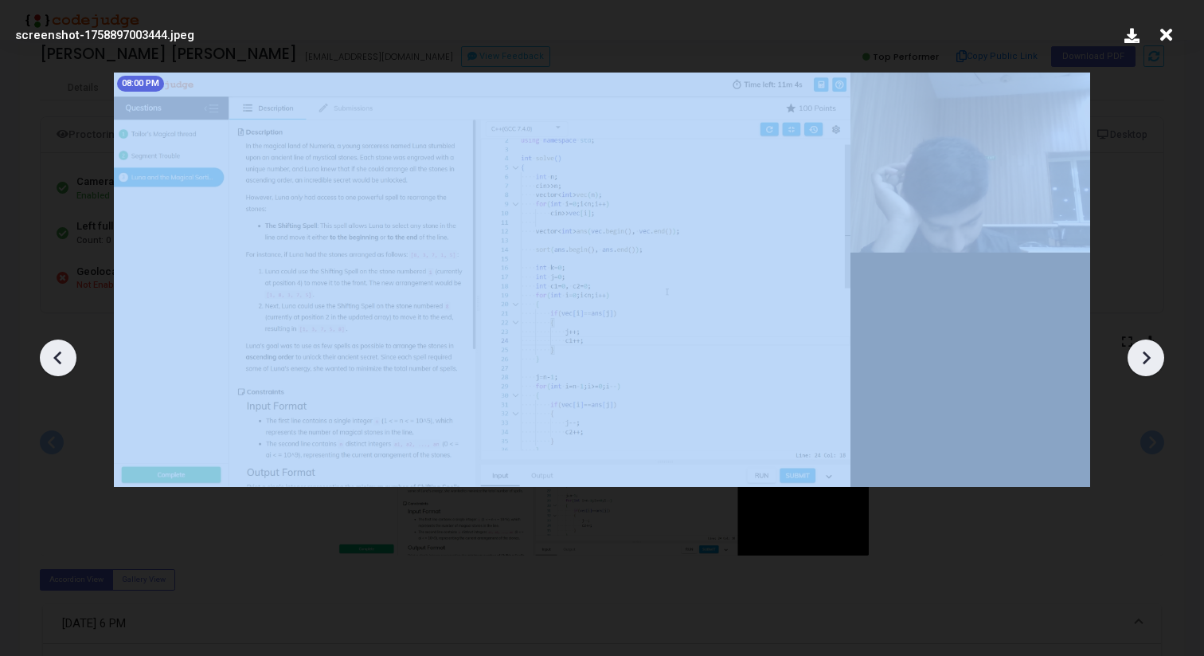
click at [1157, 358] on icon at bounding box center [1146, 358] width 24 height 24
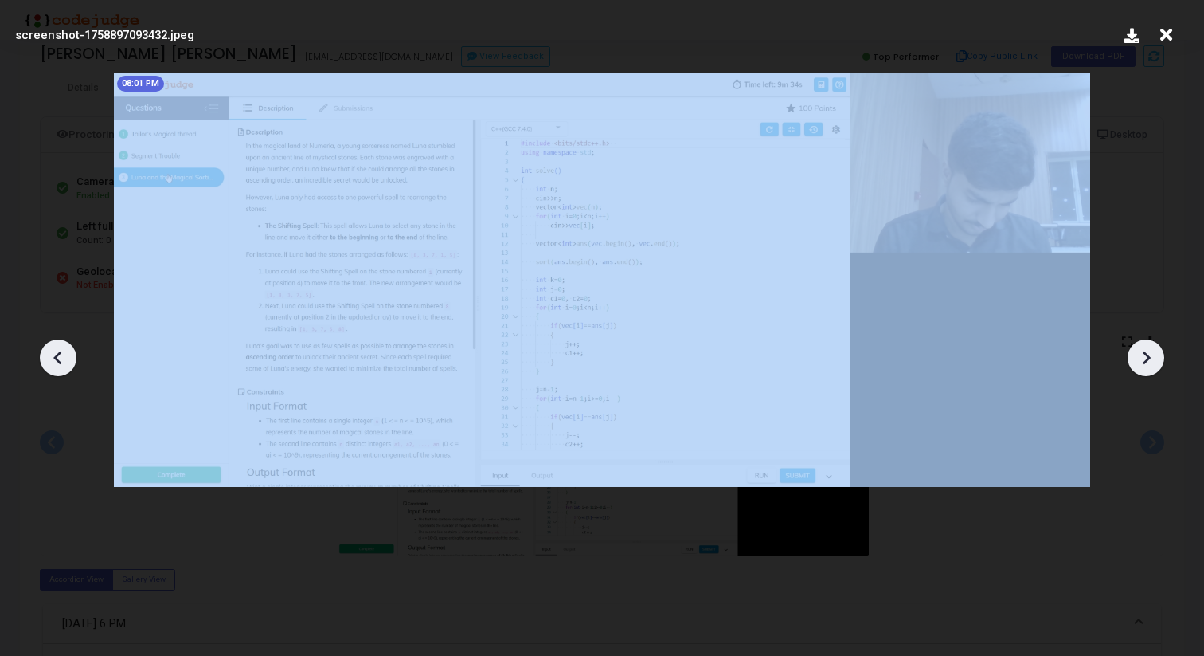
click at [1157, 358] on icon at bounding box center [1146, 358] width 24 height 24
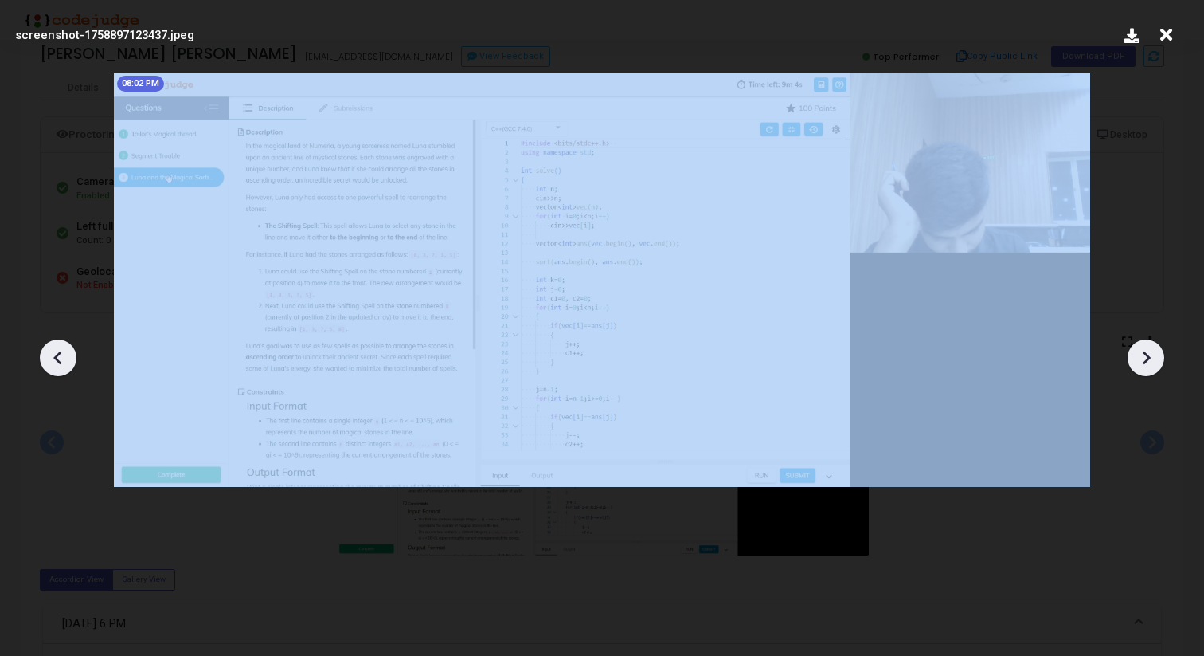
click at [1157, 358] on icon at bounding box center [1146, 358] width 24 height 24
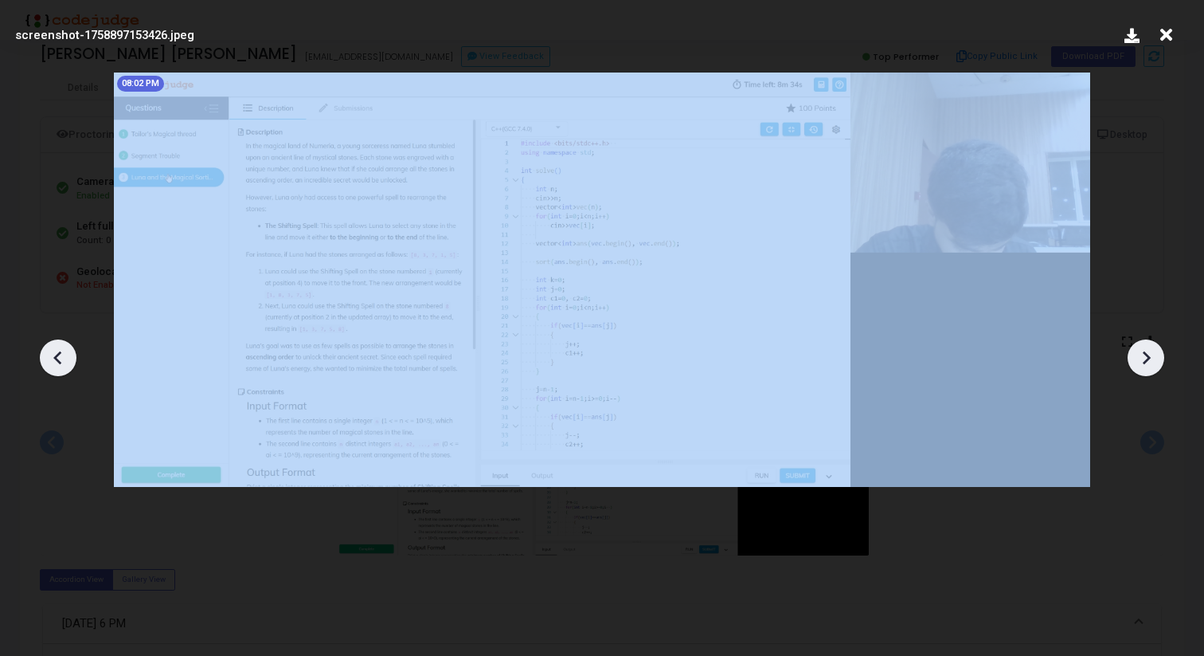
click at [1157, 358] on icon at bounding box center [1146, 358] width 24 height 24
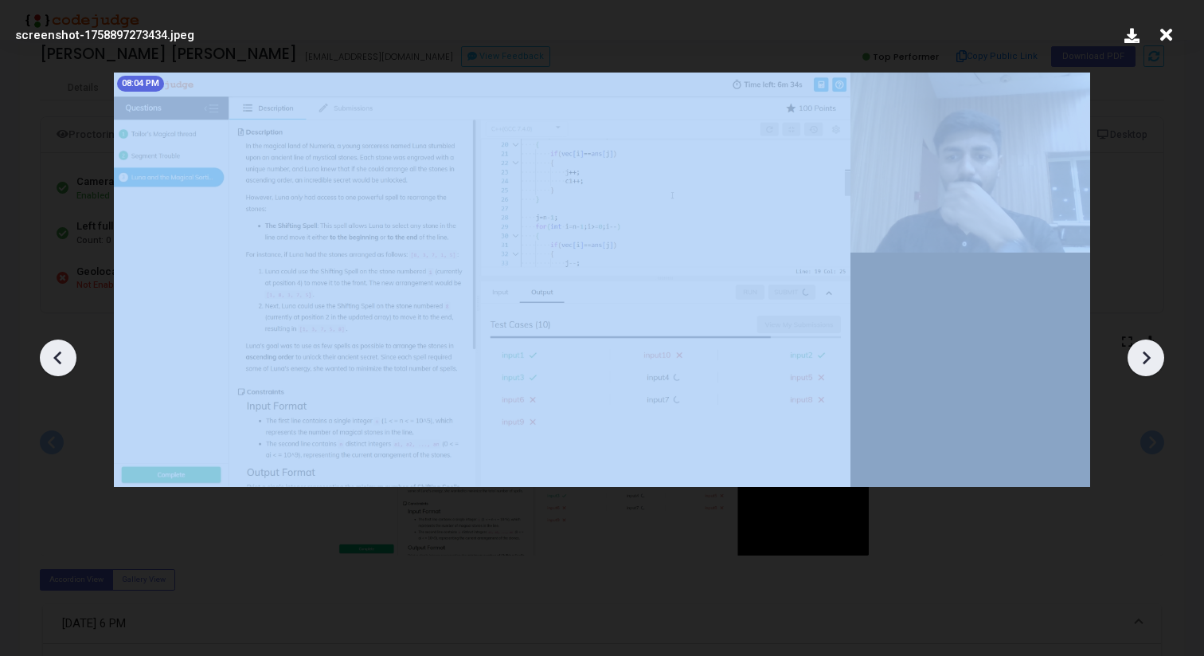
click at [1157, 358] on icon at bounding box center [1146, 358] width 24 height 24
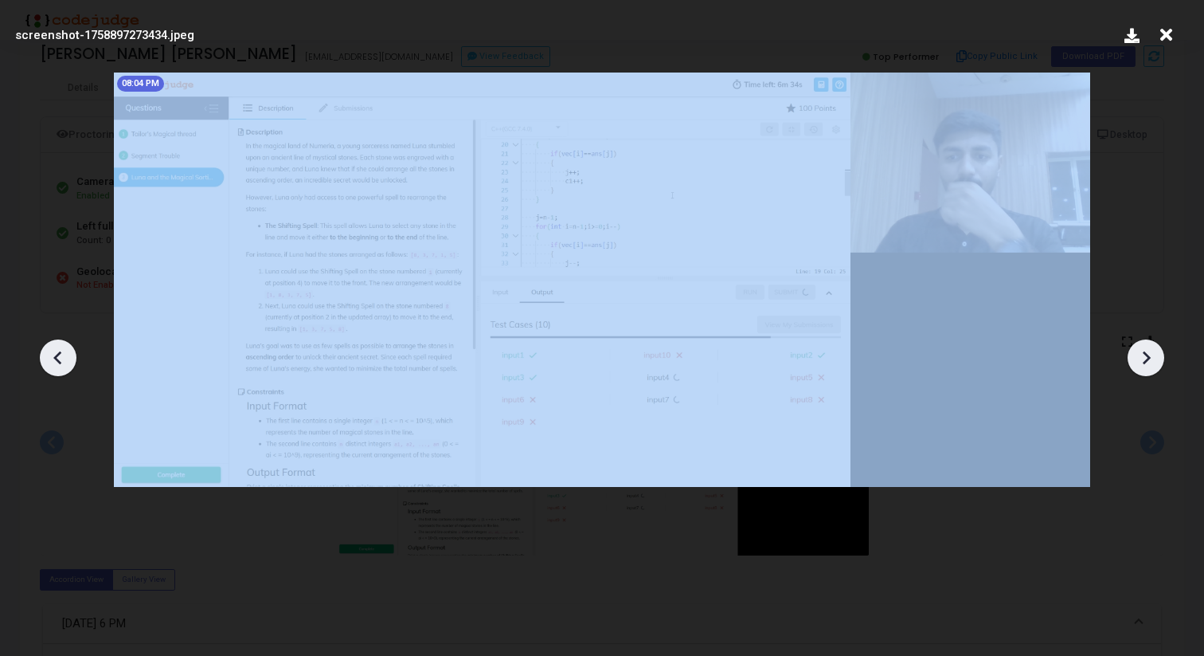
click at [1157, 358] on icon at bounding box center [1146, 358] width 24 height 24
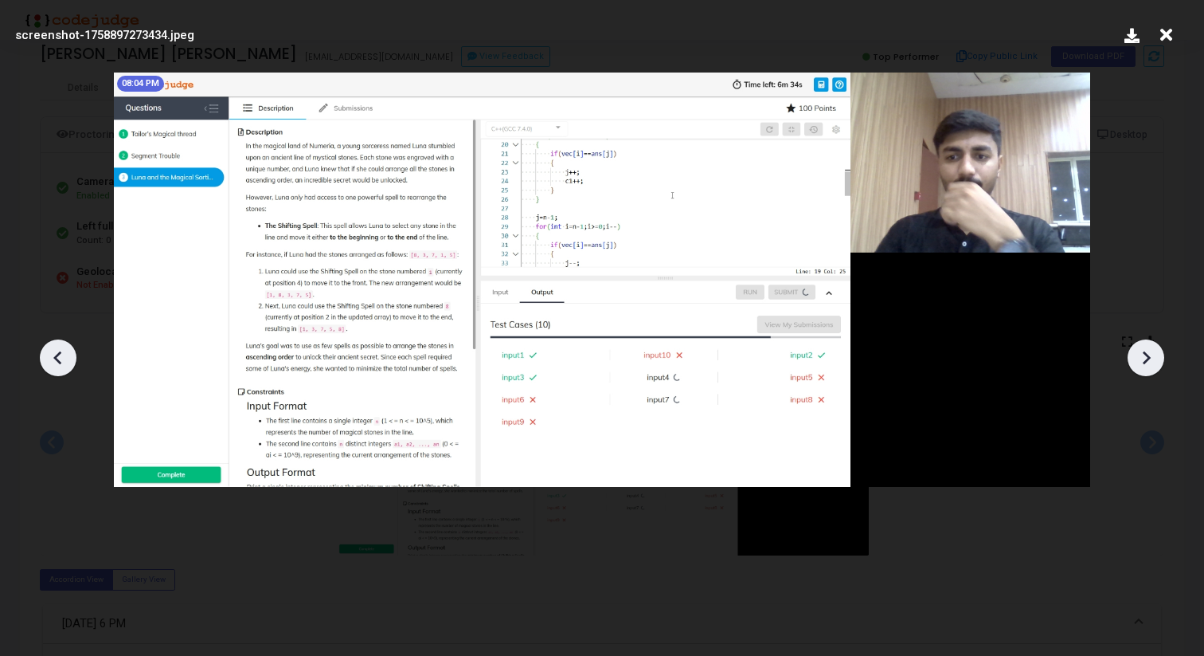
click at [1164, 29] on icon at bounding box center [1166, 35] width 25 height 30
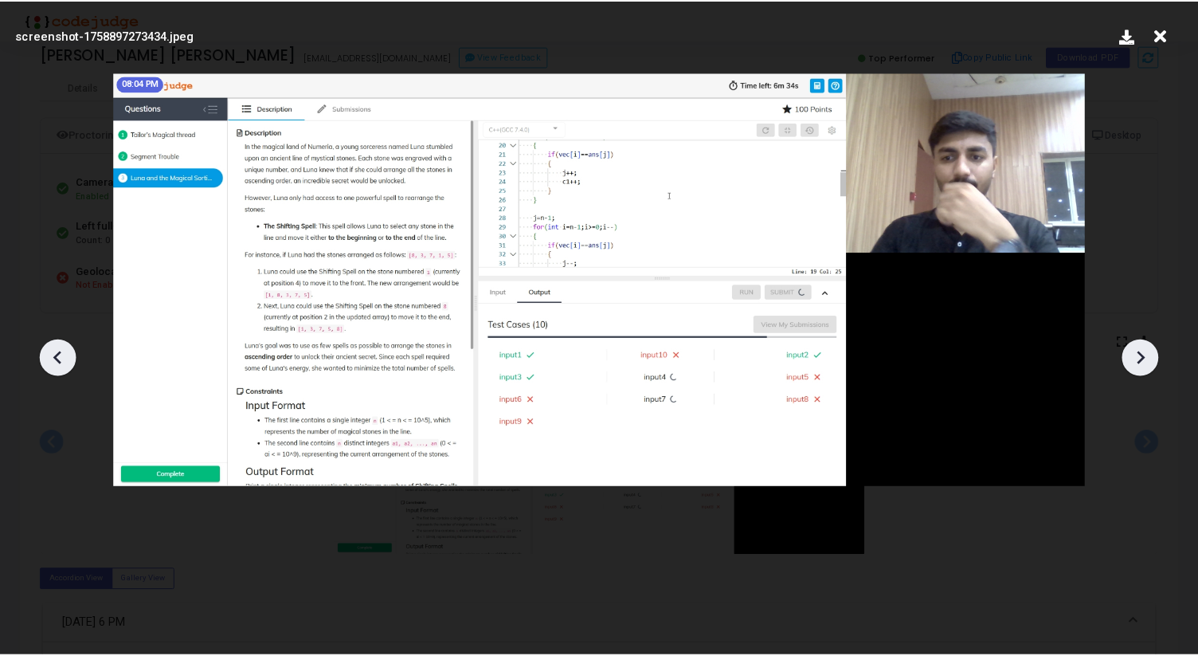
scroll to position [24, 0]
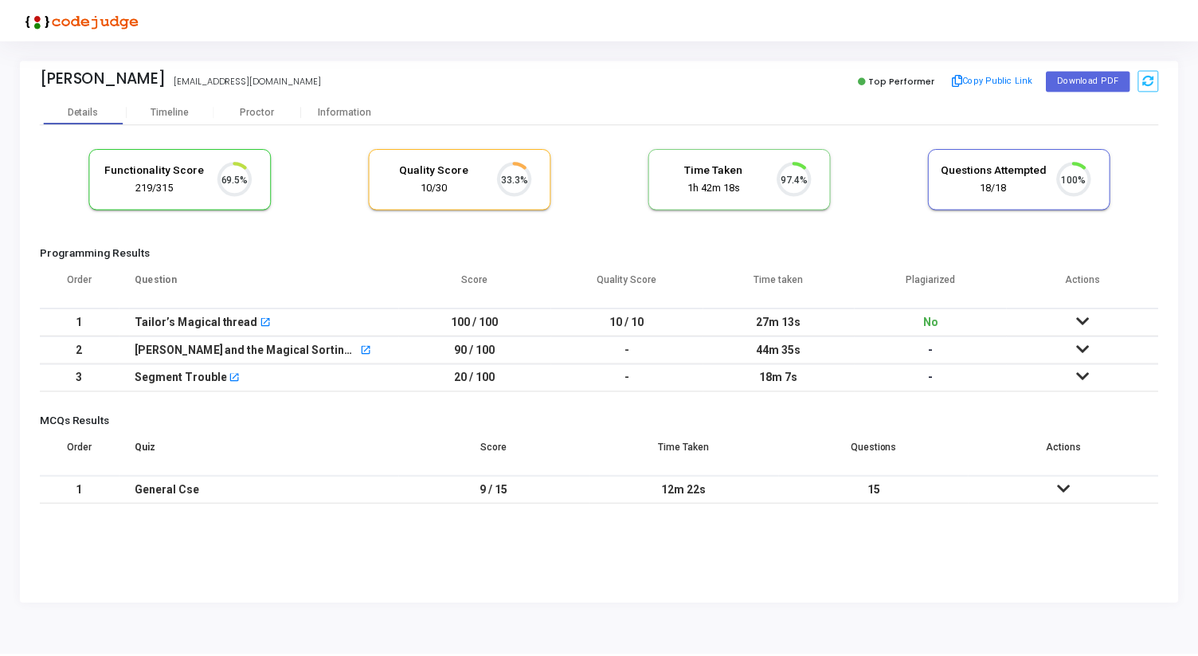
scroll to position [33, 41]
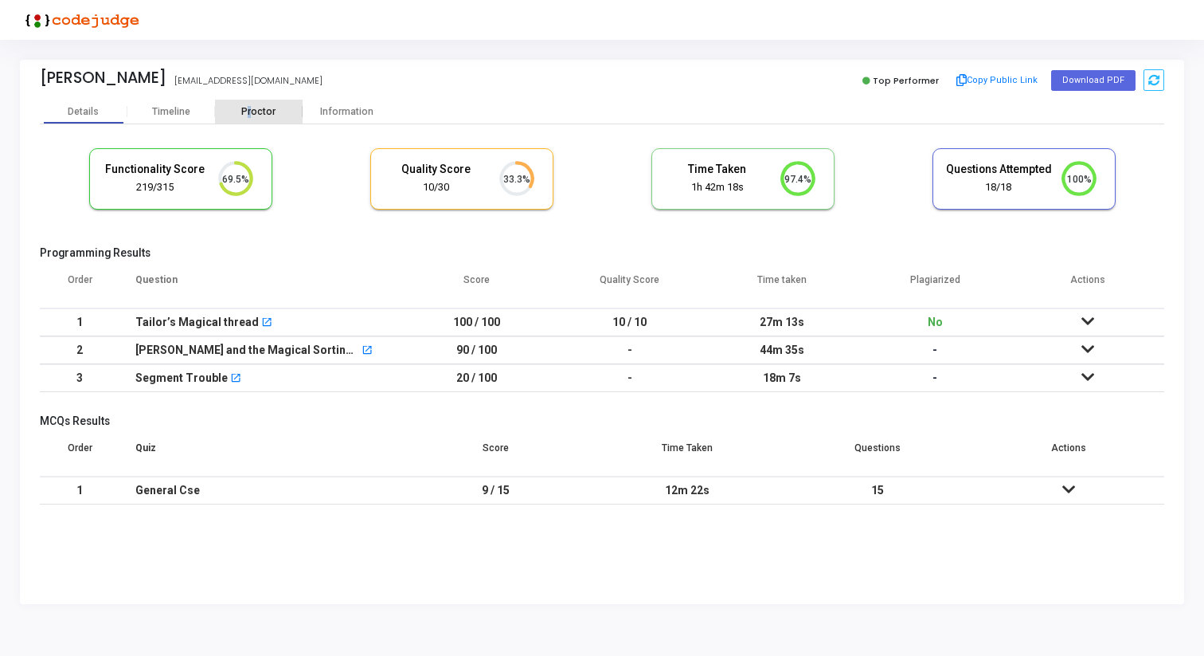
click at [250, 106] on div "Proctor" at bounding box center [259, 112] width 88 height 12
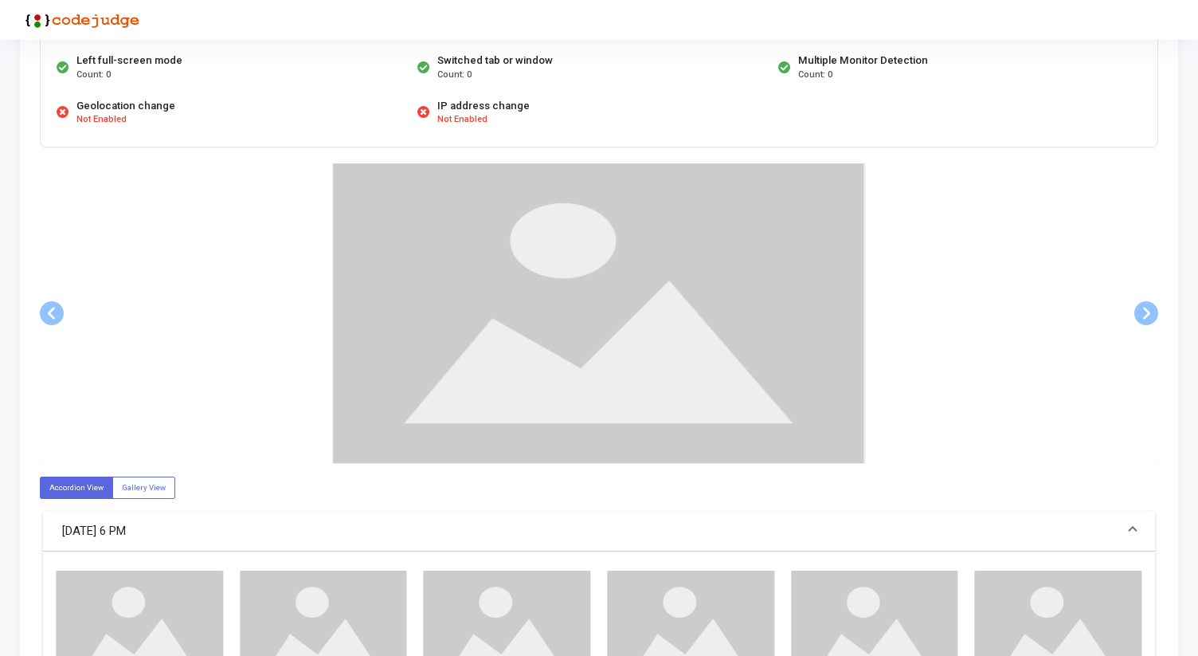
scroll to position [190, 0]
click at [656, 304] on img at bounding box center [599, 312] width 534 height 300
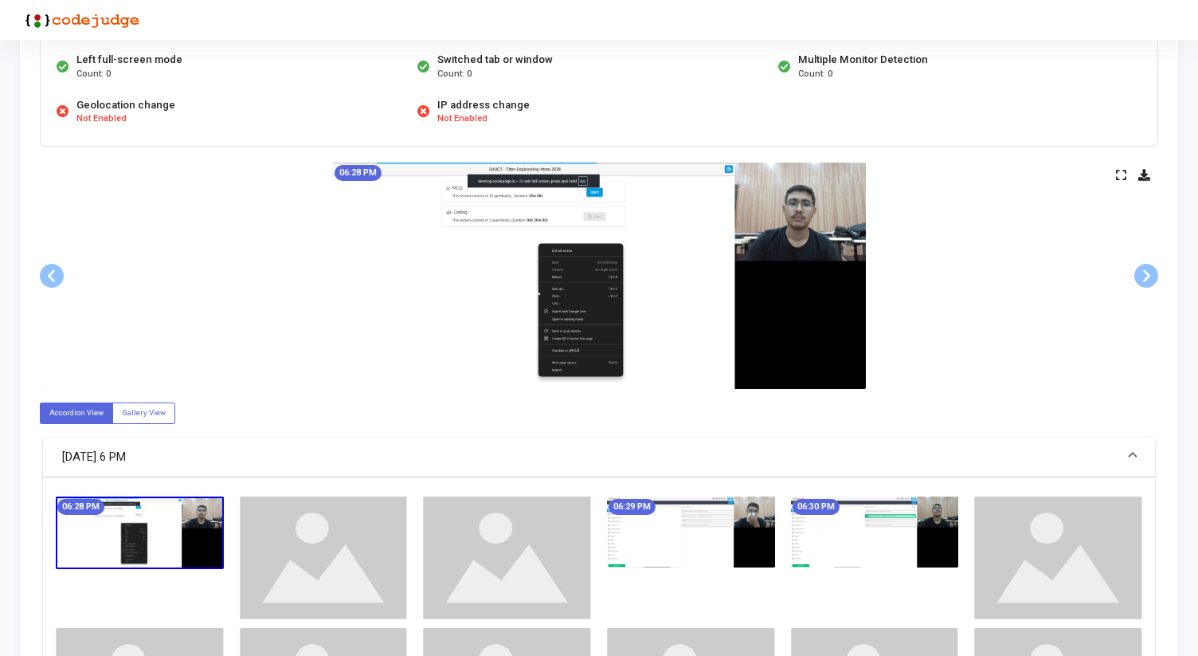
scroll to position [168, 0]
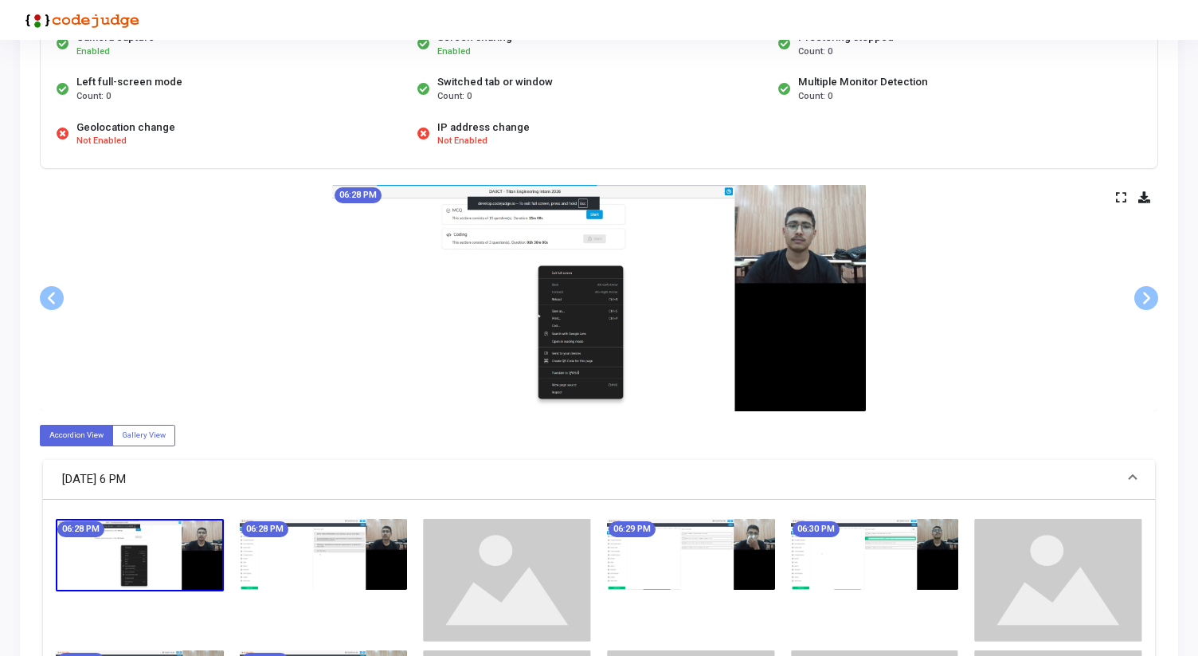
click at [1122, 194] on icon at bounding box center [1121, 197] width 10 height 9
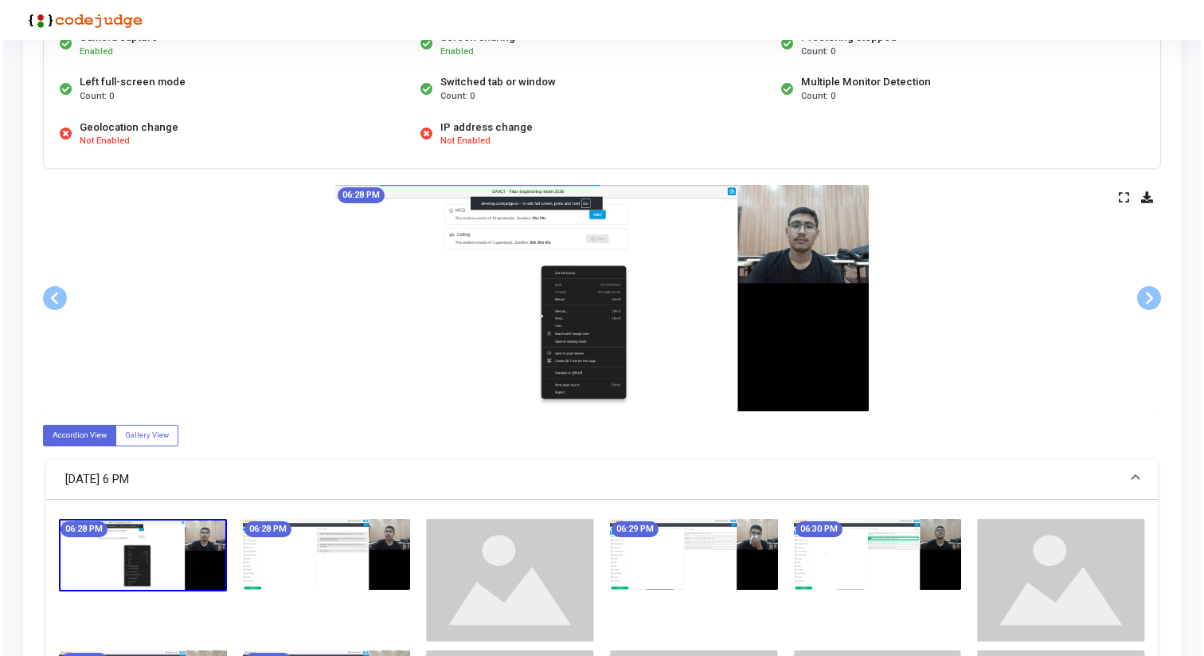
scroll to position [0, 0]
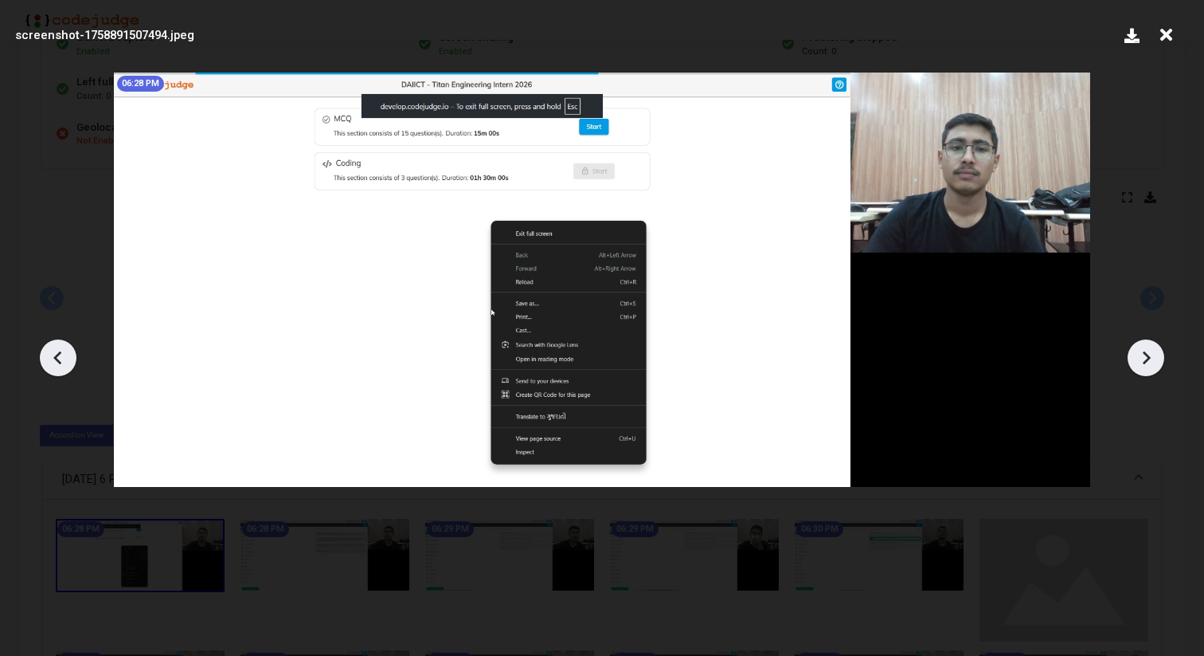
click at [1159, 344] on div at bounding box center [1146, 357] width 37 height 37
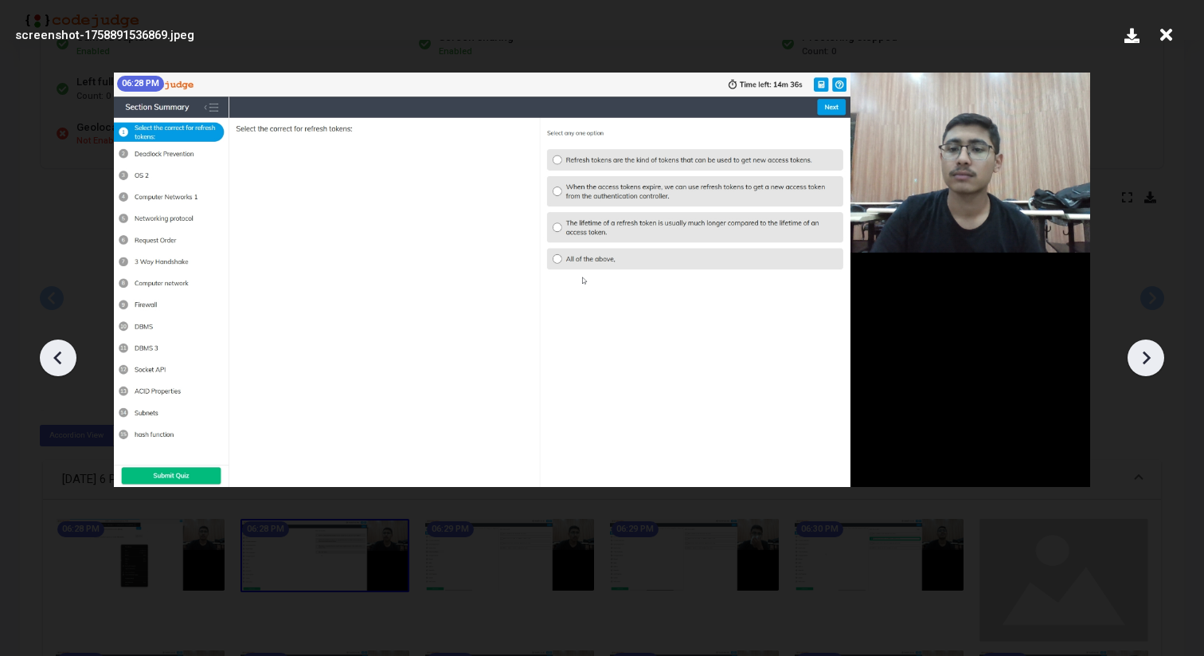
click at [1153, 350] on icon at bounding box center [1146, 358] width 24 height 24
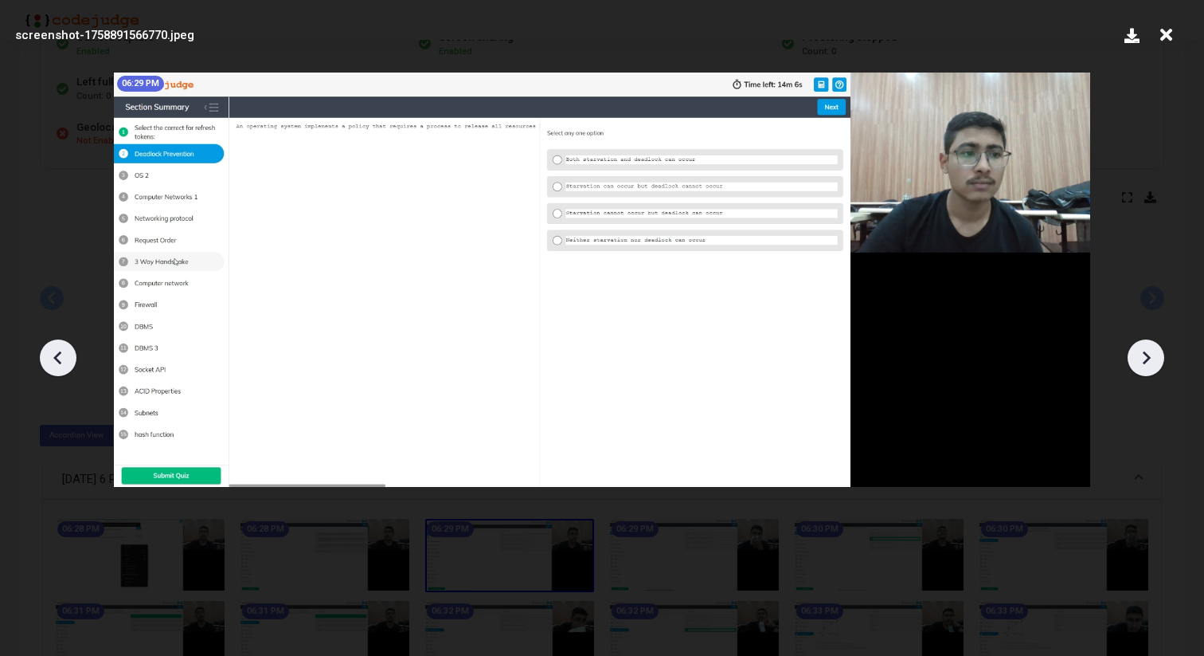
click at [1153, 350] on icon at bounding box center [1146, 358] width 24 height 24
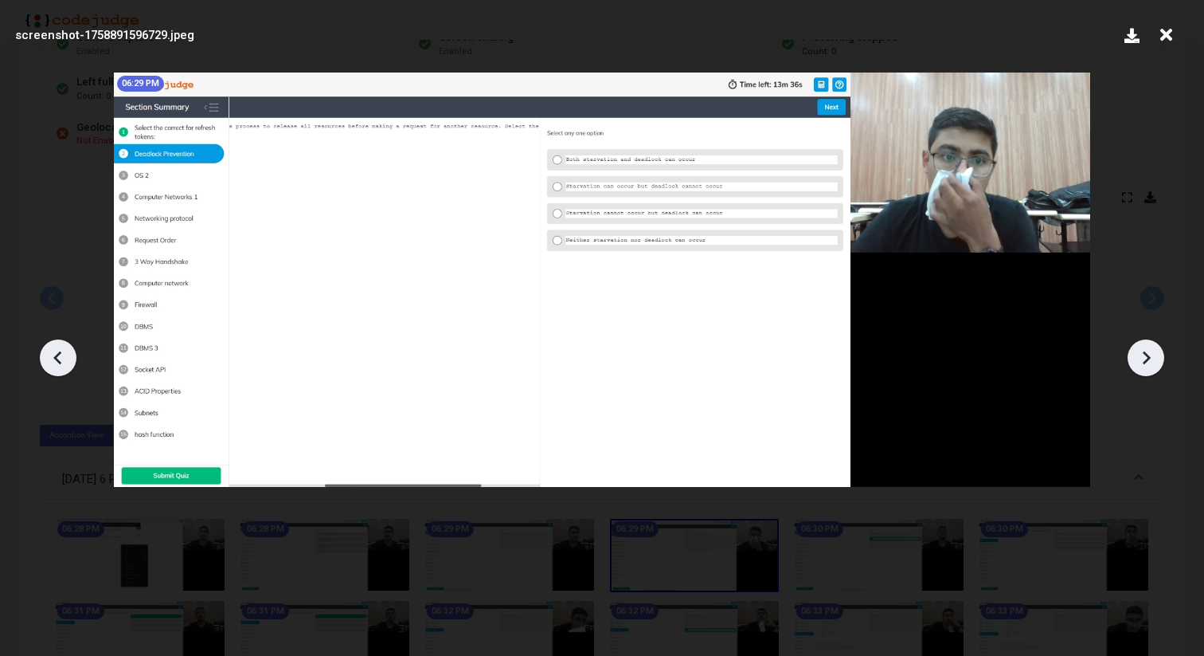
click at [1153, 350] on icon at bounding box center [1146, 358] width 24 height 24
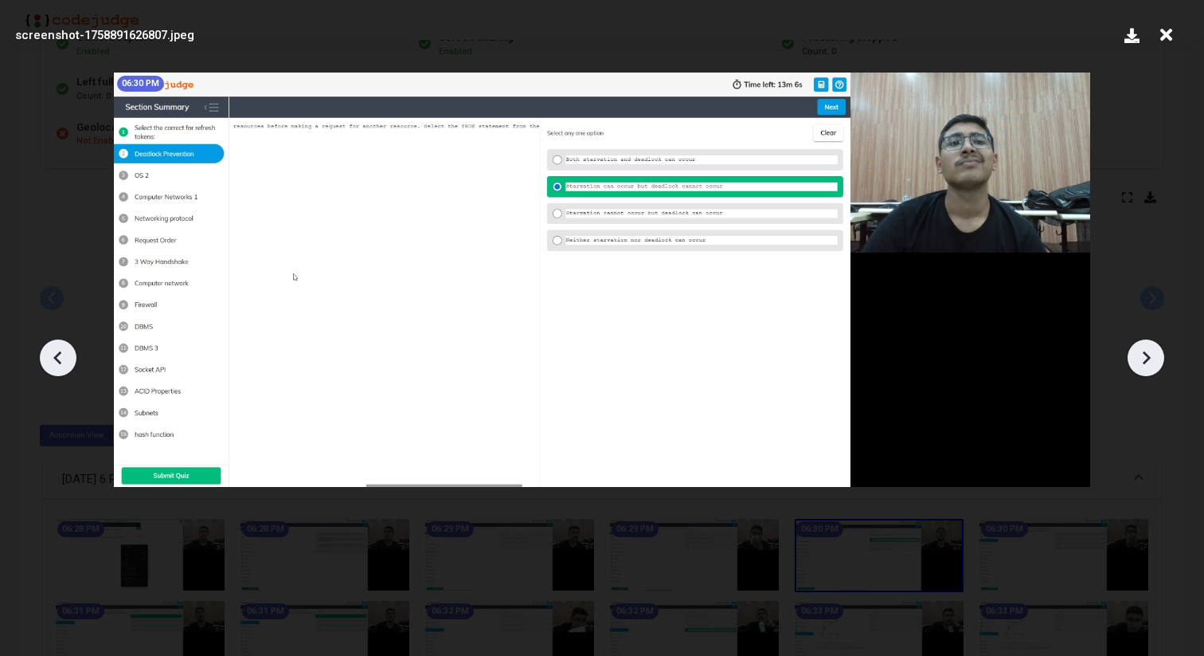
click at [1153, 350] on icon at bounding box center [1146, 358] width 24 height 24
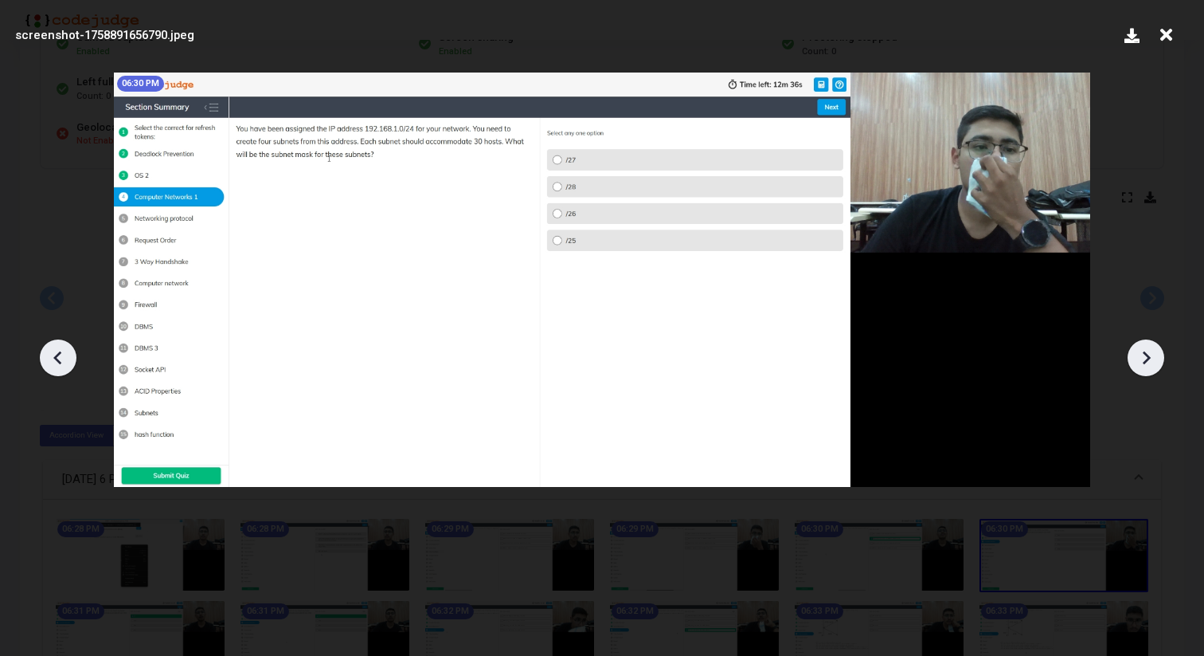
click at [1153, 350] on icon at bounding box center [1146, 358] width 24 height 24
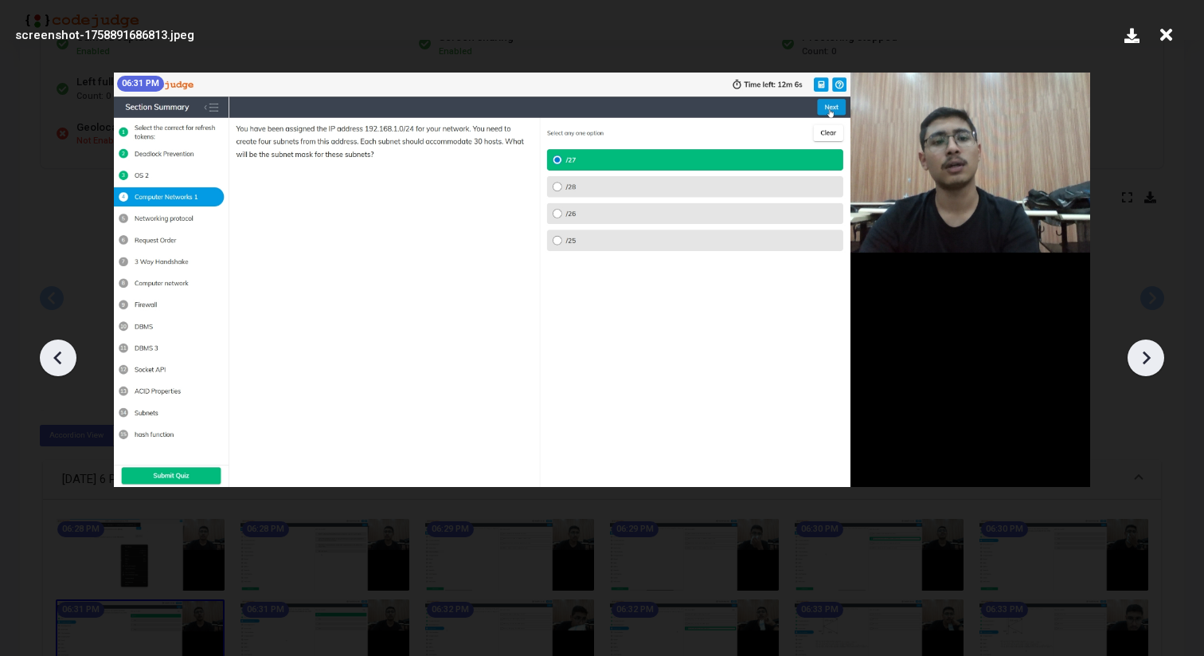
click at [1153, 350] on icon at bounding box center [1146, 358] width 24 height 24
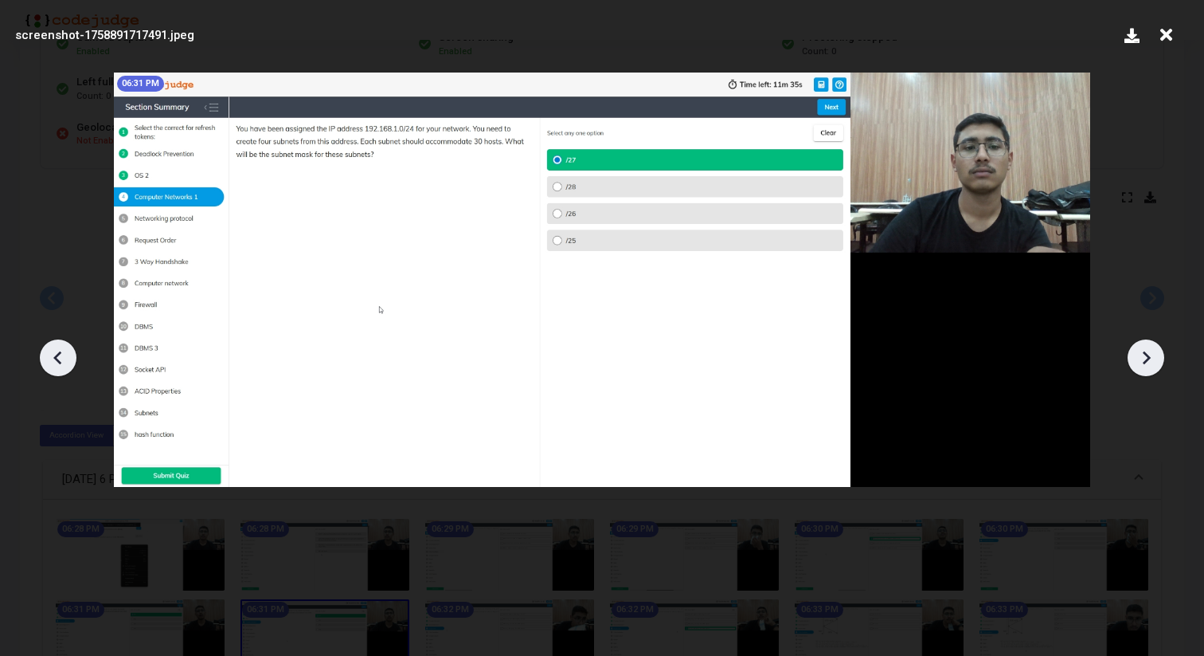
click at [1153, 350] on icon at bounding box center [1146, 358] width 24 height 24
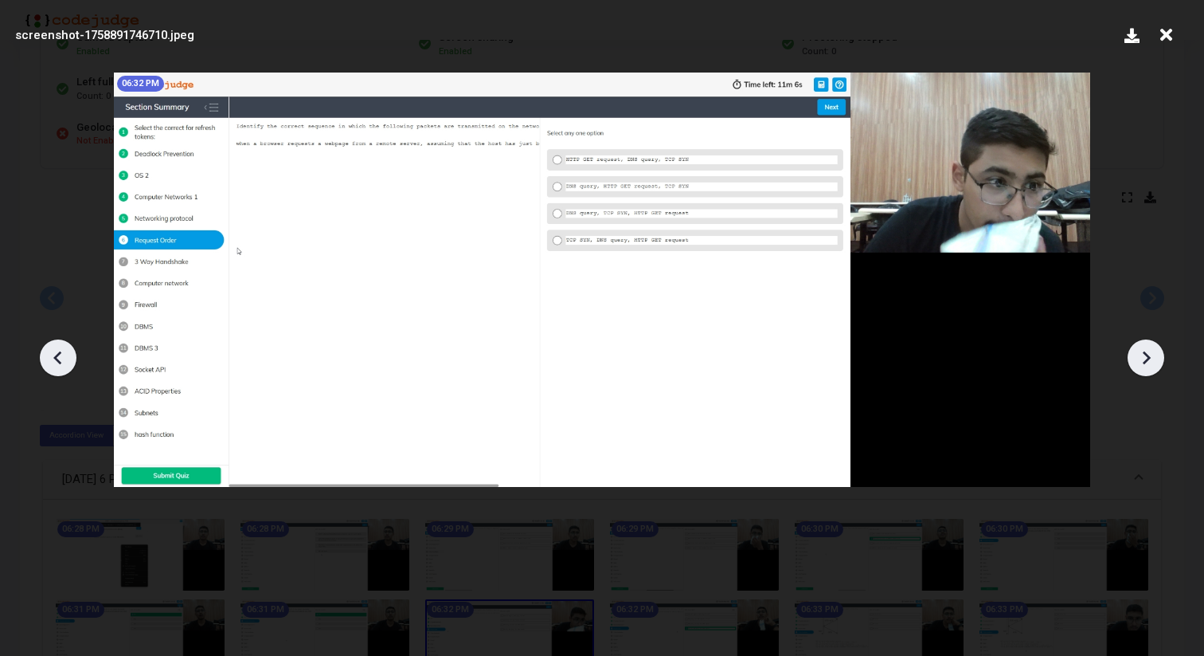
click at [1153, 350] on icon at bounding box center [1146, 358] width 24 height 24
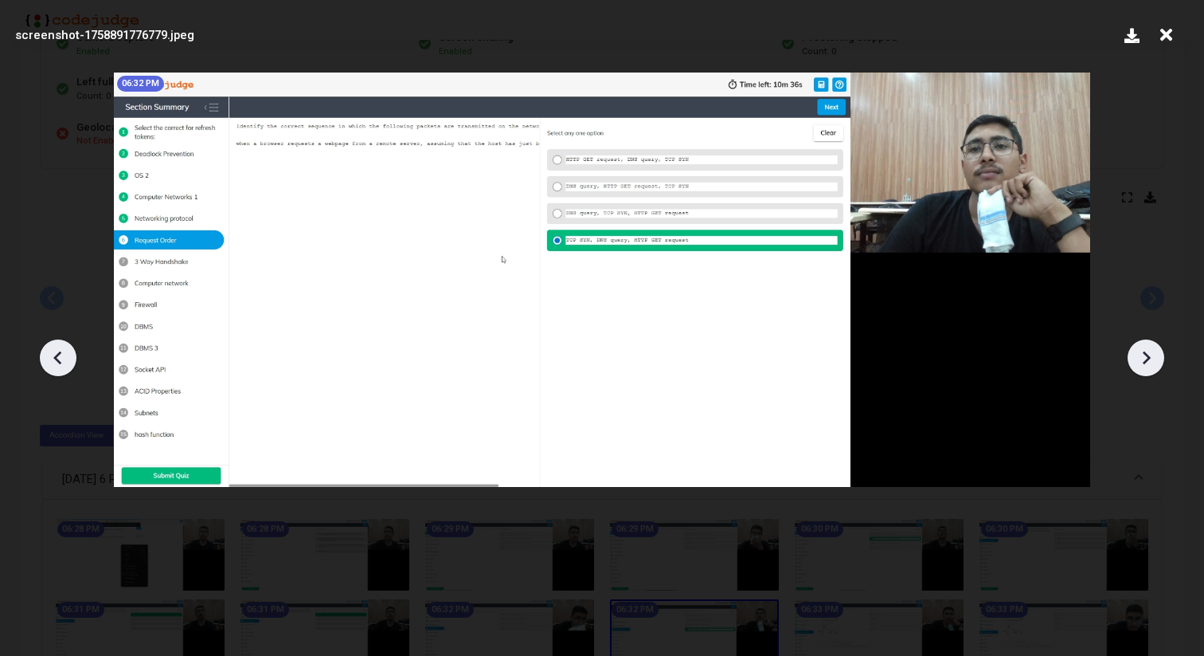
click at [1153, 350] on icon at bounding box center [1146, 358] width 24 height 24
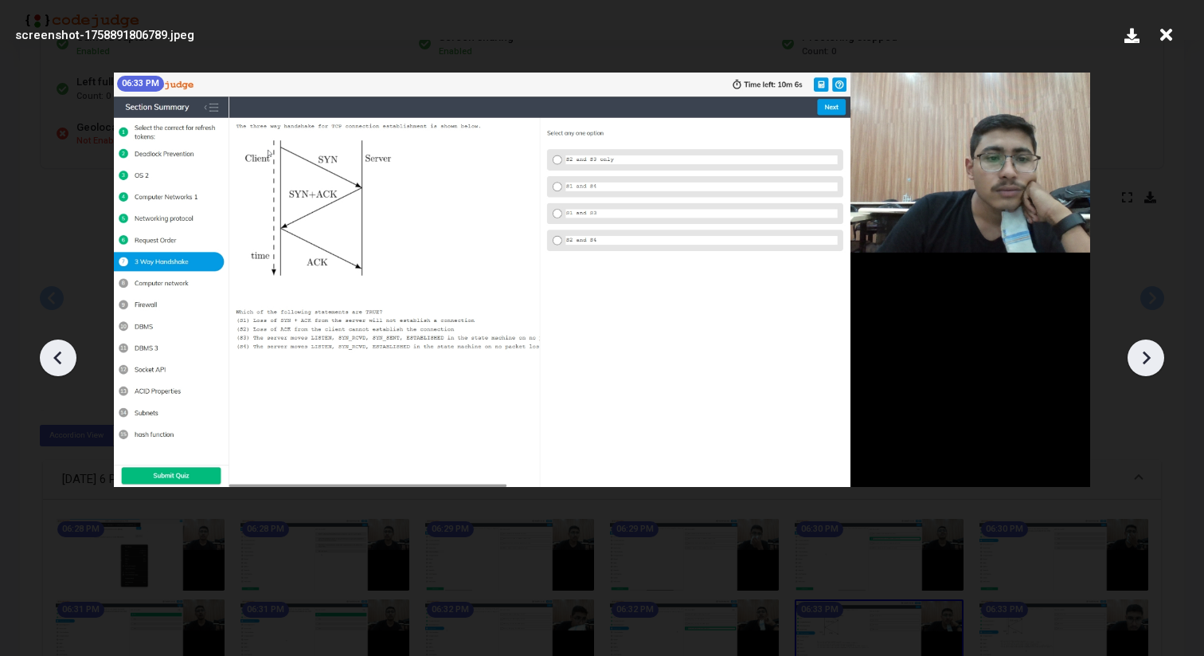
click at [1153, 350] on icon at bounding box center [1146, 358] width 24 height 24
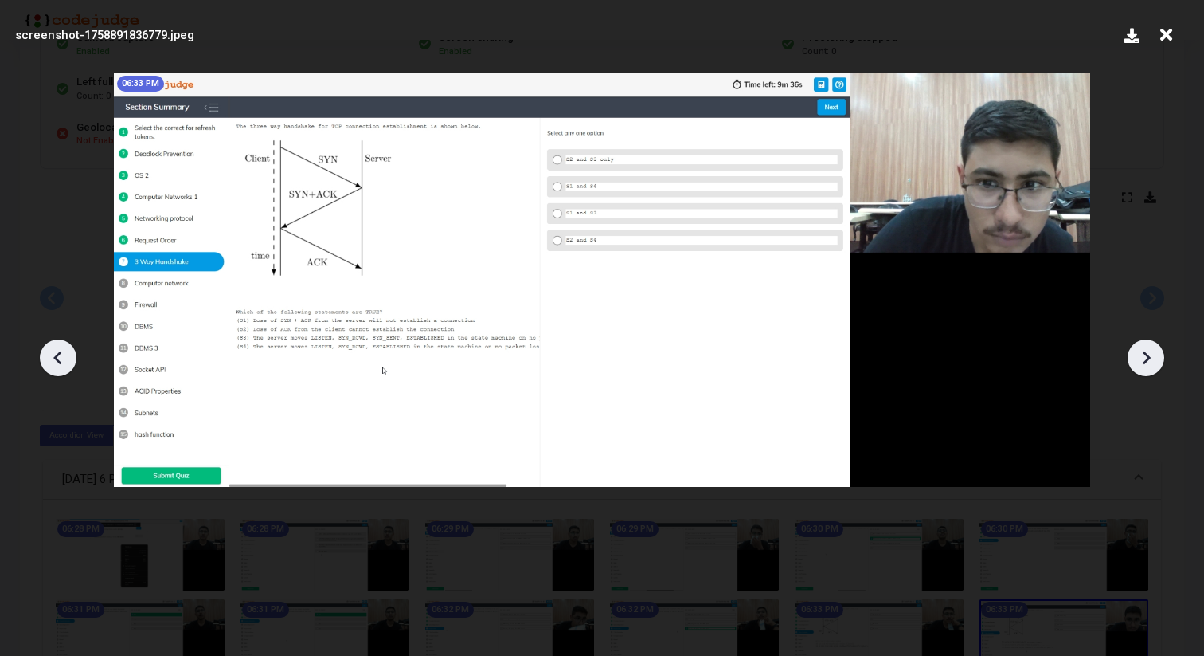
click at [1153, 350] on icon at bounding box center [1146, 358] width 24 height 24
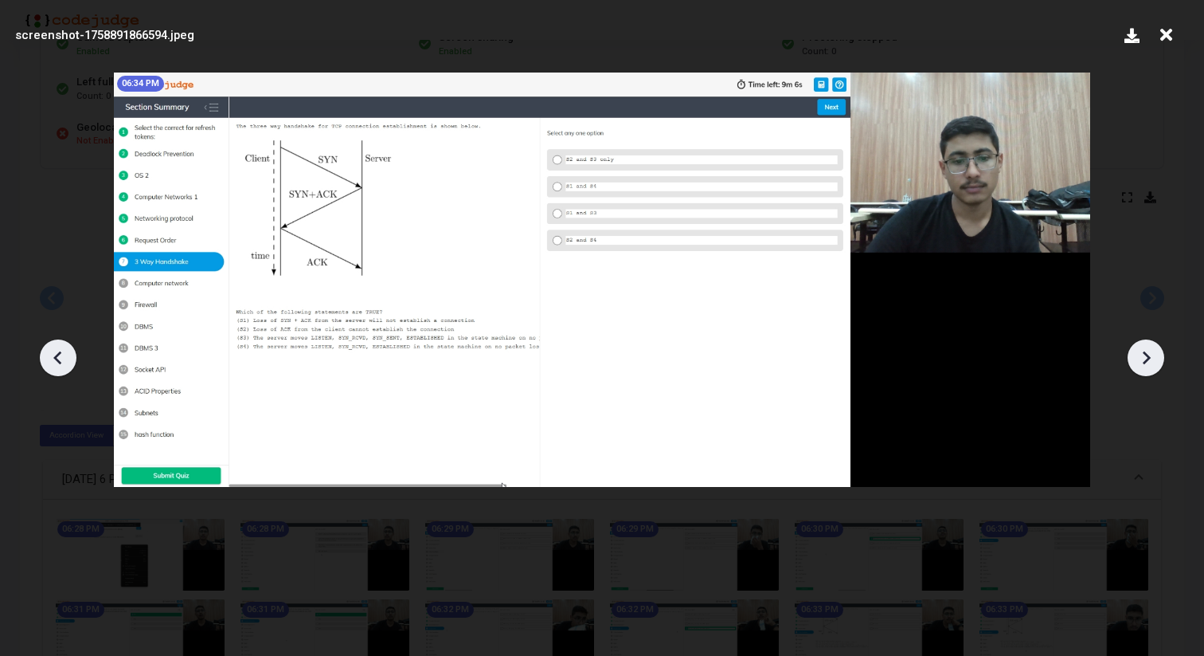
click at [1153, 350] on icon at bounding box center [1146, 358] width 24 height 24
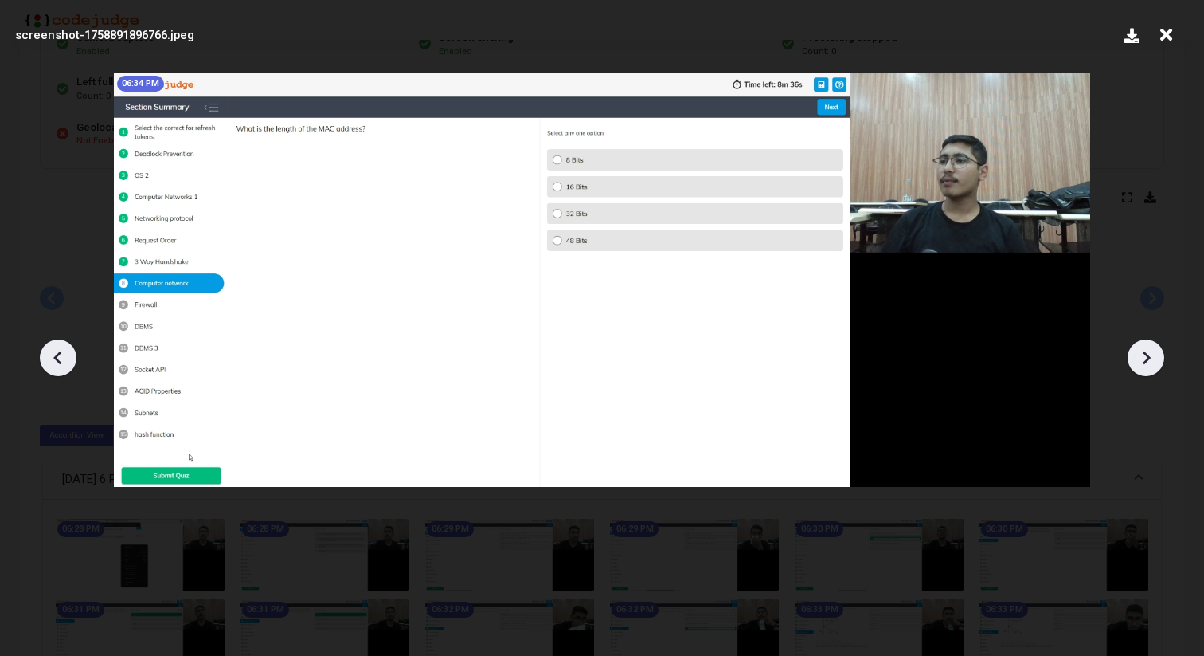
click at [1153, 350] on icon at bounding box center [1146, 358] width 24 height 24
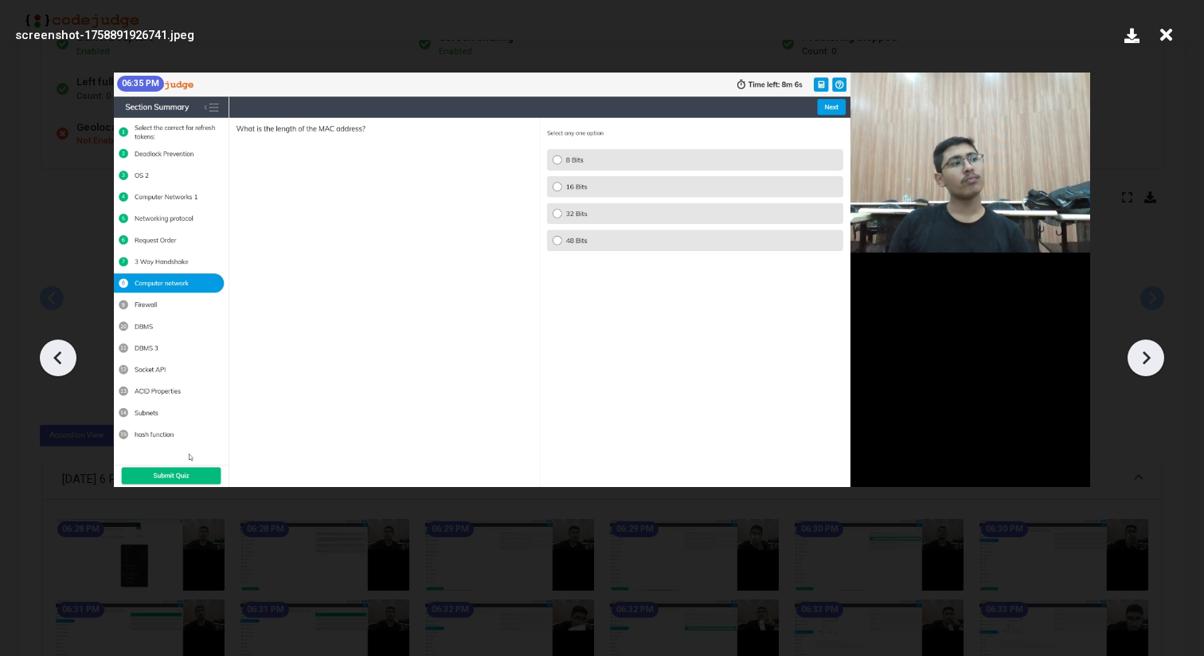
click at [1153, 350] on icon at bounding box center [1146, 358] width 24 height 24
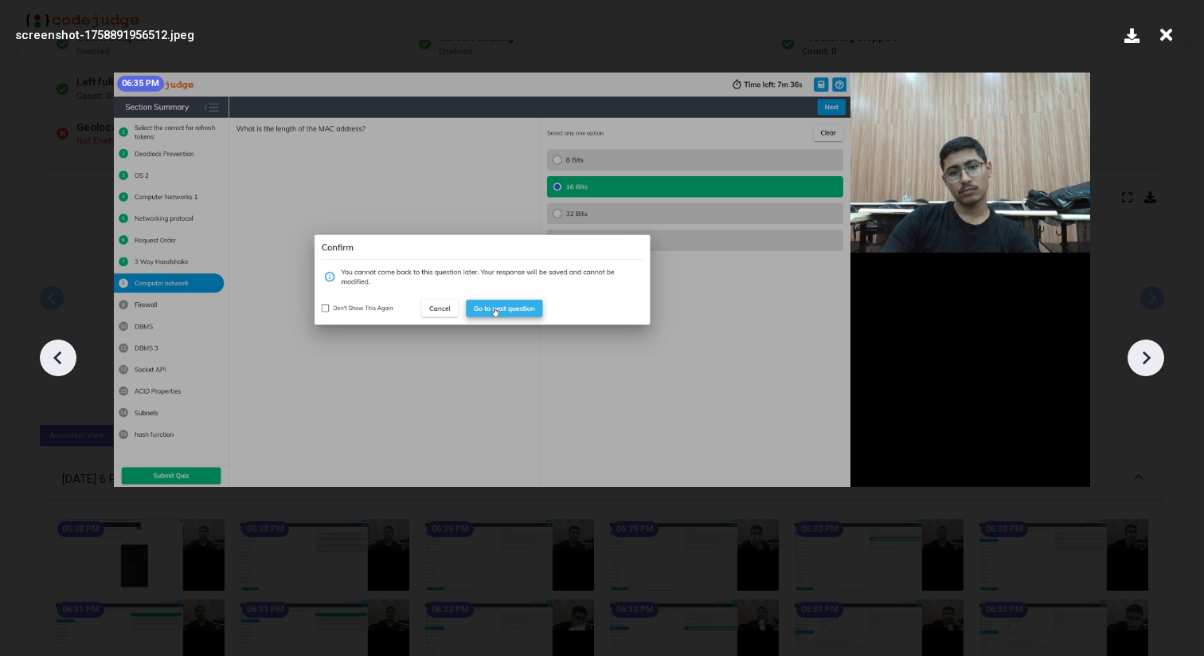
click at [1153, 350] on icon at bounding box center [1146, 358] width 24 height 24
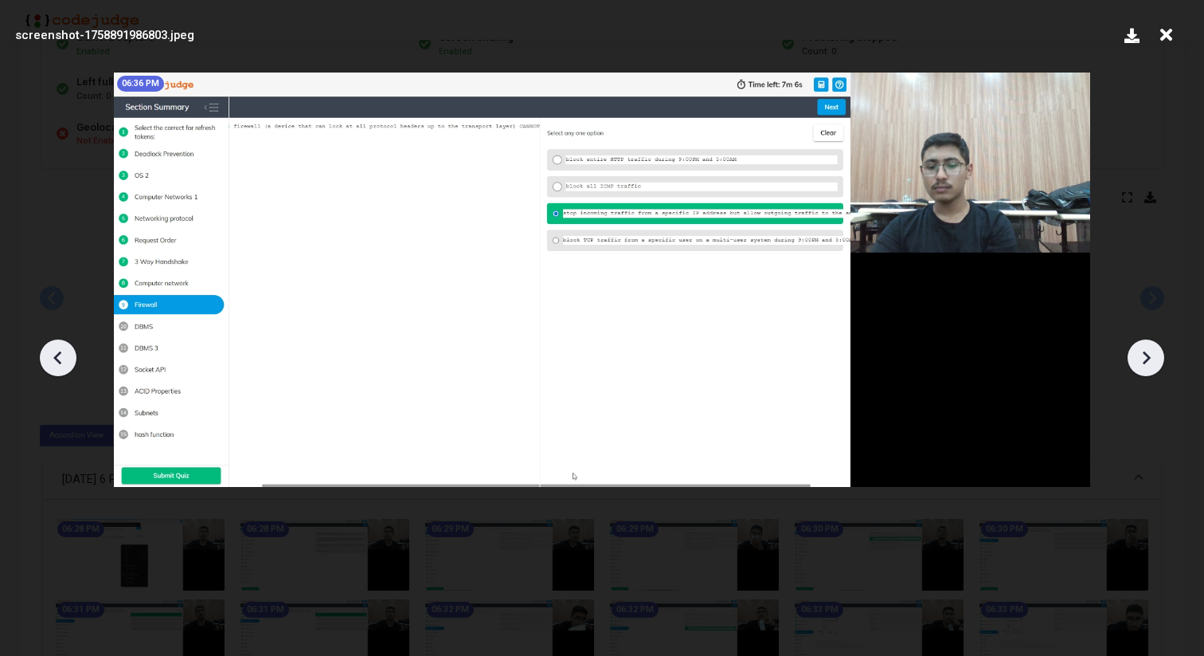
click at [1153, 350] on icon at bounding box center [1146, 358] width 24 height 24
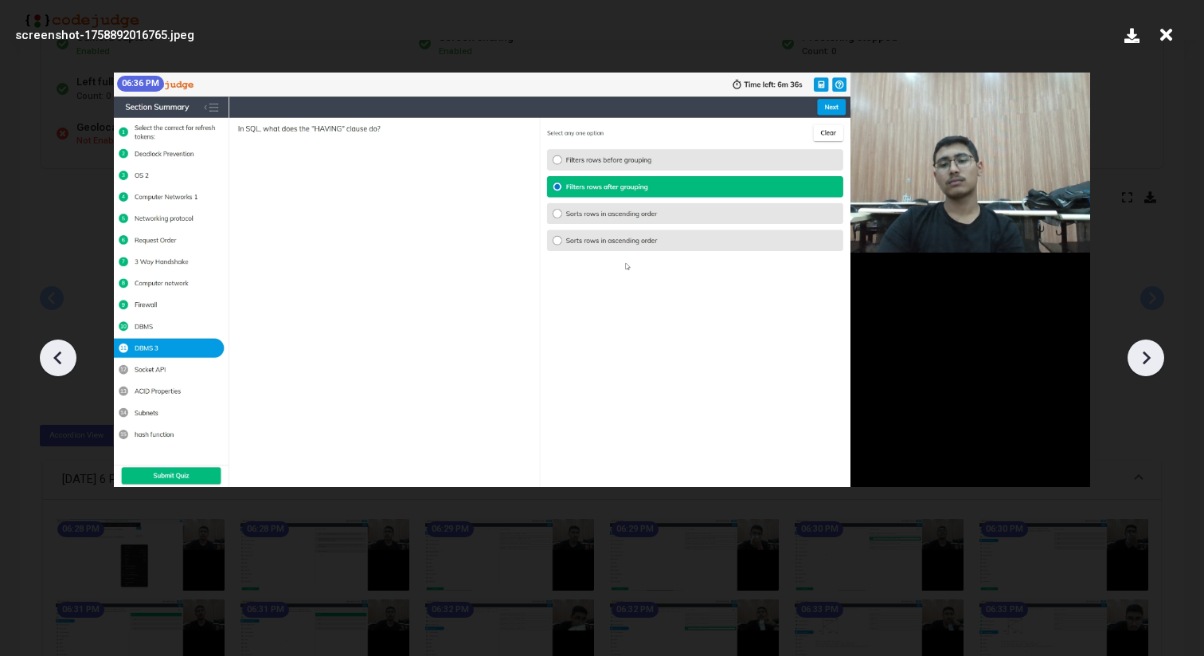
click at [1153, 350] on icon at bounding box center [1146, 358] width 24 height 24
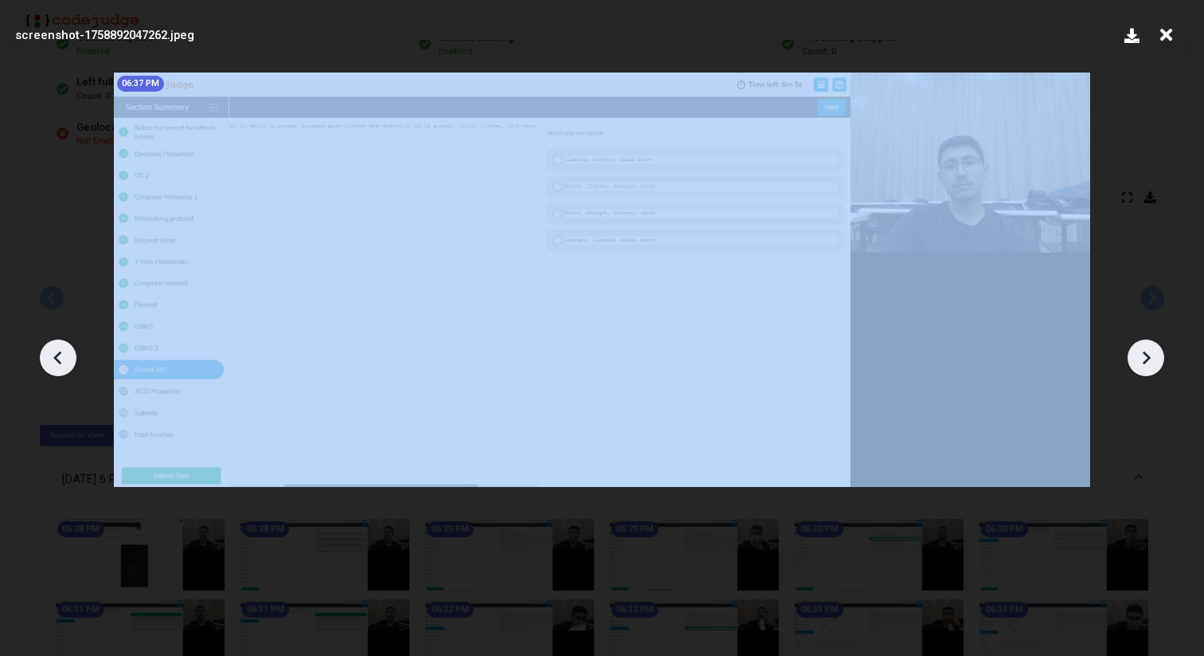
click at [1153, 350] on icon at bounding box center [1146, 358] width 24 height 24
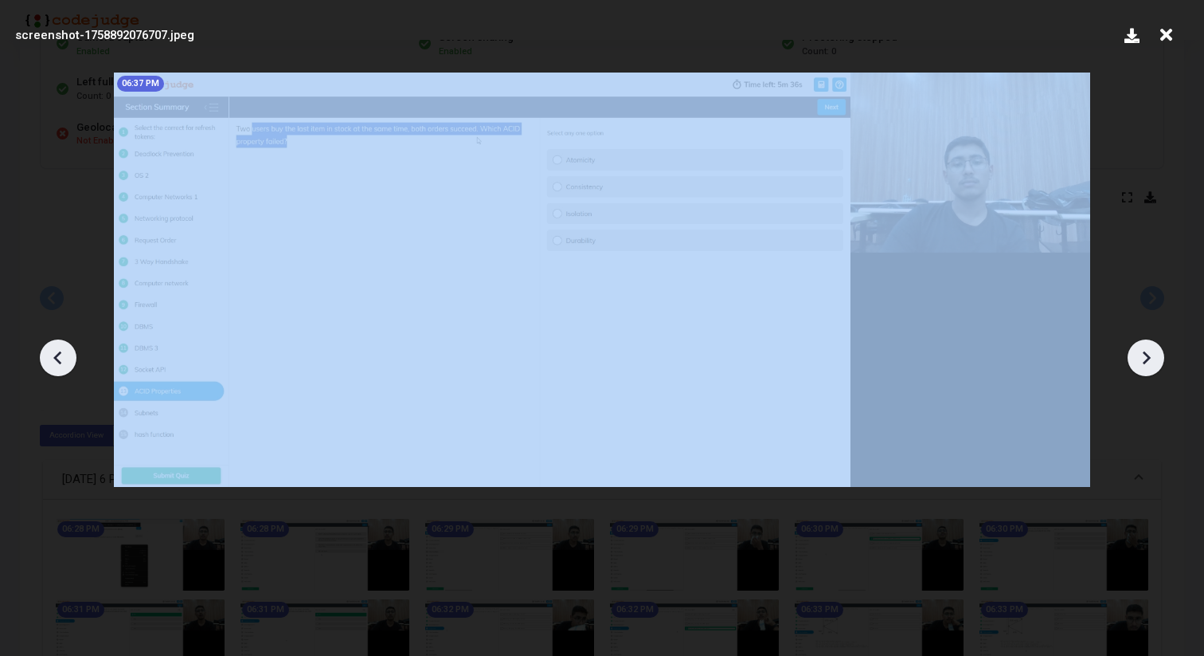
click at [1153, 350] on icon at bounding box center [1146, 358] width 24 height 24
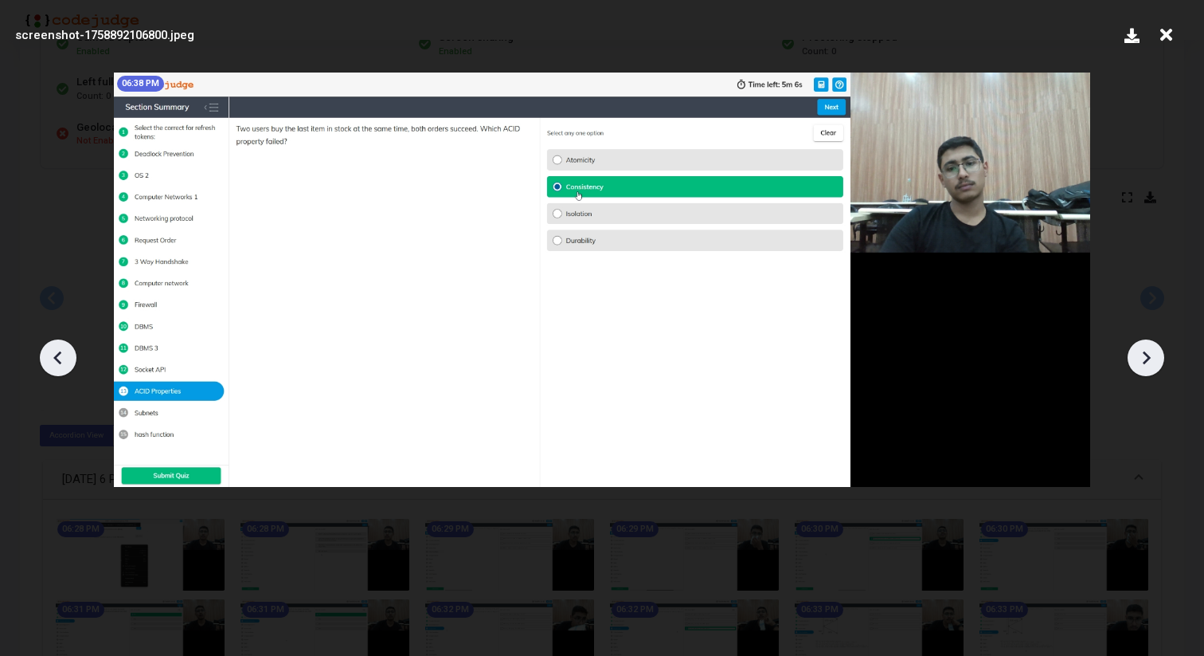
click at [1153, 350] on icon at bounding box center [1146, 358] width 24 height 24
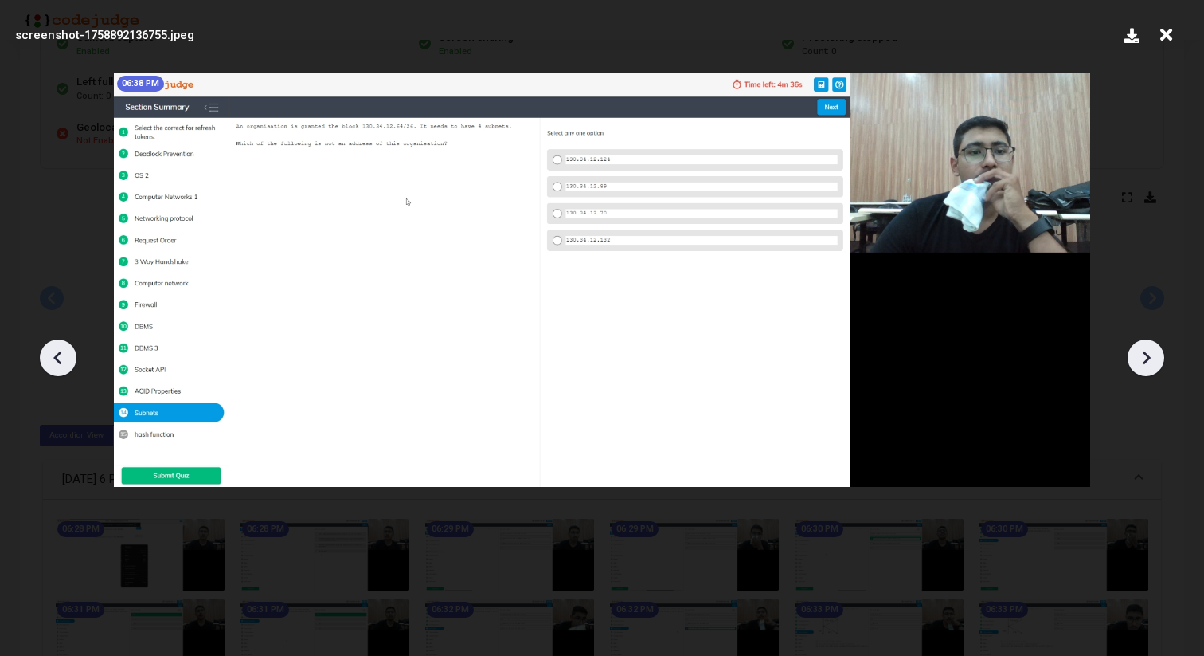
click at [51, 350] on icon at bounding box center [58, 358] width 24 height 24
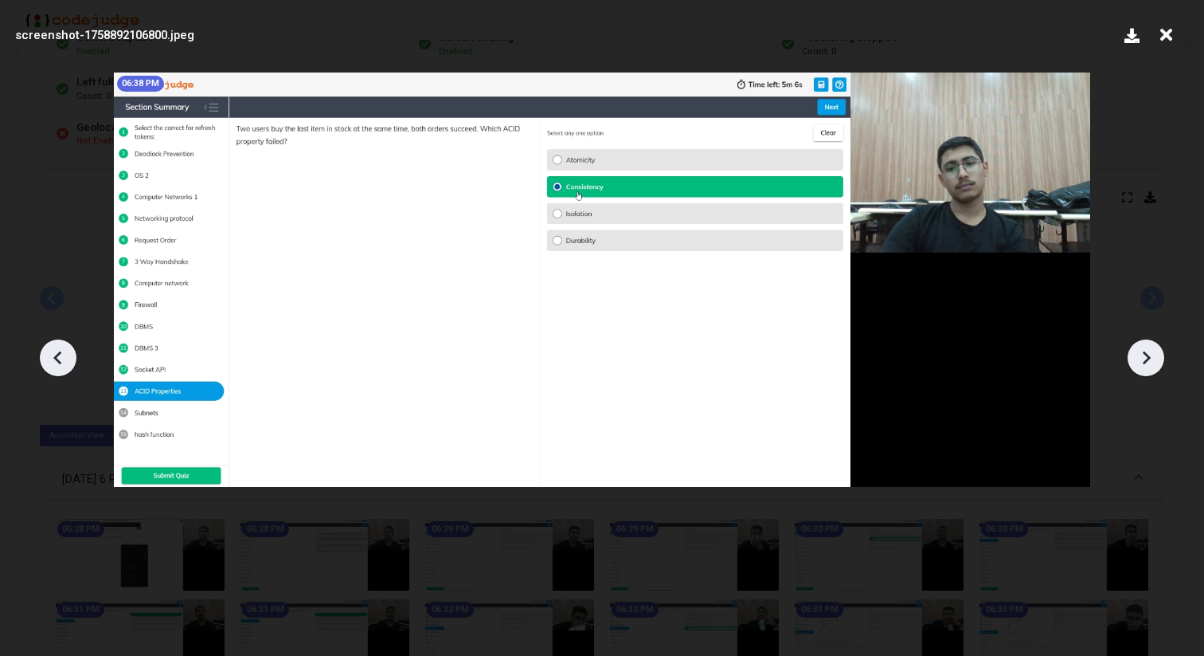
click at [51, 350] on icon at bounding box center [58, 358] width 24 height 24
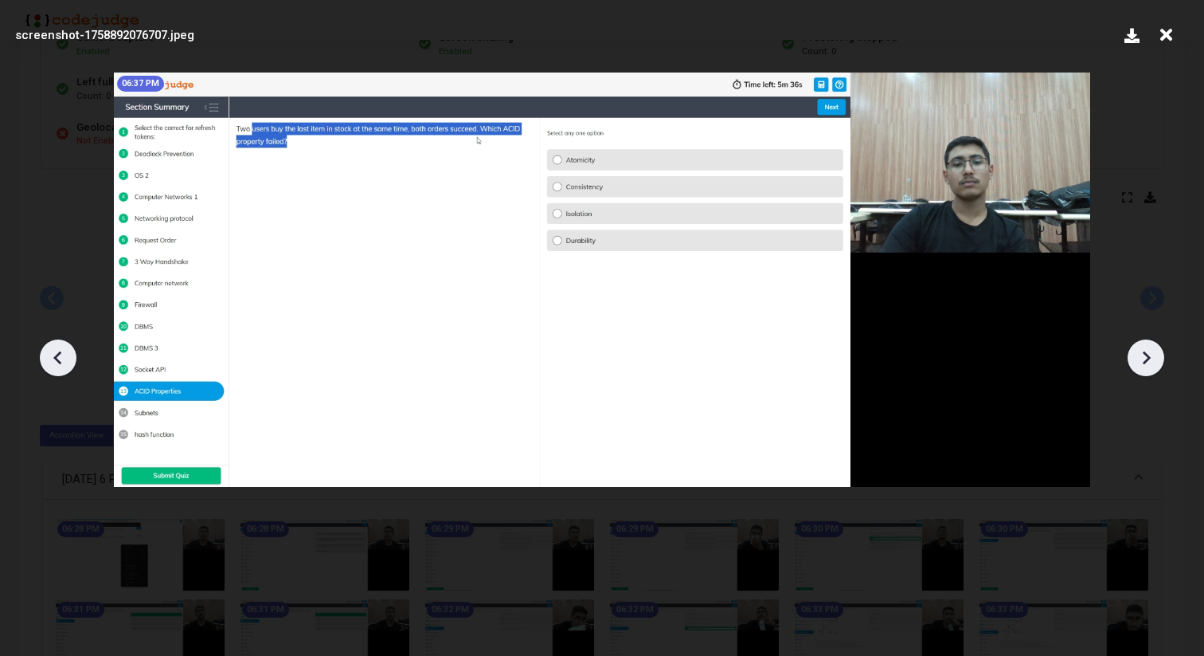
click at [51, 350] on icon at bounding box center [58, 358] width 24 height 24
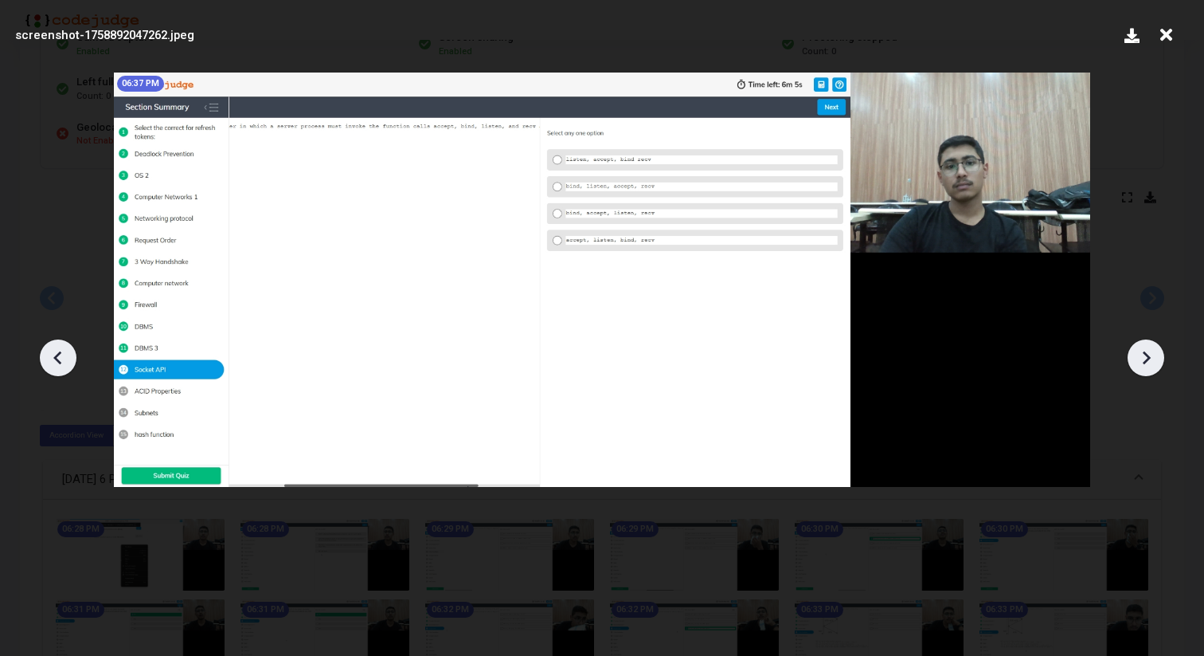
click at [51, 350] on icon at bounding box center [58, 358] width 24 height 24
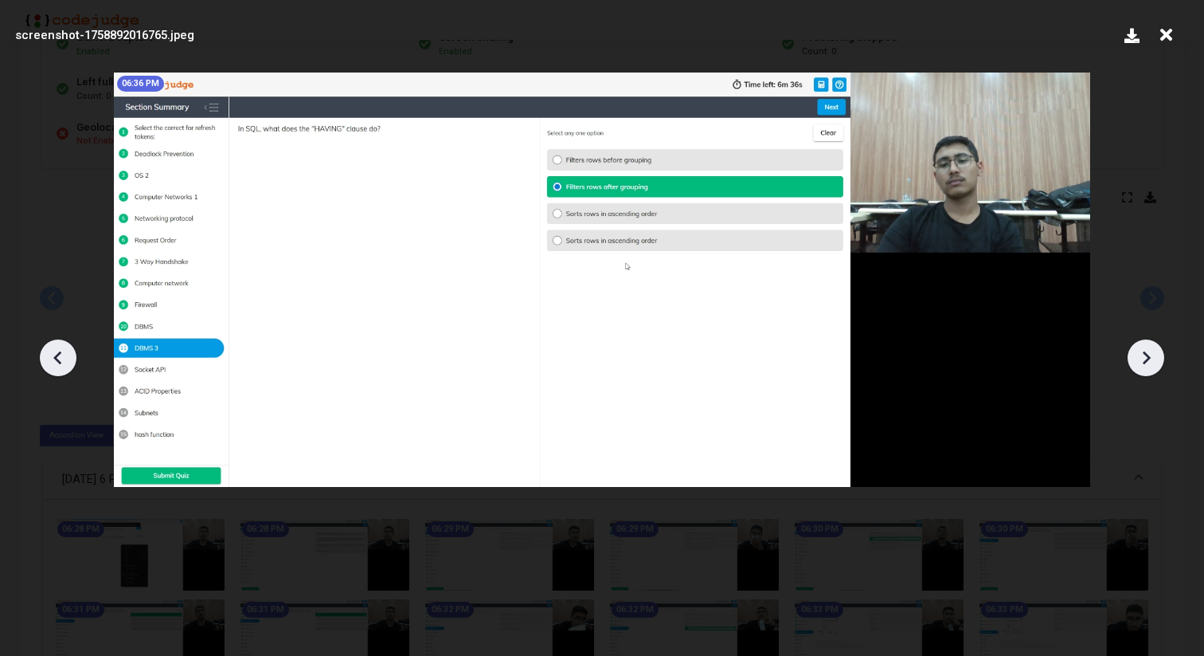
click at [51, 350] on icon at bounding box center [58, 358] width 24 height 24
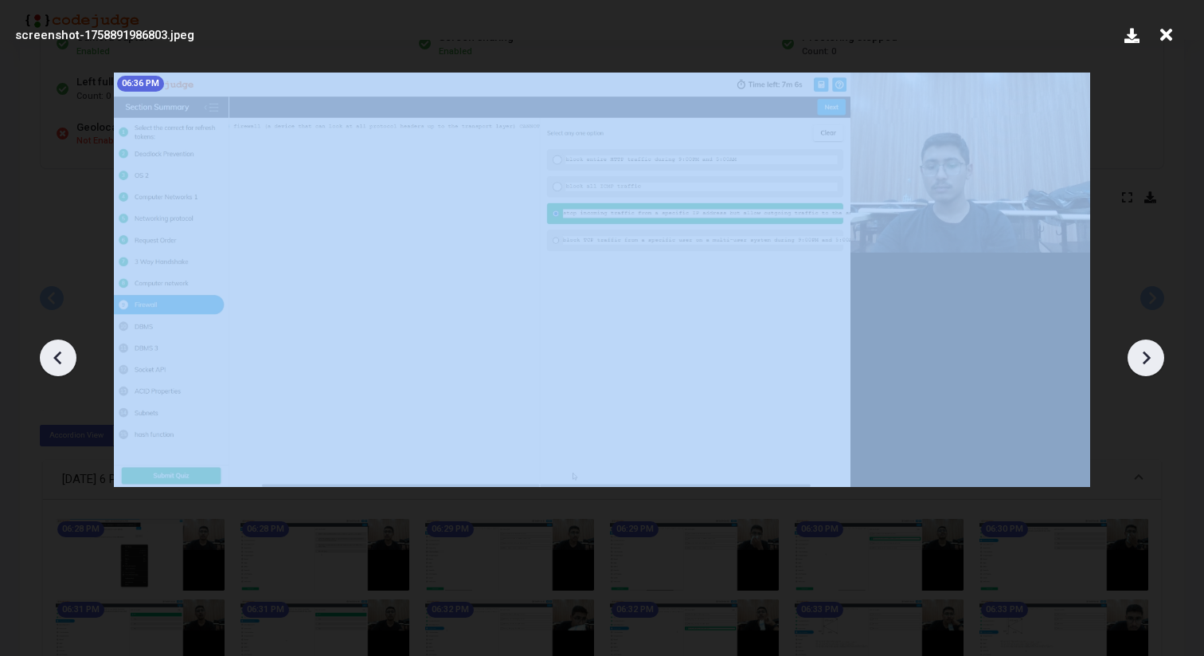
click at [51, 350] on icon at bounding box center [58, 358] width 24 height 24
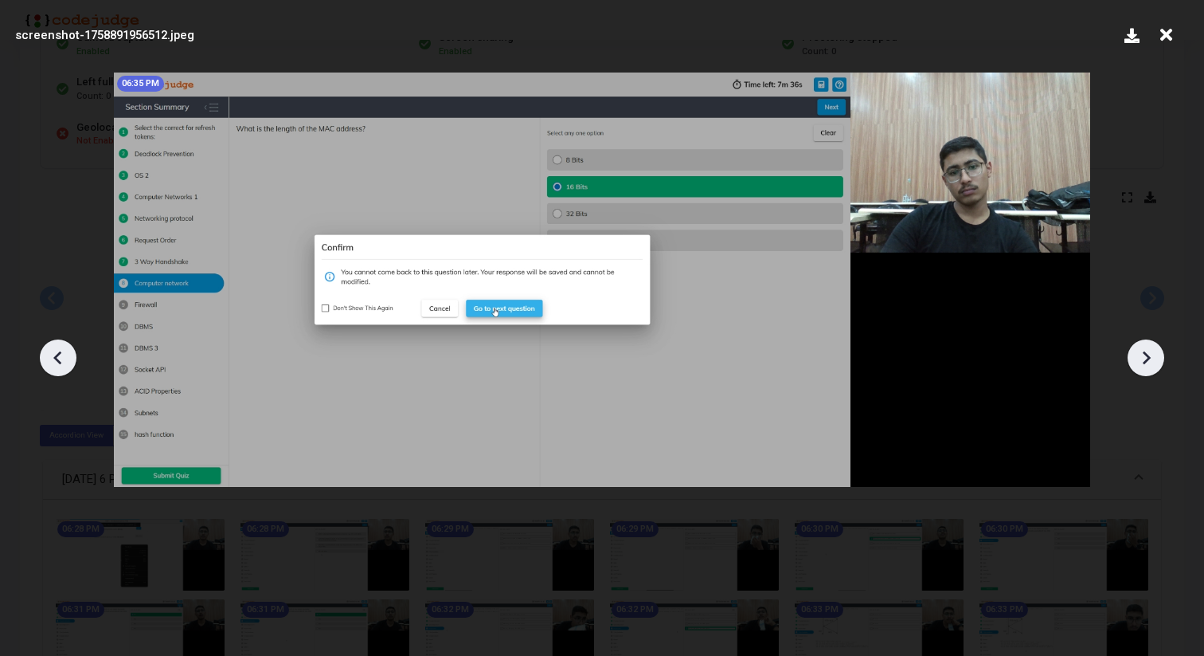
click at [72, 343] on div at bounding box center [602, 352] width 1204 height 608
click at [66, 354] on icon at bounding box center [58, 358] width 24 height 24
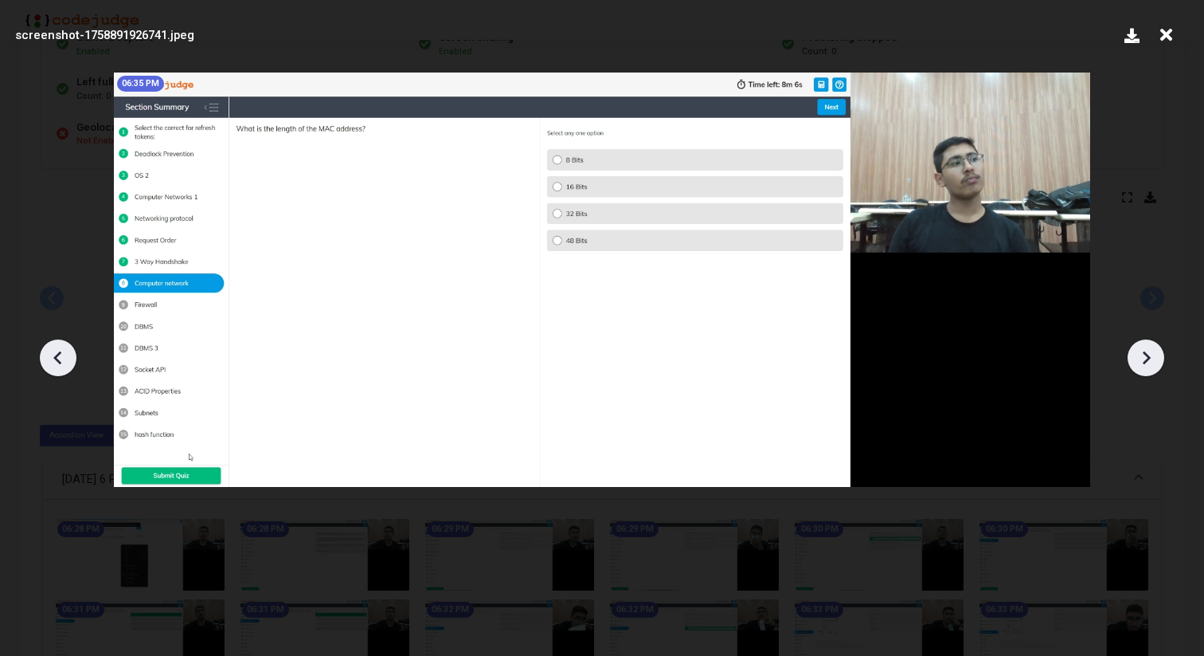
click at [66, 354] on icon at bounding box center [58, 358] width 24 height 24
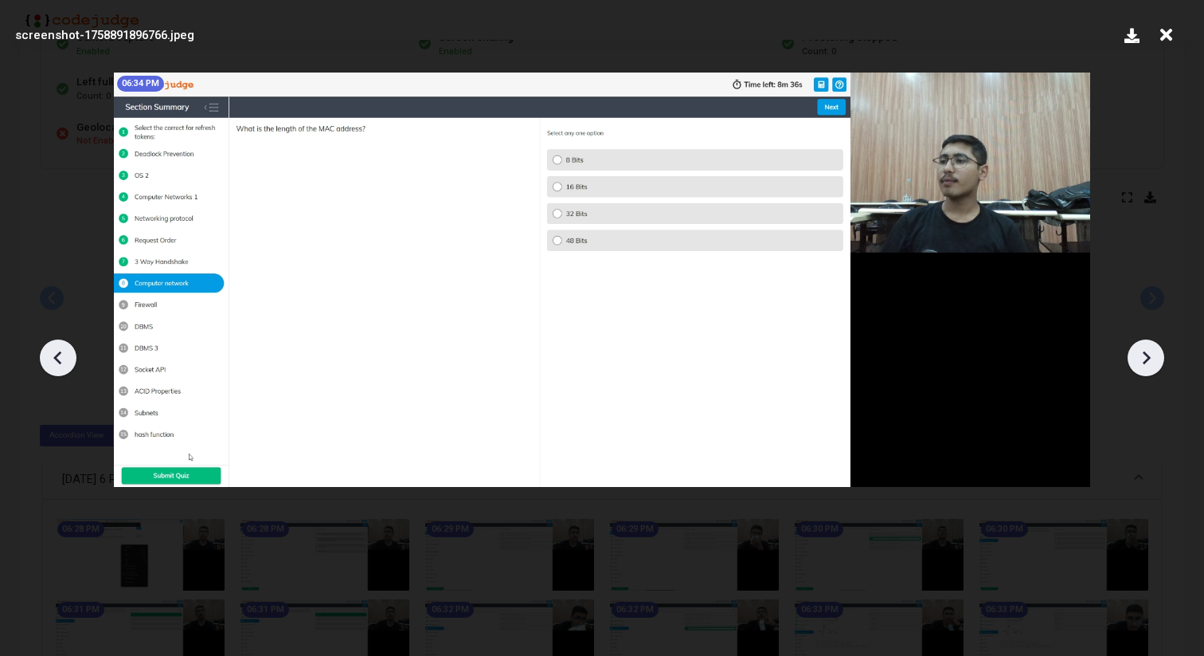
click at [66, 354] on icon at bounding box center [58, 358] width 24 height 24
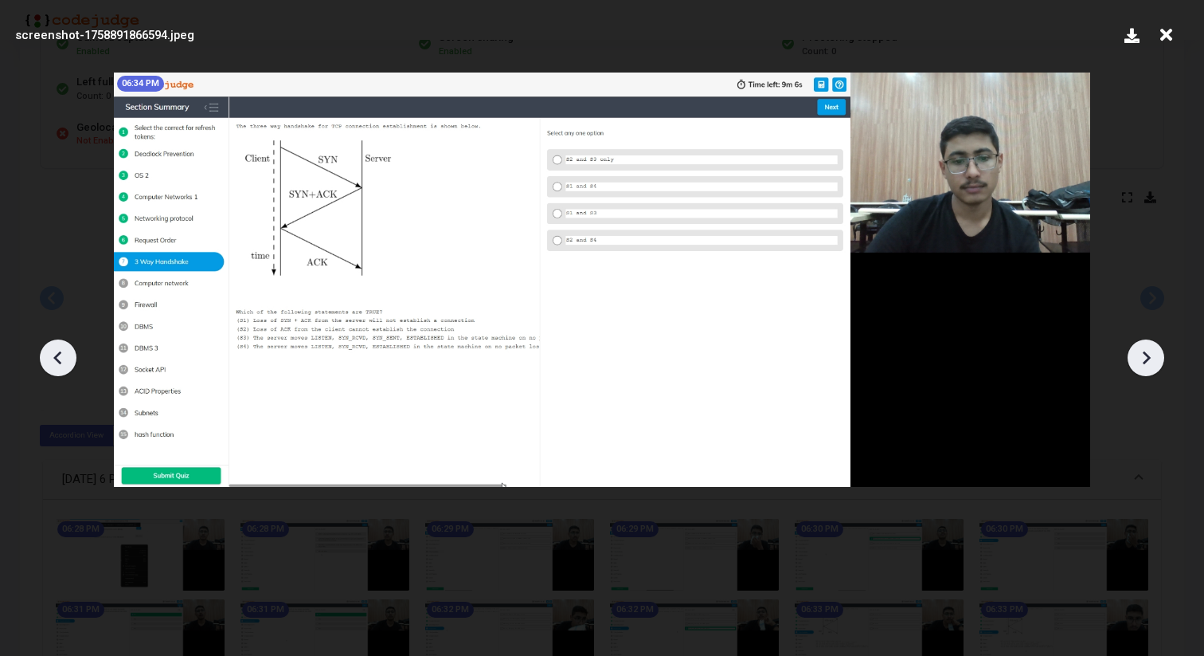
click at [1162, 356] on div at bounding box center [1146, 357] width 37 height 37
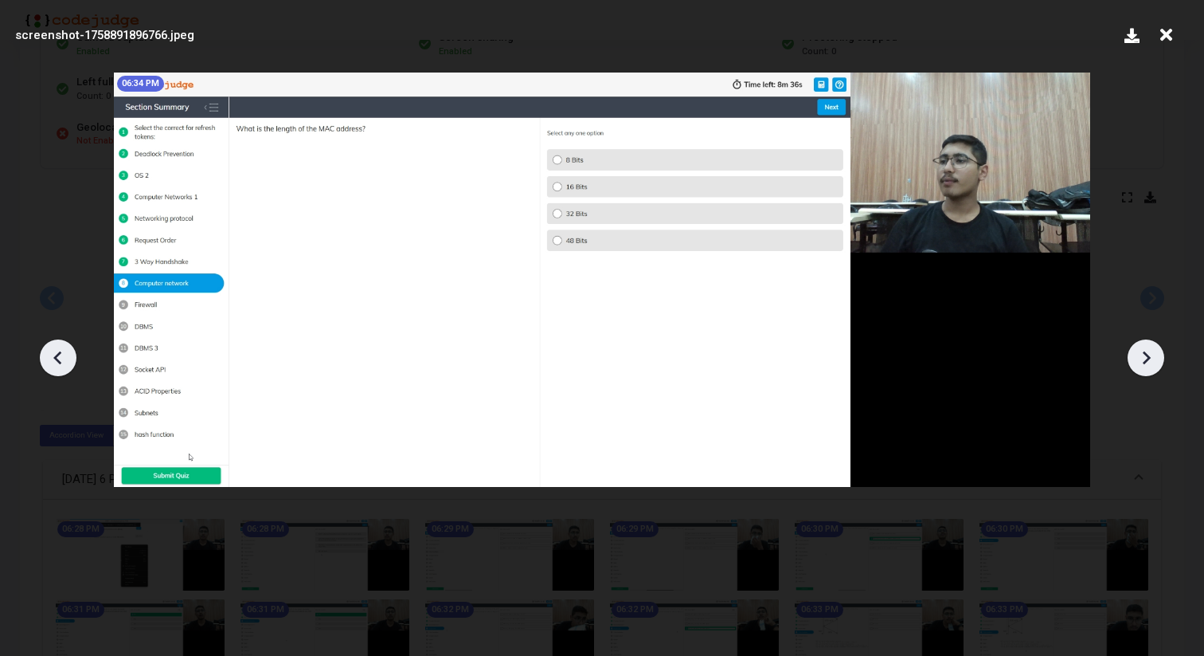
click at [1141, 366] on icon at bounding box center [1146, 358] width 24 height 24
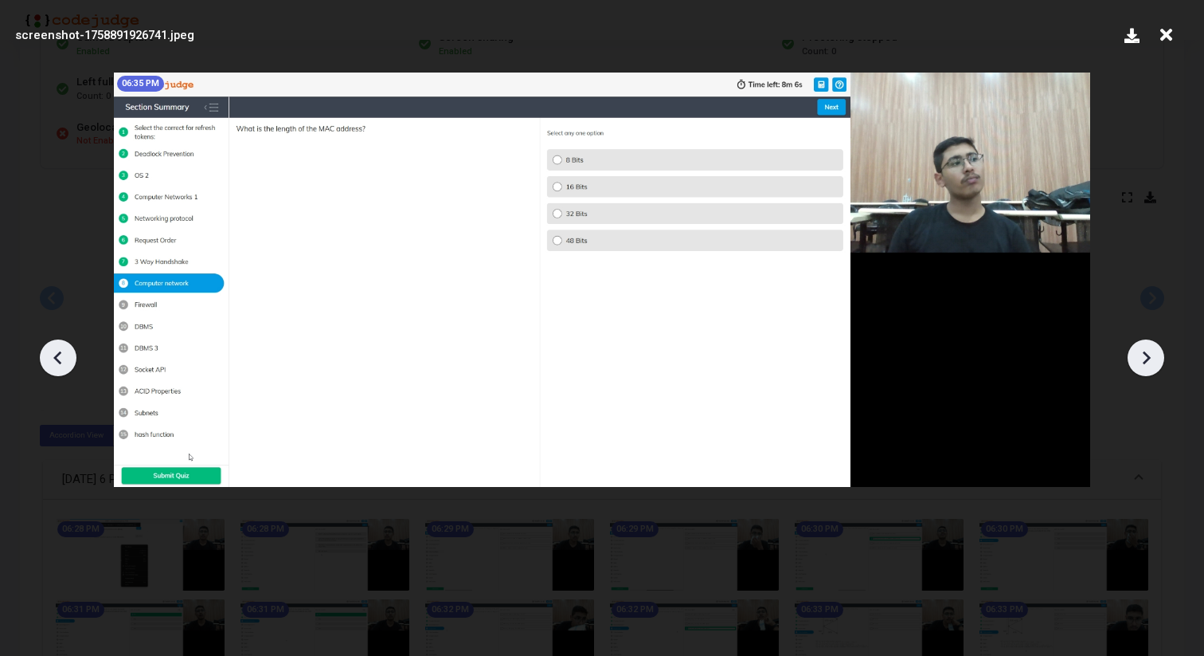
click at [1141, 366] on icon at bounding box center [1146, 358] width 24 height 24
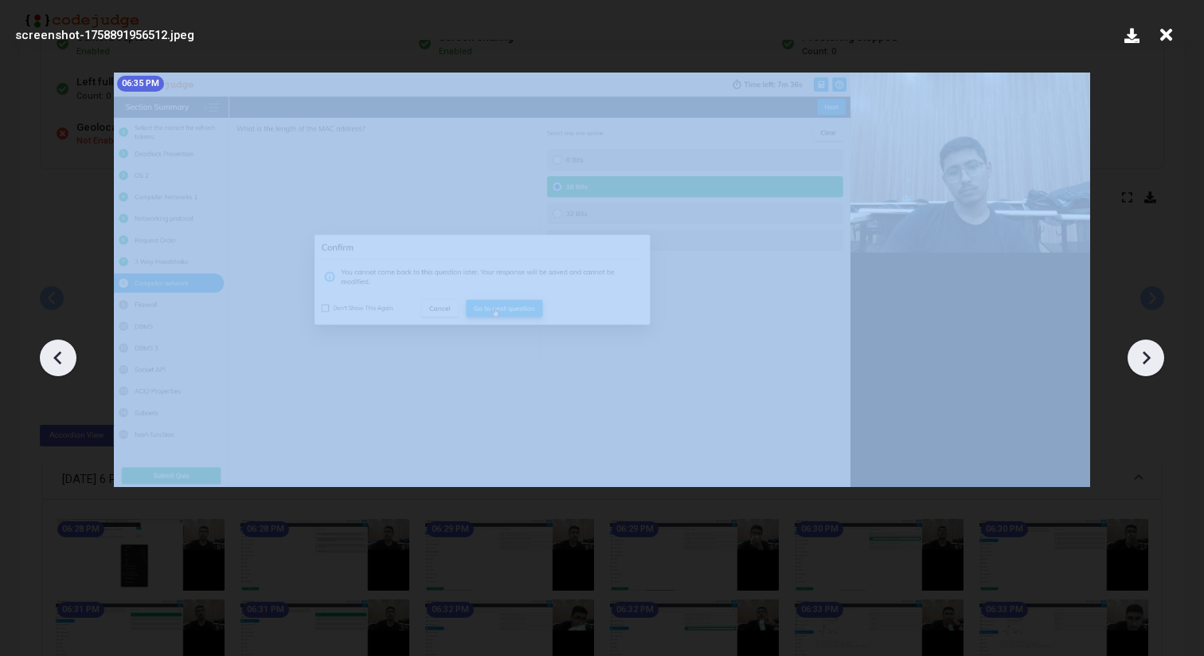
click at [1141, 366] on icon at bounding box center [1146, 358] width 24 height 24
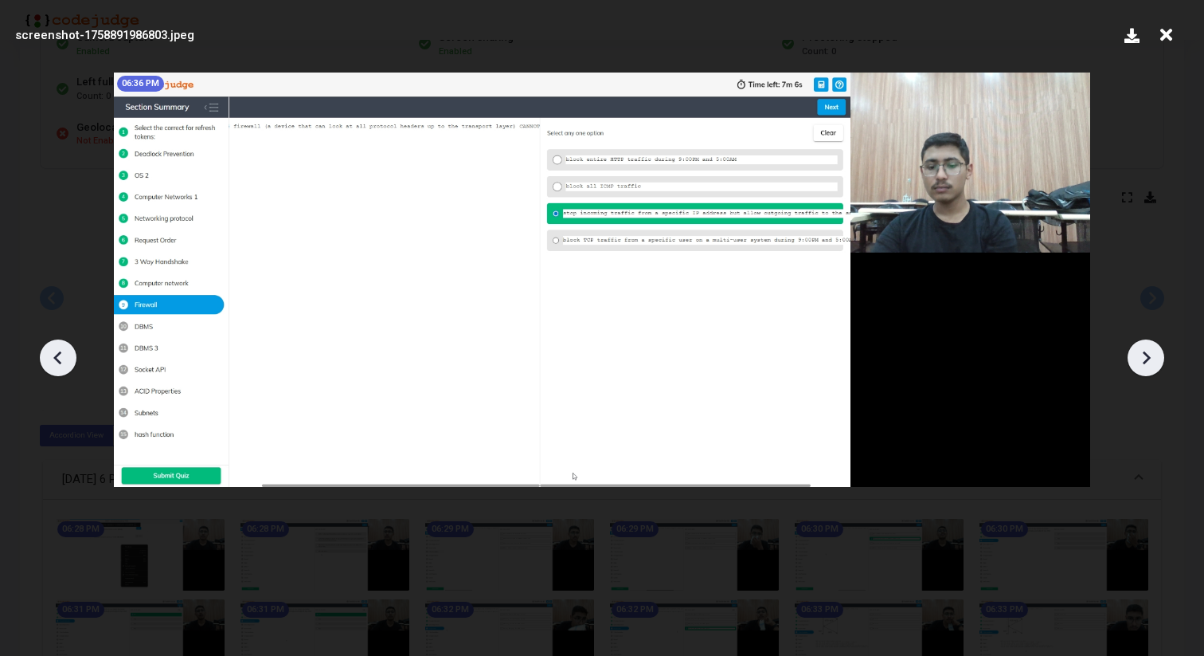
click at [1141, 366] on icon at bounding box center [1146, 358] width 24 height 24
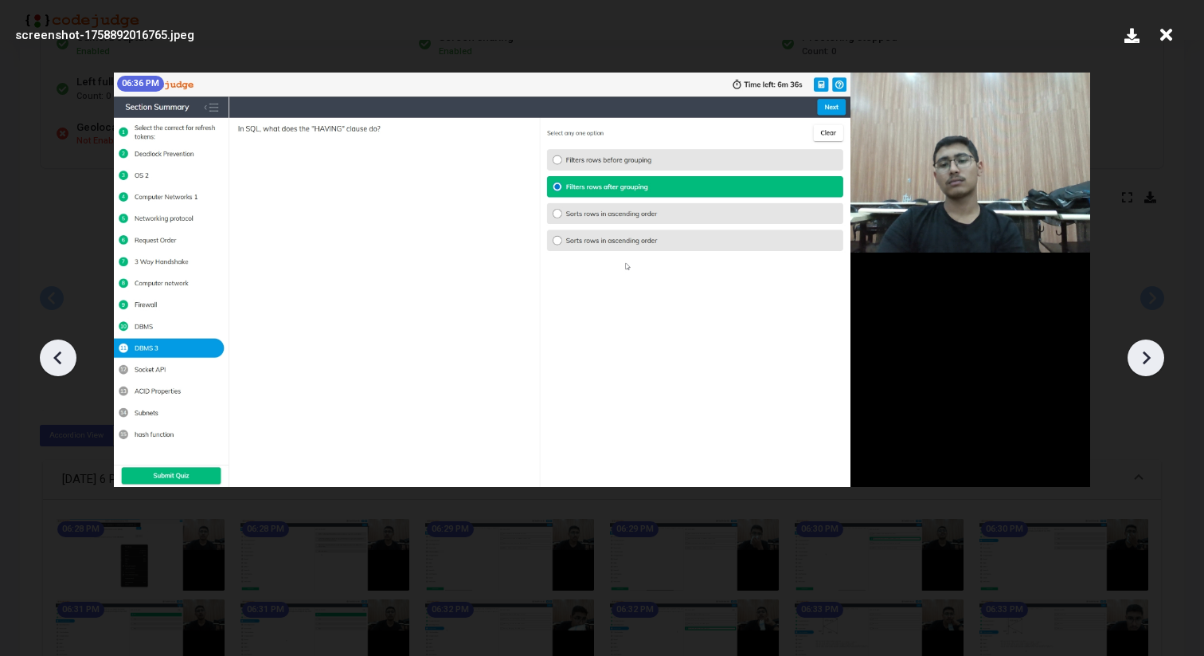
click at [1141, 366] on icon at bounding box center [1146, 358] width 24 height 24
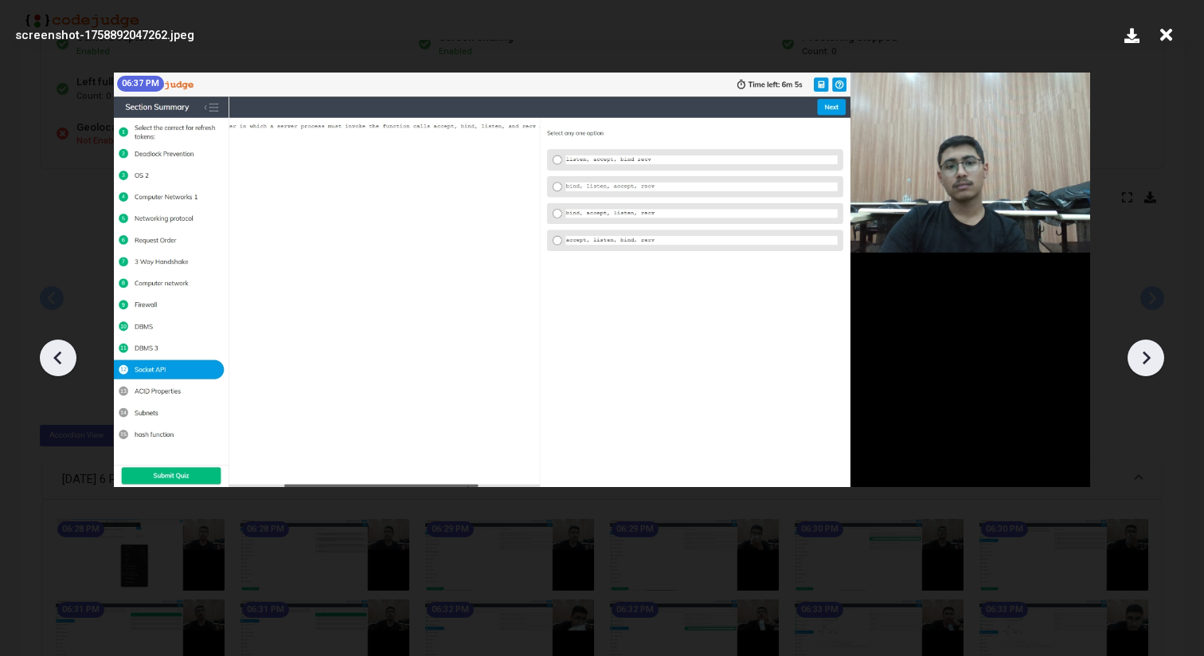
click at [1141, 366] on icon at bounding box center [1146, 358] width 24 height 24
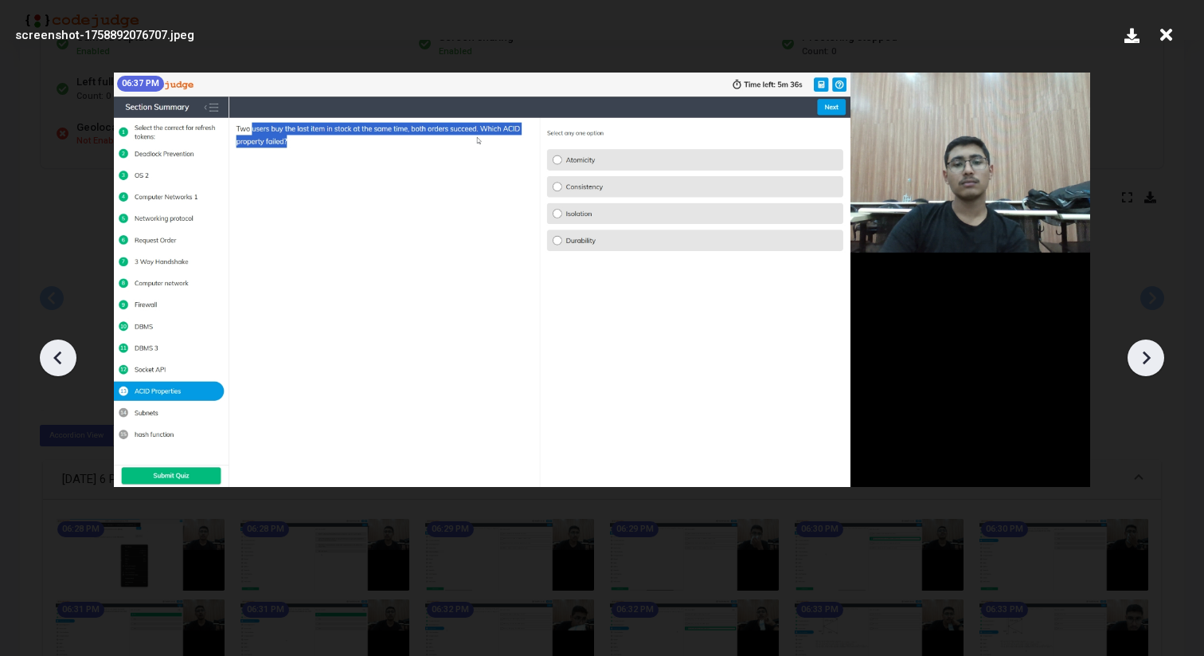
click at [1141, 366] on icon at bounding box center [1146, 358] width 24 height 24
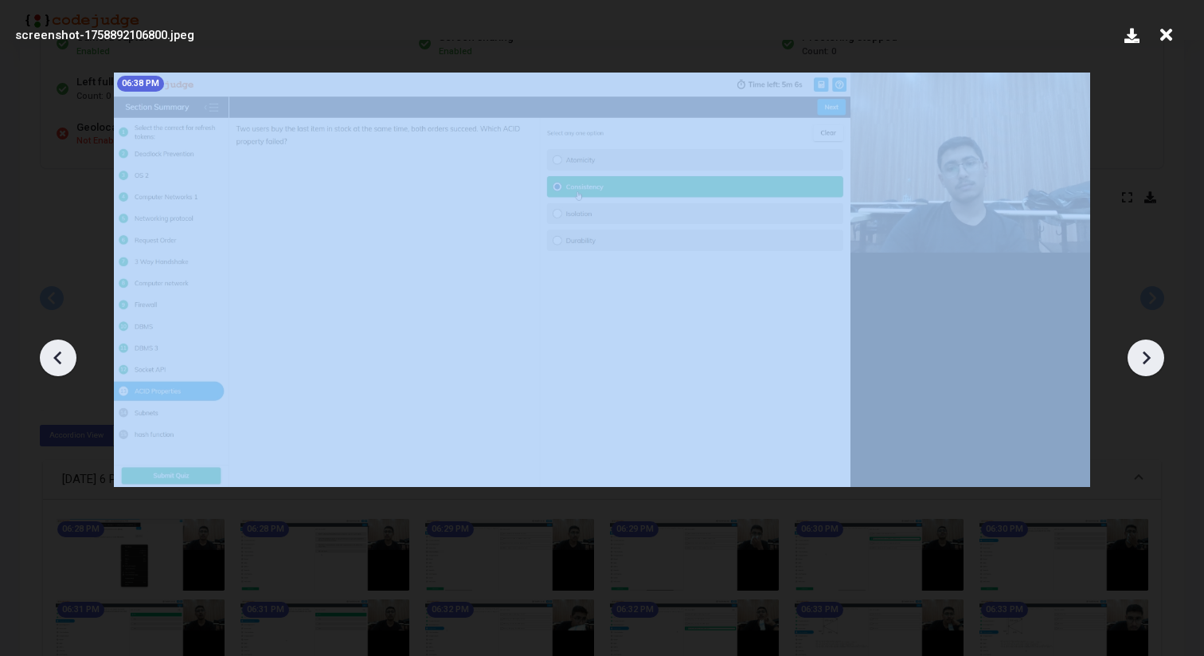
click at [1141, 366] on icon at bounding box center [1146, 358] width 24 height 24
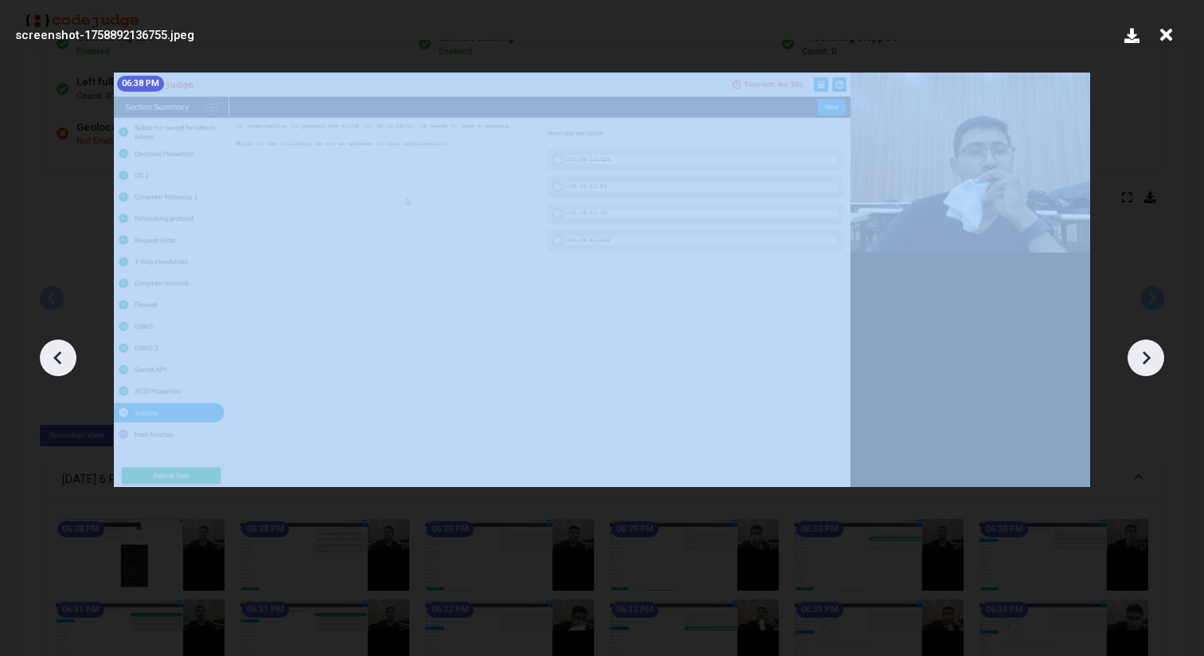
click at [1141, 366] on icon at bounding box center [1146, 358] width 24 height 24
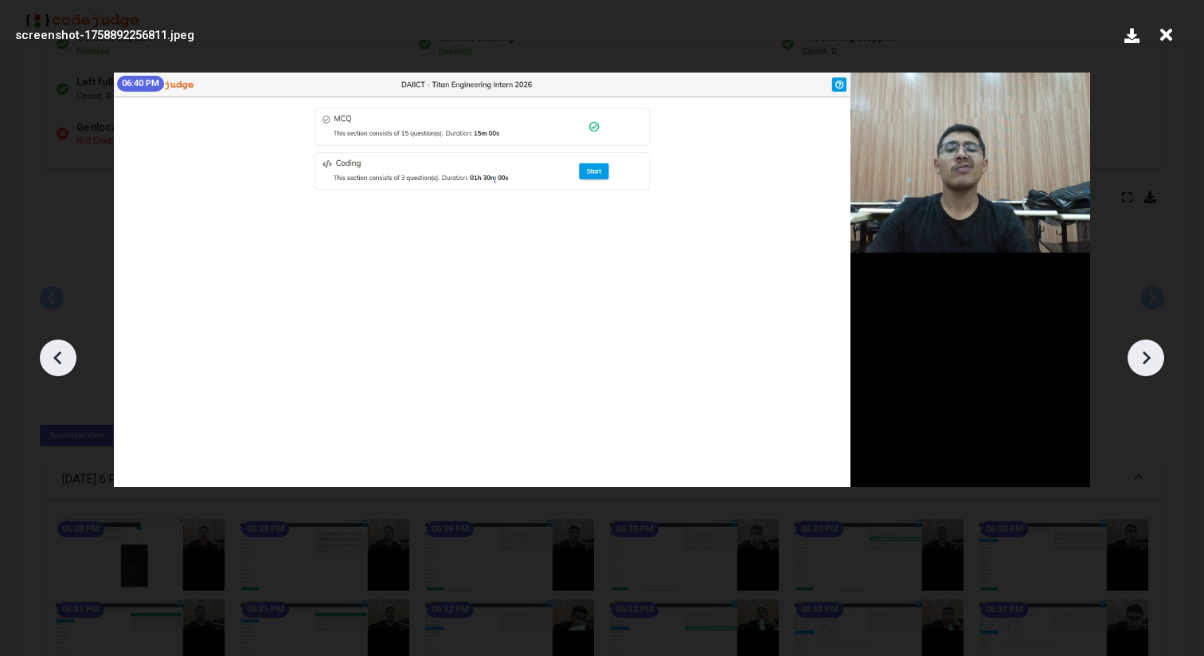
click at [1141, 366] on icon at bounding box center [1146, 358] width 24 height 24
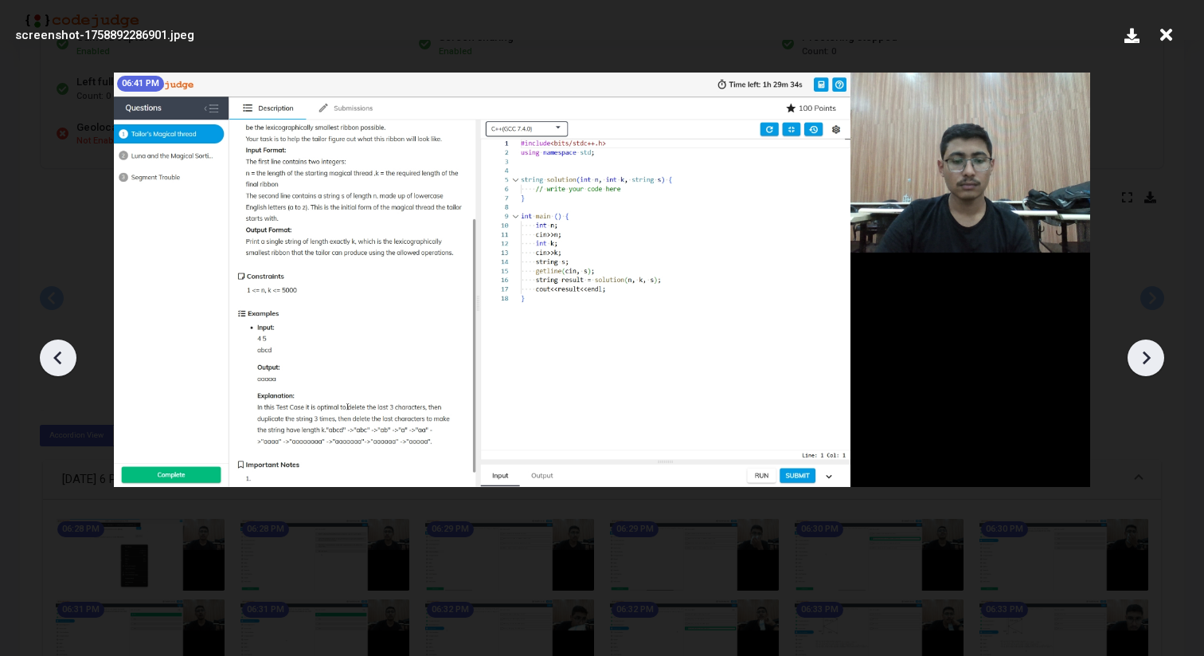
click at [1141, 366] on icon at bounding box center [1146, 358] width 24 height 24
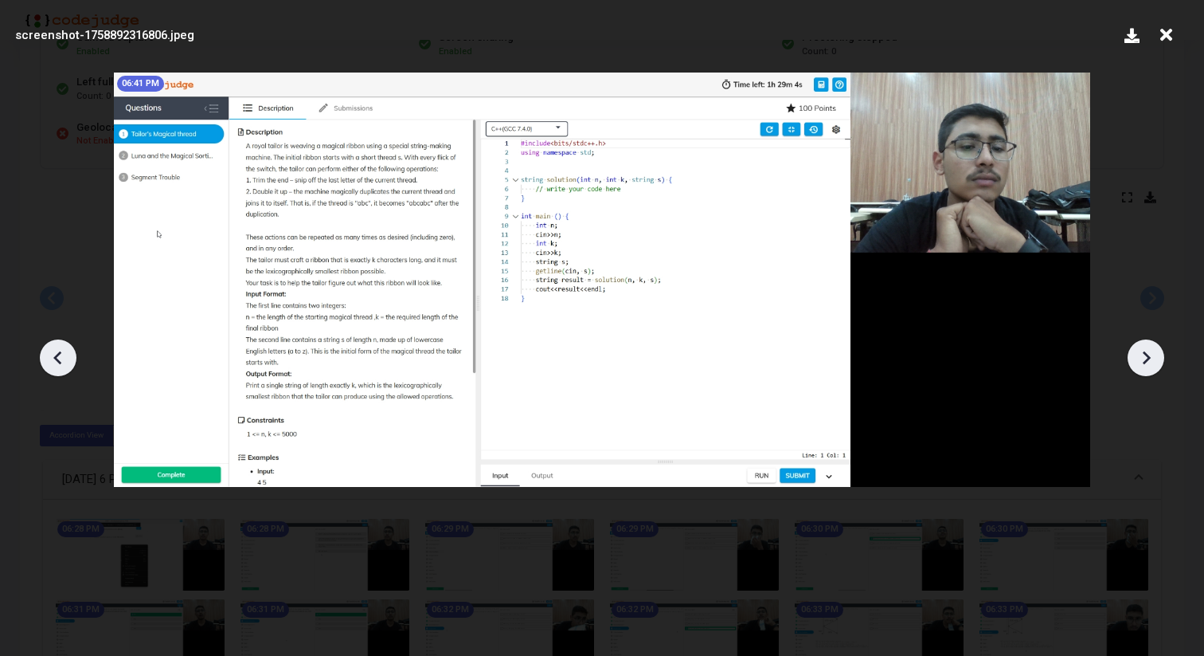
click at [1141, 366] on icon at bounding box center [1146, 358] width 24 height 24
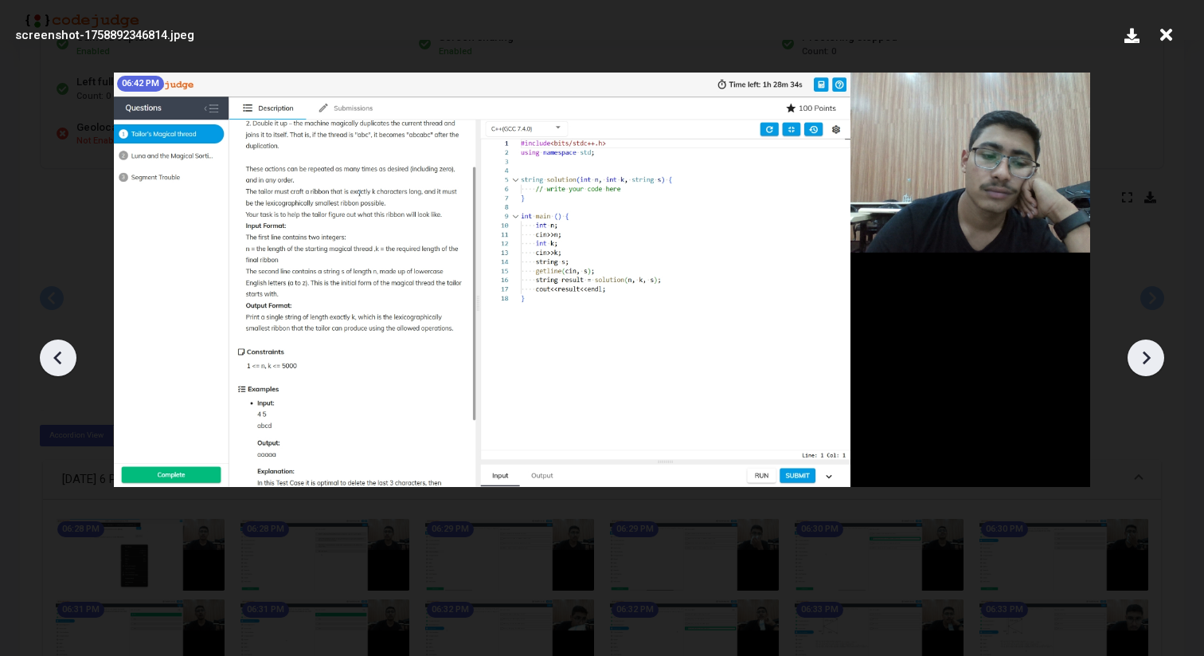
click at [1141, 366] on icon at bounding box center [1146, 358] width 24 height 24
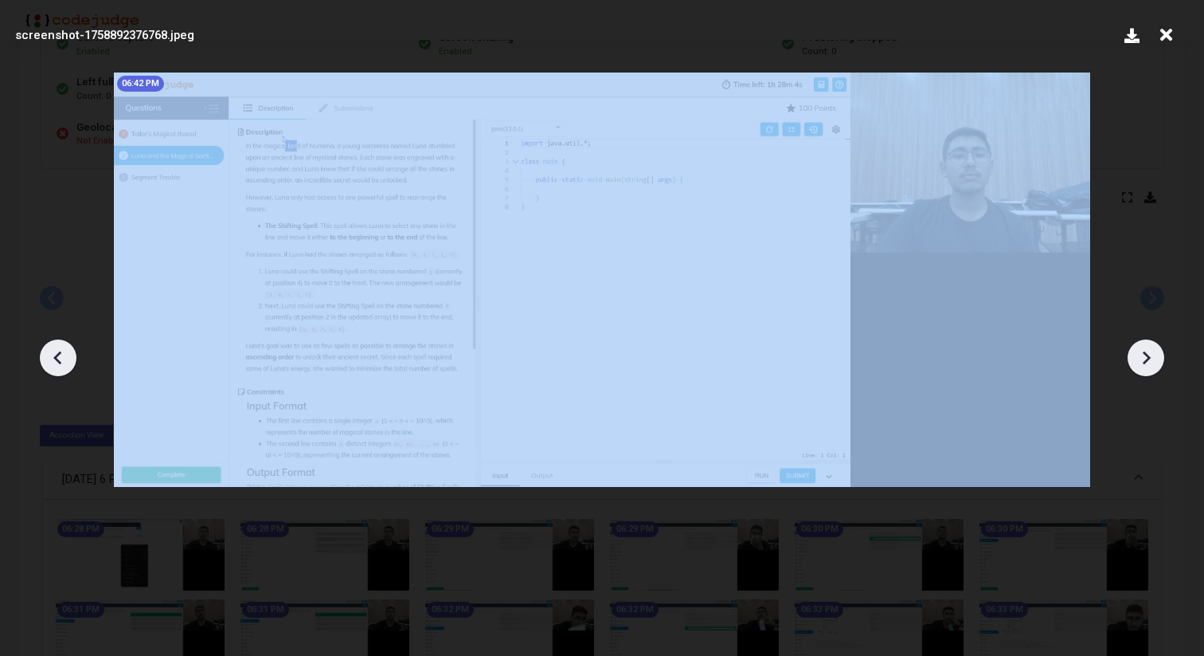
click at [1141, 366] on icon at bounding box center [1146, 358] width 24 height 24
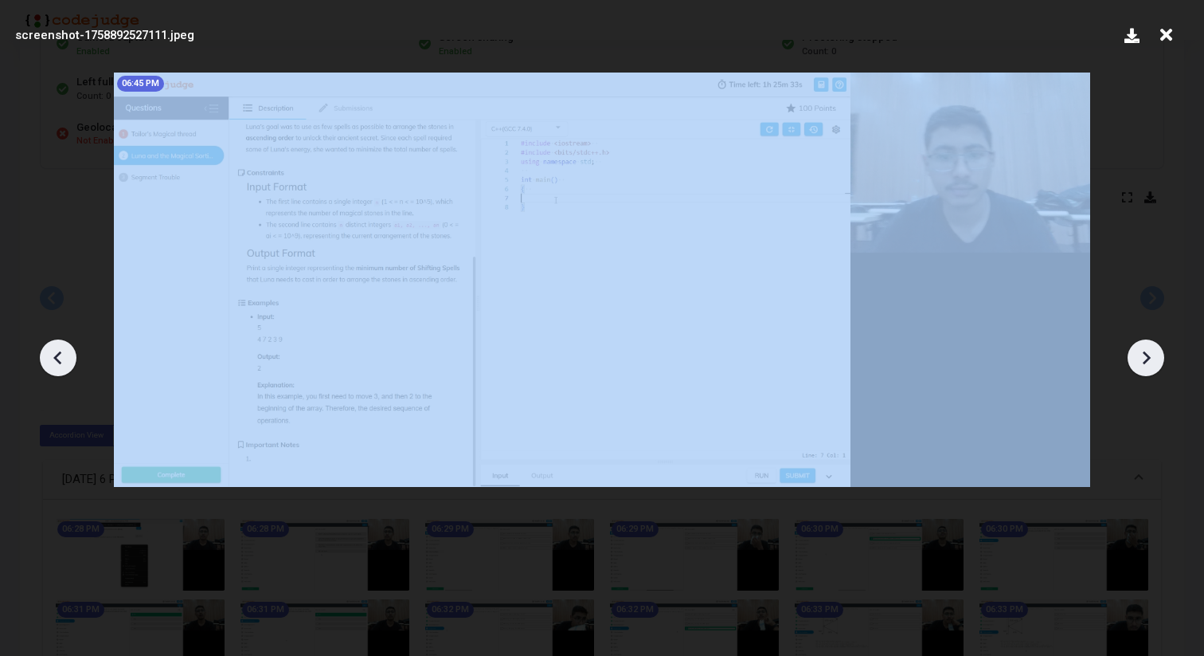
click at [1141, 366] on icon at bounding box center [1146, 358] width 24 height 24
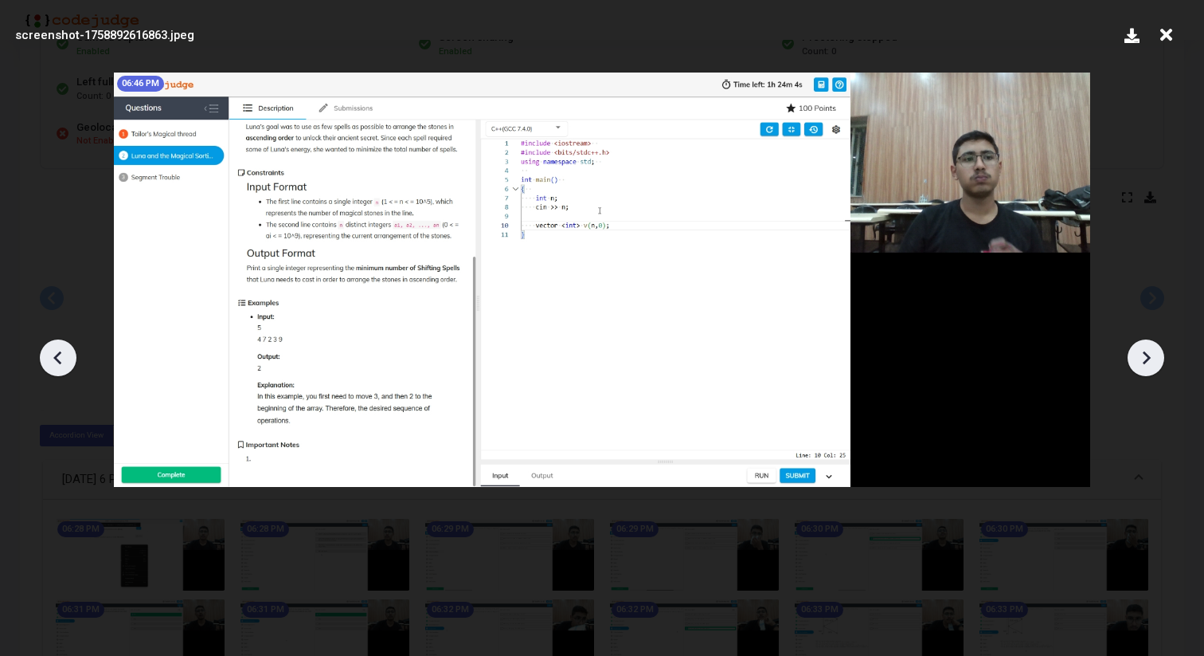
click at [1146, 382] on div at bounding box center [602, 352] width 1204 height 608
click at [1145, 358] on icon at bounding box center [1146, 358] width 24 height 24
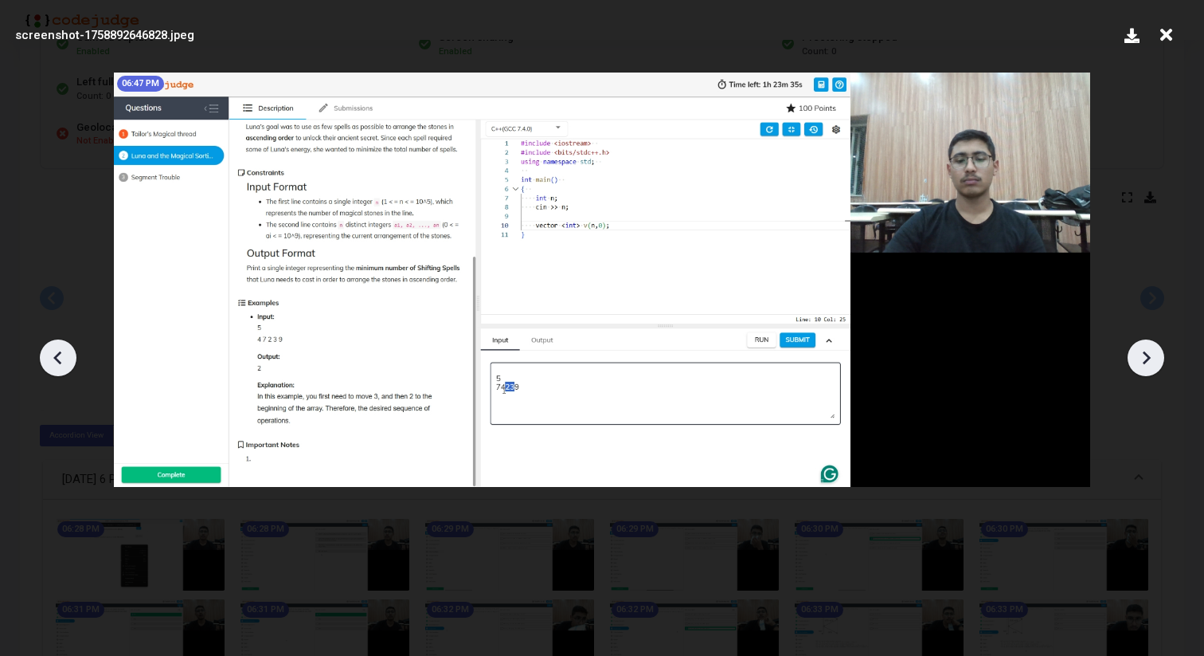
click at [1145, 358] on icon at bounding box center [1146, 358] width 24 height 24
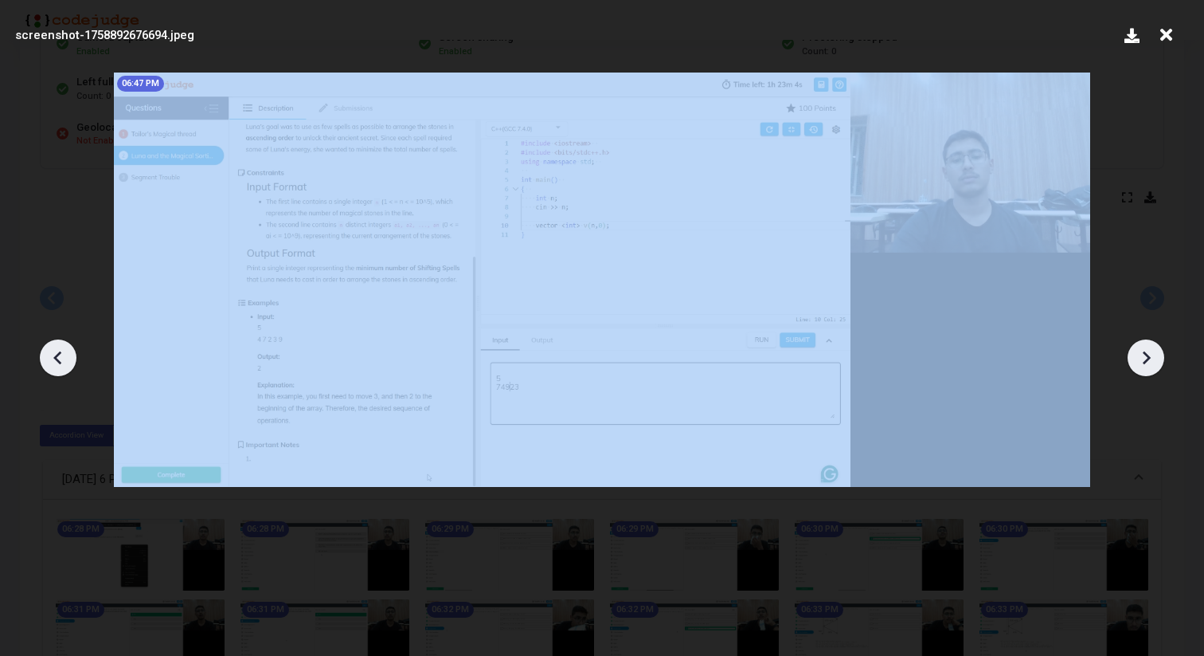
click at [1145, 358] on icon at bounding box center [1146, 358] width 24 height 24
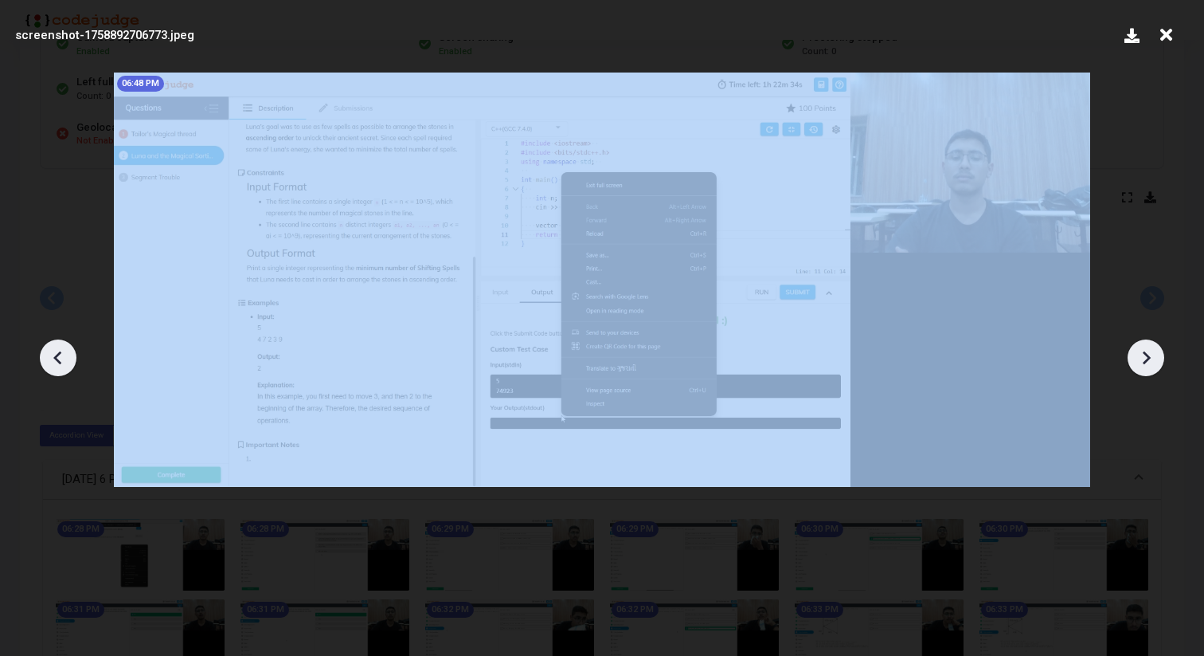
click at [1145, 358] on icon at bounding box center [1146, 358] width 24 height 24
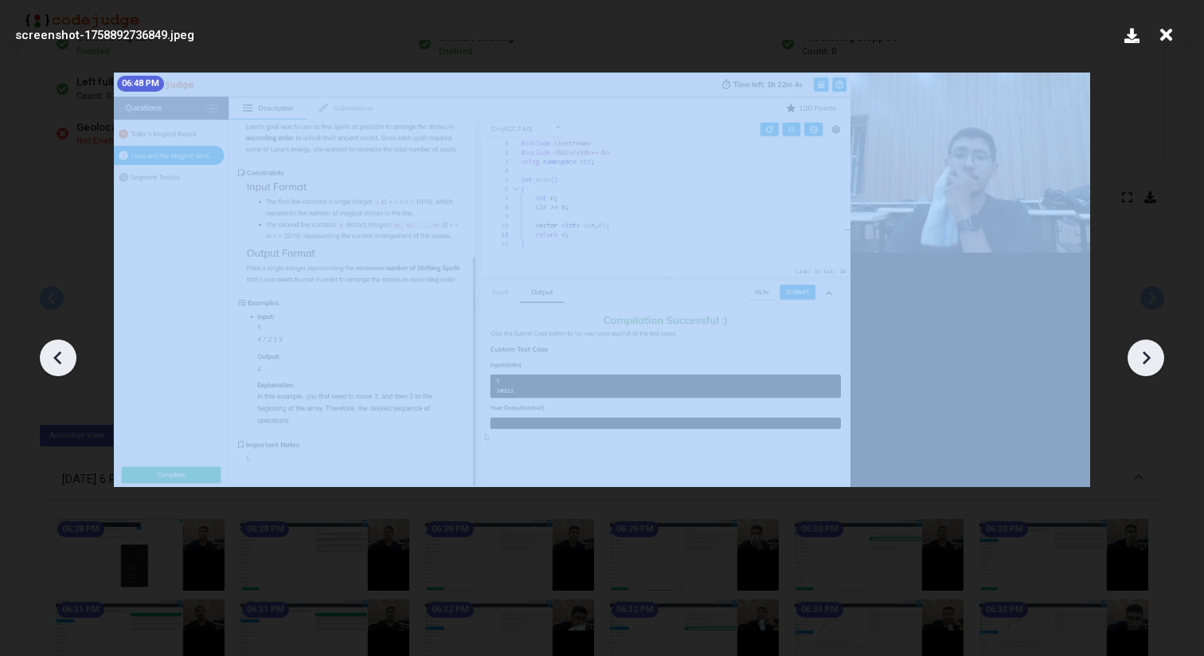
click at [1145, 358] on icon at bounding box center [1146, 358] width 24 height 24
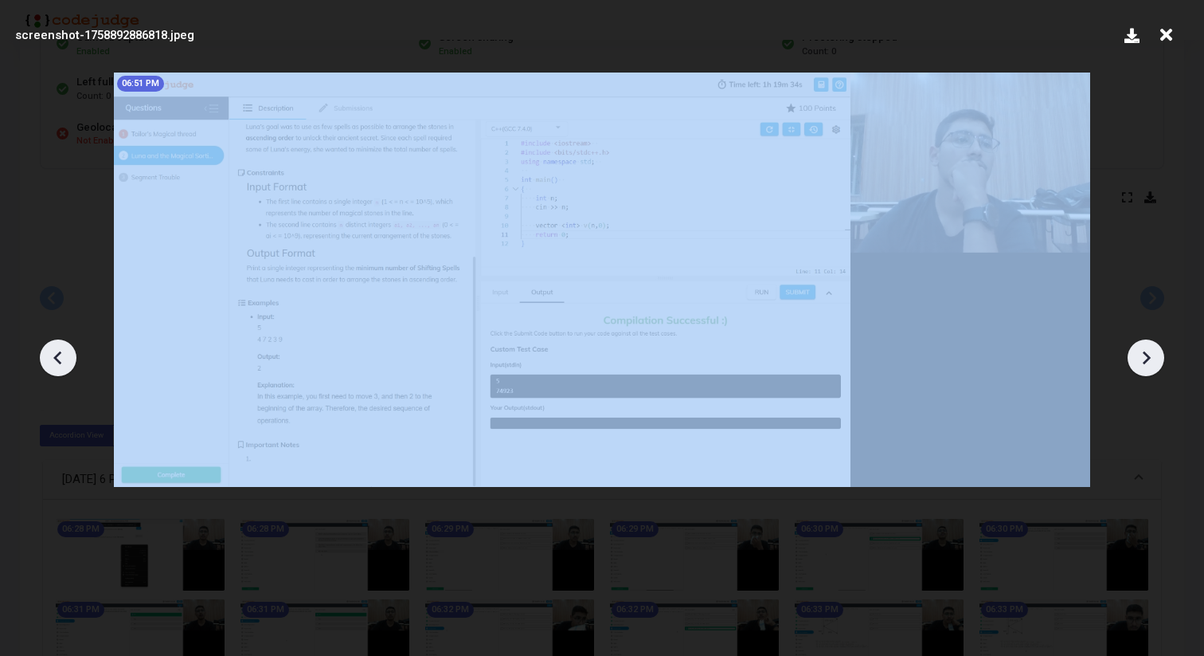
click at [1145, 358] on icon at bounding box center [1146, 358] width 24 height 24
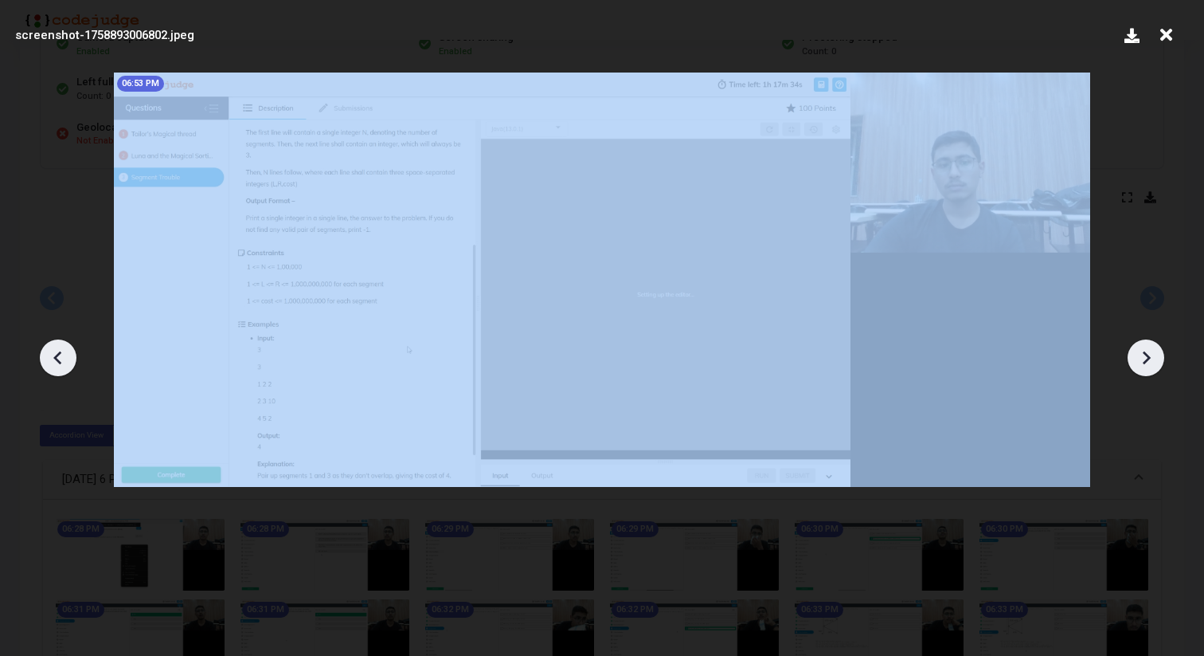
click at [1145, 358] on icon at bounding box center [1146, 358] width 24 height 24
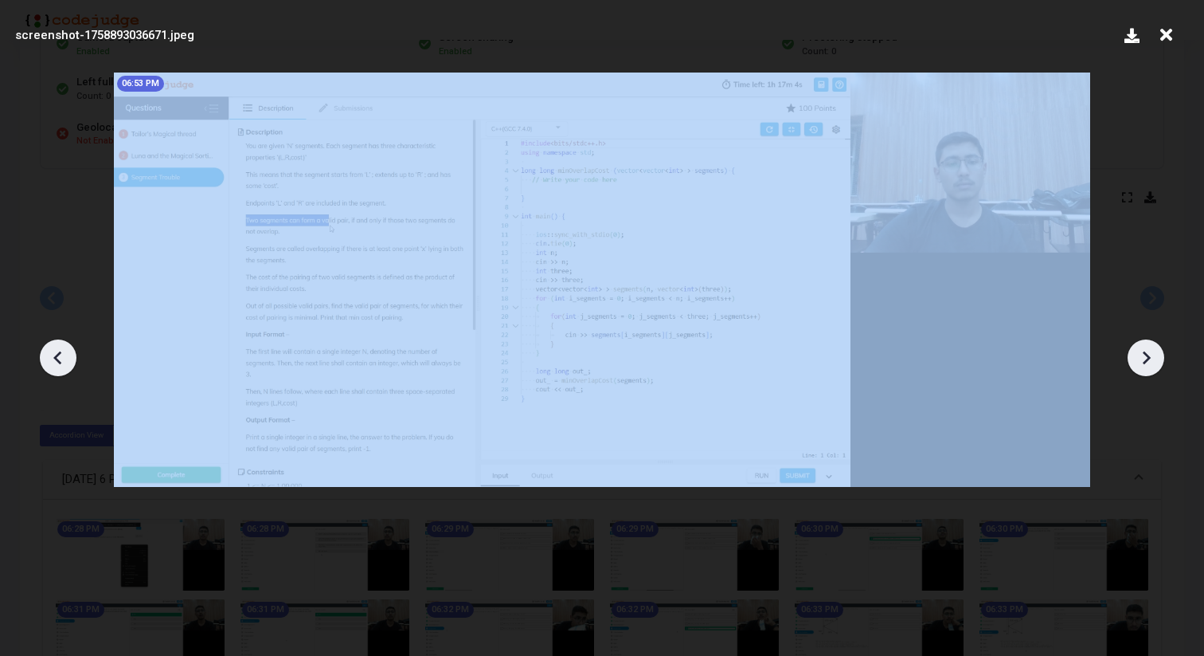
click at [1145, 358] on icon at bounding box center [1146, 358] width 24 height 24
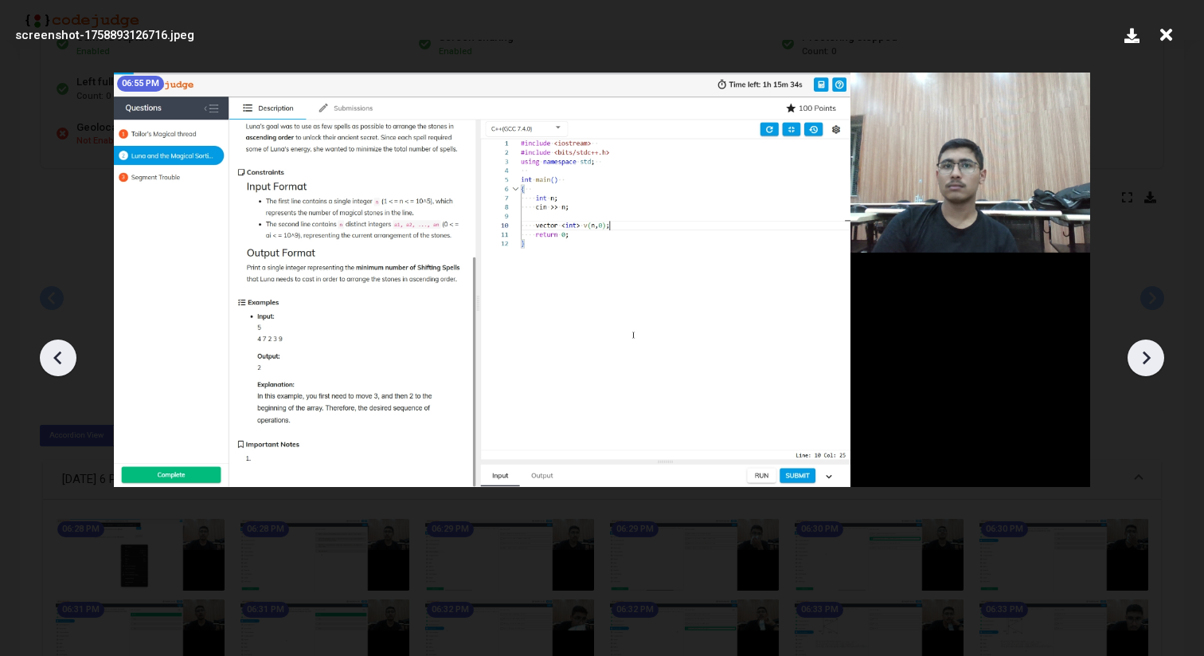
click at [1145, 358] on icon at bounding box center [1146, 358] width 24 height 24
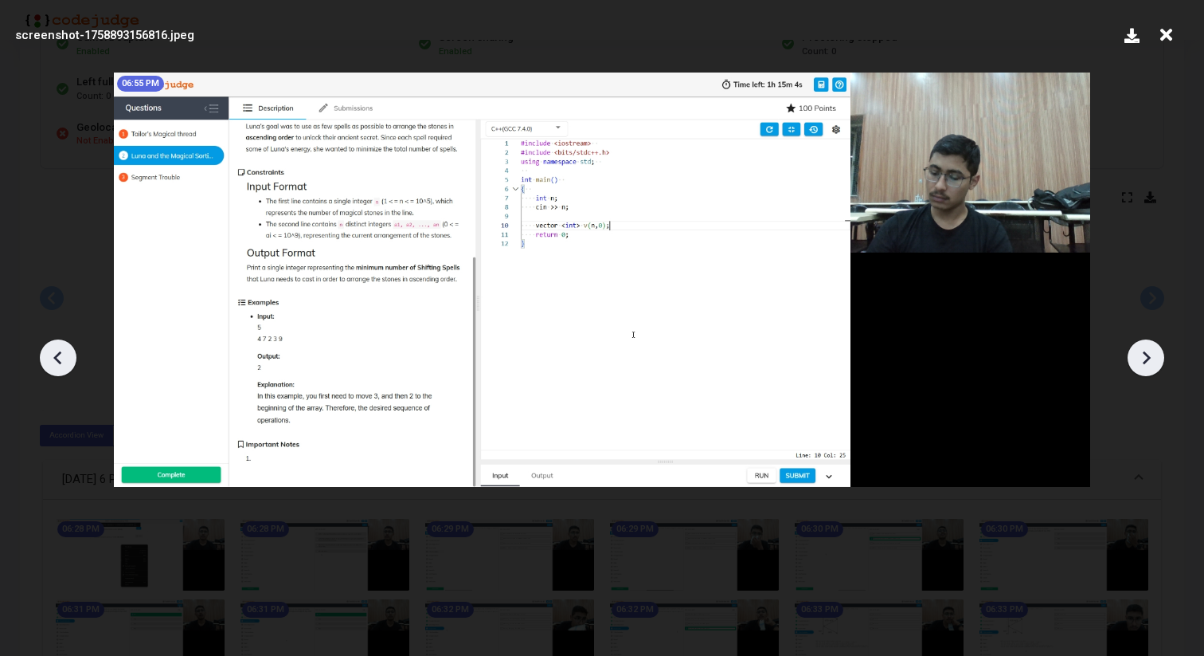
click at [1145, 358] on icon at bounding box center [1146, 358] width 24 height 24
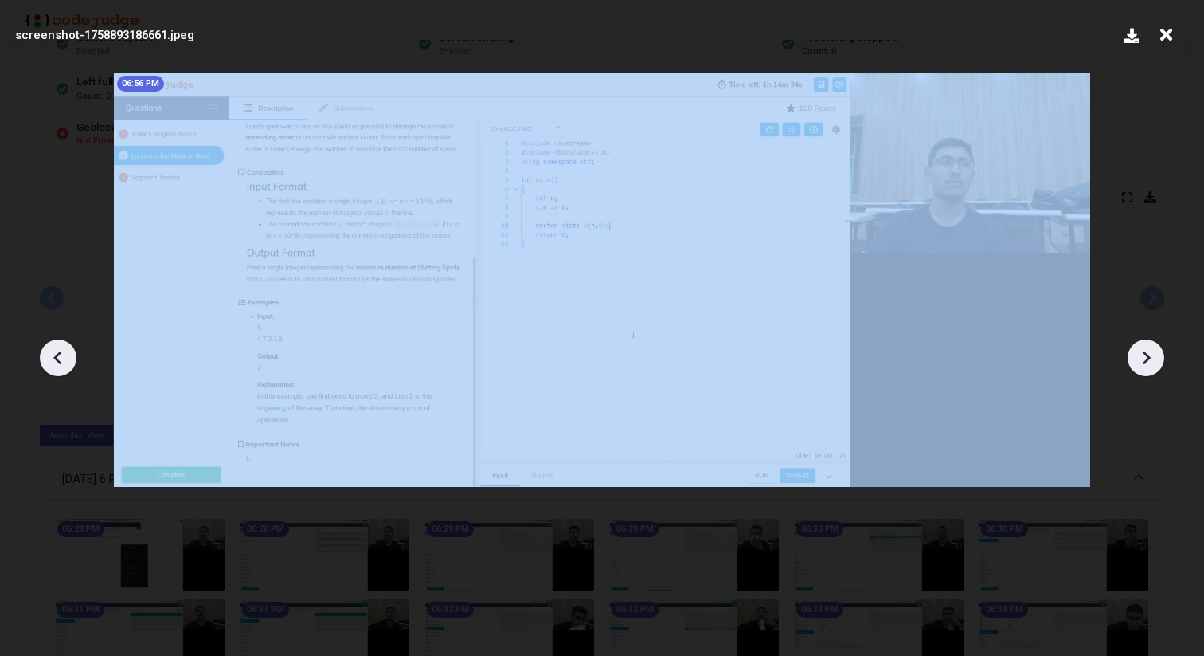
click at [1145, 358] on icon at bounding box center [1146, 358] width 24 height 24
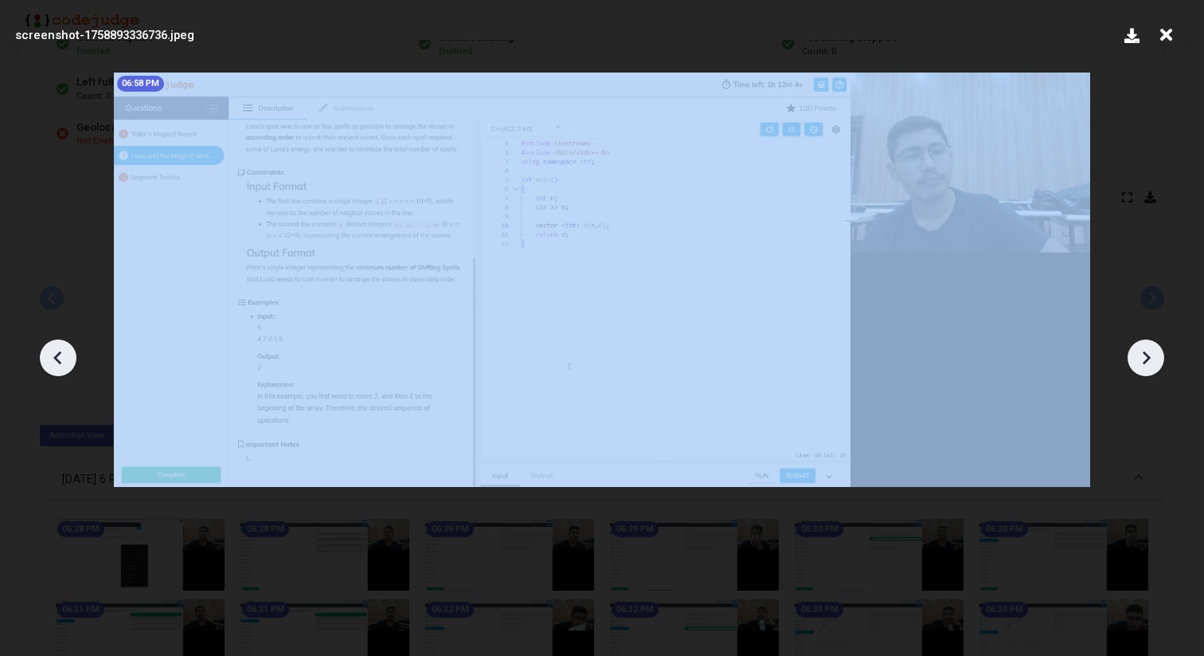
click at [1145, 358] on icon at bounding box center [1146, 358] width 24 height 24
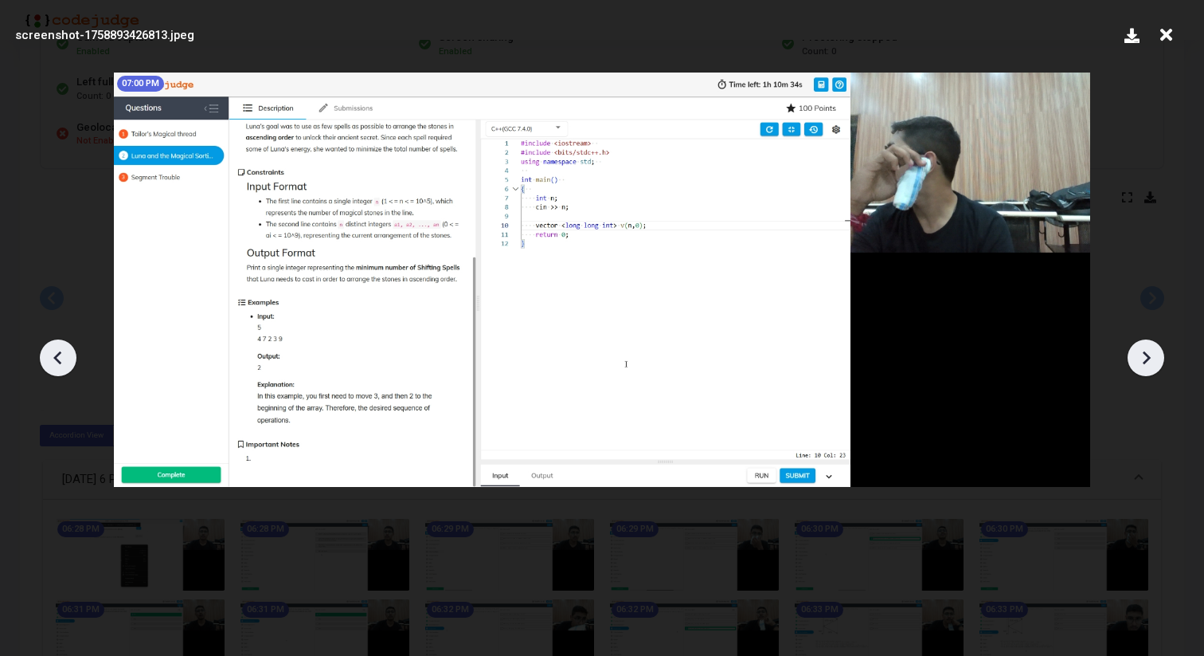
click at [1145, 358] on icon at bounding box center [1146, 358] width 24 height 24
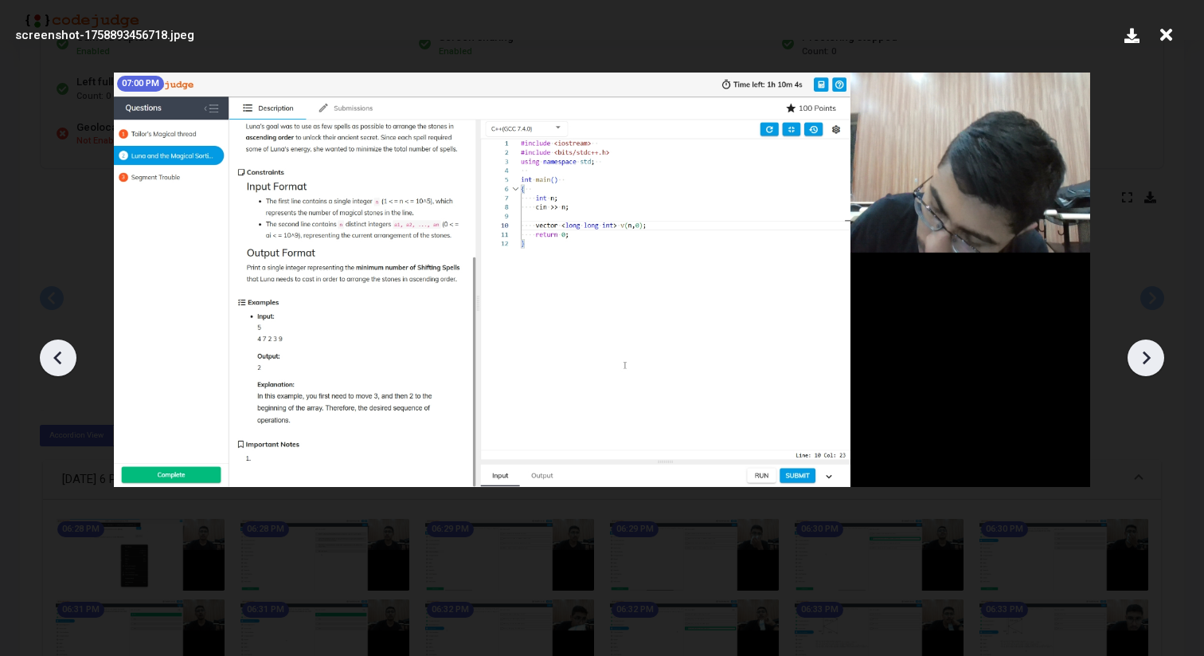
click at [1145, 358] on icon at bounding box center [1146, 358] width 24 height 24
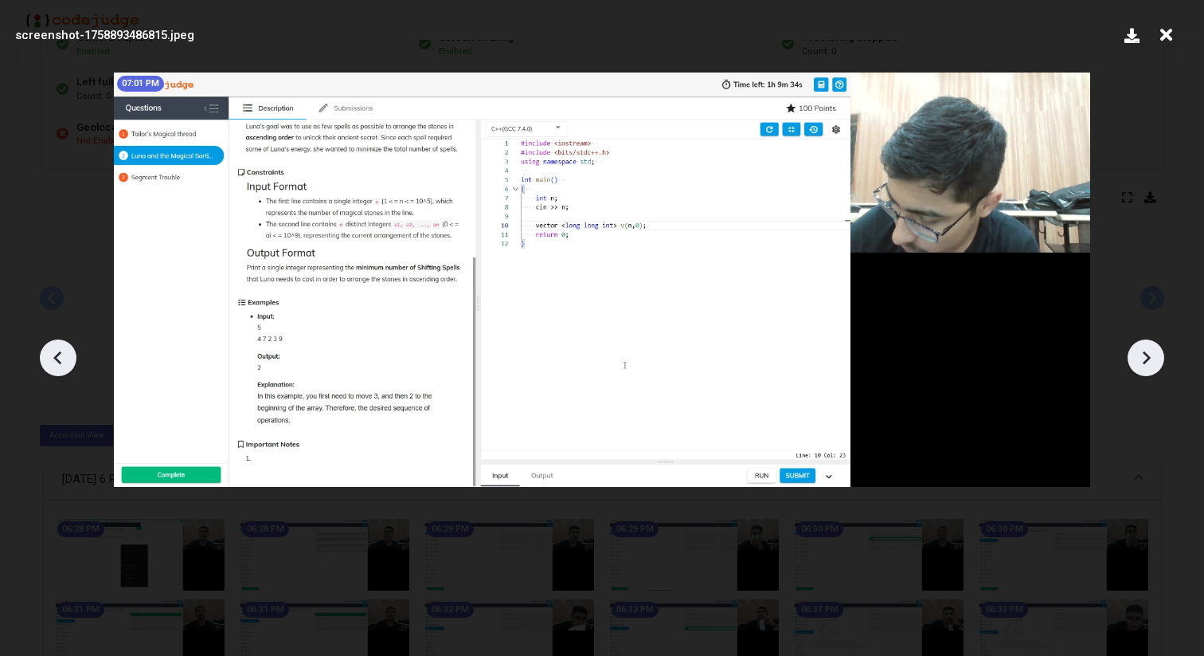
click at [1145, 358] on icon at bounding box center [1146, 358] width 24 height 24
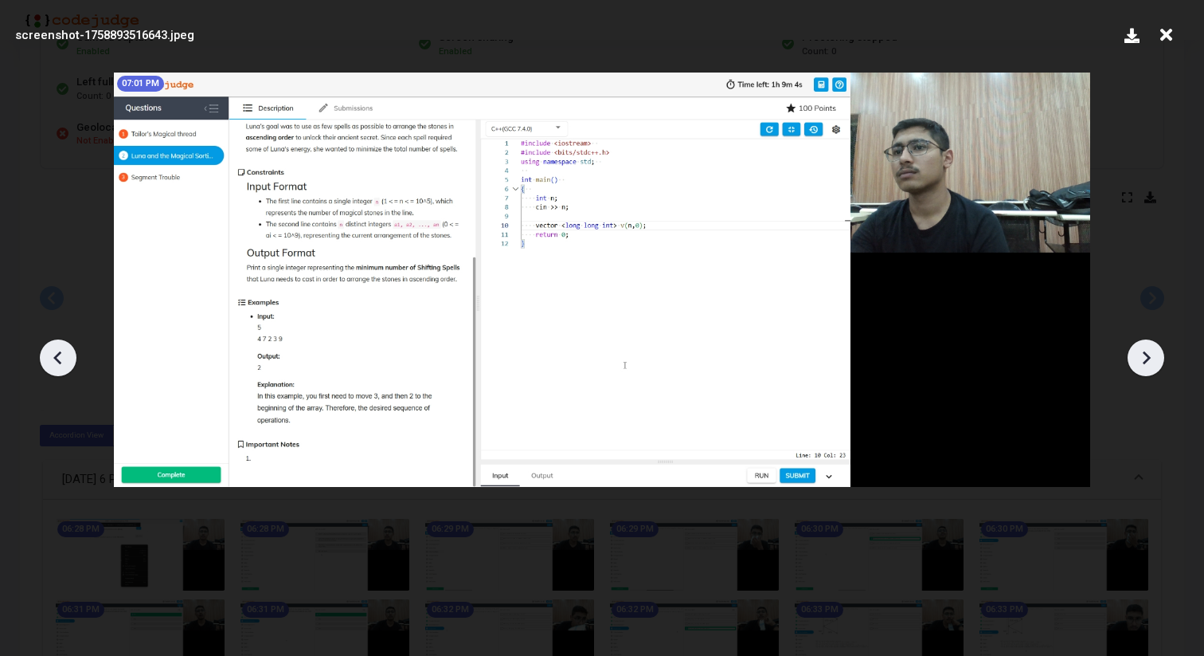
click at [1145, 358] on icon at bounding box center [1146, 358] width 24 height 24
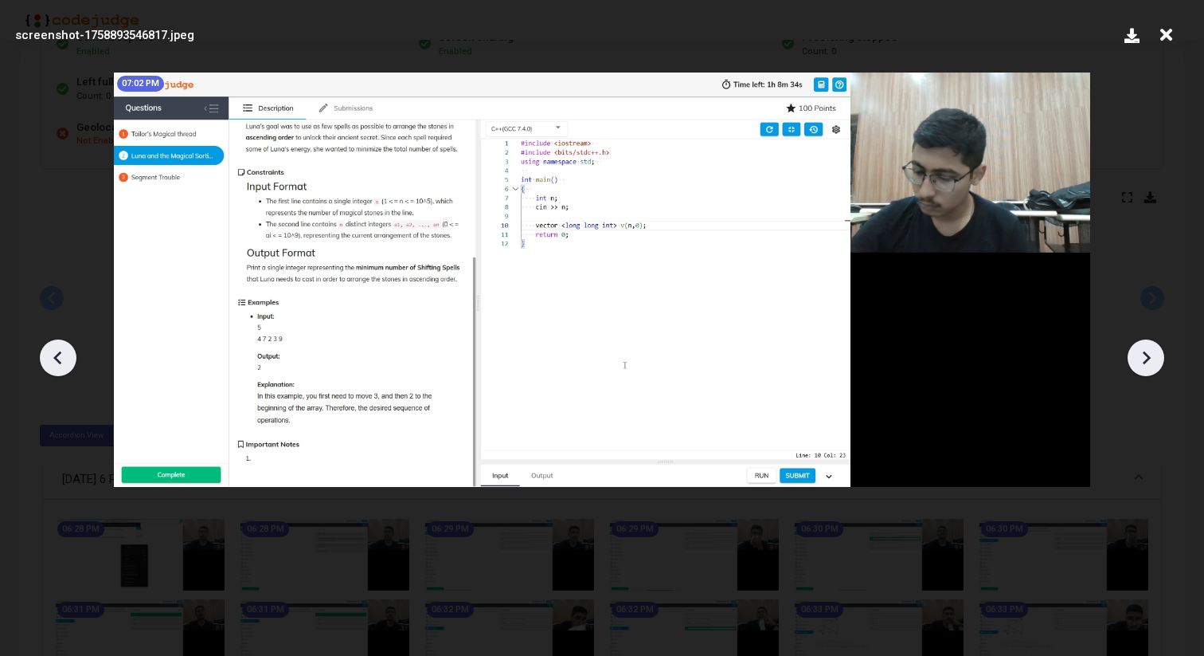
click at [1145, 358] on icon at bounding box center [1146, 358] width 24 height 24
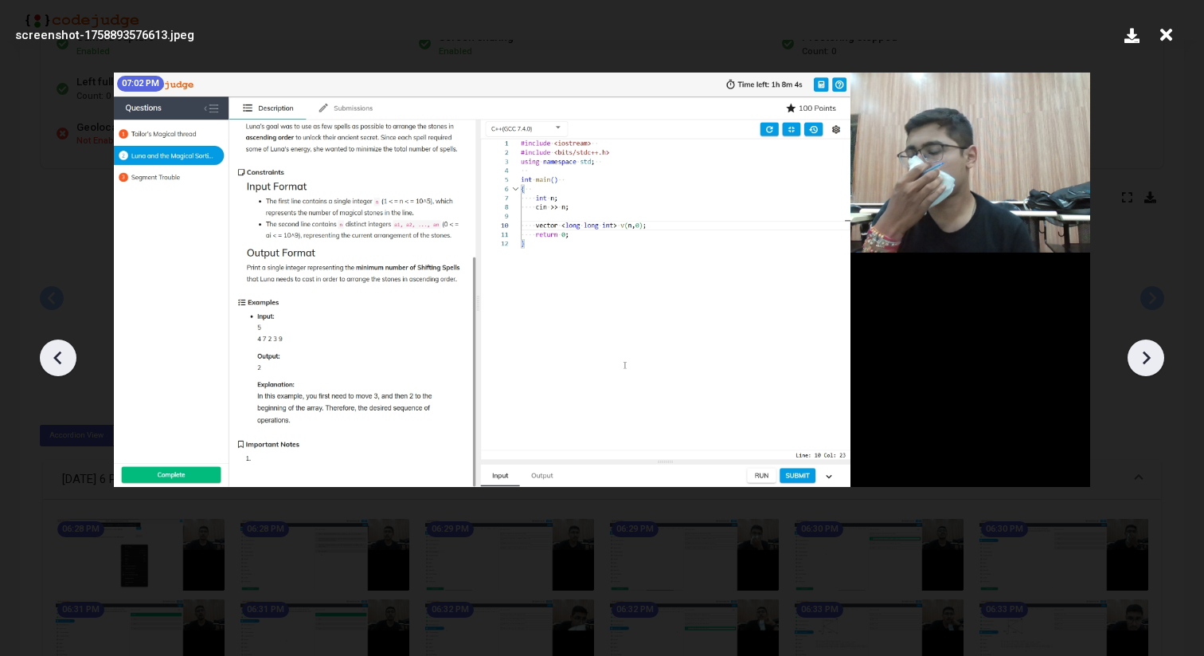
click at [1145, 358] on icon at bounding box center [1146, 358] width 24 height 24
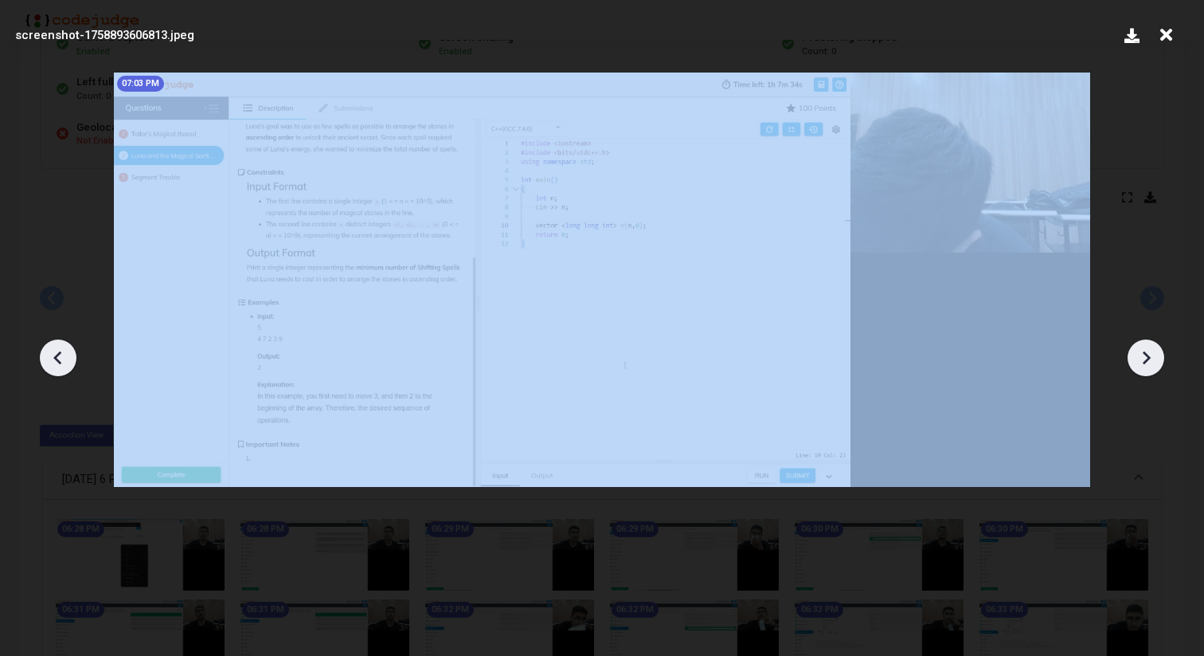
click at [1145, 358] on icon at bounding box center [1146, 358] width 24 height 24
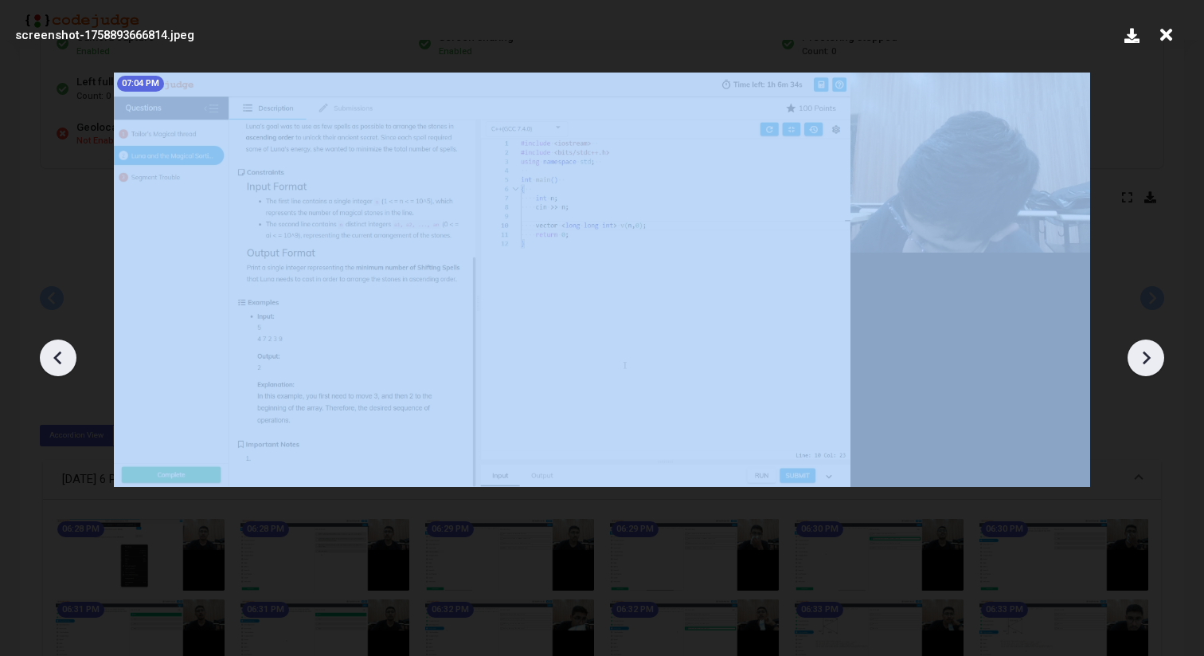
click at [1145, 358] on icon at bounding box center [1146, 358] width 24 height 24
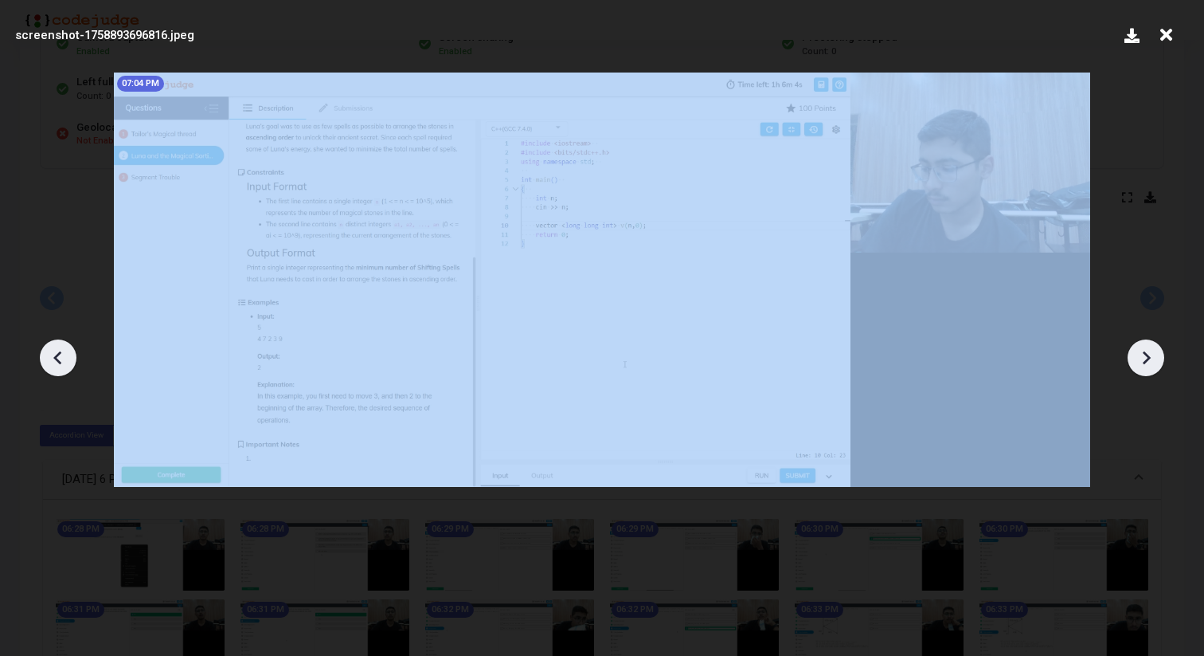
click at [1145, 358] on icon at bounding box center [1146, 358] width 24 height 24
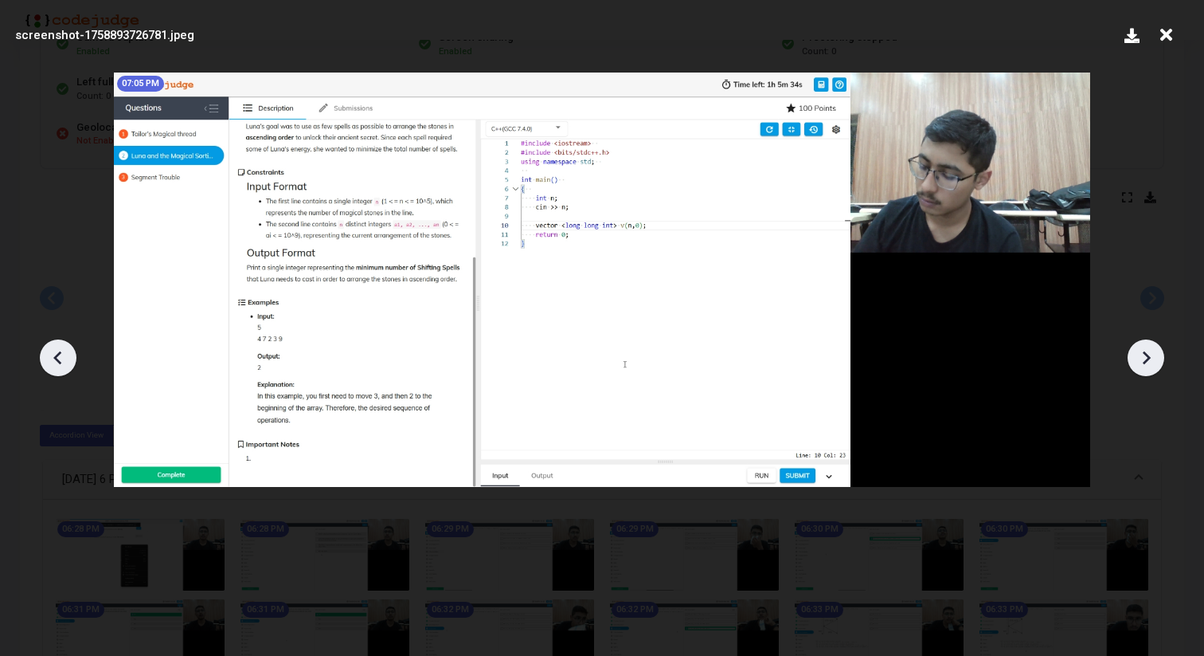
click at [1145, 358] on icon at bounding box center [1146, 358] width 24 height 24
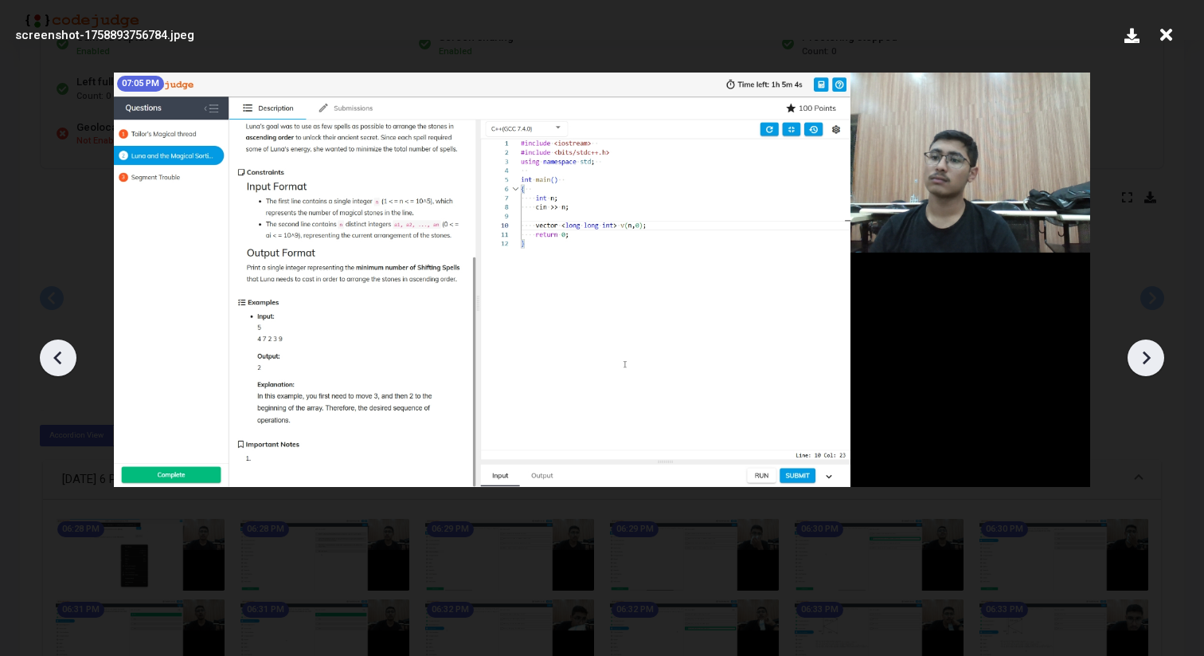
click at [1145, 358] on icon at bounding box center [1146, 358] width 24 height 24
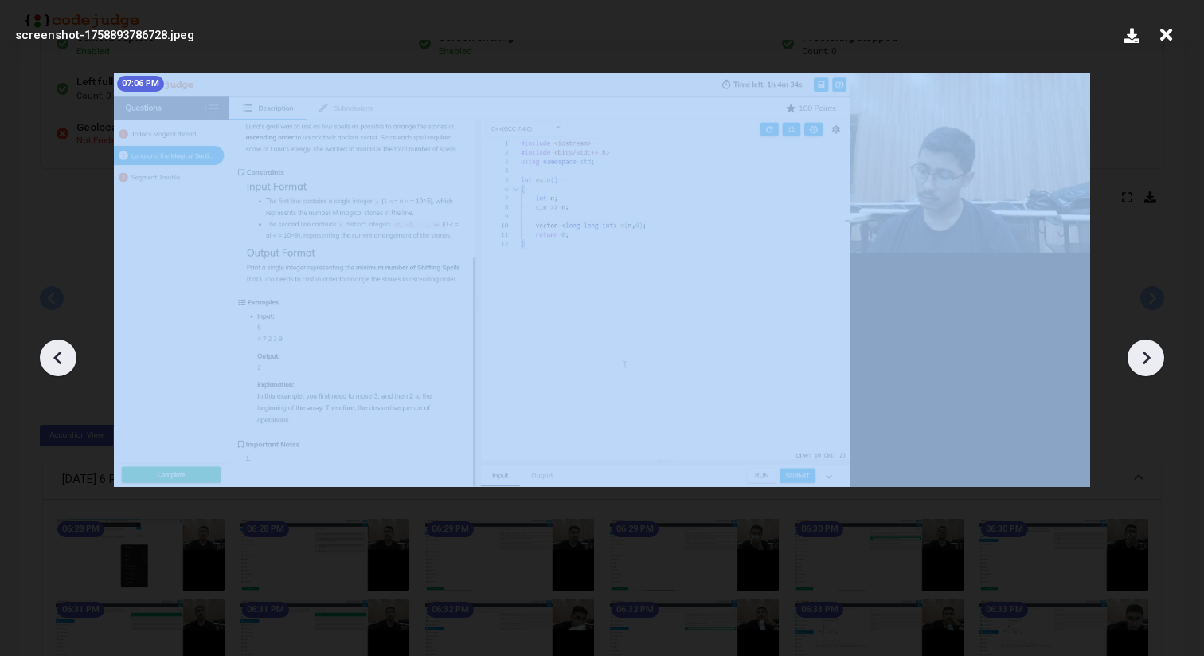
click at [1145, 358] on icon at bounding box center [1146, 358] width 24 height 24
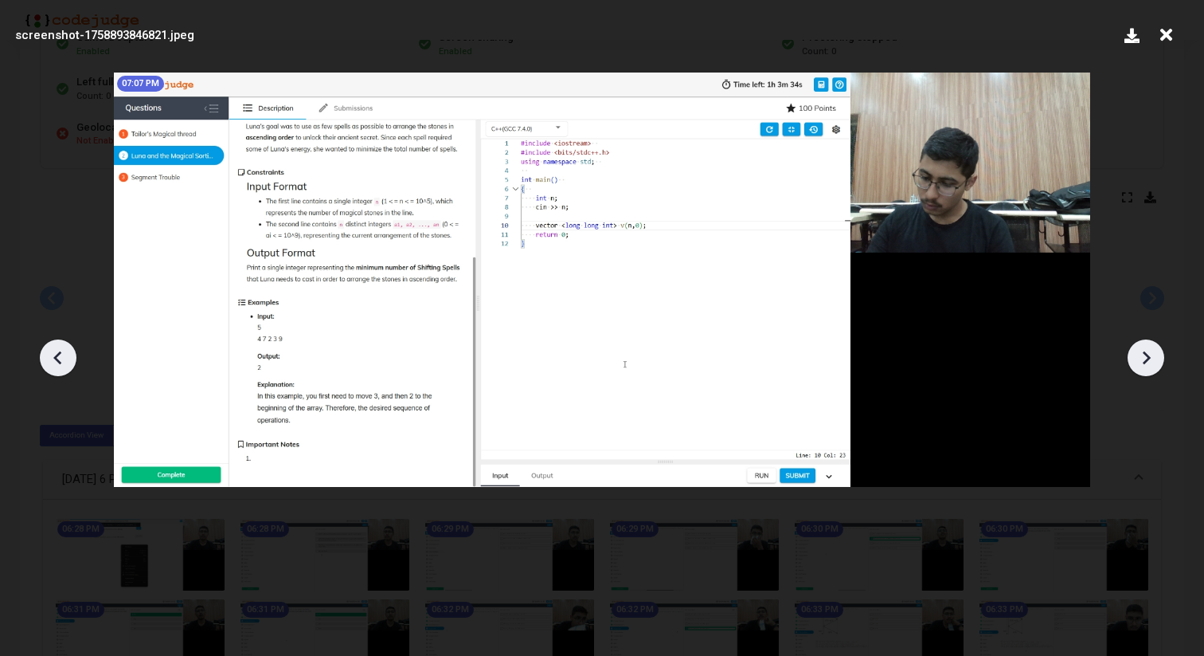
click at [1145, 358] on icon at bounding box center [1146, 358] width 24 height 24
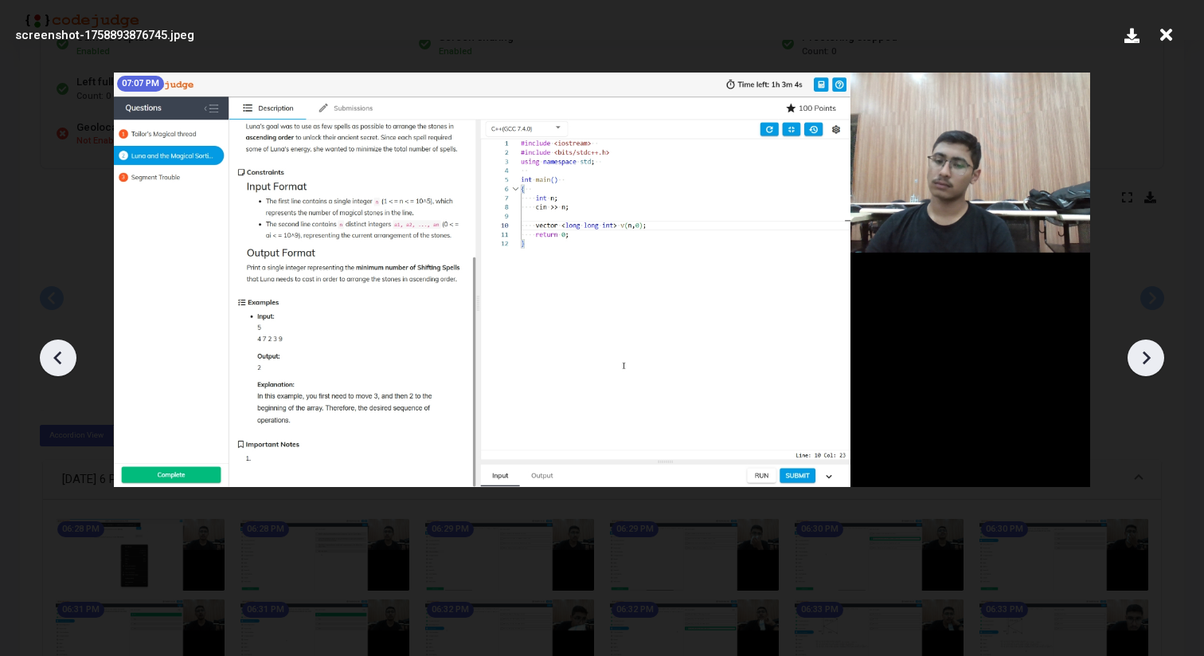
click at [1145, 358] on icon at bounding box center [1146, 358] width 24 height 24
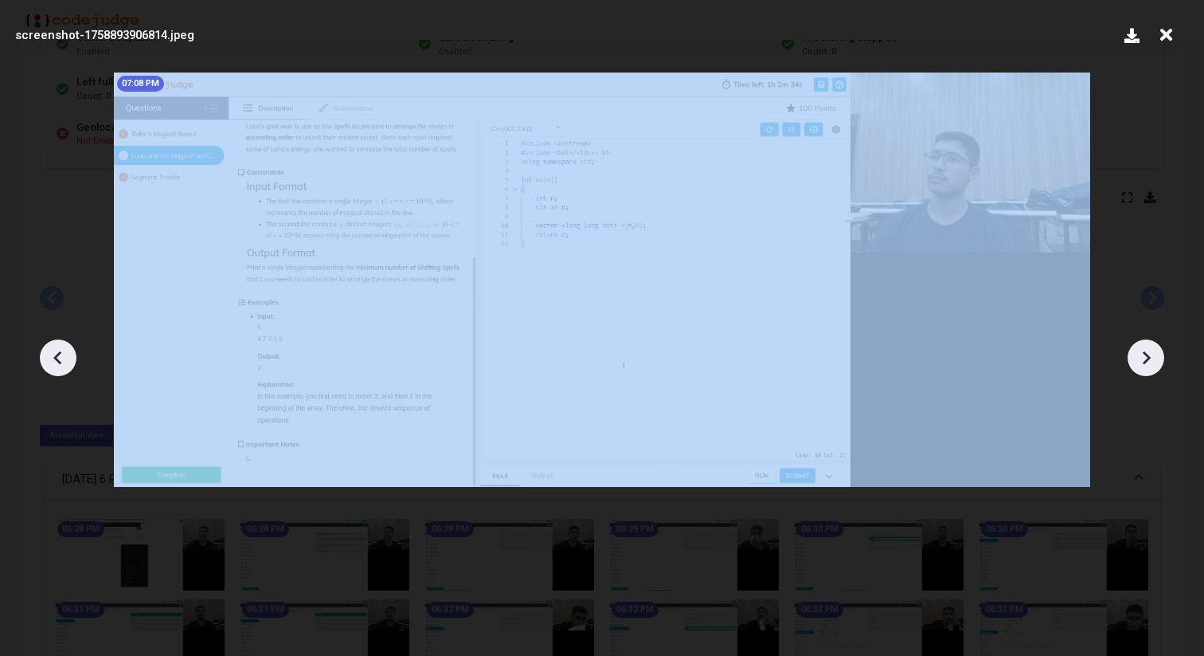
click at [1145, 358] on icon at bounding box center [1146, 358] width 24 height 24
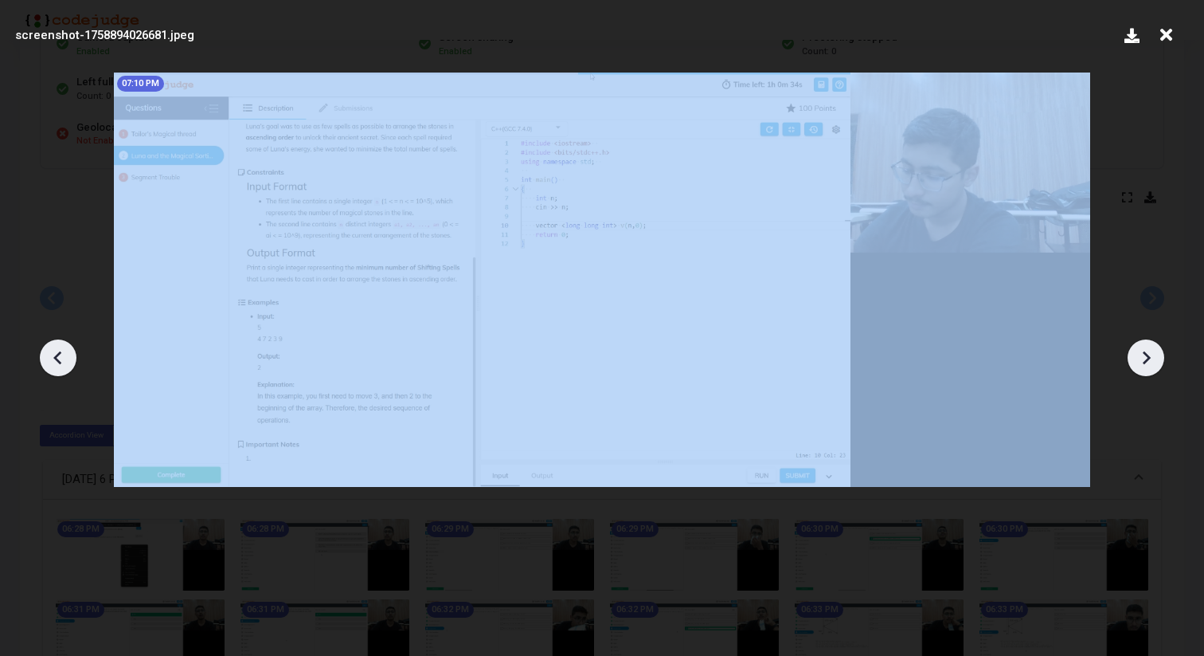
click at [1145, 358] on icon at bounding box center [1146, 358] width 24 height 24
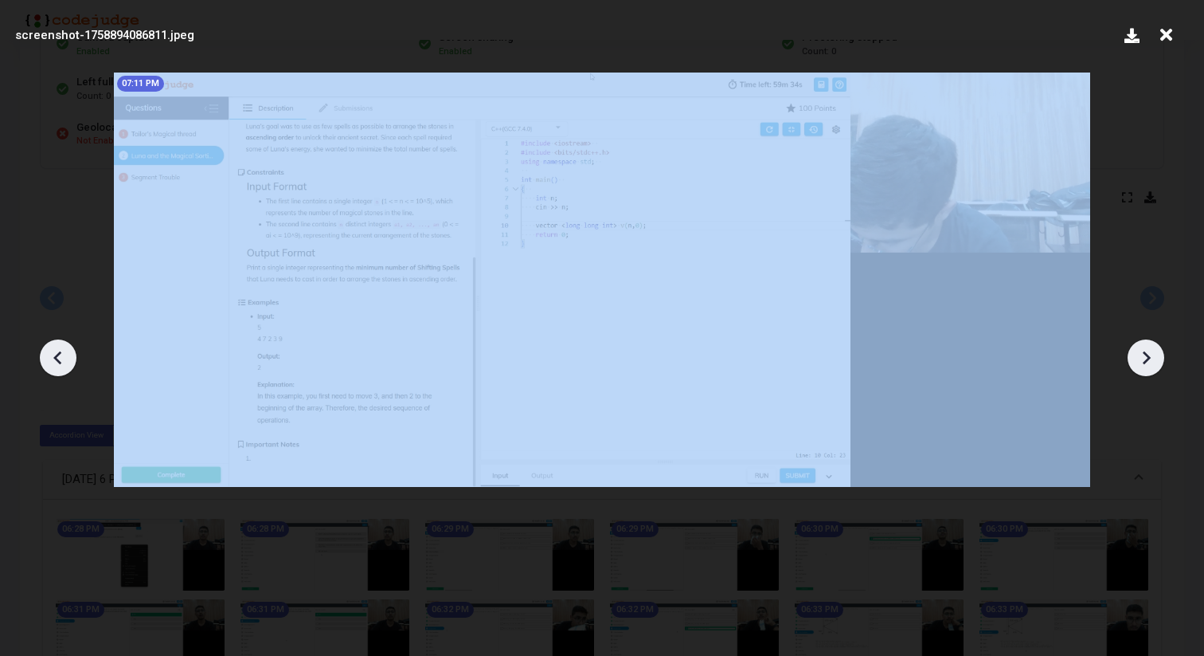
click at [1145, 358] on icon at bounding box center [1146, 358] width 24 height 24
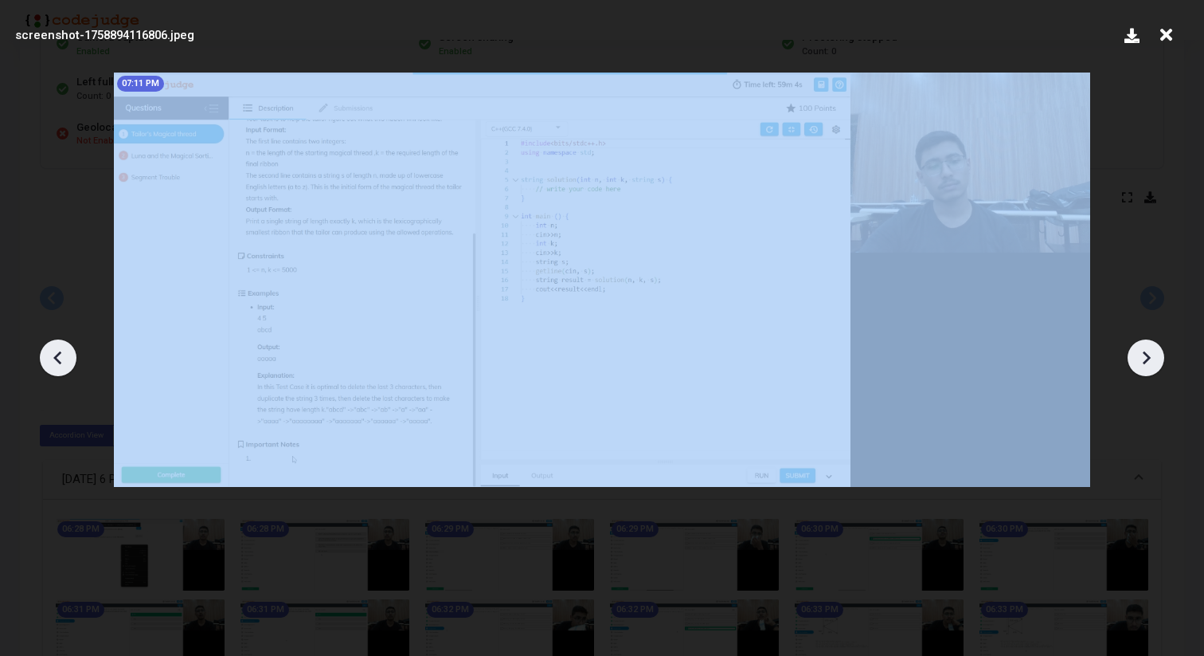
click at [1145, 358] on icon at bounding box center [1146, 358] width 24 height 24
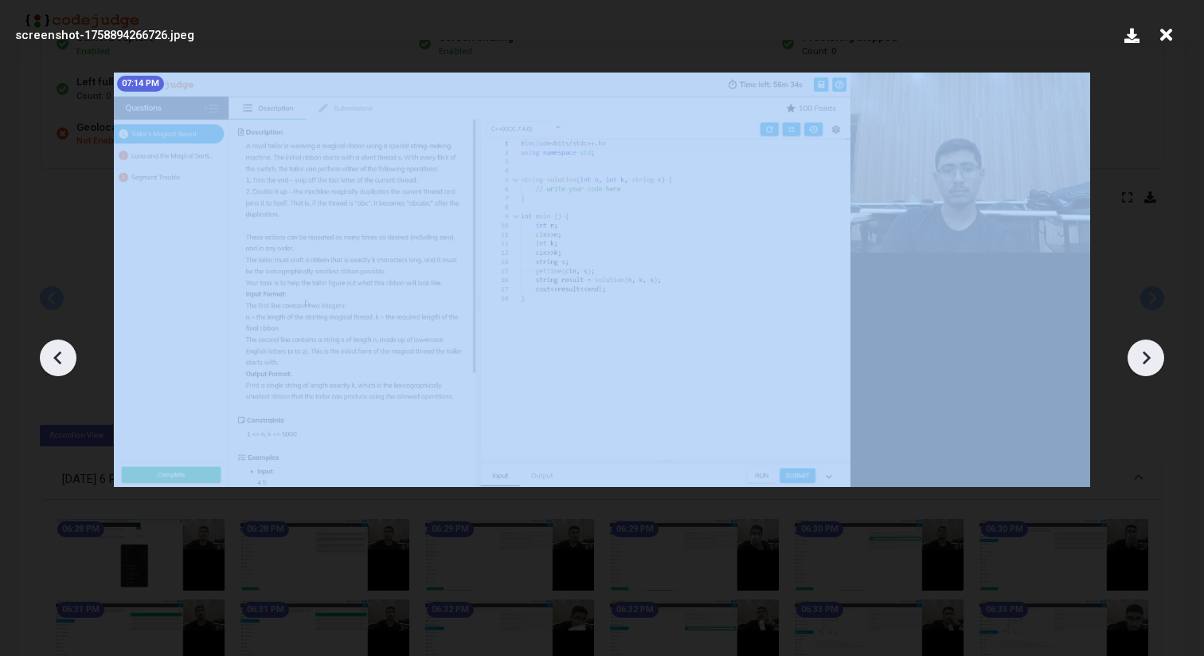
click at [1145, 358] on icon at bounding box center [1146, 358] width 24 height 24
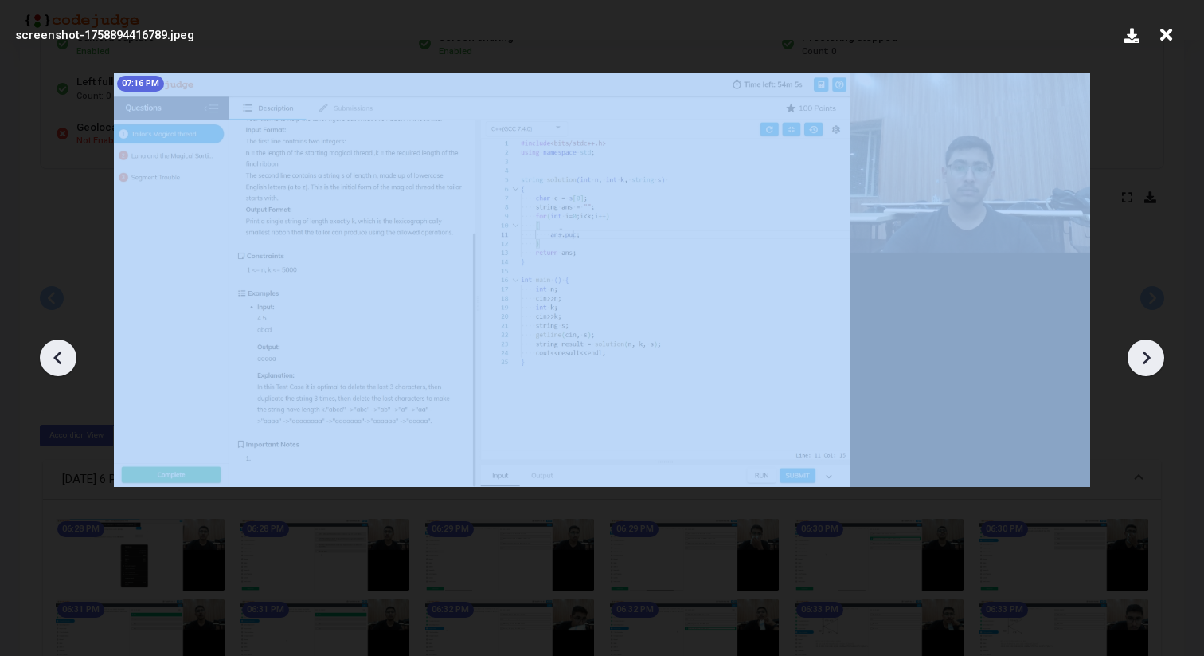
click at [1145, 358] on icon at bounding box center [1146, 358] width 24 height 24
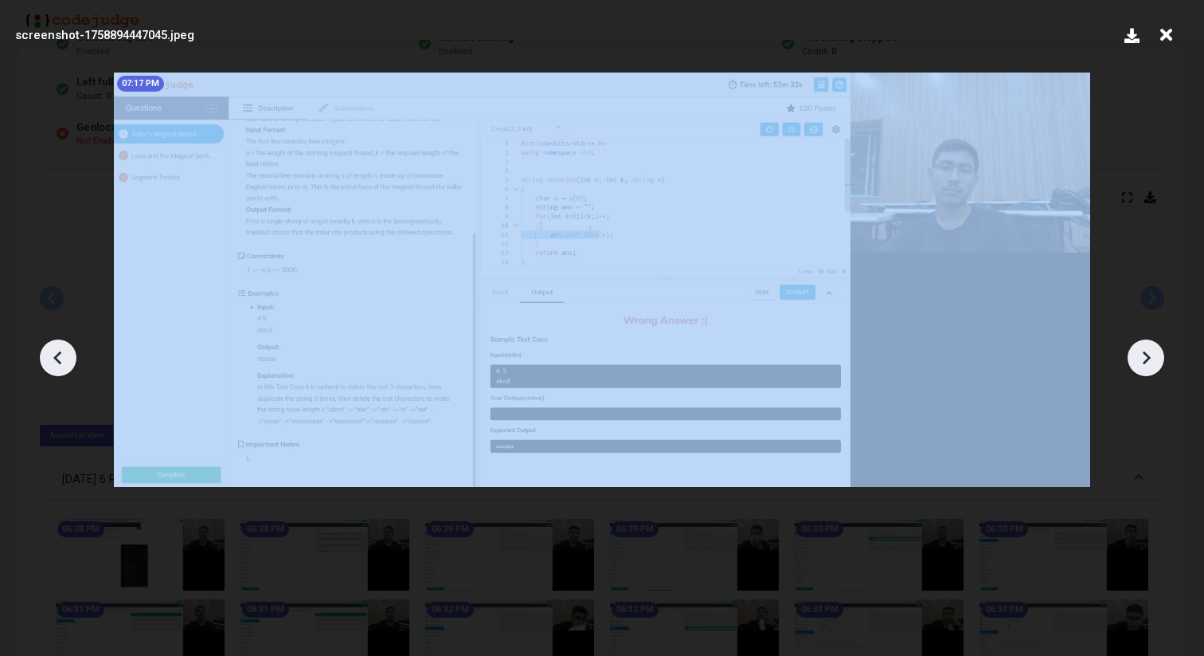
click at [1145, 358] on icon at bounding box center [1146, 358] width 24 height 24
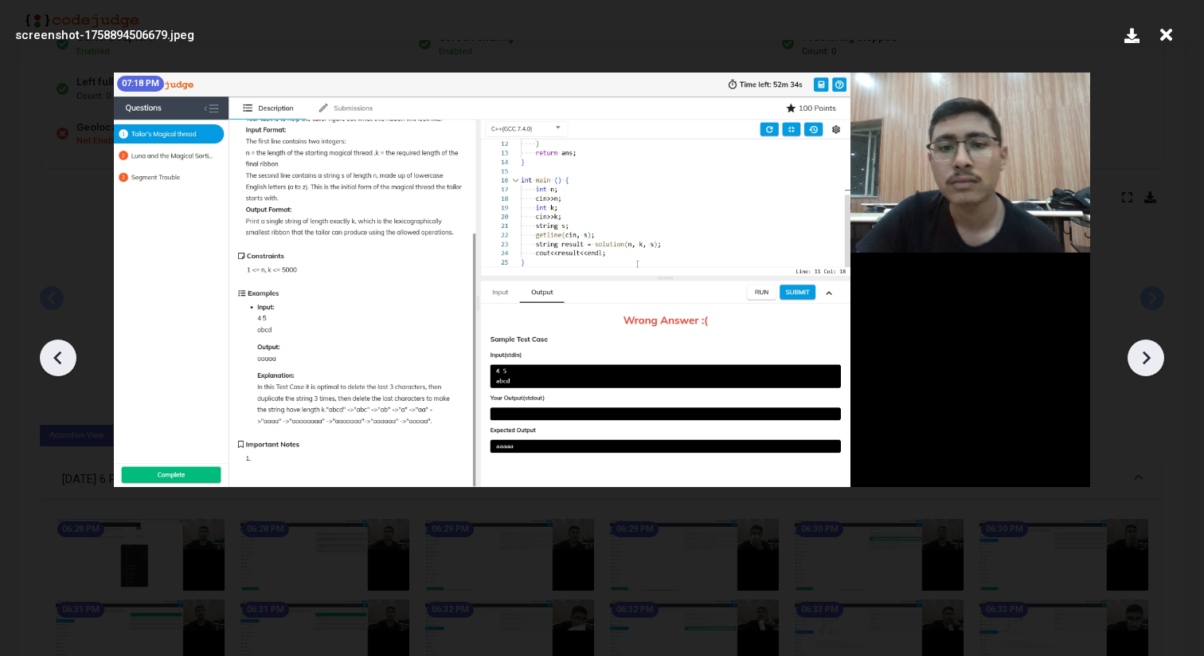
click at [1145, 358] on icon at bounding box center [1146, 358] width 24 height 24
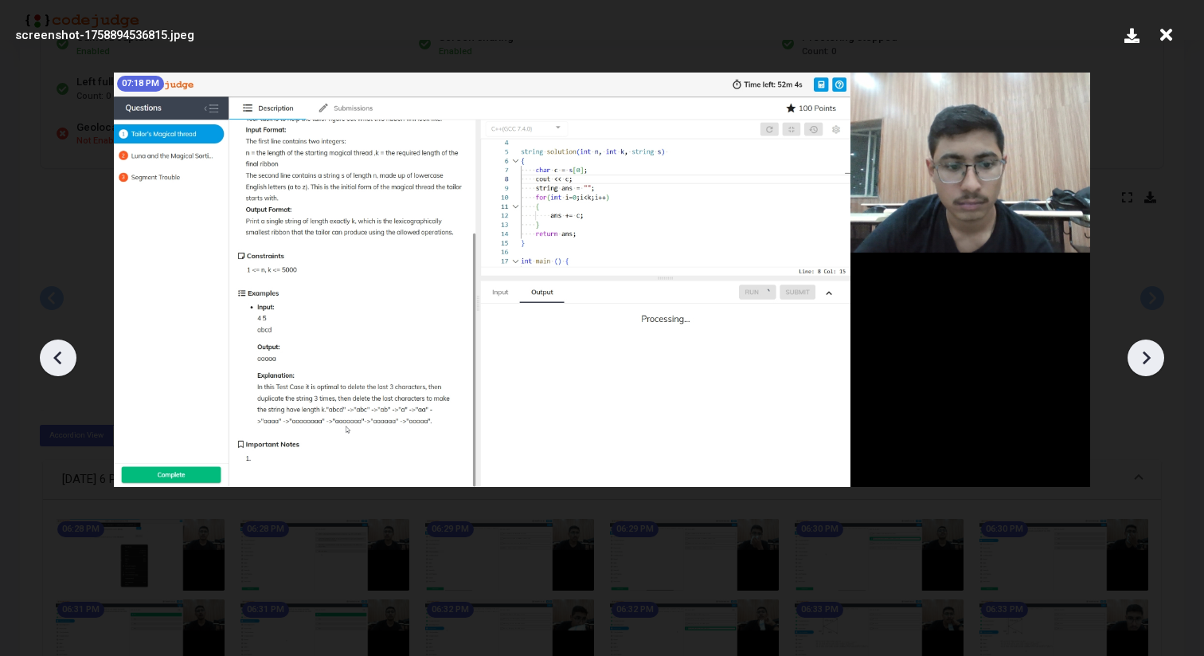
click at [1145, 358] on icon at bounding box center [1146, 358] width 24 height 24
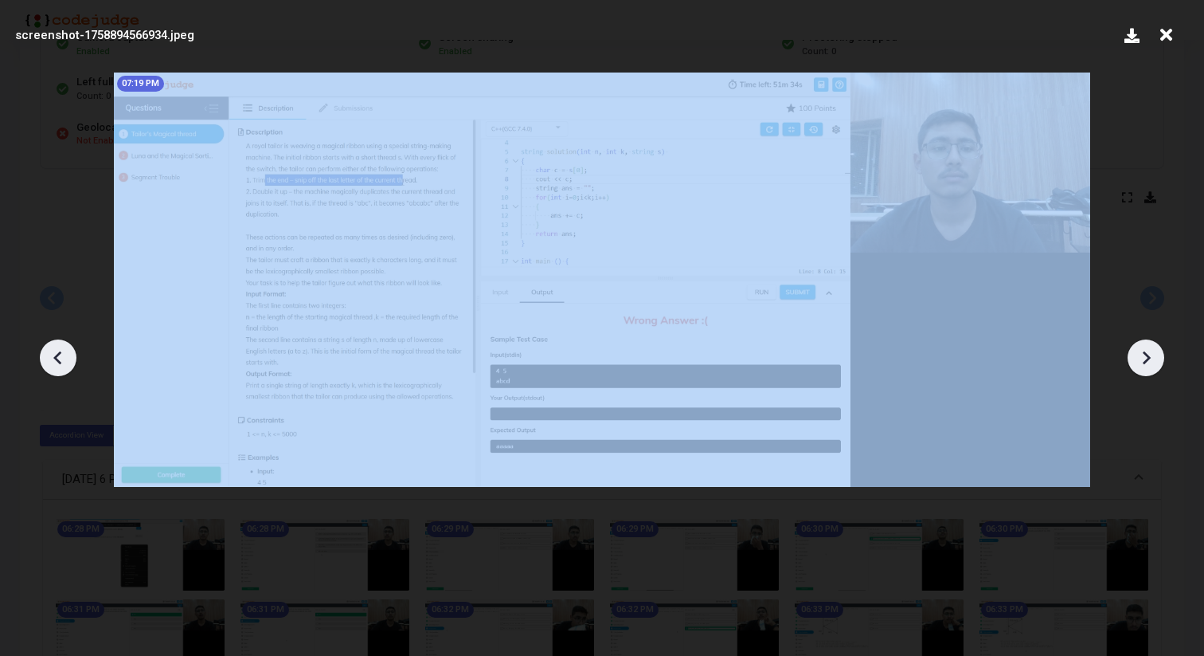
click at [1145, 358] on icon at bounding box center [1146, 358] width 24 height 24
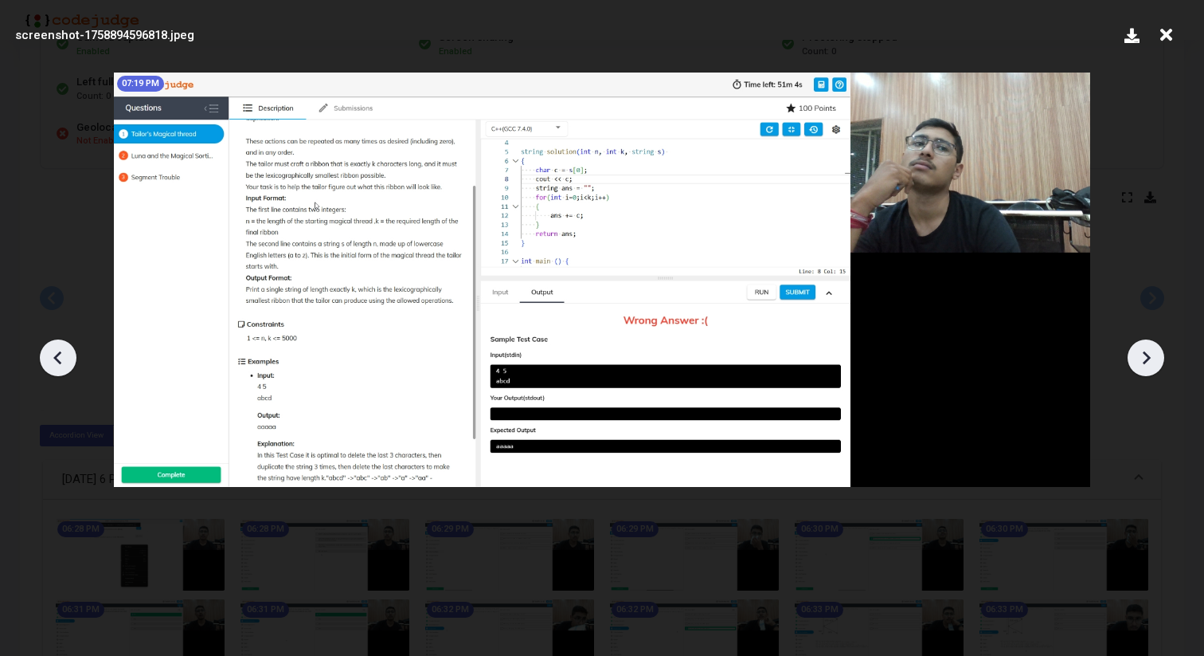
click at [1145, 358] on icon at bounding box center [1146, 358] width 24 height 24
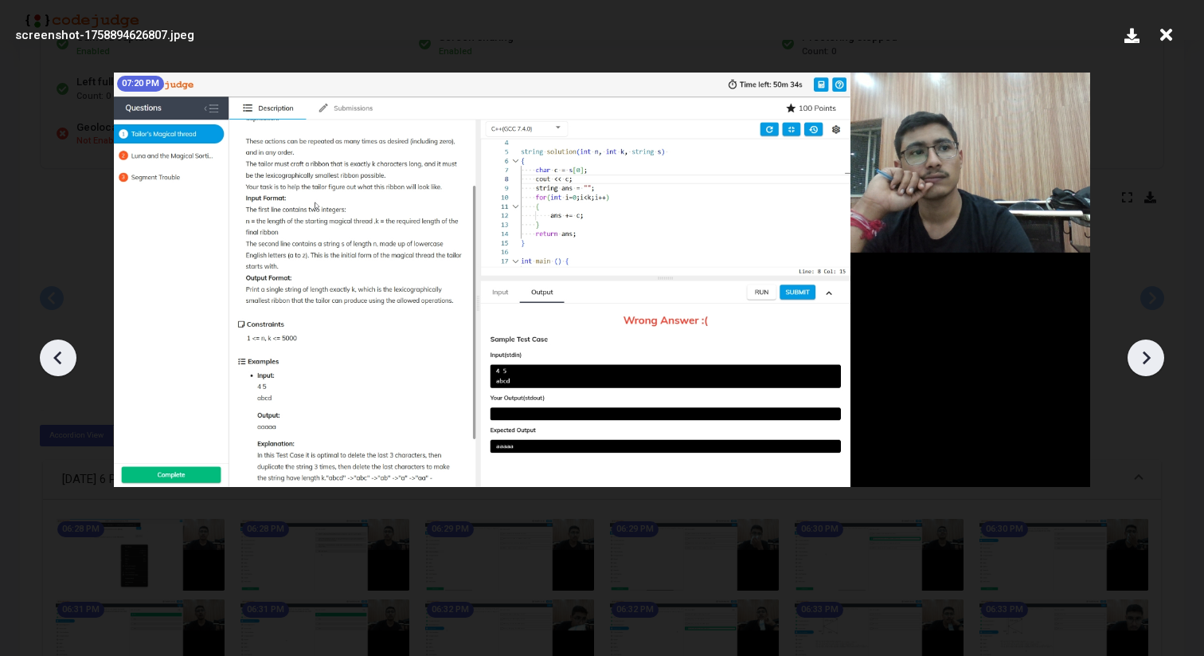
click at [1145, 358] on icon at bounding box center [1146, 358] width 24 height 24
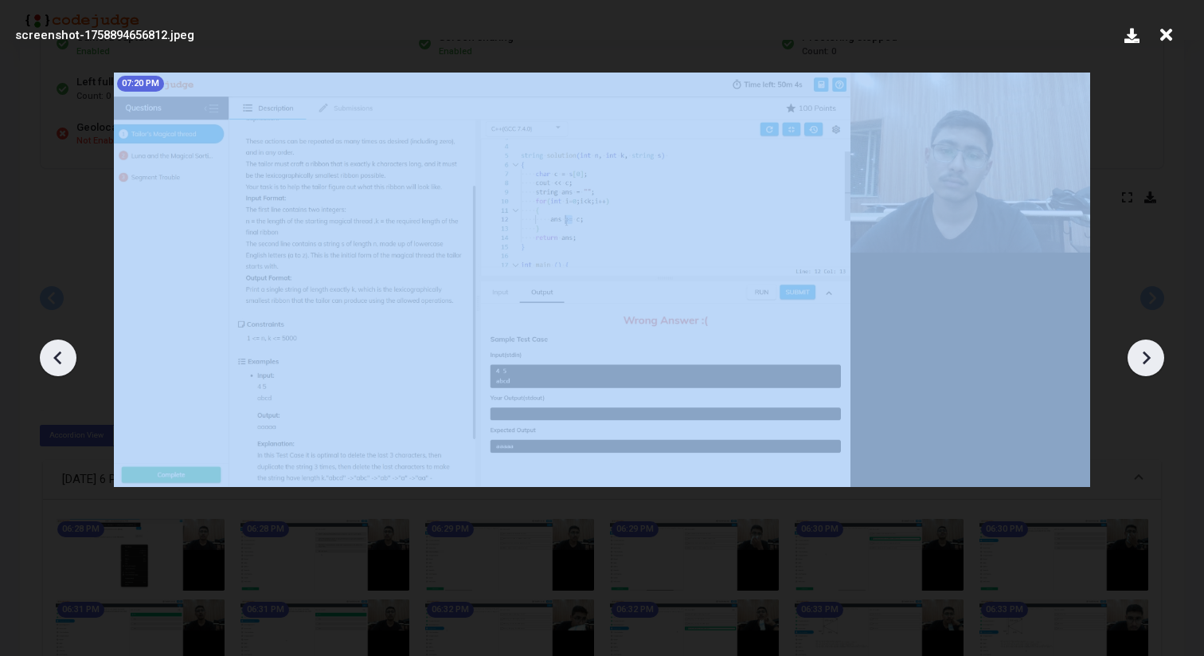
click at [1145, 358] on icon at bounding box center [1146, 358] width 24 height 24
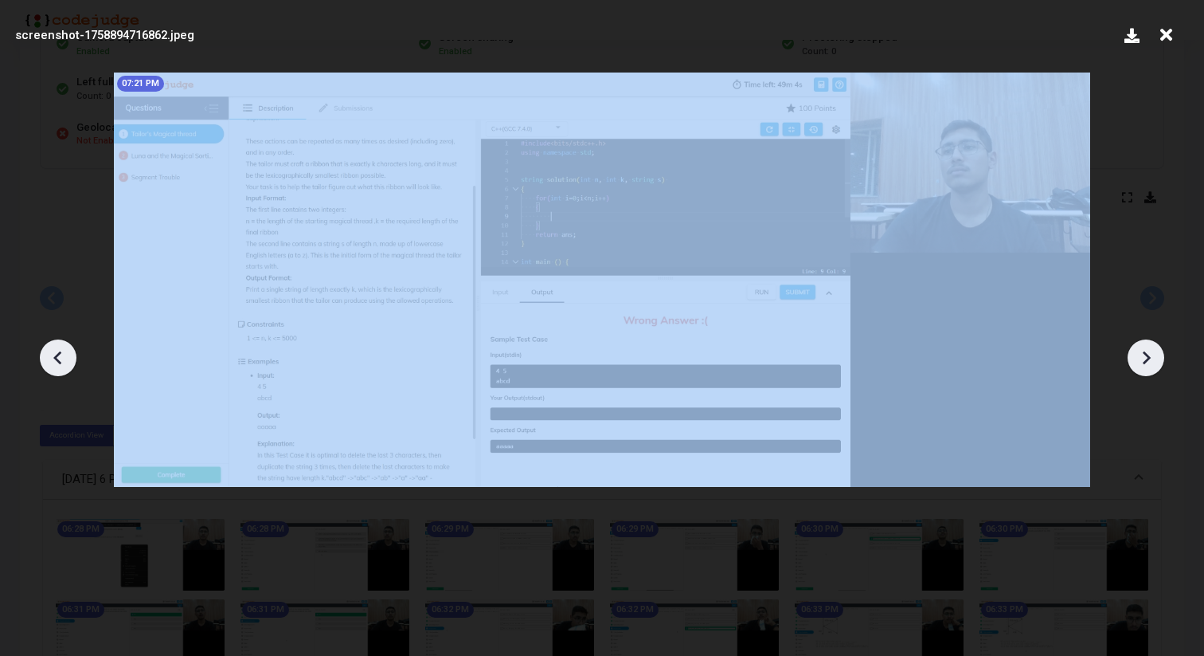
click at [1145, 358] on icon at bounding box center [1146, 358] width 24 height 24
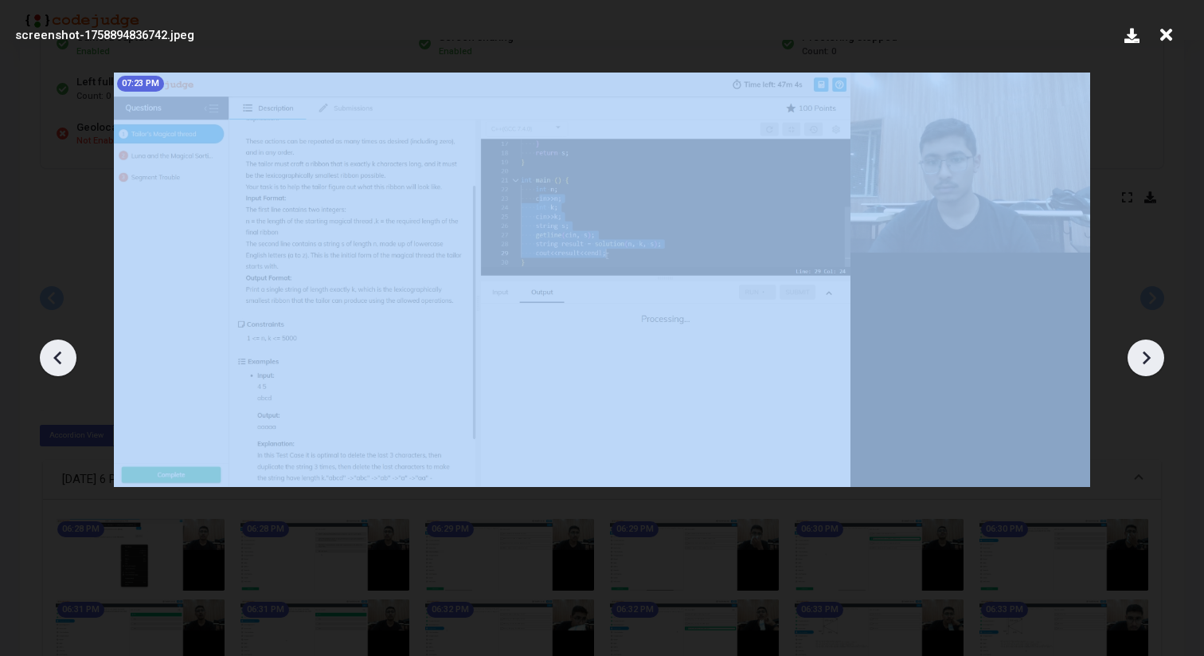
click at [1145, 358] on icon at bounding box center [1146, 358] width 24 height 24
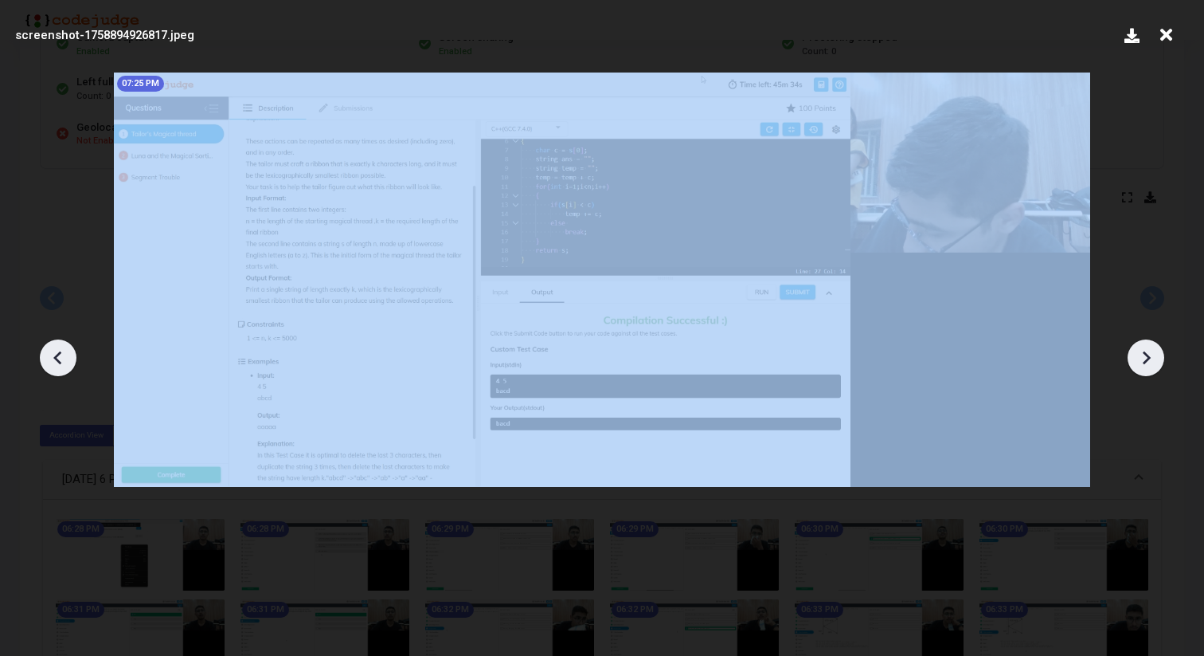
click at [1145, 358] on icon at bounding box center [1146, 358] width 24 height 24
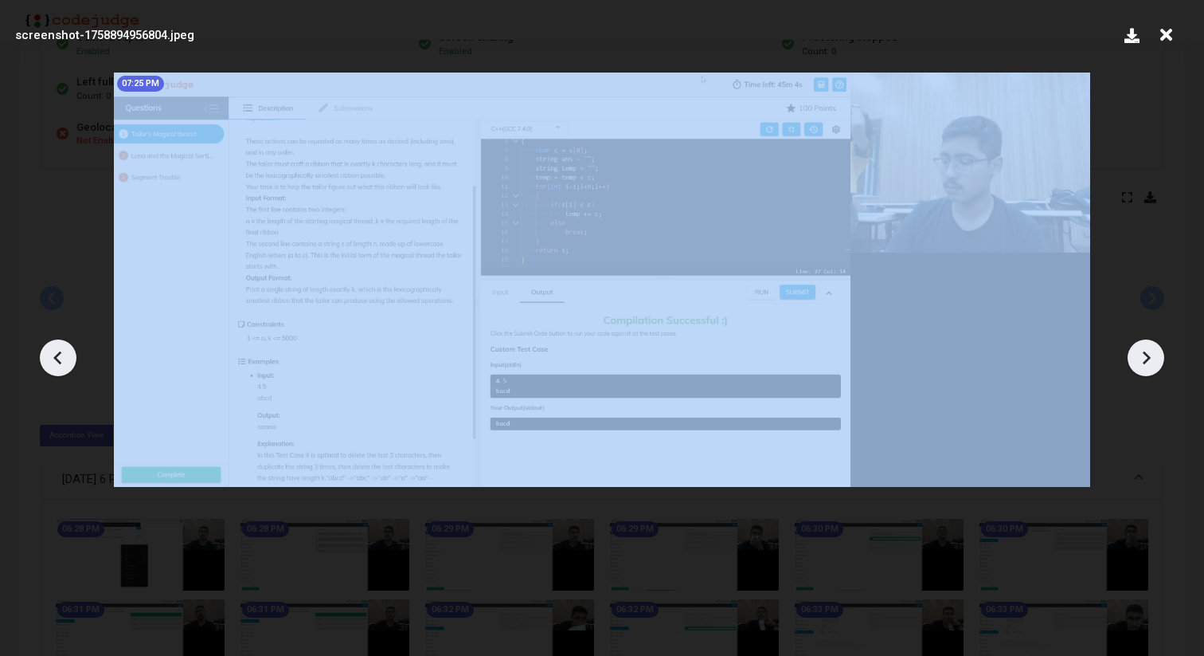
click at [1145, 358] on icon at bounding box center [1146, 358] width 24 height 24
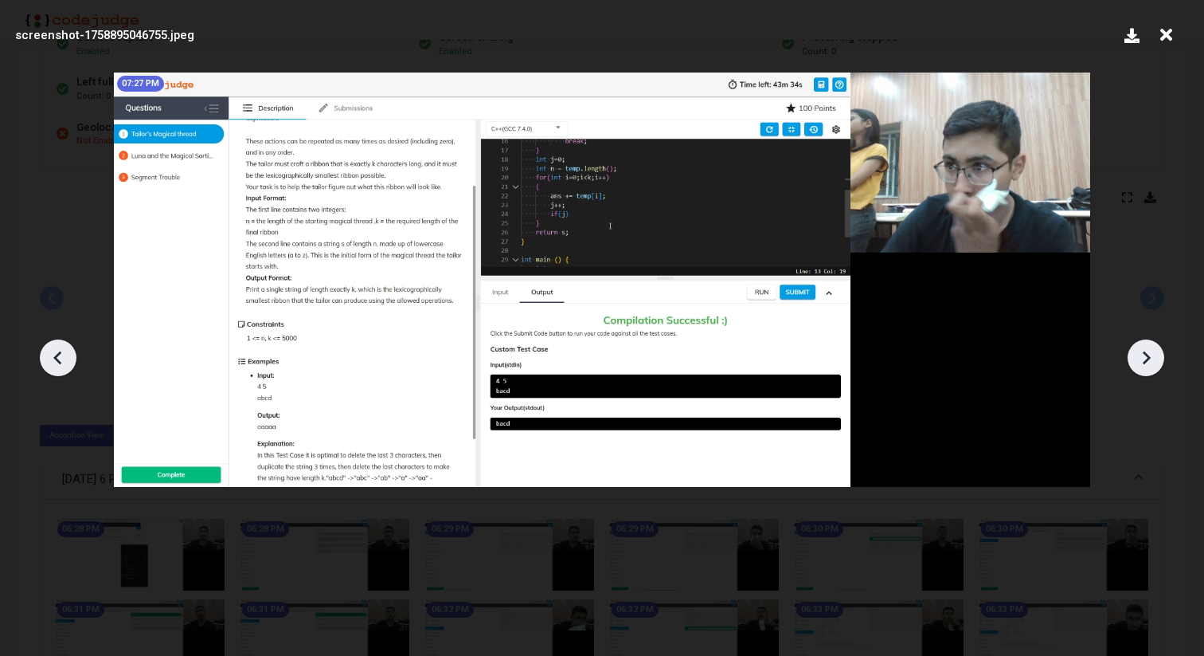
click at [1145, 358] on icon at bounding box center [1146, 358] width 24 height 24
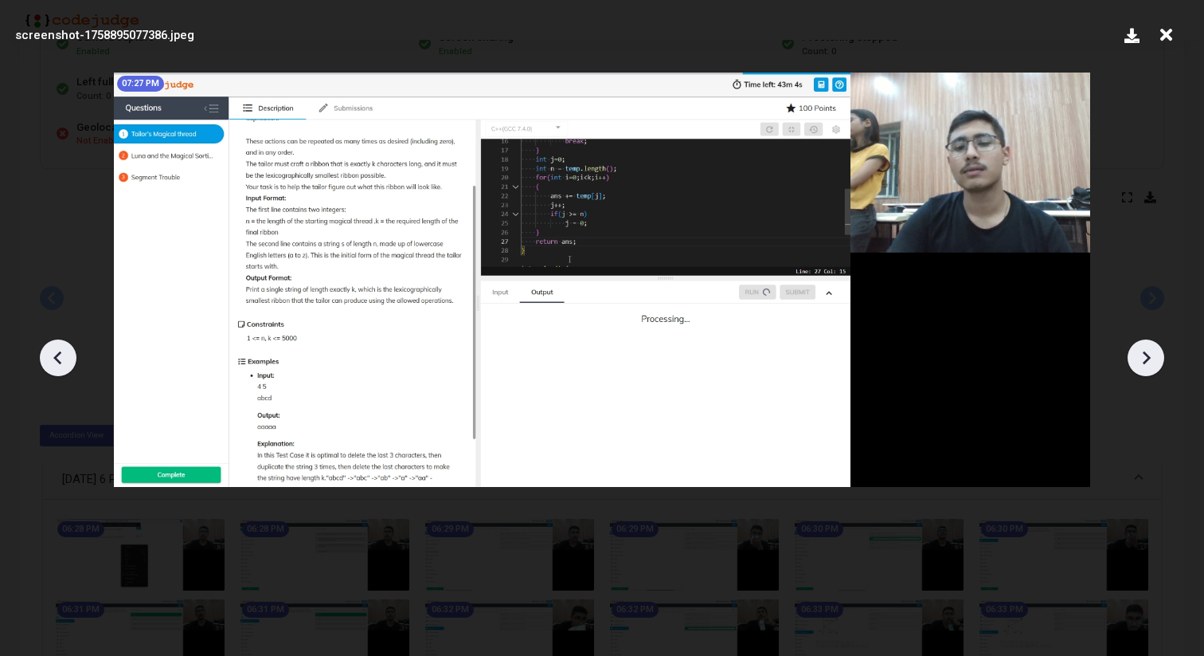
click at [1145, 358] on icon at bounding box center [1146, 358] width 24 height 24
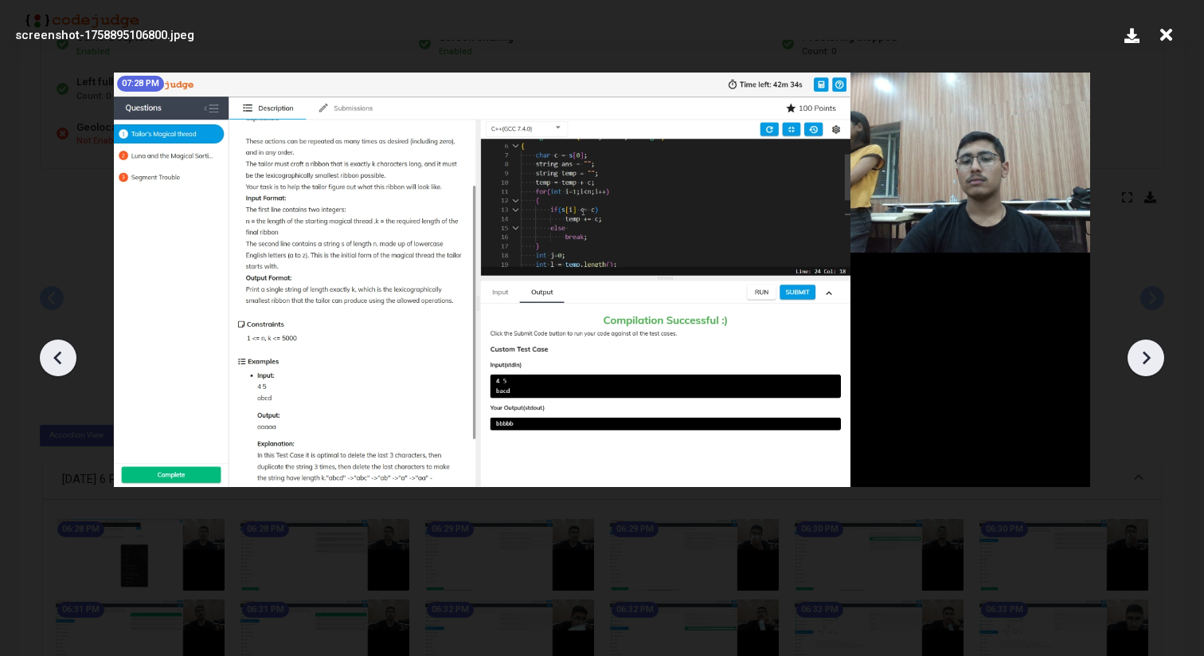
click at [1144, 358] on icon at bounding box center [1146, 358] width 24 height 24
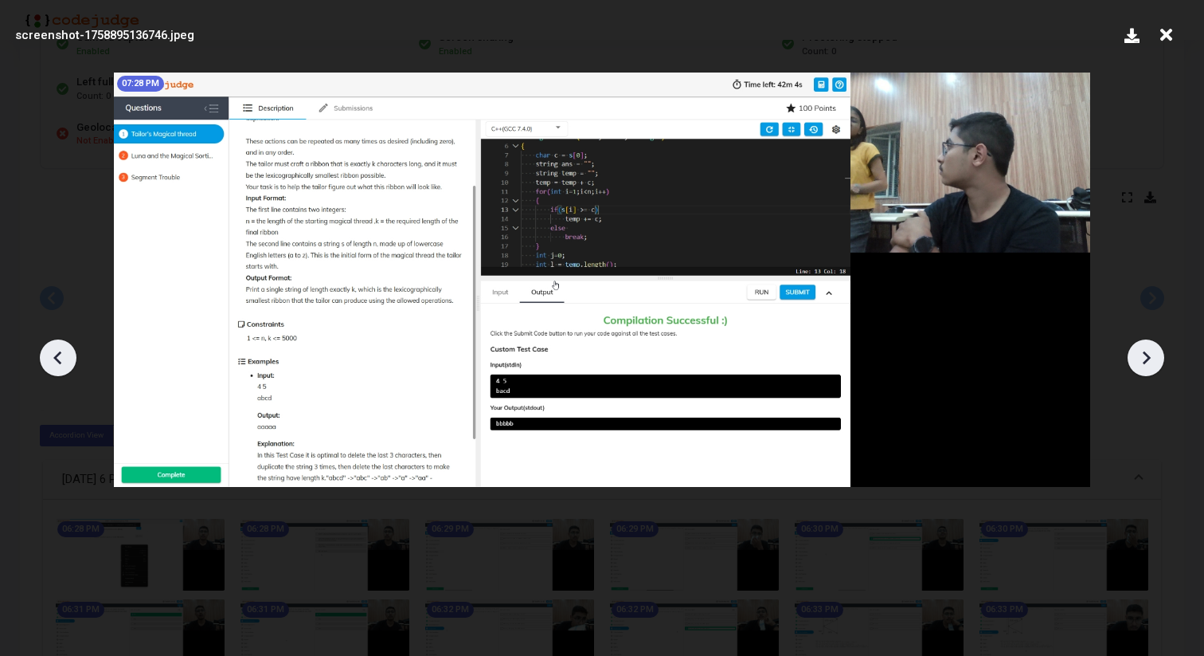
click at [1144, 358] on icon at bounding box center [1146, 358] width 24 height 24
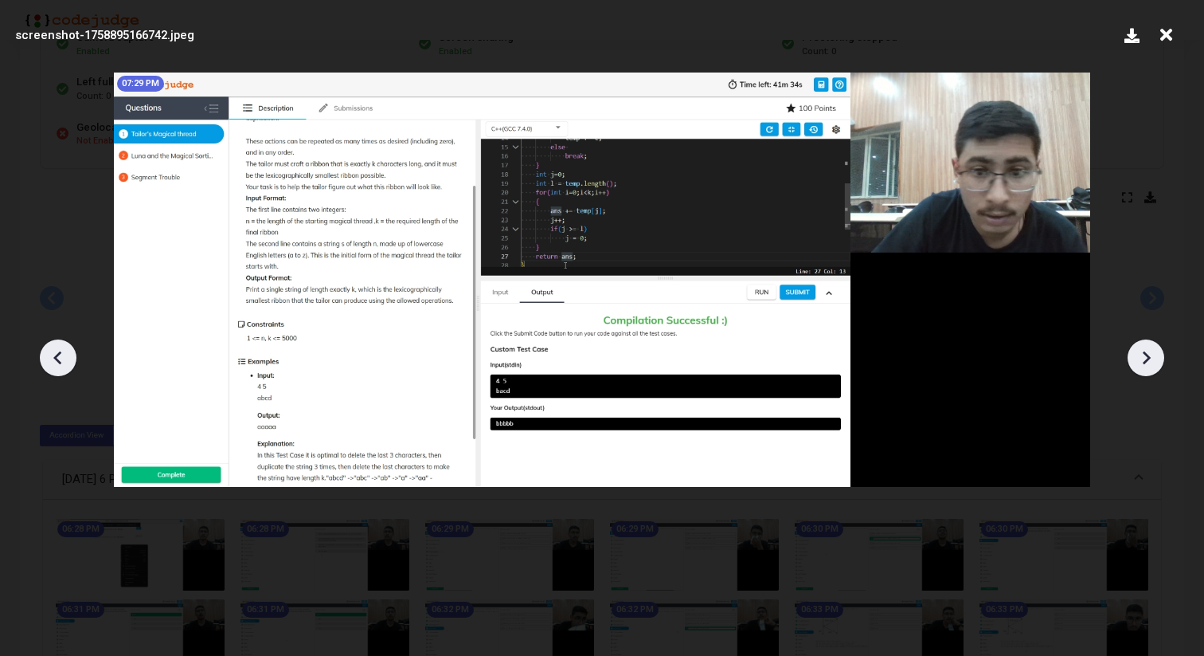
click at [1144, 358] on icon at bounding box center [1146, 358] width 24 height 24
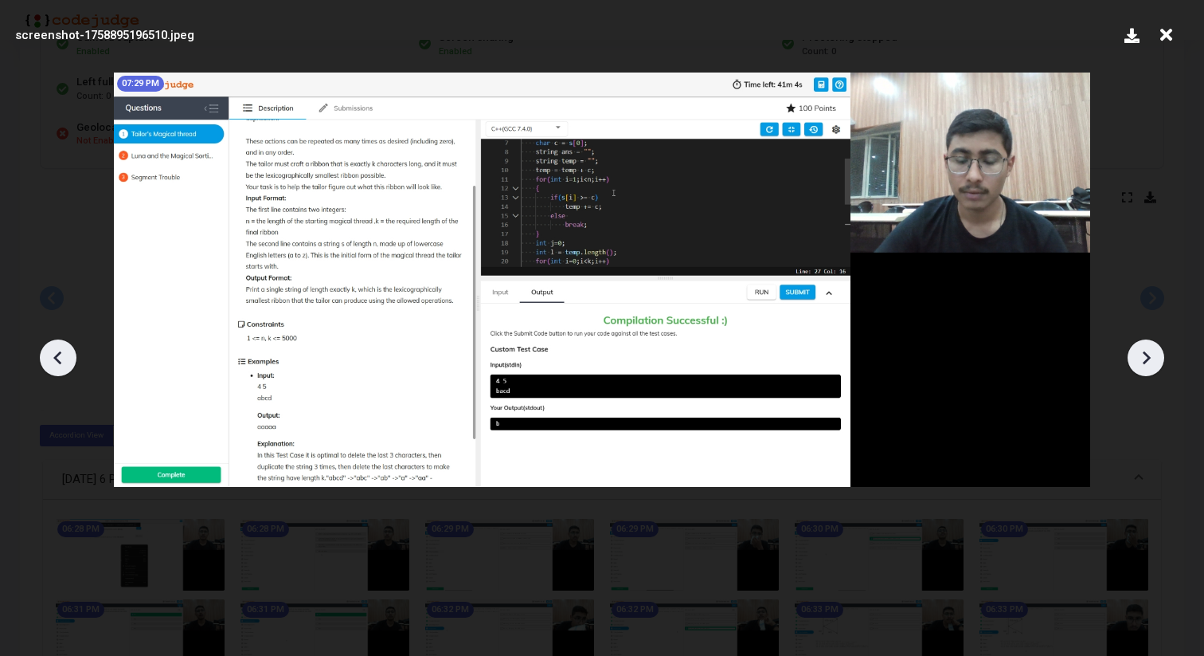
click at [1144, 358] on icon at bounding box center [1146, 358] width 24 height 24
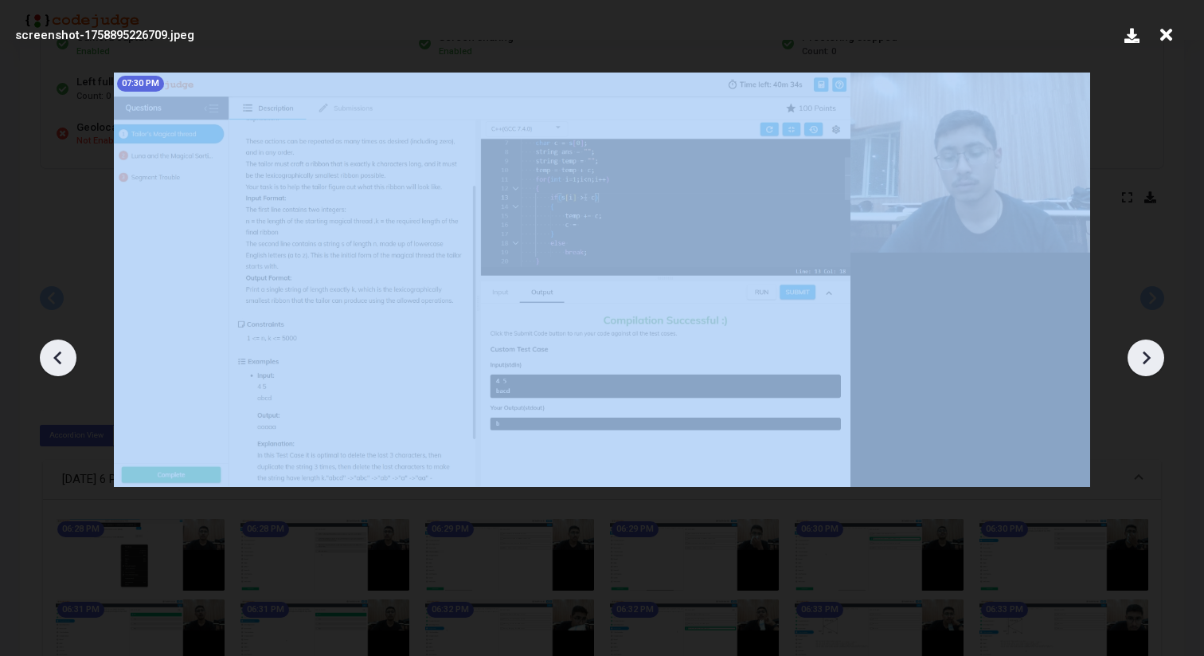
click at [1144, 358] on icon at bounding box center [1146, 358] width 24 height 24
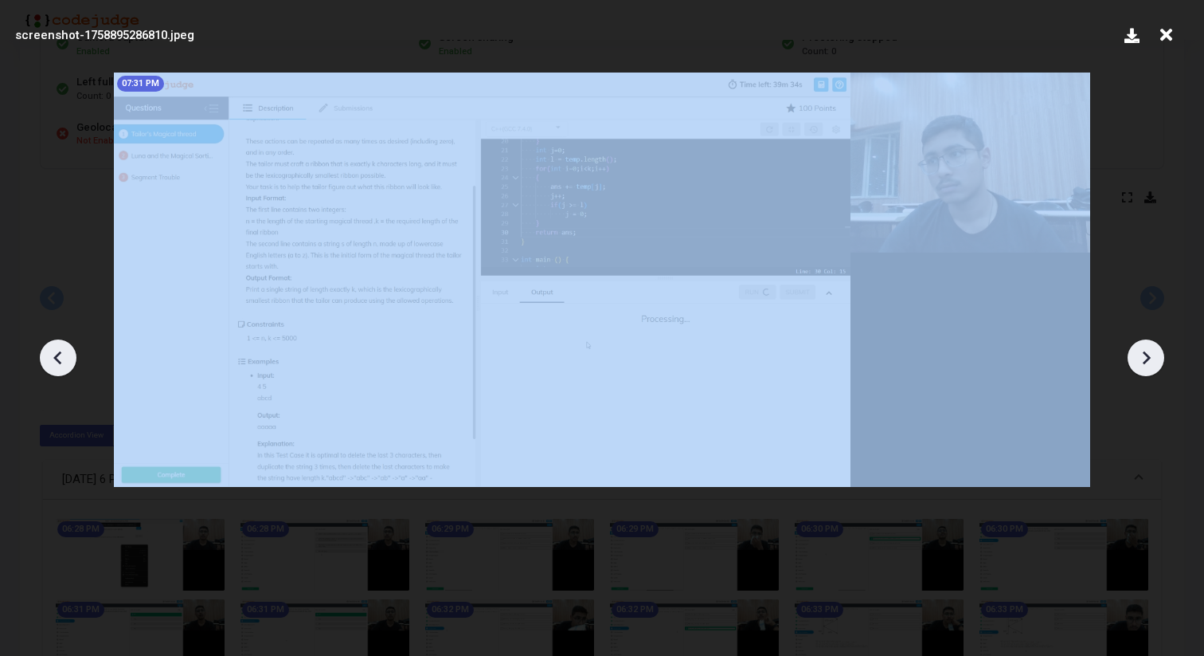
click at [1144, 358] on icon at bounding box center [1146, 358] width 24 height 24
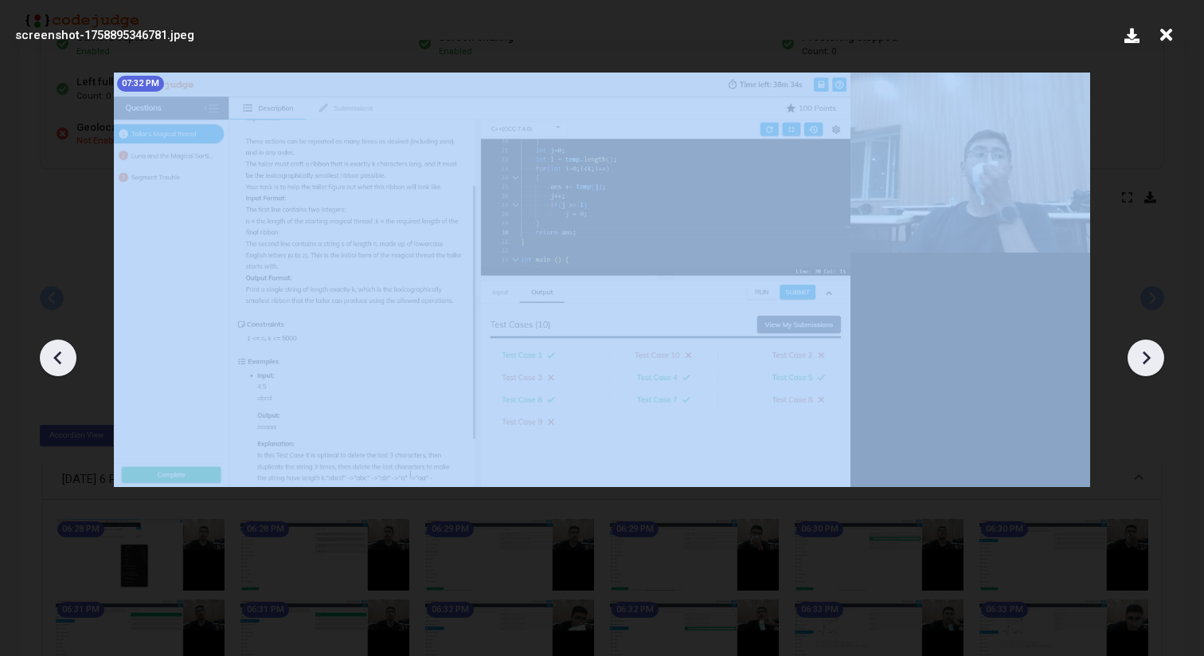
click at [1144, 358] on icon at bounding box center [1146, 358] width 24 height 24
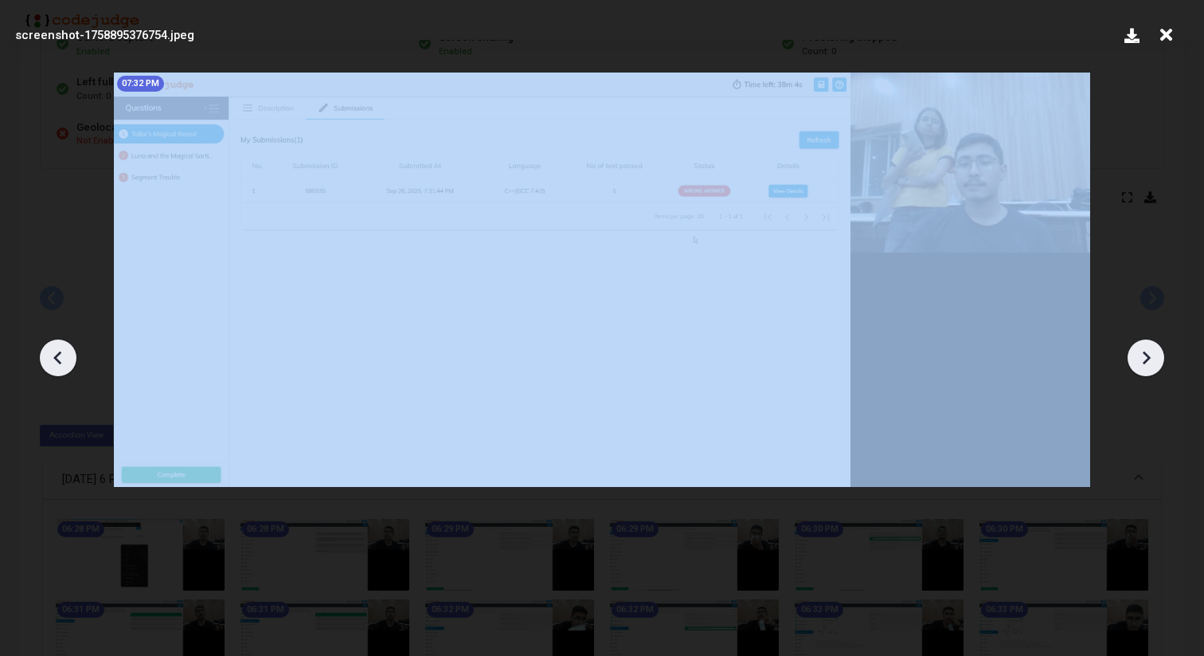
click at [1144, 358] on icon at bounding box center [1146, 358] width 24 height 24
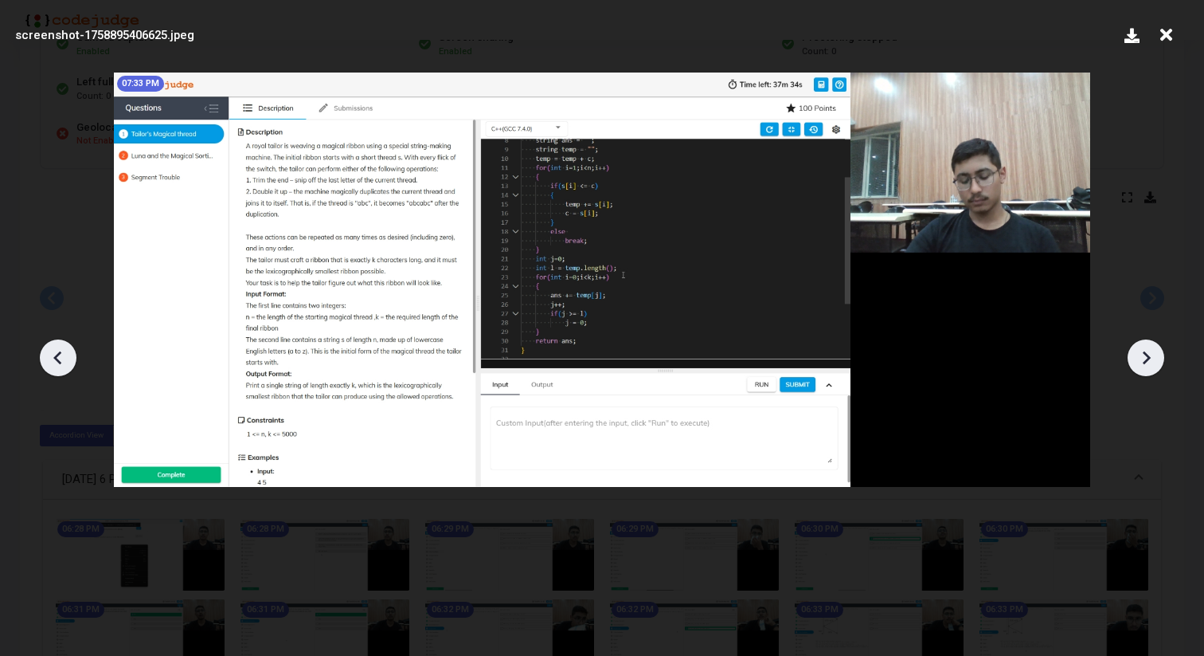
click at [49, 364] on icon at bounding box center [58, 358] width 24 height 24
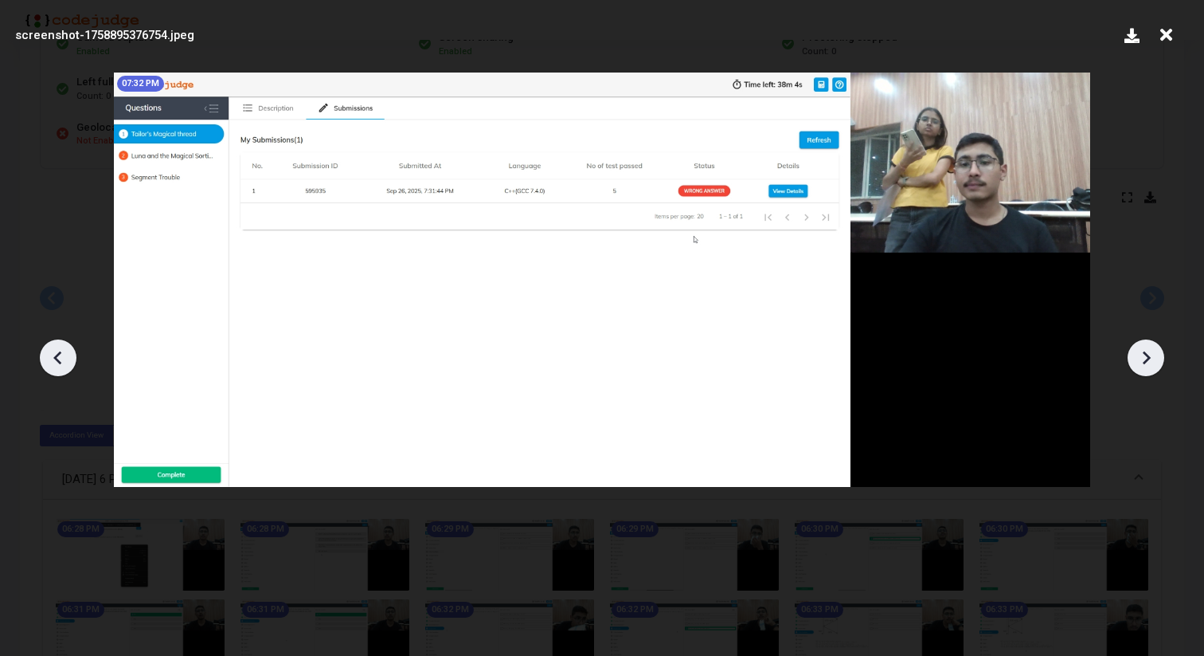
click at [49, 364] on icon at bounding box center [58, 358] width 24 height 24
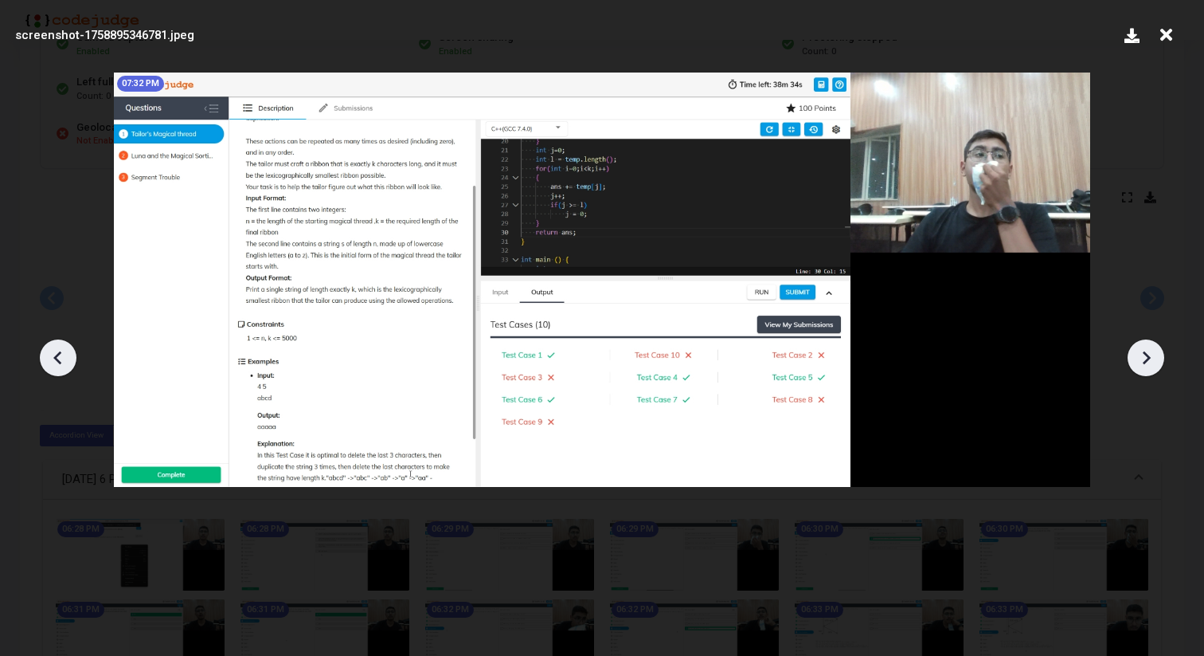
click at [1147, 358] on icon at bounding box center [1147, 357] width 8 height 14
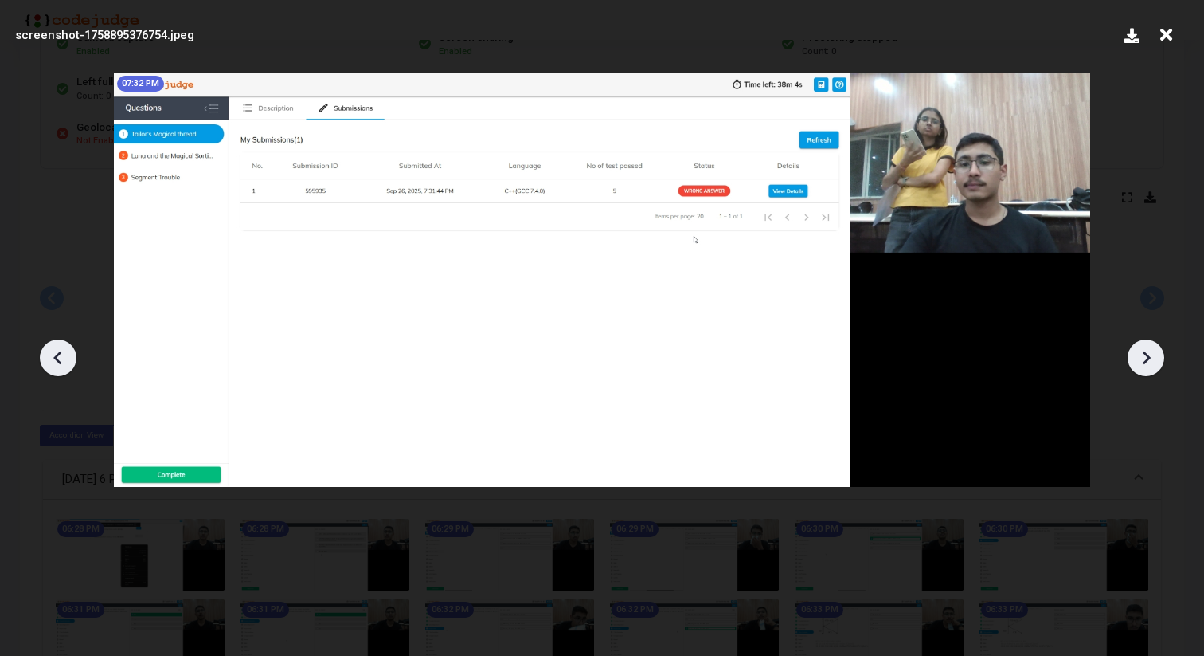
click at [1147, 358] on icon at bounding box center [1147, 357] width 8 height 14
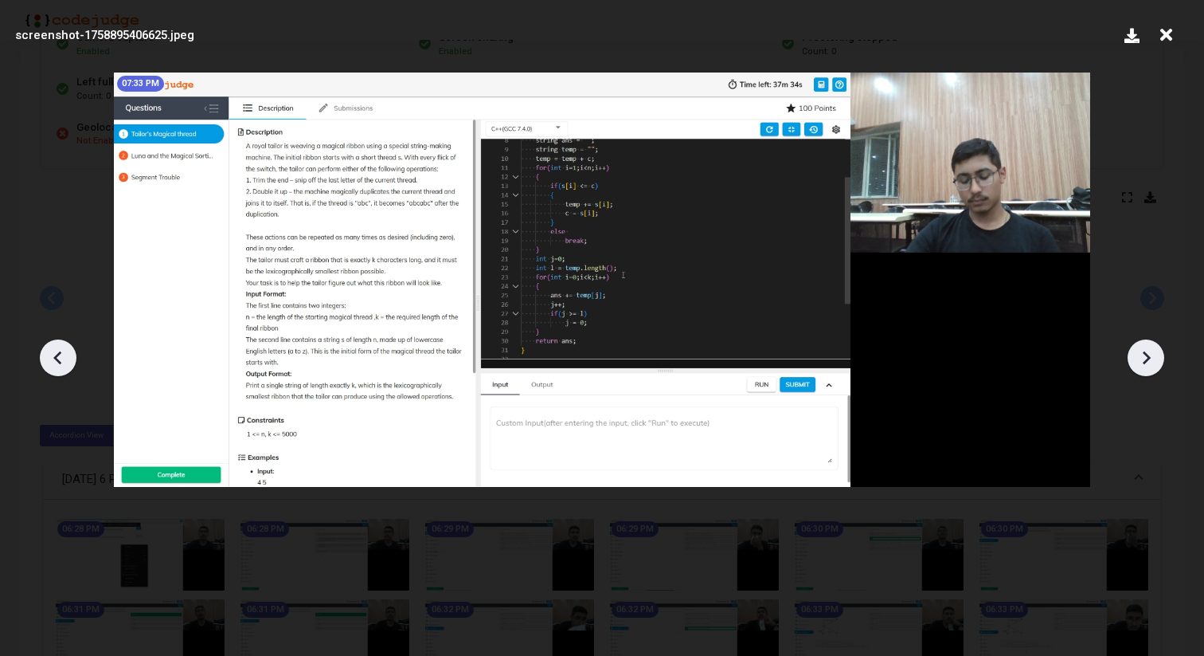
click at [1147, 358] on icon at bounding box center [1147, 357] width 8 height 14
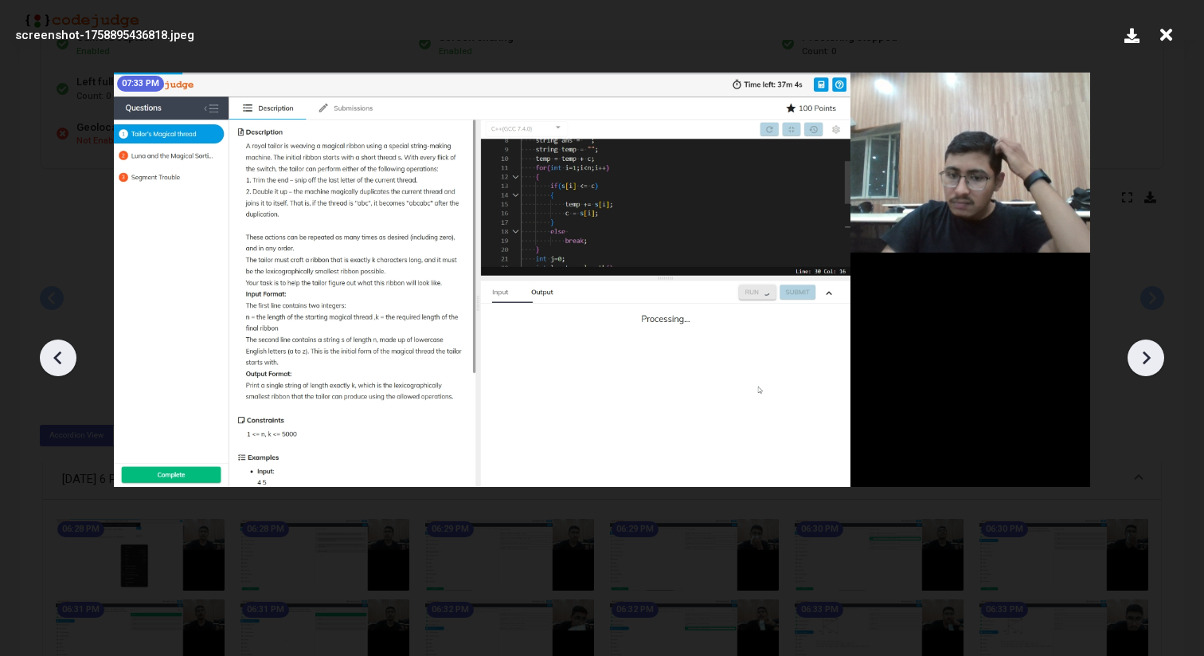
click at [1147, 358] on icon at bounding box center [1147, 357] width 8 height 14
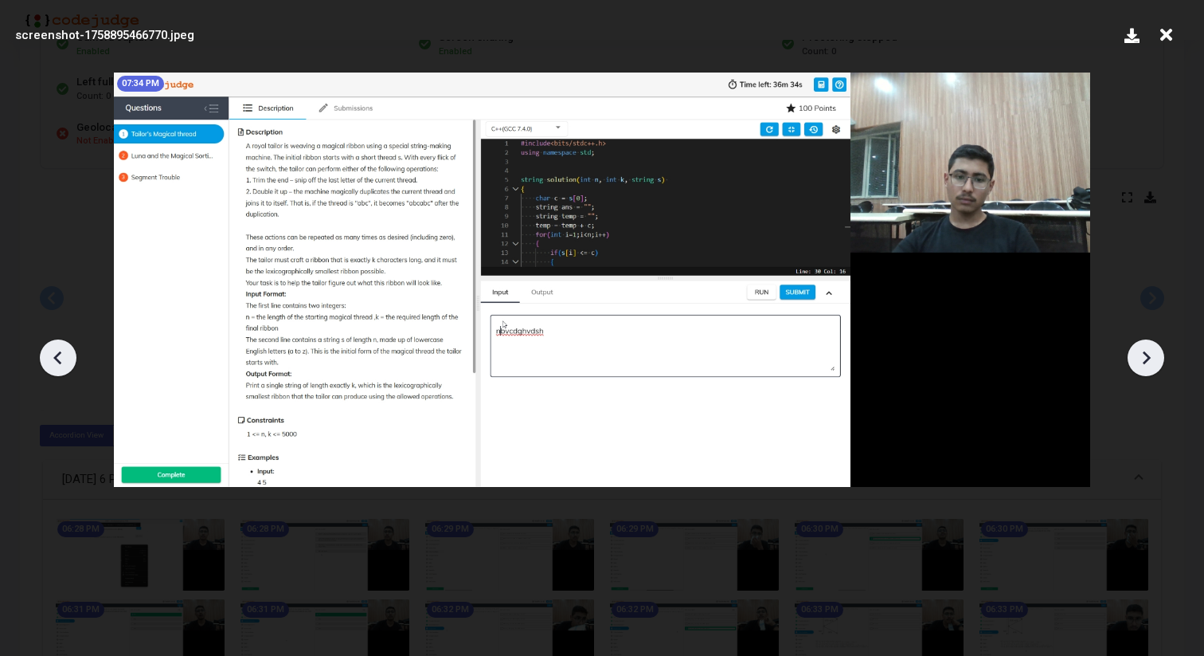
click at [1147, 358] on icon at bounding box center [1147, 357] width 8 height 14
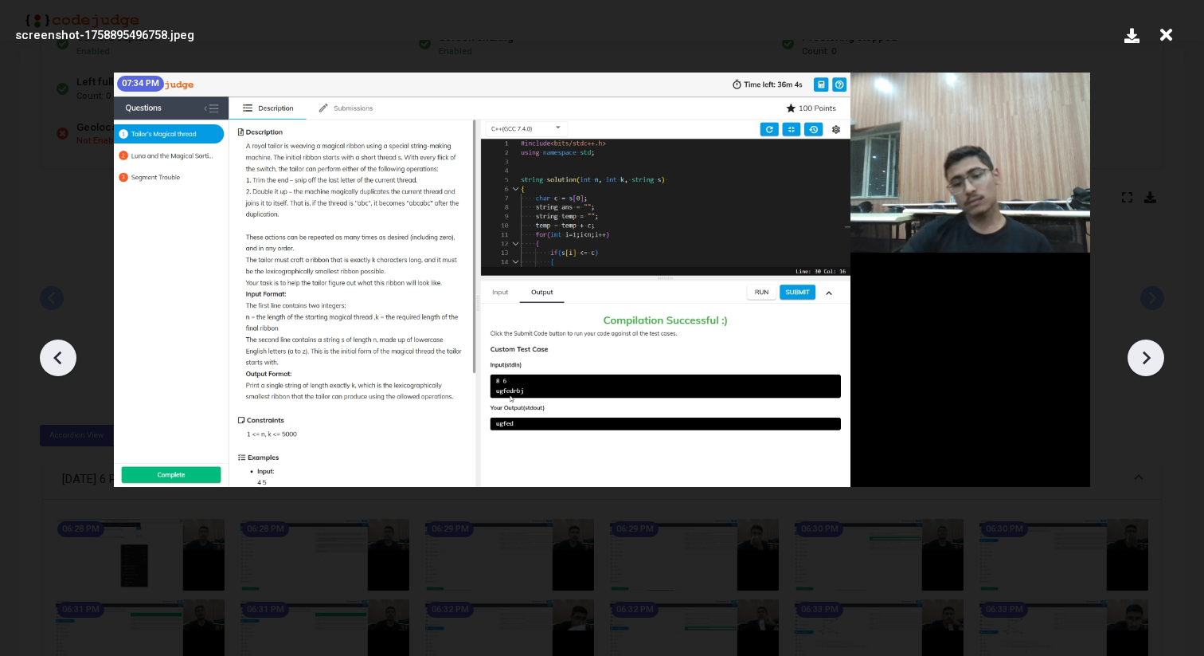
click at [58, 348] on icon at bounding box center [58, 358] width 24 height 24
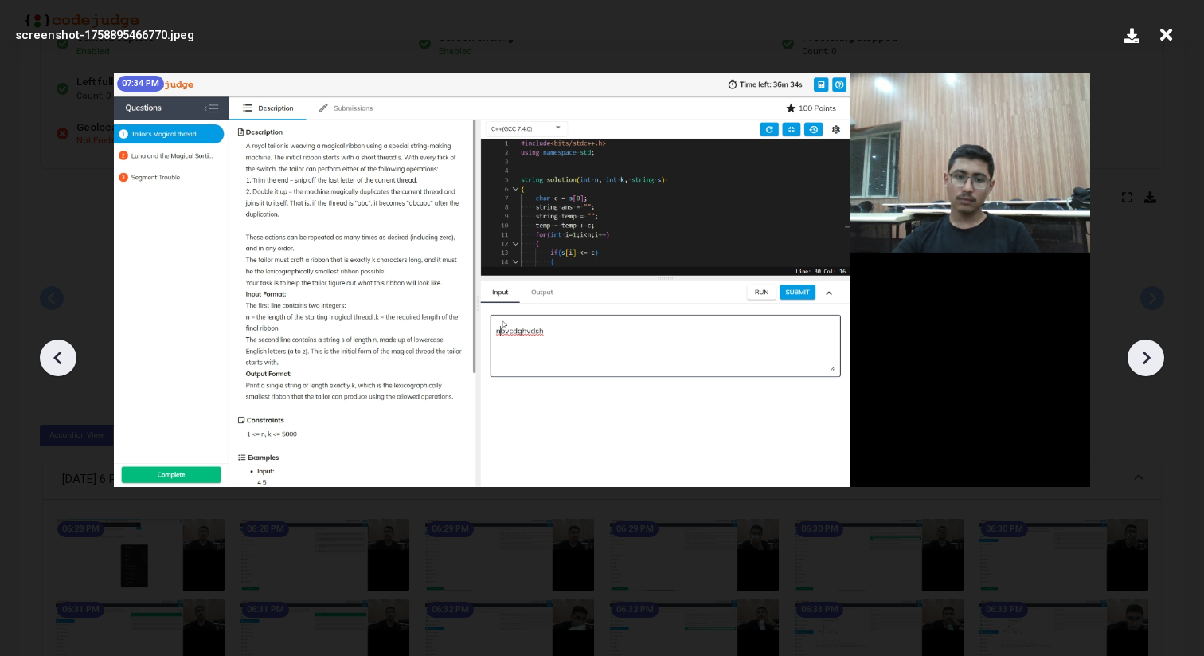
click at [53, 346] on icon at bounding box center [58, 358] width 24 height 24
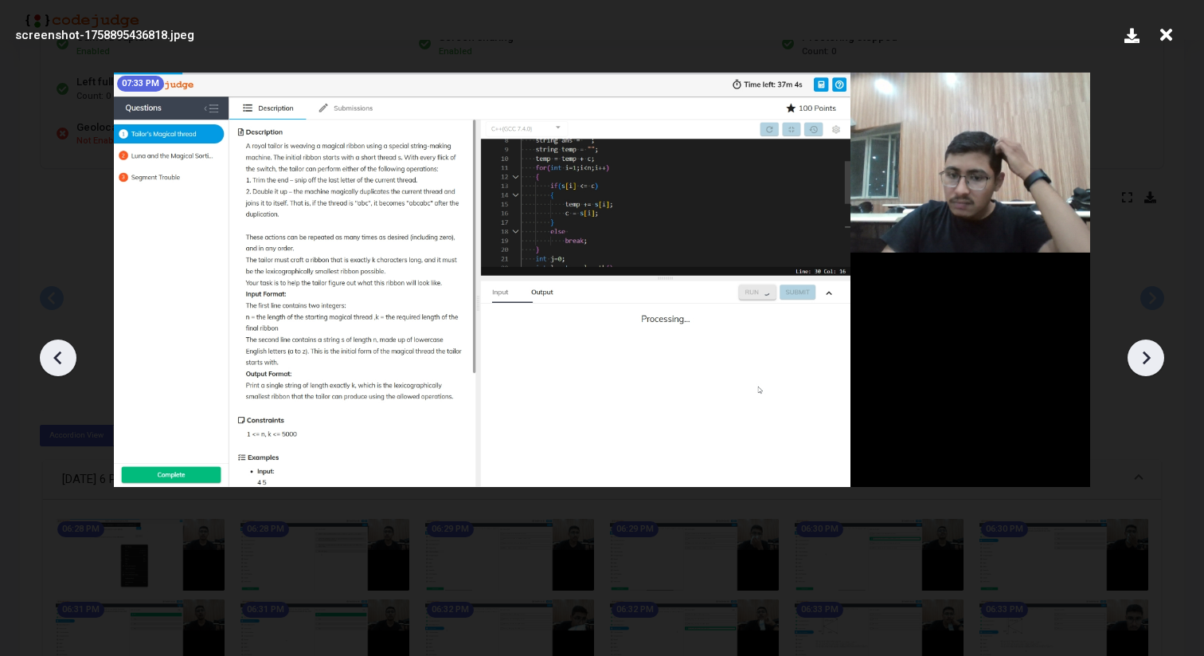
click at [57, 350] on icon at bounding box center [58, 358] width 24 height 24
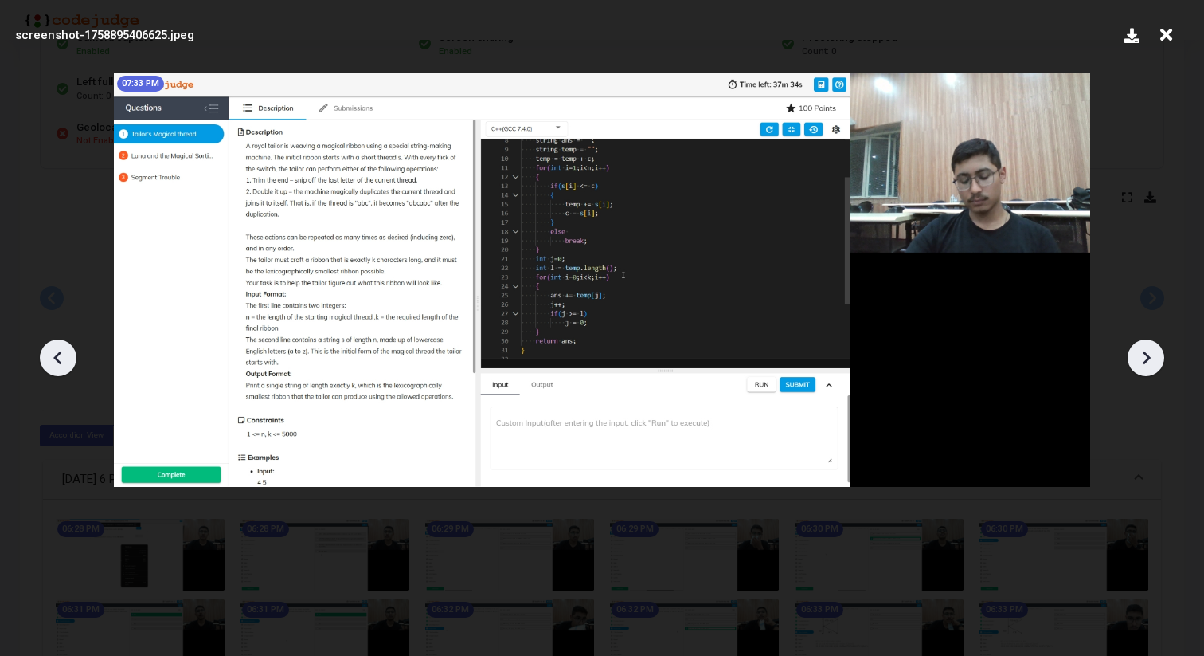
click at [1138, 366] on icon at bounding box center [1146, 358] width 24 height 24
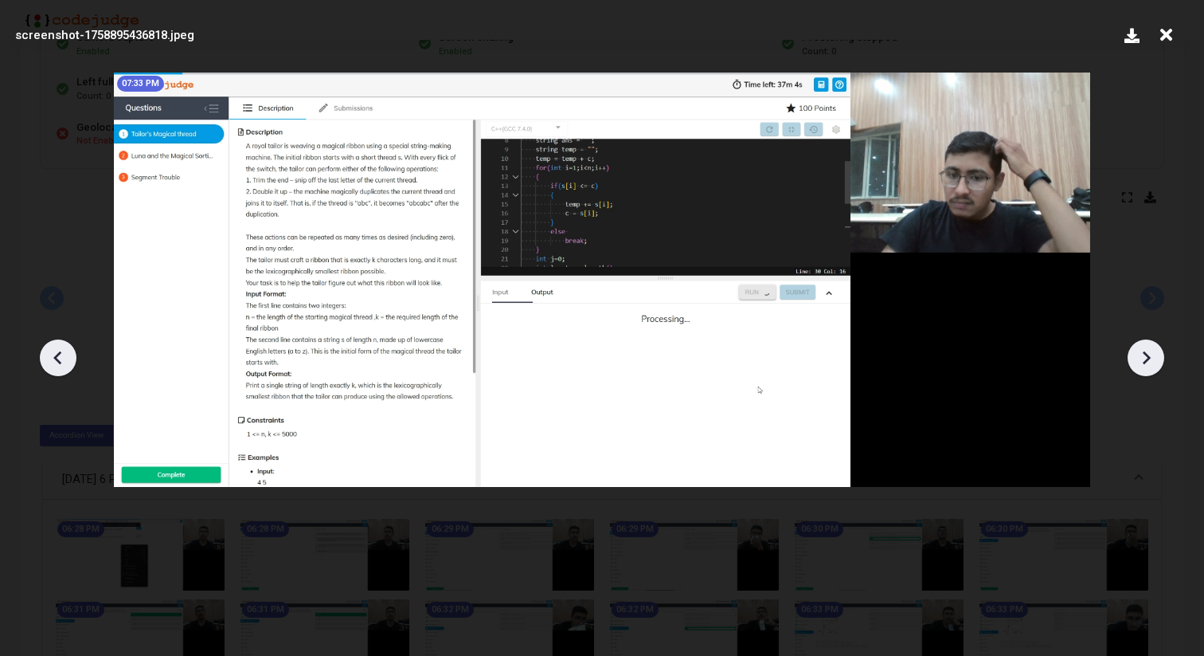
click at [1138, 366] on icon at bounding box center [1146, 358] width 24 height 24
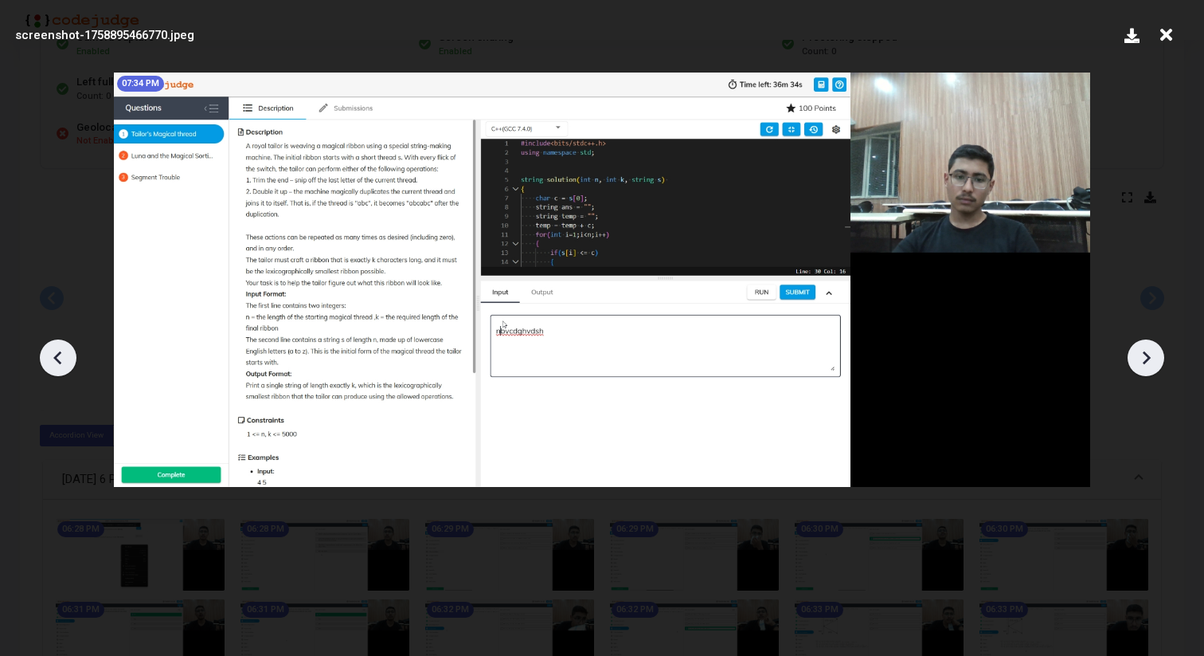
click at [1138, 366] on icon at bounding box center [1146, 358] width 24 height 24
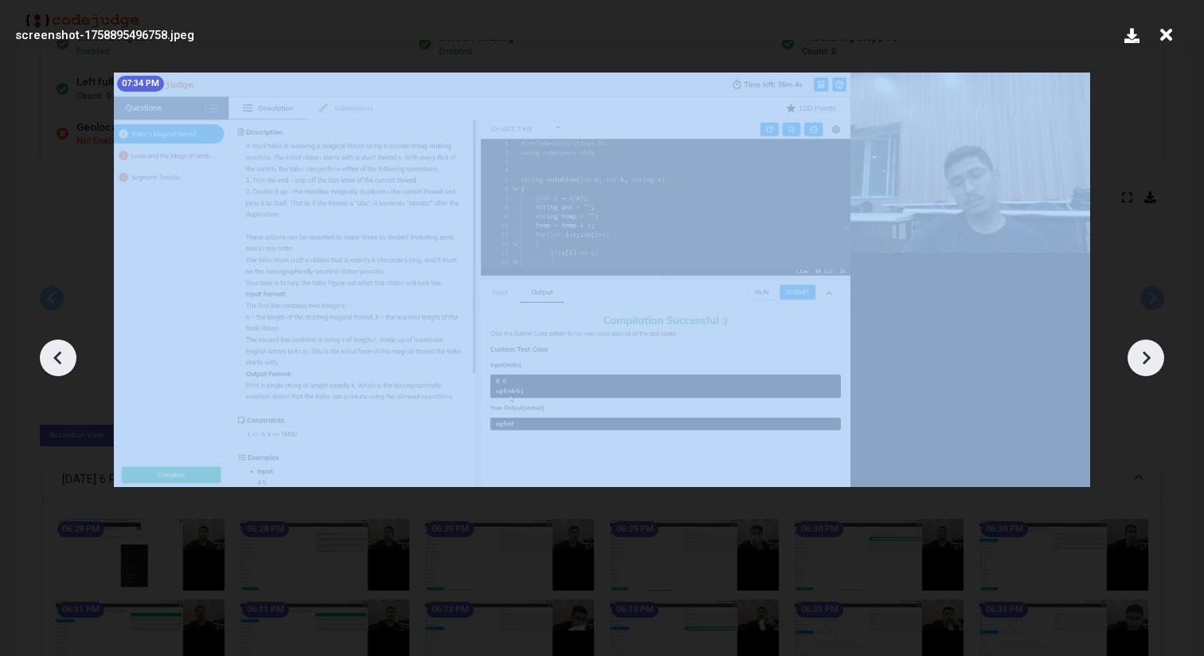
click at [1138, 366] on icon at bounding box center [1146, 358] width 24 height 24
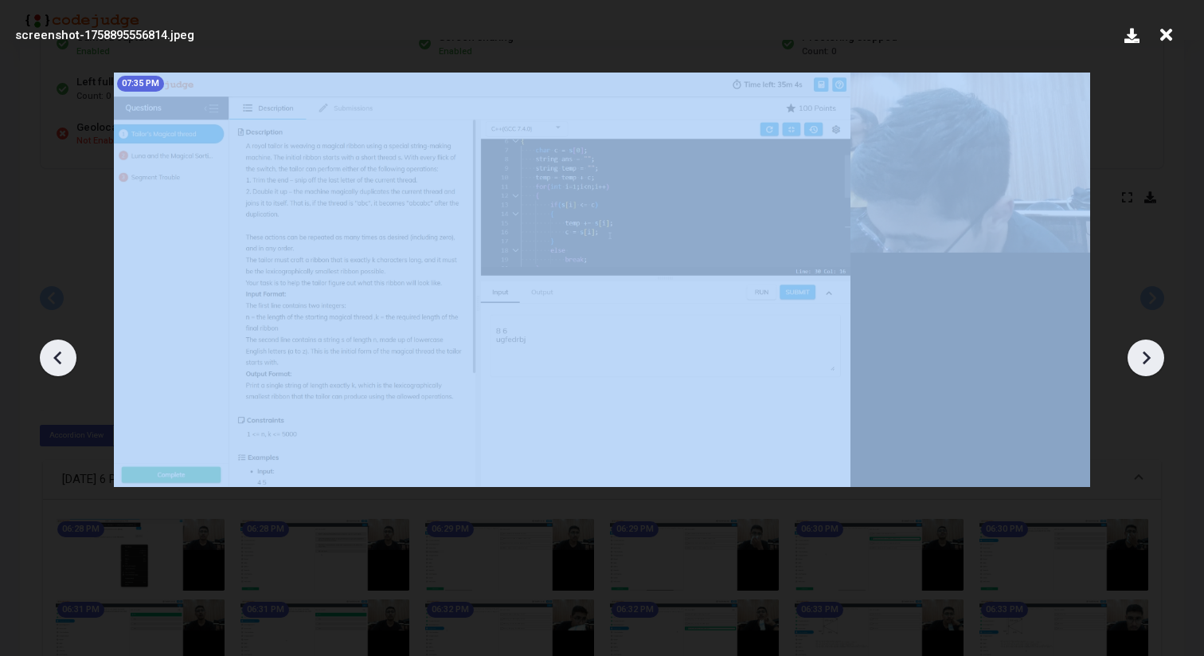
click at [1138, 366] on icon at bounding box center [1146, 358] width 24 height 24
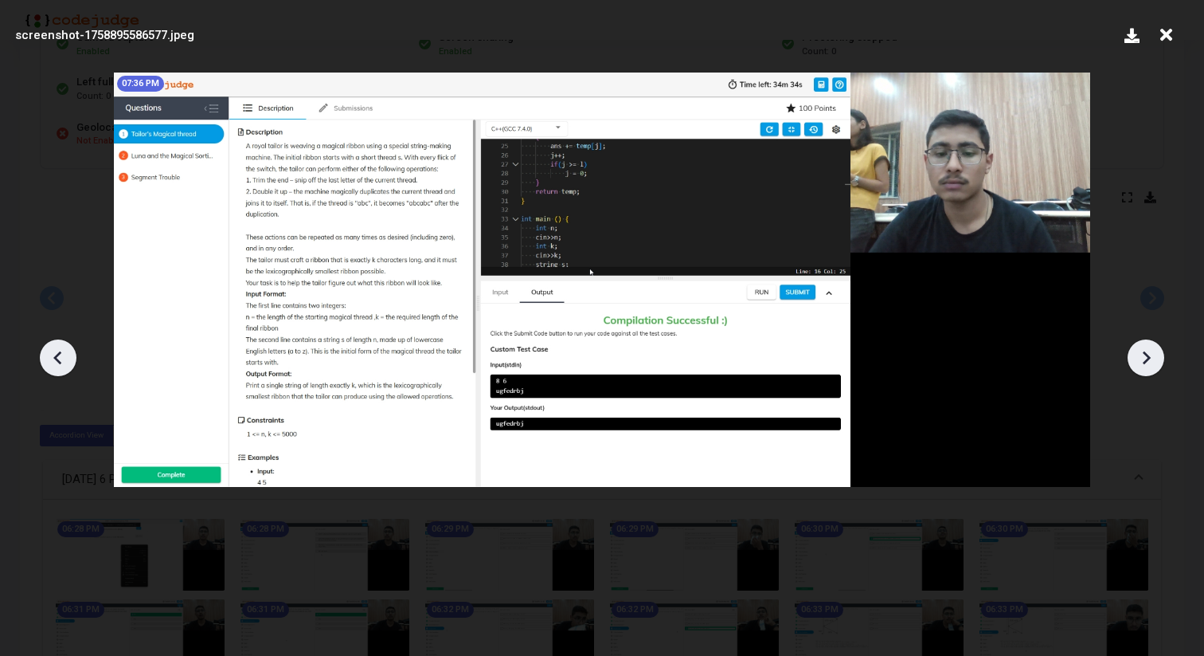
click at [1138, 366] on icon at bounding box center [1146, 358] width 24 height 24
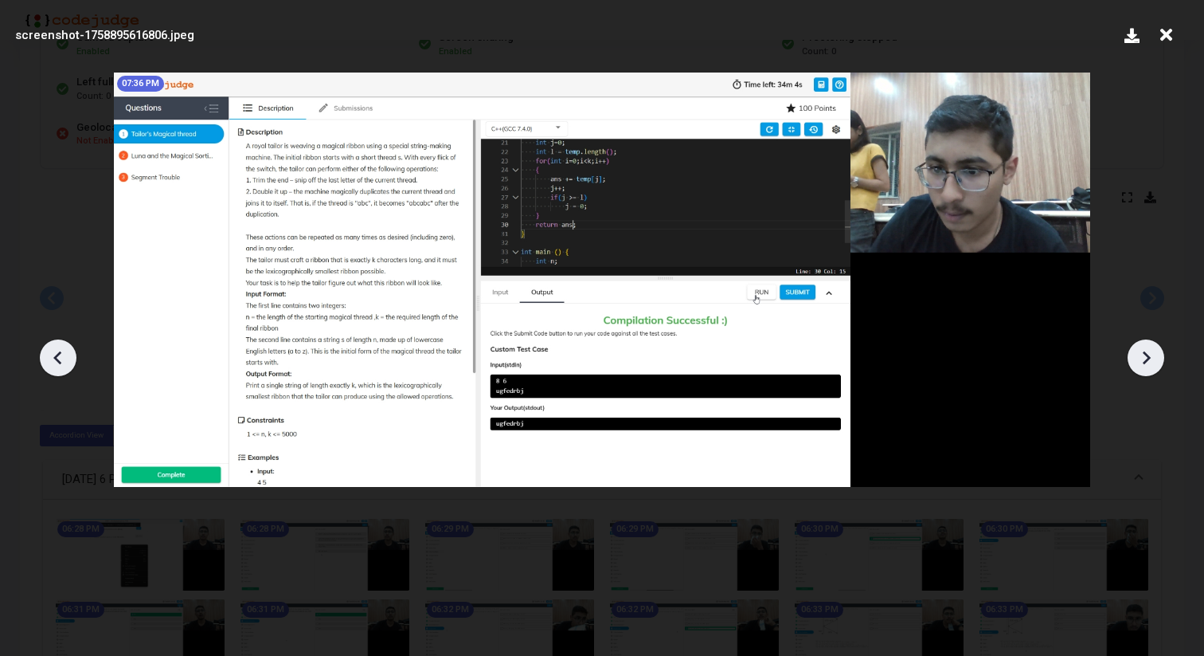
click at [1138, 366] on icon at bounding box center [1146, 358] width 24 height 24
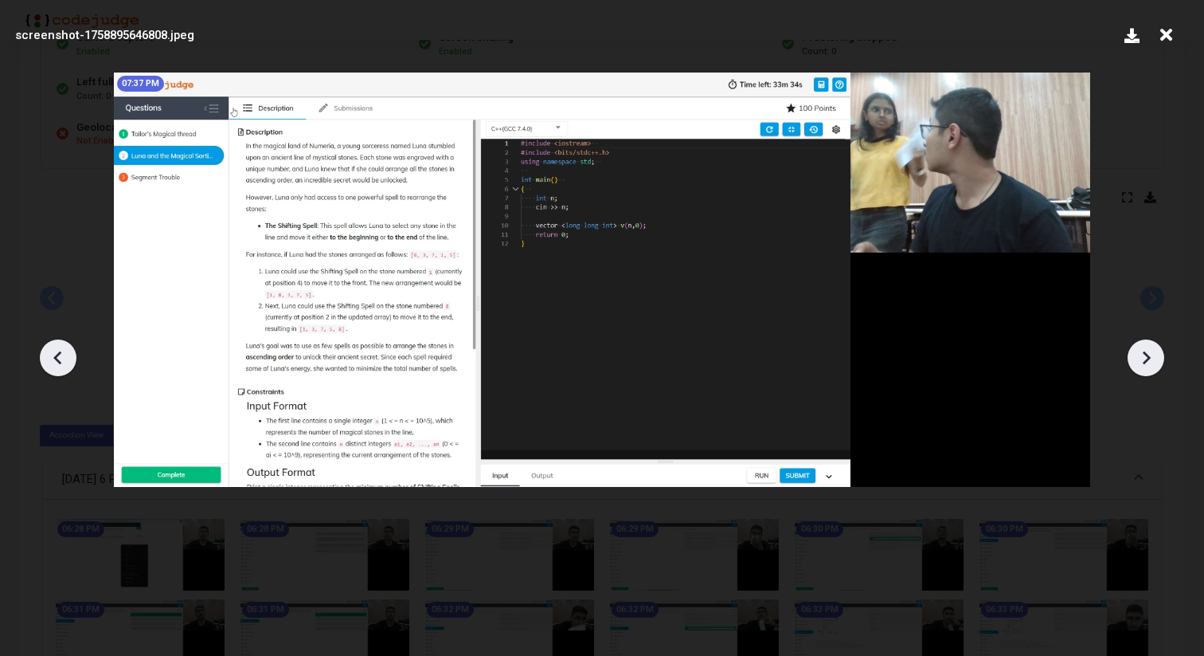
click at [1138, 366] on icon at bounding box center [1146, 358] width 24 height 24
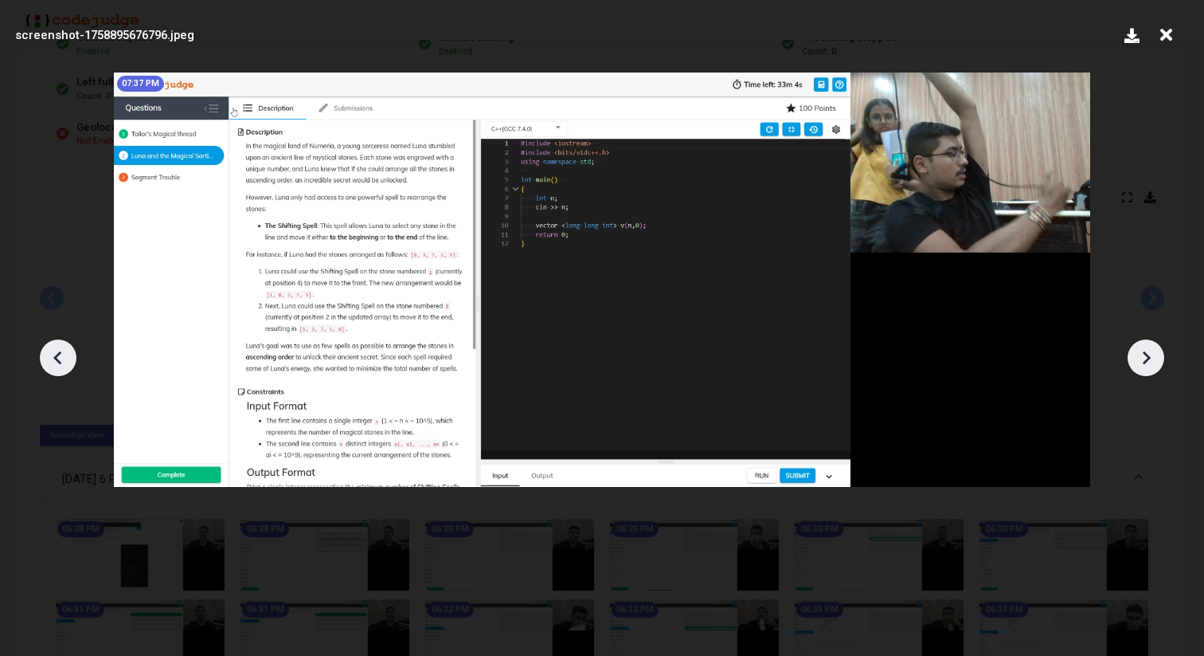
click at [1138, 366] on icon at bounding box center [1146, 358] width 24 height 24
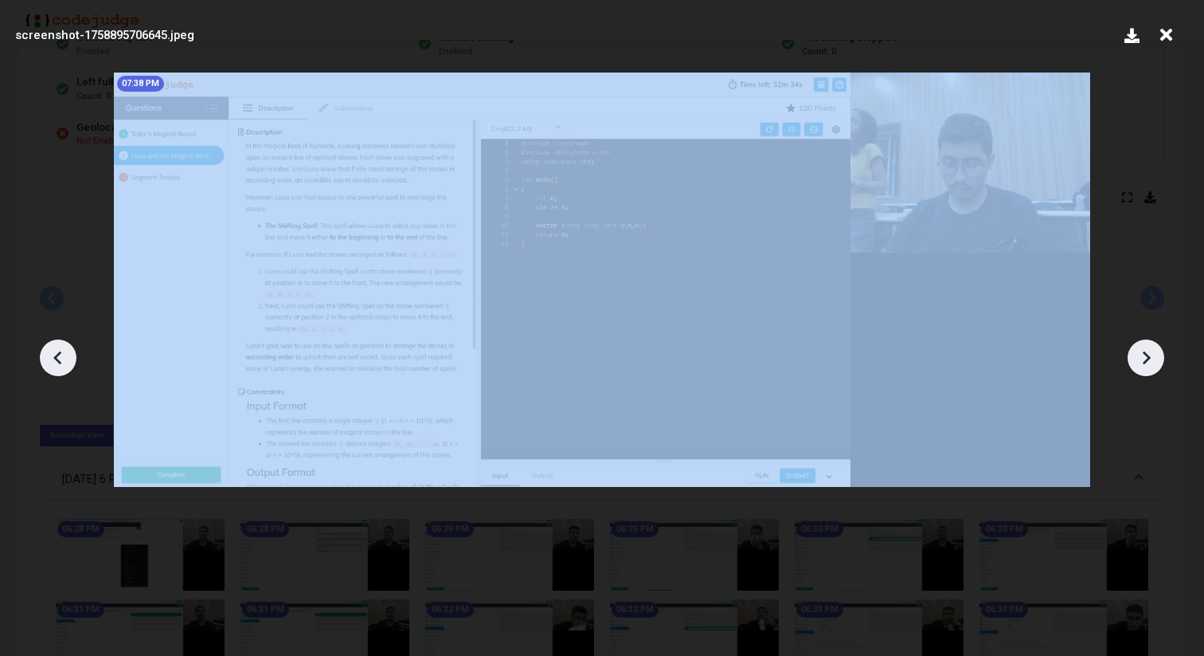
click at [1138, 366] on icon at bounding box center [1146, 358] width 24 height 24
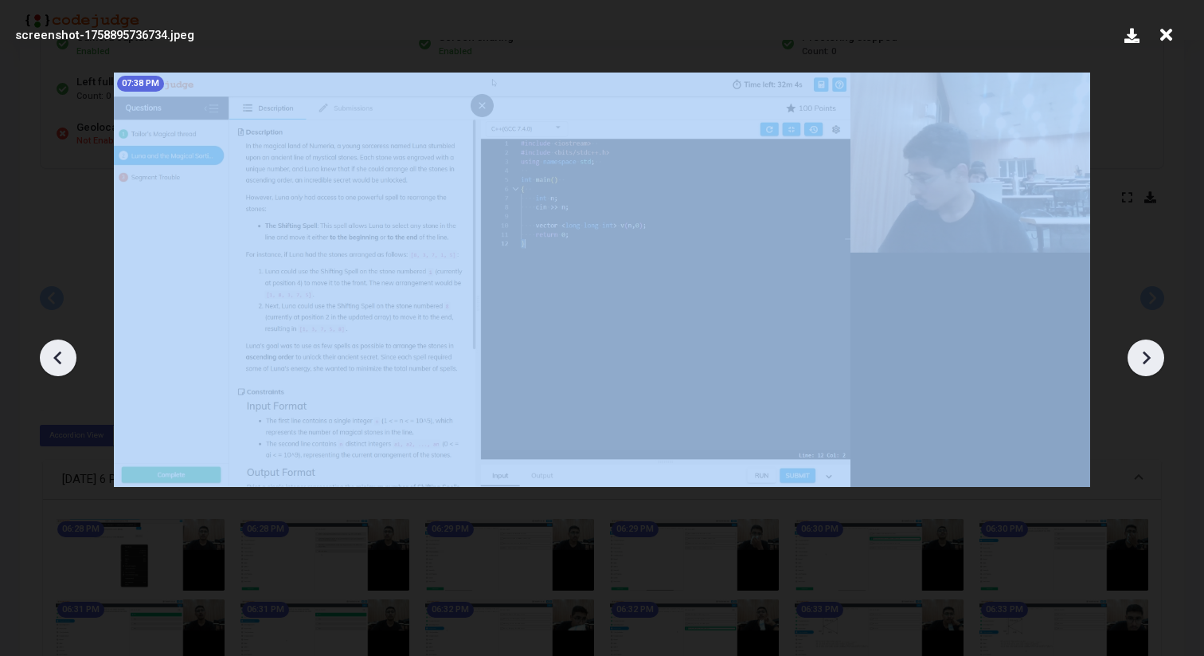
click at [1138, 366] on icon at bounding box center [1146, 358] width 24 height 24
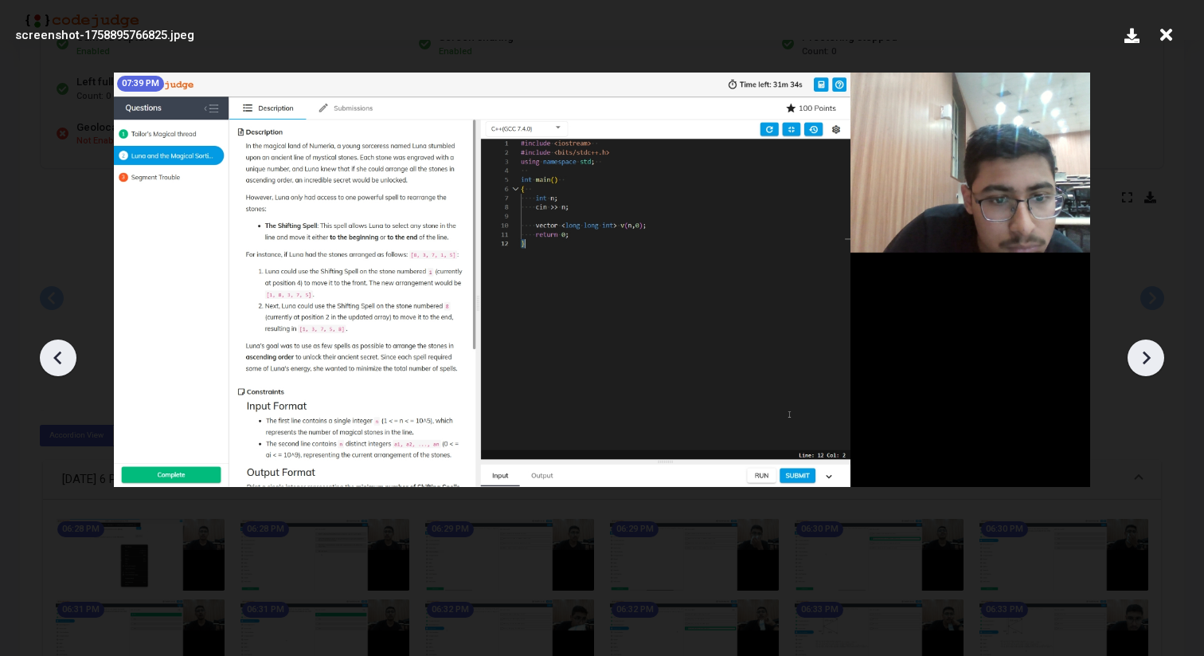
click at [1138, 366] on icon at bounding box center [1146, 358] width 24 height 24
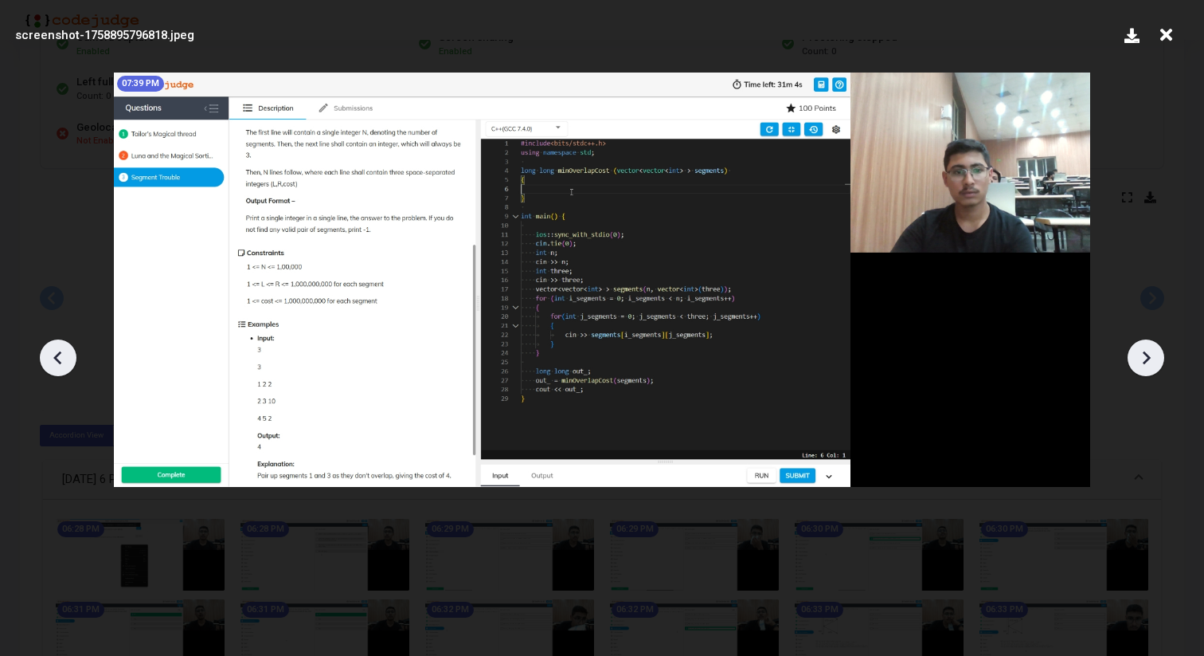
click at [1138, 366] on icon at bounding box center [1146, 358] width 24 height 24
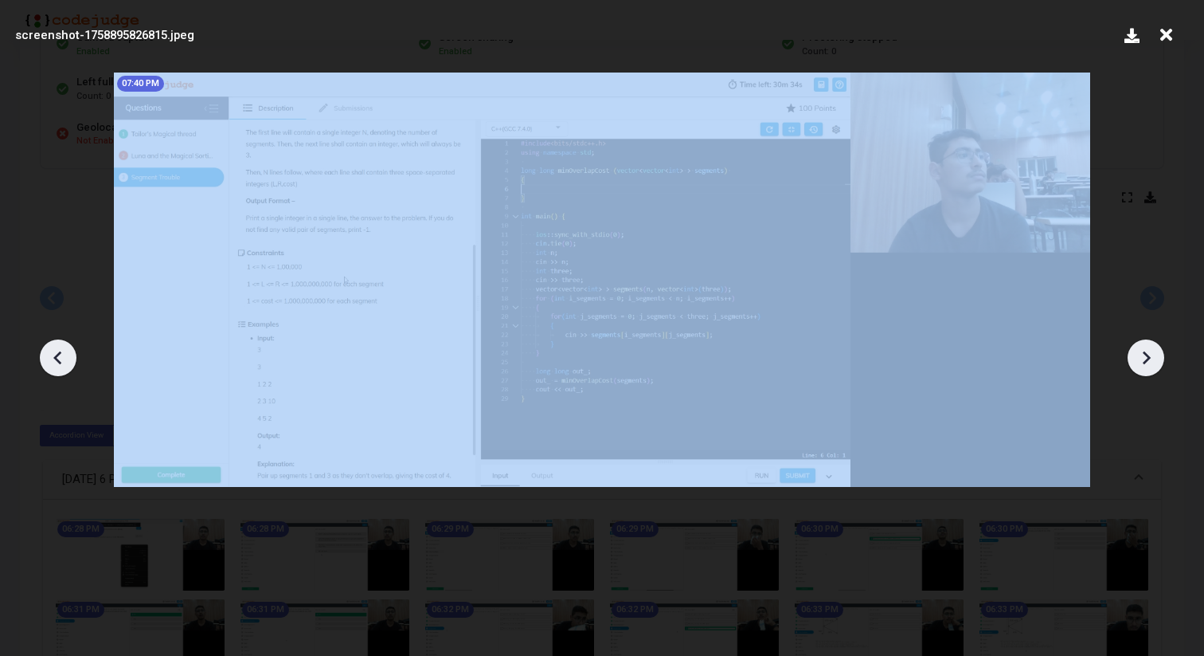
click at [1138, 366] on icon at bounding box center [1146, 358] width 24 height 24
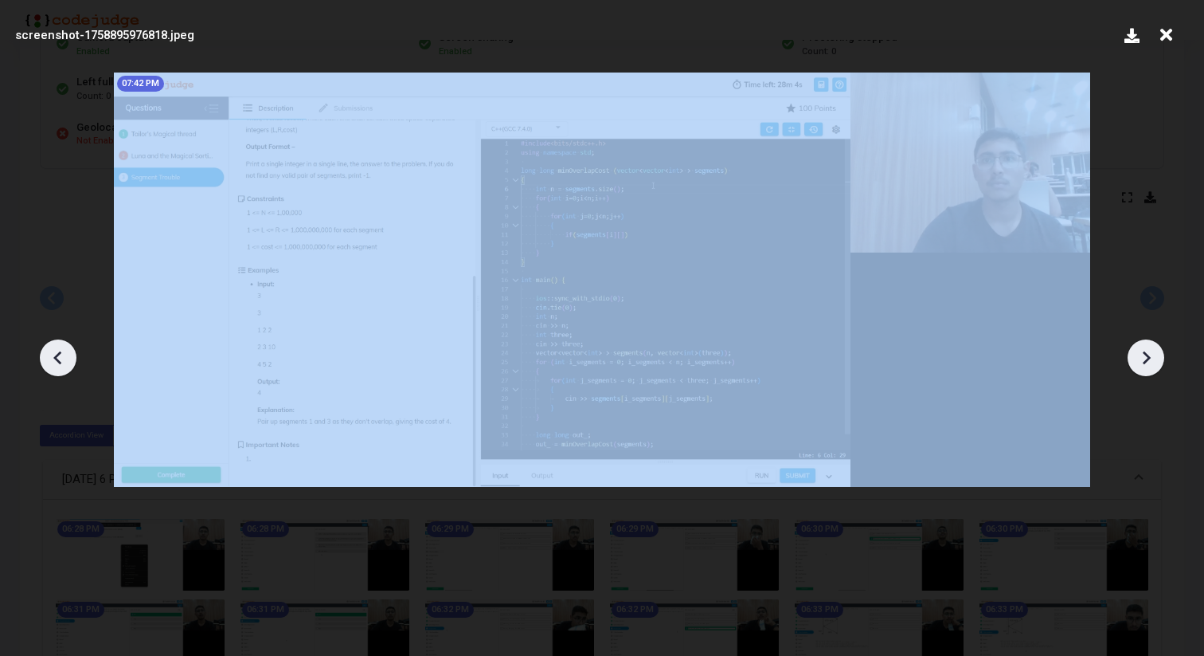
click at [1138, 366] on icon at bounding box center [1146, 358] width 24 height 24
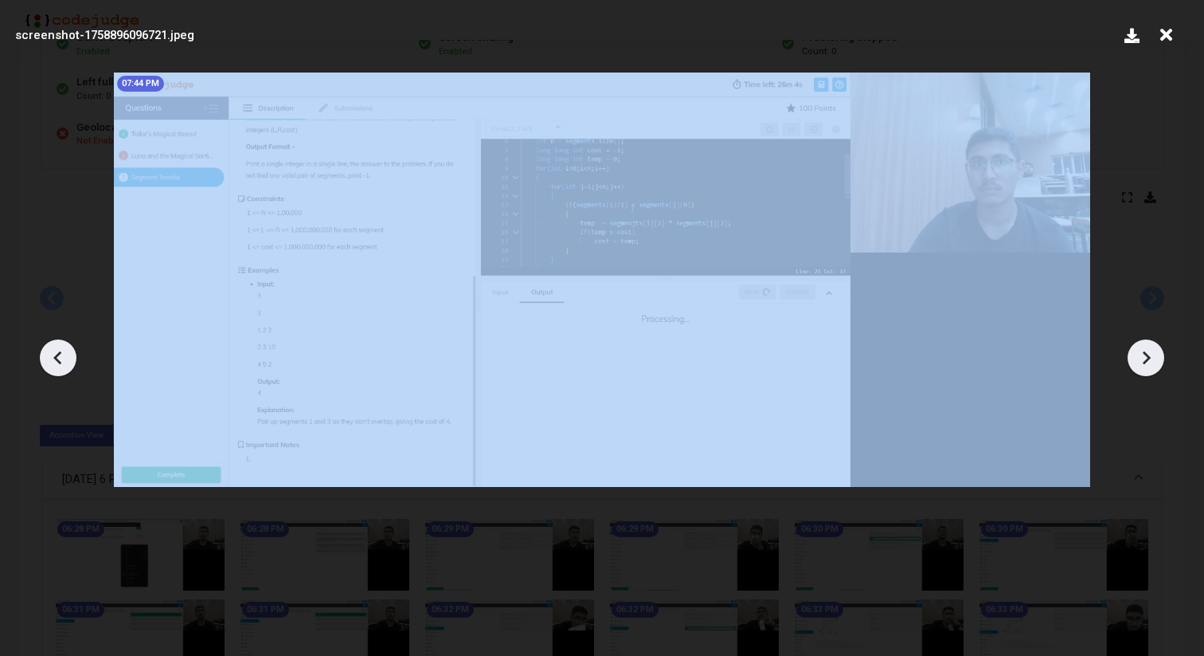
click at [1138, 366] on icon at bounding box center [1146, 358] width 24 height 24
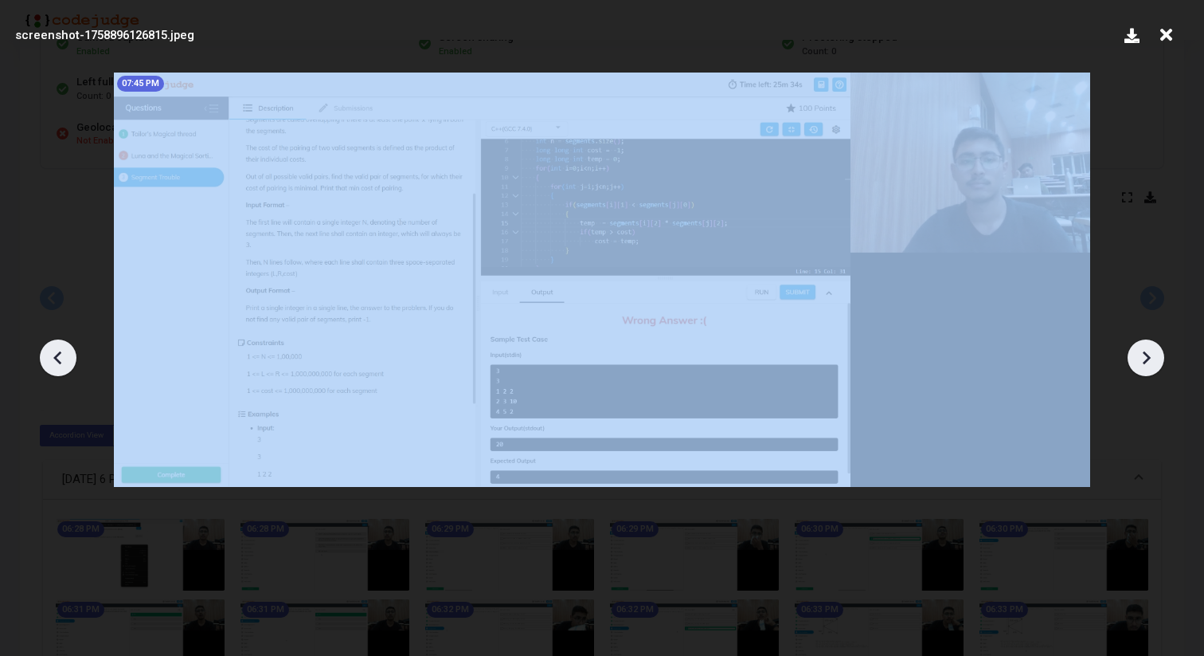
click at [1138, 366] on icon at bounding box center [1146, 358] width 24 height 24
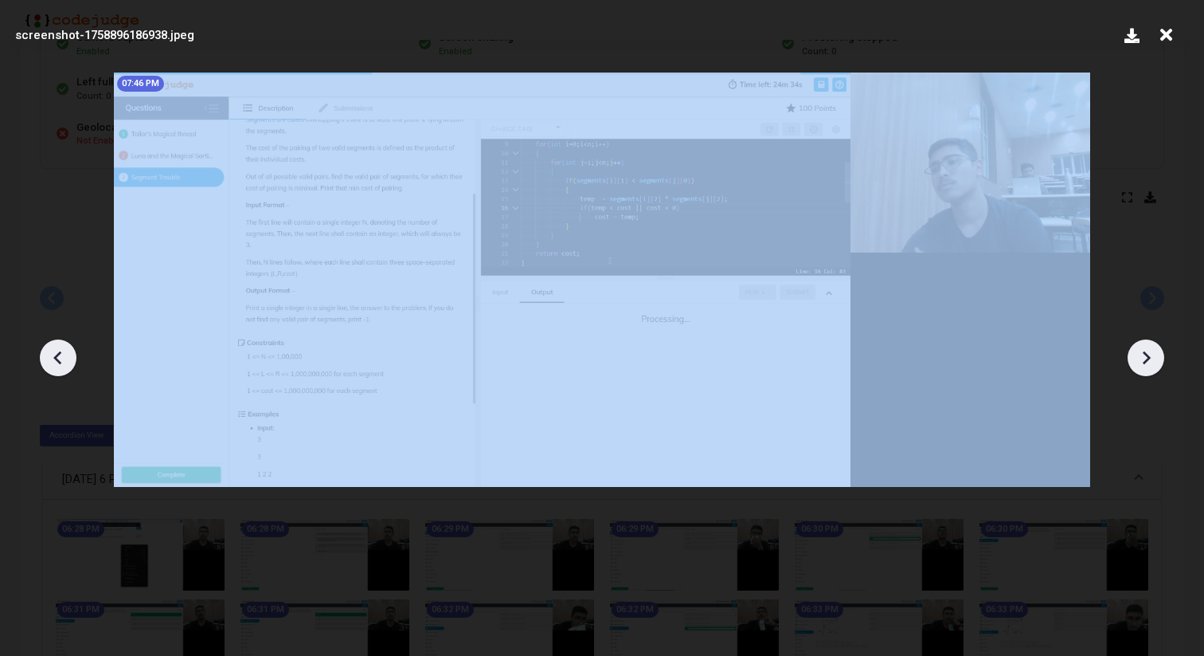
click at [1138, 366] on icon at bounding box center [1146, 358] width 24 height 24
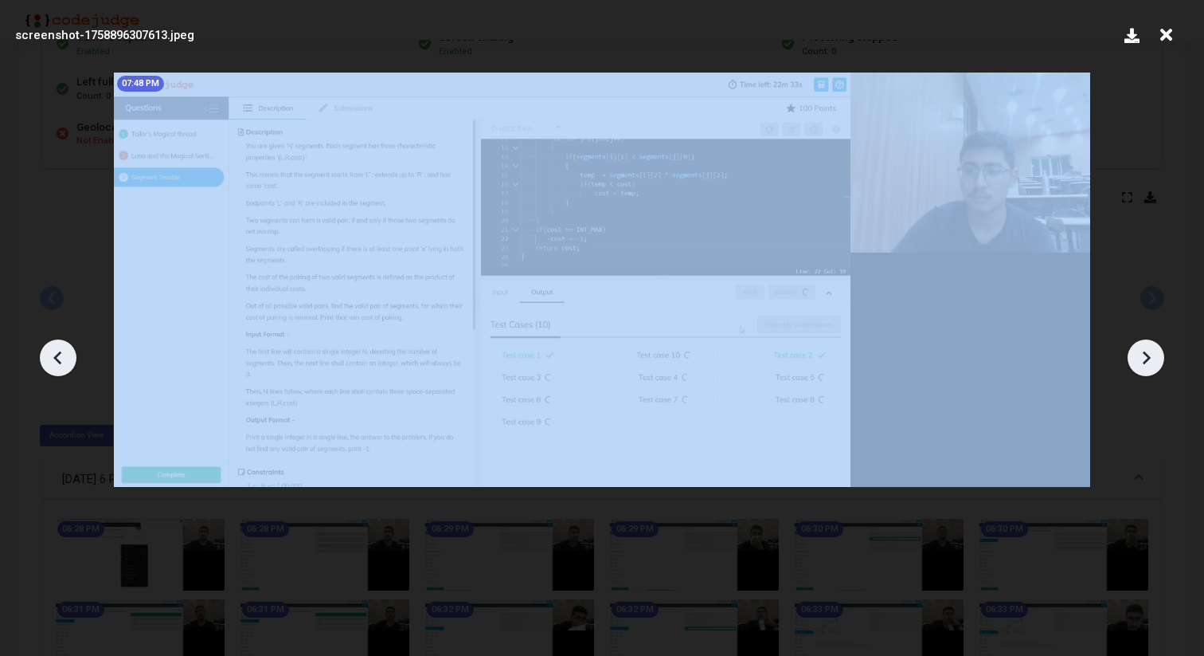
click at [1138, 366] on icon at bounding box center [1146, 358] width 24 height 24
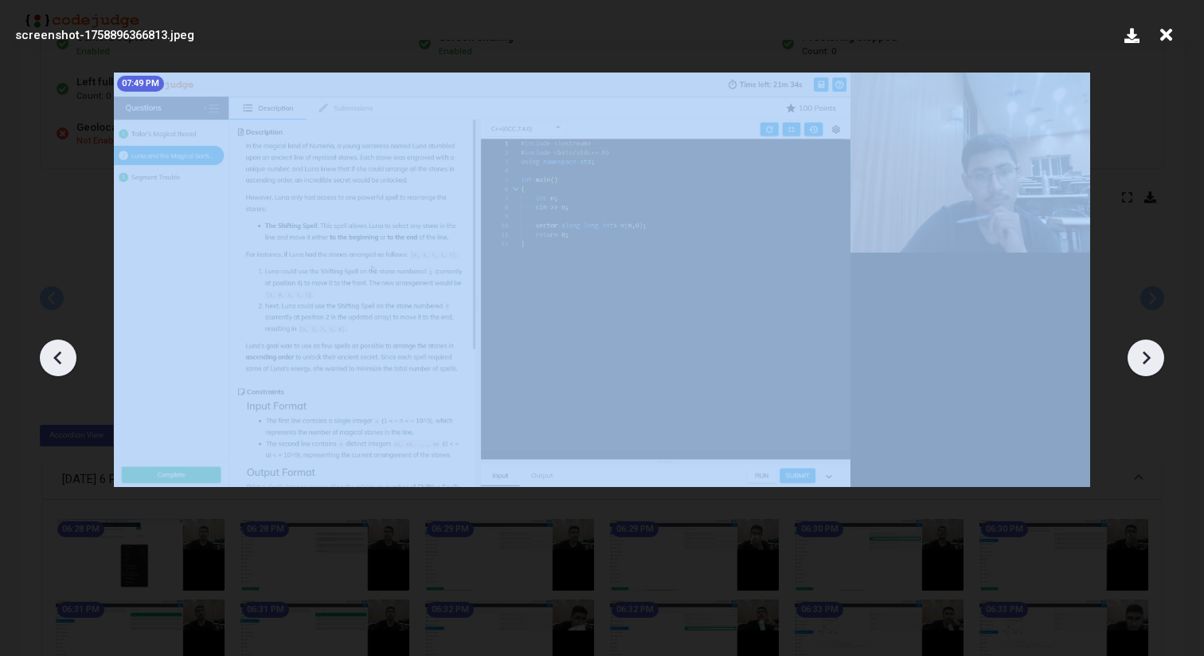
click at [1138, 366] on icon at bounding box center [1146, 358] width 24 height 24
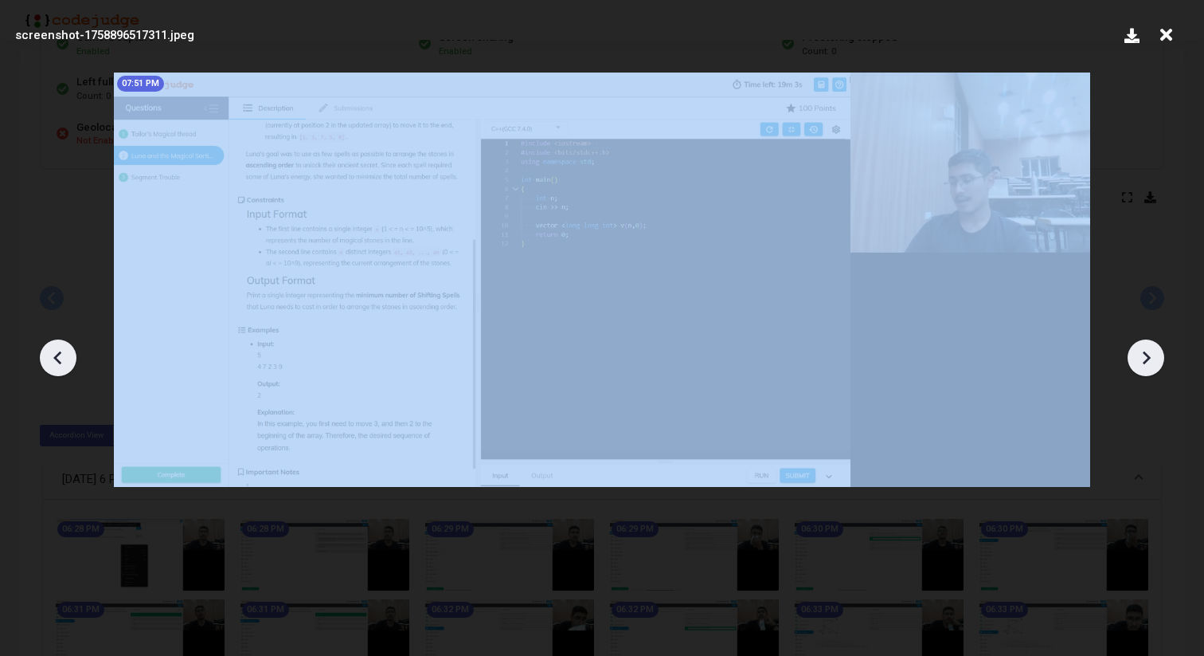
click at [1138, 366] on icon at bounding box center [1146, 358] width 24 height 24
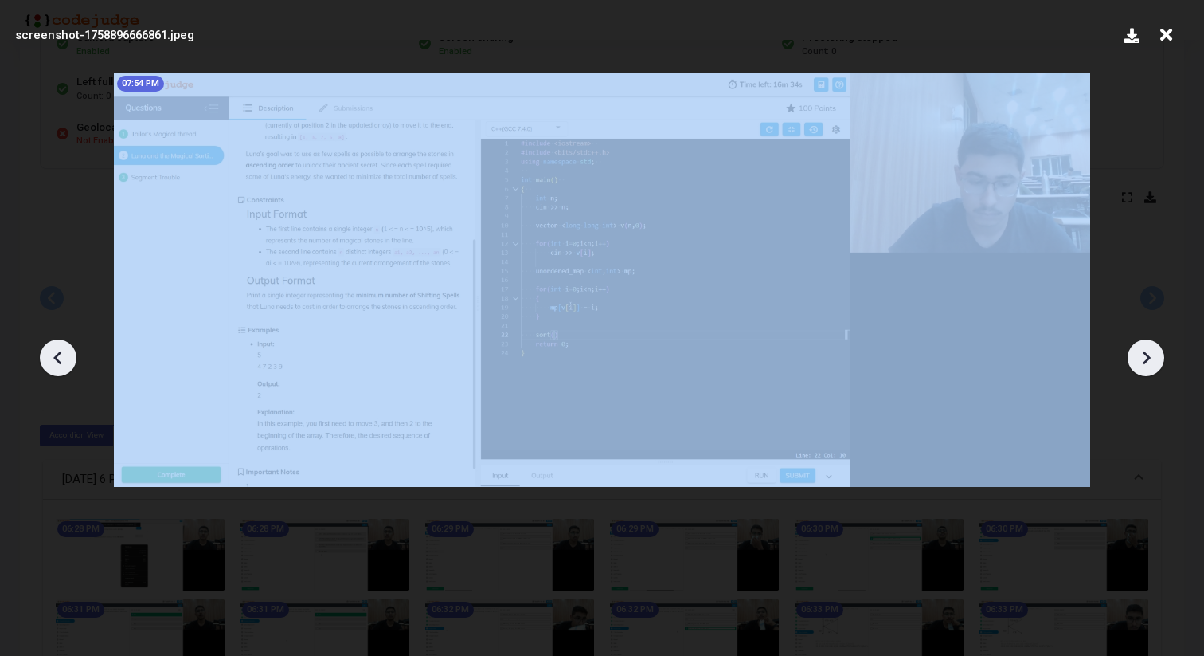
click at [1138, 366] on icon at bounding box center [1146, 358] width 24 height 24
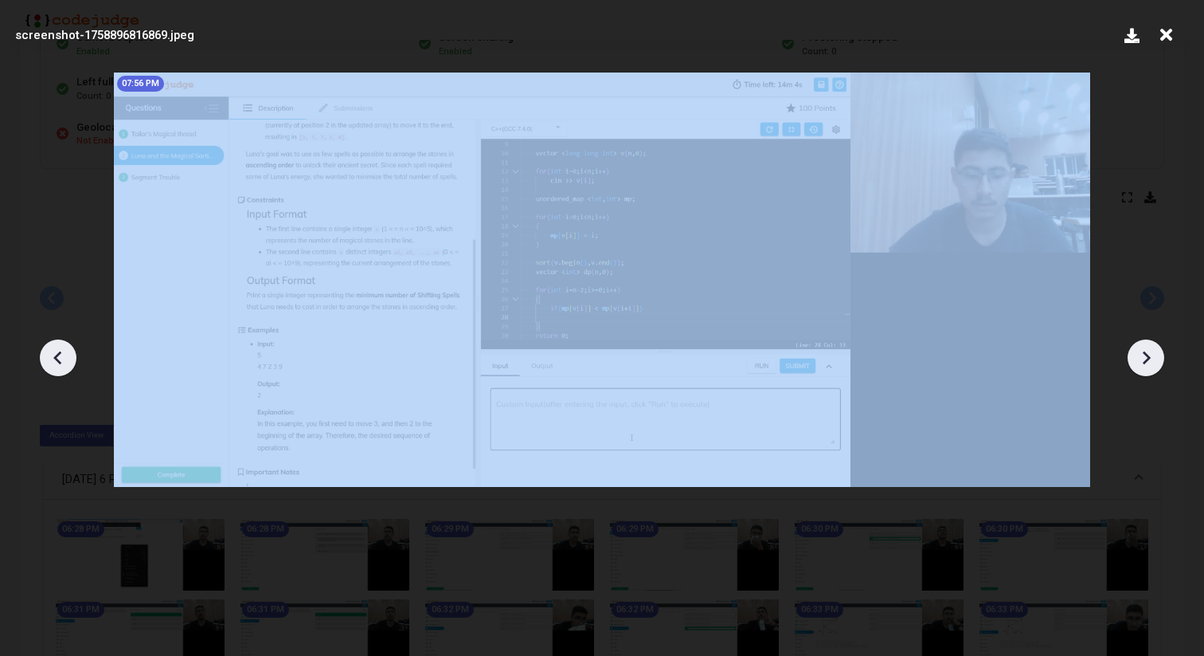
click at [1138, 366] on icon at bounding box center [1146, 358] width 24 height 24
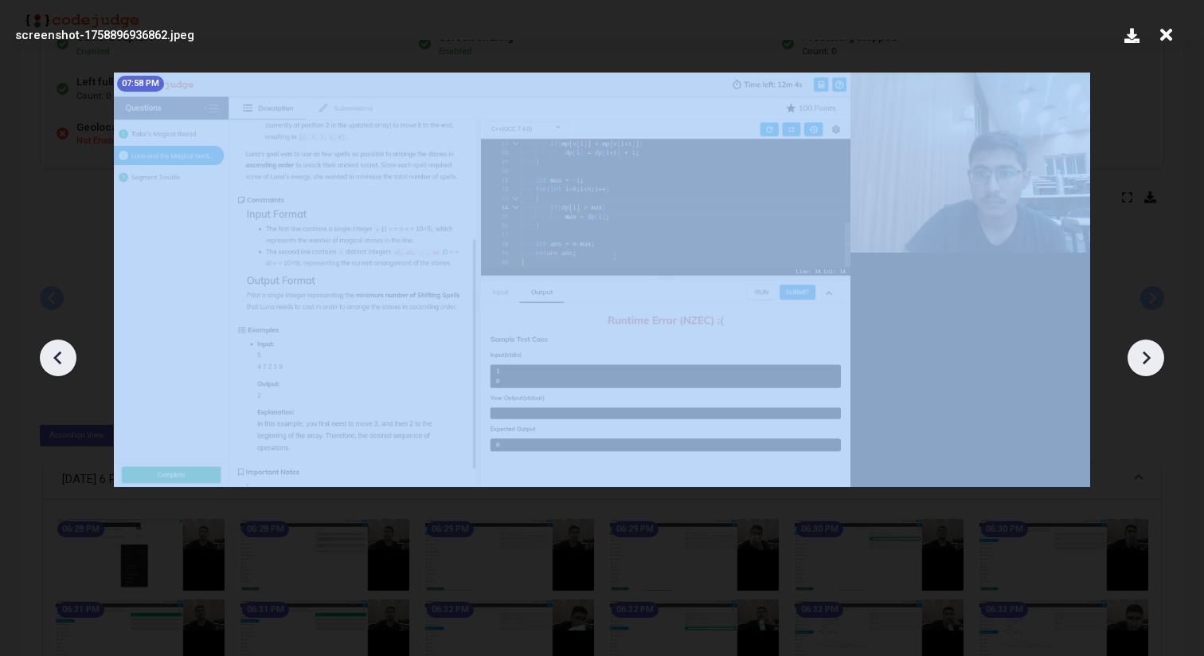
click at [1137, 366] on icon at bounding box center [1146, 358] width 24 height 24
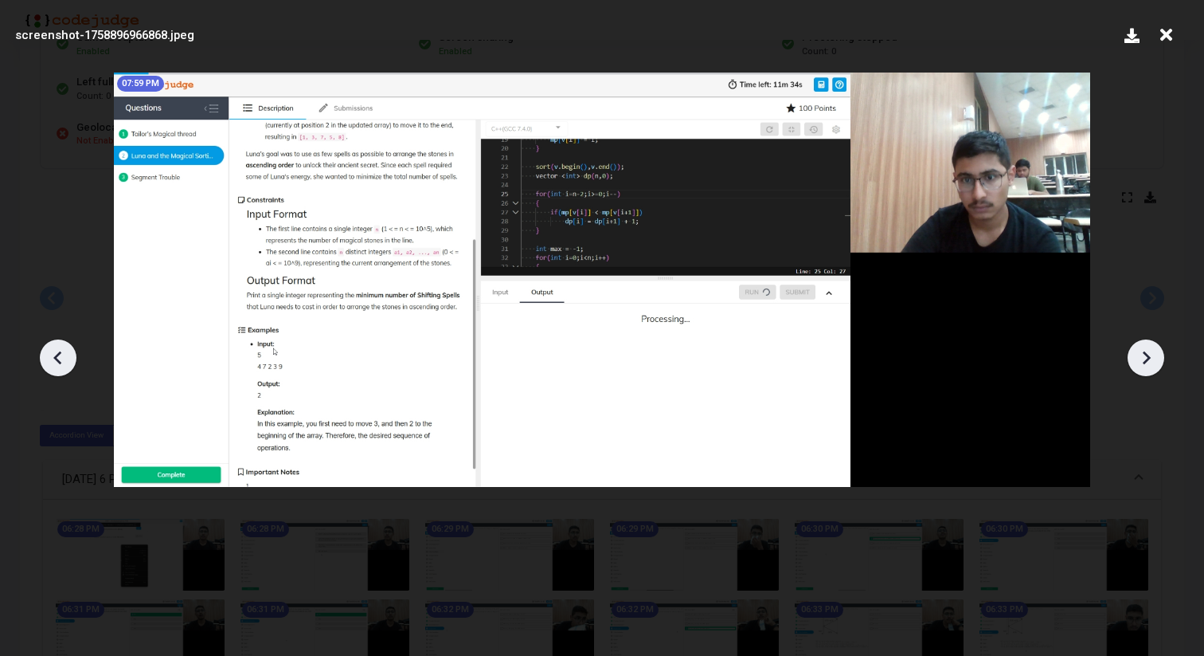
click at [1137, 365] on icon at bounding box center [1146, 358] width 24 height 24
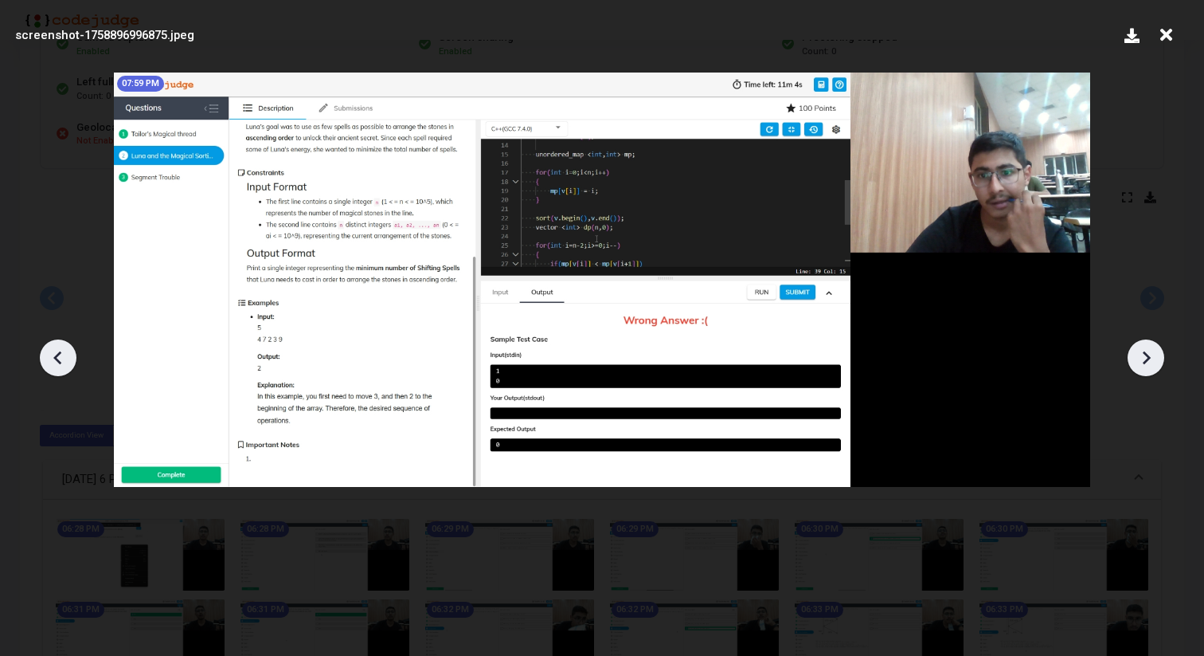
click at [1137, 365] on icon at bounding box center [1146, 358] width 24 height 24
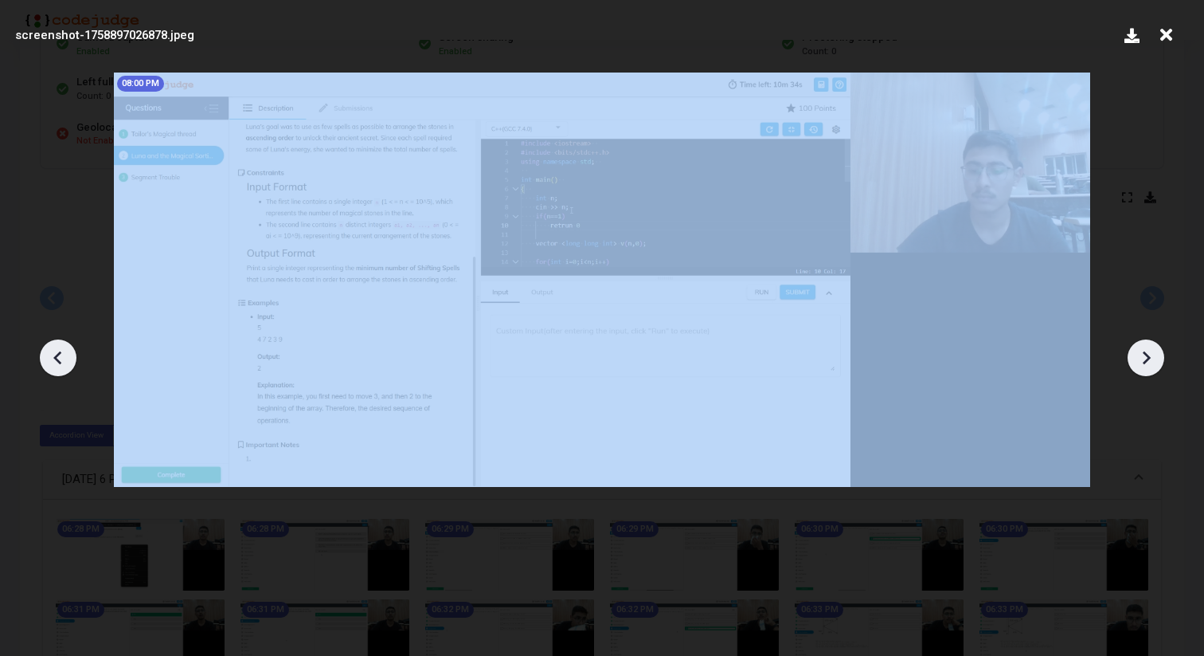
click at [1137, 365] on icon at bounding box center [1146, 358] width 24 height 24
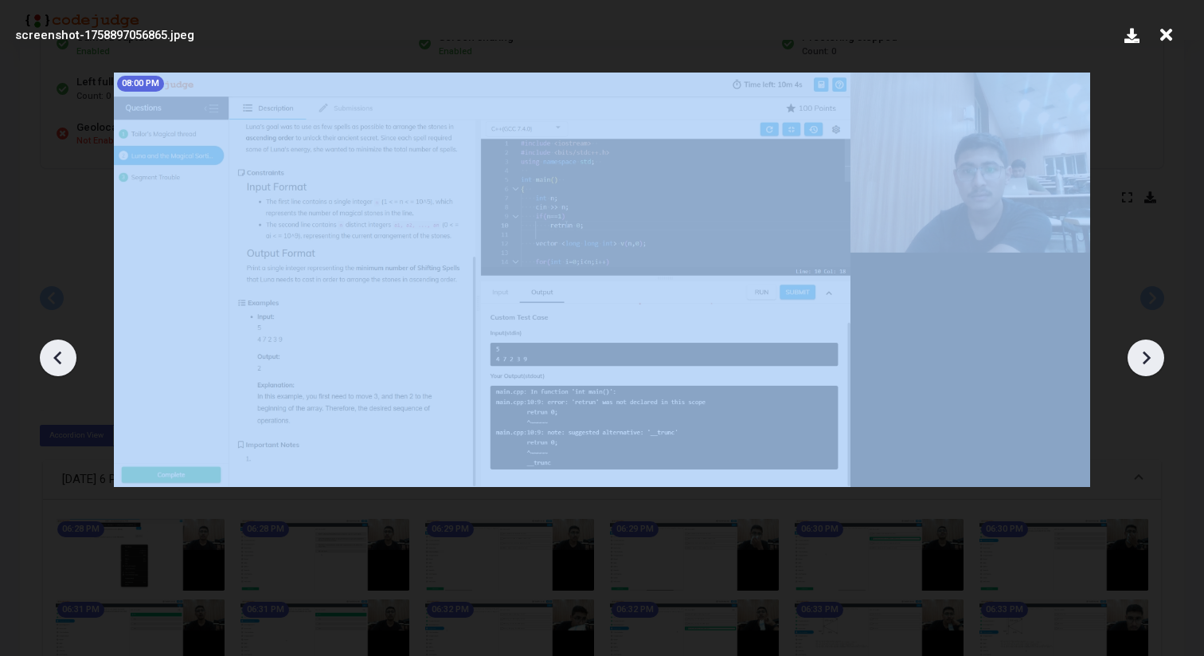
click at [1137, 365] on icon at bounding box center [1146, 358] width 24 height 24
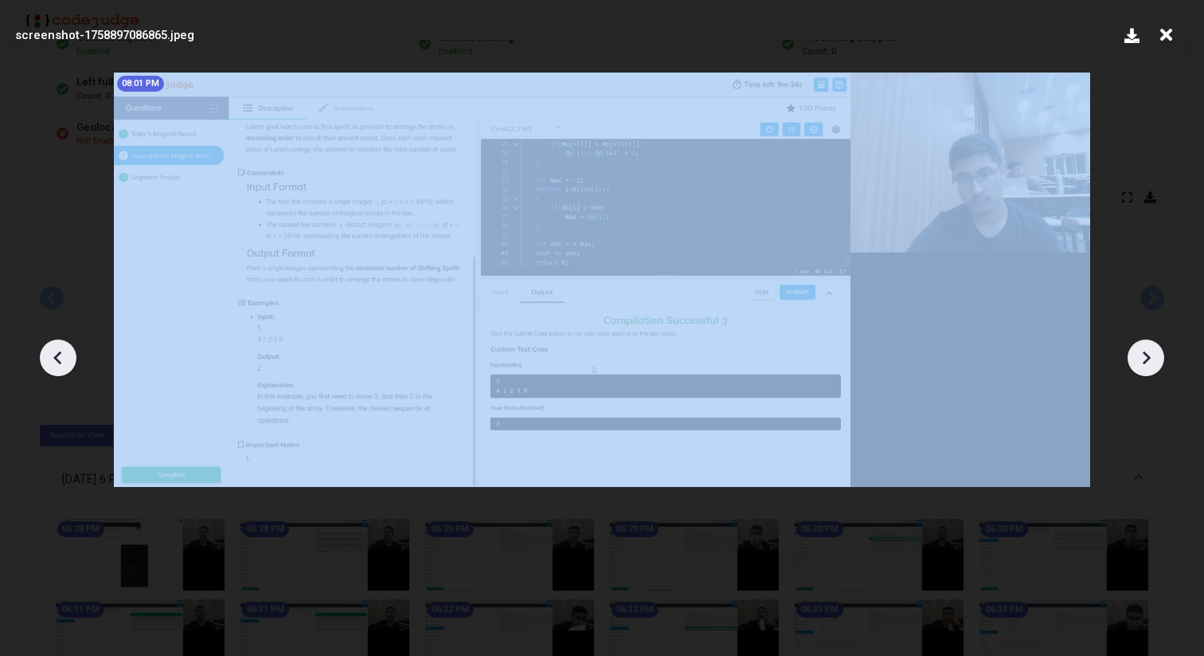
click at [1137, 365] on icon at bounding box center [1146, 358] width 24 height 24
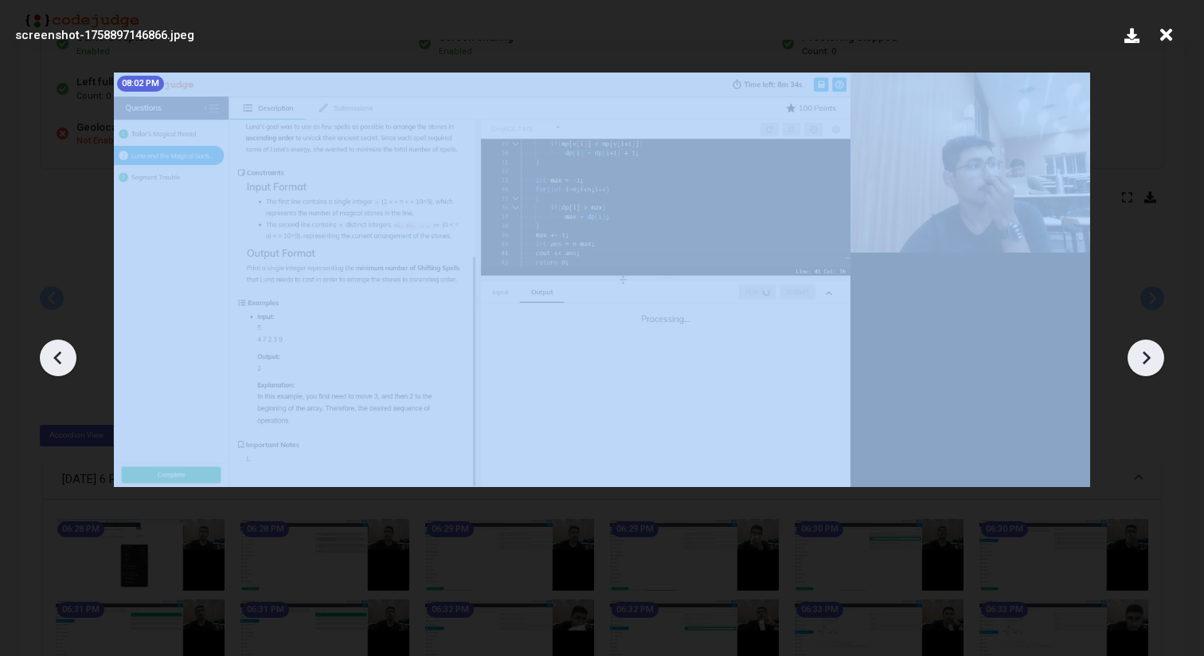
click at [1137, 365] on icon at bounding box center [1146, 358] width 24 height 24
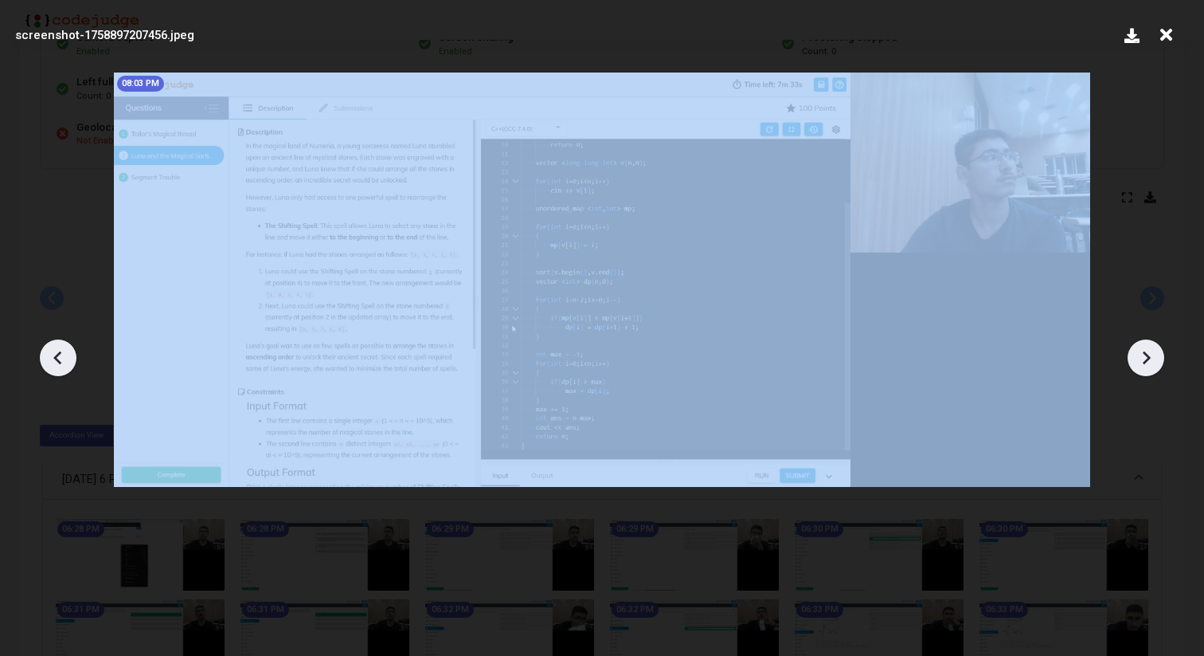
click at [1137, 365] on icon at bounding box center [1146, 358] width 24 height 24
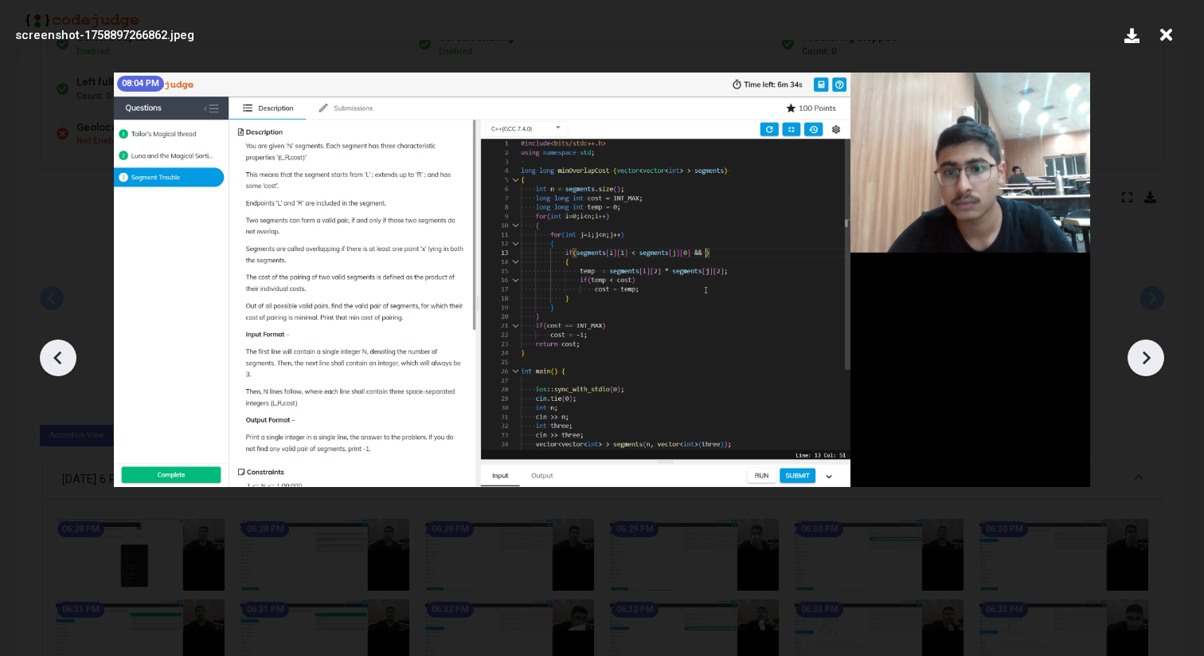
click at [1137, 365] on icon at bounding box center [1146, 358] width 24 height 24
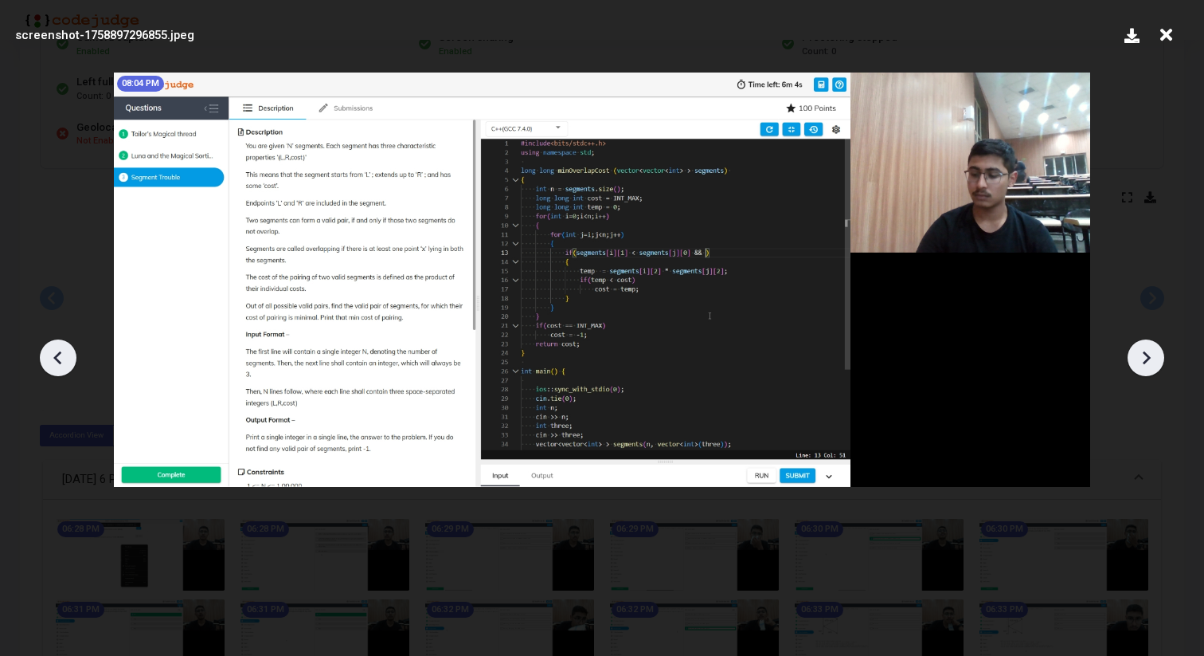
click at [1137, 365] on icon at bounding box center [1146, 358] width 24 height 24
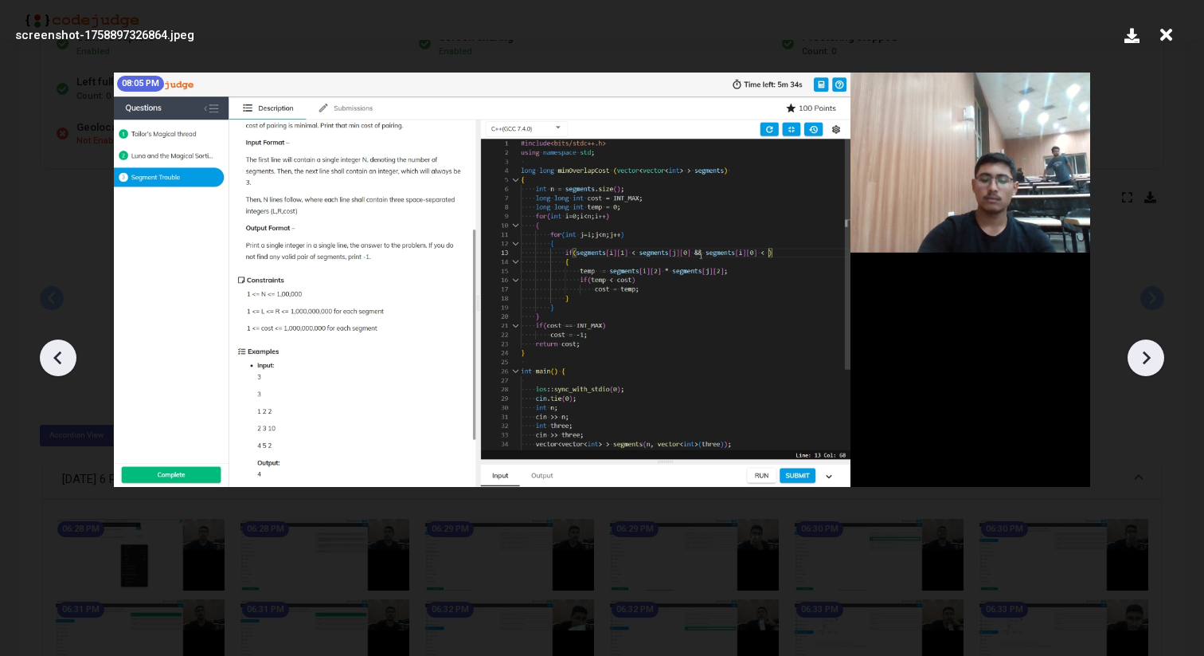
click at [1137, 365] on icon at bounding box center [1146, 358] width 24 height 24
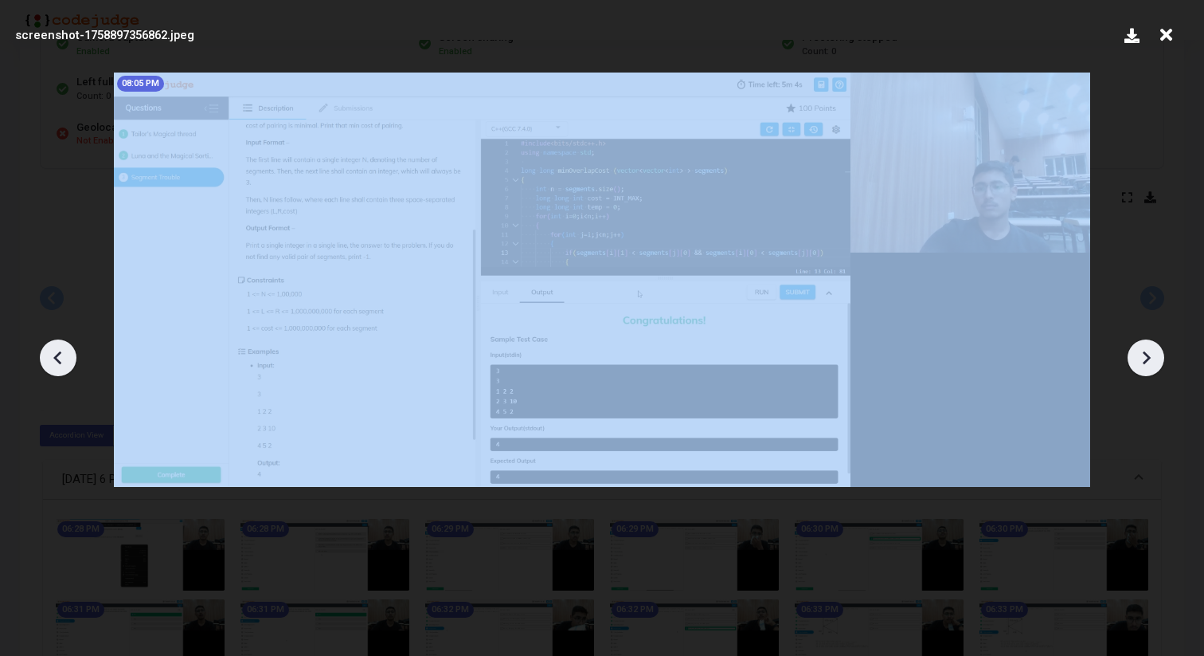
click at [1137, 365] on icon at bounding box center [1146, 358] width 24 height 24
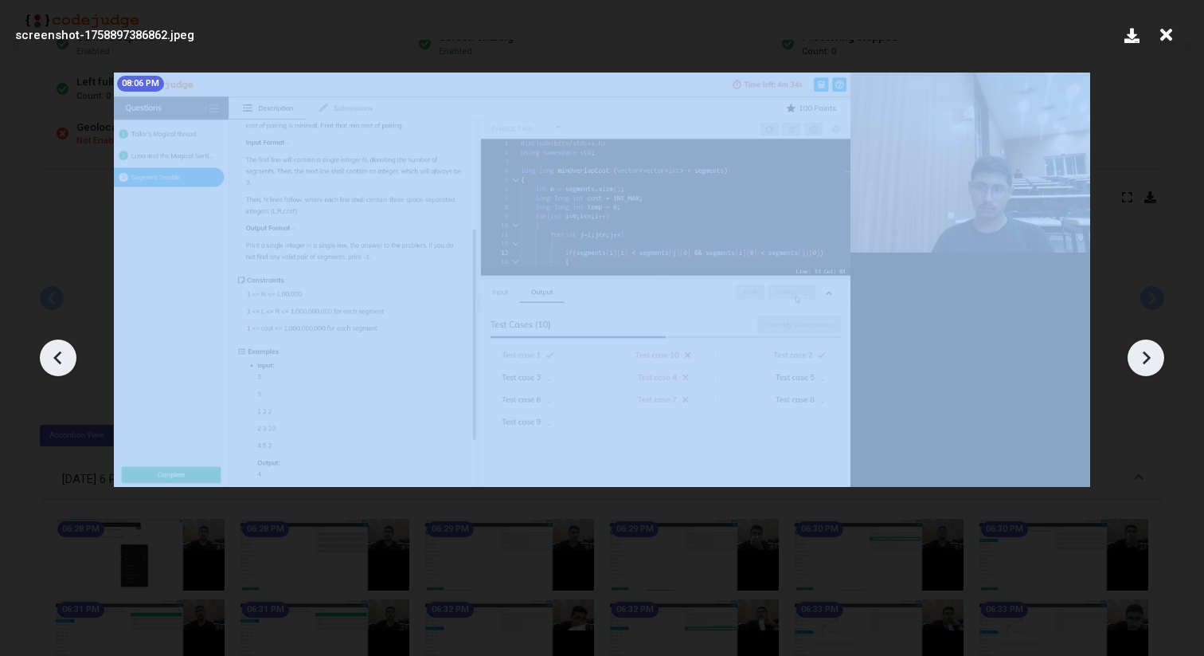
click at [1137, 365] on icon at bounding box center [1146, 358] width 24 height 24
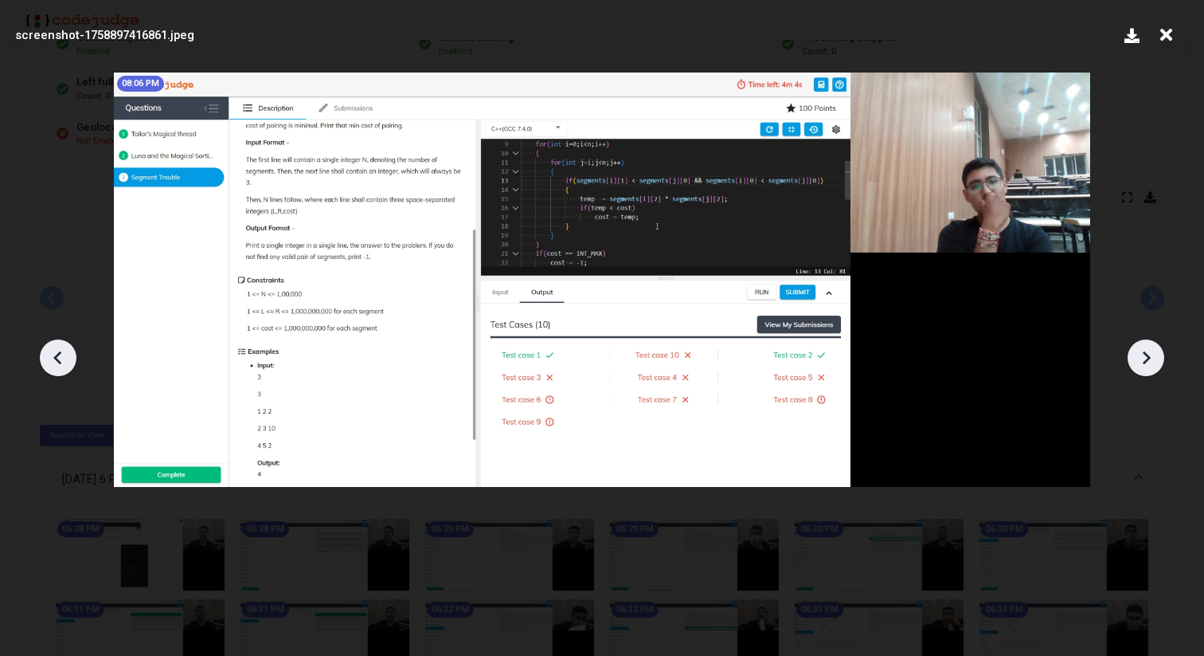
click at [53, 354] on icon at bounding box center [58, 358] width 24 height 24
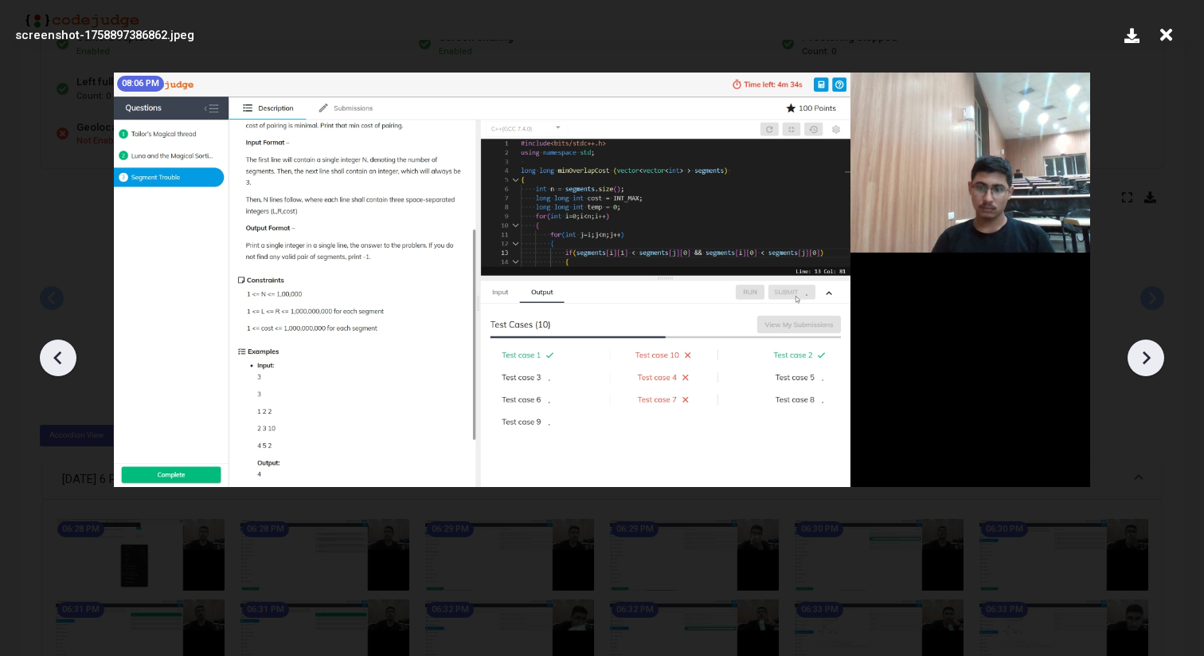
click at [53, 354] on icon at bounding box center [58, 358] width 24 height 24
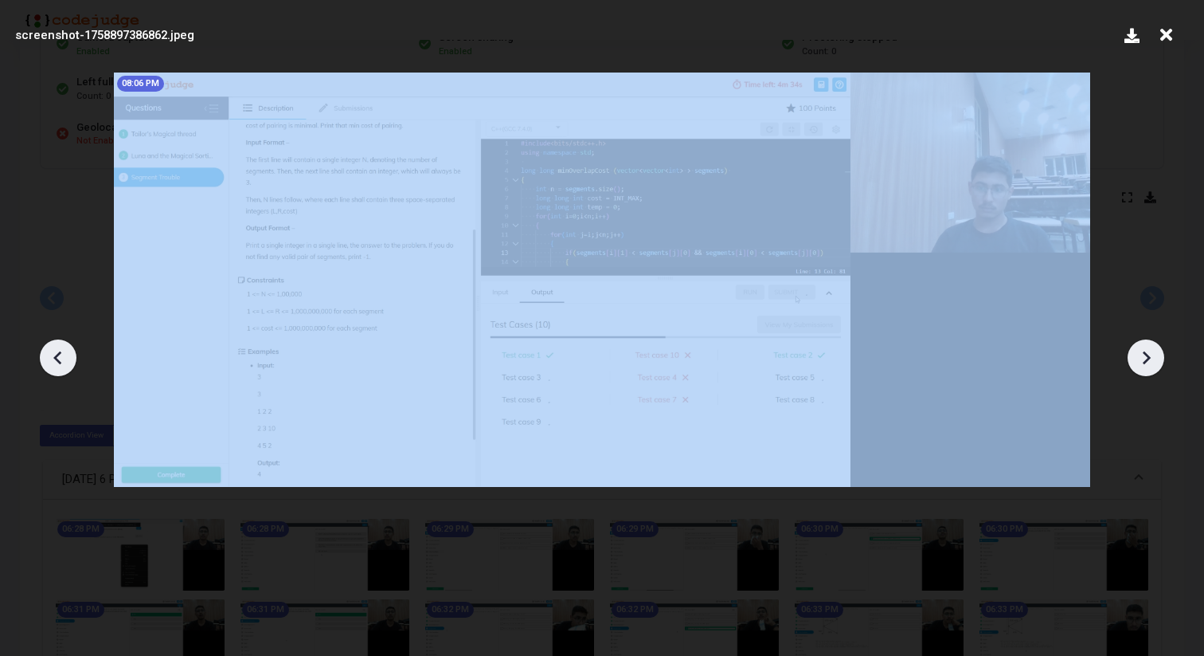
click at [53, 354] on icon at bounding box center [58, 358] width 24 height 24
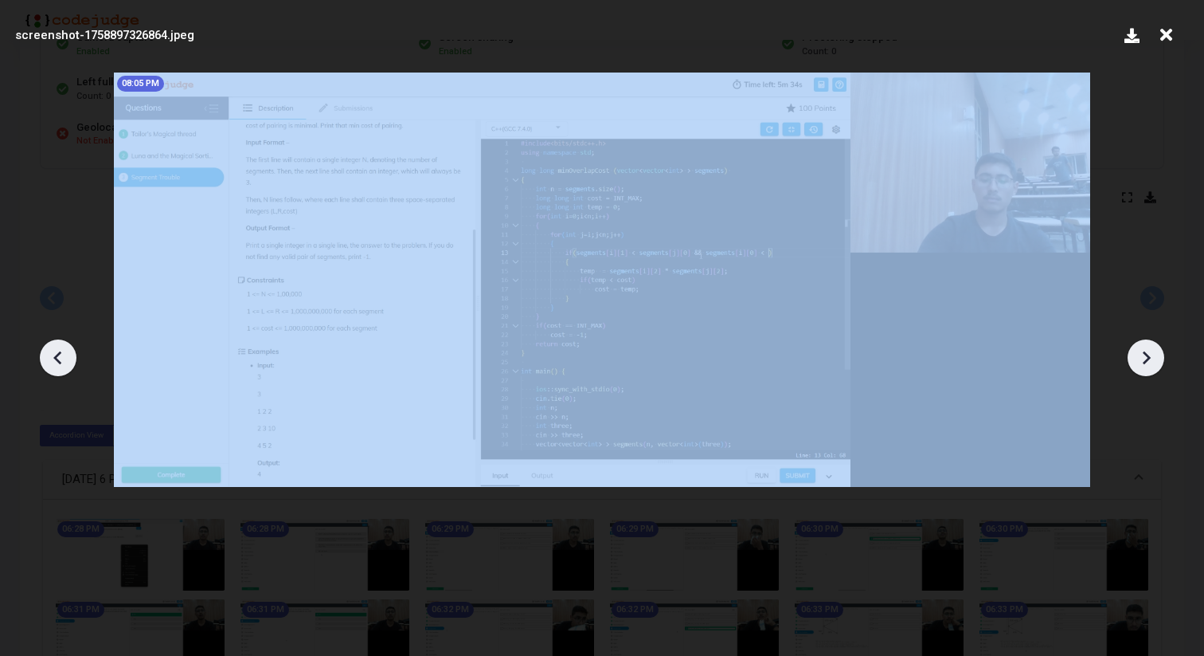
click at [53, 354] on icon at bounding box center [58, 358] width 24 height 24
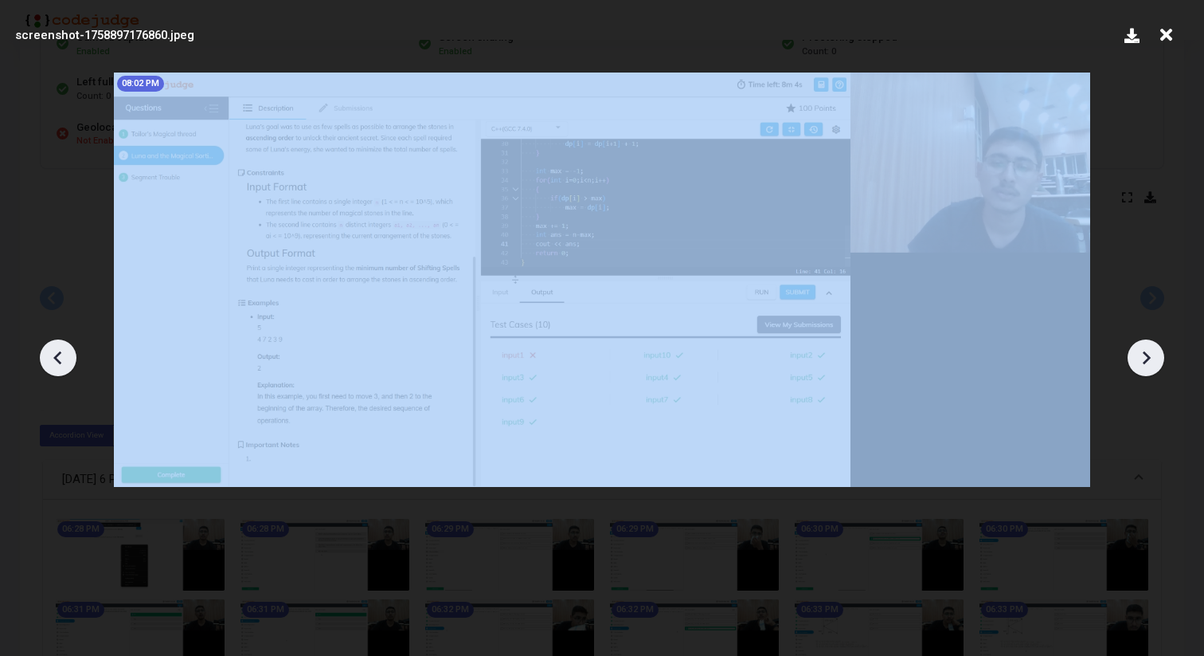
click at [53, 354] on icon at bounding box center [58, 358] width 24 height 24
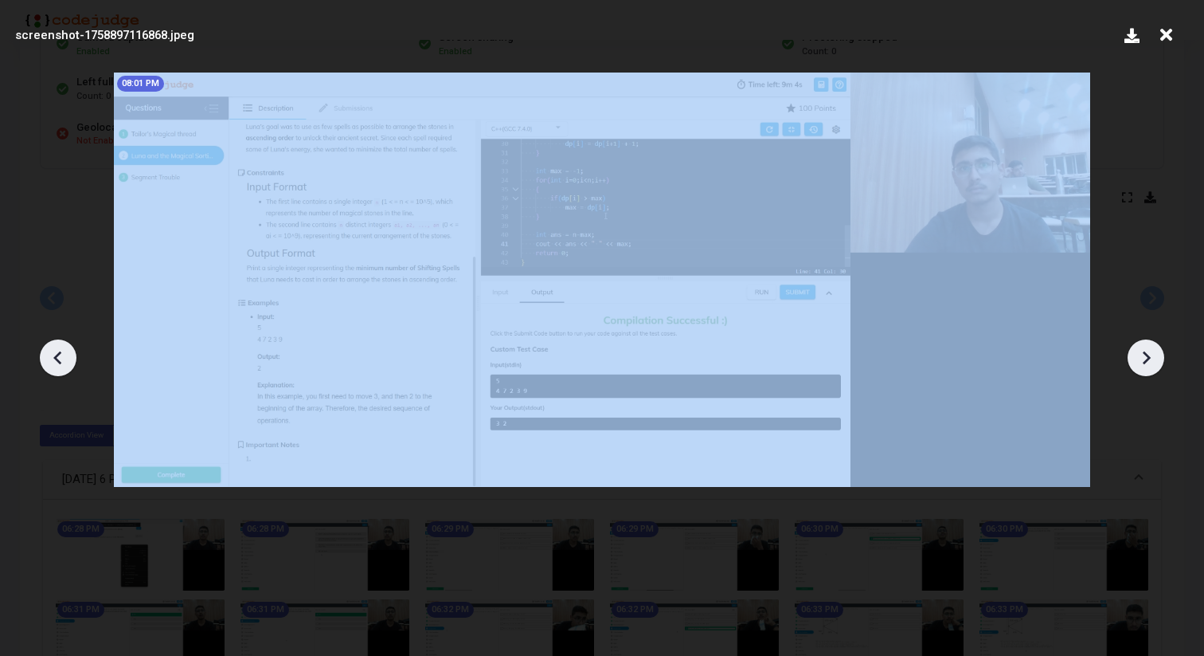
click at [53, 354] on icon at bounding box center [58, 358] width 24 height 24
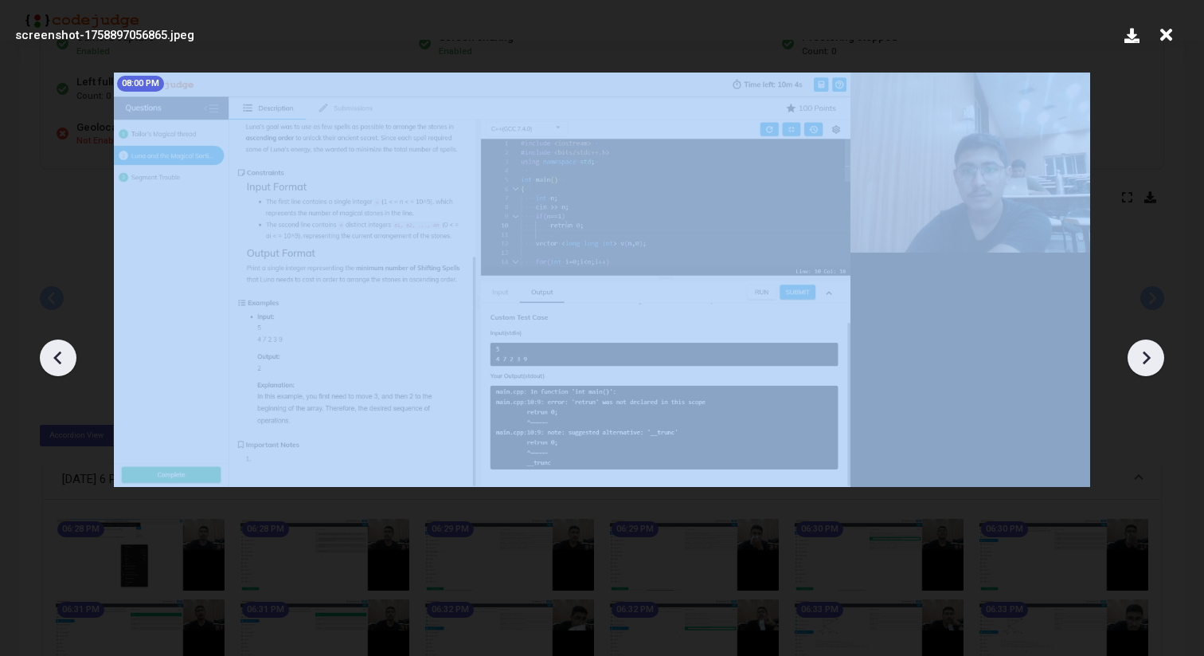
click at [53, 354] on icon at bounding box center [58, 358] width 24 height 24
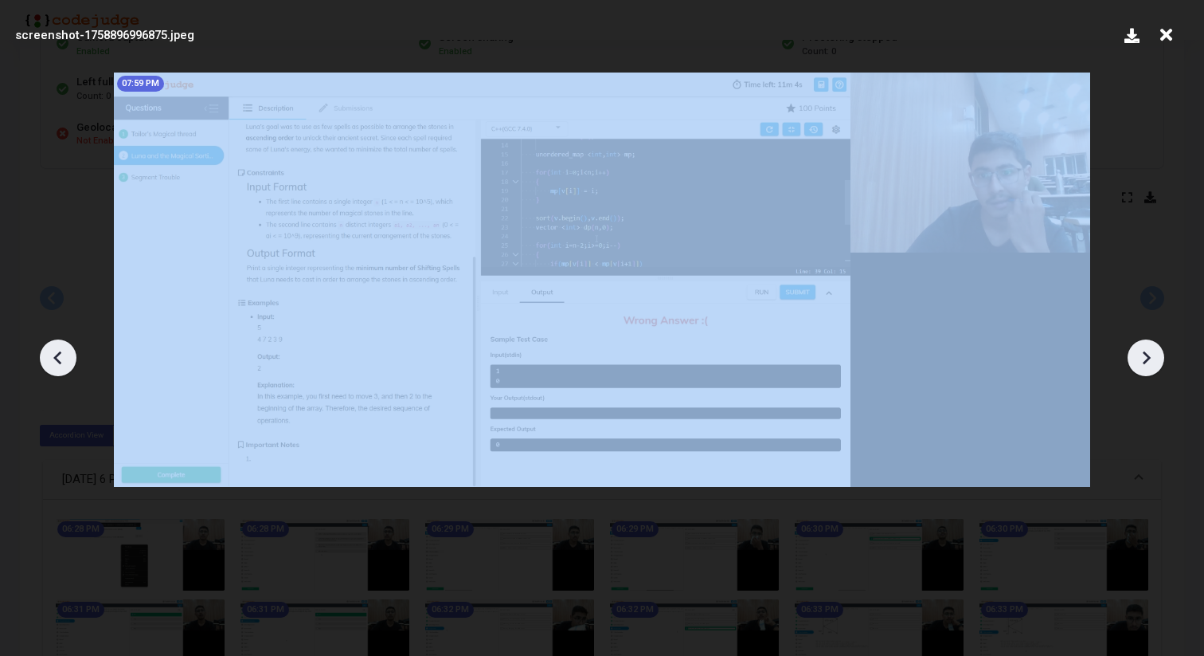
click at [53, 354] on icon at bounding box center [58, 358] width 24 height 24
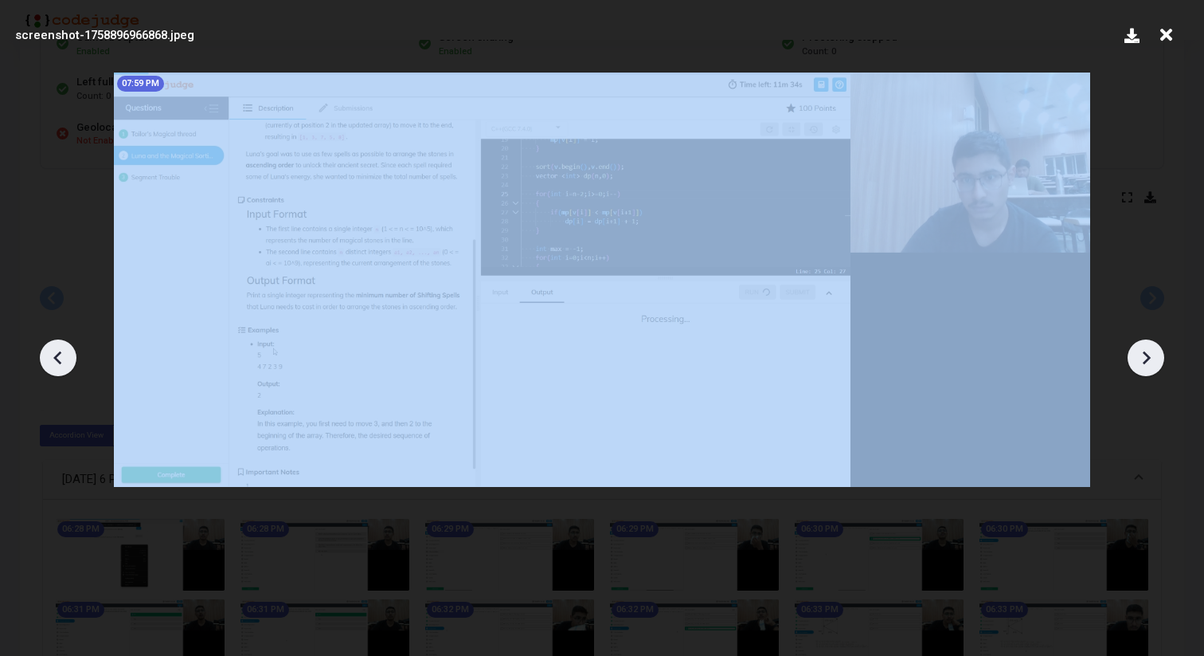
click at [53, 354] on icon at bounding box center [58, 358] width 24 height 24
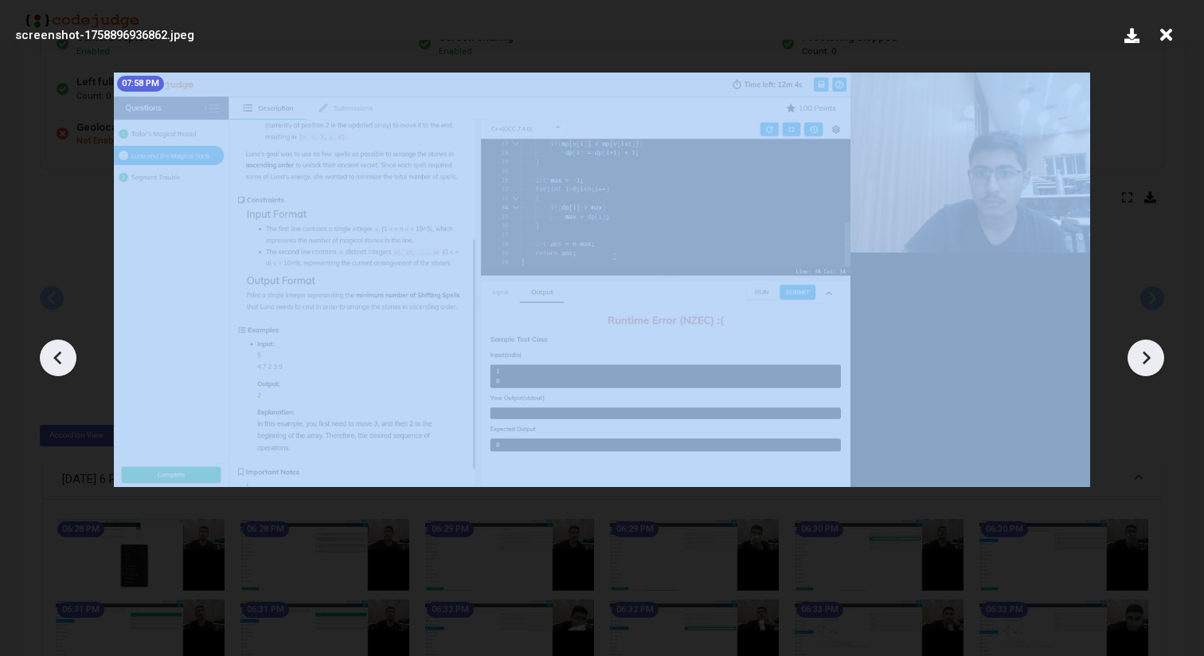
click at [53, 354] on icon at bounding box center [58, 358] width 24 height 24
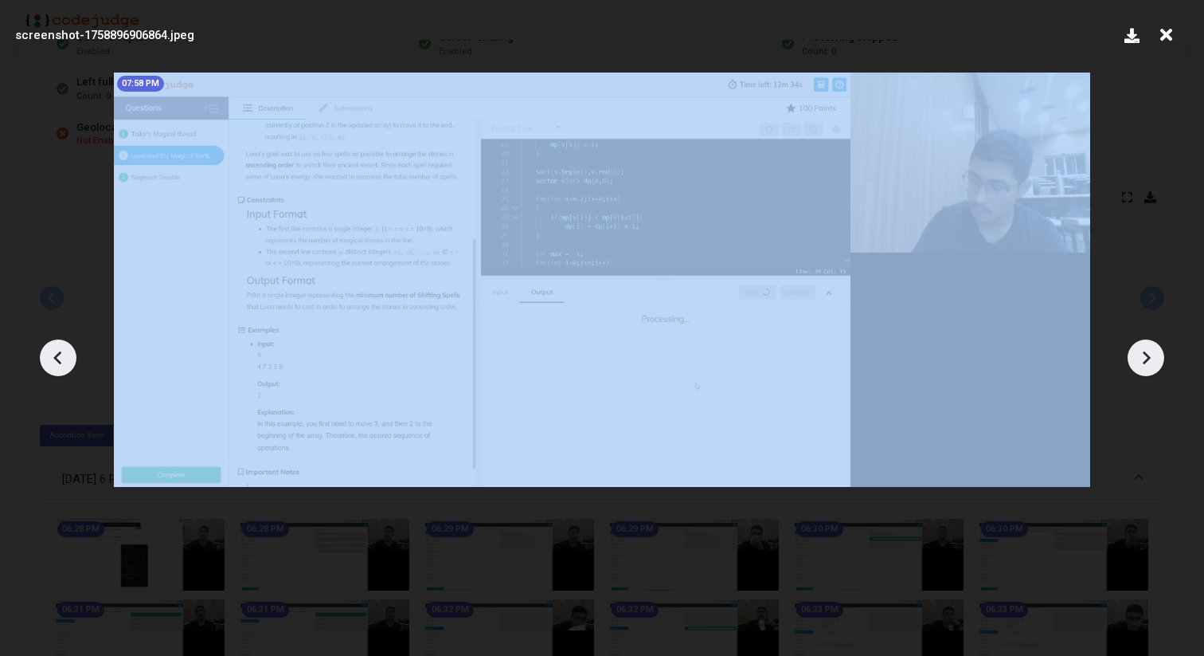
click at [53, 354] on icon at bounding box center [58, 358] width 24 height 24
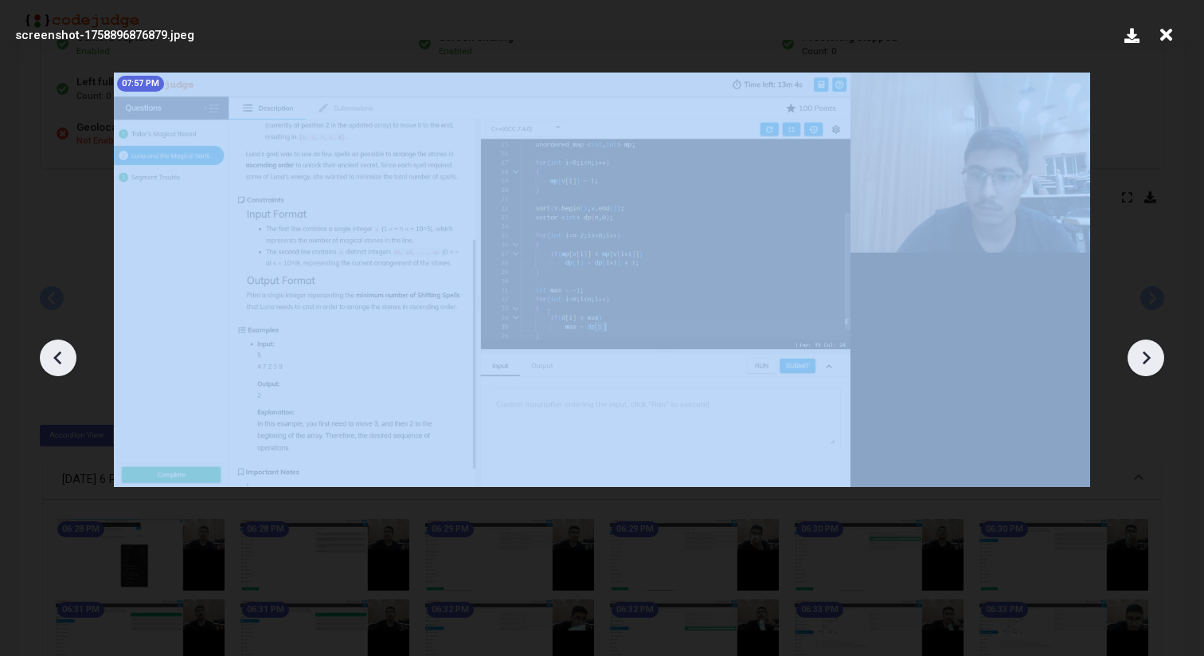
click at [53, 354] on icon at bounding box center [58, 358] width 24 height 24
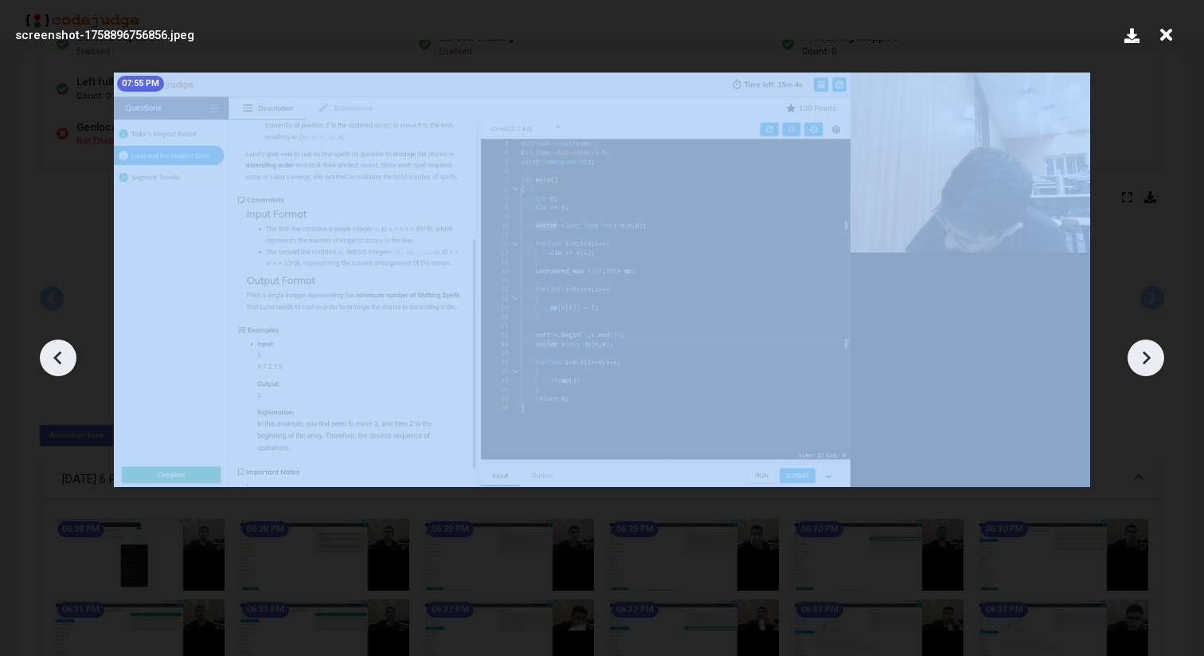
click at [53, 354] on icon at bounding box center [58, 358] width 24 height 24
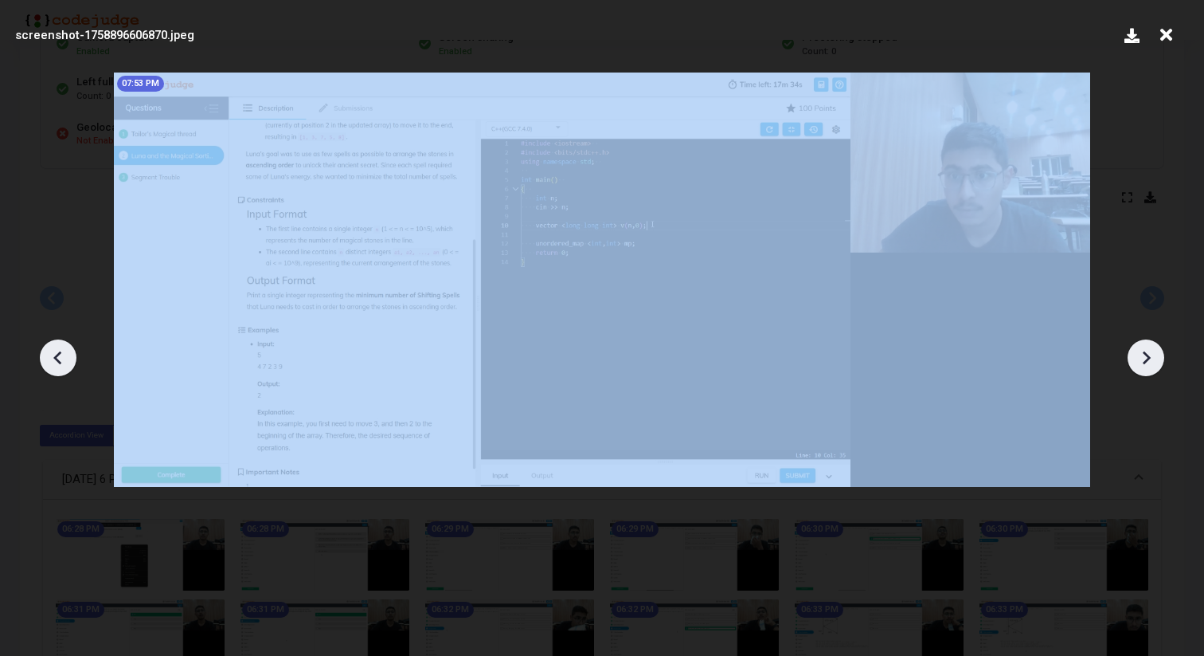
click at [53, 354] on icon at bounding box center [58, 358] width 24 height 24
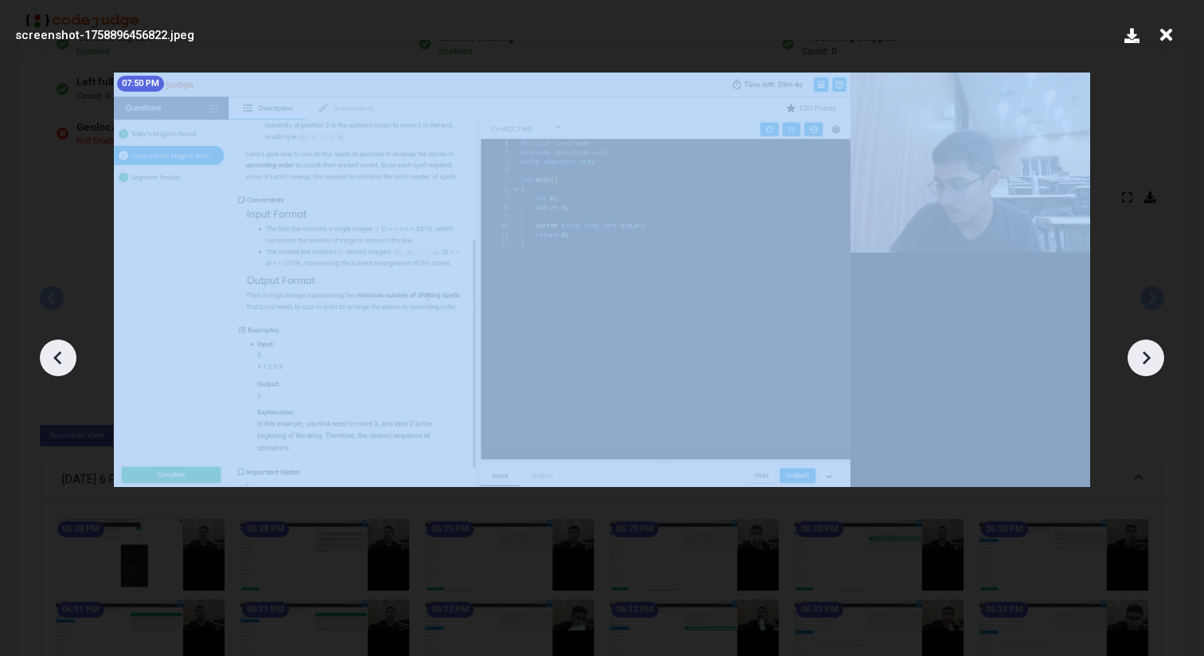
click at [53, 354] on icon at bounding box center [58, 358] width 24 height 24
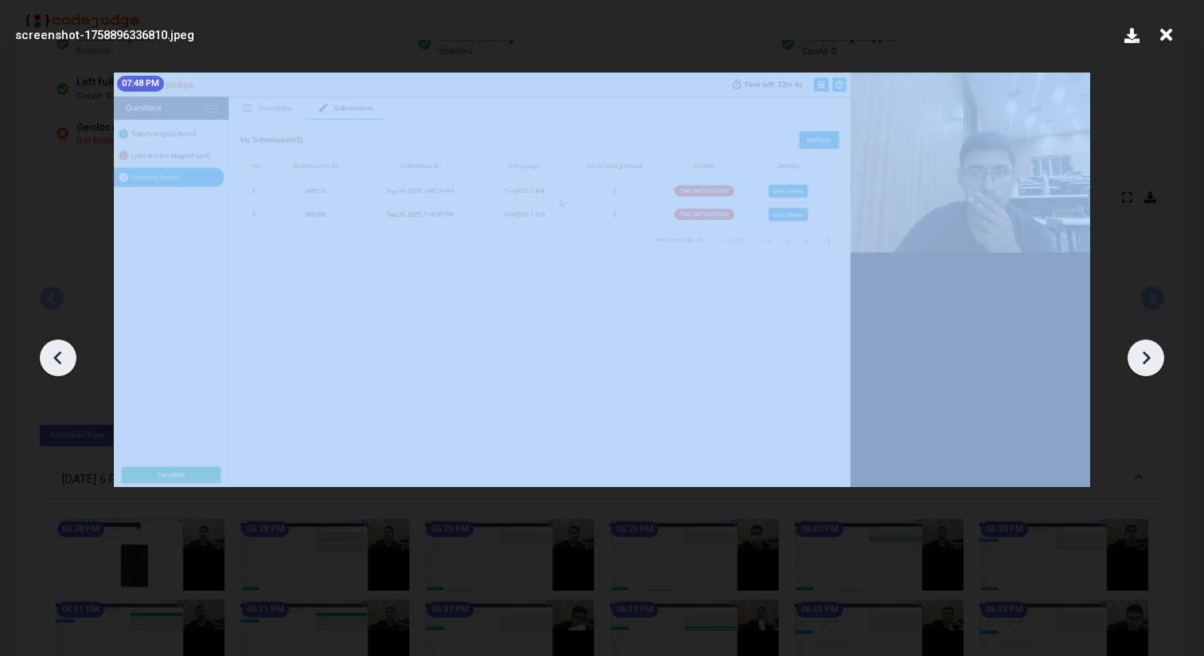
click at [53, 354] on icon at bounding box center [58, 358] width 24 height 24
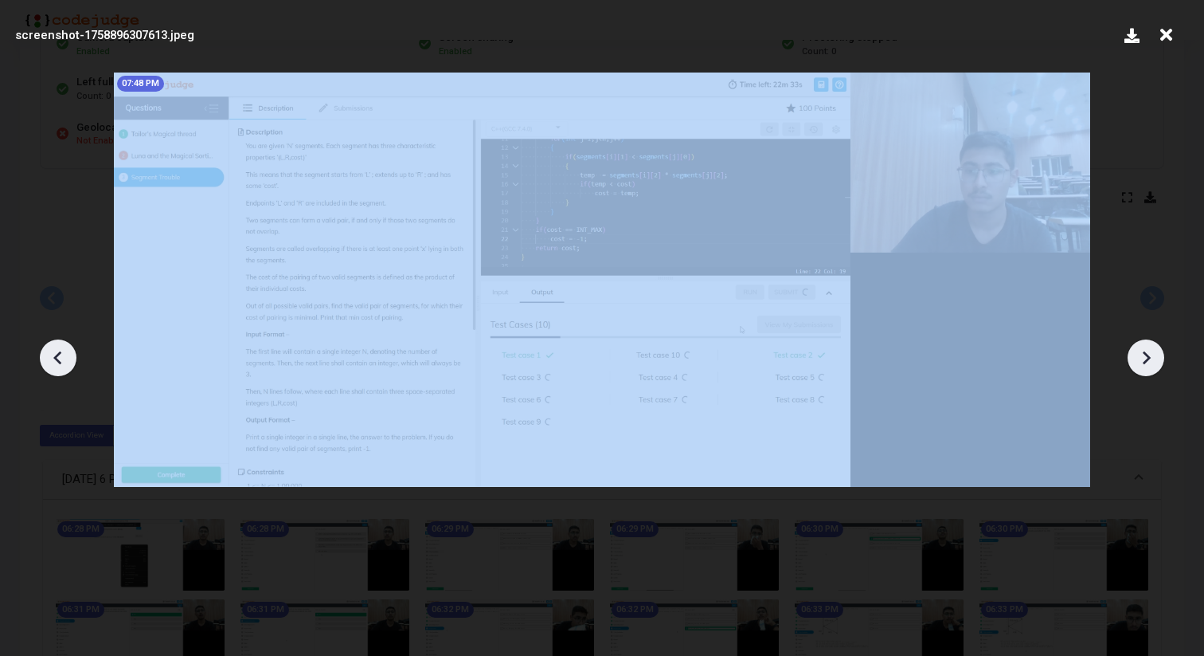
click at [53, 354] on icon at bounding box center [58, 358] width 24 height 24
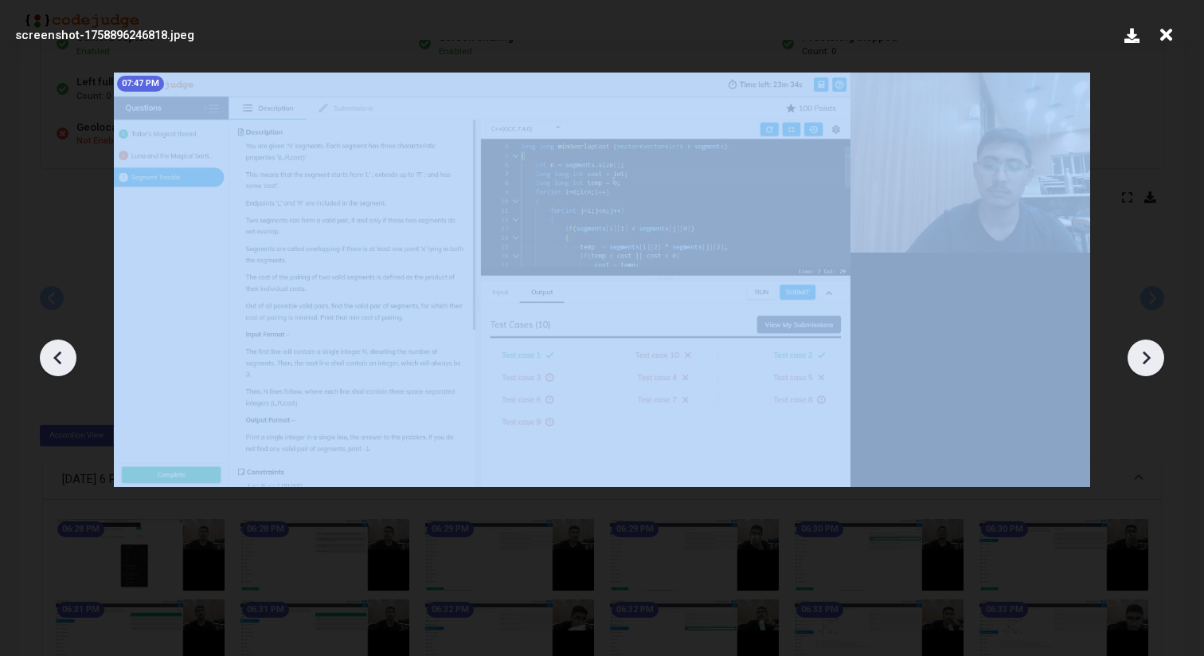
click at [53, 354] on icon at bounding box center [58, 358] width 24 height 24
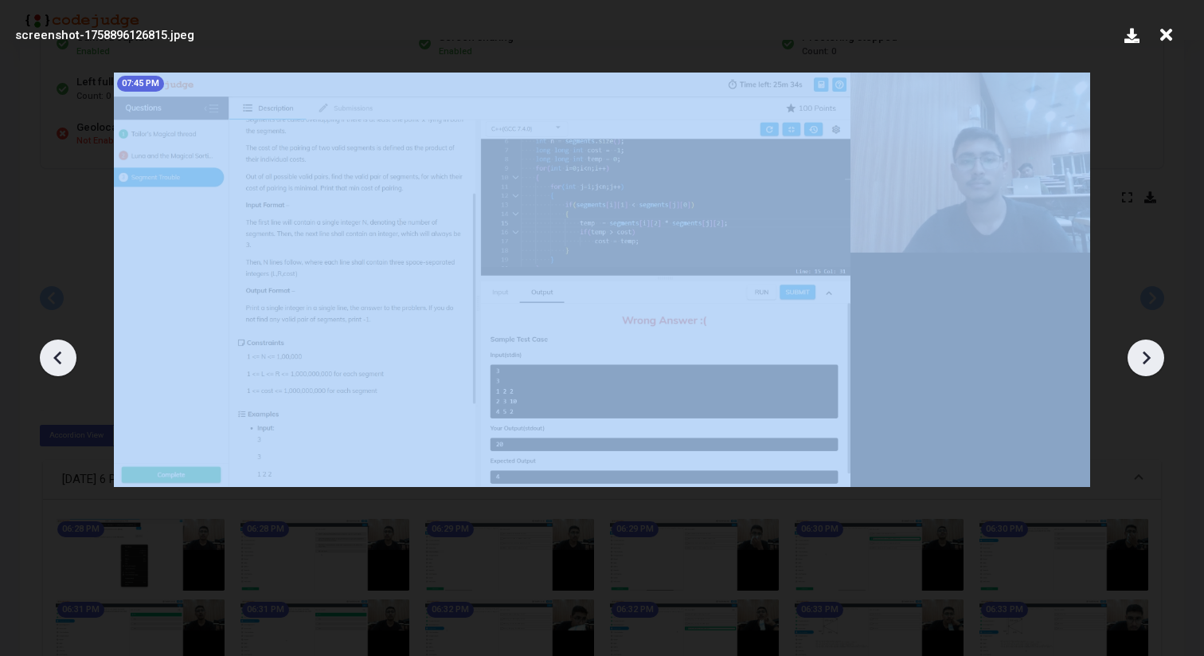
click at [53, 354] on icon at bounding box center [58, 358] width 24 height 24
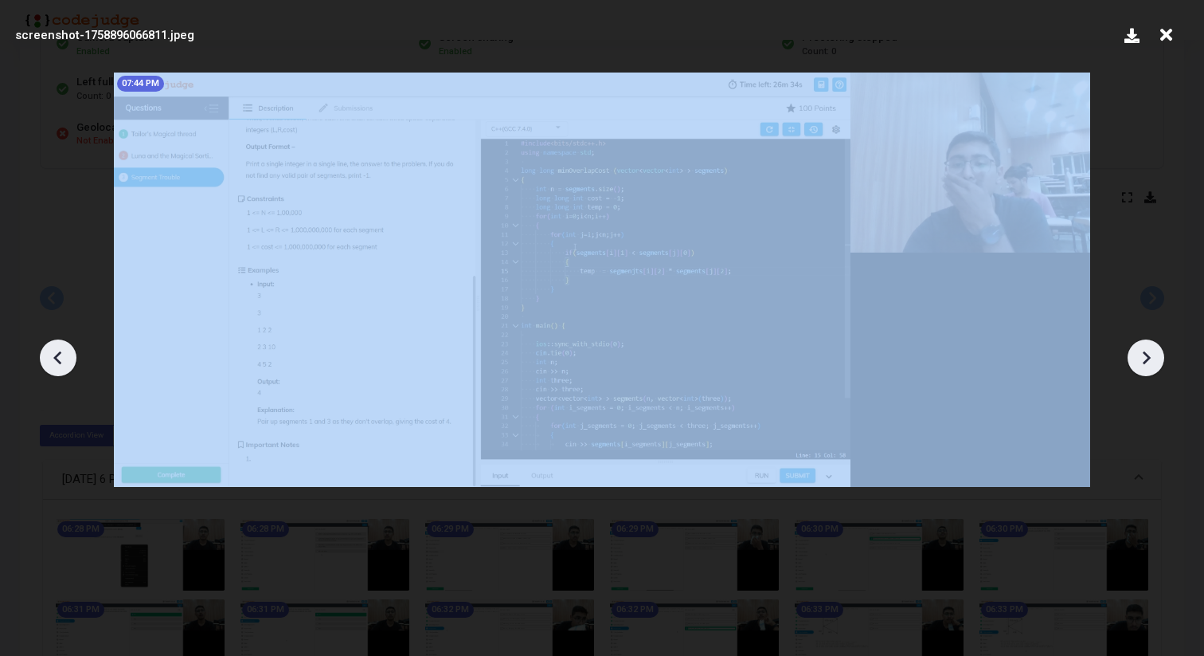
click at [53, 354] on icon at bounding box center [58, 358] width 24 height 24
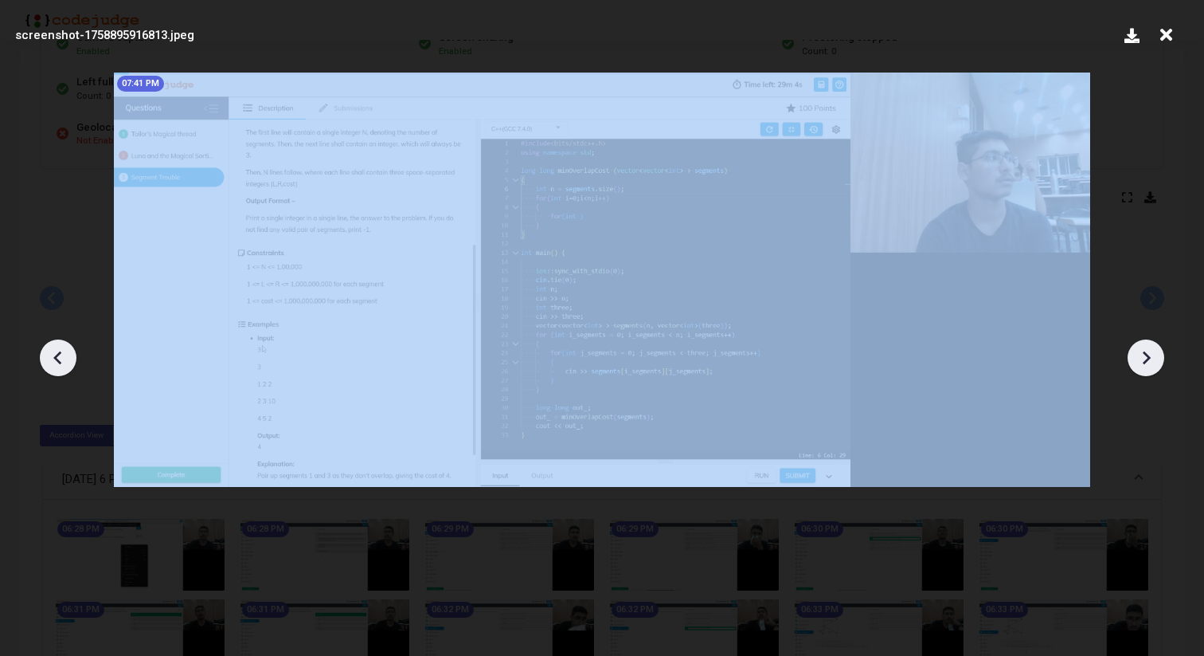
click at [53, 354] on icon at bounding box center [58, 358] width 24 height 24
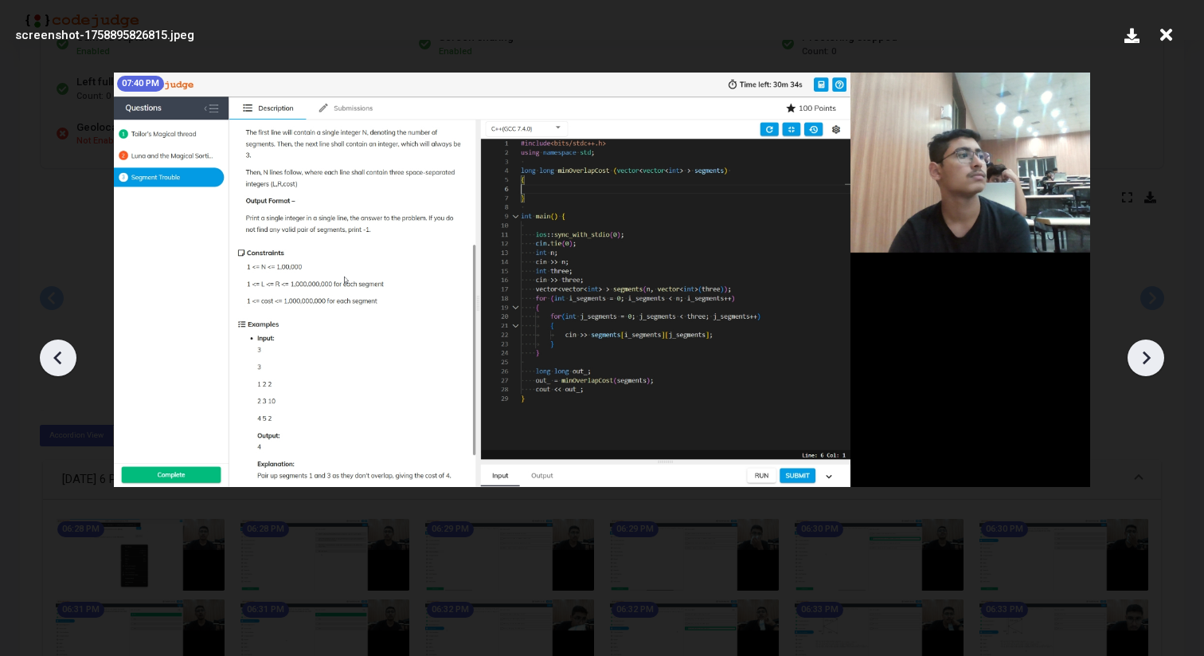
click at [53, 354] on icon at bounding box center [58, 358] width 24 height 24
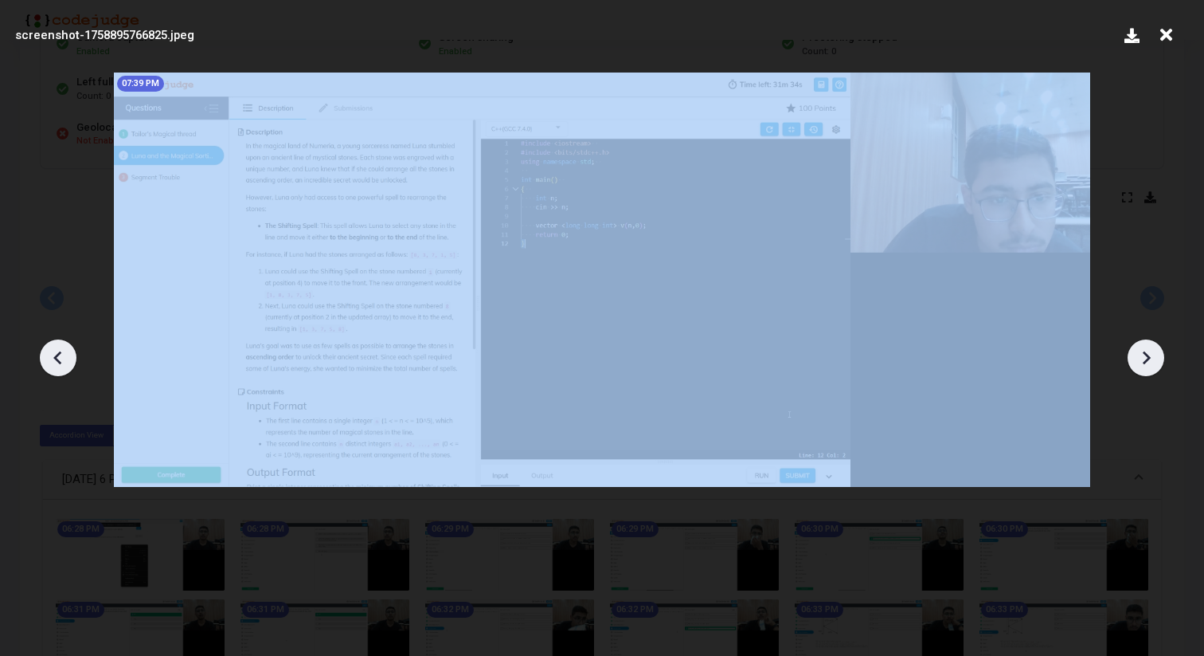
click at [53, 354] on icon at bounding box center [58, 358] width 24 height 24
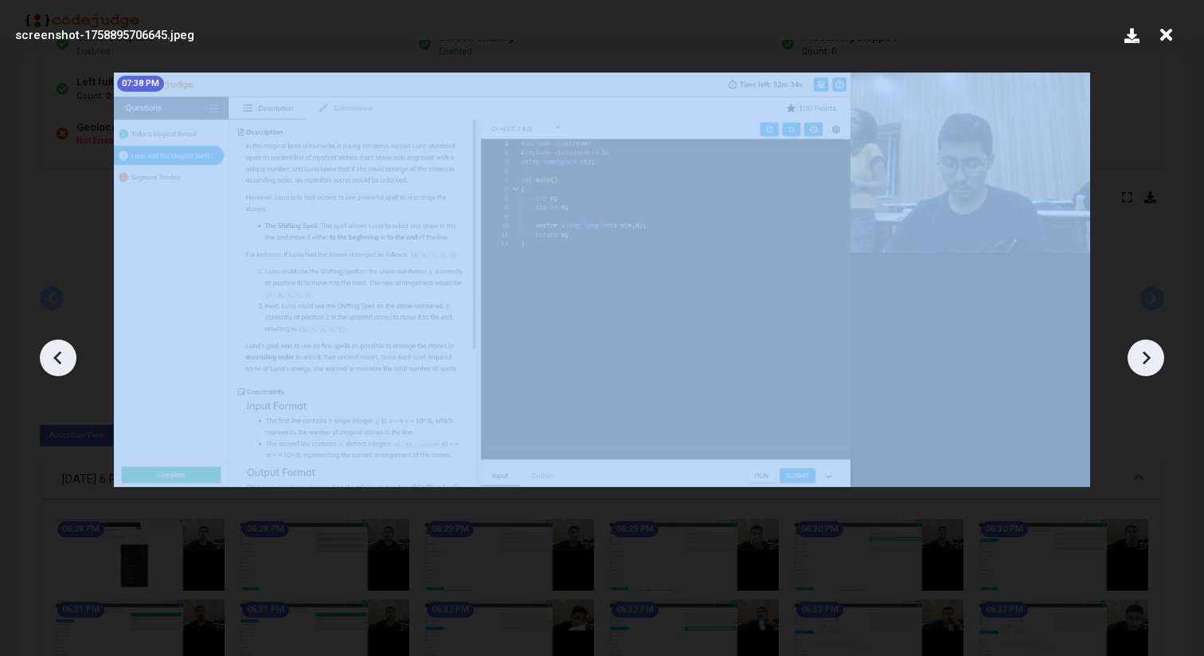
click at [53, 354] on icon at bounding box center [58, 358] width 24 height 24
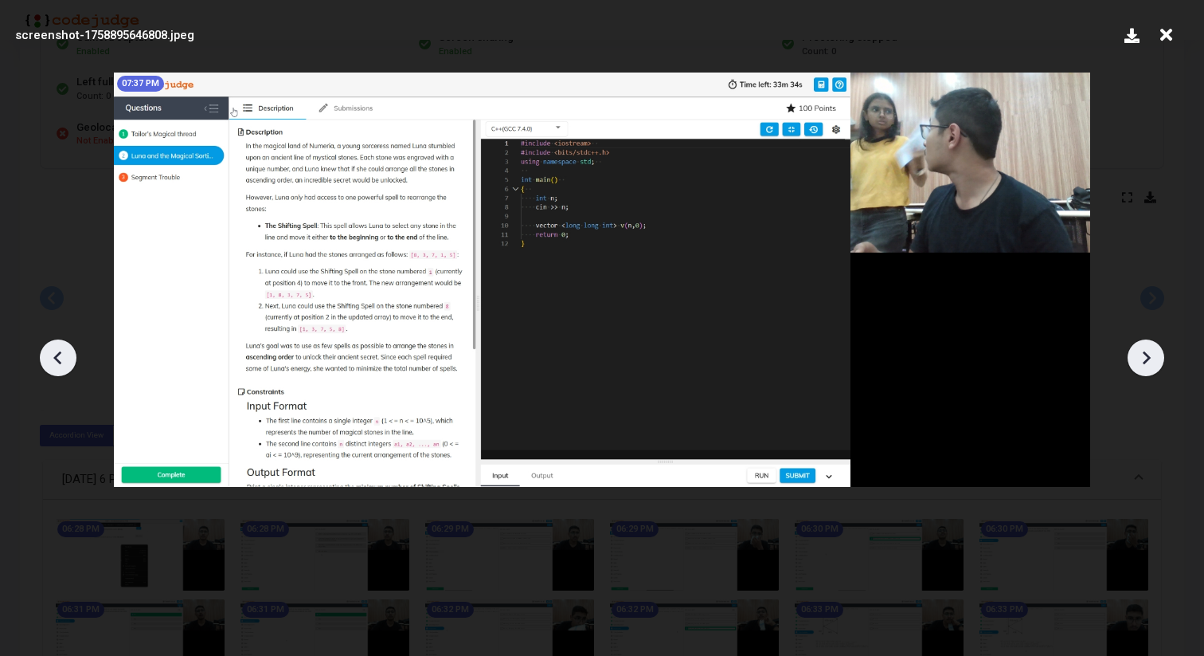
click at [1142, 362] on icon at bounding box center [1146, 358] width 24 height 24
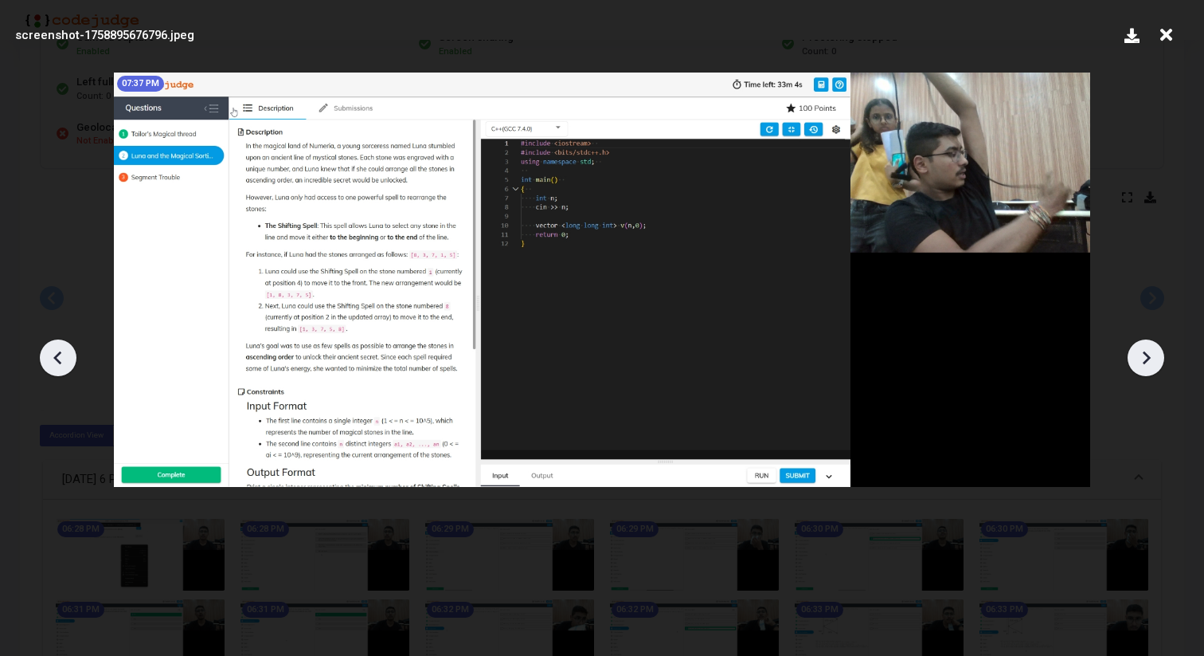
click at [1147, 360] on icon at bounding box center [1147, 357] width 8 height 14
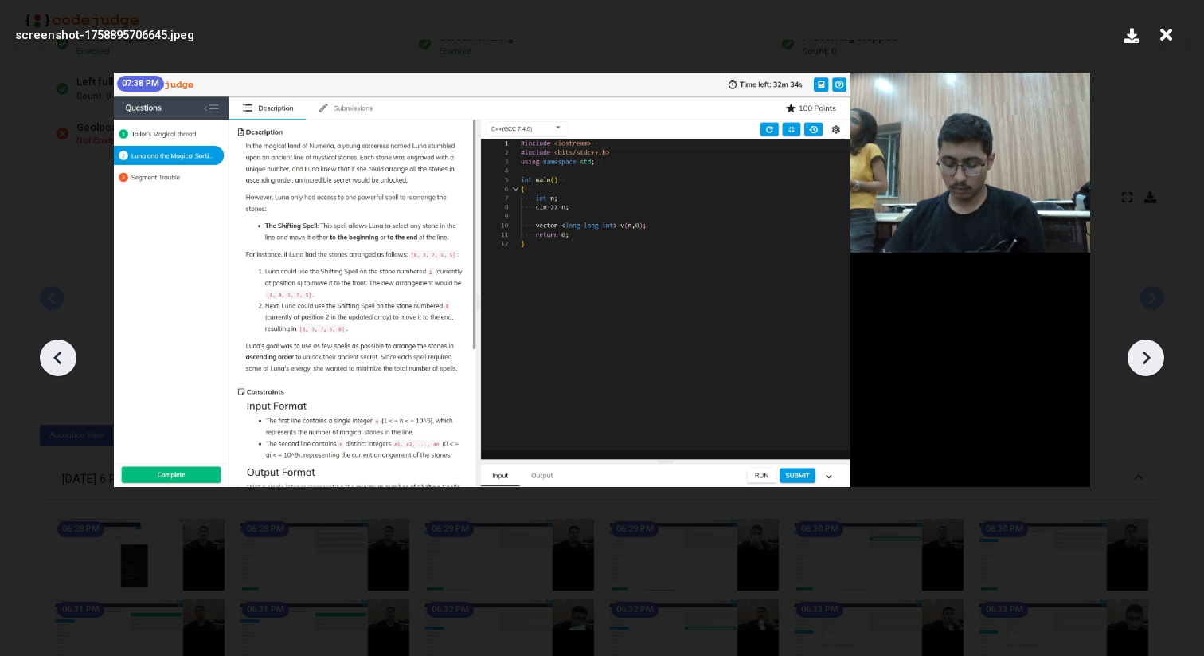
click at [1147, 360] on icon at bounding box center [1147, 357] width 8 height 14
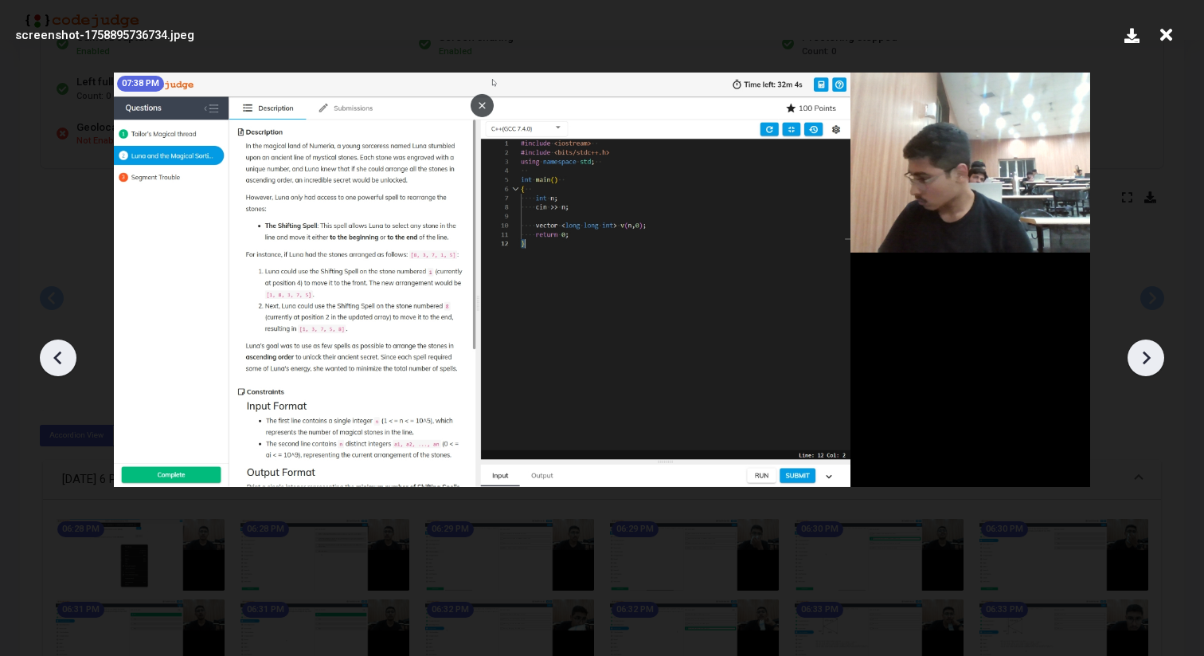
click at [1147, 360] on icon at bounding box center [1147, 357] width 8 height 14
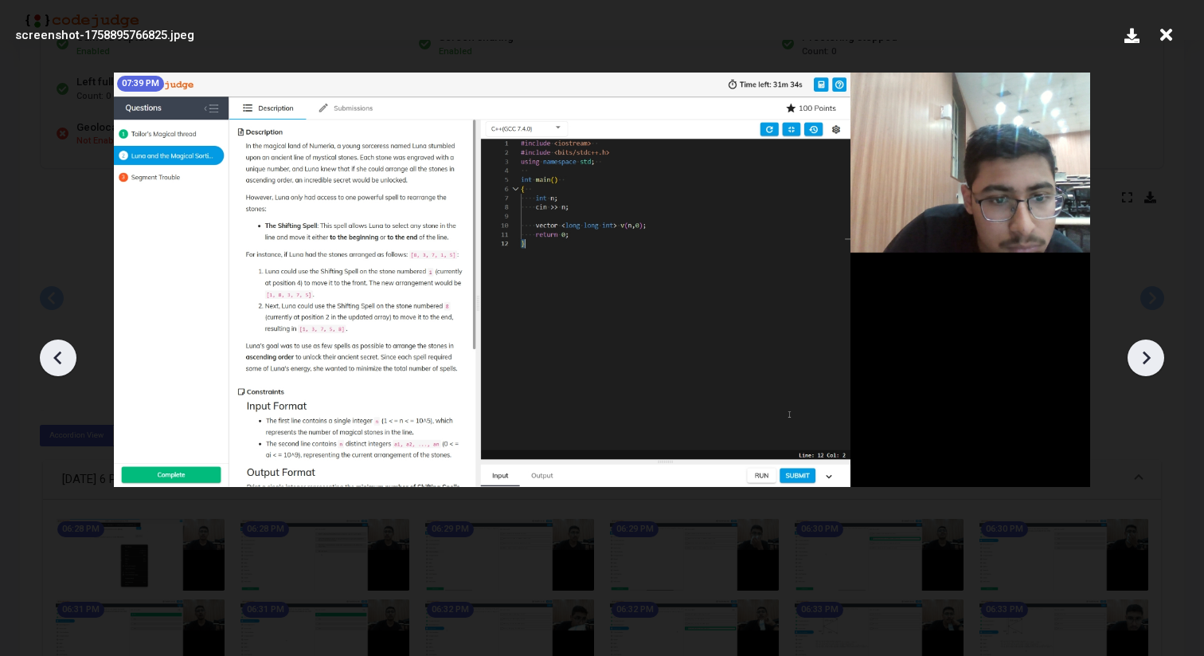
click at [56, 362] on icon at bounding box center [58, 358] width 24 height 24
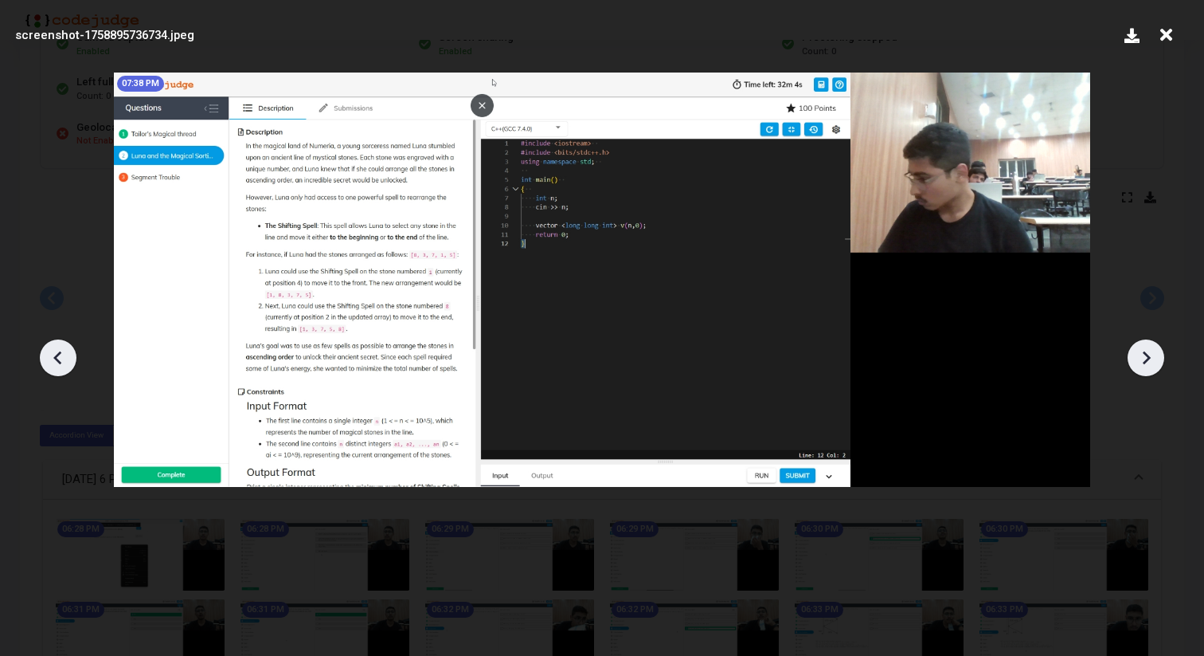
click at [56, 362] on icon at bounding box center [58, 358] width 24 height 24
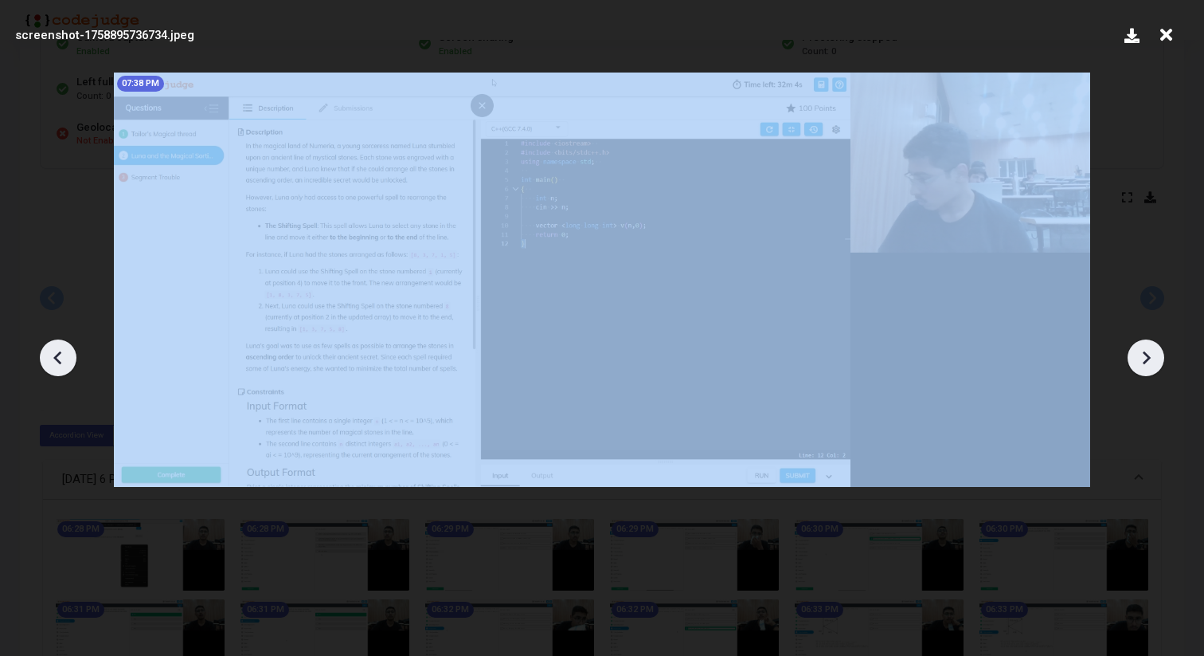
click at [56, 362] on icon at bounding box center [58, 358] width 24 height 24
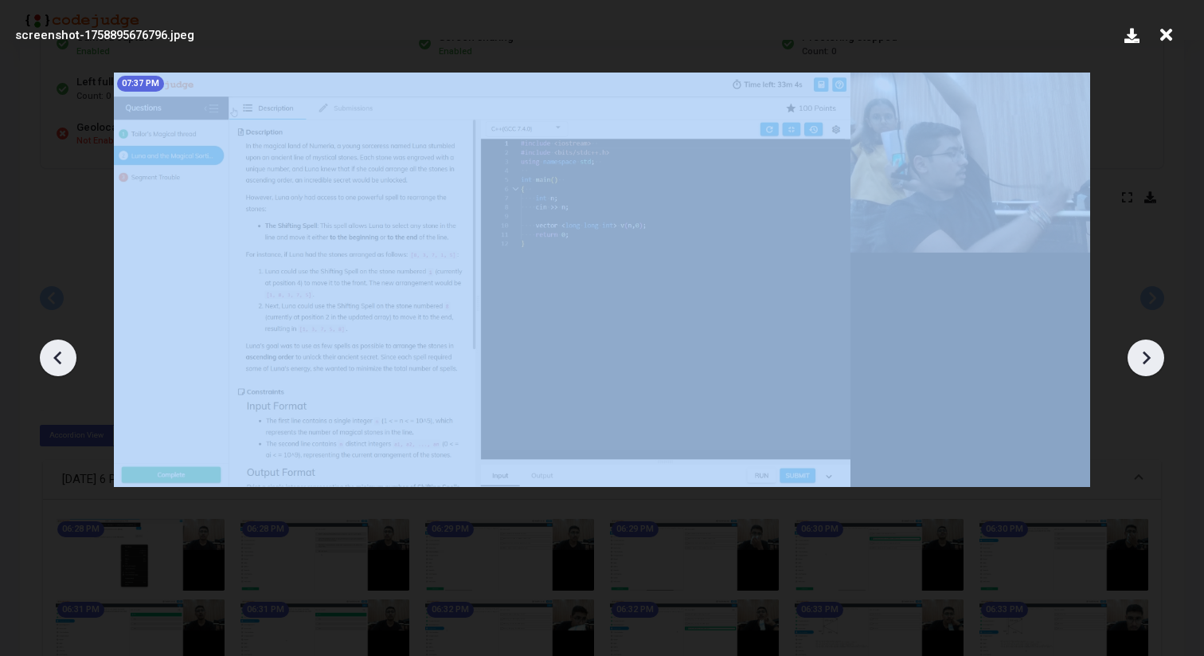
click at [56, 362] on icon at bounding box center [58, 358] width 24 height 24
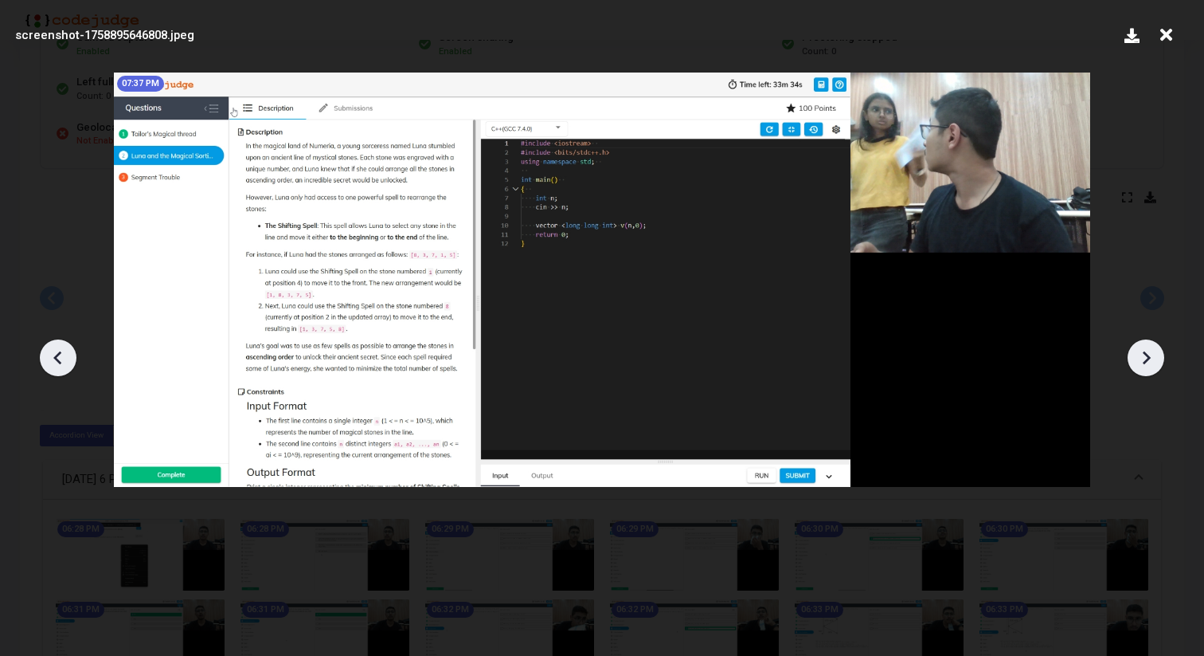
click at [56, 360] on icon at bounding box center [58, 358] width 24 height 24
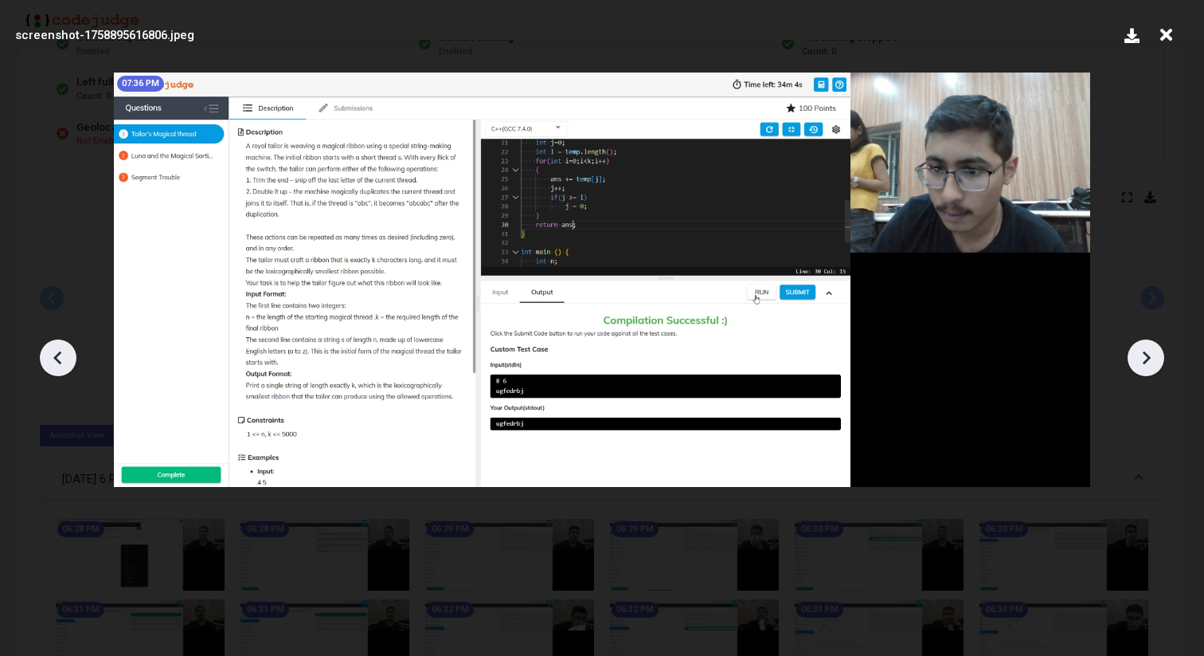
click at [56, 360] on icon at bounding box center [58, 358] width 24 height 24
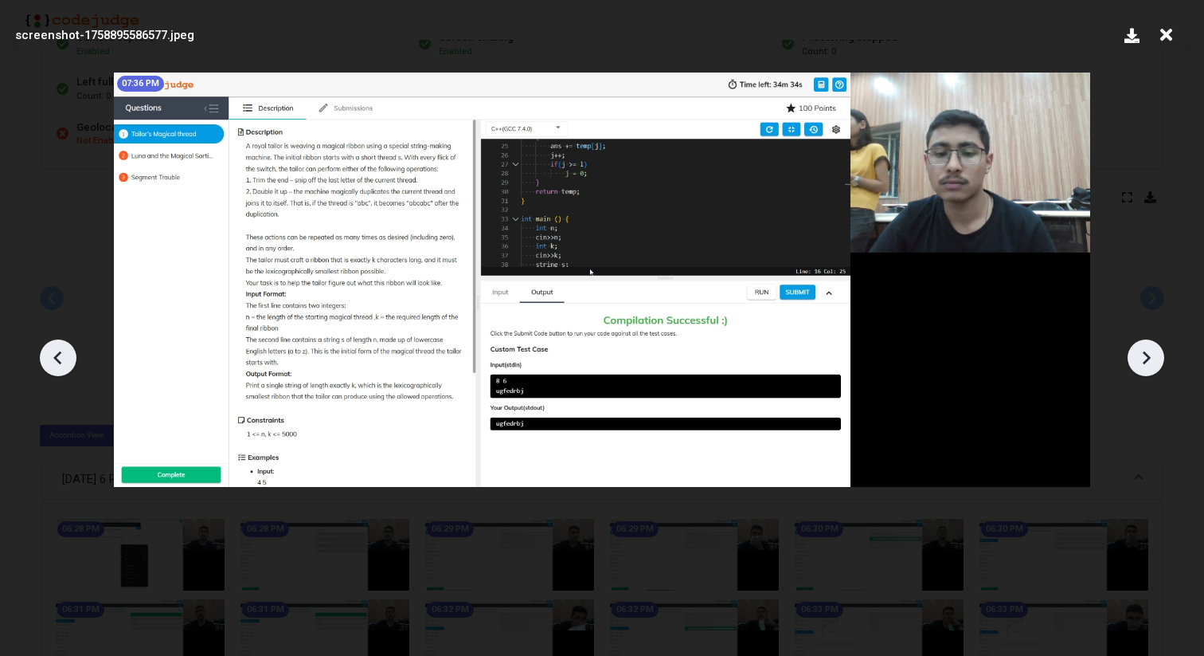
click at [1156, 351] on icon at bounding box center [1146, 358] width 24 height 24
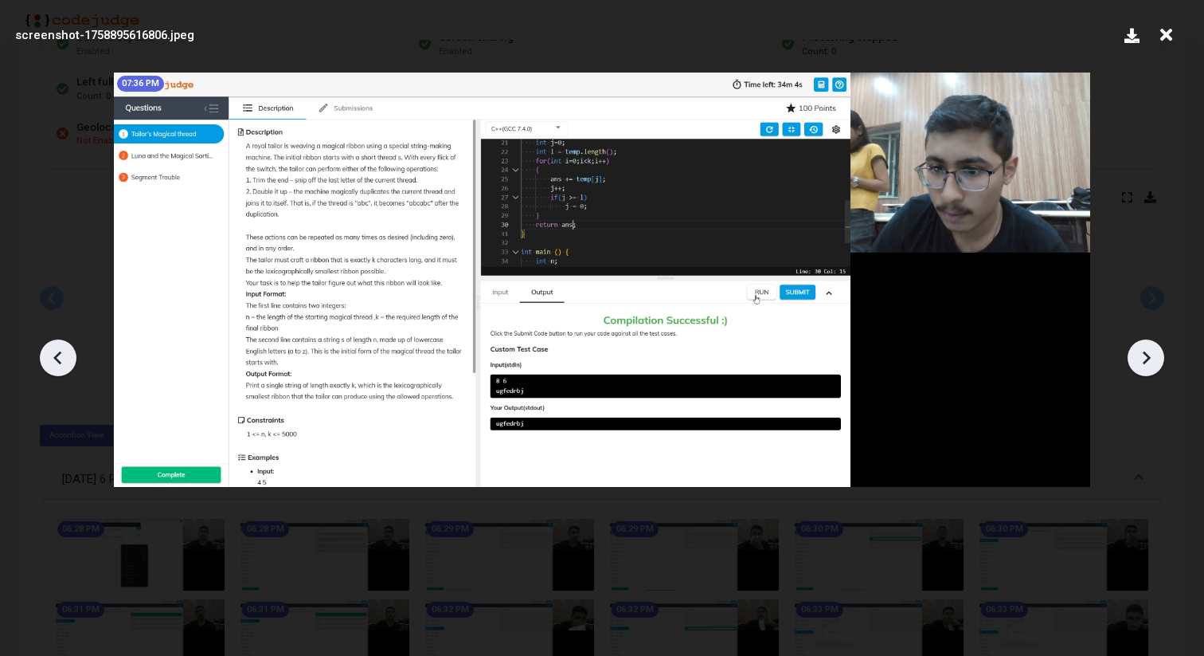
click at [1156, 351] on icon at bounding box center [1146, 358] width 24 height 24
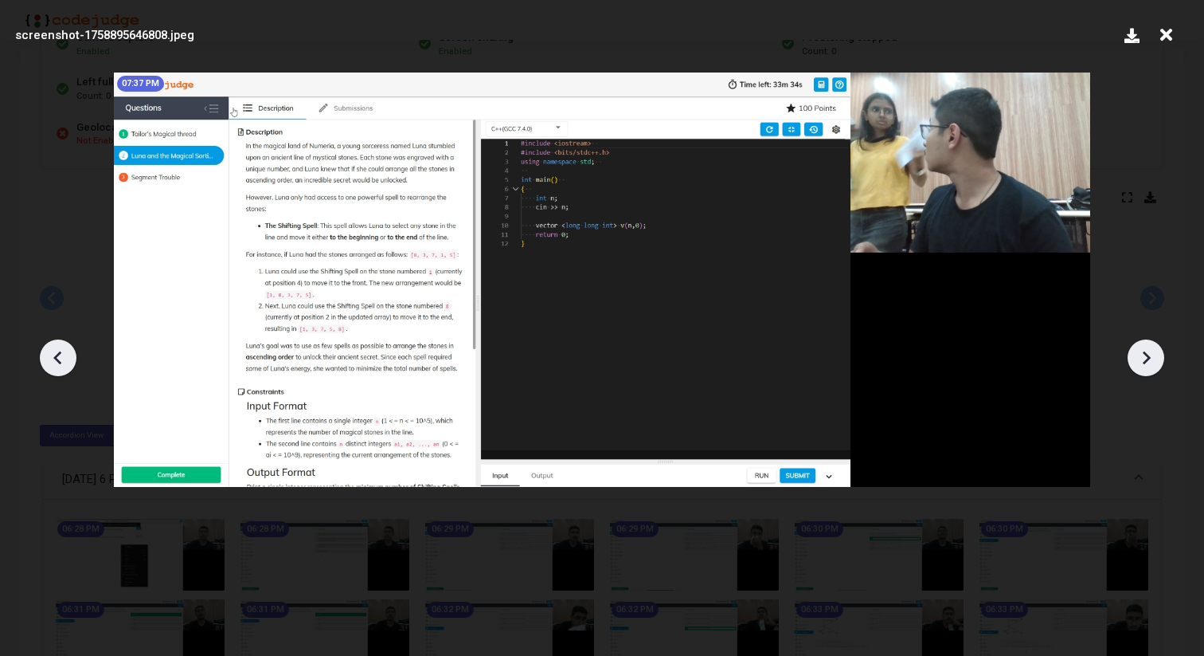
click at [1156, 351] on icon at bounding box center [1146, 358] width 24 height 24
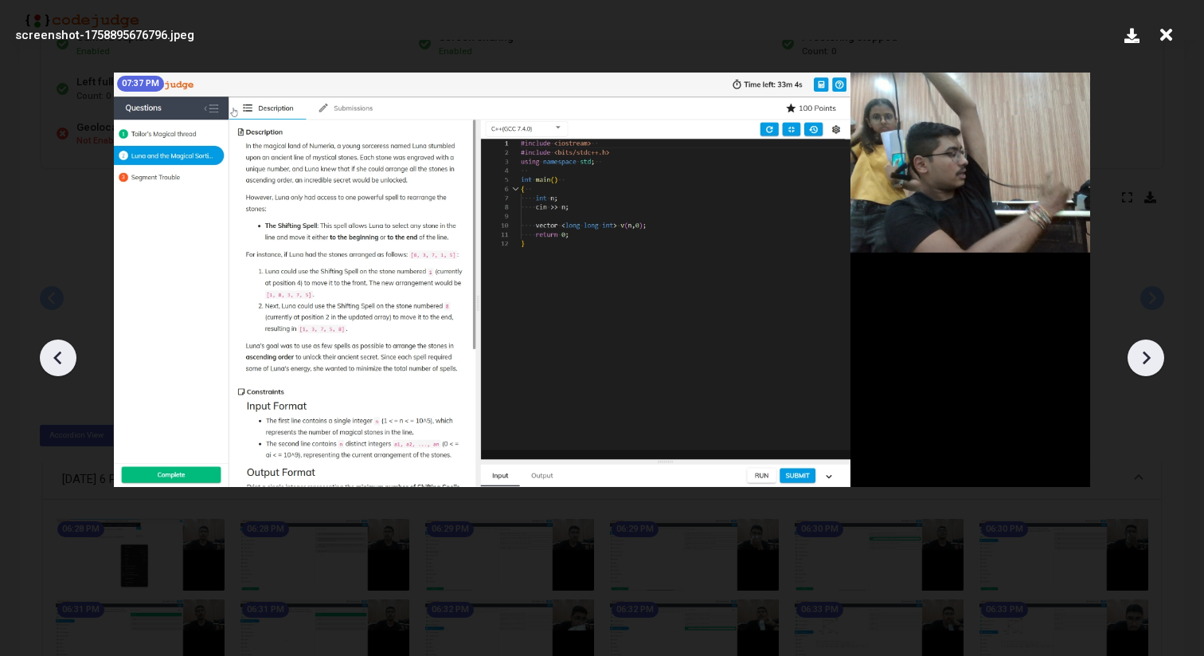
click at [1156, 351] on icon at bounding box center [1146, 358] width 24 height 24
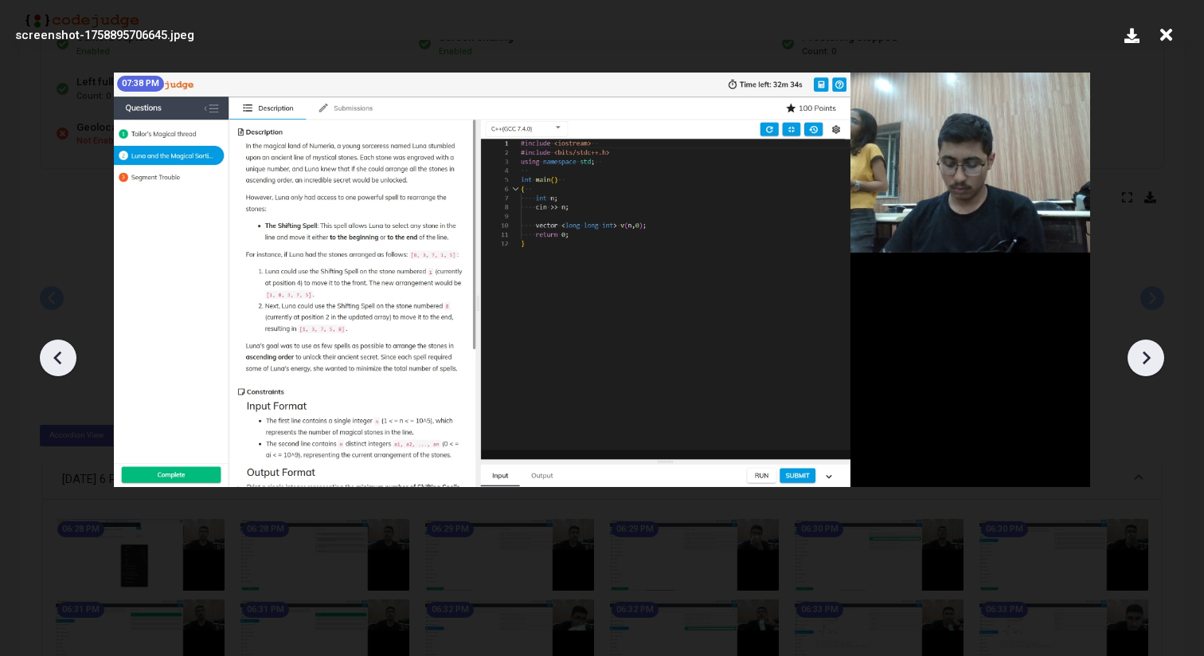
click at [1156, 351] on icon at bounding box center [1146, 358] width 24 height 24
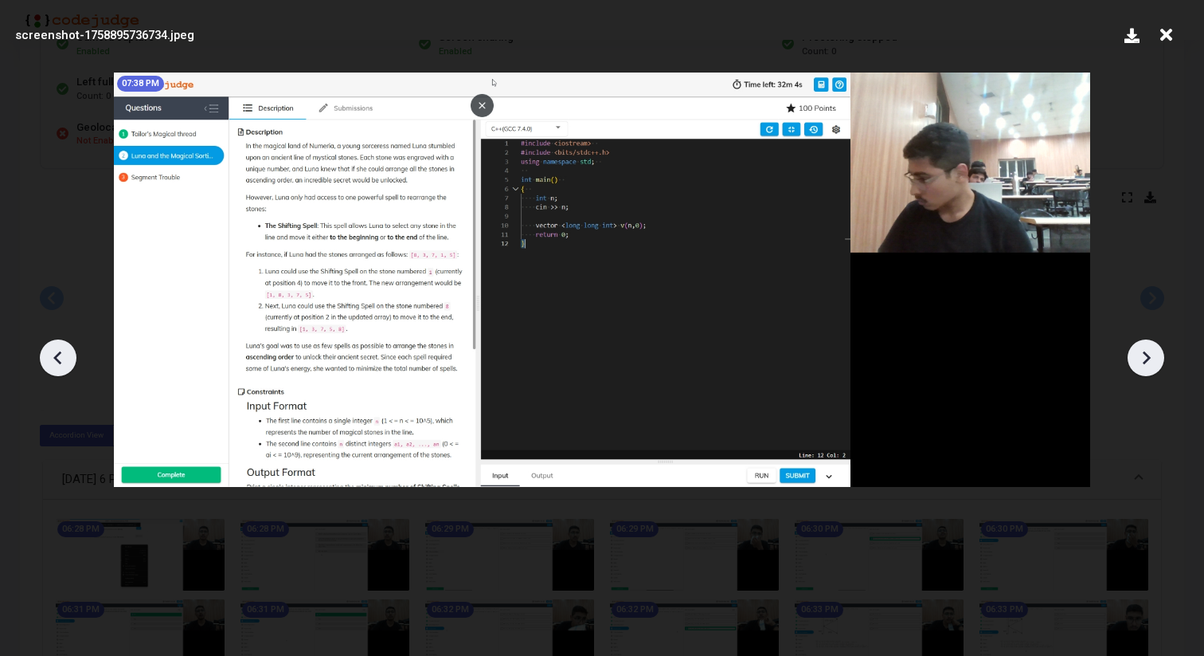
click at [1156, 351] on icon at bounding box center [1146, 358] width 24 height 24
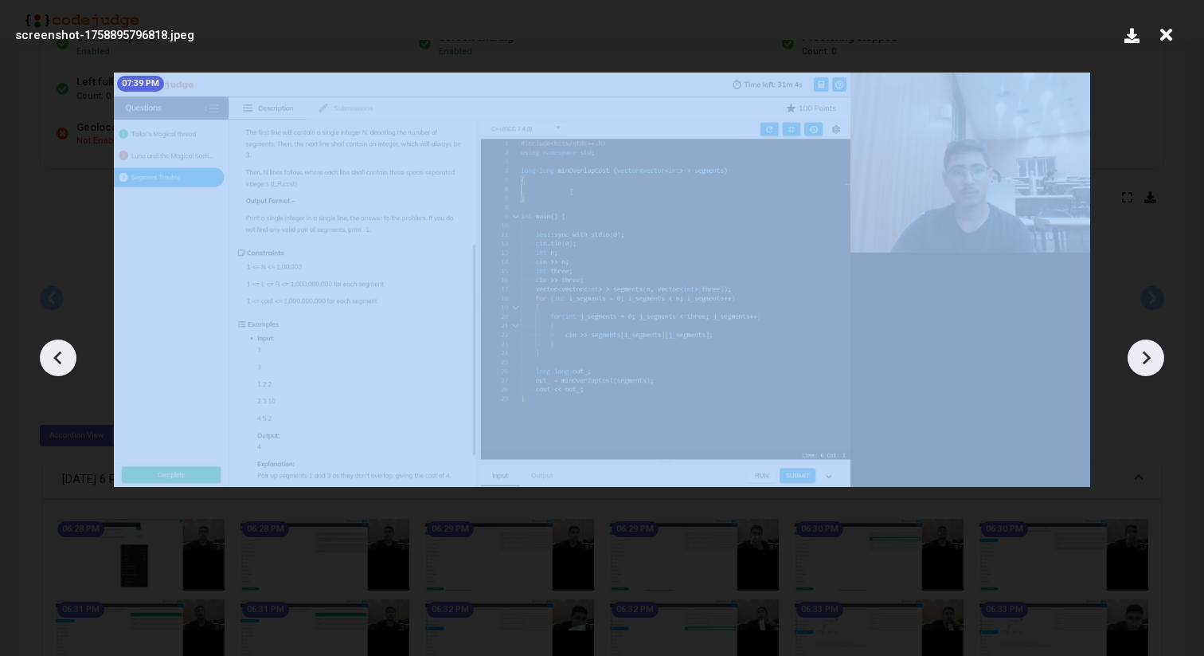
click at [1156, 351] on icon at bounding box center [1146, 358] width 24 height 24
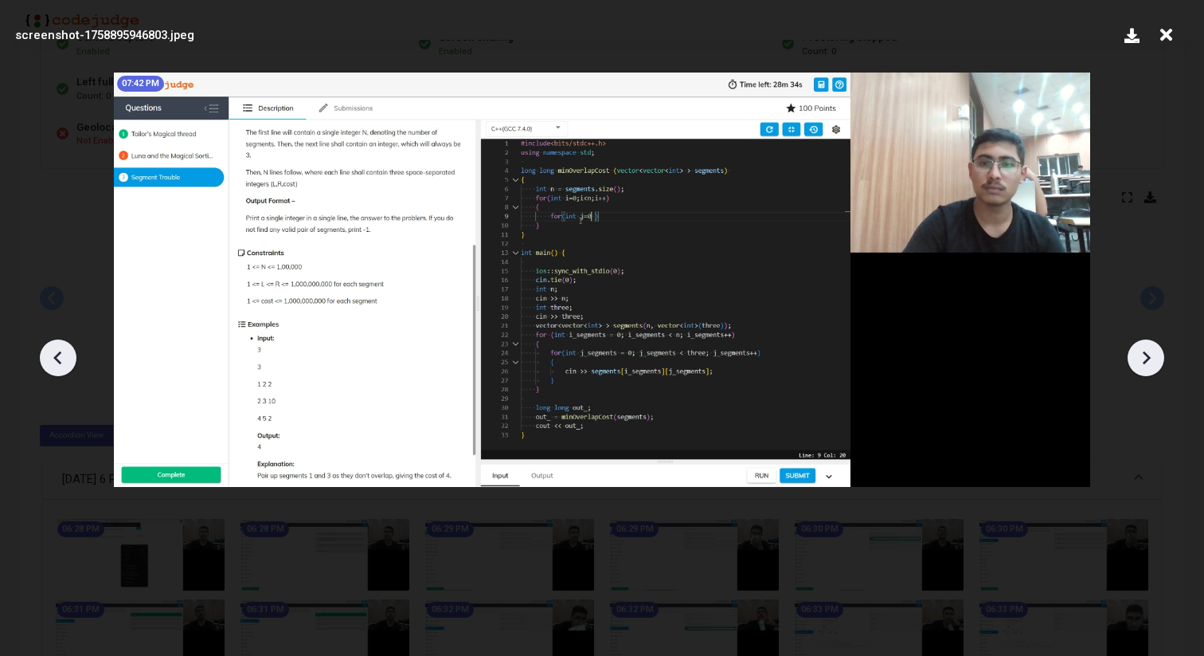
click at [1156, 351] on icon at bounding box center [1146, 358] width 24 height 24
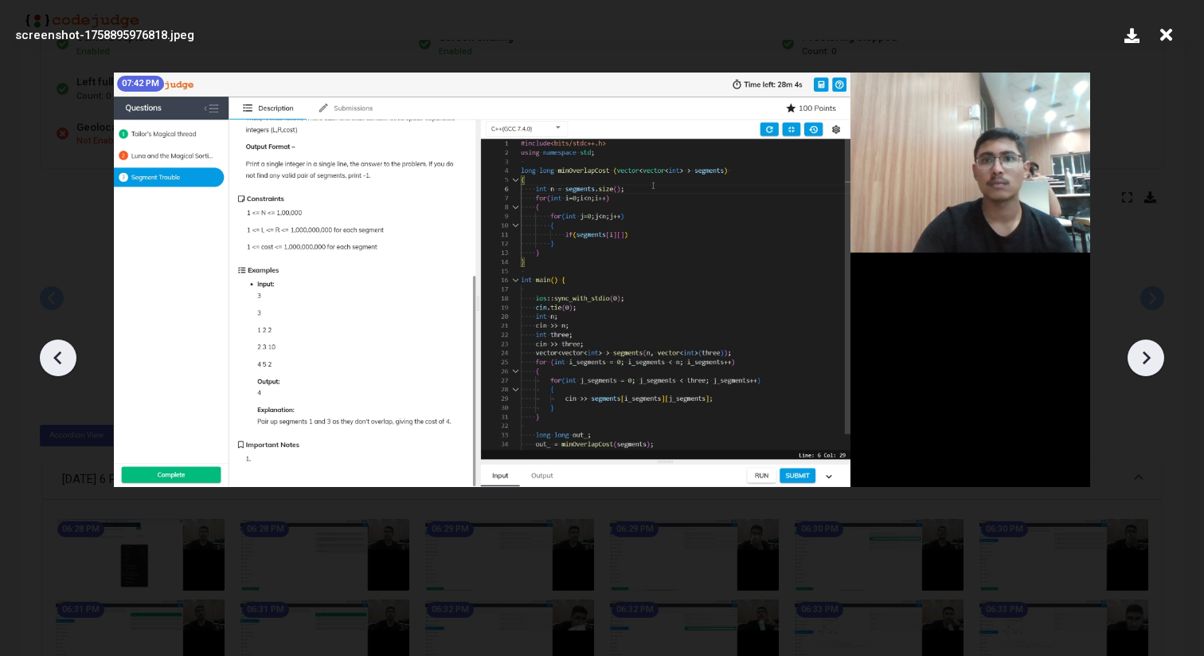
click at [1156, 351] on icon at bounding box center [1146, 358] width 24 height 24
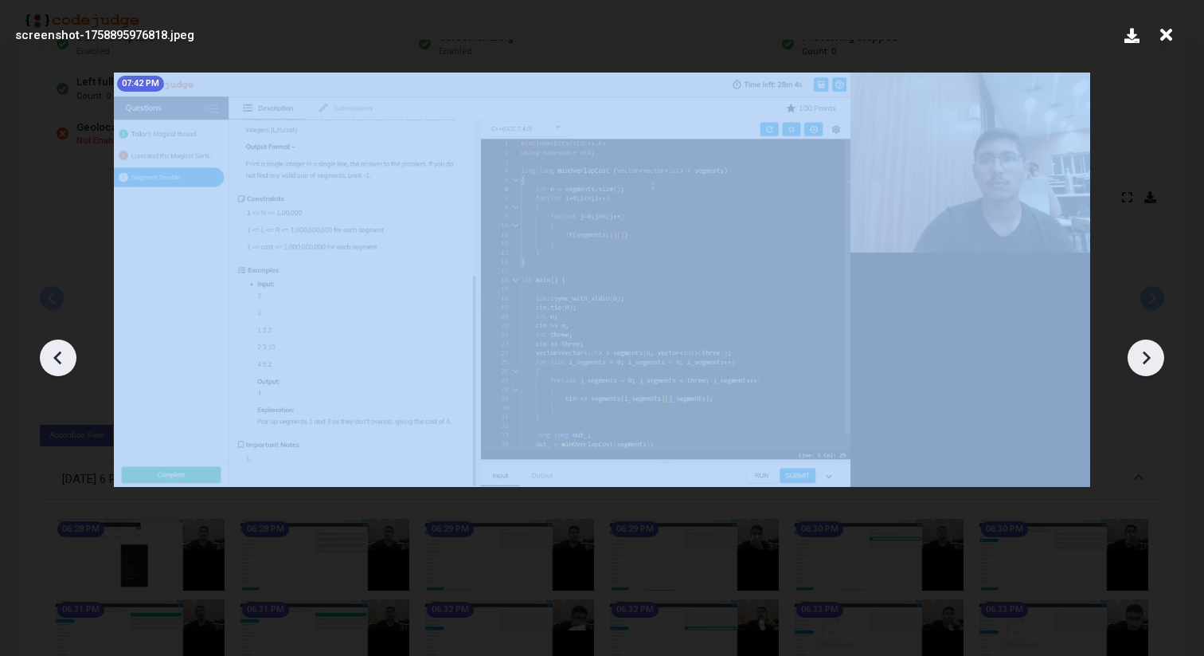
click at [1156, 351] on icon at bounding box center [1146, 358] width 24 height 24
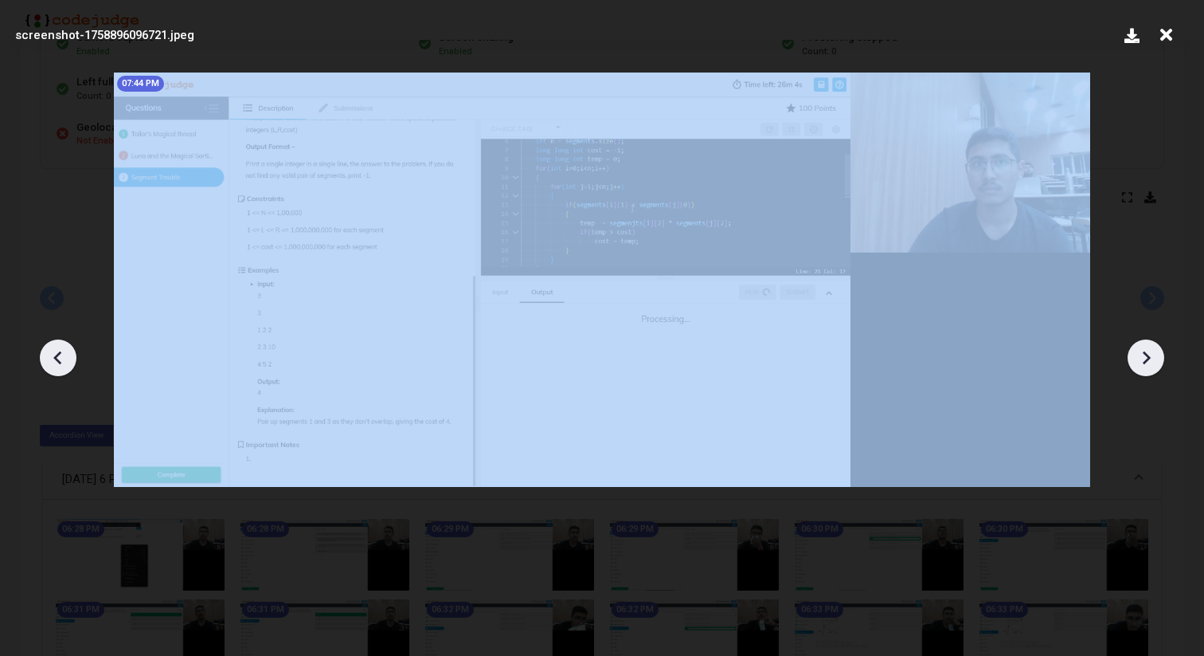
click at [1156, 351] on icon at bounding box center [1146, 358] width 24 height 24
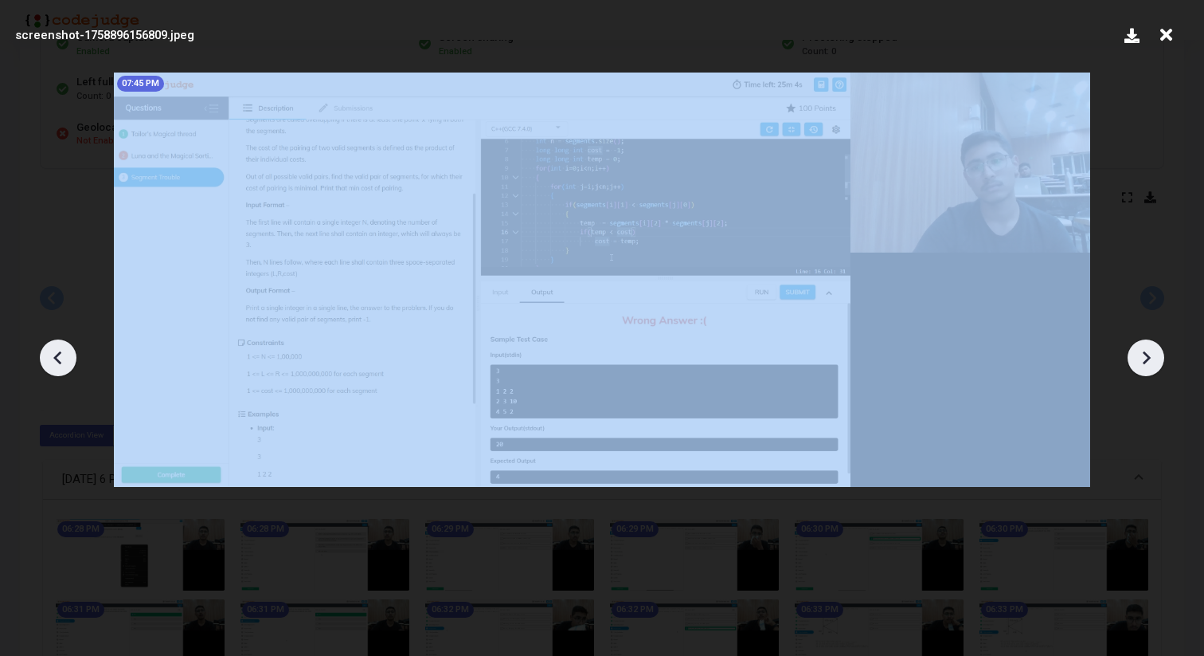
click at [1156, 351] on icon at bounding box center [1146, 358] width 24 height 24
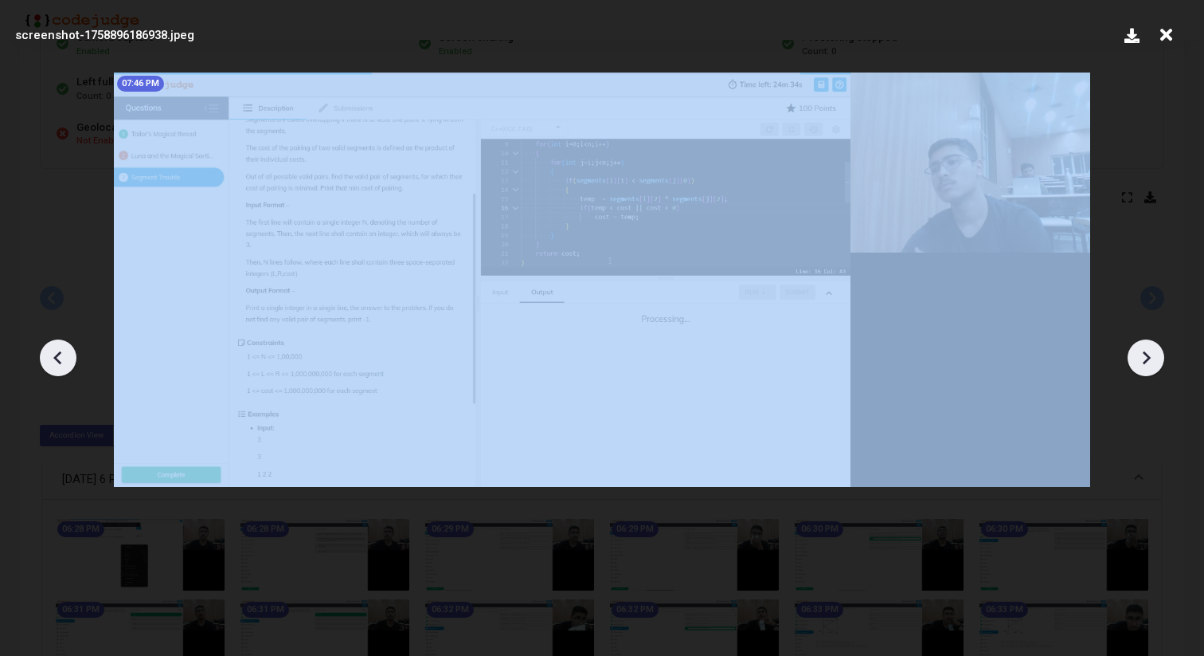
click at [1156, 351] on icon at bounding box center [1146, 358] width 24 height 24
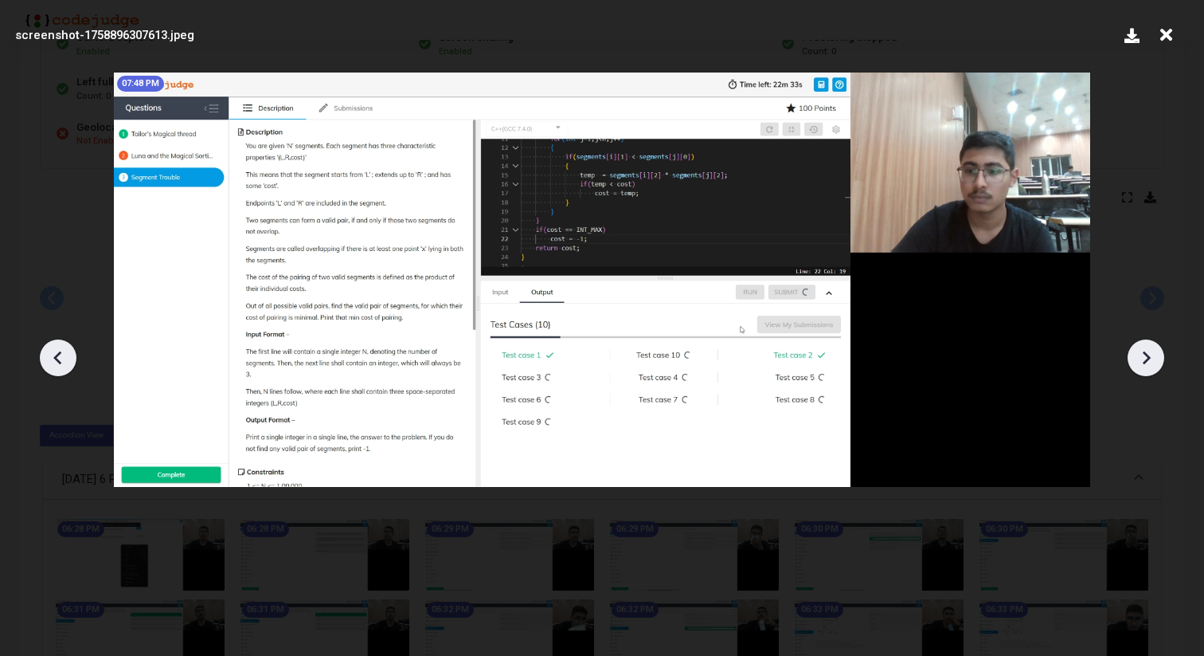
click at [1155, 354] on icon at bounding box center [1146, 358] width 24 height 24
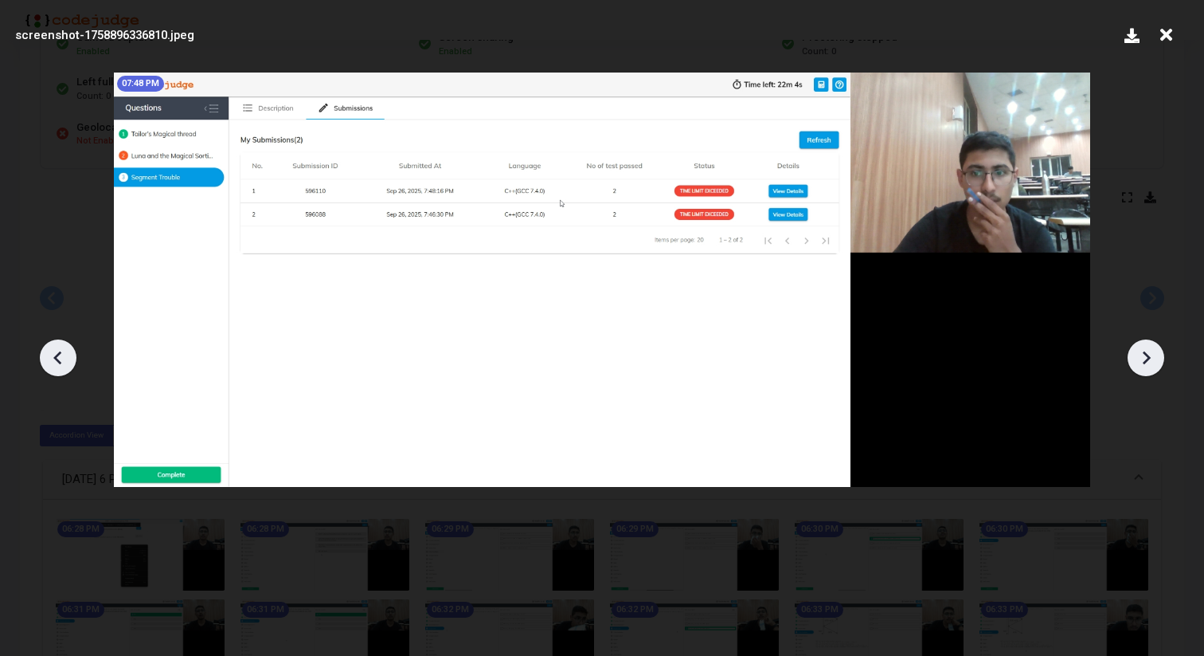
click at [1155, 354] on icon at bounding box center [1146, 358] width 24 height 24
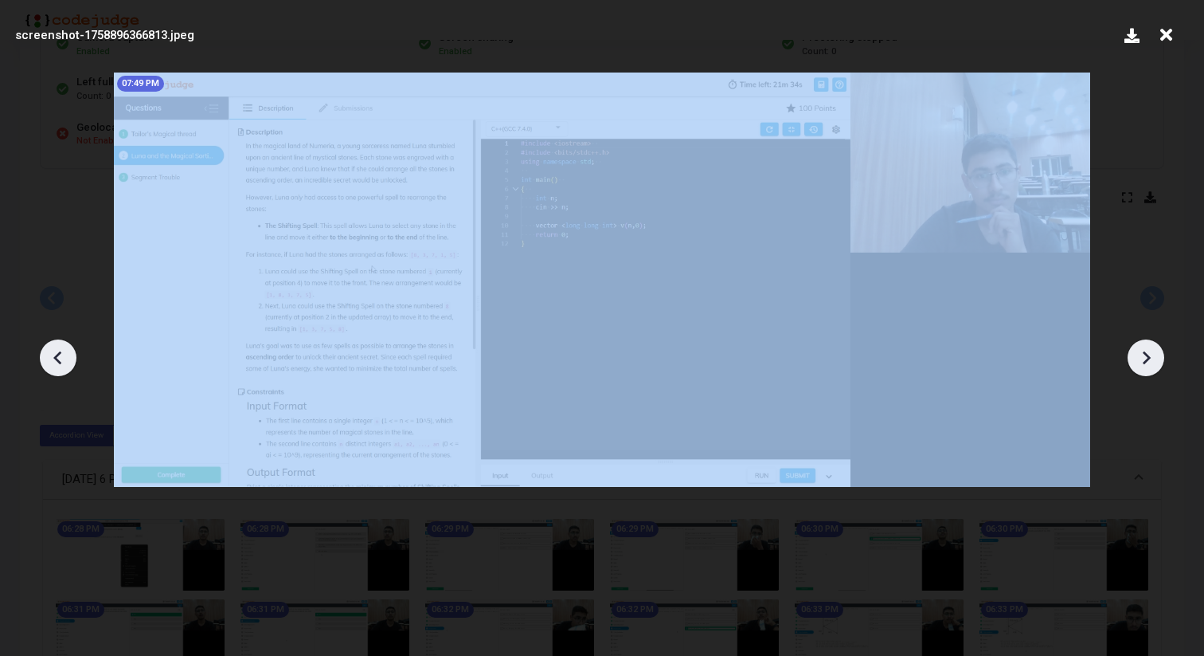
click at [1155, 354] on icon at bounding box center [1146, 358] width 24 height 24
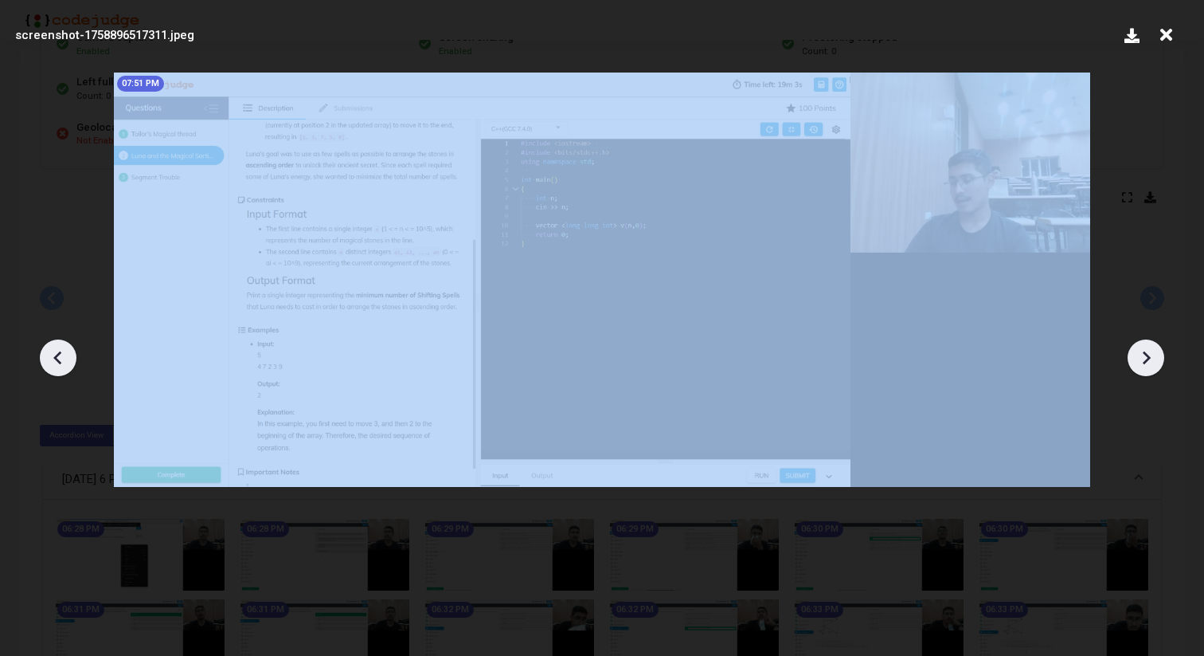
click at [1155, 354] on icon at bounding box center [1146, 358] width 24 height 24
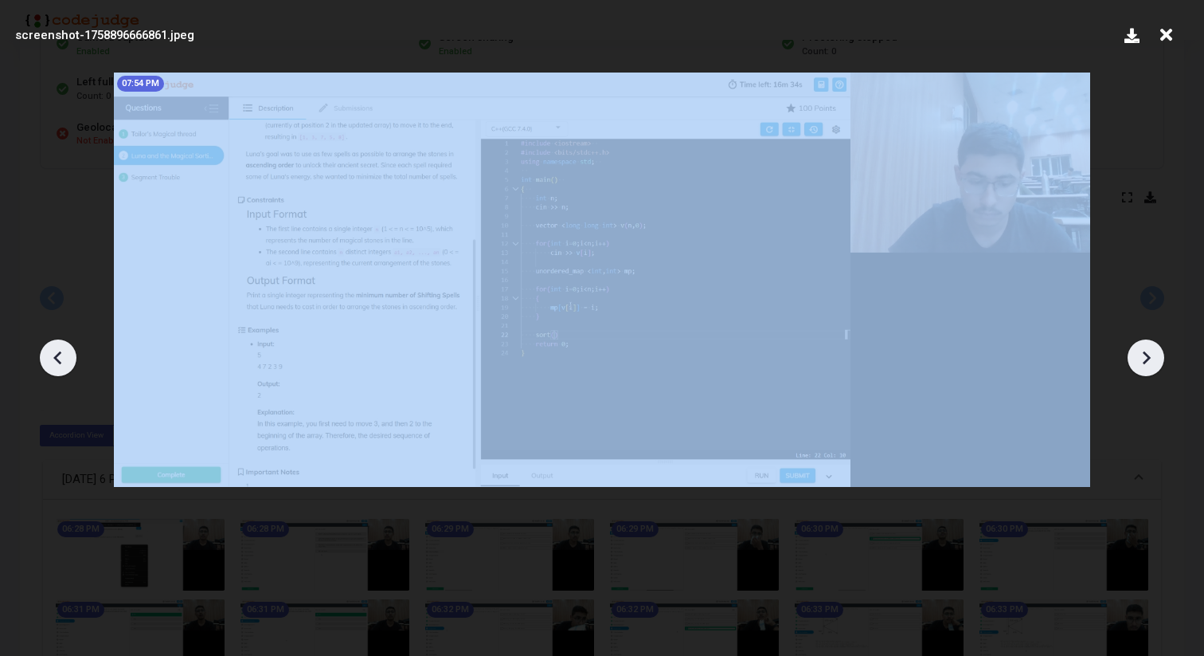
click at [1155, 354] on icon at bounding box center [1146, 358] width 24 height 24
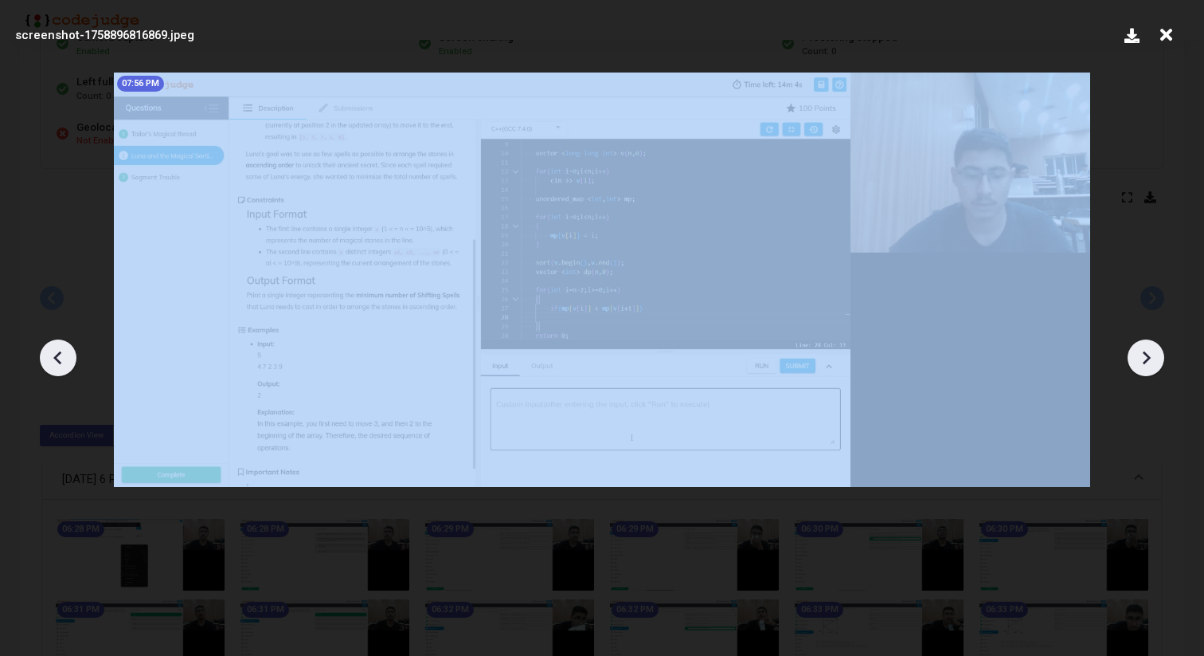
click at [1155, 354] on icon at bounding box center [1146, 358] width 24 height 24
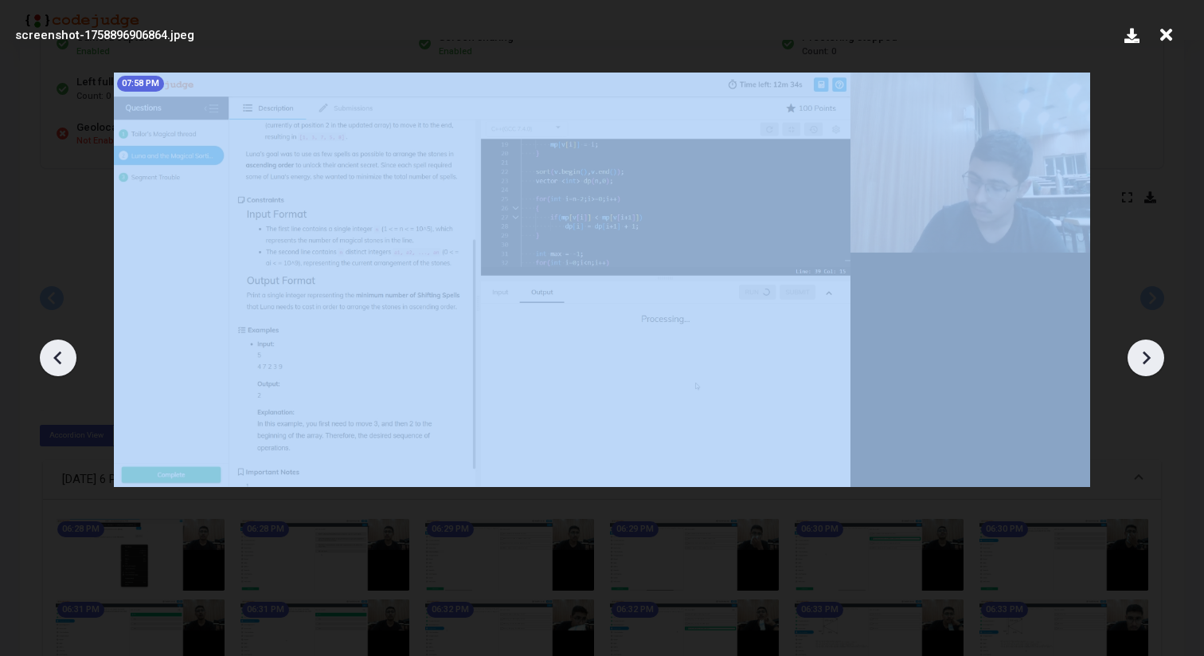
click at [1155, 354] on icon at bounding box center [1146, 358] width 24 height 24
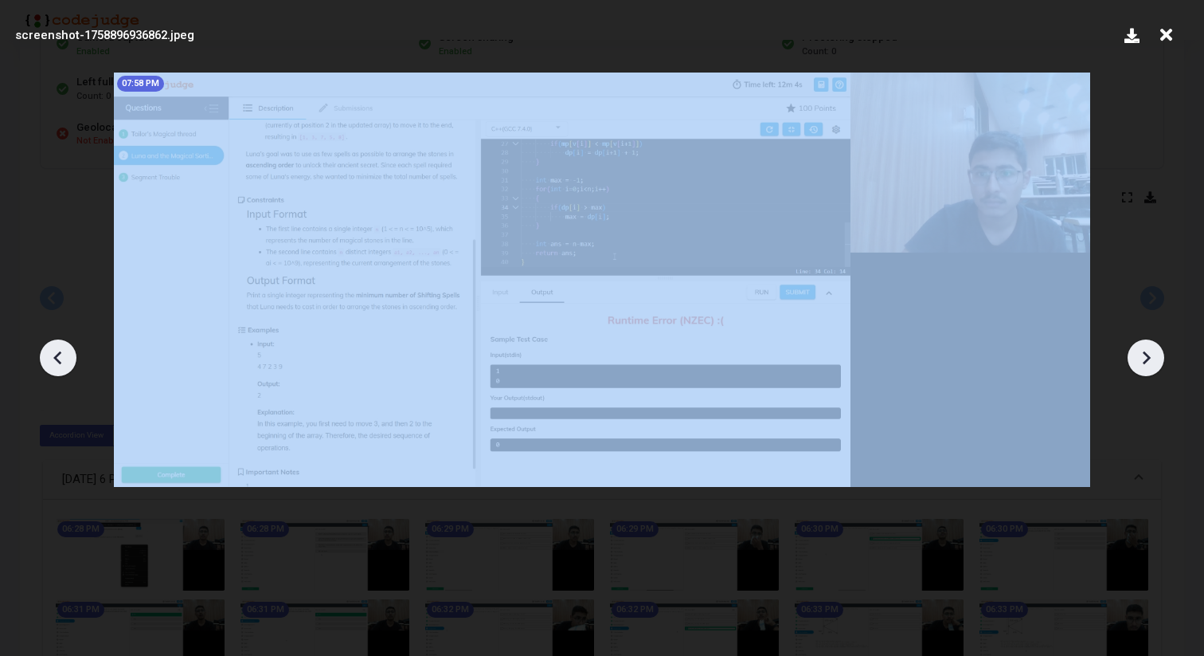
click at [1155, 354] on icon at bounding box center [1146, 358] width 24 height 24
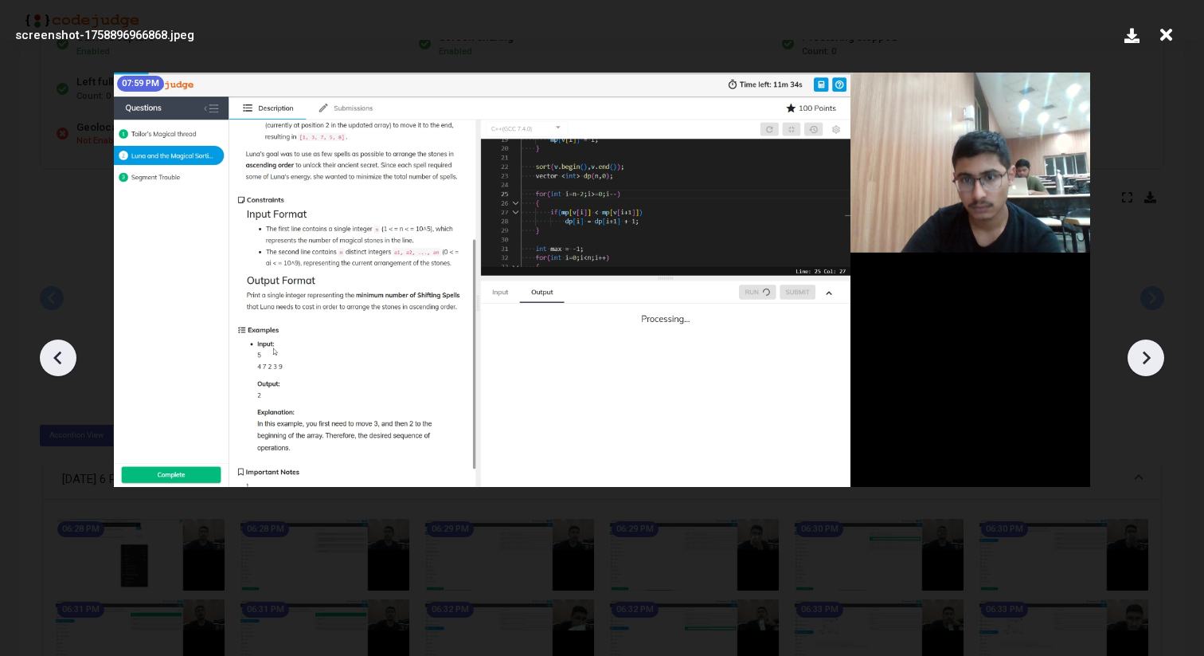
click at [47, 353] on icon at bounding box center [58, 358] width 24 height 24
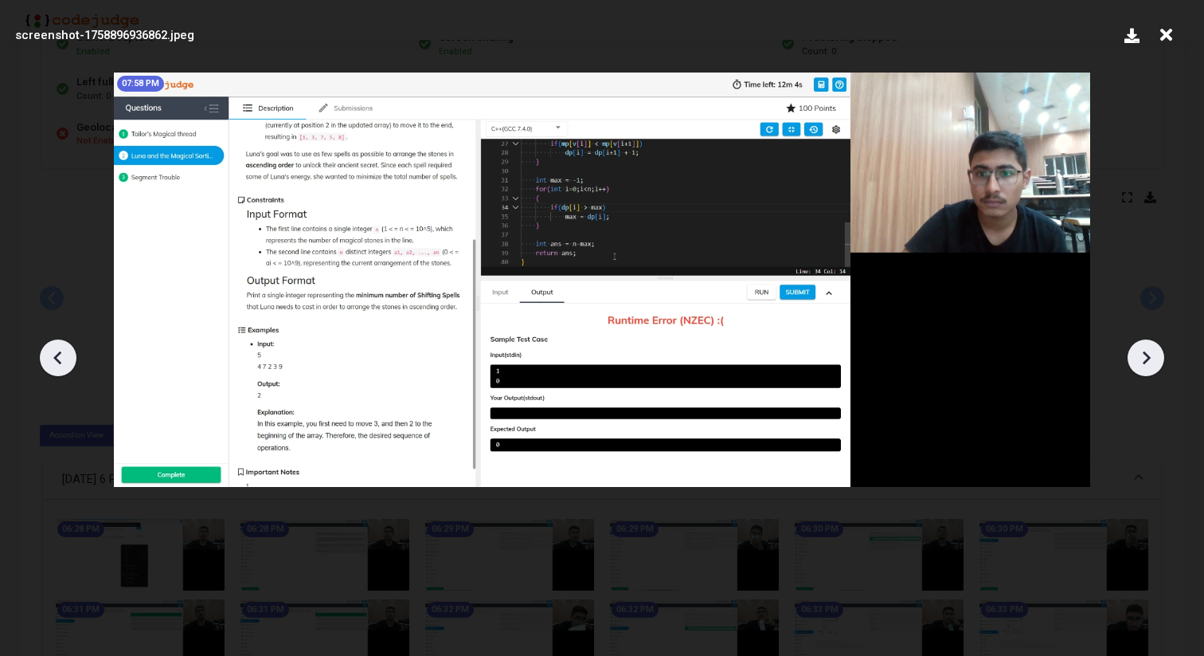
click at [47, 353] on icon at bounding box center [58, 358] width 24 height 24
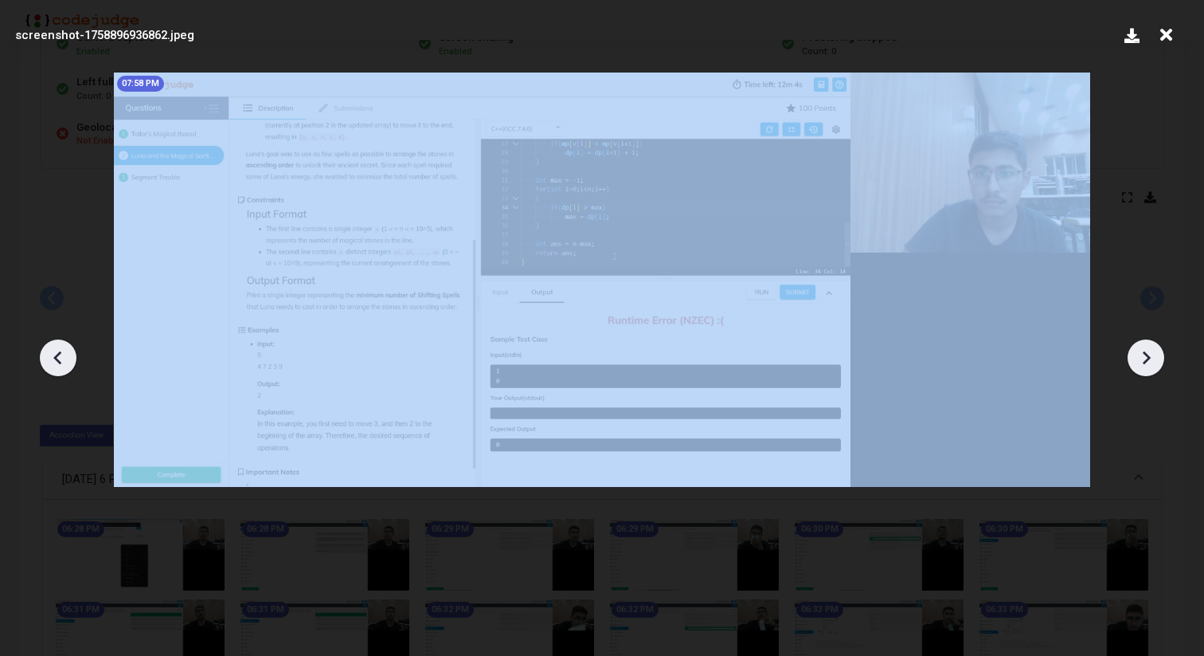
click at [47, 353] on icon at bounding box center [58, 358] width 24 height 24
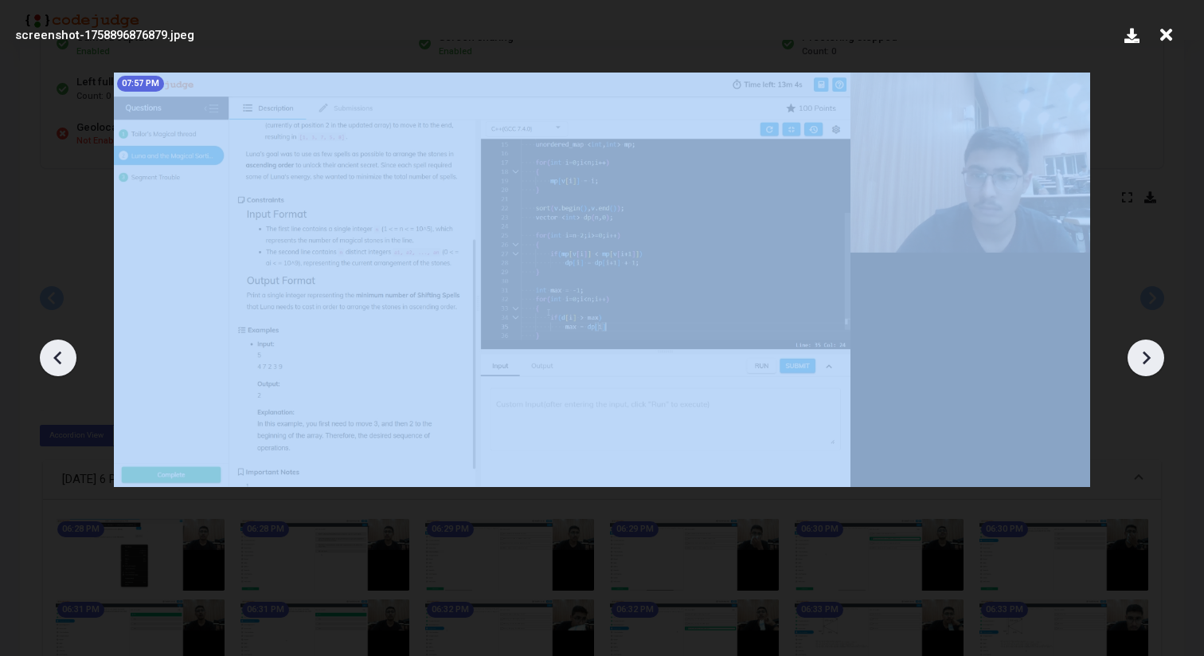
click at [47, 353] on icon at bounding box center [58, 358] width 24 height 24
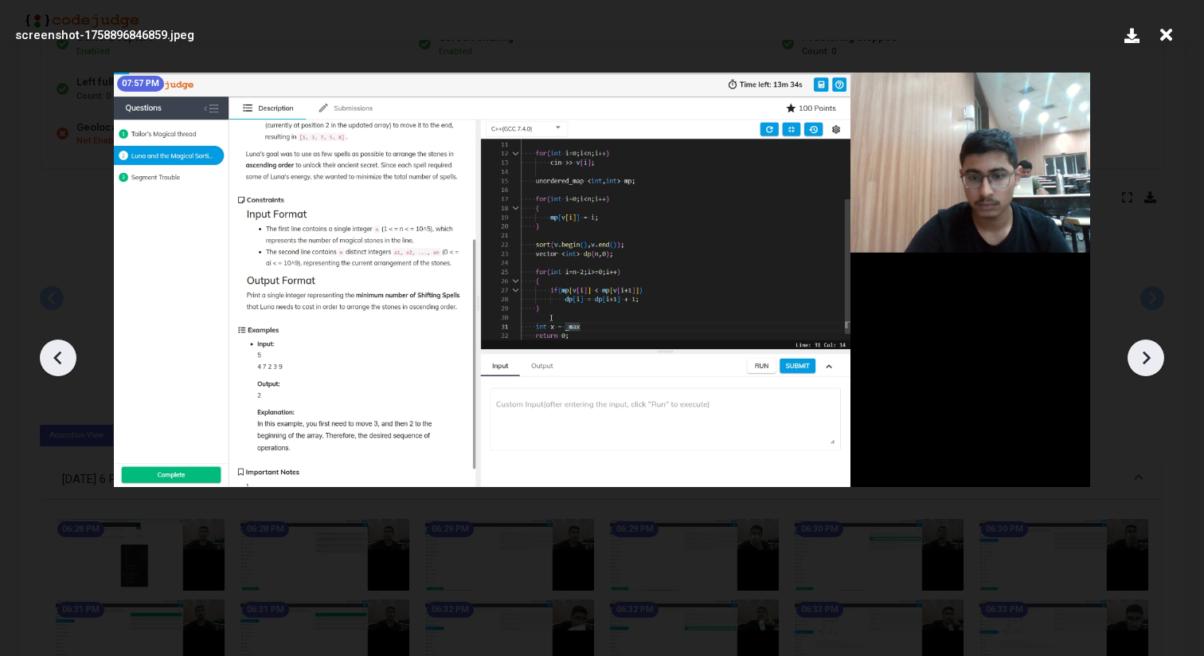
click at [41, 354] on div at bounding box center [58, 357] width 37 height 37
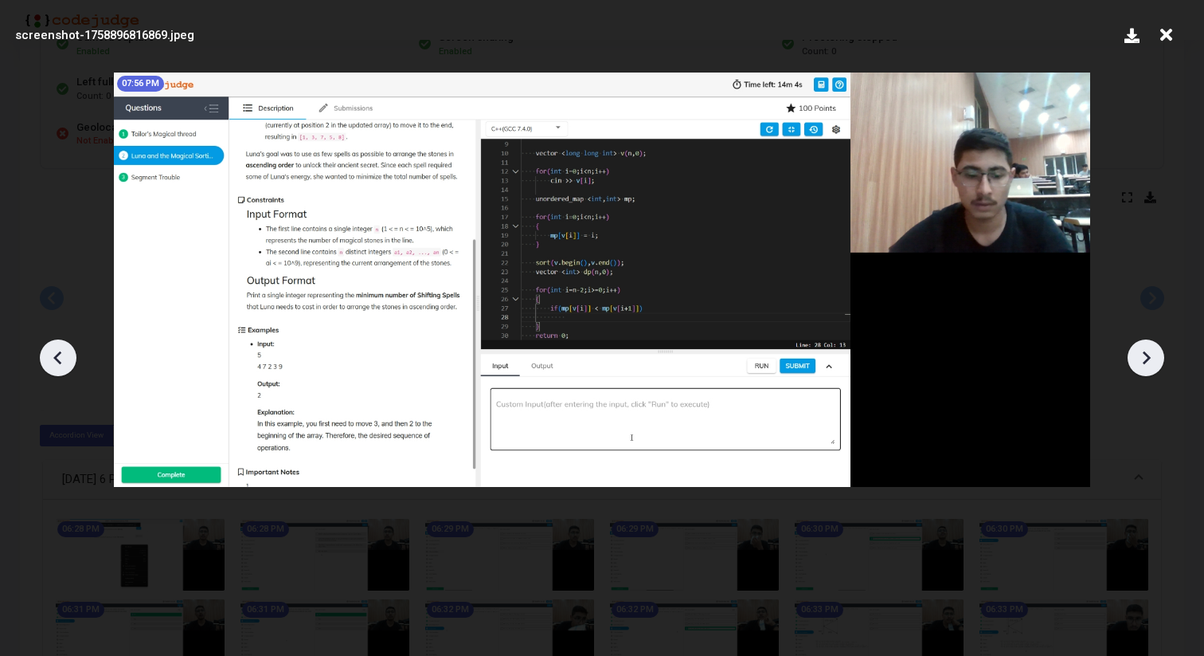
click at [1151, 352] on icon at bounding box center [1146, 358] width 24 height 24
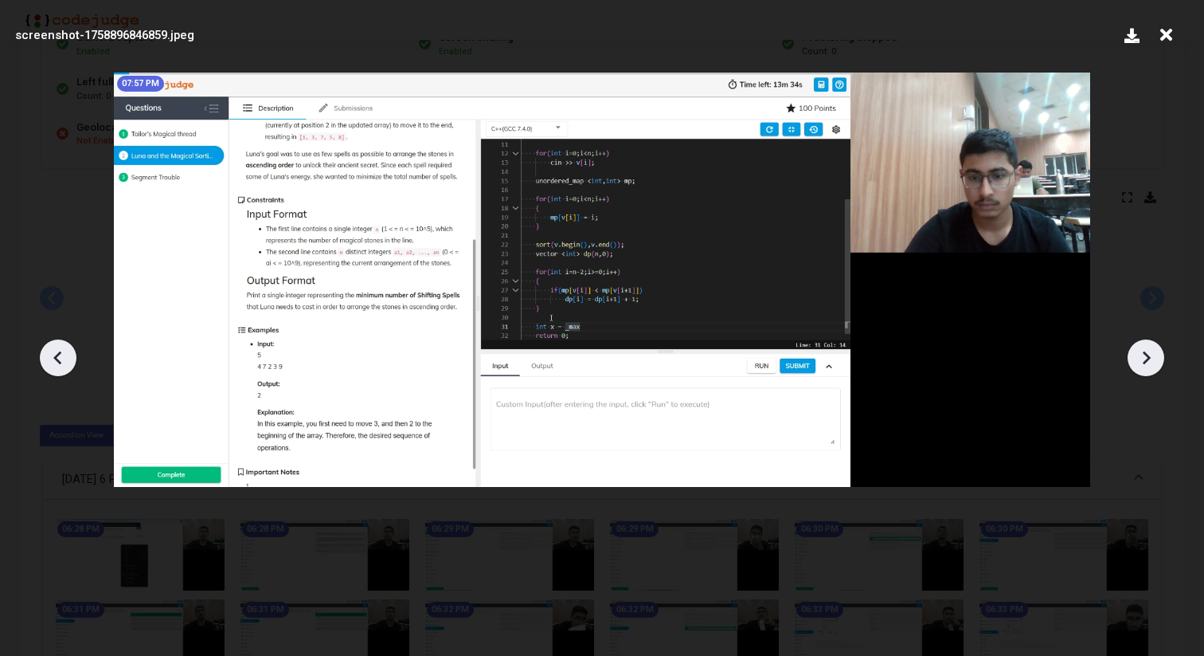
click at [1151, 352] on icon at bounding box center [1146, 358] width 24 height 24
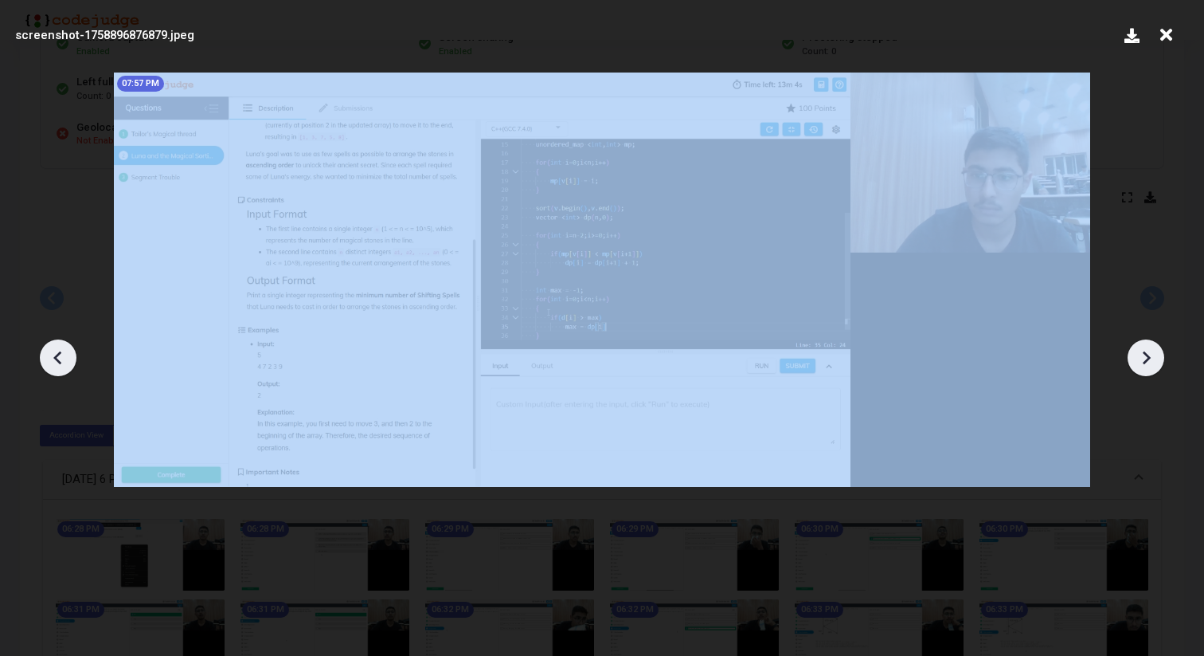
click at [1151, 352] on icon at bounding box center [1146, 358] width 24 height 24
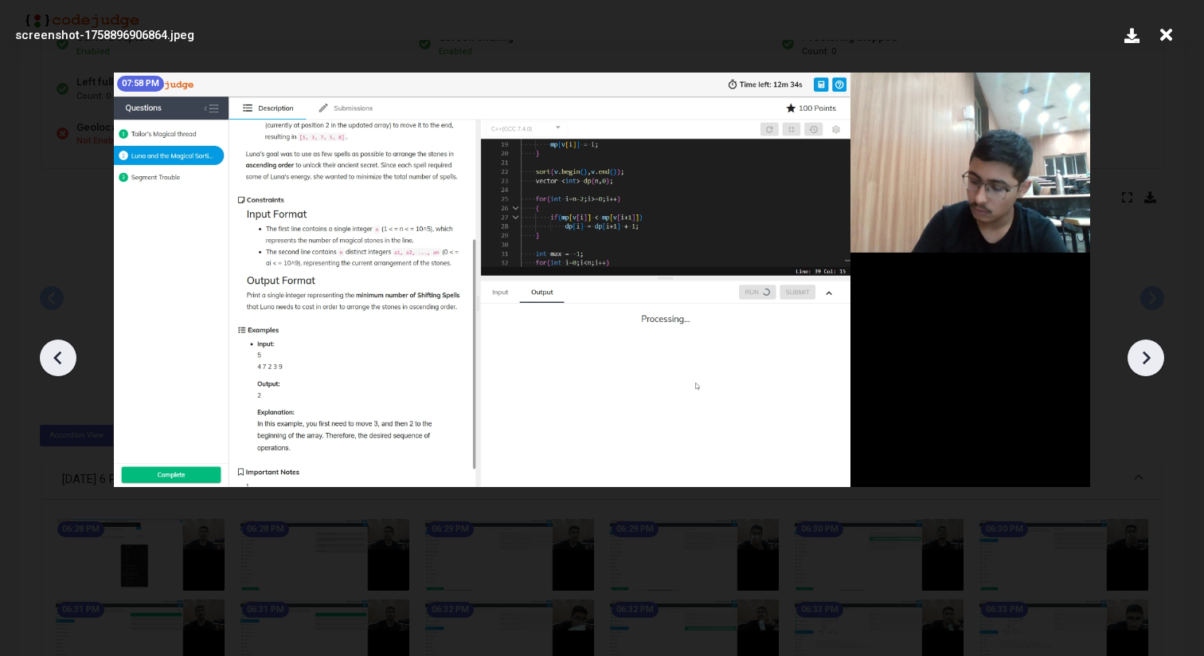
click at [1151, 352] on icon at bounding box center [1146, 358] width 24 height 24
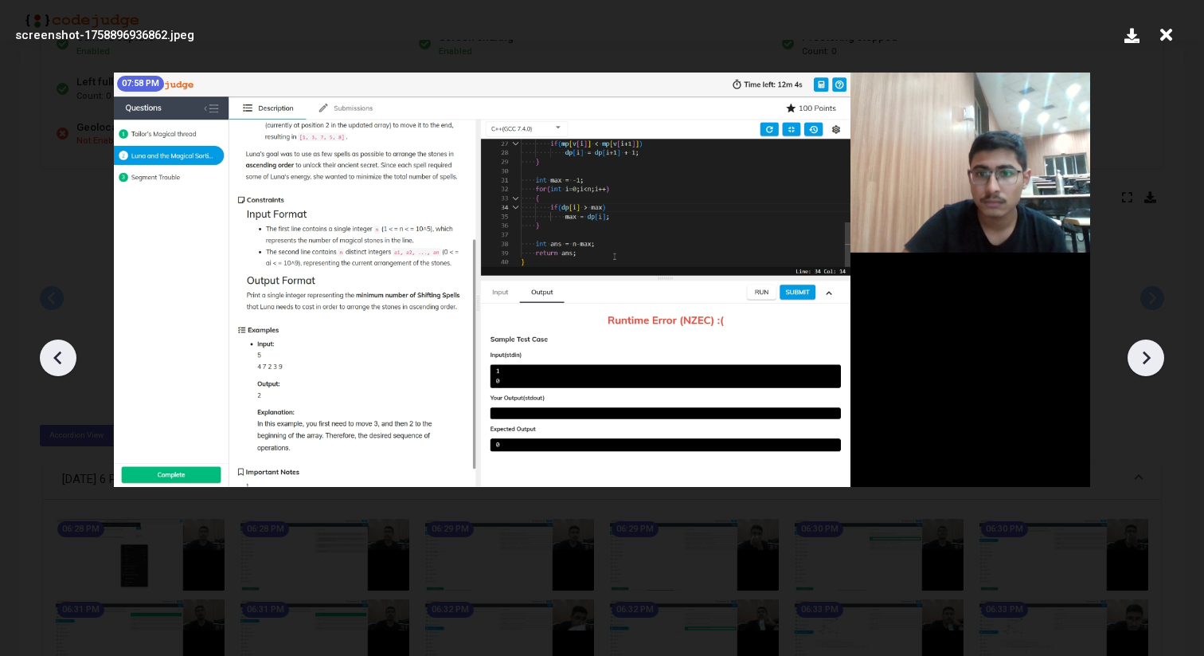
click at [1151, 352] on icon at bounding box center [1146, 358] width 24 height 24
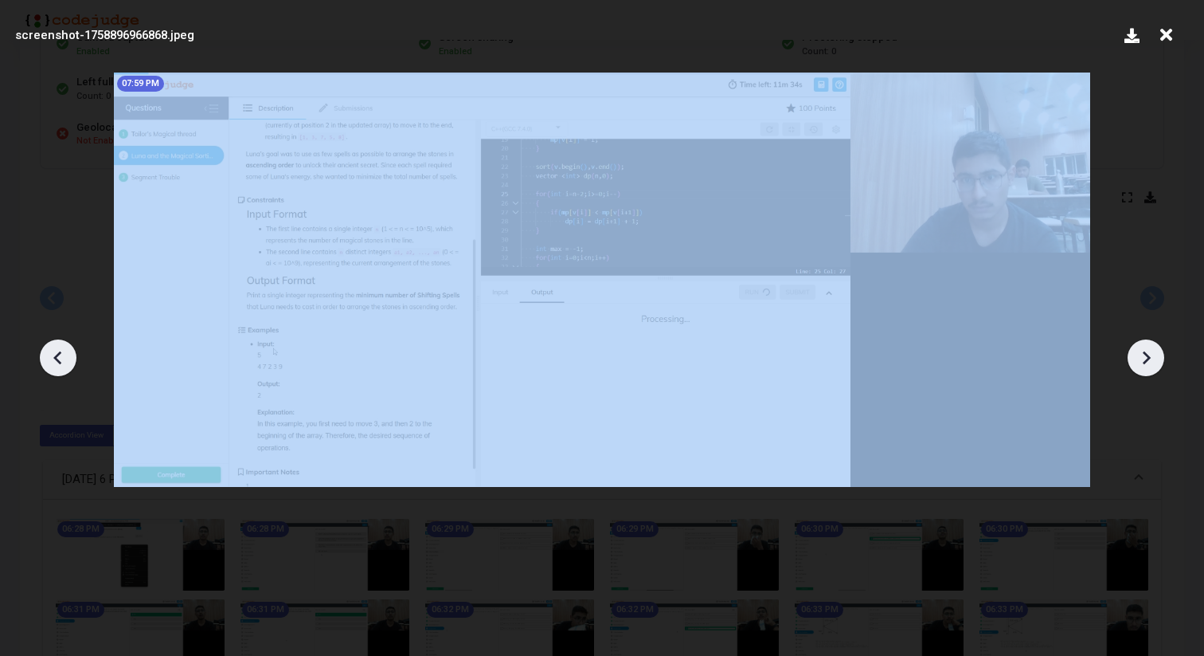
click at [1151, 352] on icon at bounding box center [1146, 358] width 24 height 24
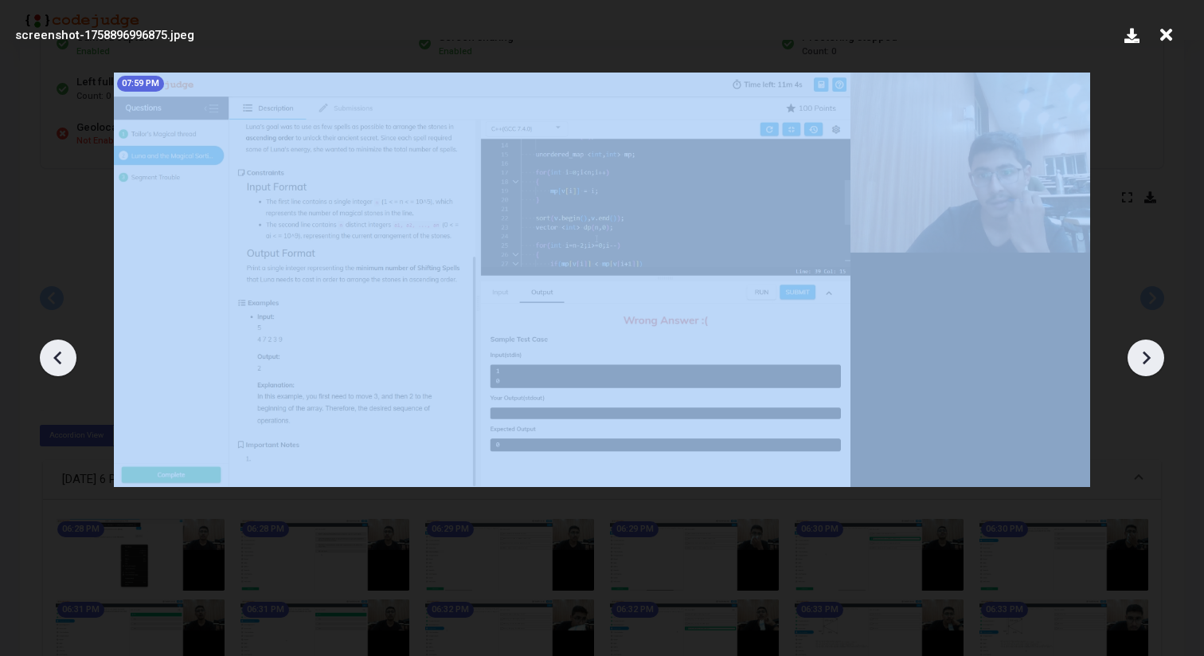
click at [1151, 352] on icon at bounding box center [1146, 358] width 24 height 24
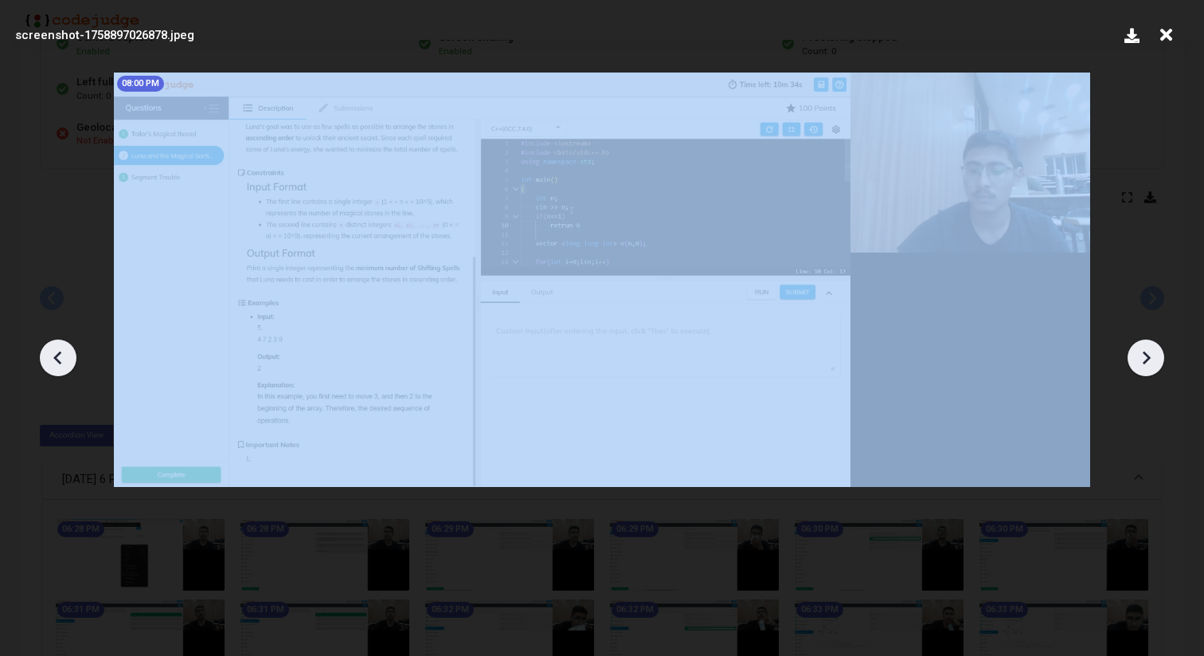
click at [1151, 352] on icon at bounding box center [1146, 358] width 24 height 24
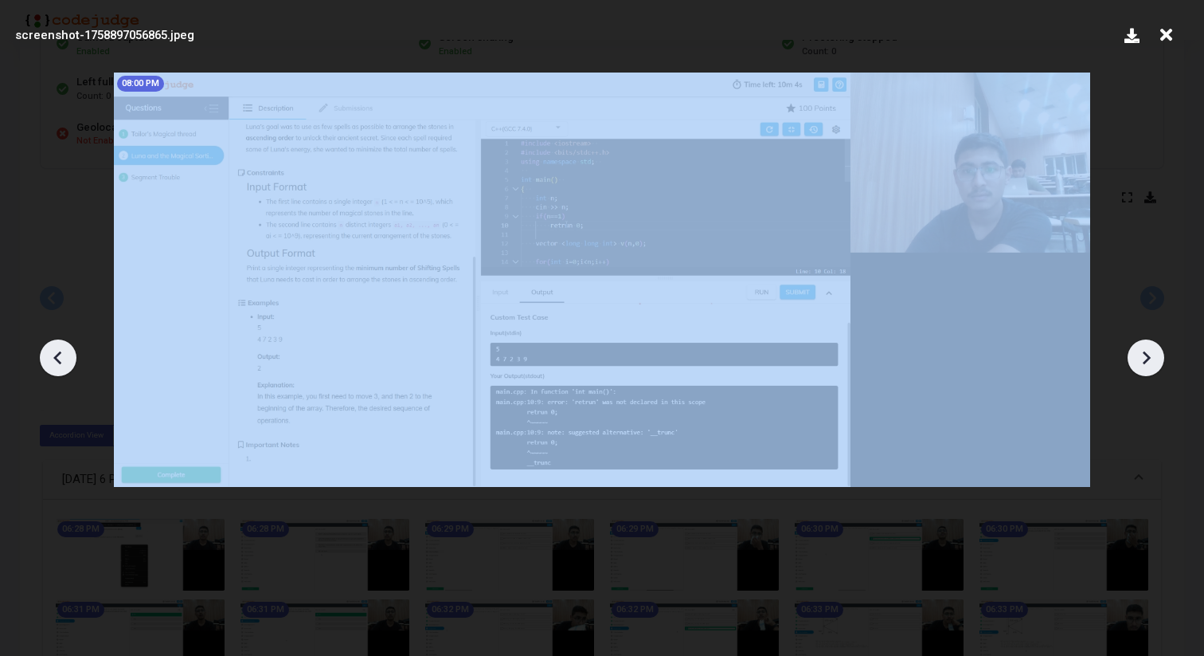
click at [1151, 352] on icon at bounding box center [1146, 358] width 24 height 24
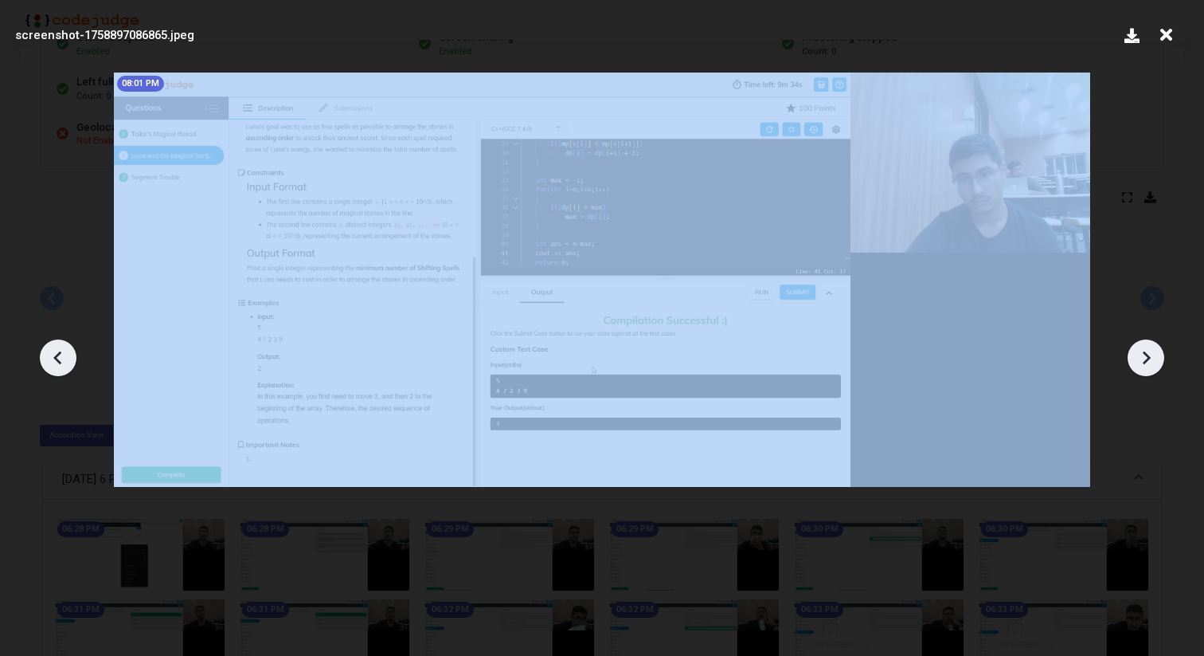
click at [1151, 352] on icon at bounding box center [1146, 358] width 24 height 24
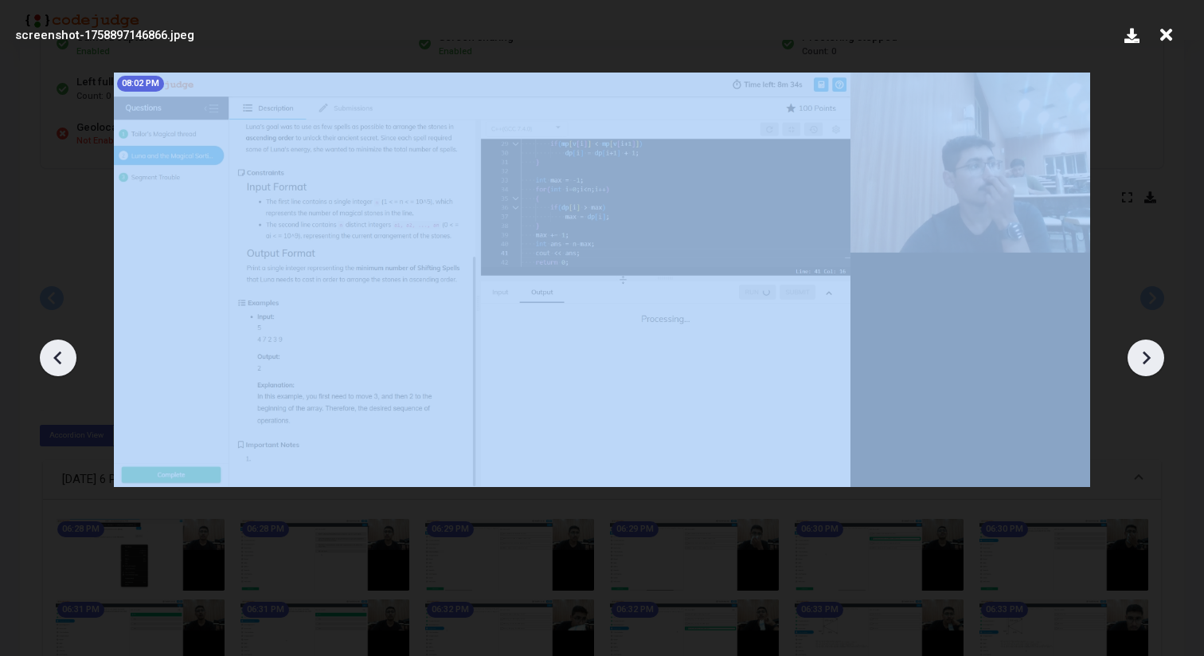
click at [1151, 352] on icon at bounding box center [1146, 358] width 24 height 24
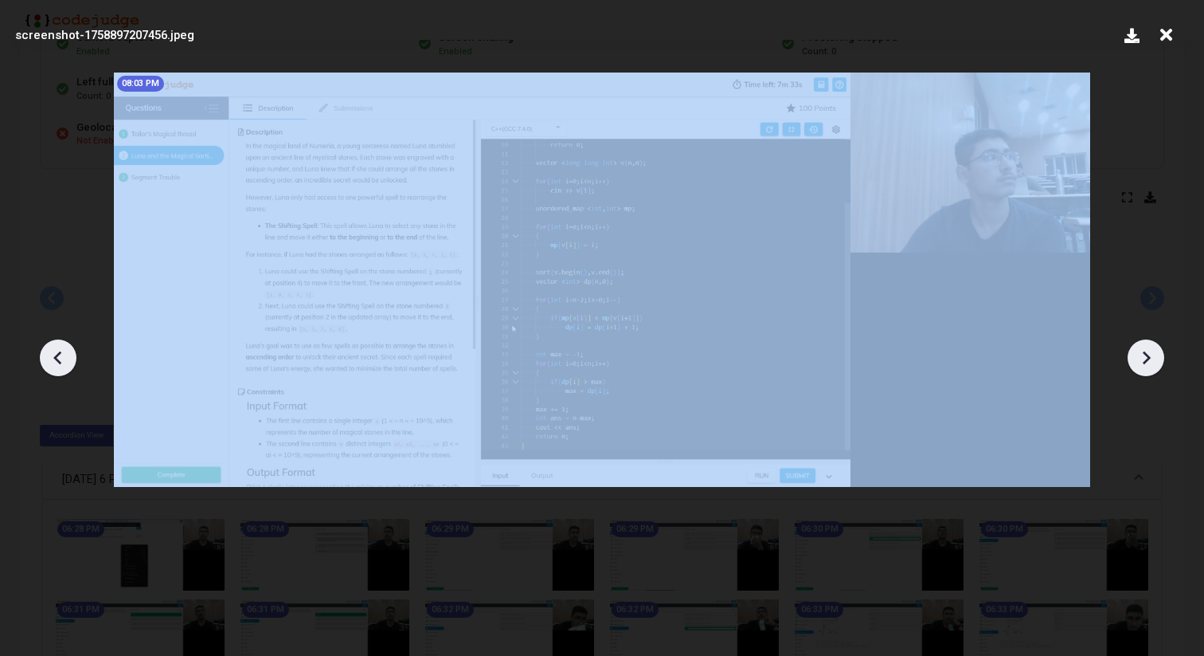
click at [1151, 352] on icon at bounding box center [1146, 358] width 24 height 24
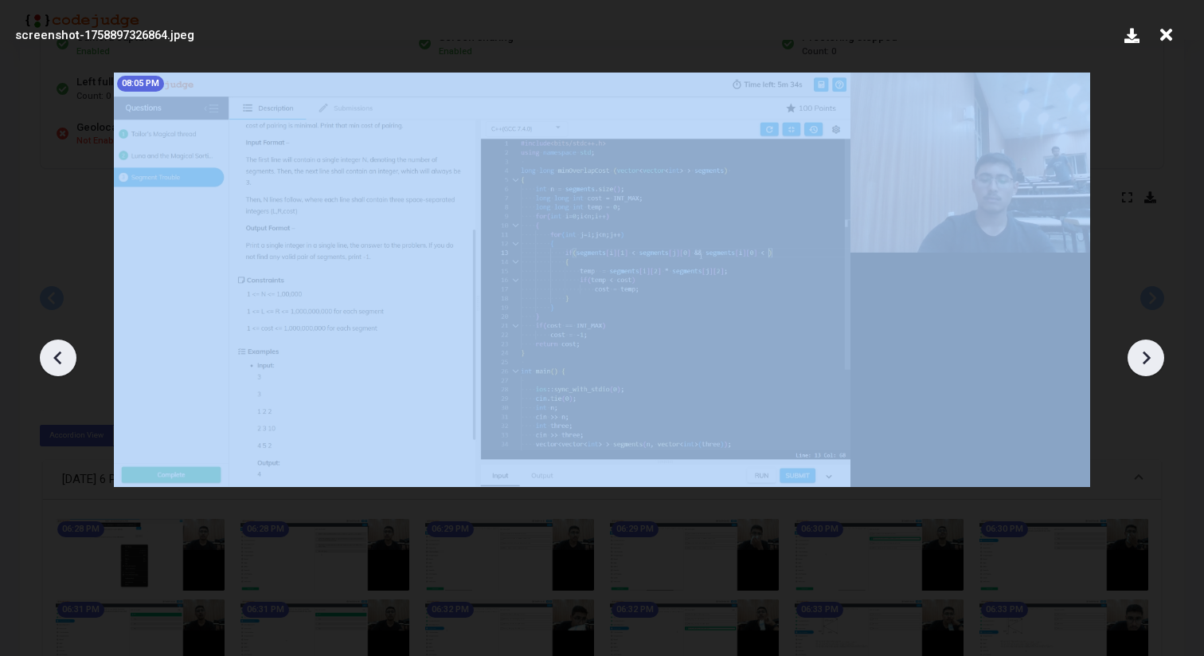
click at [1151, 352] on icon at bounding box center [1146, 358] width 24 height 24
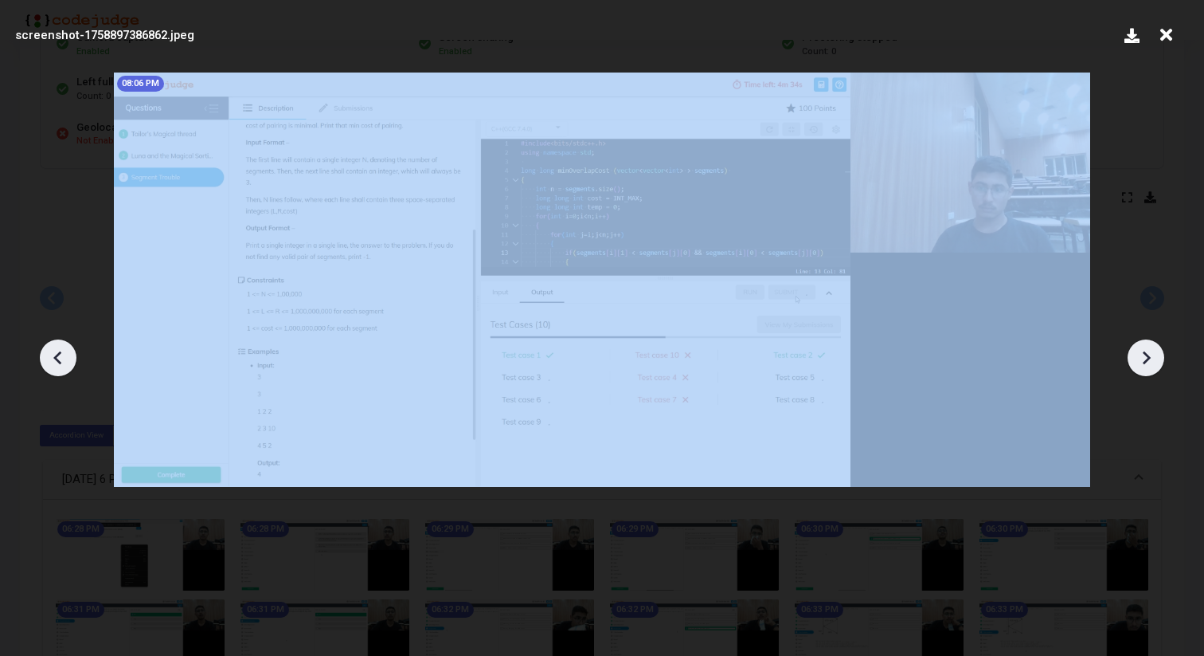
click at [1151, 352] on icon at bounding box center [1146, 358] width 24 height 24
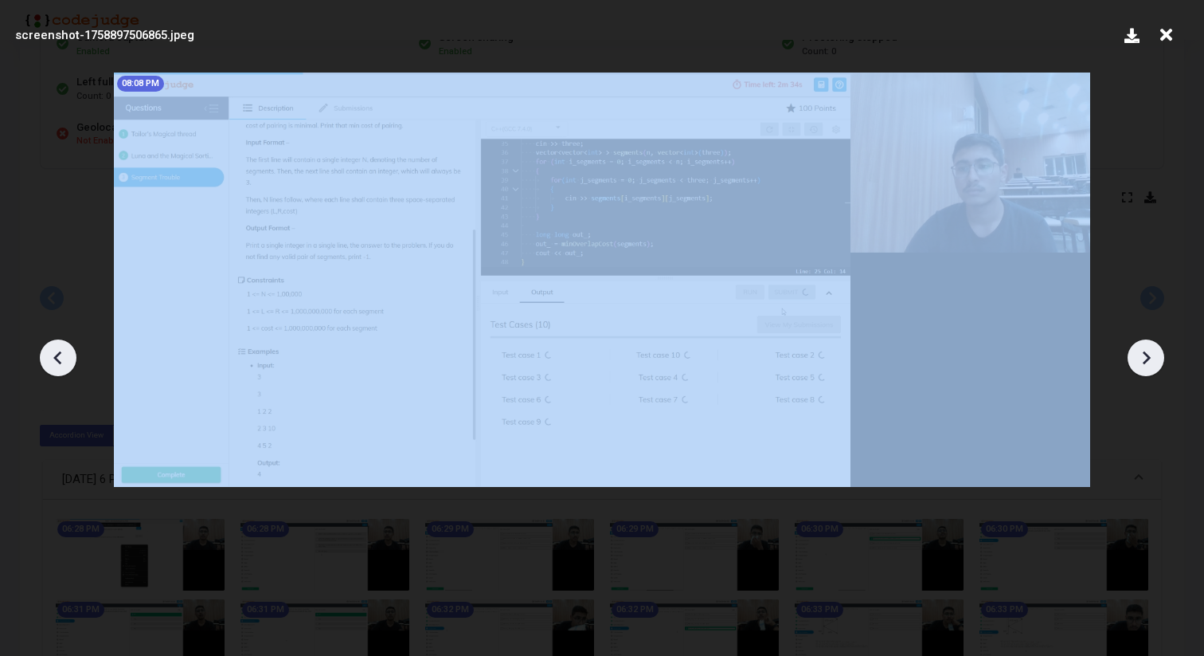
click at [1151, 352] on icon at bounding box center [1146, 358] width 24 height 24
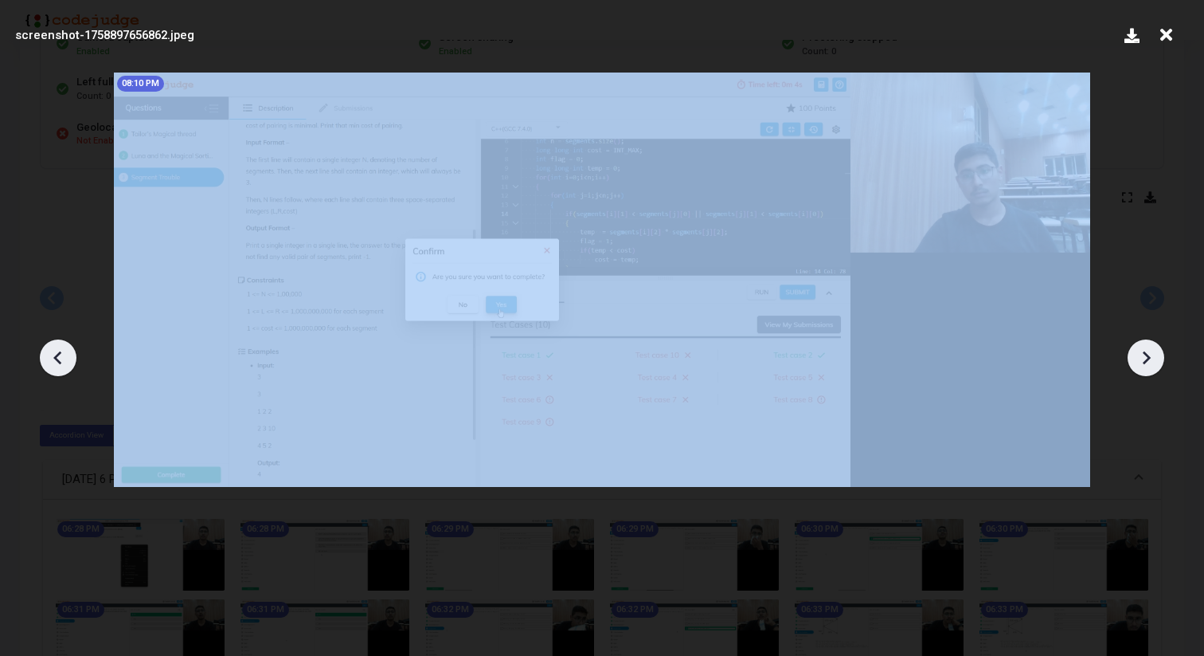
click at [1151, 352] on icon at bounding box center [1146, 358] width 24 height 24
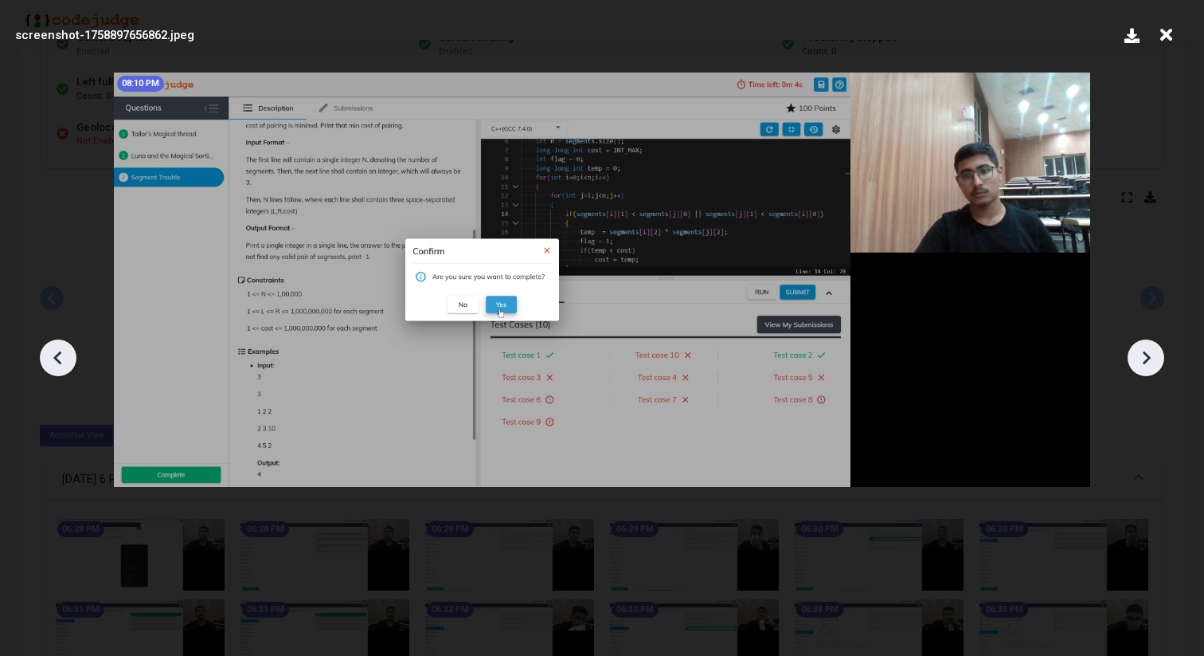
click at [1137, 342] on div at bounding box center [1146, 357] width 37 height 37
click at [1156, 33] on icon at bounding box center [1166, 35] width 25 height 30
